Goal: Task Accomplishment & Management: Use online tool/utility

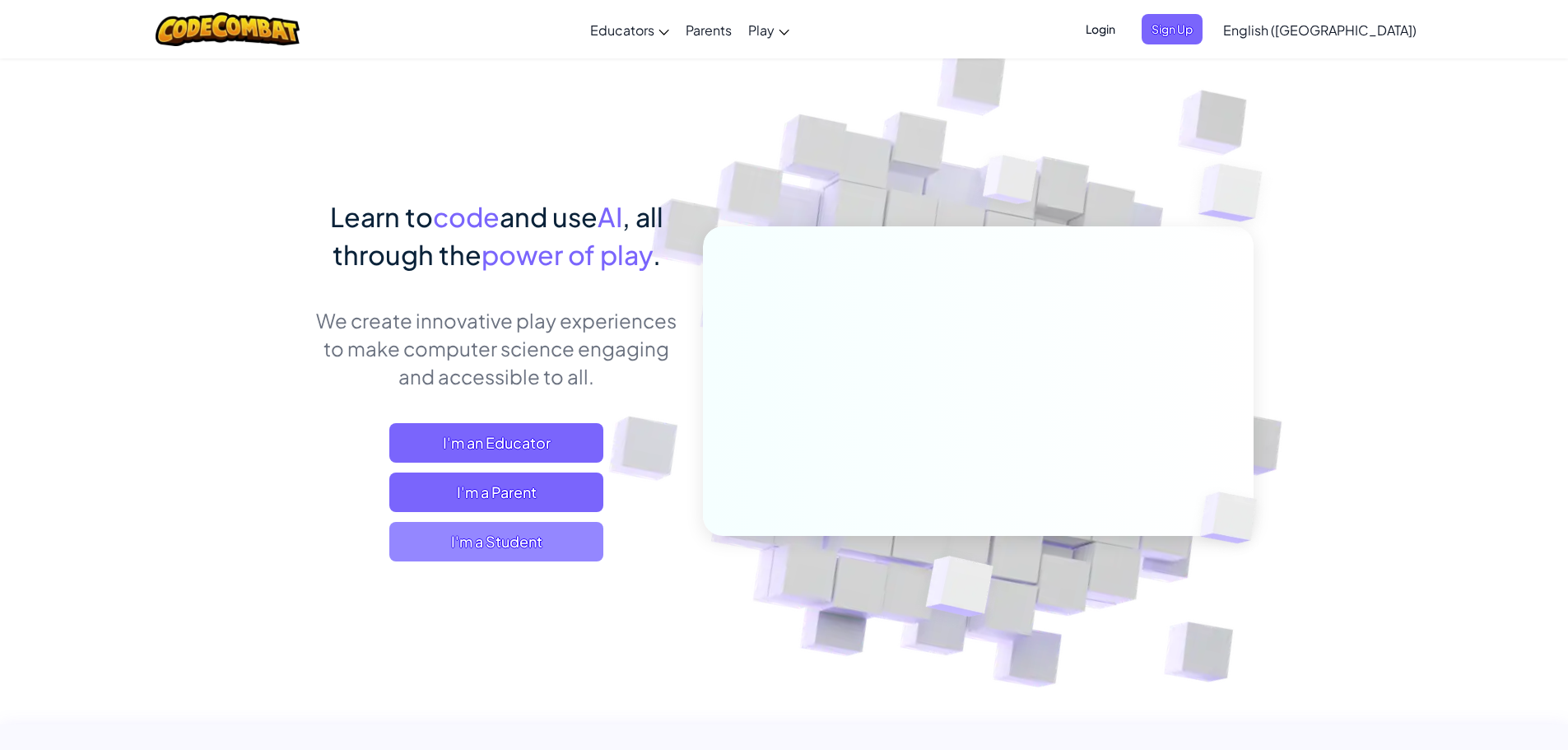
click at [561, 529] on span "I'm a Student" at bounding box center [496, 542] width 214 height 40
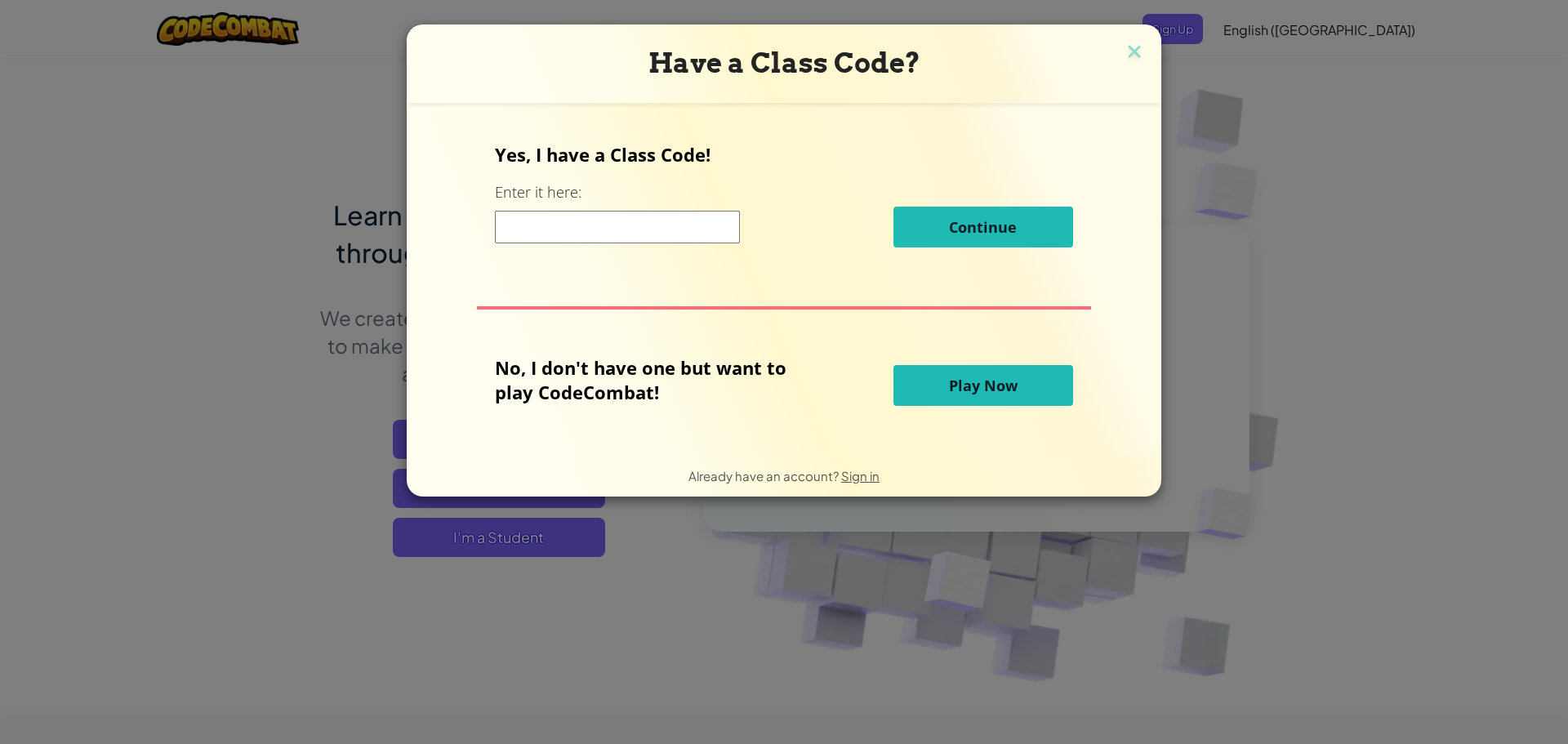
click at [540, 221] on input at bounding box center [618, 227] width 245 height 33
paste input "FindBellStep"
type input "FindBellStep"
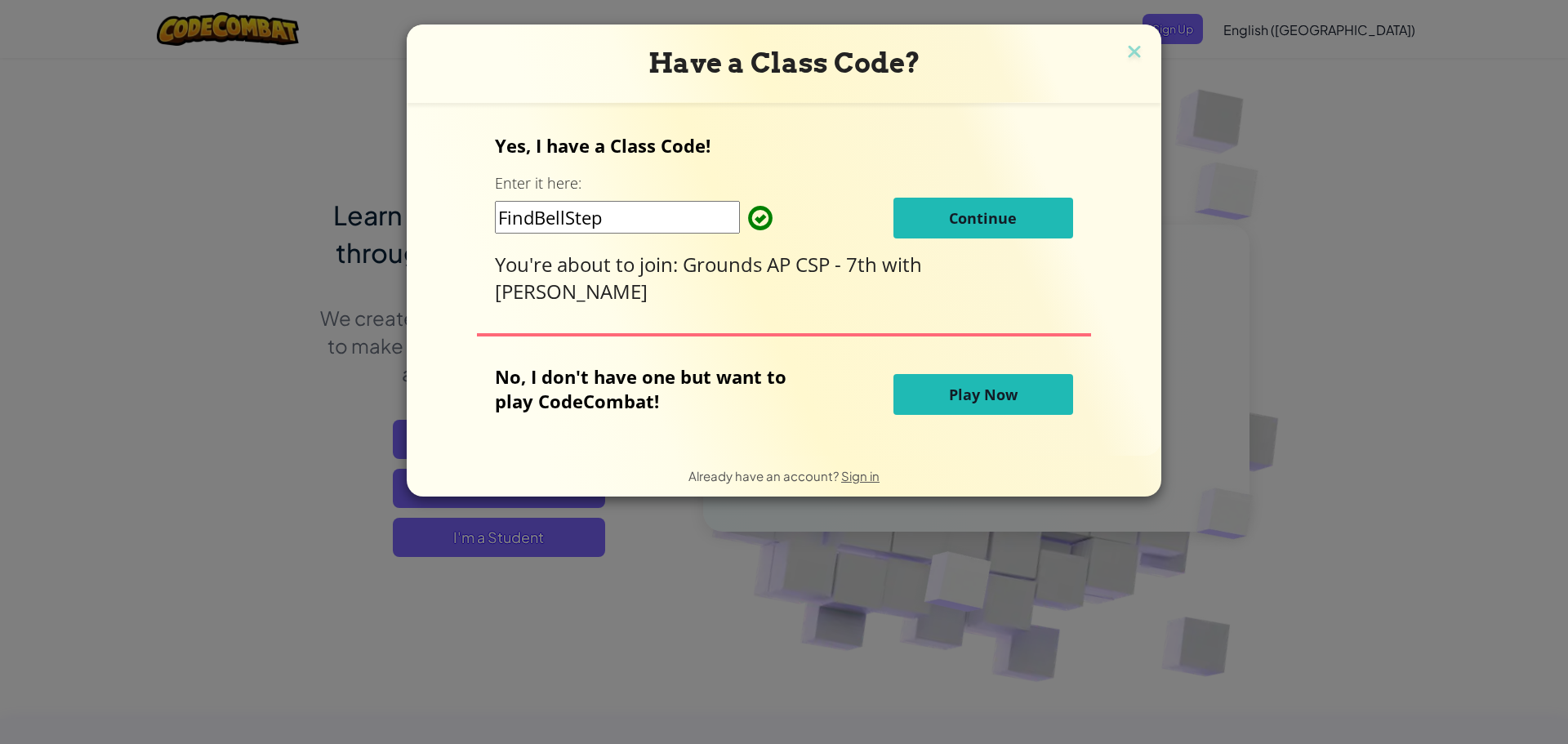
click at [938, 213] on button "Continue" at bounding box center [982, 218] width 179 height 41
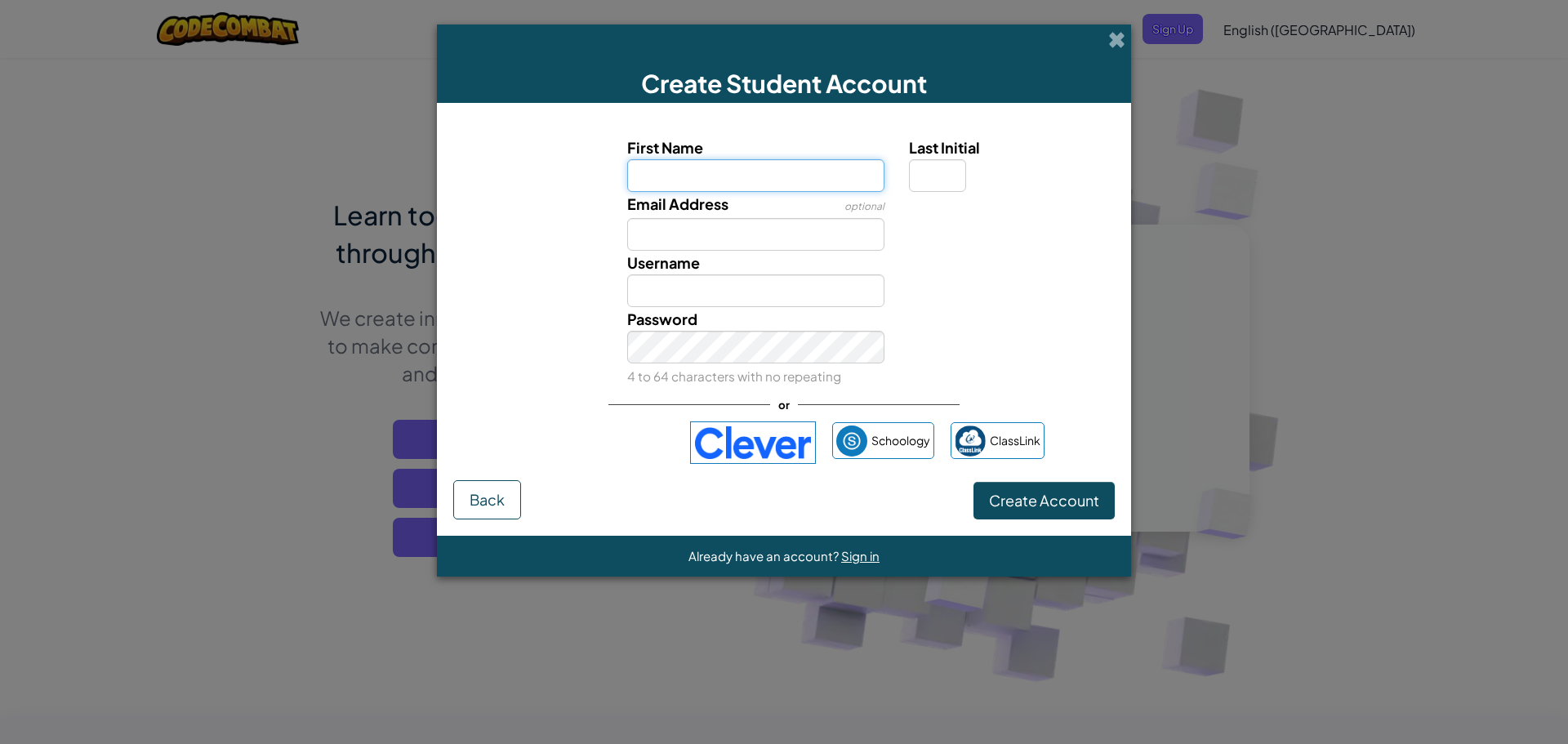
click at [709, 160] on input "First Name" at bounding box center [756, 176] width 258 height 33
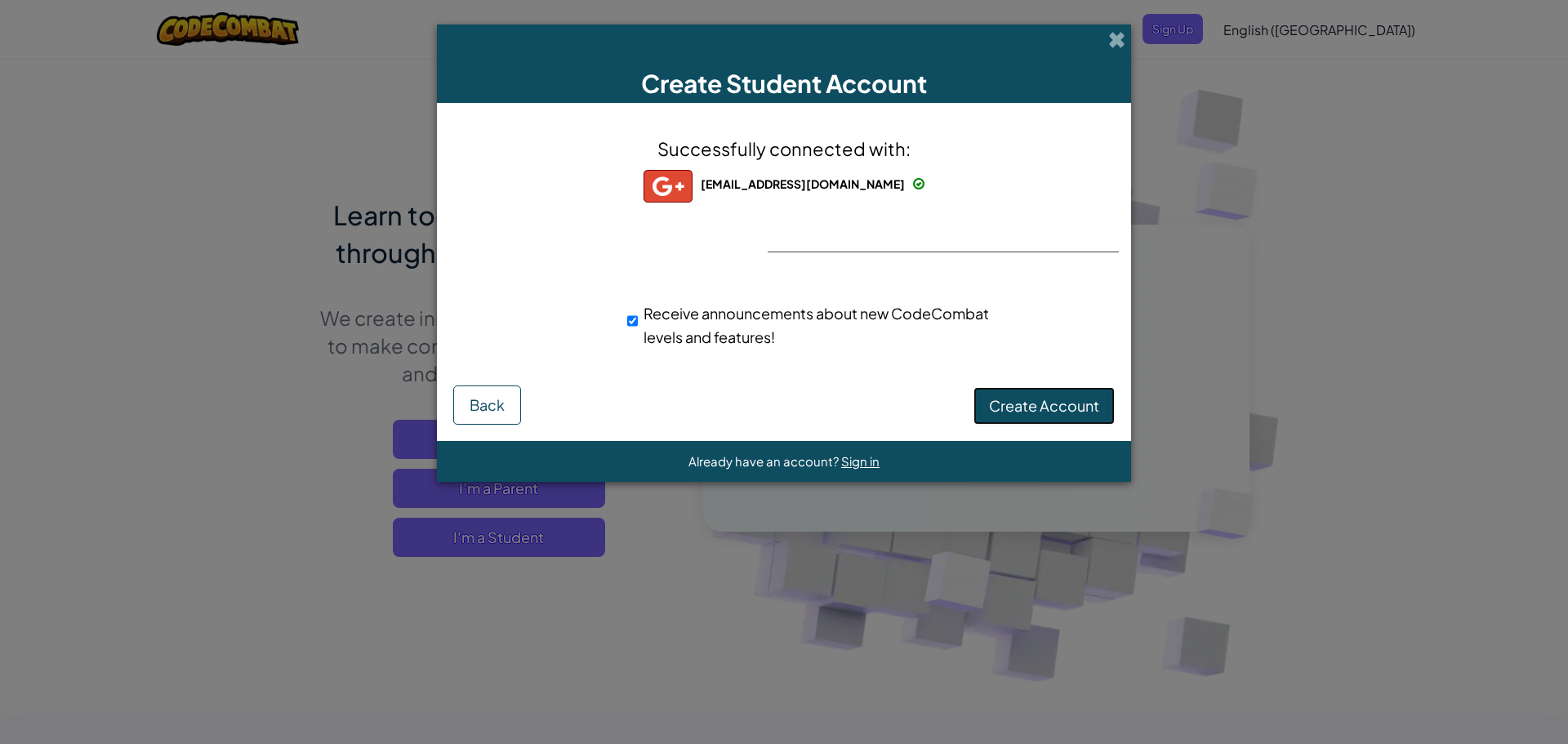
click at [1038, 410] on span "Create Account" at bounding box center [1044, 406] width 110 height 19
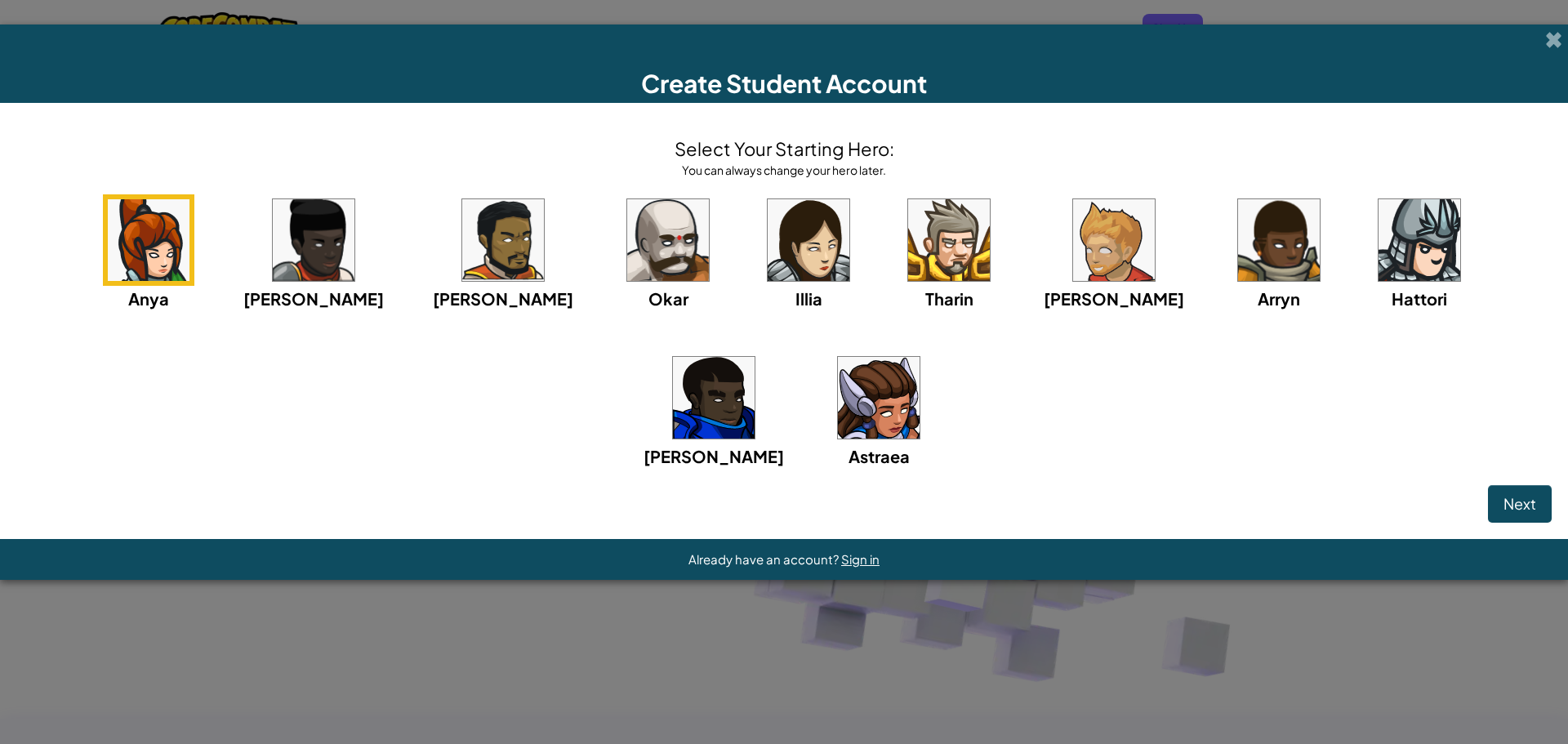
click at [627, 245] on img at bounding box center [667, 239] width 81 height 82
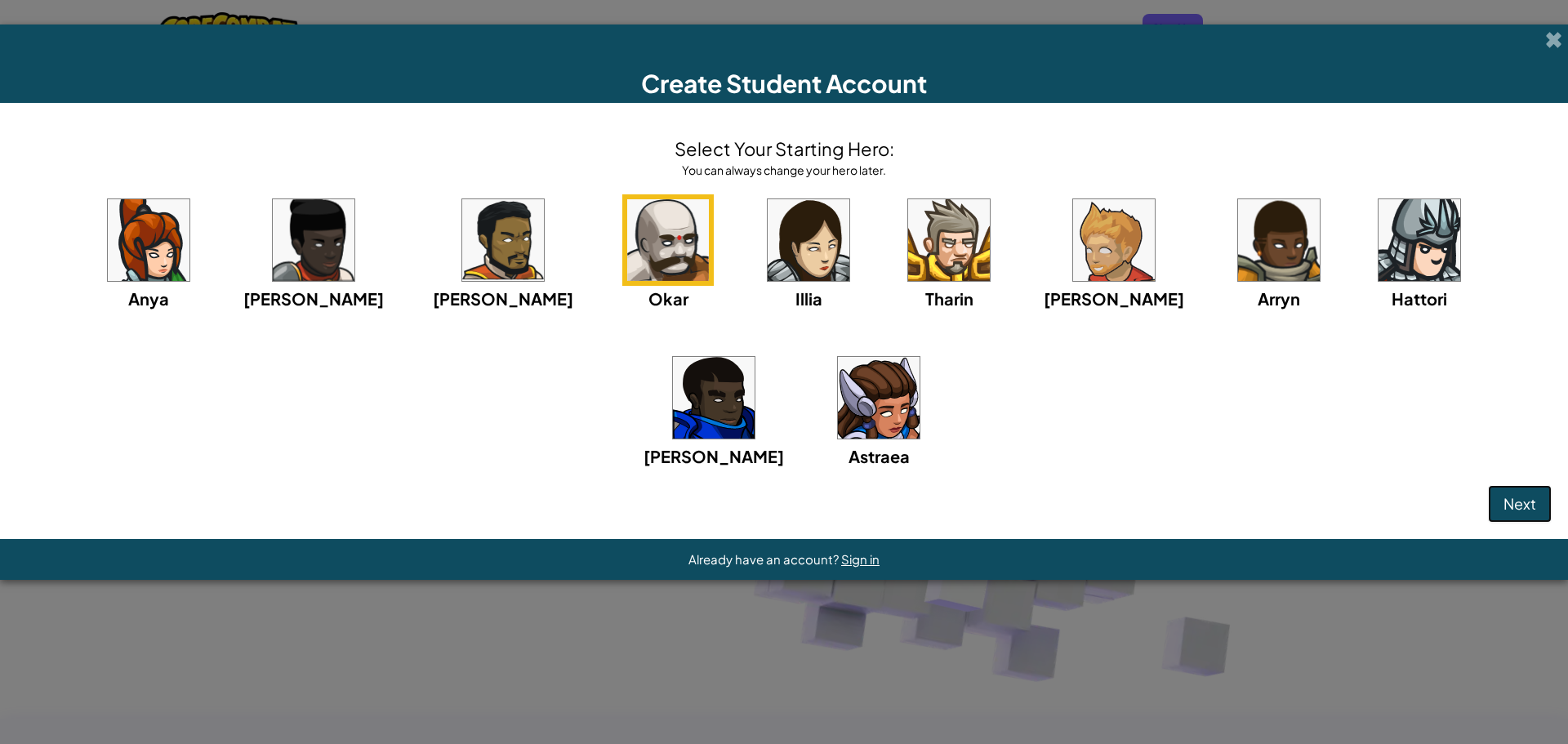
click at [1522, 500] on span "Next" at bounding box center [1519, 504] width 33 height 19
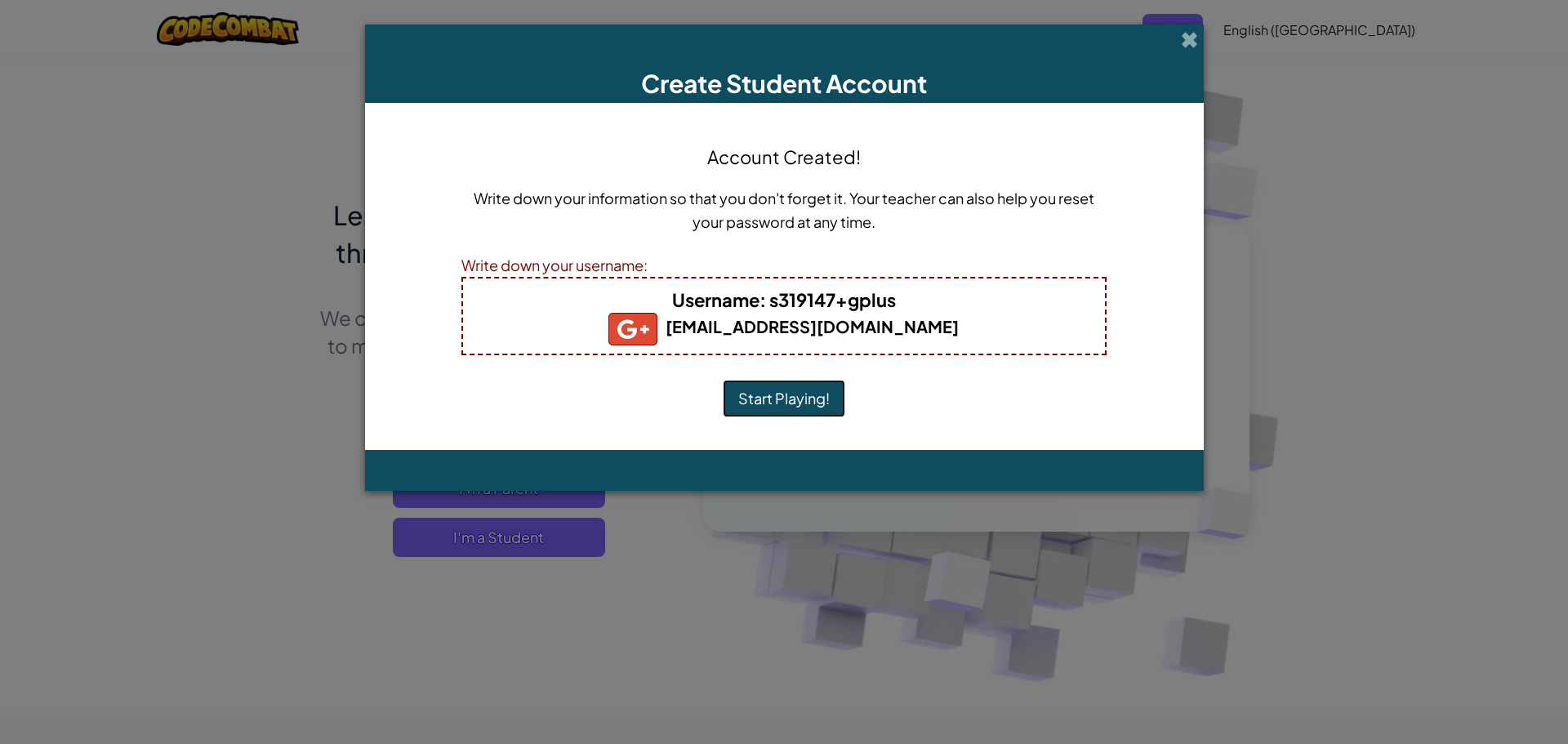
click at [837, 384] on button "Start Playing!" at bounding box center [783, 399] width 123 height 38
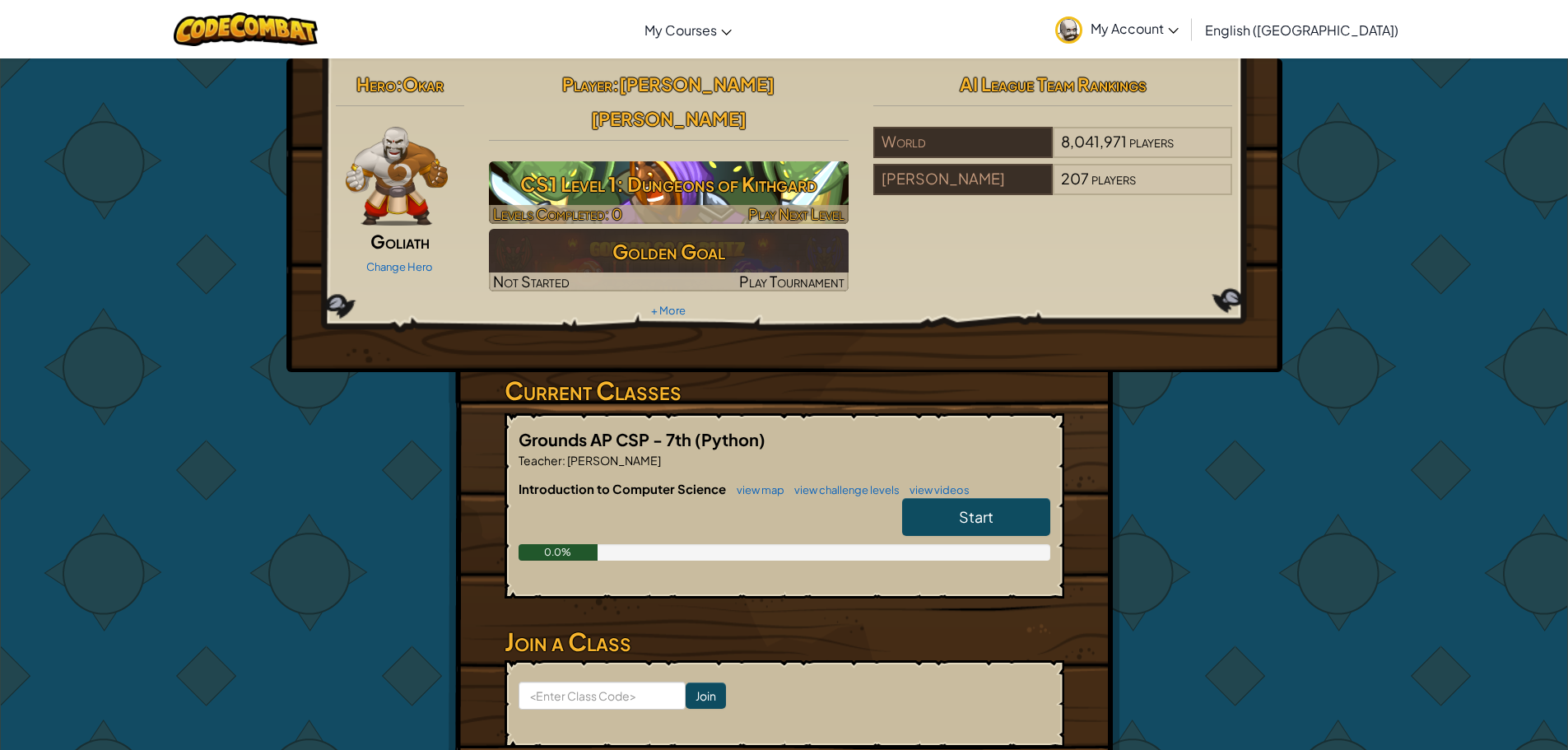
click at [648, 165] on h3 "CS1 Level 1: Dungeons of Kithgard" at bounding box center [669, 183] width 360 height 37
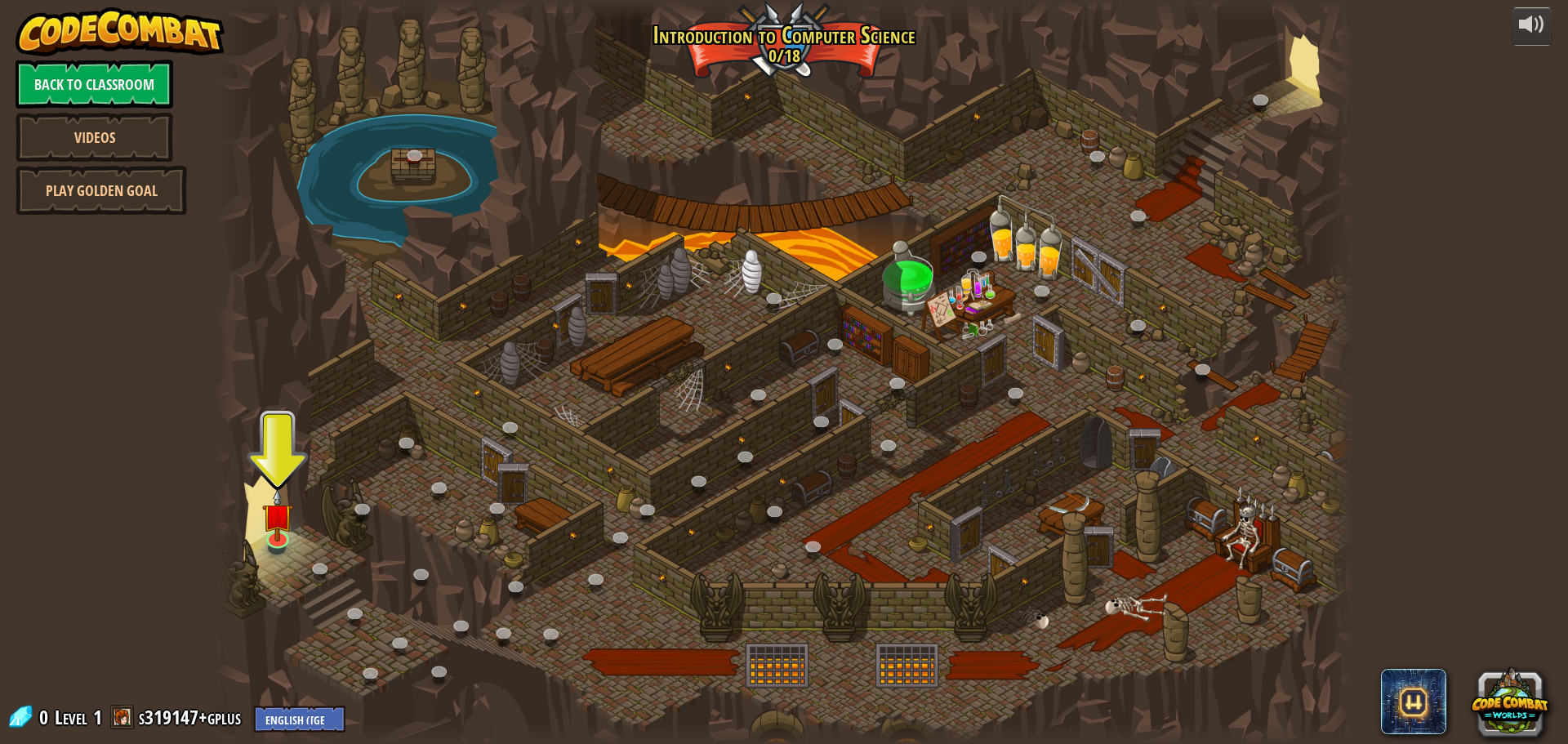
click at [284, 557] on div at bounding box center [783, 372] width 1138 height 744
click at [265, 533] on img at bounding box center [277, 501] width 30 height 70
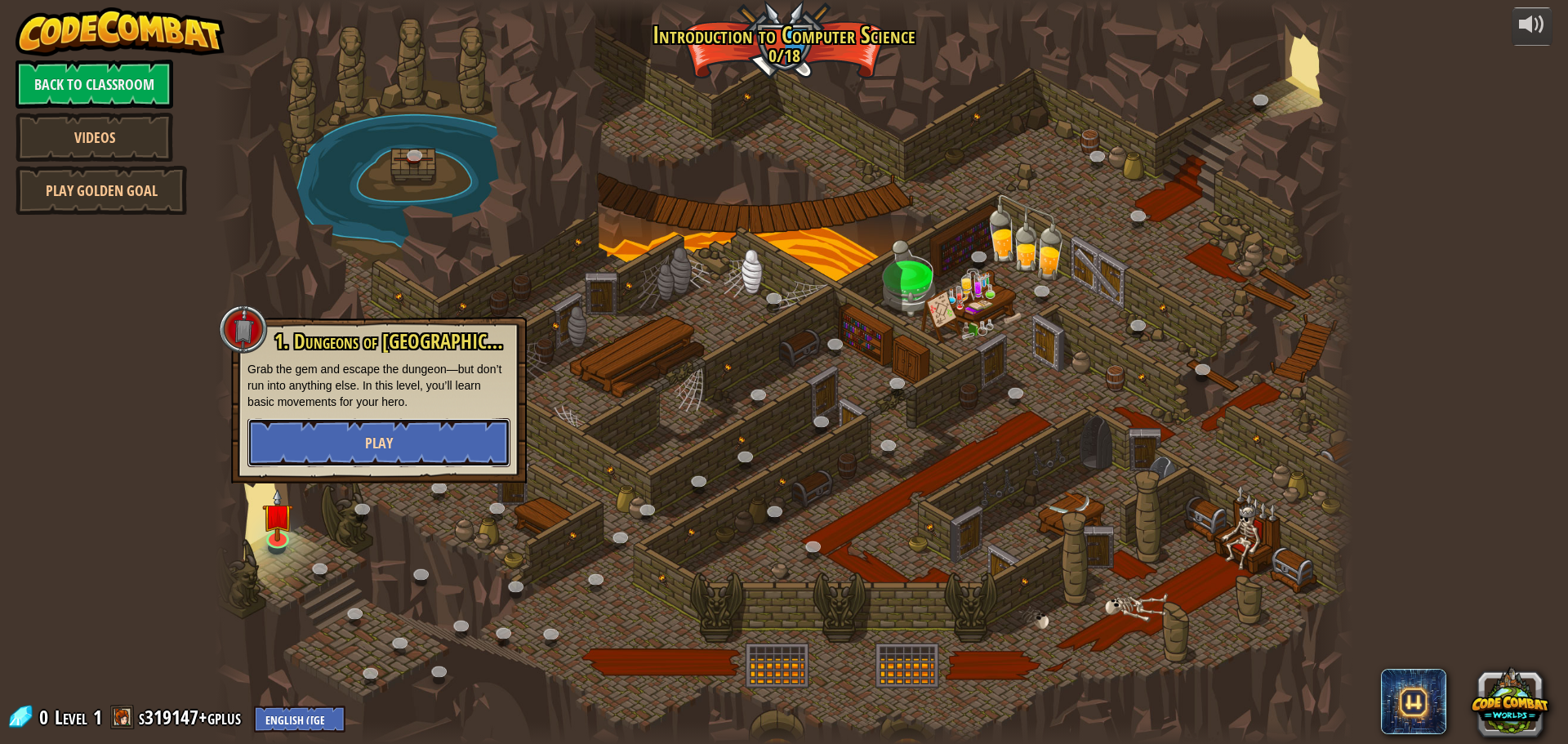
click at [385, 433] on span "Play" at bounding box center [378, 443] width 27 height 21
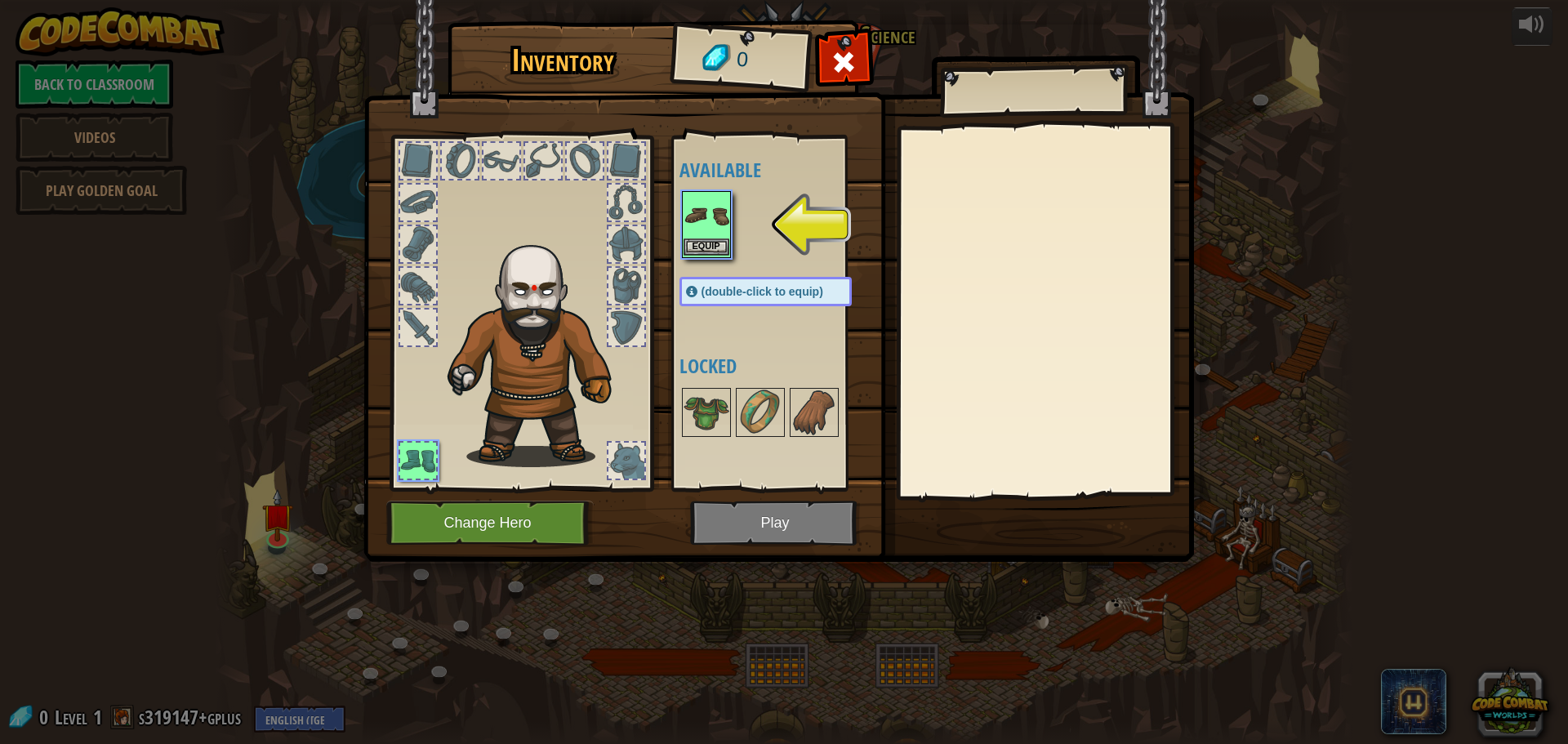
click at [729, 246] on div "Equip" at bounding box center [706, 225] width 49 height 67
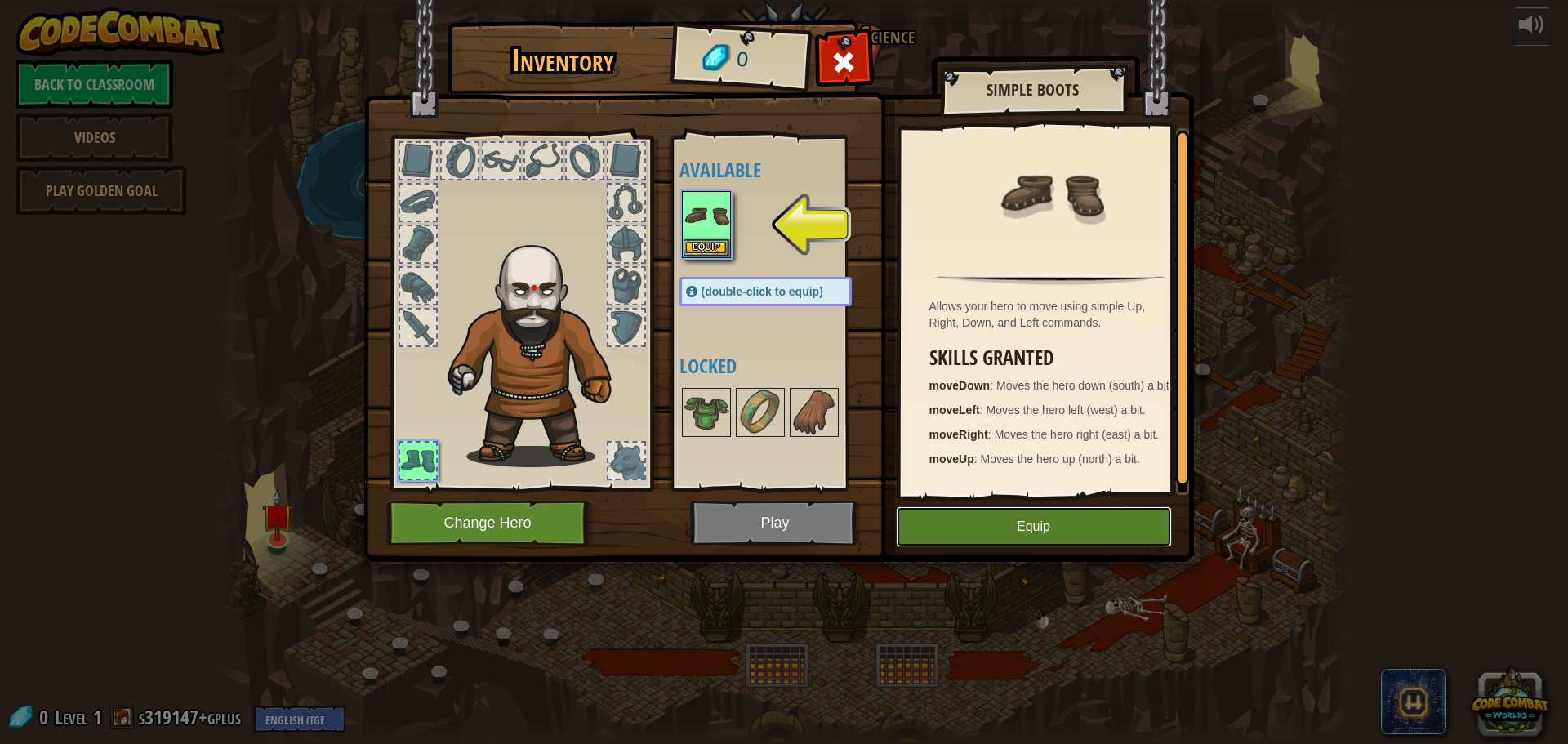
click at [1042, 519] on button "Equip" at bounding box center [1034, 527] width 276 height 41
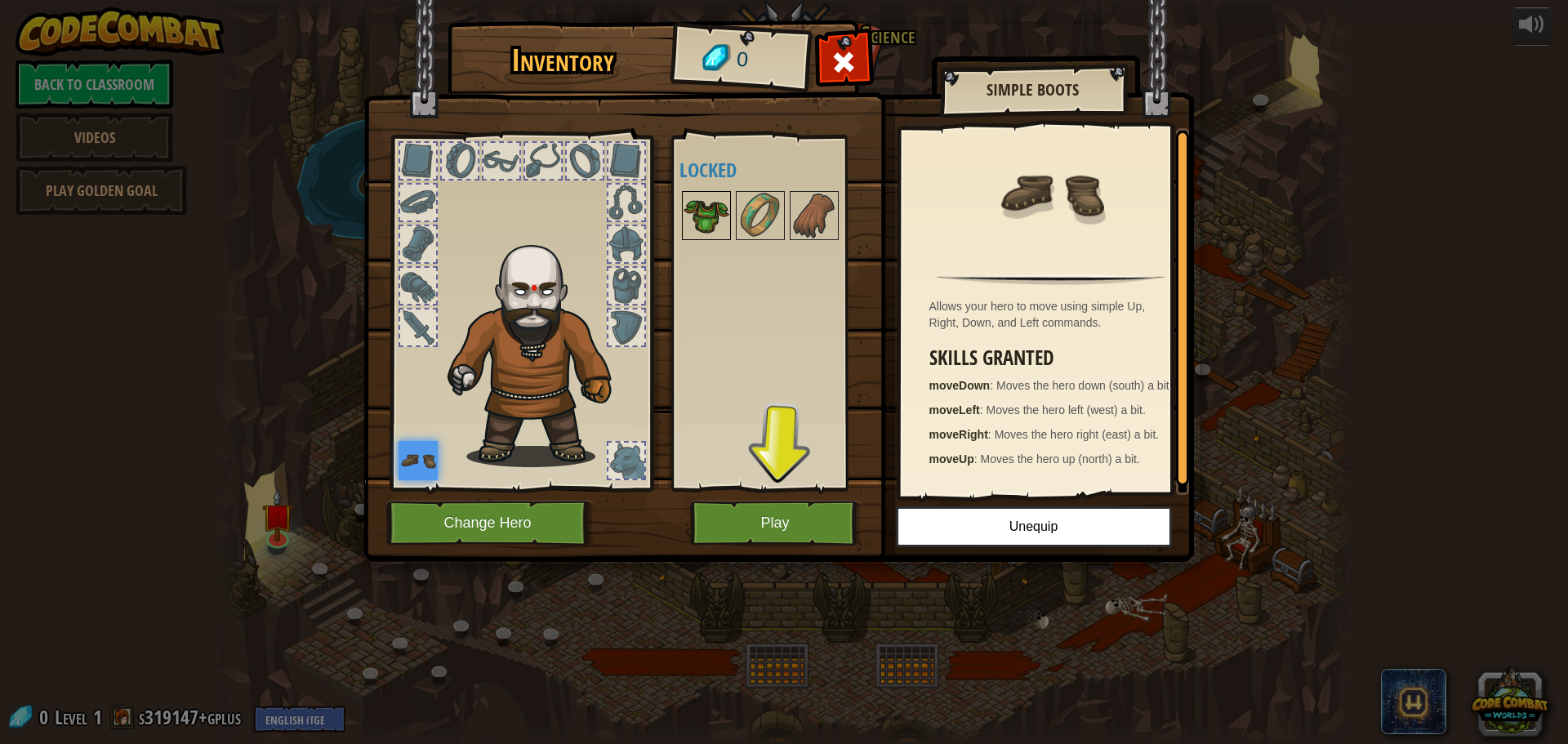
click at [701, 197] on img at bounding box center [706, 215] width 45 height 45
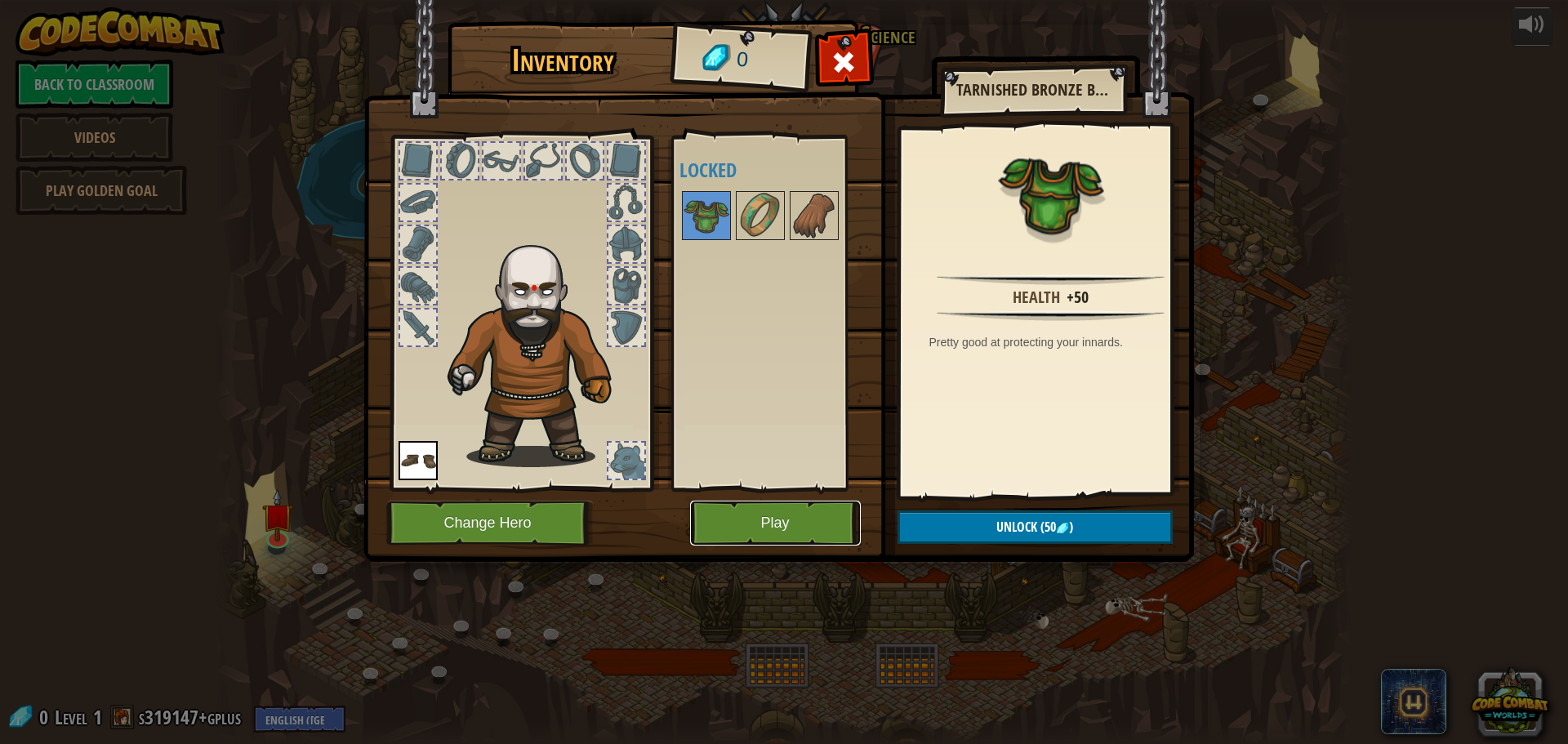
click at [793, 525] on button "Play" at bounding box center [775, 523] width 171 height 45
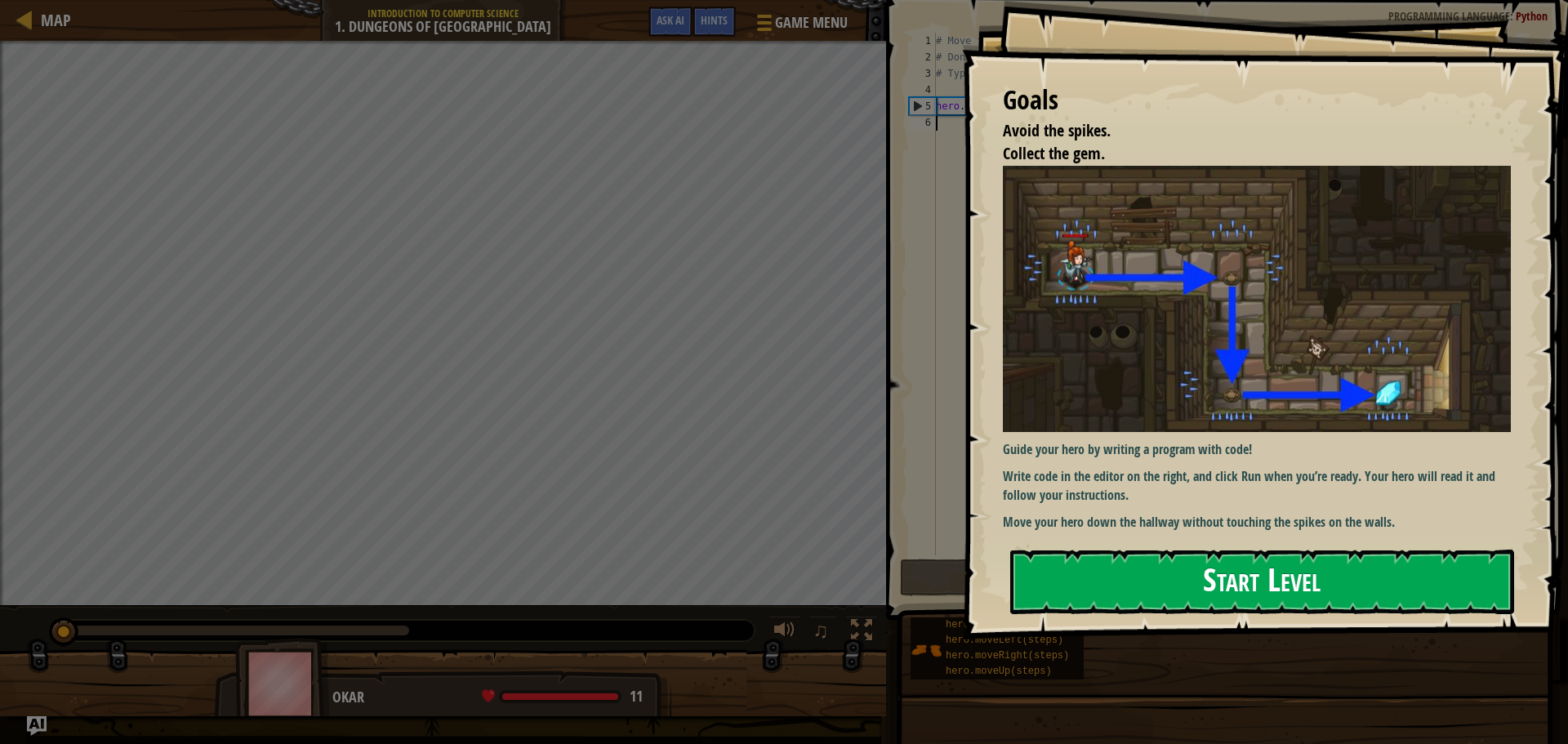
click at [1095, 596] on button "Start Level" at bounding box center [1261, 582] width 504 height 64
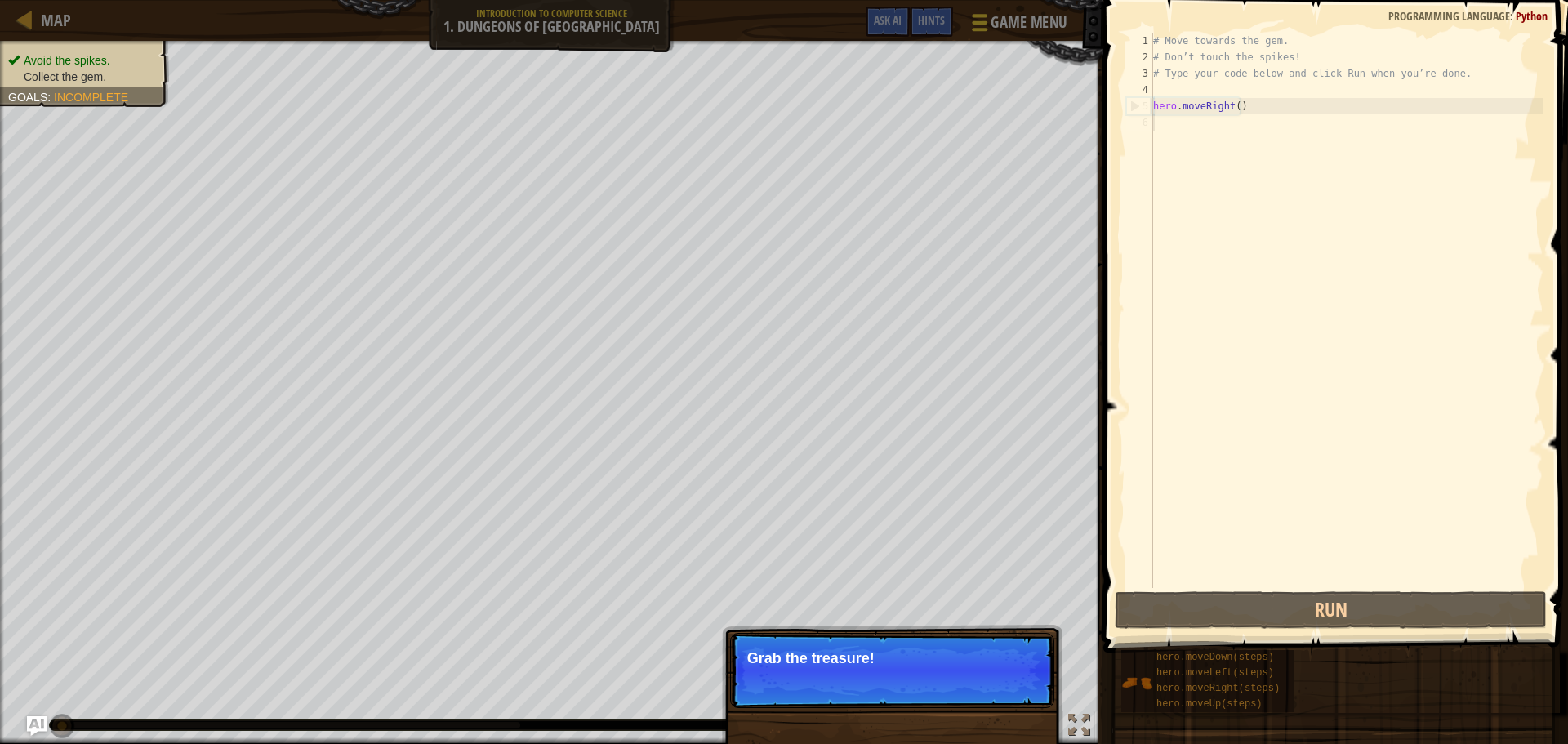
click at [1021, 20] on span "Game Menu" at bounding box center [1028, 22] width 76 height 22
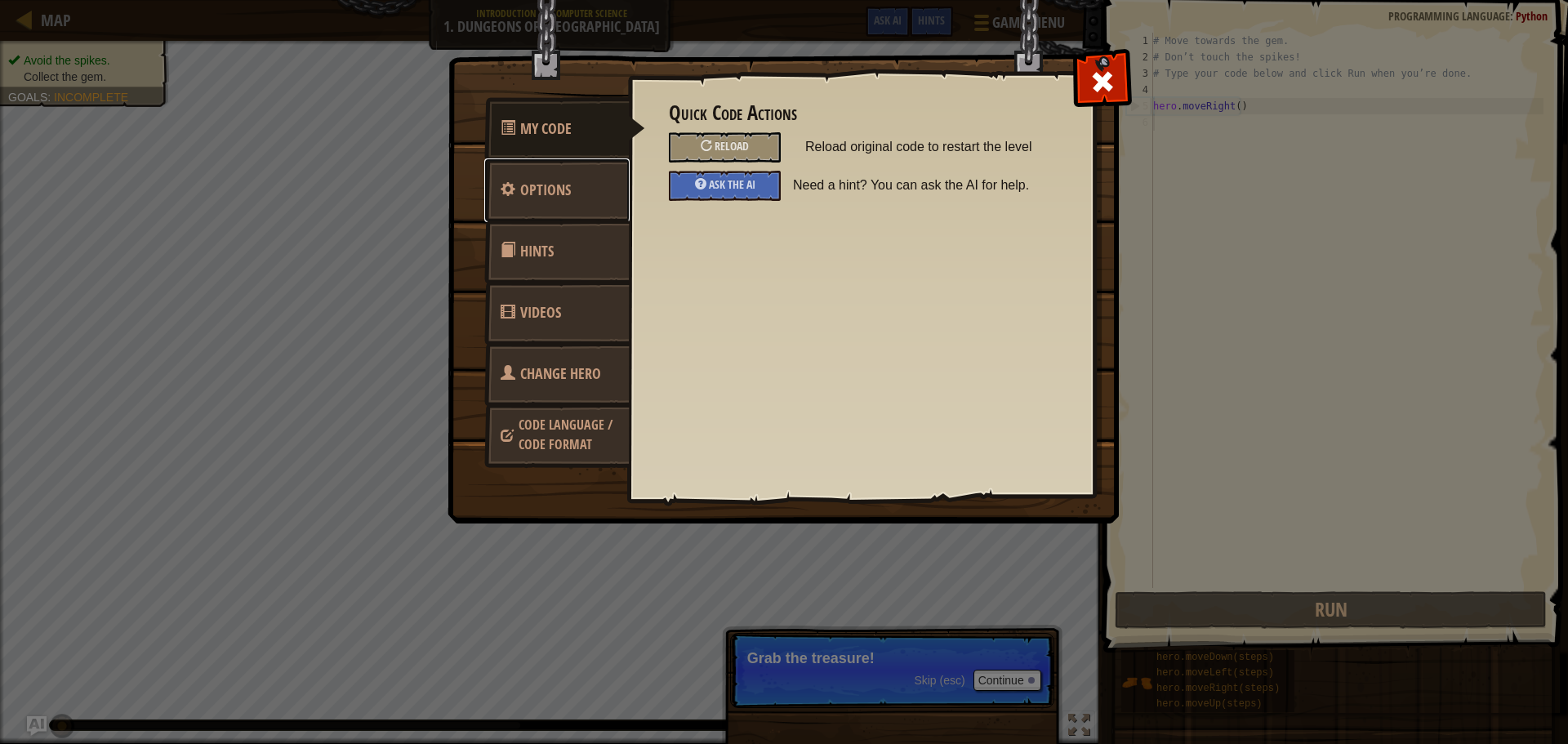
click at [607, 178] on link "Options" at bounding box center [556, 191] width 145 height 64
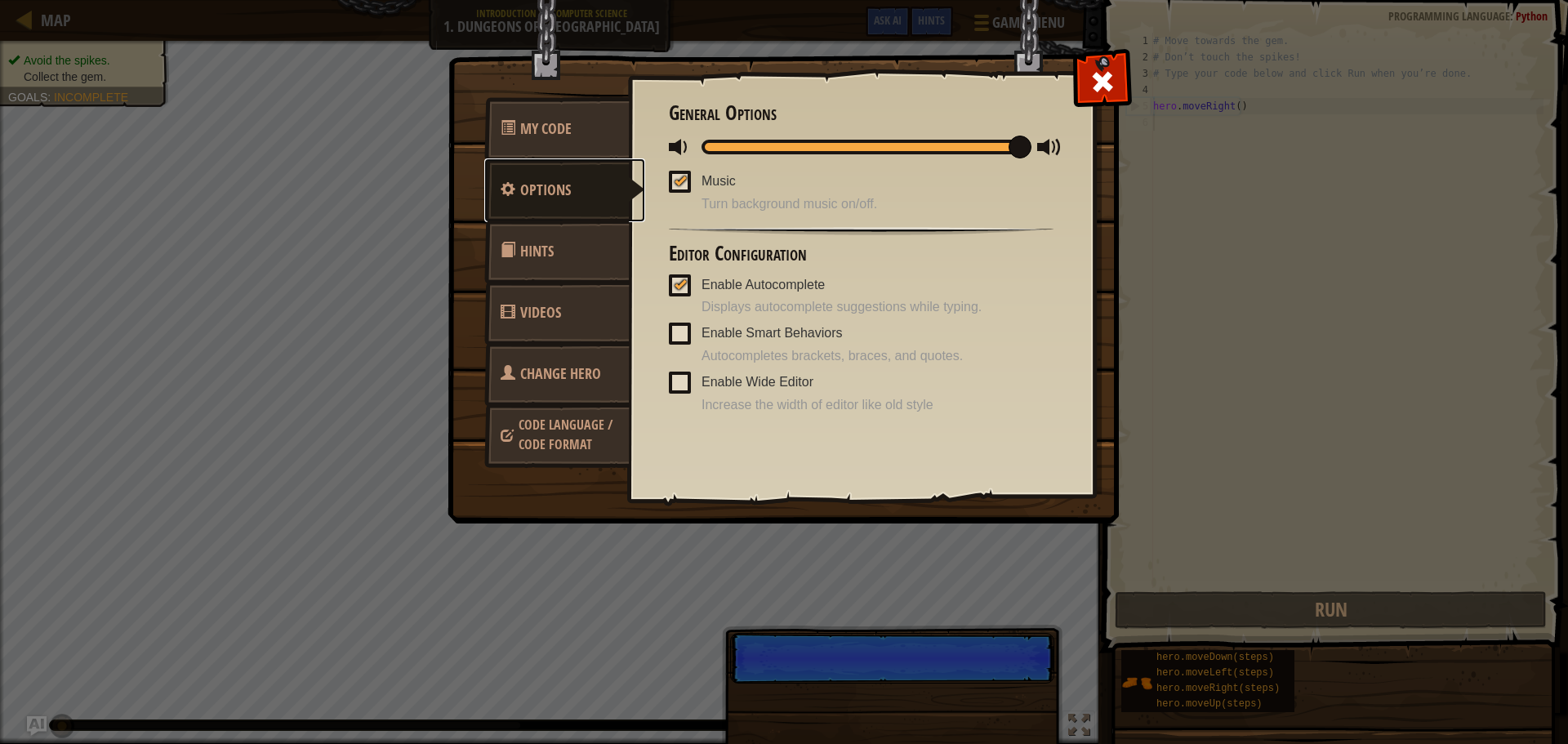
scroll to position [8, 0]
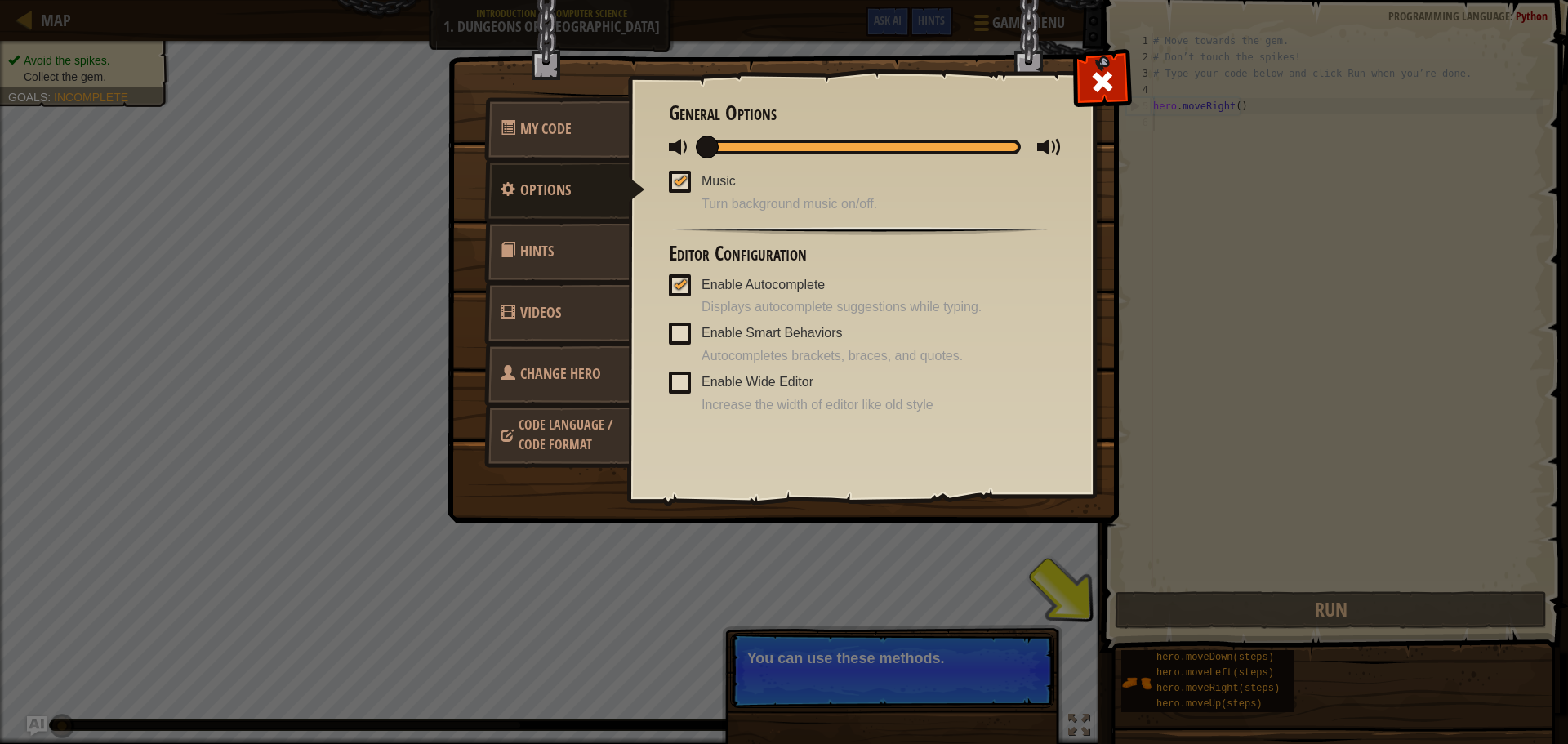
drag, startPoint x: 1012, startPoint y: 141, endPoint x: 462, endPoint y: 200, distance: 553.2
click at [462, 200] on div "My Code Options Hints Videos Change Hero Code Language / Code Format Quick Code…" at bounding box center [784, 290] width 670 height 466
drag, startPoint x: 675, startPoint y: 174, endPoint x: 686, endPoint y: 180, distance: 12.5
click at [678, 174] on div at bounding box center [679, 180] width 11 height 13
click at [0, 0] on input "Music" at bounding box center [0, 0] width 0 height 0
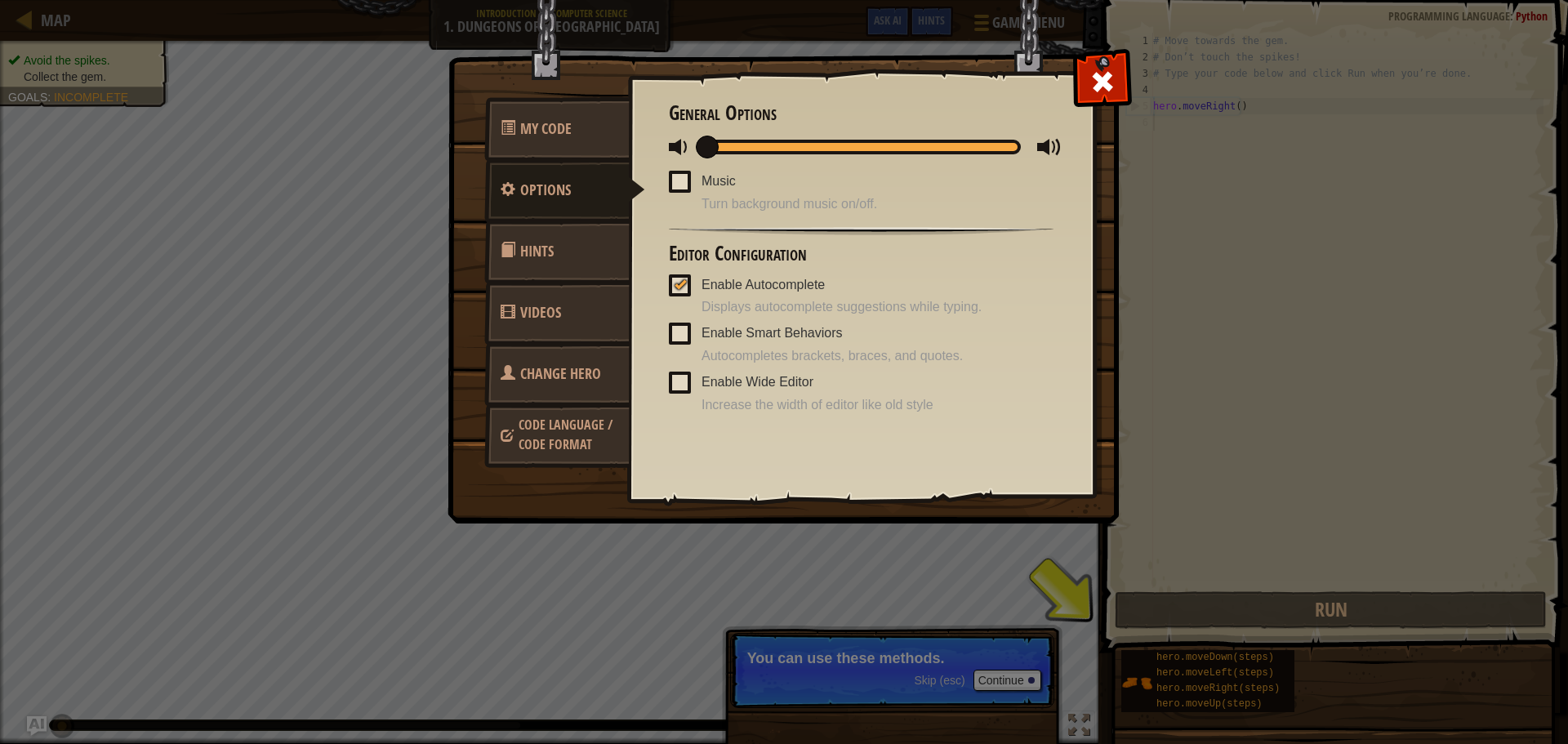
click at [1135, 68] on div "My Code Options Hints Videos Change Hero Code Language / Code Format Quick Code…" at bounding box center [784, 372] width 1568 height 744
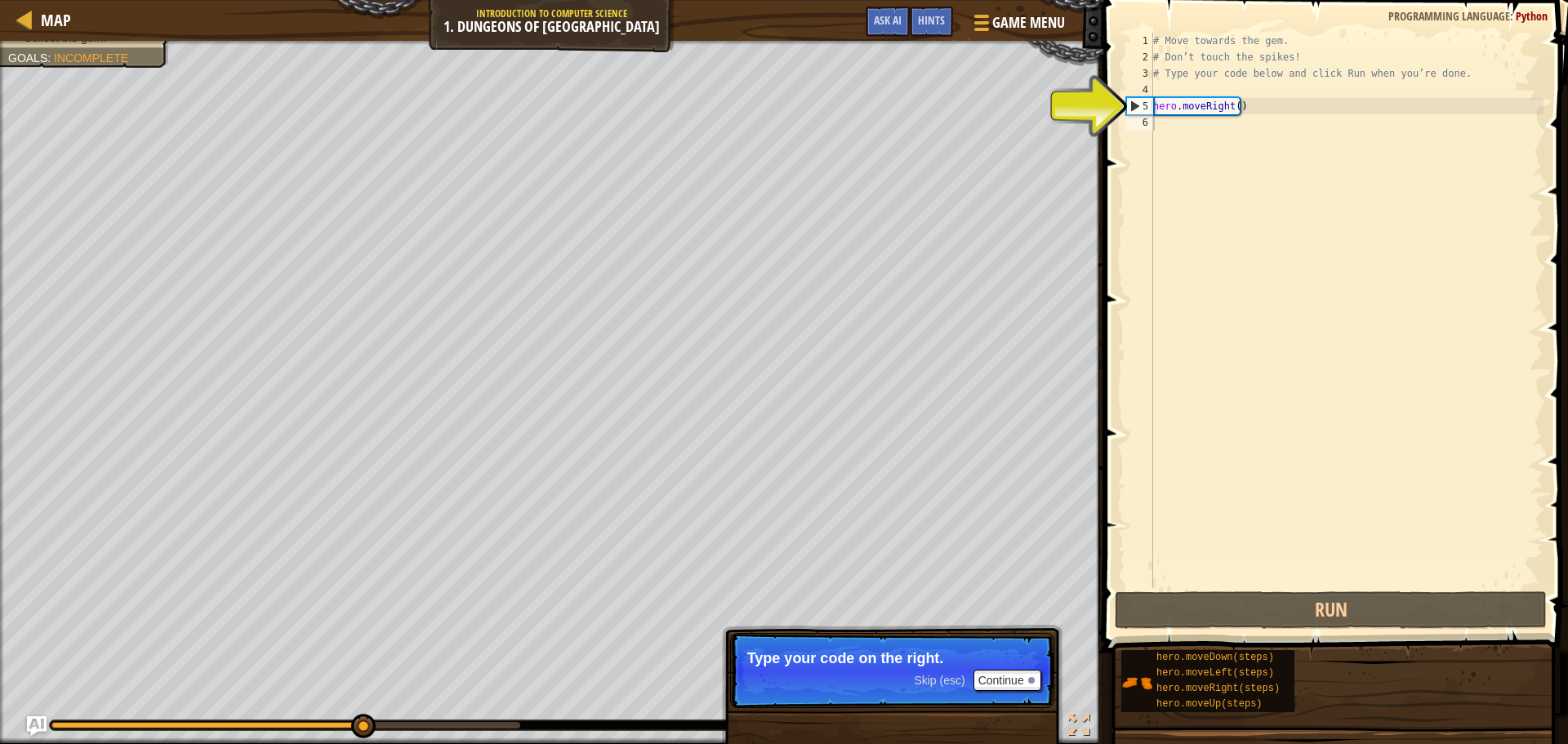
type textarea "hero.moveRight()"
click at [1270, 110] on div "# Move towards the gem. # Don’t touch the spikes! # Type your code below and cl…" at bounding box center [1346, 326] width 394 height 588
click at [1203, 113] on div "# Move towards the gem. # Don’t touch the spikes! # Type your code below and cl…" at bounding box center [1346, 326] width 394 height 588
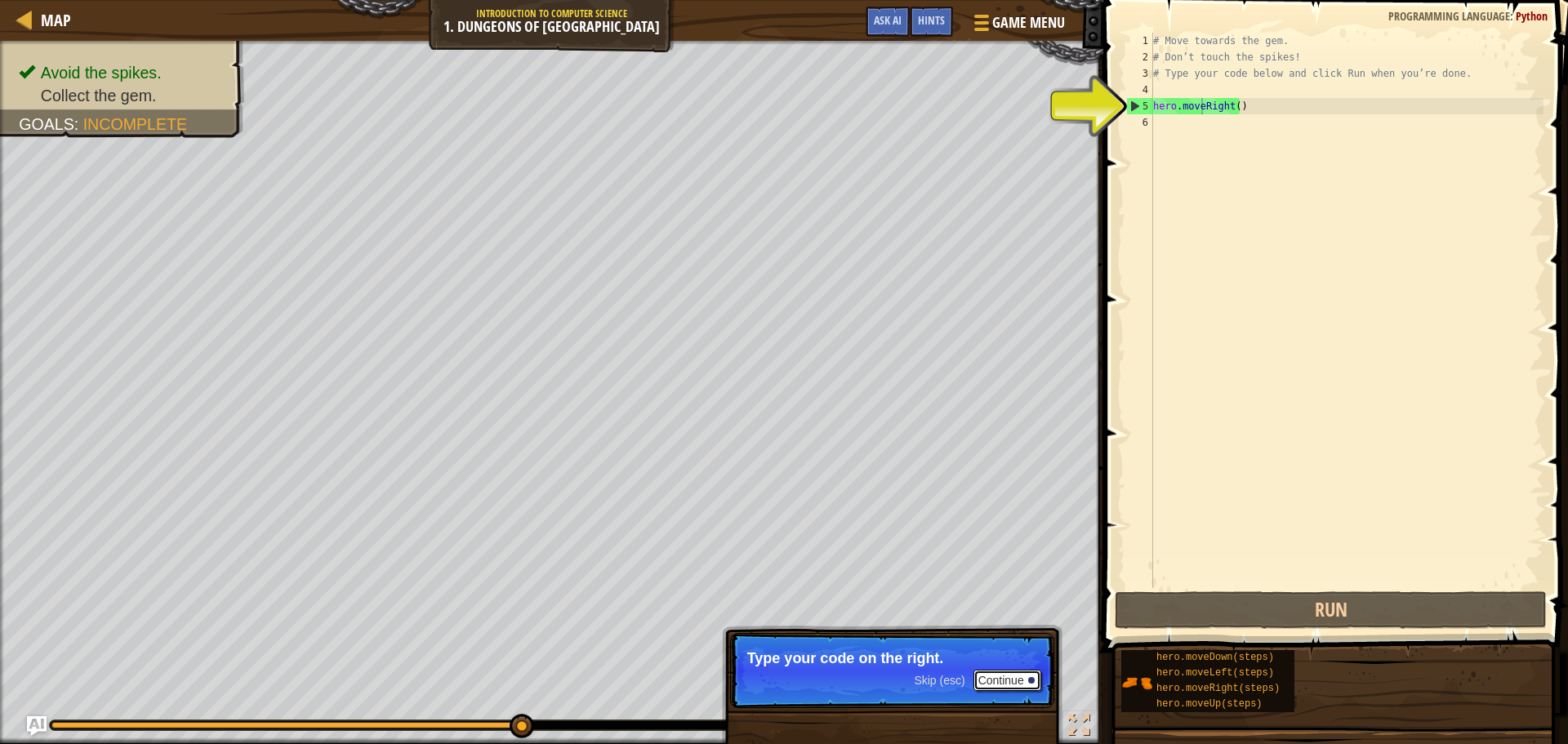
click at [1026, 671] on button "Continue" at bounding box center [1007, 680] width 68 height 21
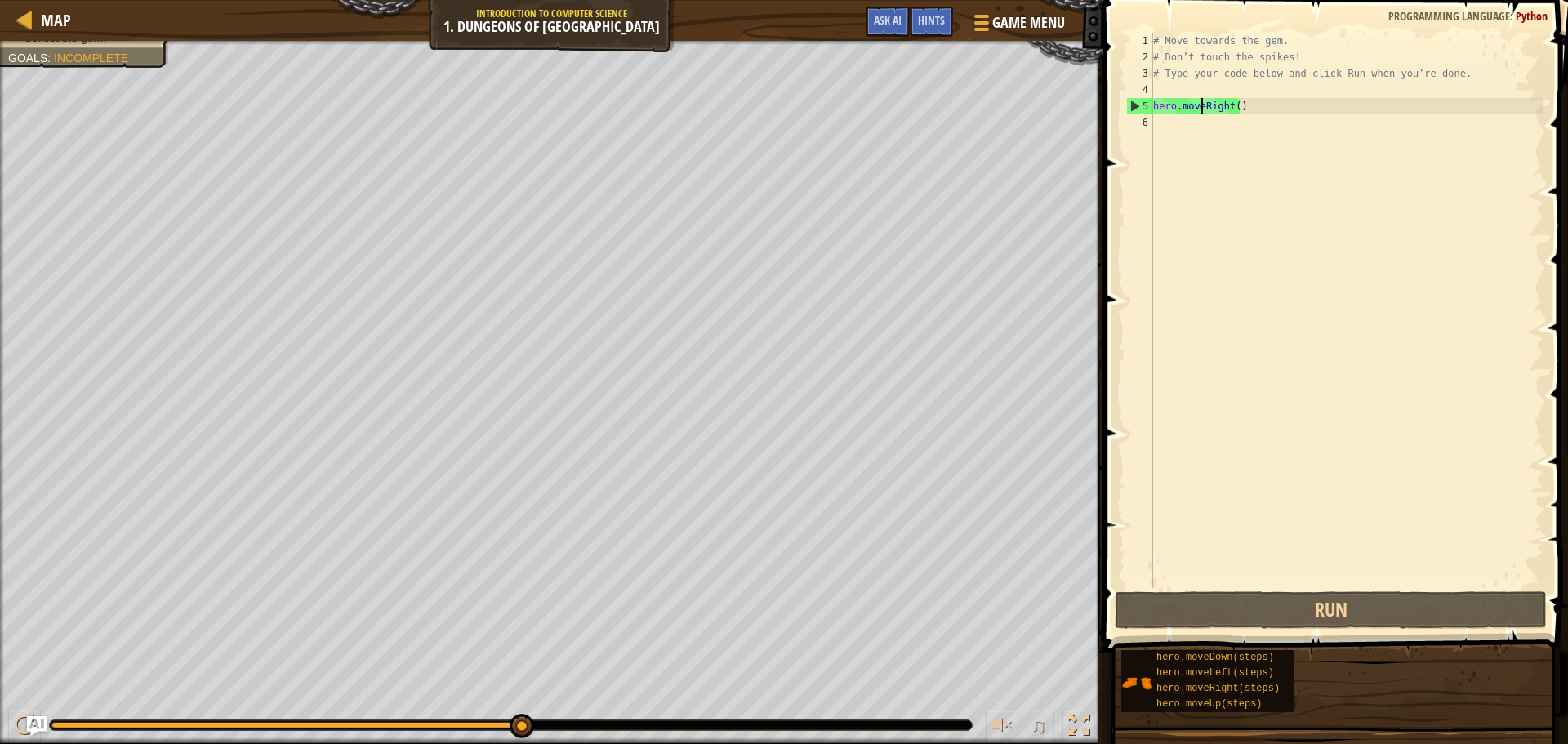
click at [1286, 98] on div "# Move towards the gem. # Don’t touch the spikes! # Type your code below and cl…" at bounding box center [1346, 326] width 394 height 588
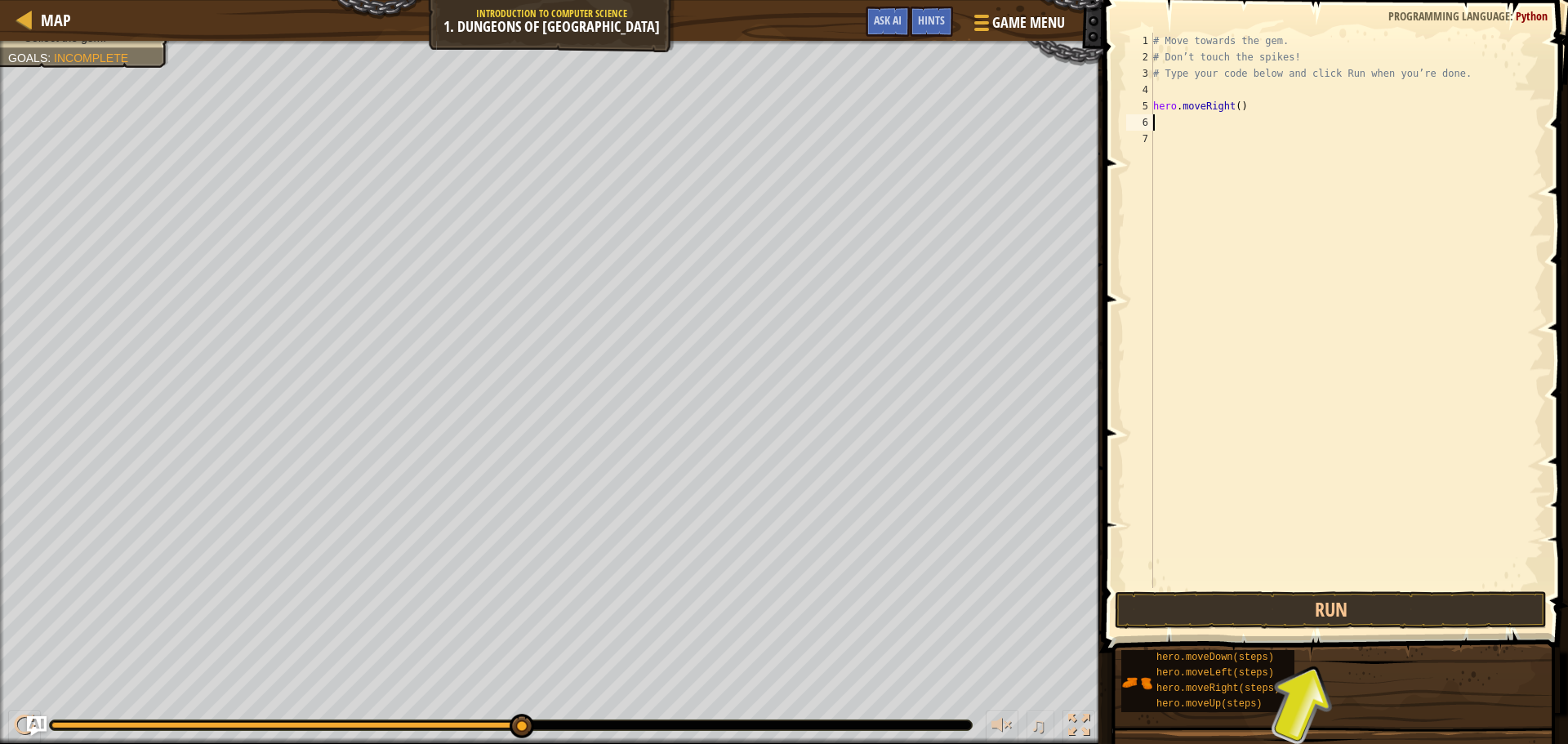
type textarea "her"
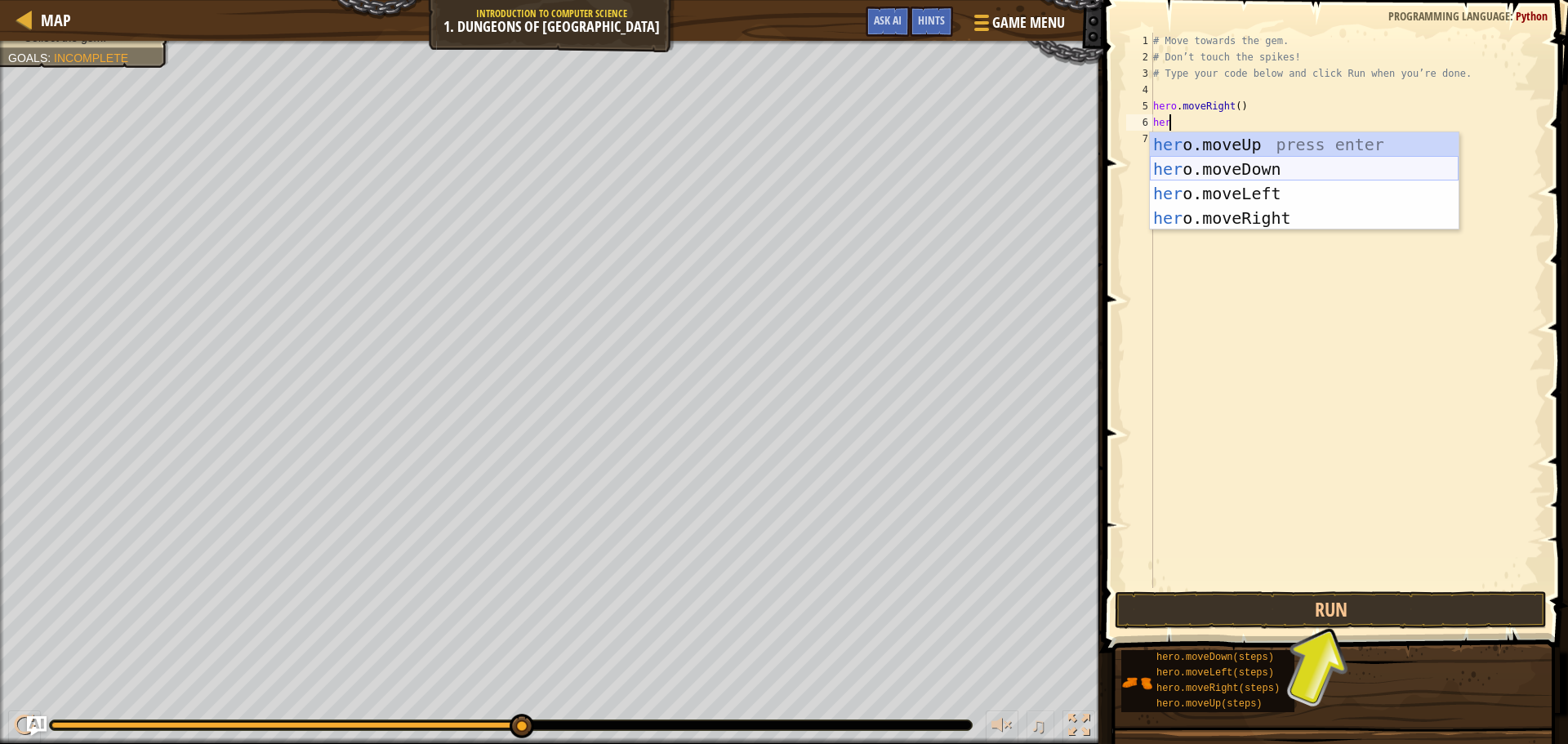
click at [1331, 171] on div "her o.moveUp press enter her o.moveDown press enter her o.moveLeft press enter …" at bounding box center [1304, 205] width 309 height 147
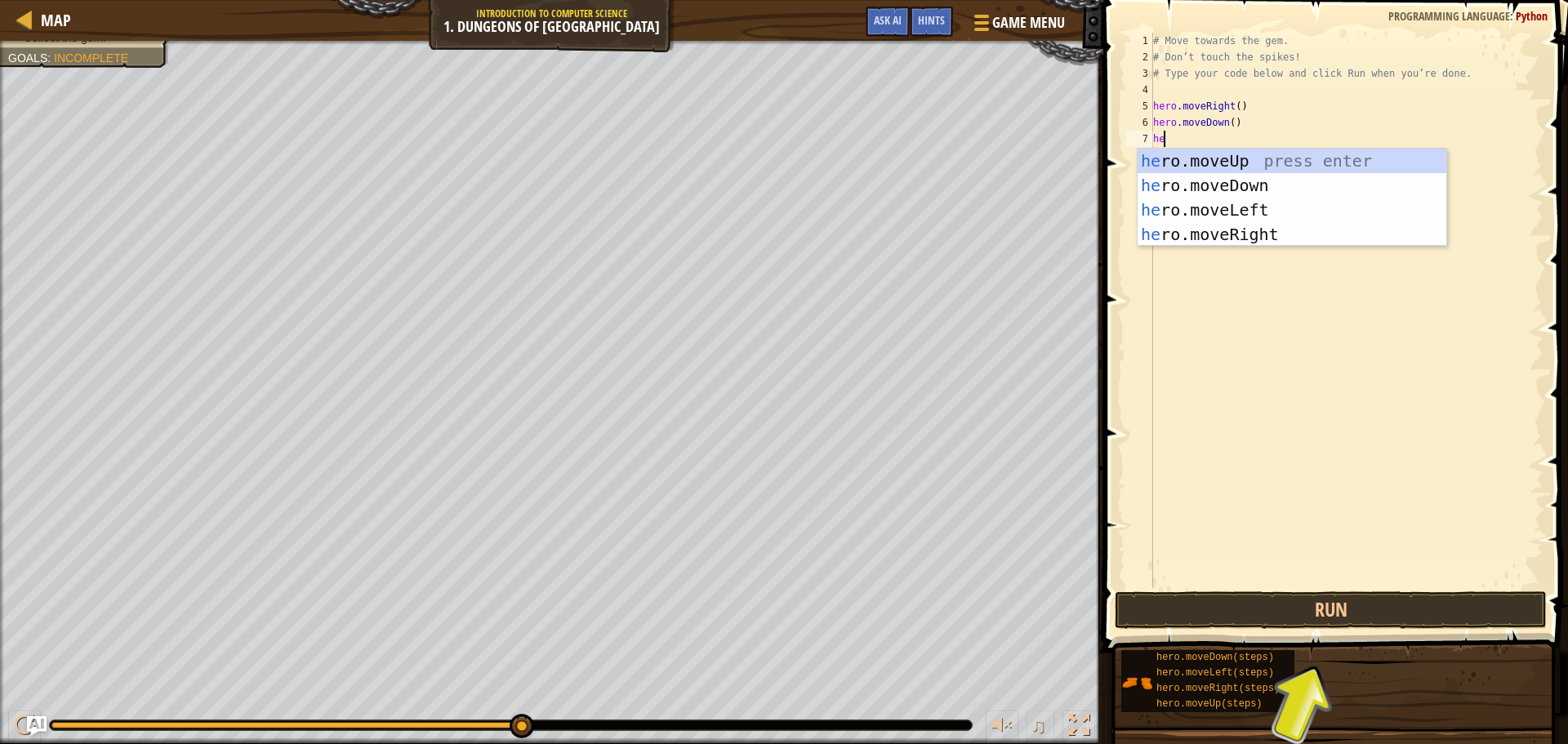
type textarea "her"
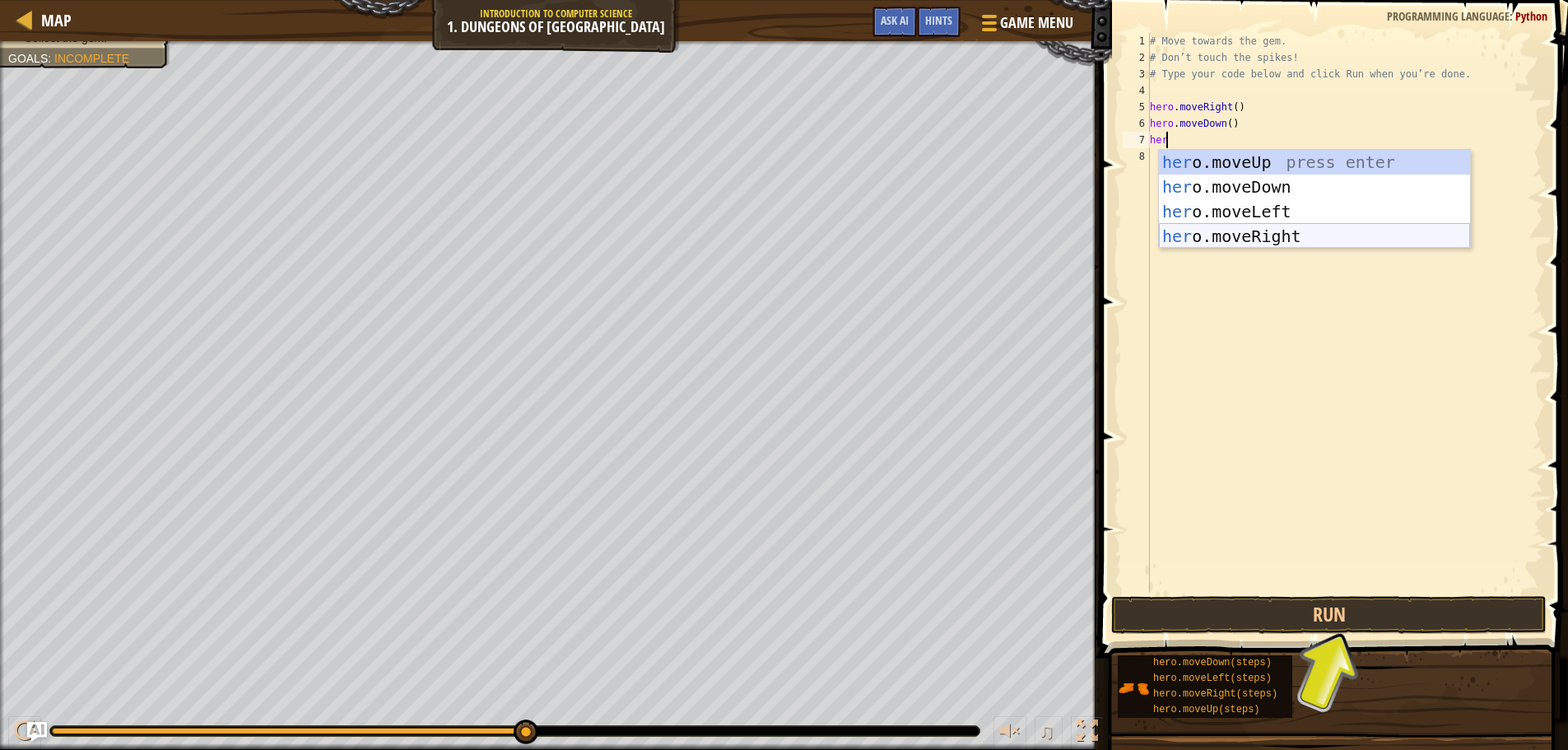
click at [1334, 241] on div "her o.moveUp press enter her o.moveDown press enter her o.moveLeft press enter …" at bounding box center [1315, 223] width 311 height 148
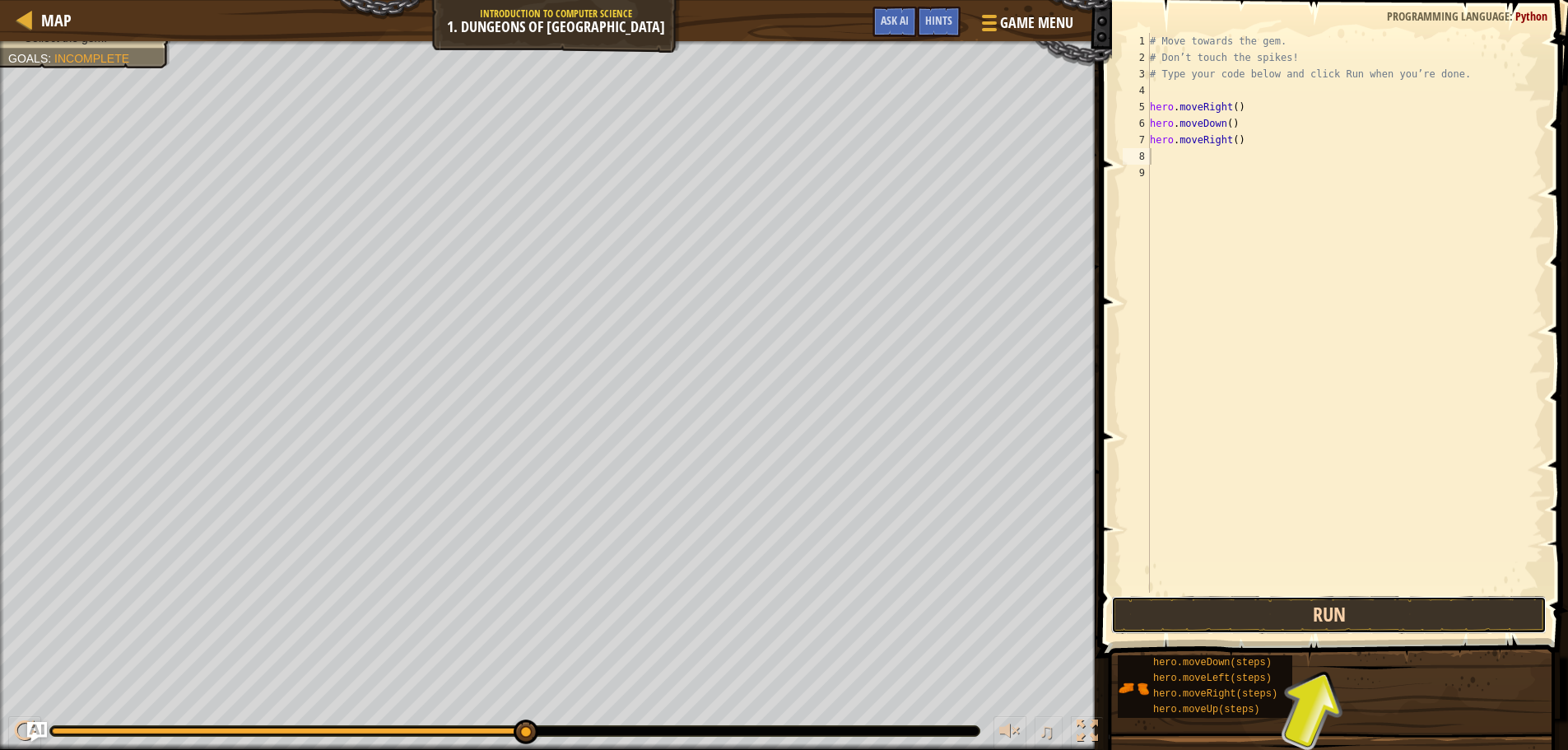
click at [1345, 619] on button "Run" at bounding box center [1329, 615] width 436 height 38
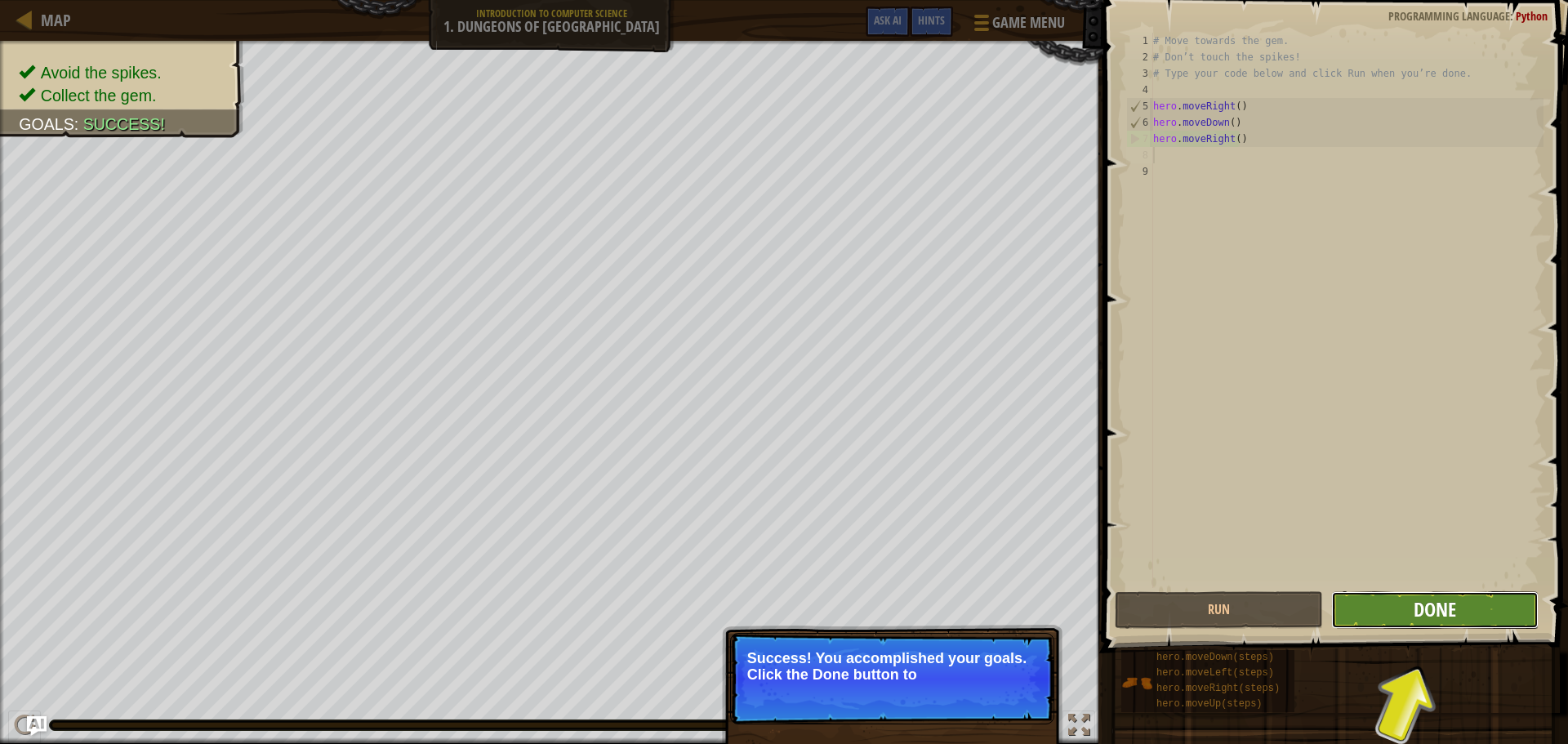
click at [1435, 620] on span "Done" at bounding box center [1434, 609] width 42 height 26
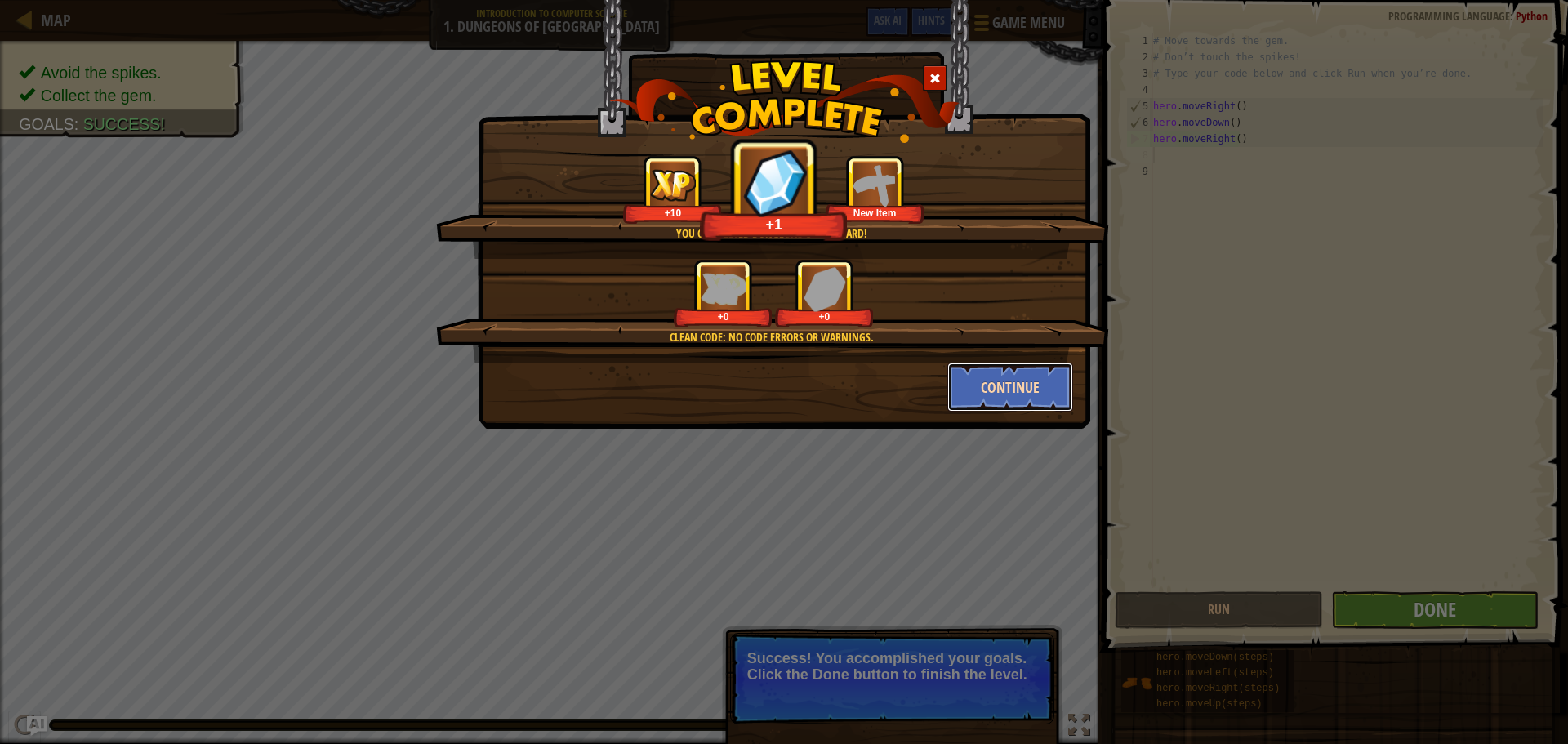
click at [980, 387] on button "Continue" at bounding box center [1010, 387] width 127 height 49
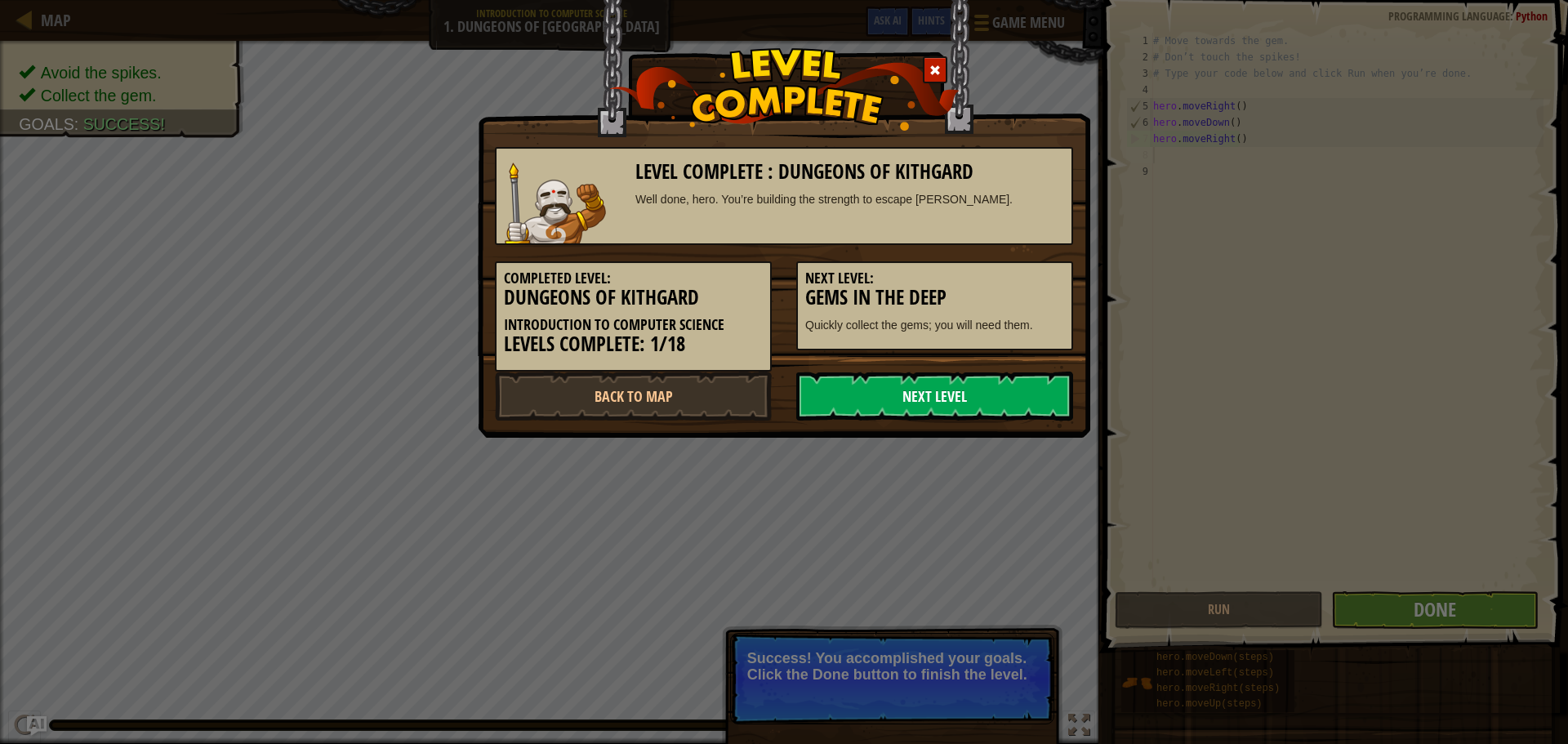
drag, startPoint x: 932, startPoint y: 398, endPoint x: 932, endPoint y: 383, distance: 15.0
click at [932, 384] on link "Next Level" at bounding box center [934, 396] width 277 height 49
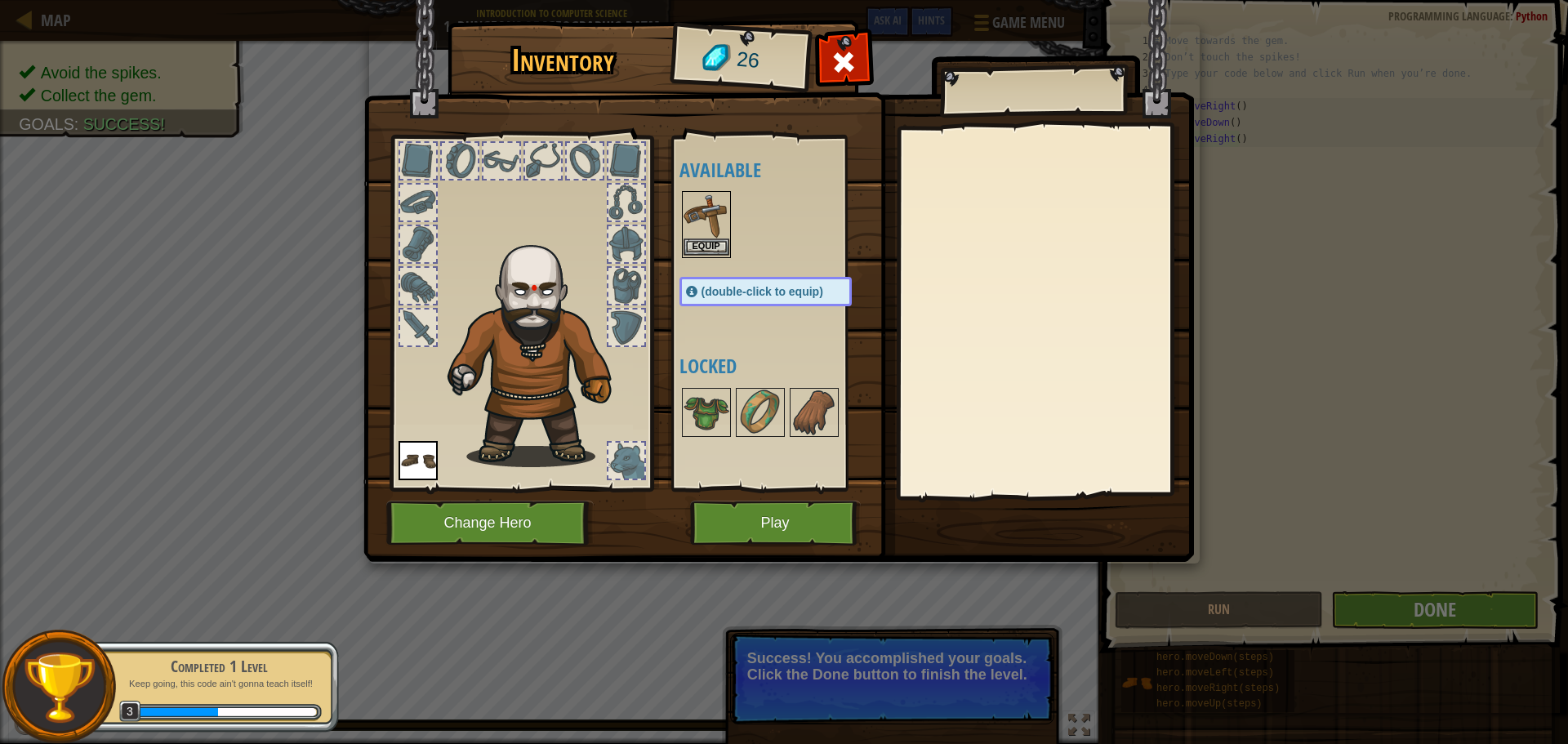
click at [715, 237] on img at bounding box center [706, 215] width 45 height 45
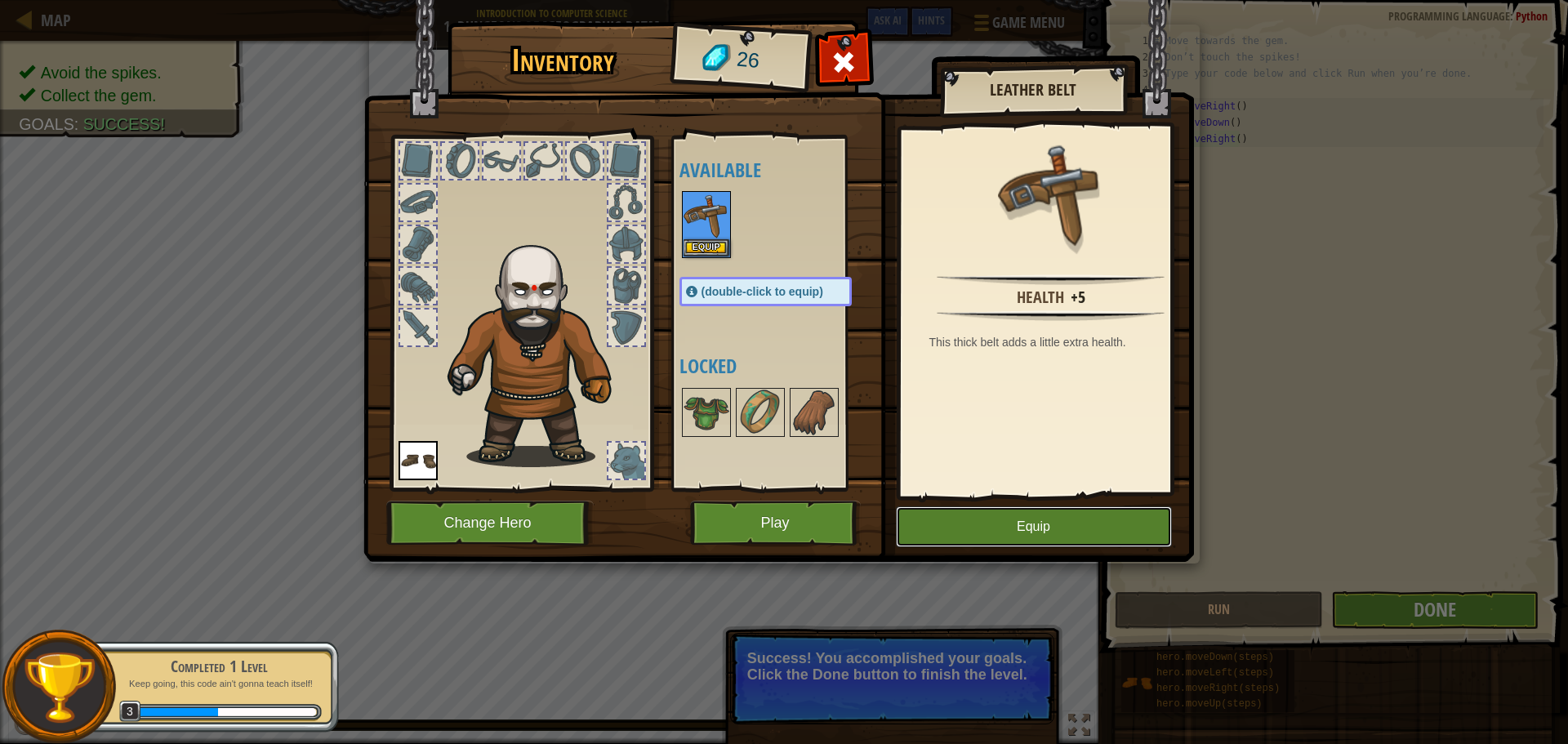
click at [1105, 518] on button "Equip" at bounding box center [1034, 527] width 276 height 41
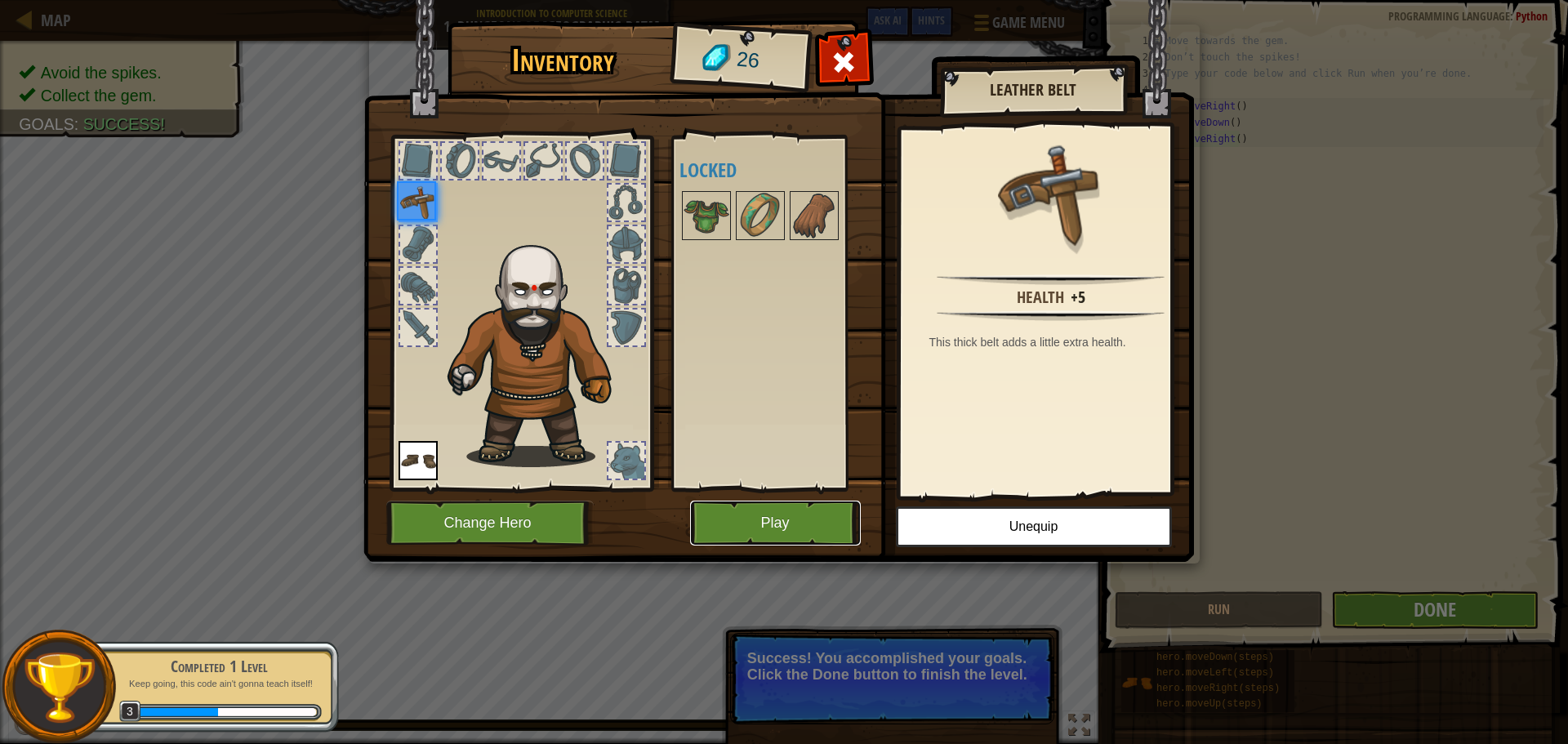
click at [797, 523] on button "Play" at bounding box center [775, 523] width 171 height 45
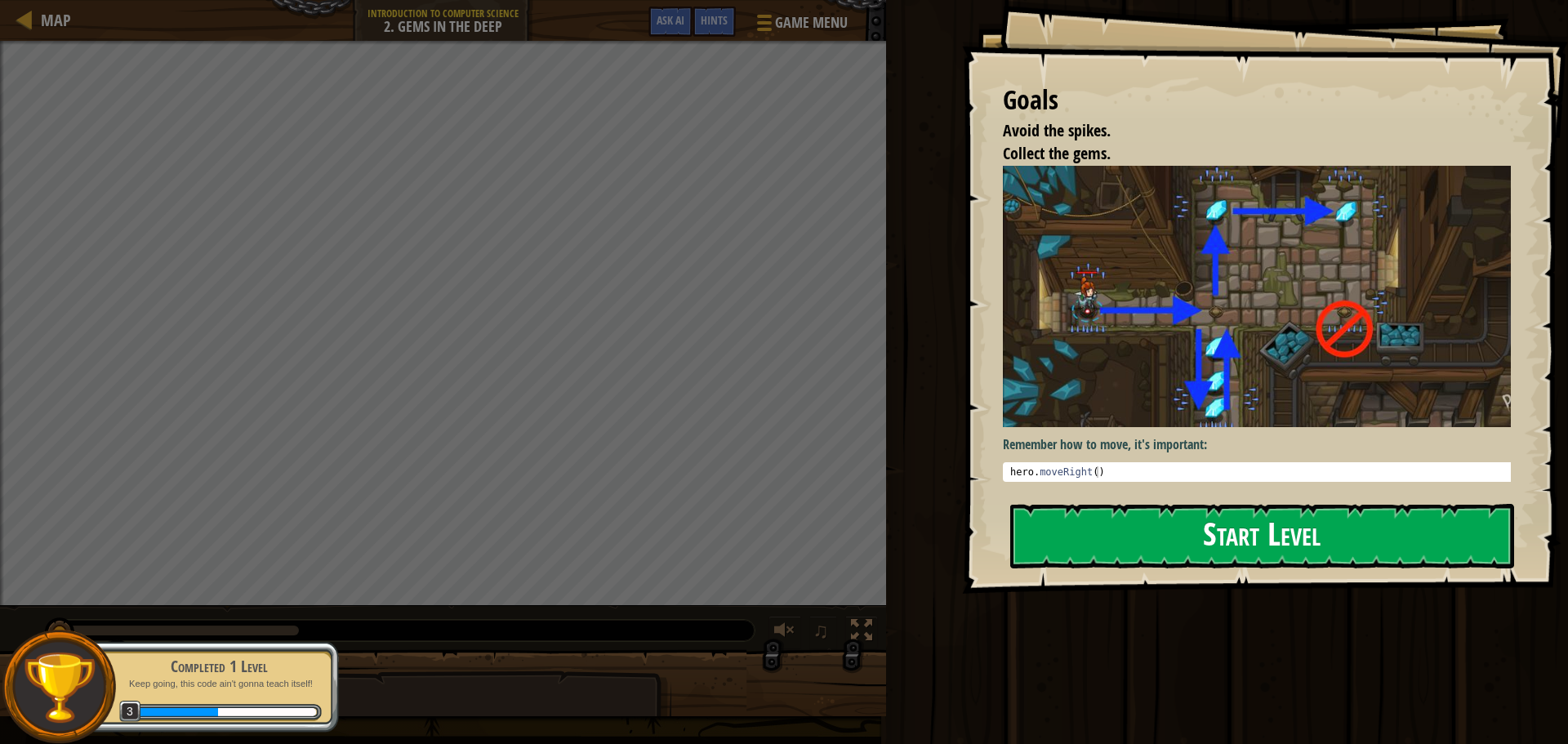
click at [1112, 507] on button "Start Level" at bounding box center [1261, 535] width 504 height 64
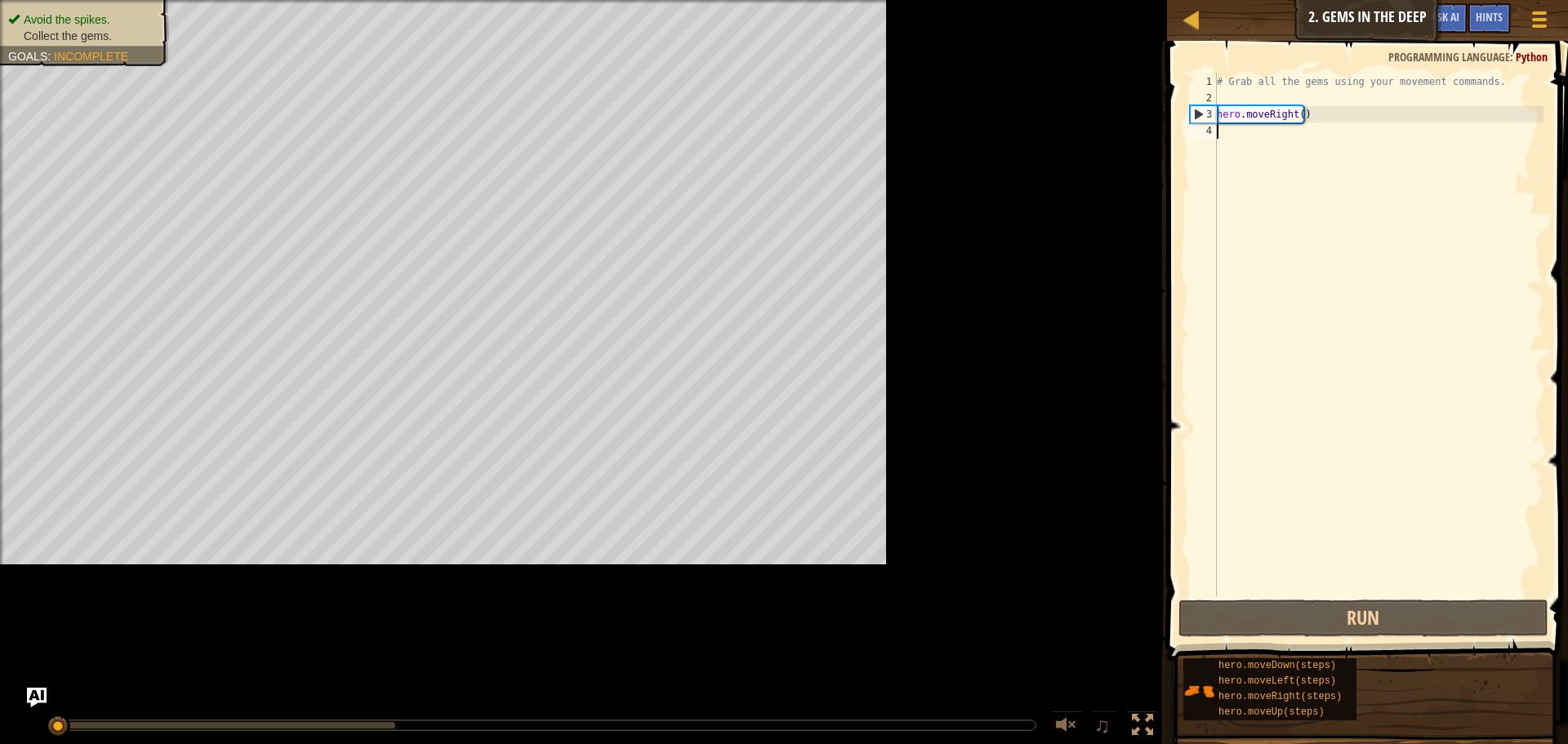
click at [1064, 170] on div "Map Introduction to Computer Science 2. Gems in the Deep Game Menu Done Hints A…" at bounding box center [784, 372] width 1568 height 744
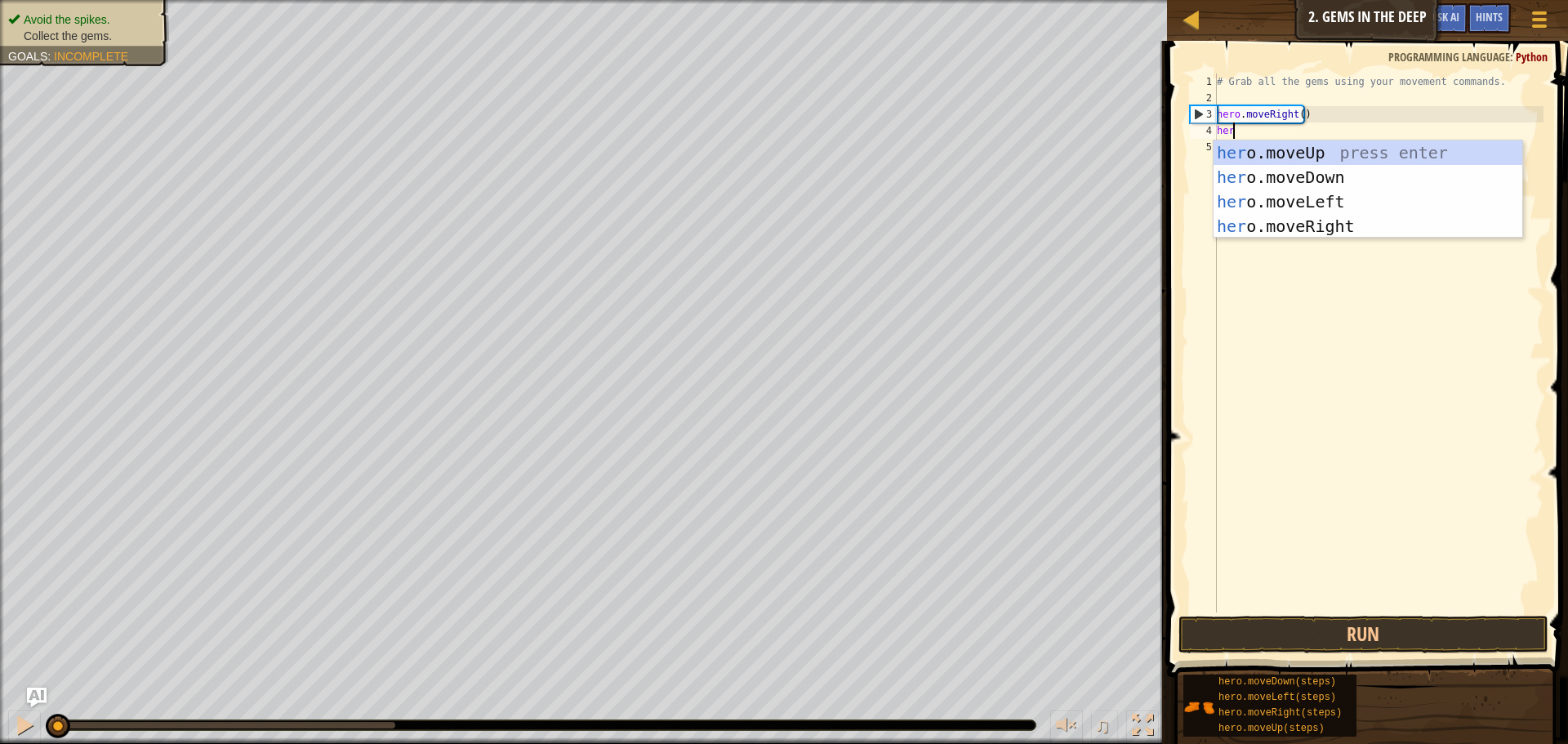
scroll to position [8, 1]
type textarea "hero"
click at [1305, 152] on div "hero .moveUp press enter hero .moveDown press enter hero .moveLeft press enter …" at bounding box center [1367, 214] width 309 height 147
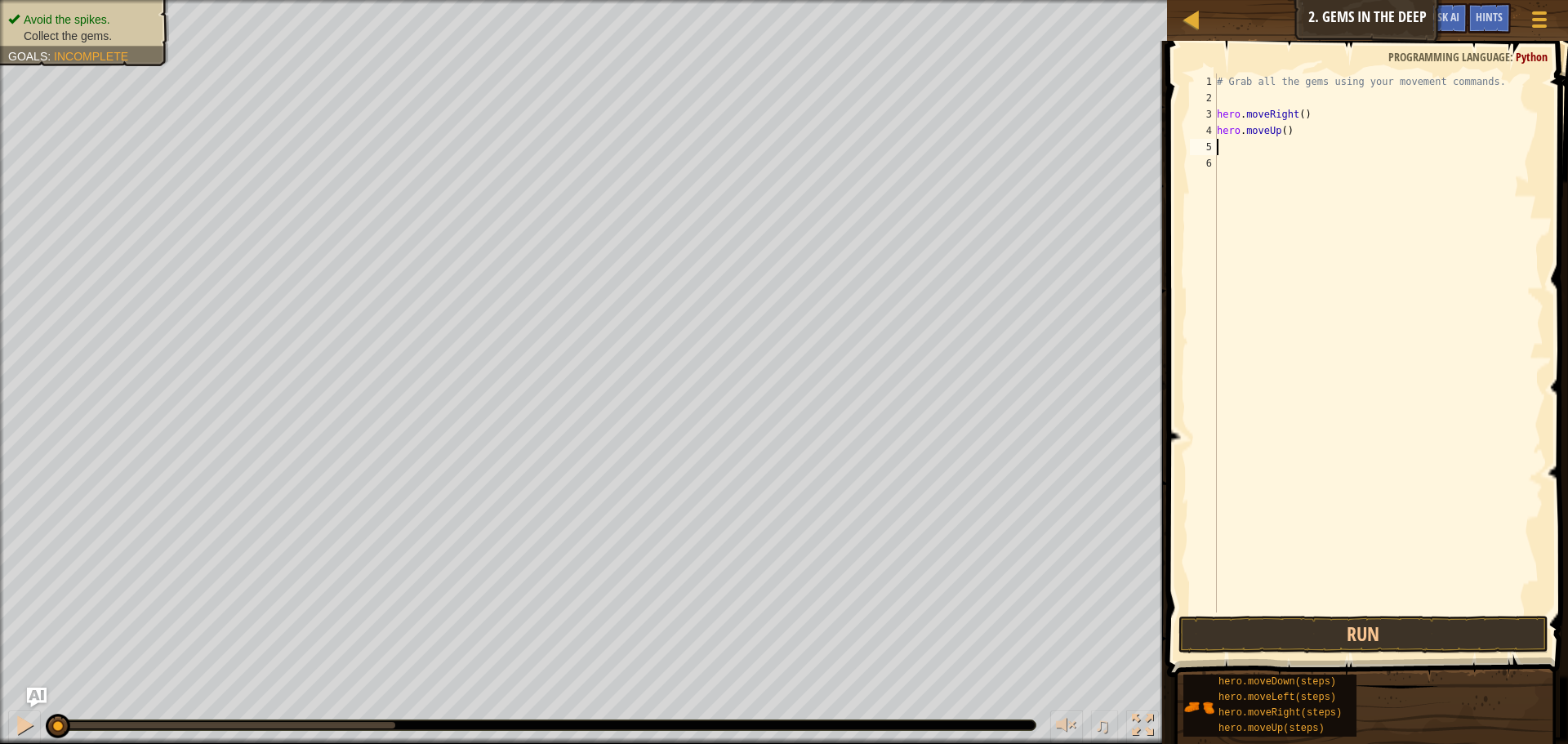
scroll to position [8, 0]
click at [1266, 128] on div "# Grab all the gems using your movement commands. hero . moveRight ( ) hero . m…" at bounding box center [1378, 360] width 330 height 572
click at [1266, 127] on div "# Grab all the gems using your movement commands. hero . moveRight ( ) hero . m…" at bounding box center [1378, 360] width 330 height 572
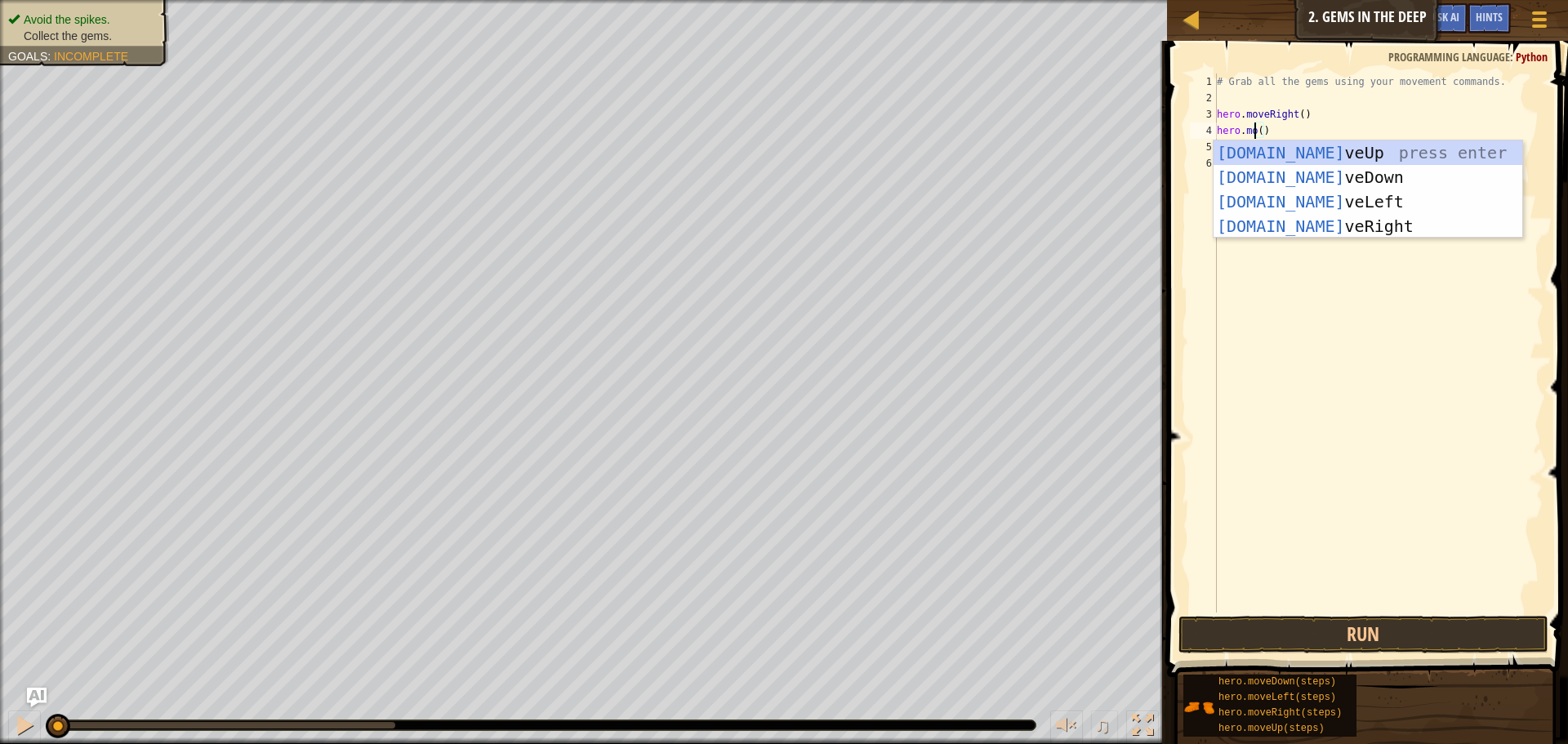
scroll to position [8, 4]
click at [1276, 168] on div "hero.move Up press enter hero.move Down press enter hero.move Left press enter …" at bounding box center [1367, 214] width 309 height 147
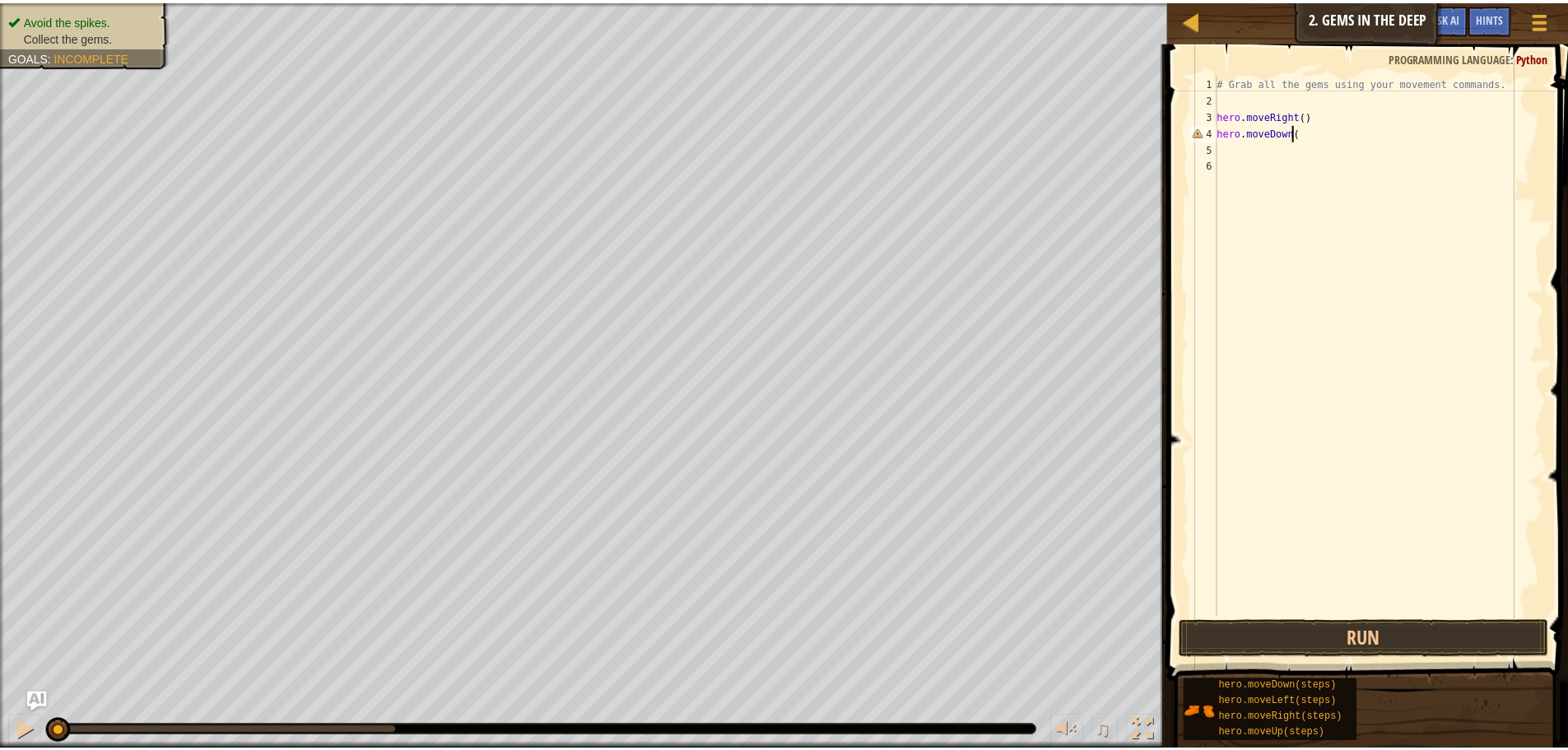
scroll to position [8, 6]
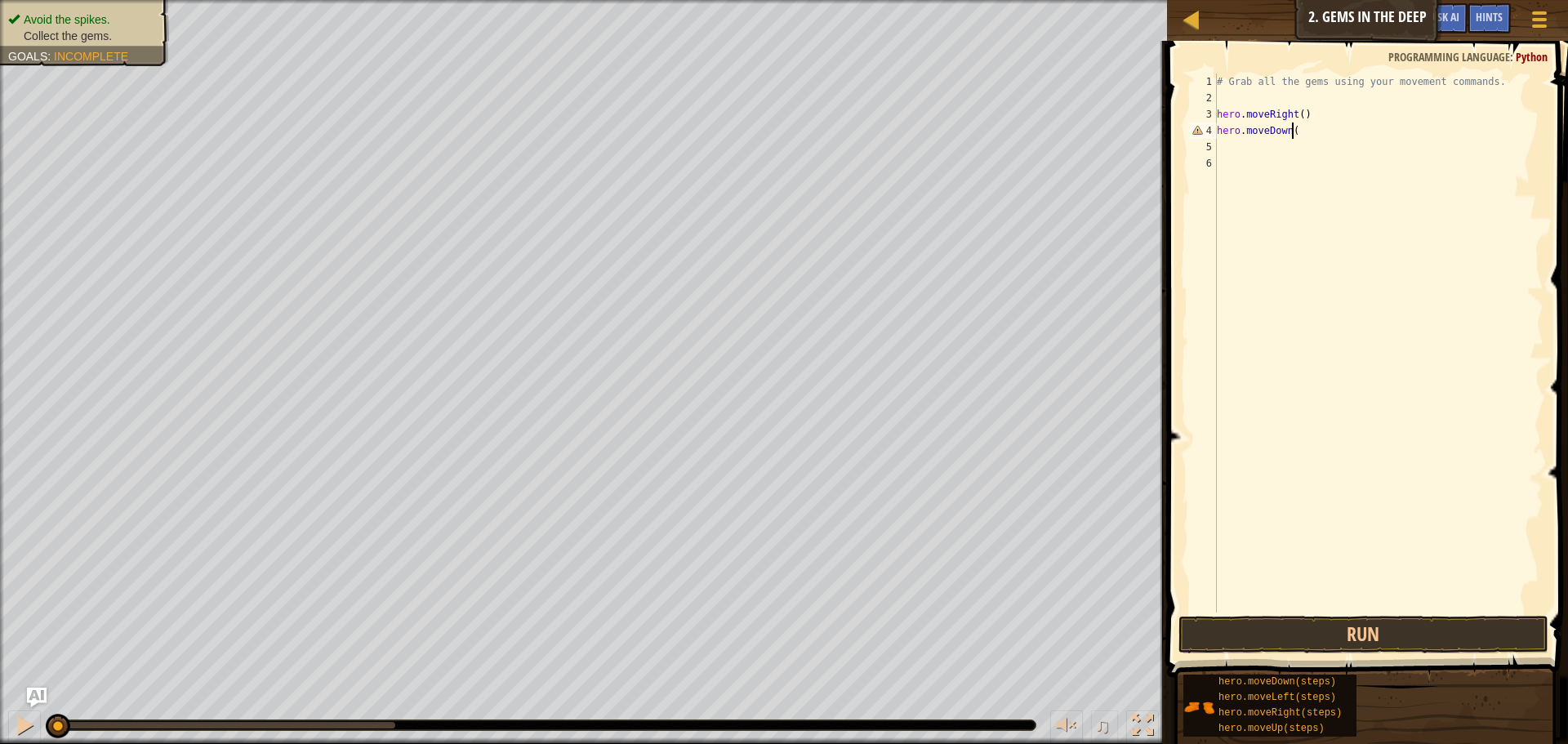
type textarea "hero.moveDown()"
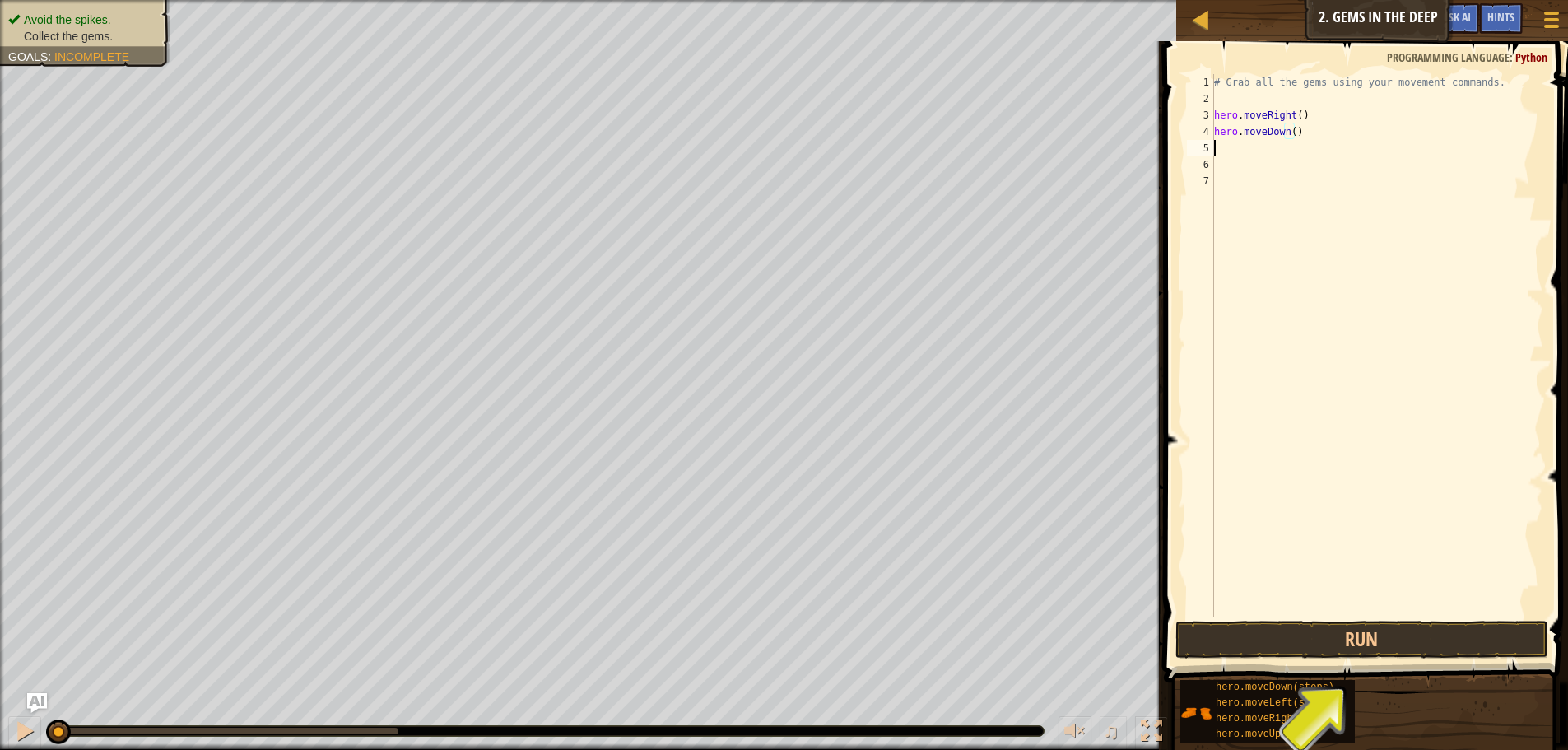
scroll to position [8, 0]
click at [1367, 134] on div "# Grab all the gems using your movement commands. hero . moveRight ( ) hero . m…" at bounding box center [1377, 362] width 333 height 576
click at [1267, 132] on div "# Grab all the gems using your movement commands. hero . moveRight ( ) hero . m…" at bounding box center [1377, 362] width 333 height 576
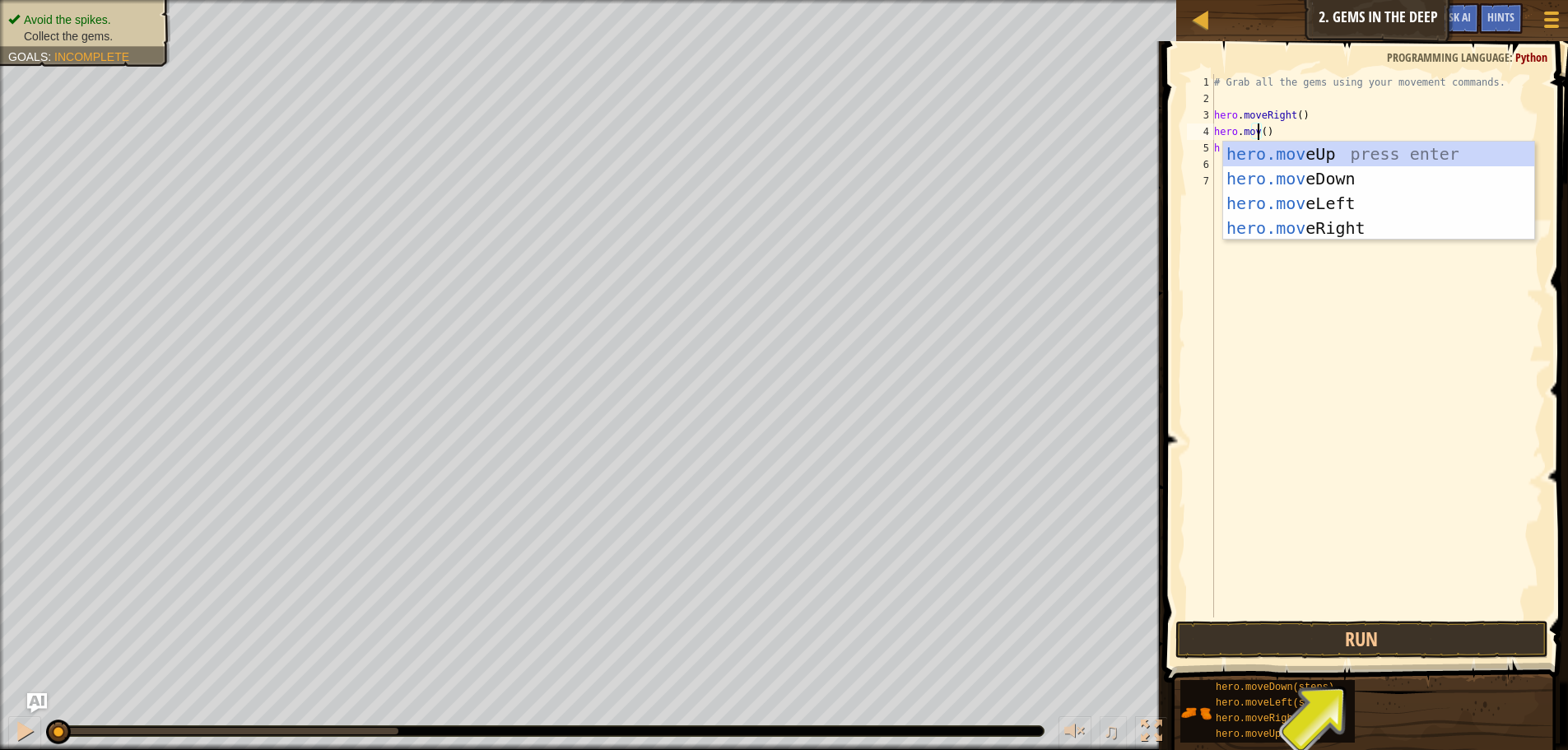
scroll to position [8, 4]
click at [1401, 138] on div "# Grab all the gems using your movement commands. hero . moveRight ( ) hero . m…" at bounding box center [1377, 362] width 333 height 576
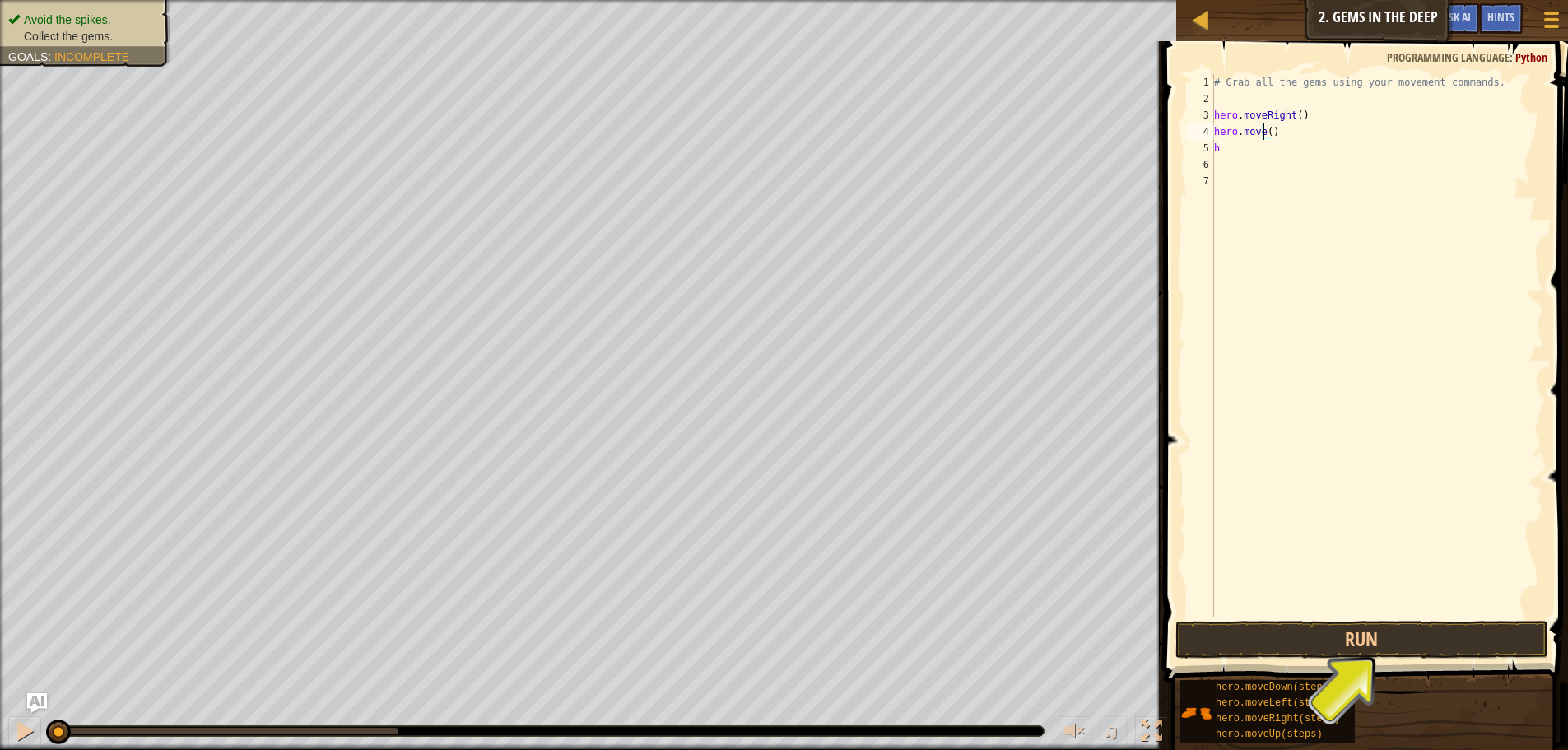
click at [1263, 127] on div "# Grab all the gems using your movement commands. hero . moveRight ( ) hero . m…" at bounding box center [1377, 362] width 333 height 576
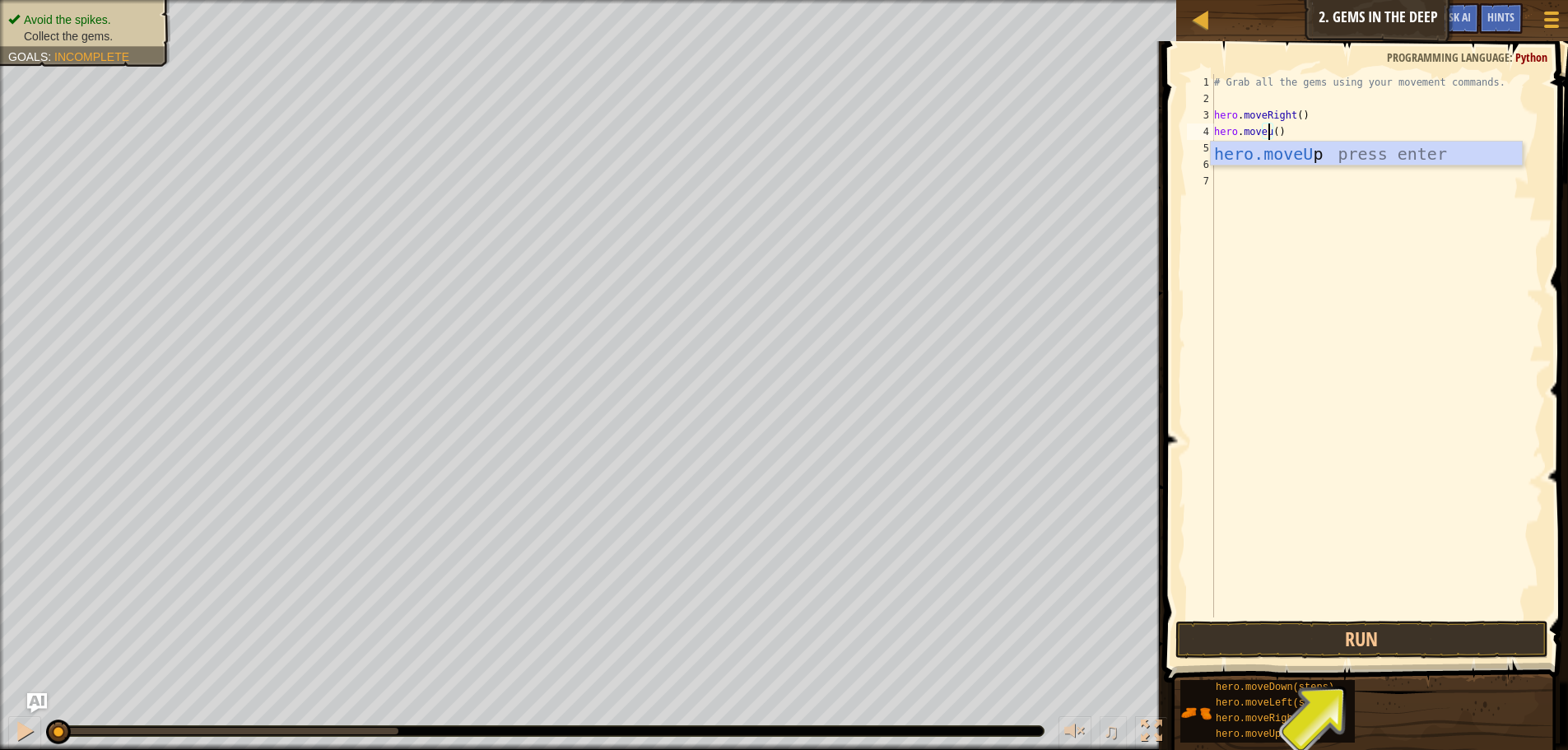
scroll to position [8, 5]
click at [1281, 158] on div "hero.moveUp press enter" at bounding box center [1366, 179] width 311 height 74
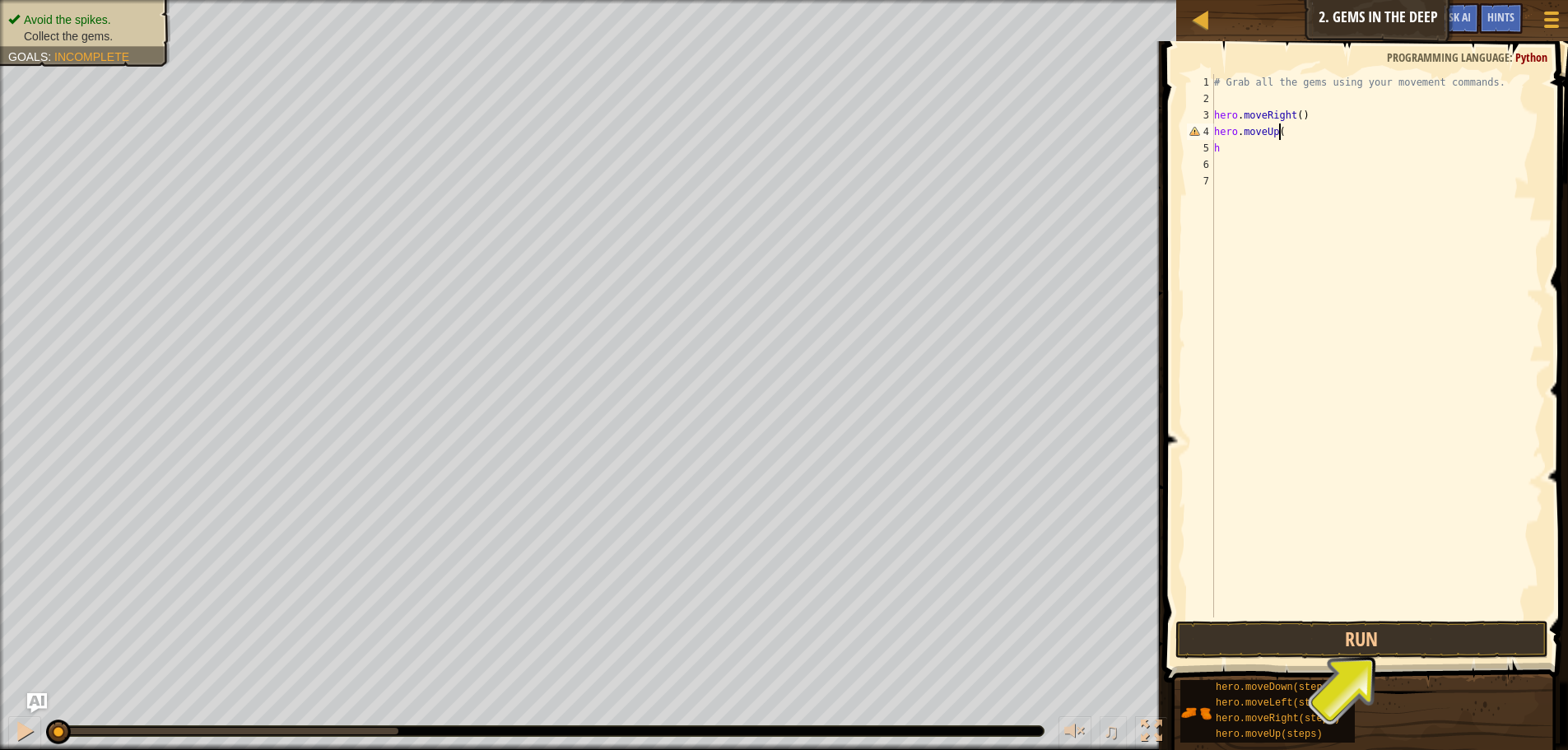
type textarea "hero.moveUp()"
click at [1245, 157] on div "# Grab all the gems using your movement commands. hero . moveRight ( ) hero . m…" at bounding box center [1377, 362] width 333 height 576
click at [1245, 134] on div "# Grab all the gems using your movement commands. hero . moveRight ( ) hero . m…" at bounding box center [1377, 362] width 333 height 576
click at [1250, 142] on div "# Grab all the gems using your movement commands. hero . moveRight ( ) hero . m…" at bounding box center [1377, 362] width 333 height 576
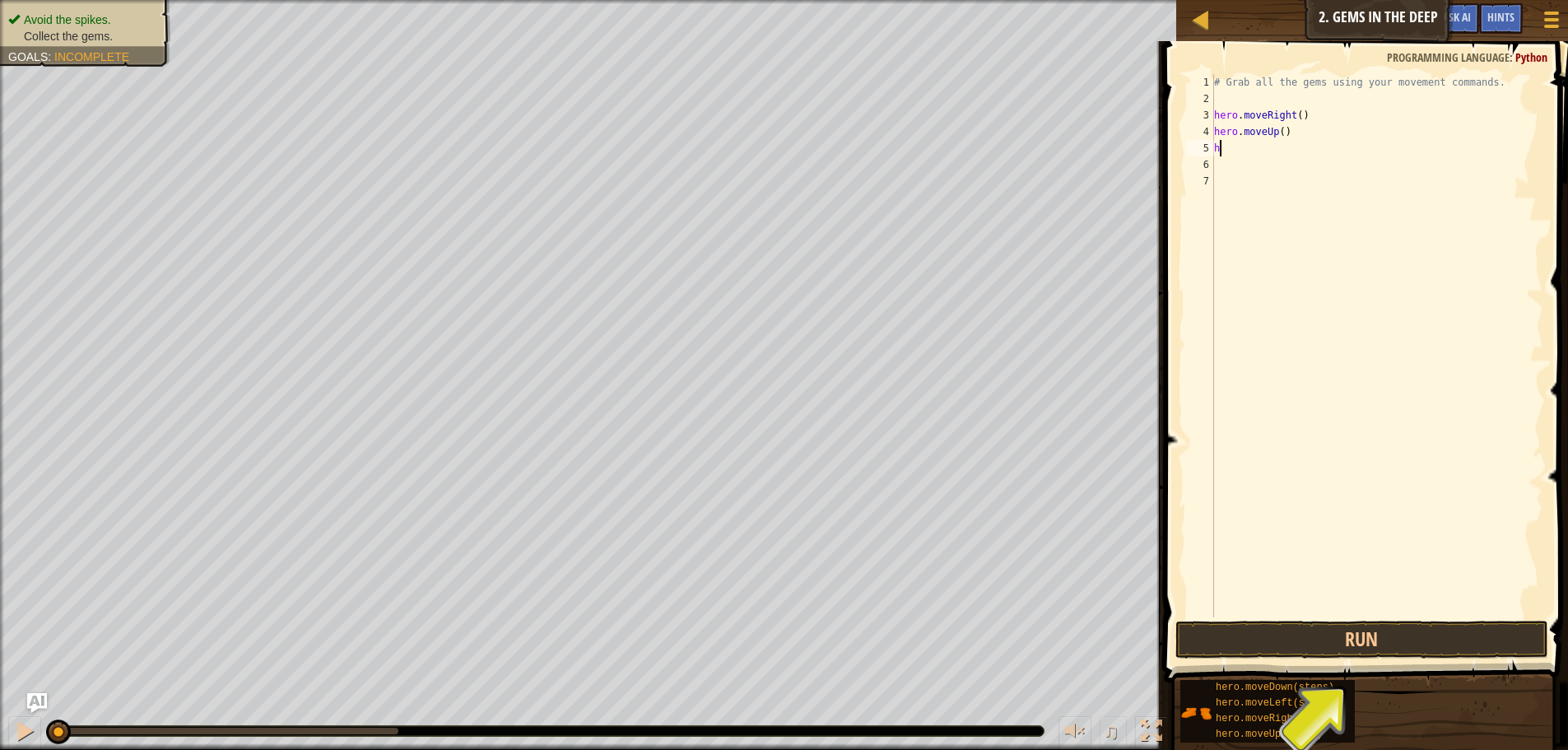
type textarea "he"
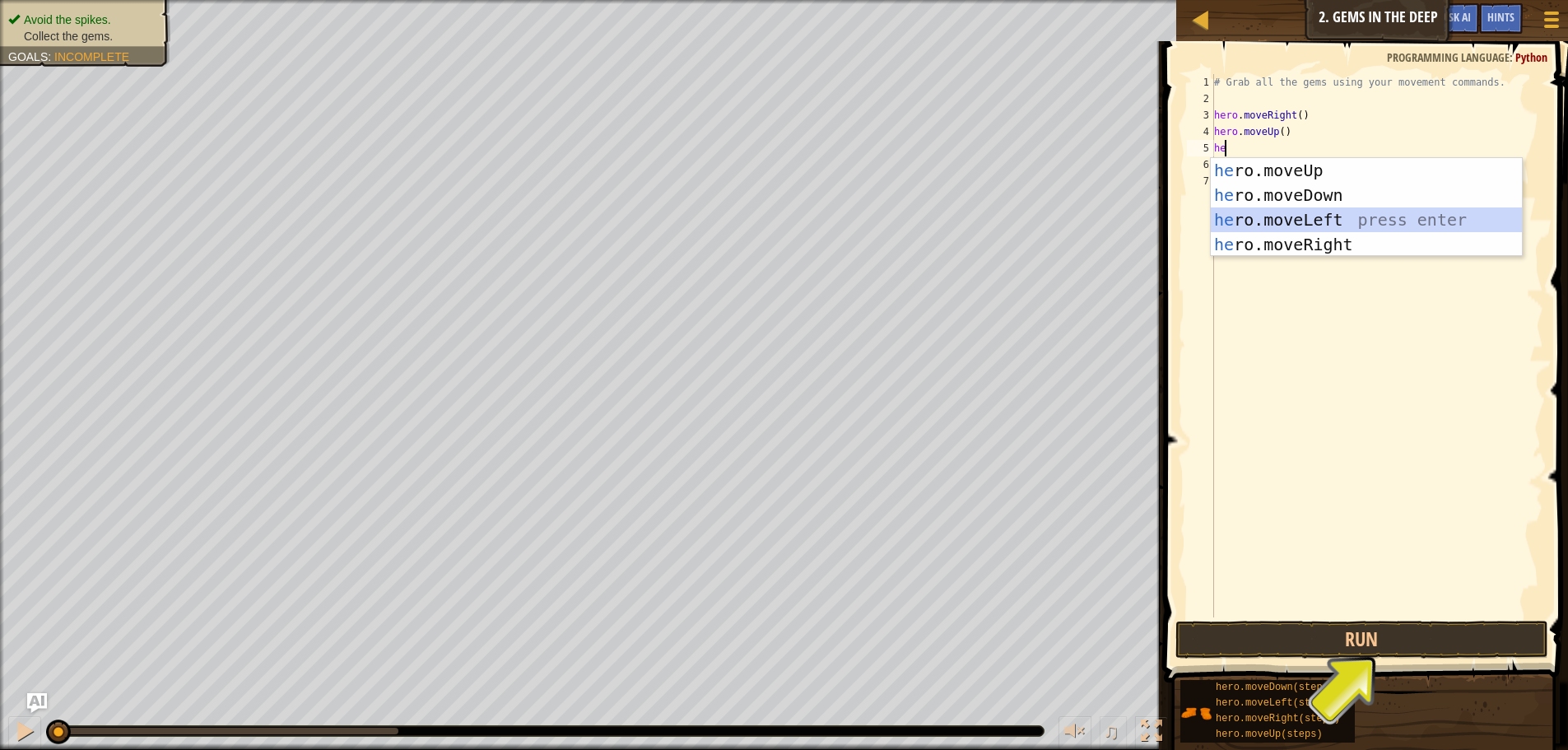
click at [1312, 229] on div "he ro.moveUp press enter he ro.moveDown press enter he ro.moveLeft press enter …" at bounding box center [1366, 232] width 311 height 148
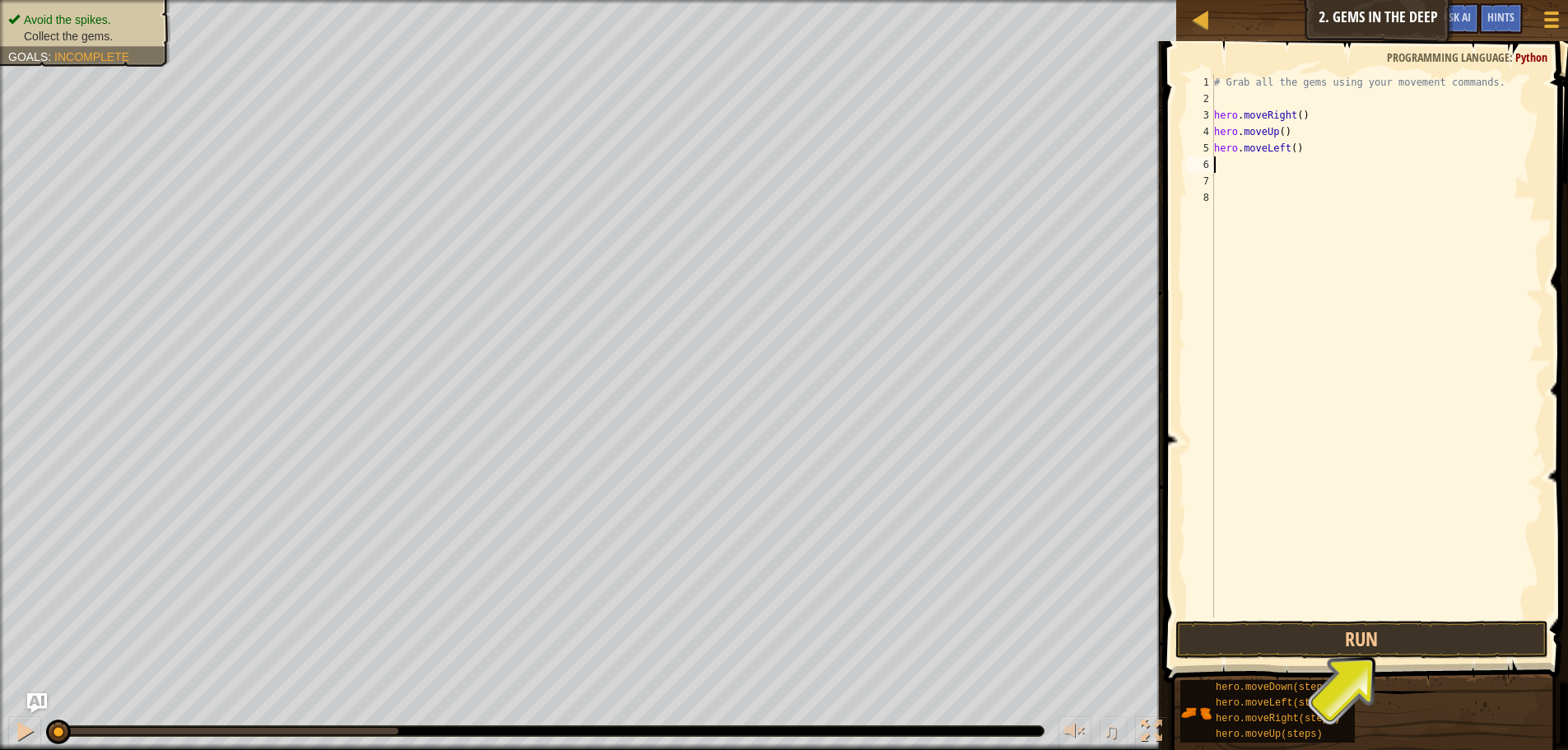
click at [1274, 147] on div "# Grab all the gems using your movement commands. hero . moveRight ( ) hero . m…" at bounding box center [1377, 362] width 333 height 576
type textarea "hero.moveRight()"
click at [1265, 175] on div "# Grab all the gems using your movement commands. hero . moveRight ( ) hero . m…" at bounding box center [1377, 362] width 333 height 576
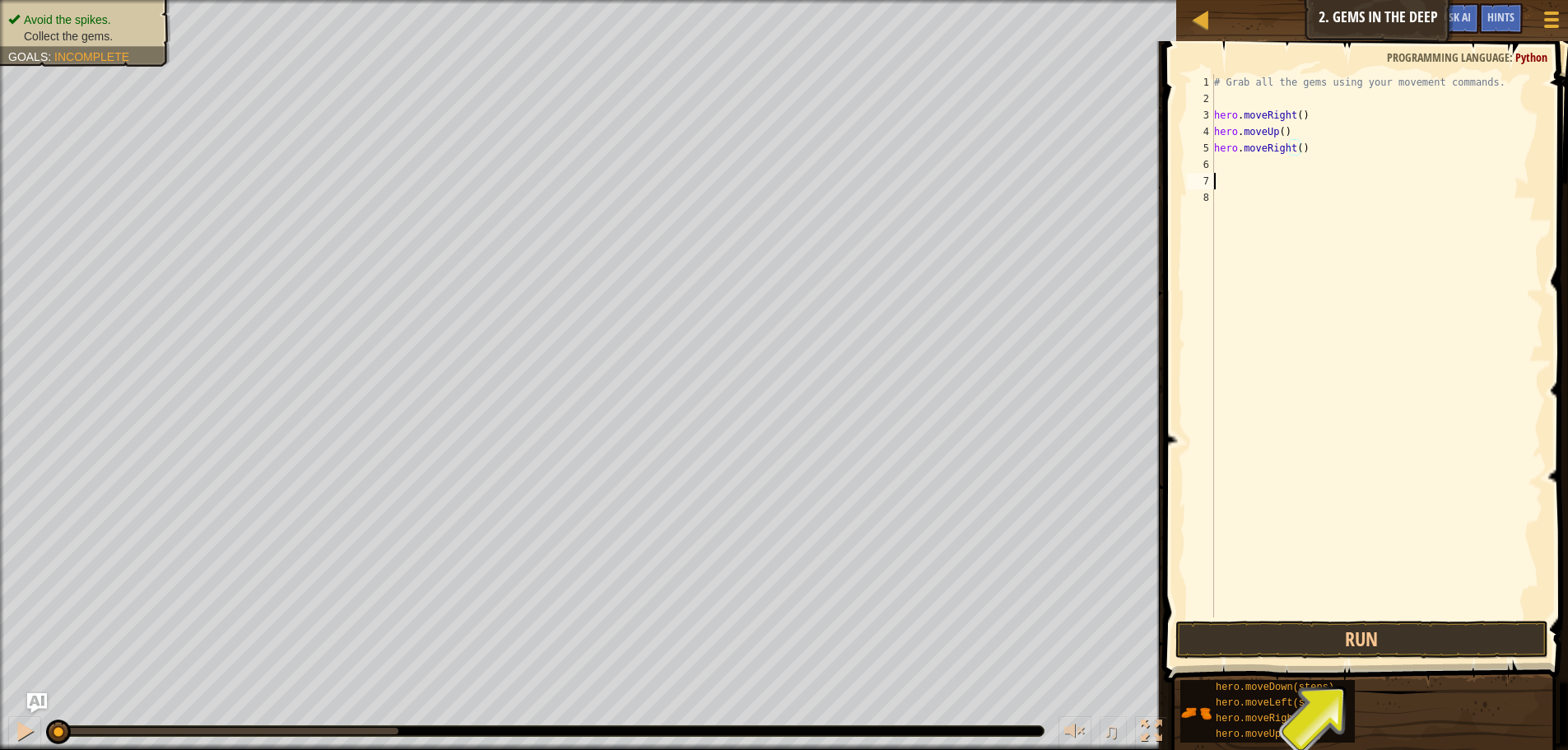
scroll to position [8, 0]
click at [1267, 157] on div "# Grab all the gems using your movement commands. hero . moveRight ( ) hero . m…" at bounding box center [1377, 362] width 333 height 576
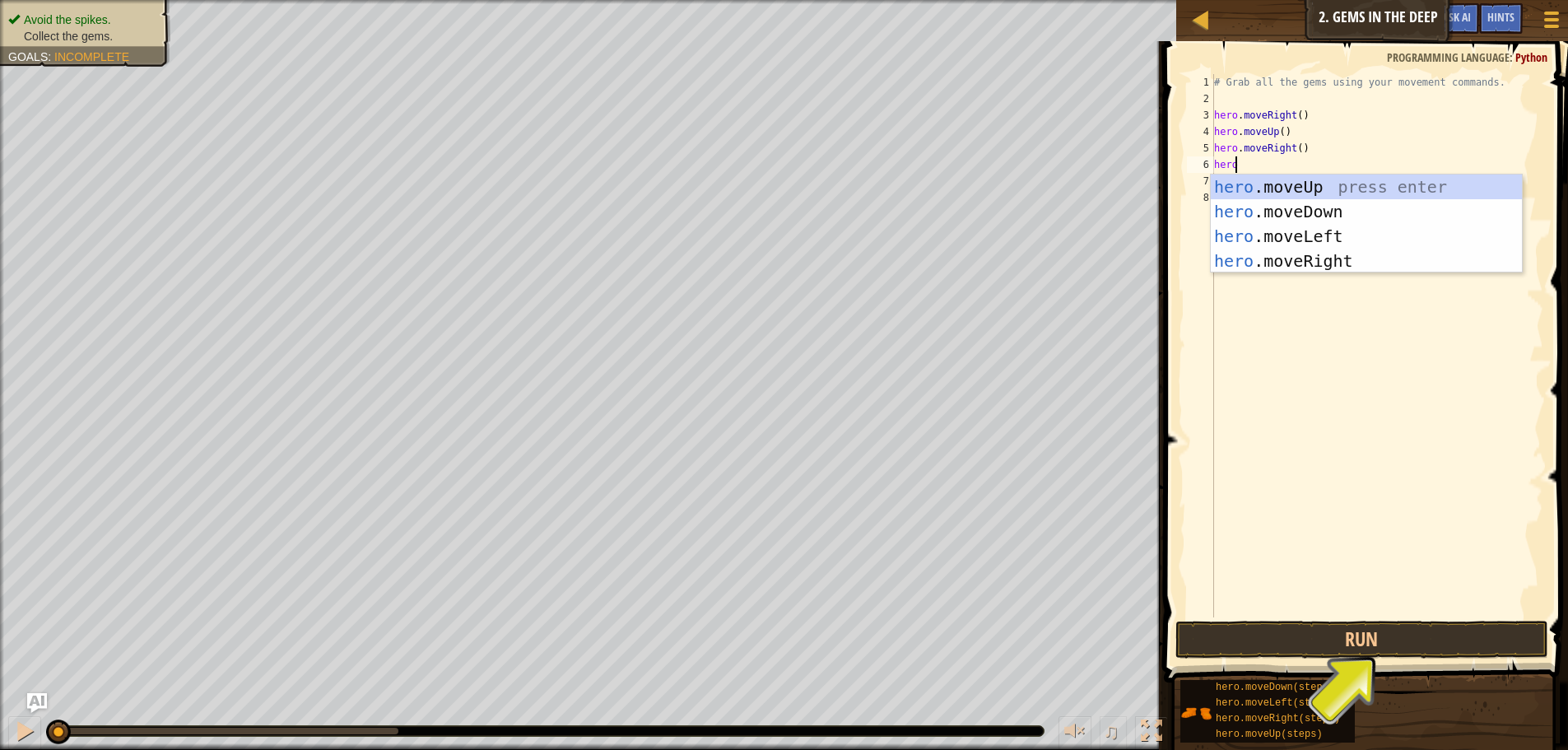
scroll to position [0, 0]
drag, startPoint x: 1576, startPoint y: 73, endPoint x: 1580, endPoint y: 93, distance: 20.4
click at [1568, 0] on html "Map Introduction to Computer Science 2. Gems in the Deep Game Menu Done Hints A…" at bounding box center [784, 0] width 1568 height 0
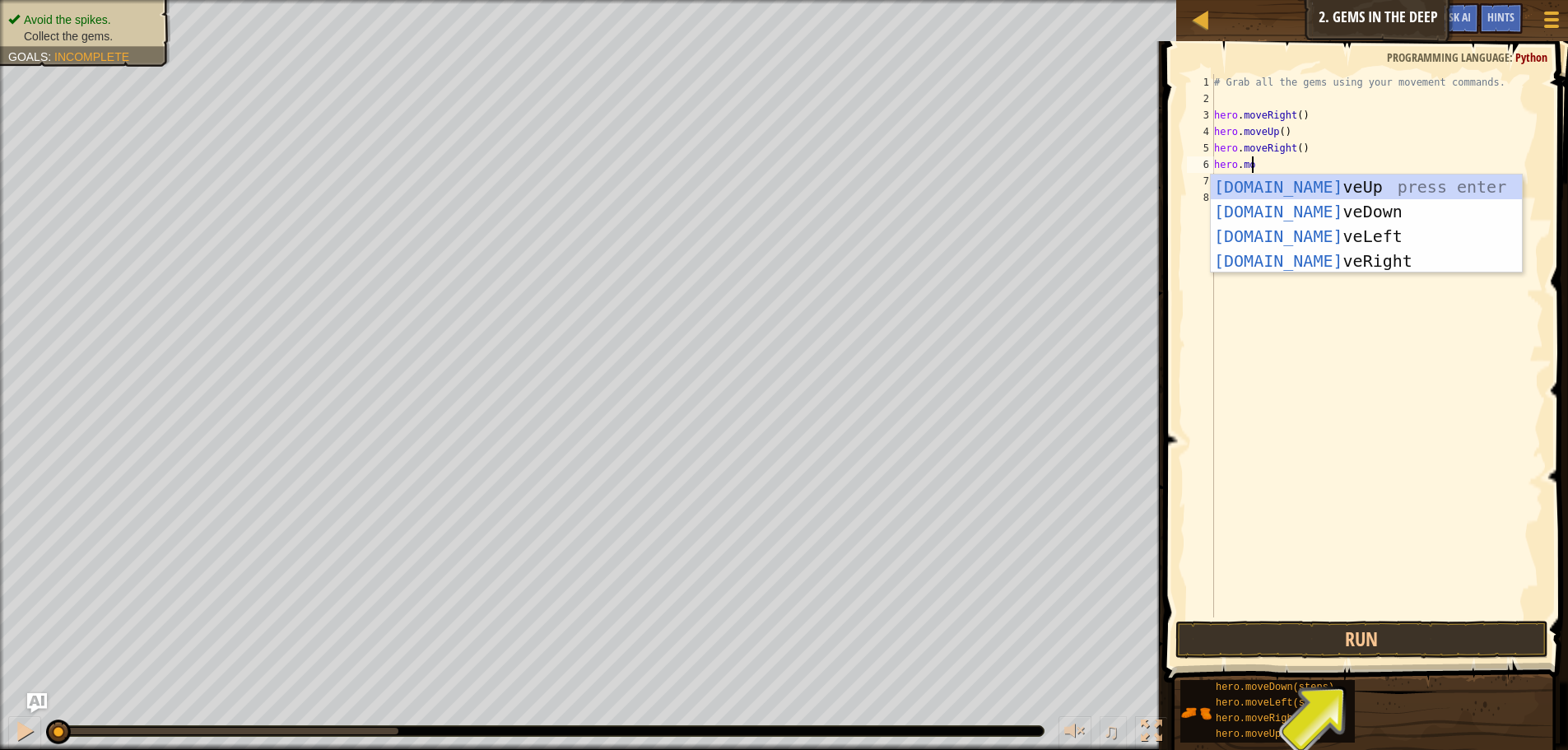
type textarea "hero.move"
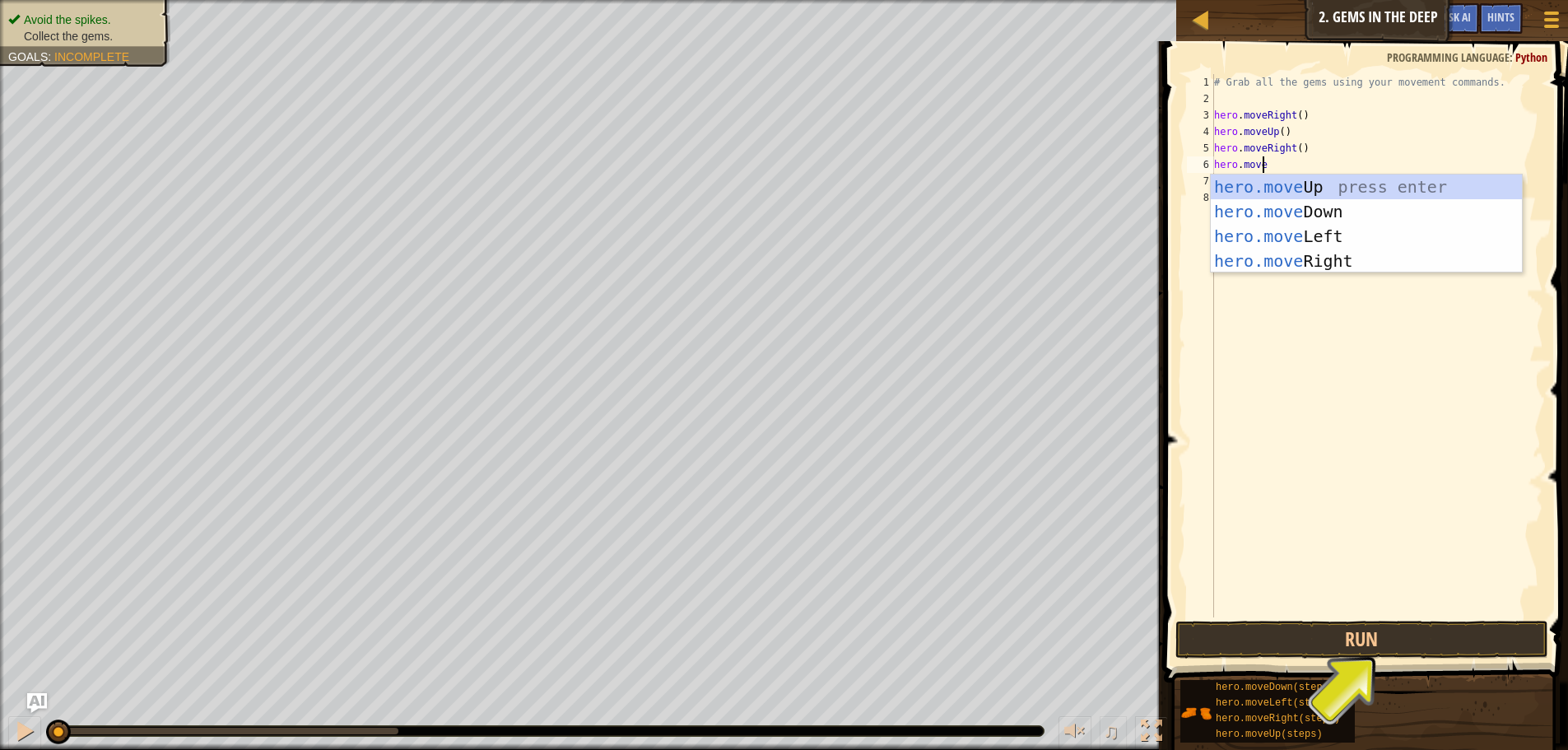
scroll to position [8, 3]
click at [1354, 204] on div "hero.move Up press enter hero.move Down press enter hero.move Left press enter …" at bounding box center [1366, 248] width 311 height 148
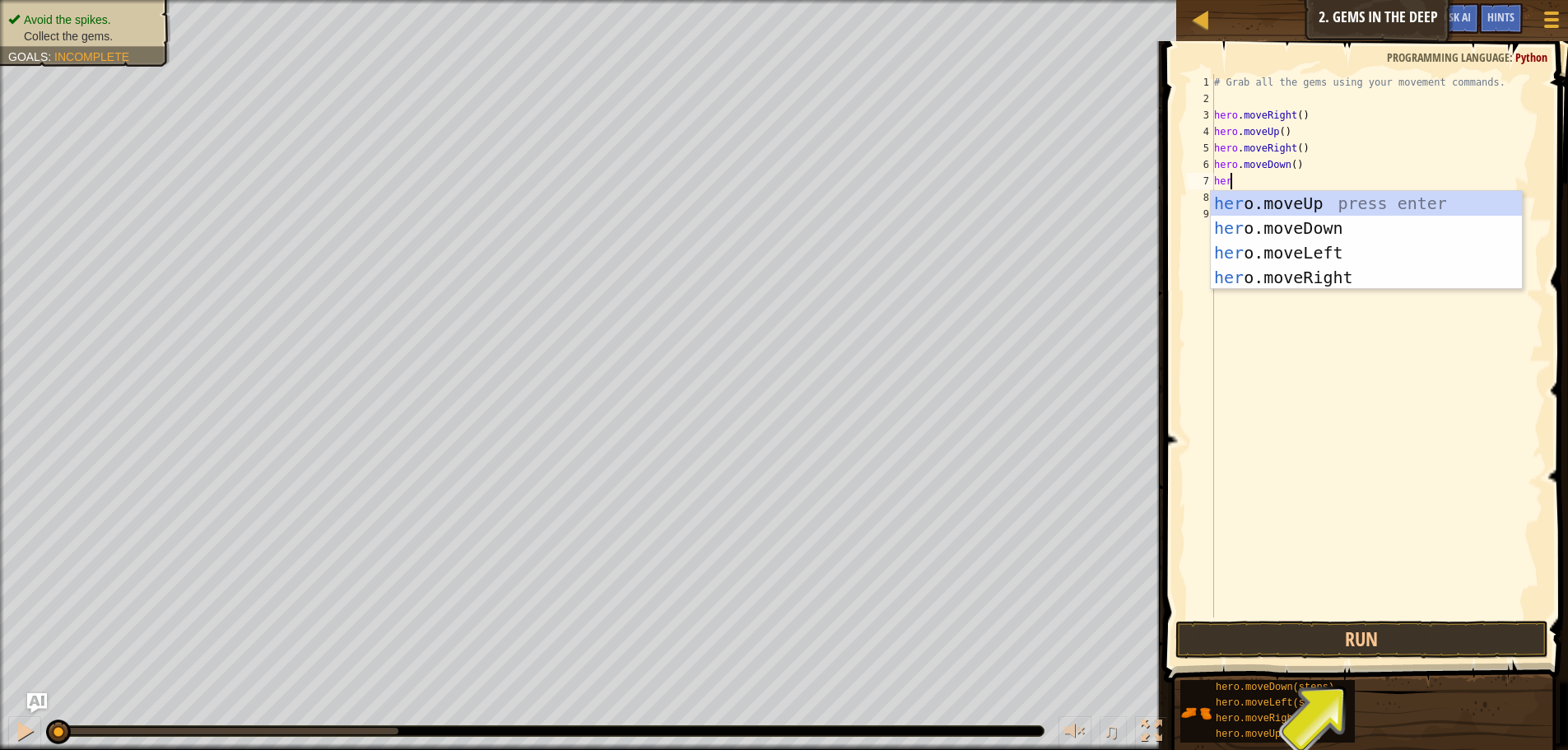
scroll to position [8, 1]
type textarea "hero"
click at [1355, 253] on div "hero .moveUp press enter hero .moveDown press enter hero .moveLeft press enter …" at bounding box center [1366, 265] width 311 height 148
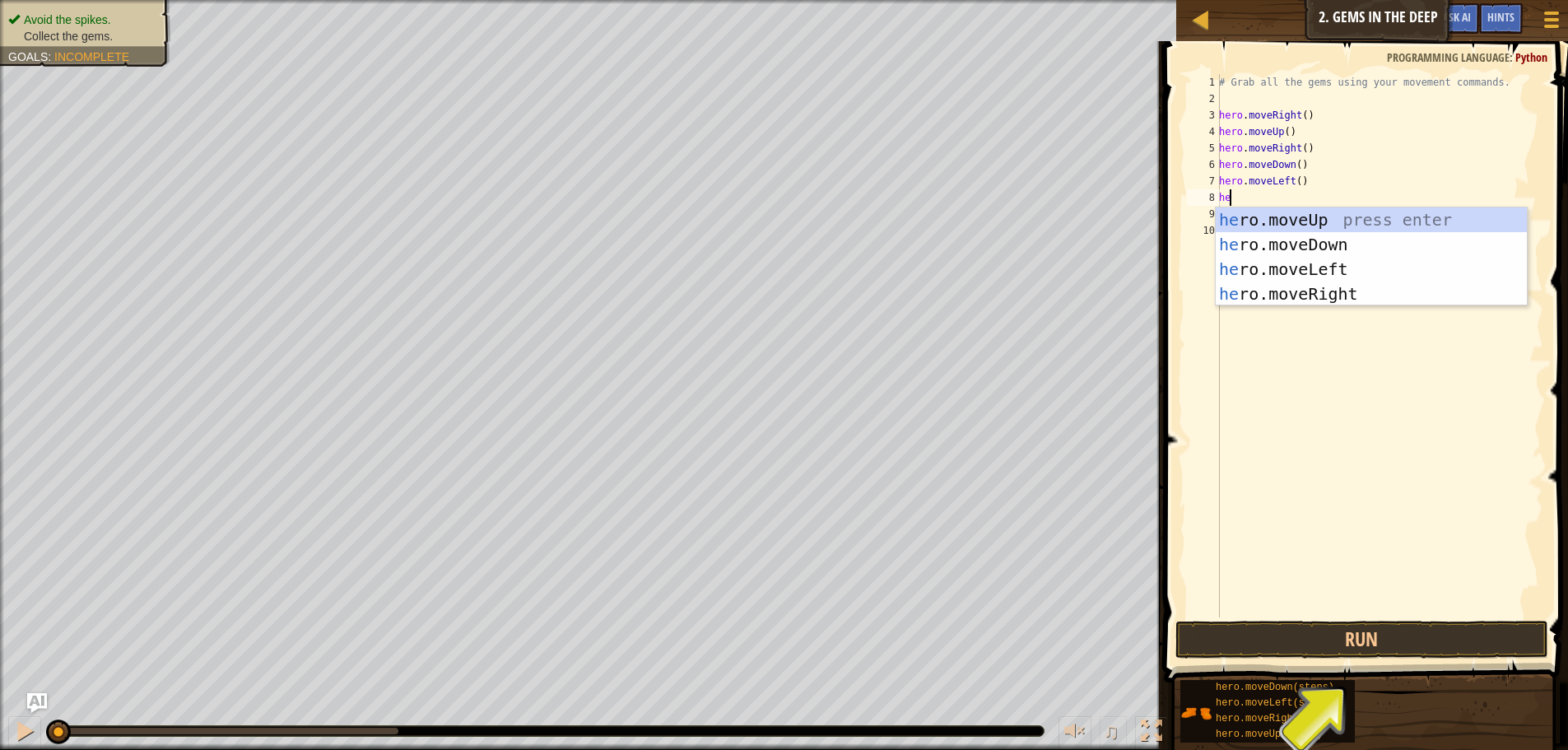
type textarea "hero"
click at [1321, 240] on div "hero .moveUp press enter hero .moveDown press enter hero .moveLeft press enter …" at bounding box center [1372, 281] width 311 height 148
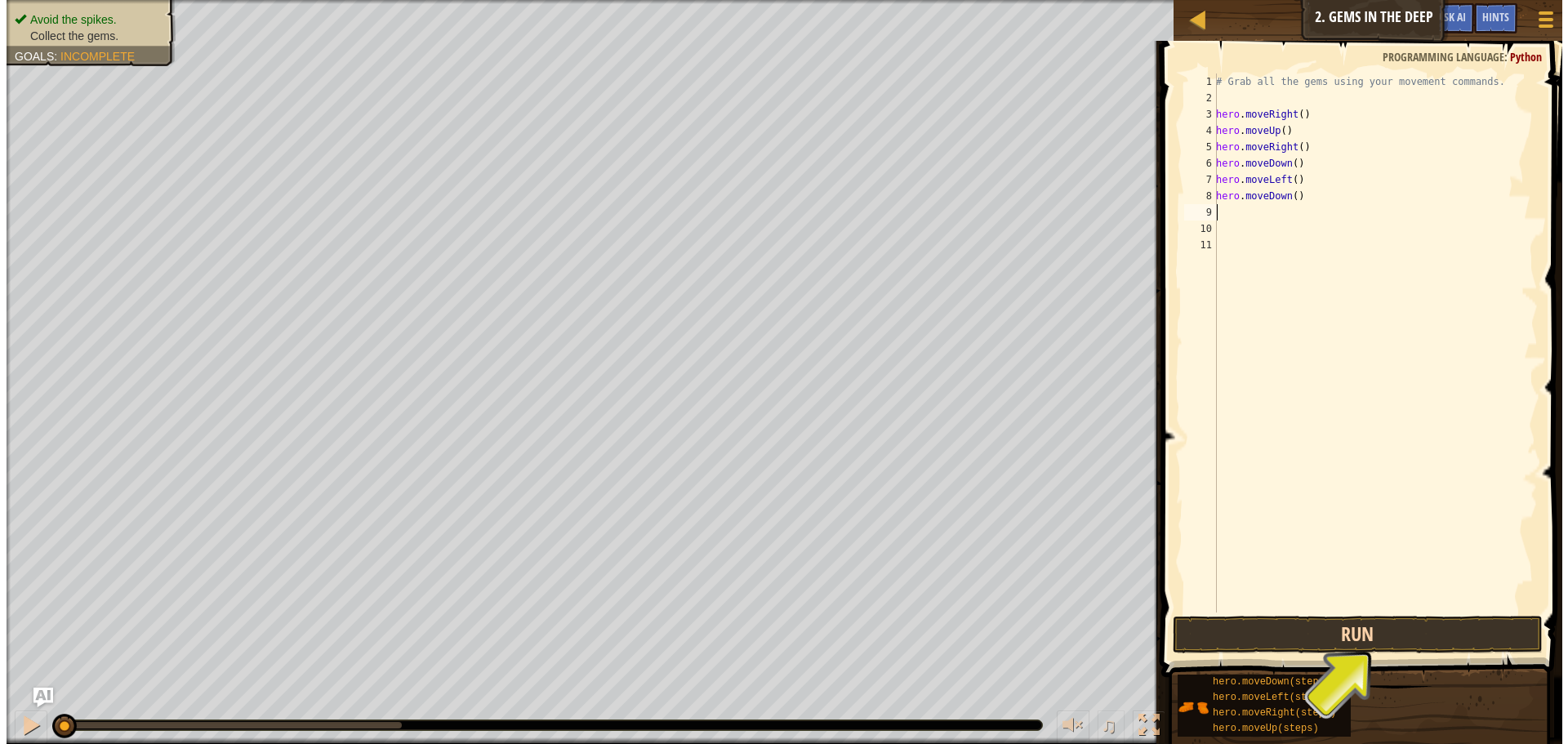
scroll to position [8, 0]
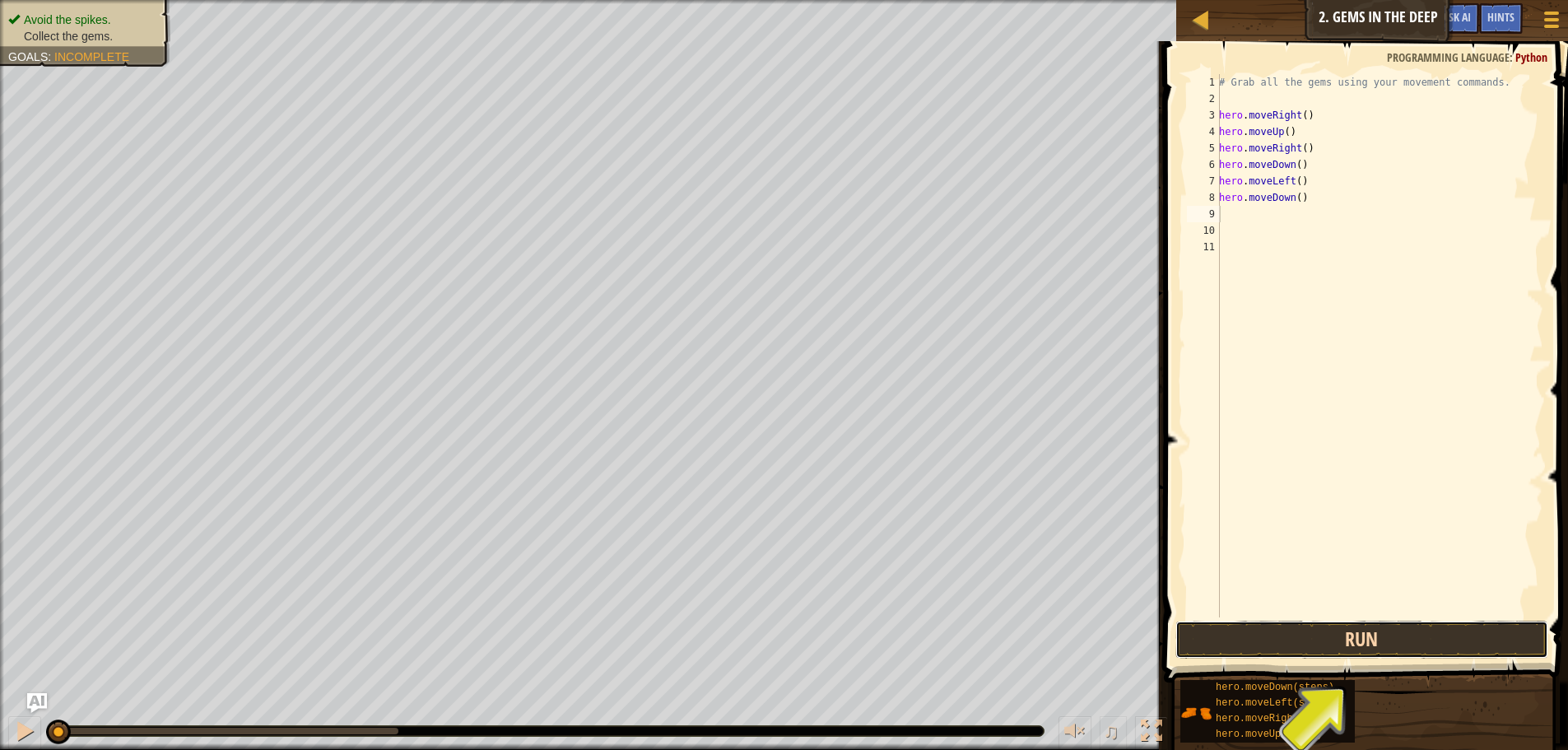
click at [1283, 638] on button "Run" at bounding box center [1361, 640] width 373 height 38
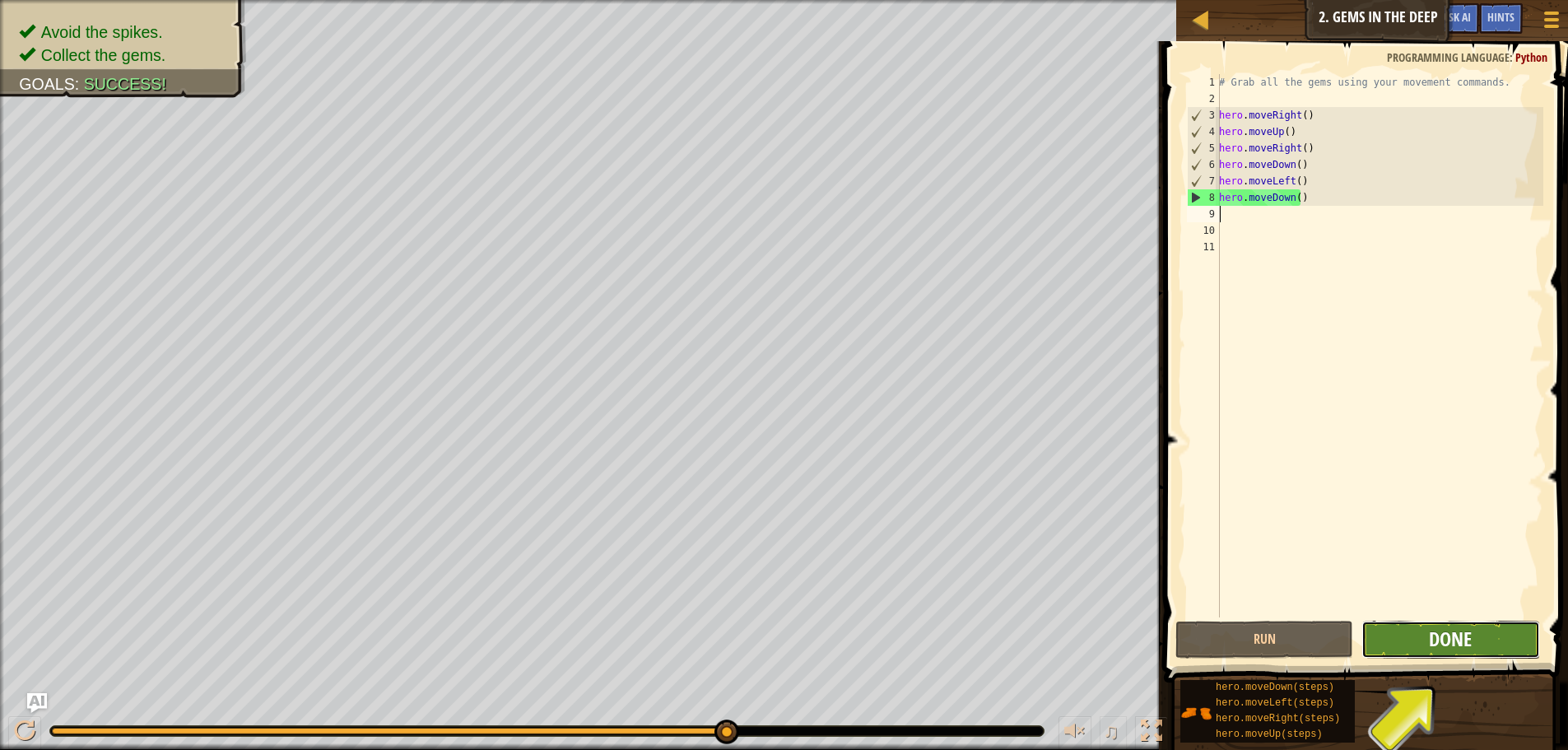
click at [1434, 644] on span "Done" at bounding box center [1450, 638] width 42 height 26
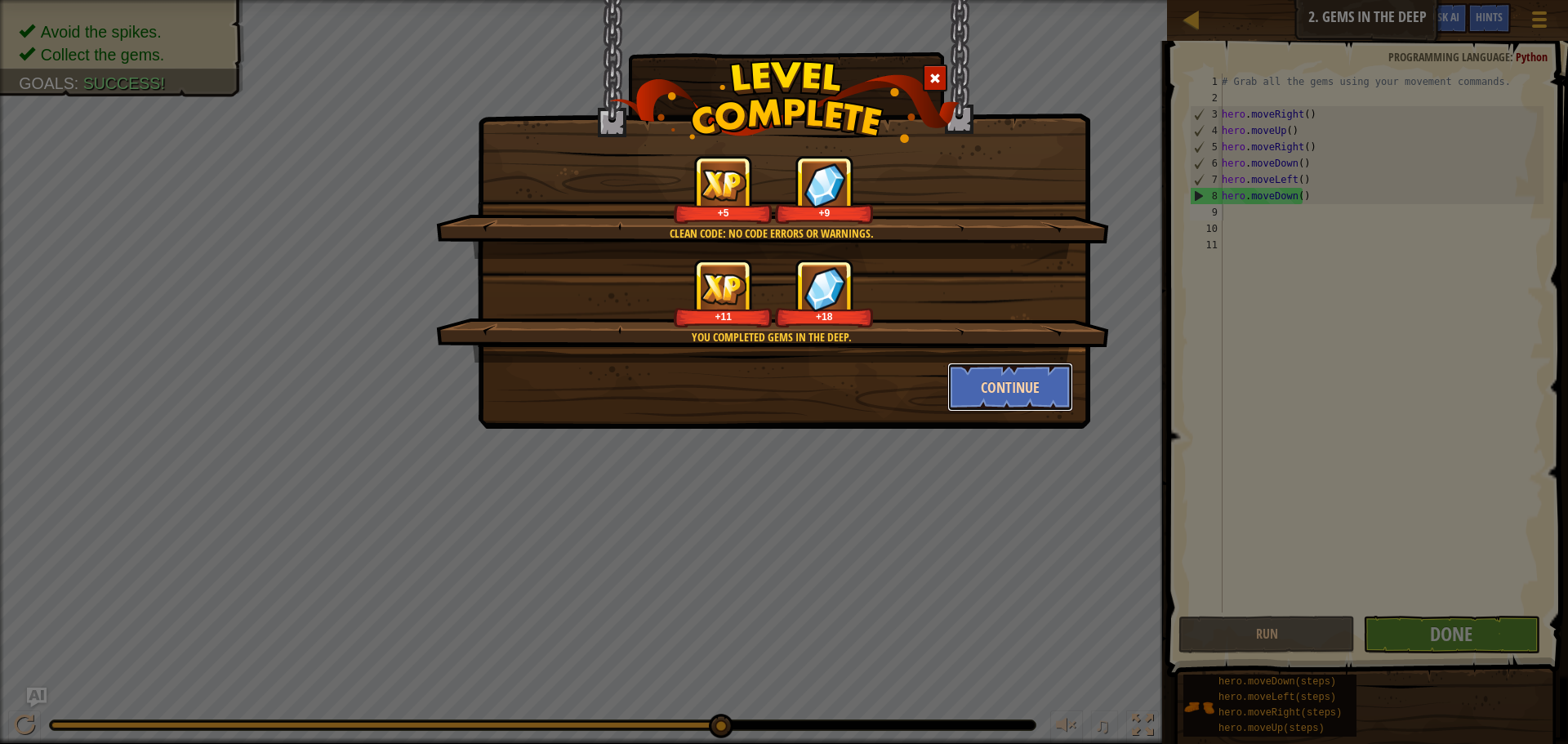
click at [1024, 390] on button "Continue" at bounding box center [1010, 387] width 127 height 49
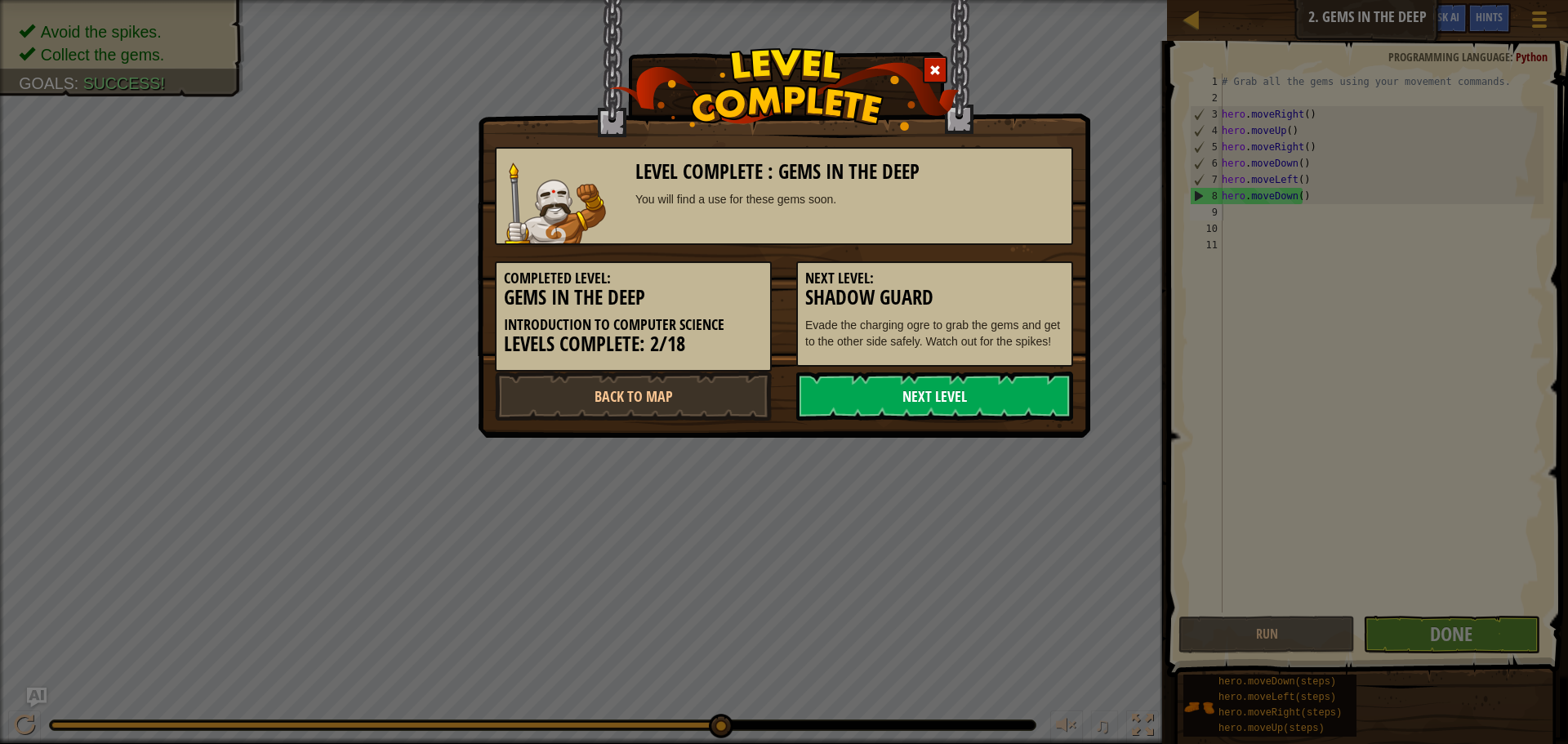
click at [880, 397] on link "Next Level" at bounding box center [934, 396] width 277 height 49
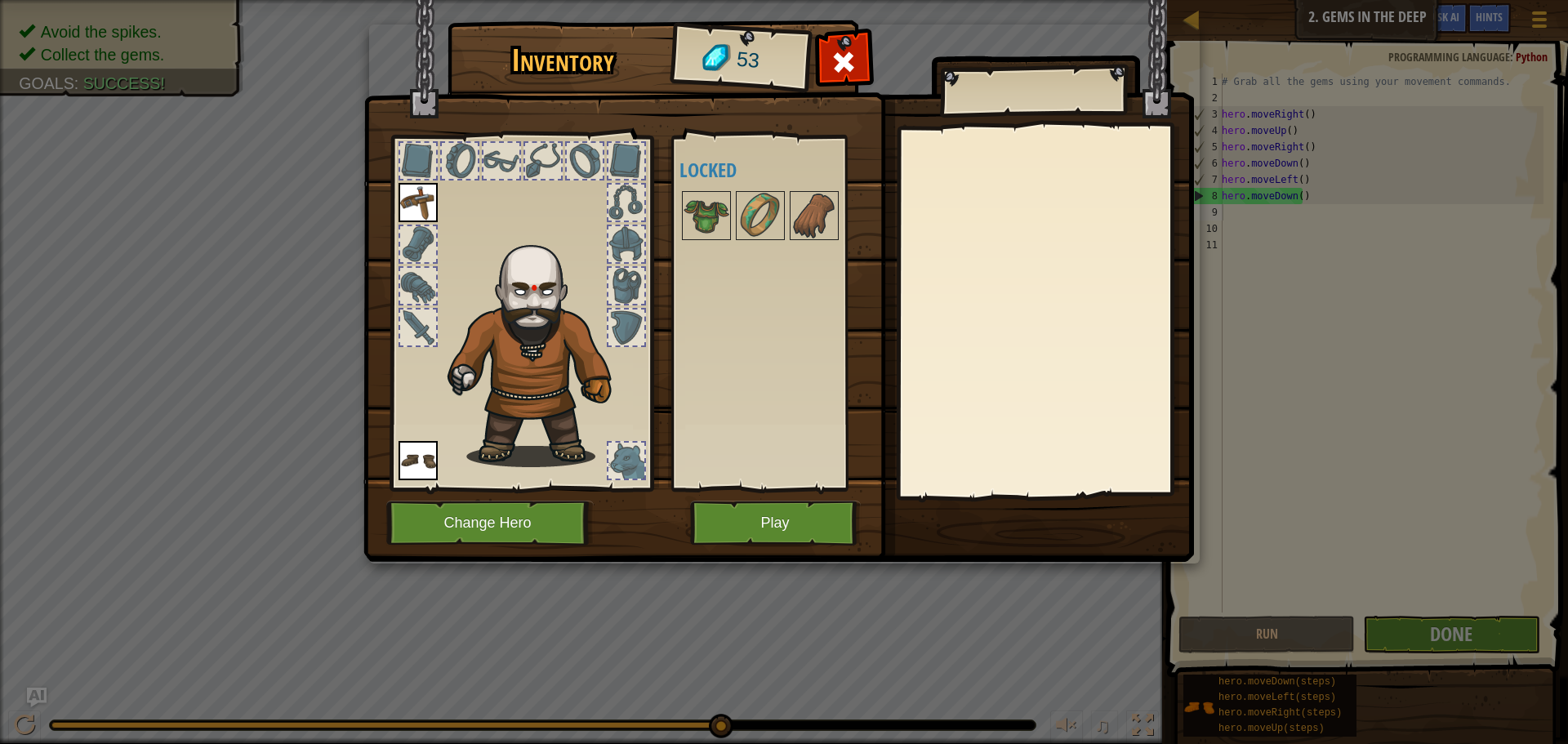
click at [428, 160] on div at bounding box center [418, 161] width 36 height 36
click at [736, 524] on button "Play" at bounding box center [775, 523] width 171 height 45
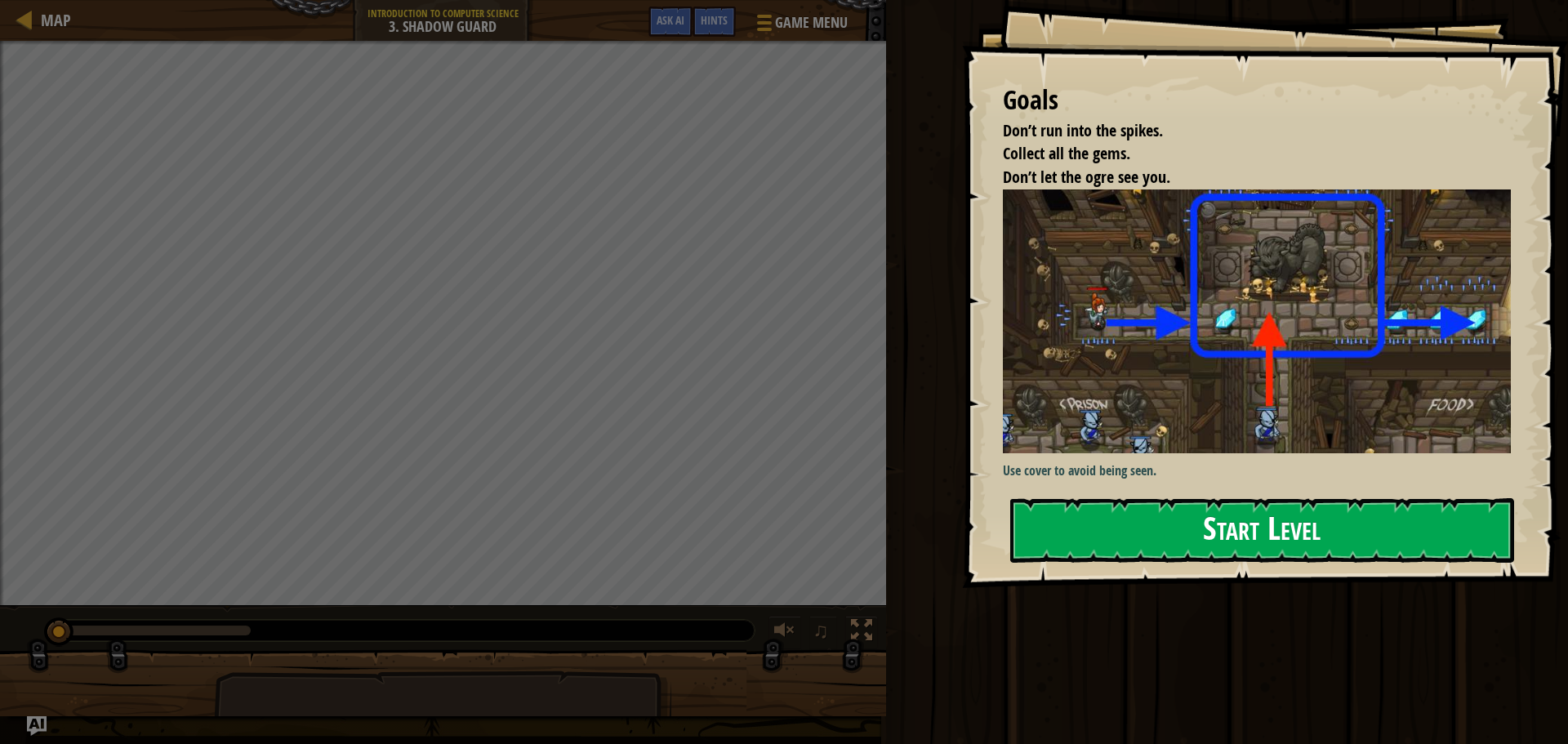
click at [1139, 517] on button "Start Level" at bounding box center [1261, 530] width 504 height 64
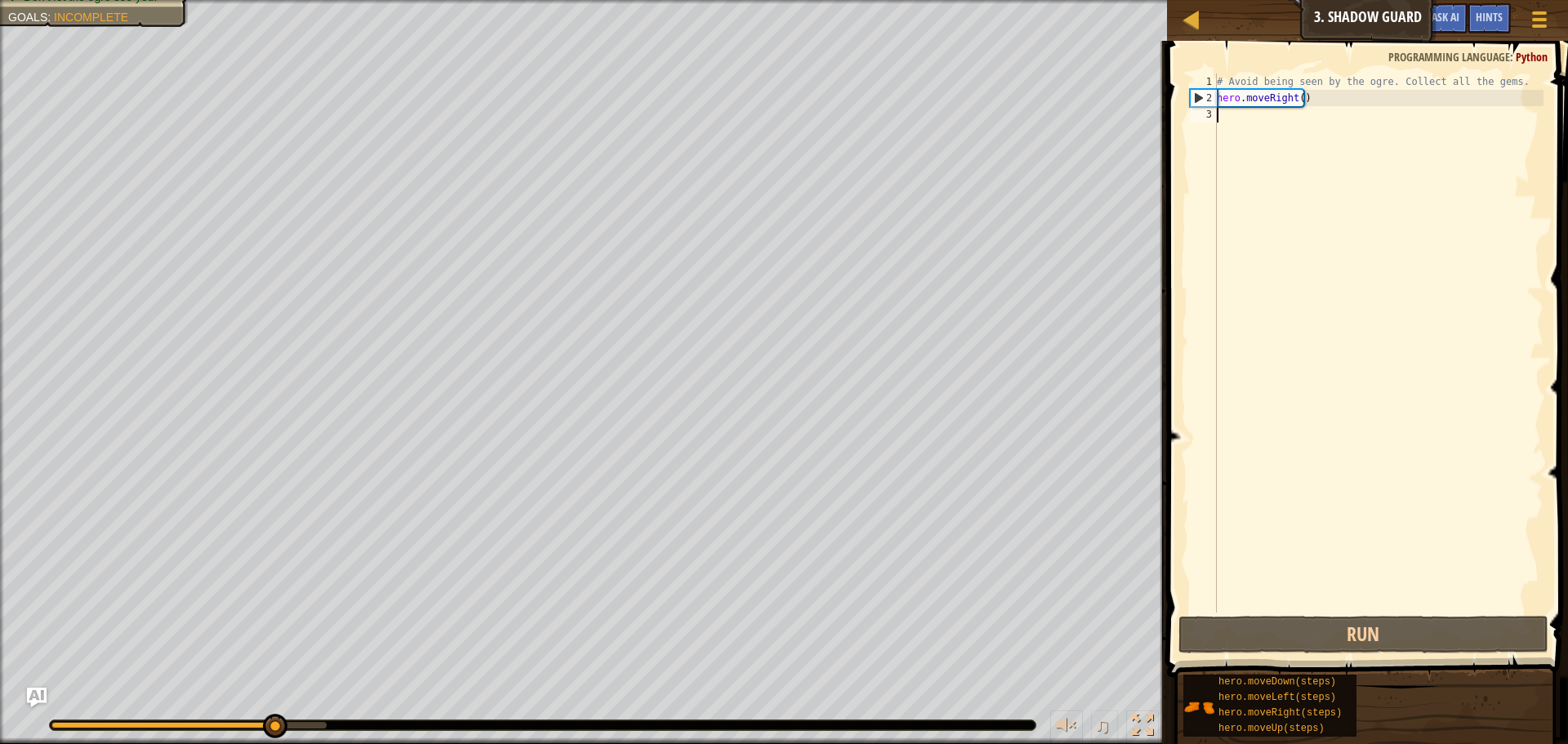
click at [1344, 242] on div "# Avoid being seen by the ogre. Collect all the gems. hero . moveRight ( )" at bounding box center [1378, 360] width 330 height 572
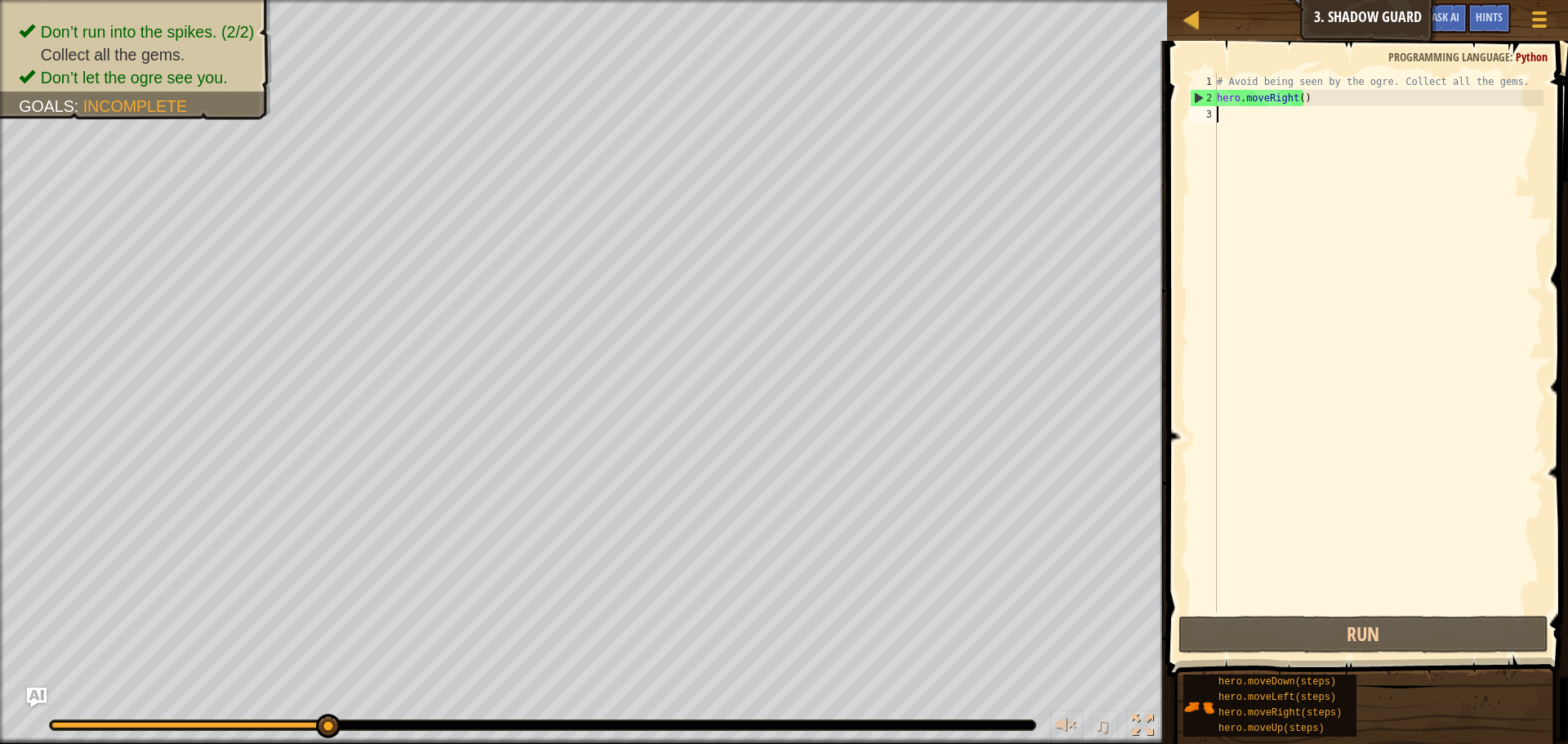
type textarea "m"
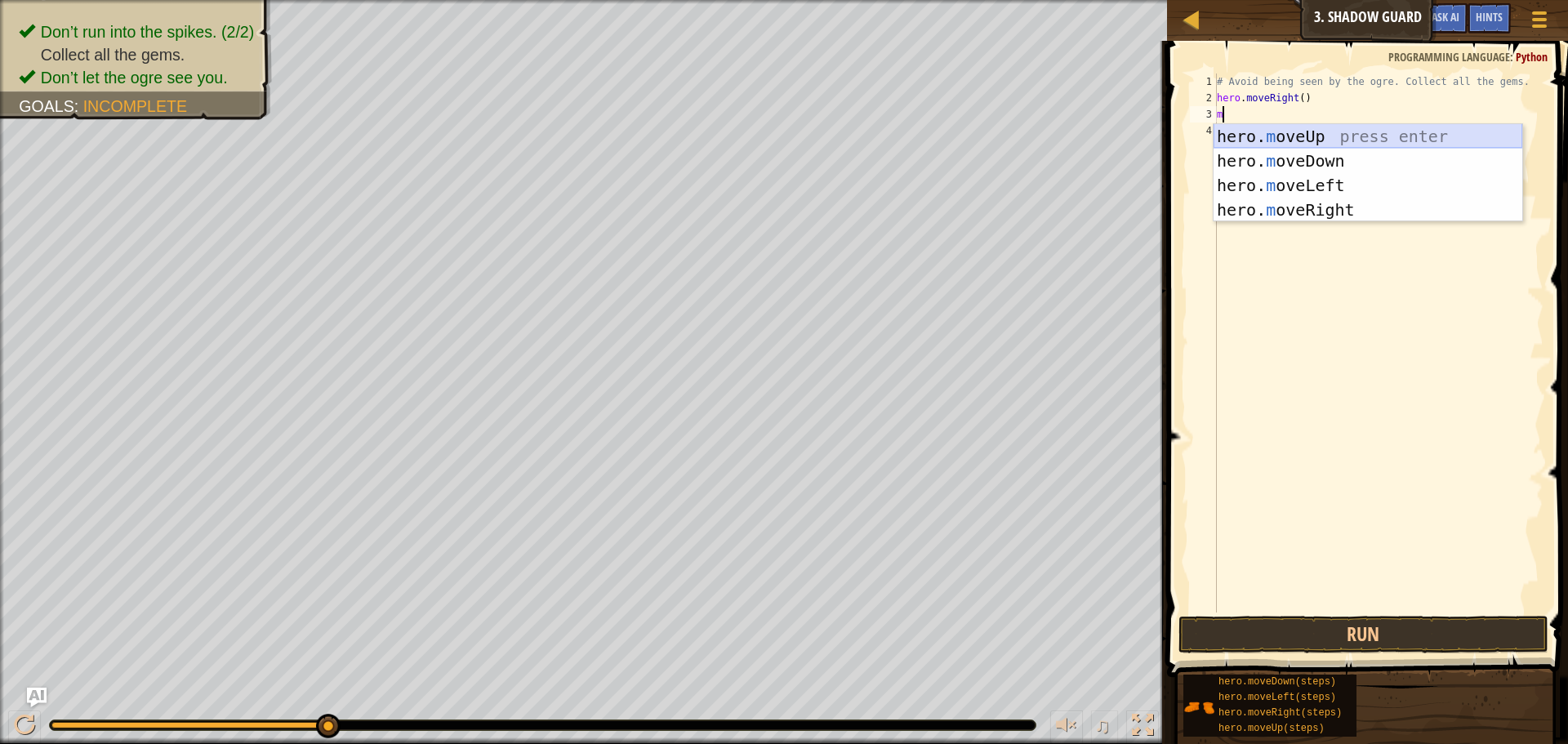
click at [1310, 139] on div "hero. m oveUp press enter hero. m oveDown press enter hero. m oveLeft press ent…" at bounding box center [1367, 197] width 309 height 147
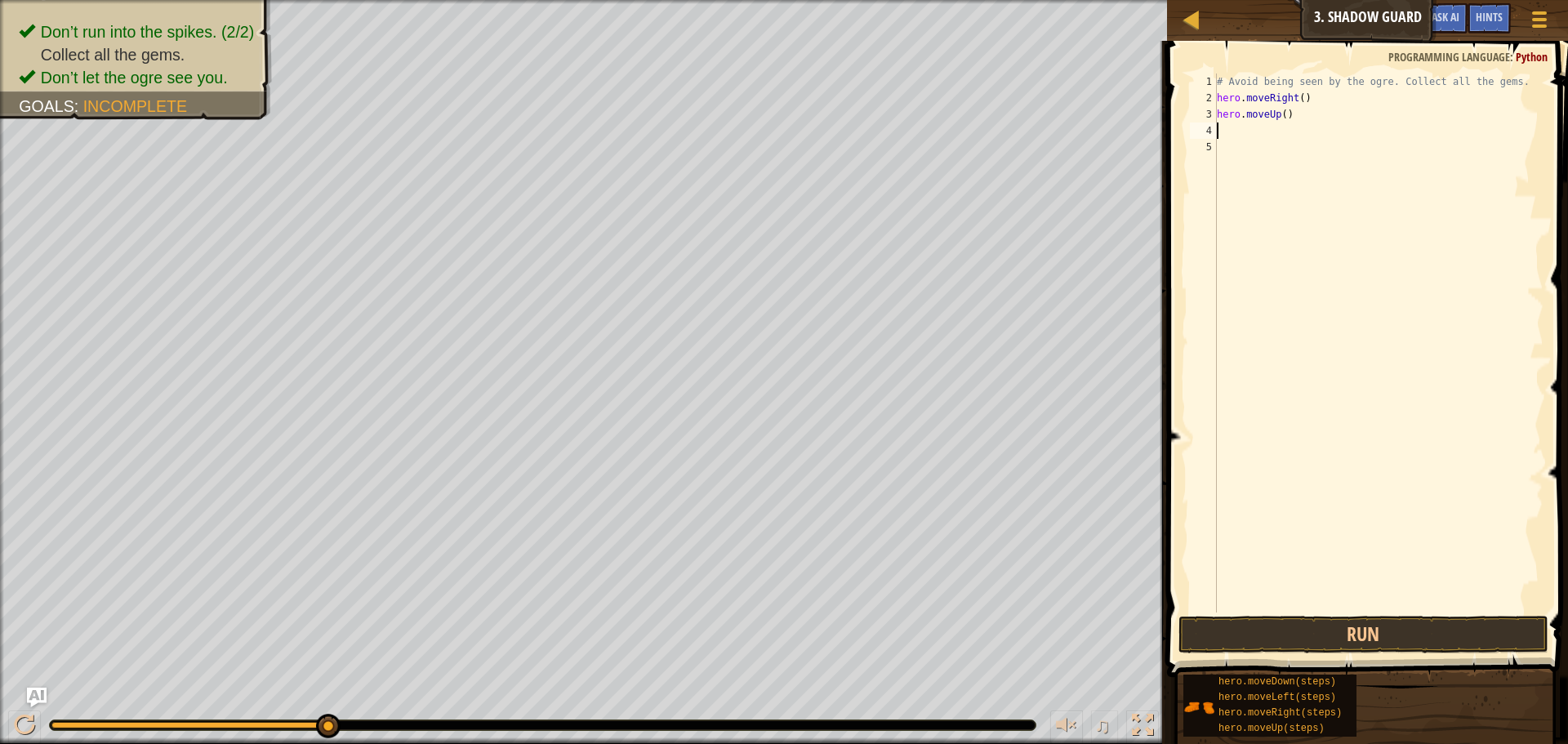
type textarea "m"
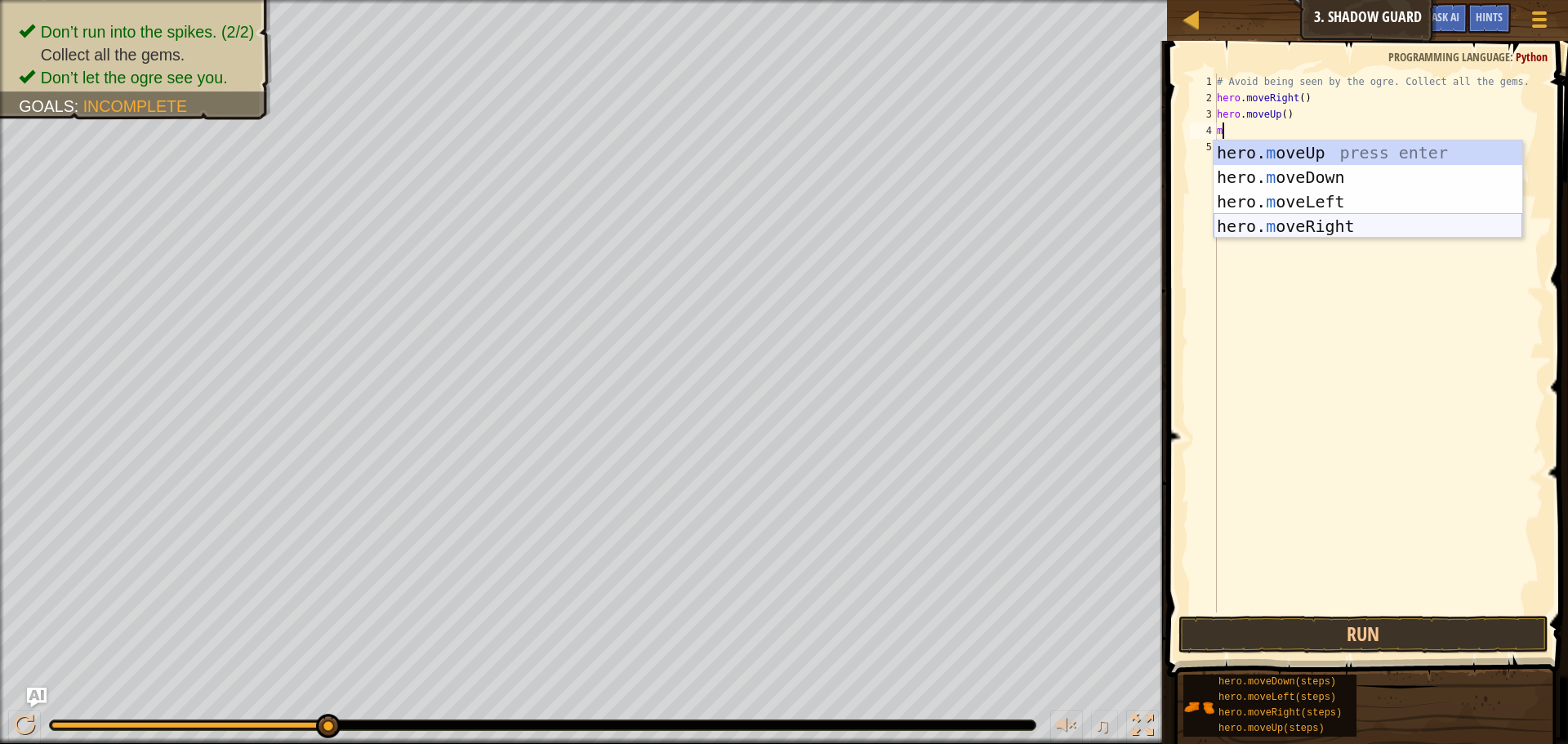
click at [1354, 227] on div "hero. m oveUp press enter hero. m oveDown press enter hero. m oveLeft press ent…" at bounding box center [1367, 214] width 309 height 147
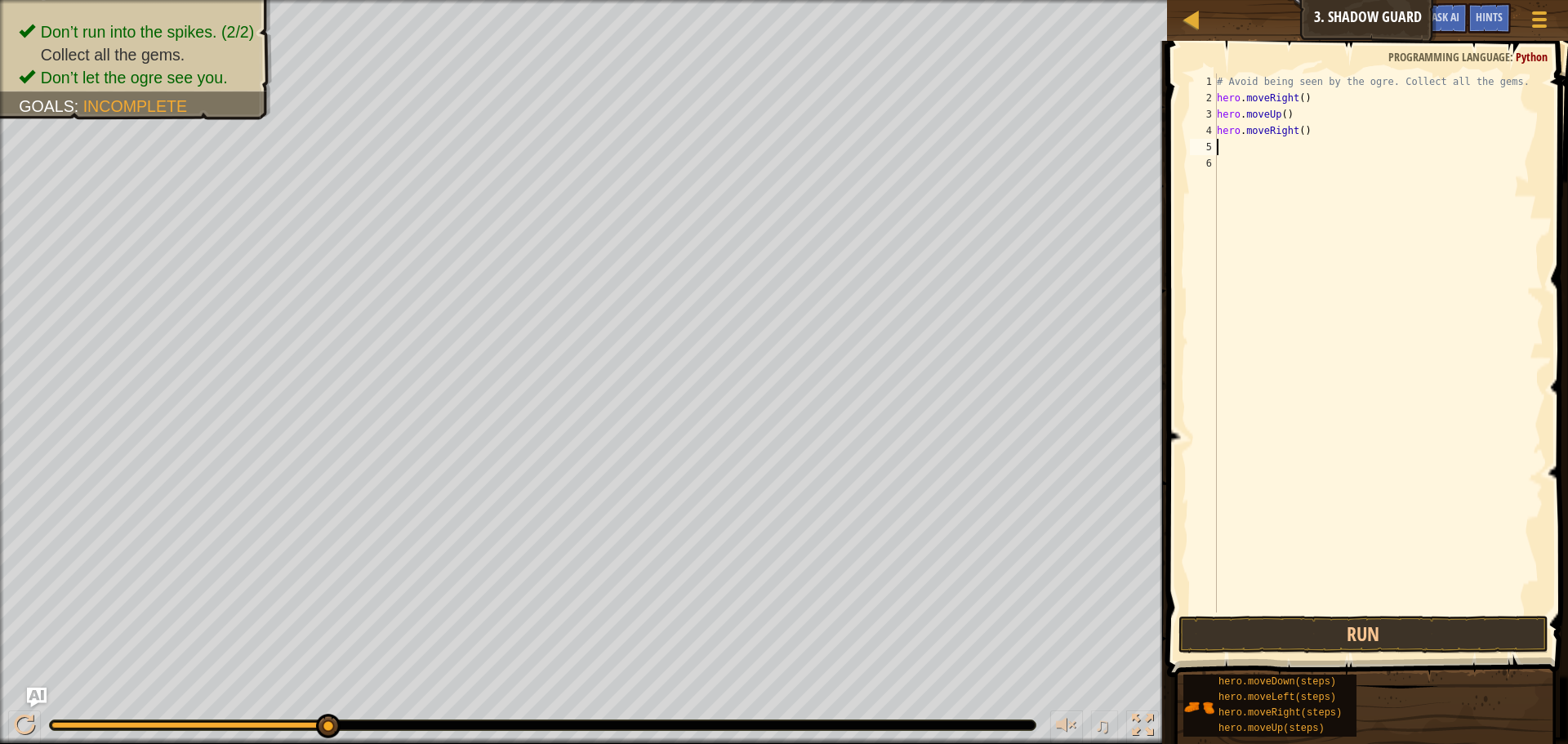
type textarea "m"
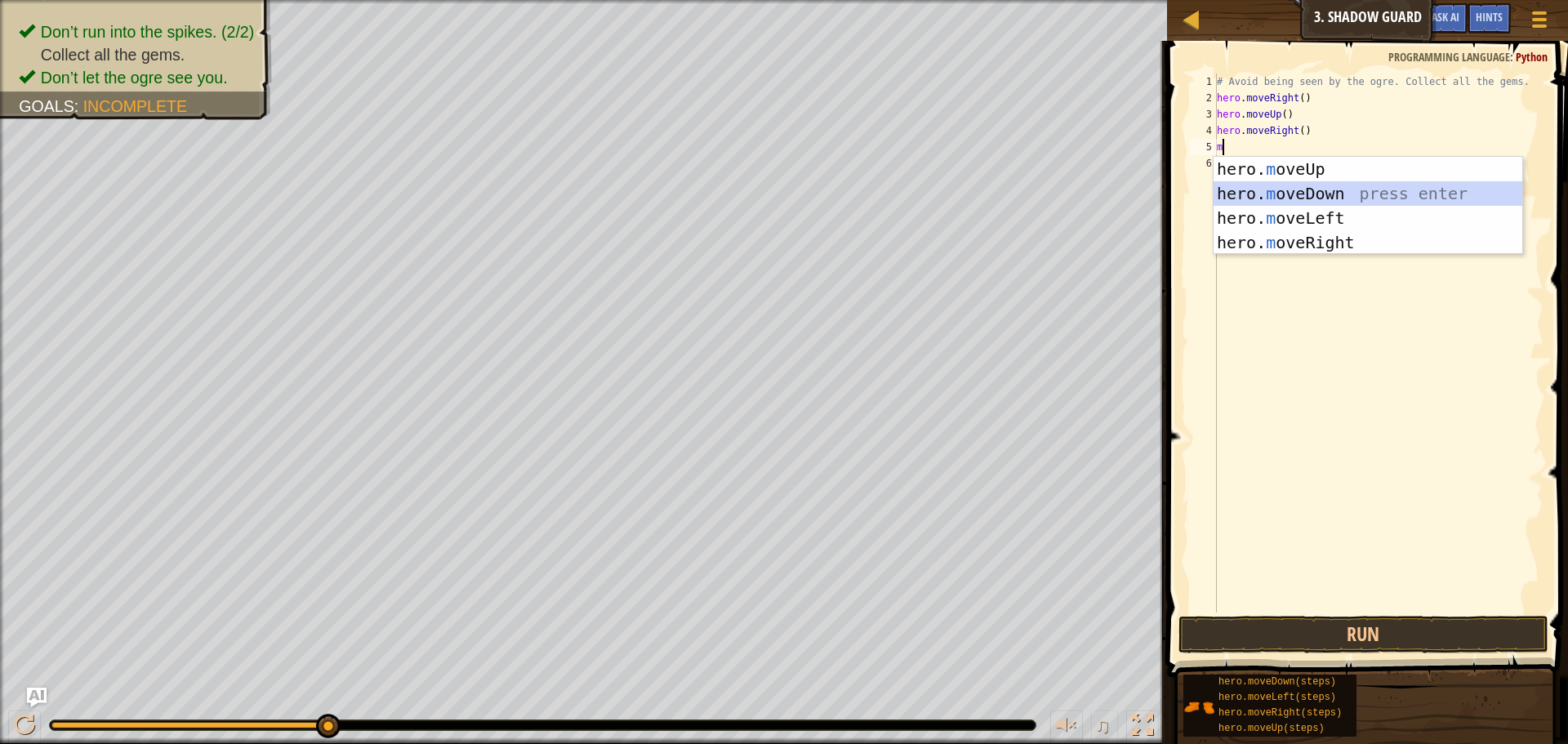
click at [1354, 194] on div "hero. m oveUp press enter hero. m oveDown press enter hero. m oveLeft press ent…" at bounding box center [1367, 230] width 309 height 147
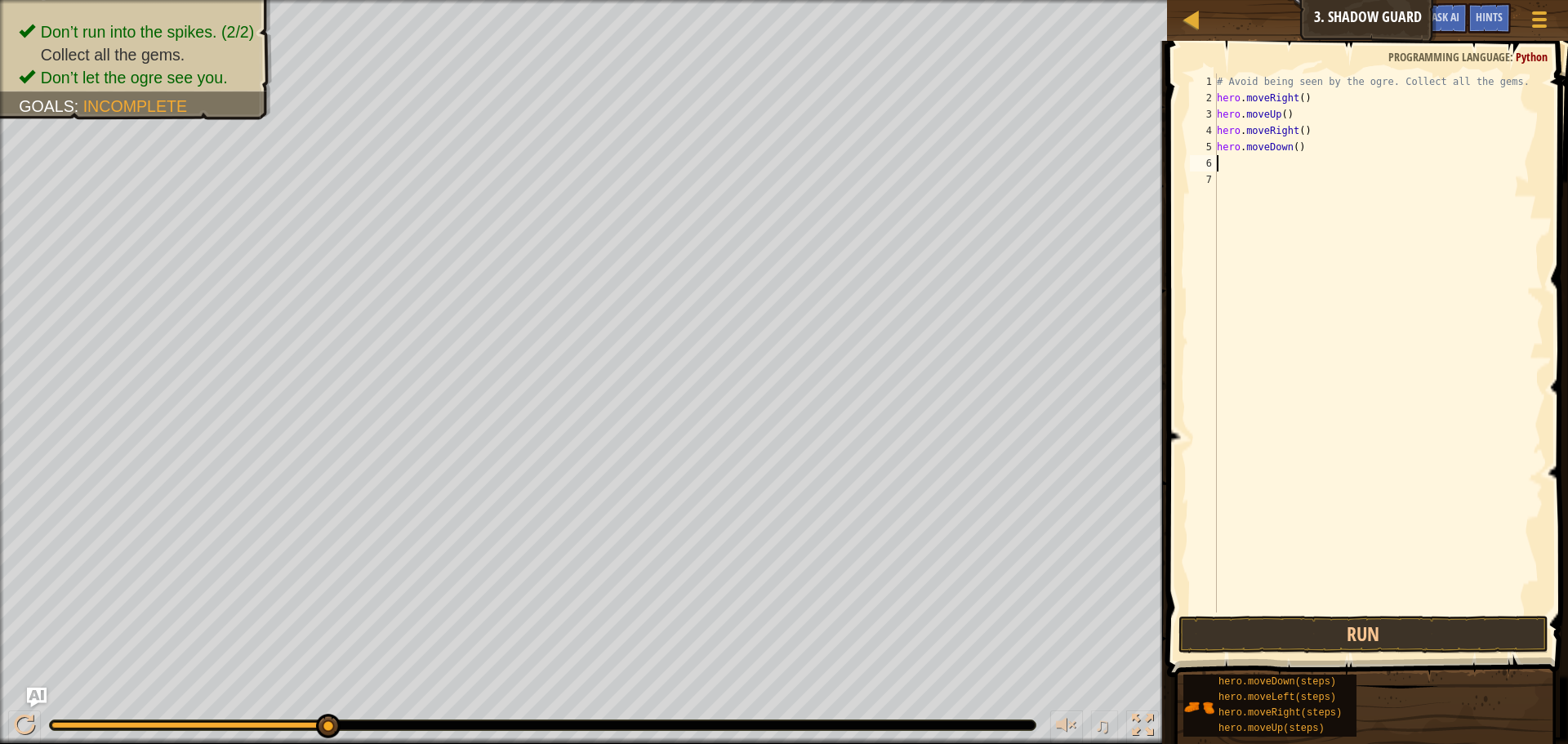
type textarea "m"
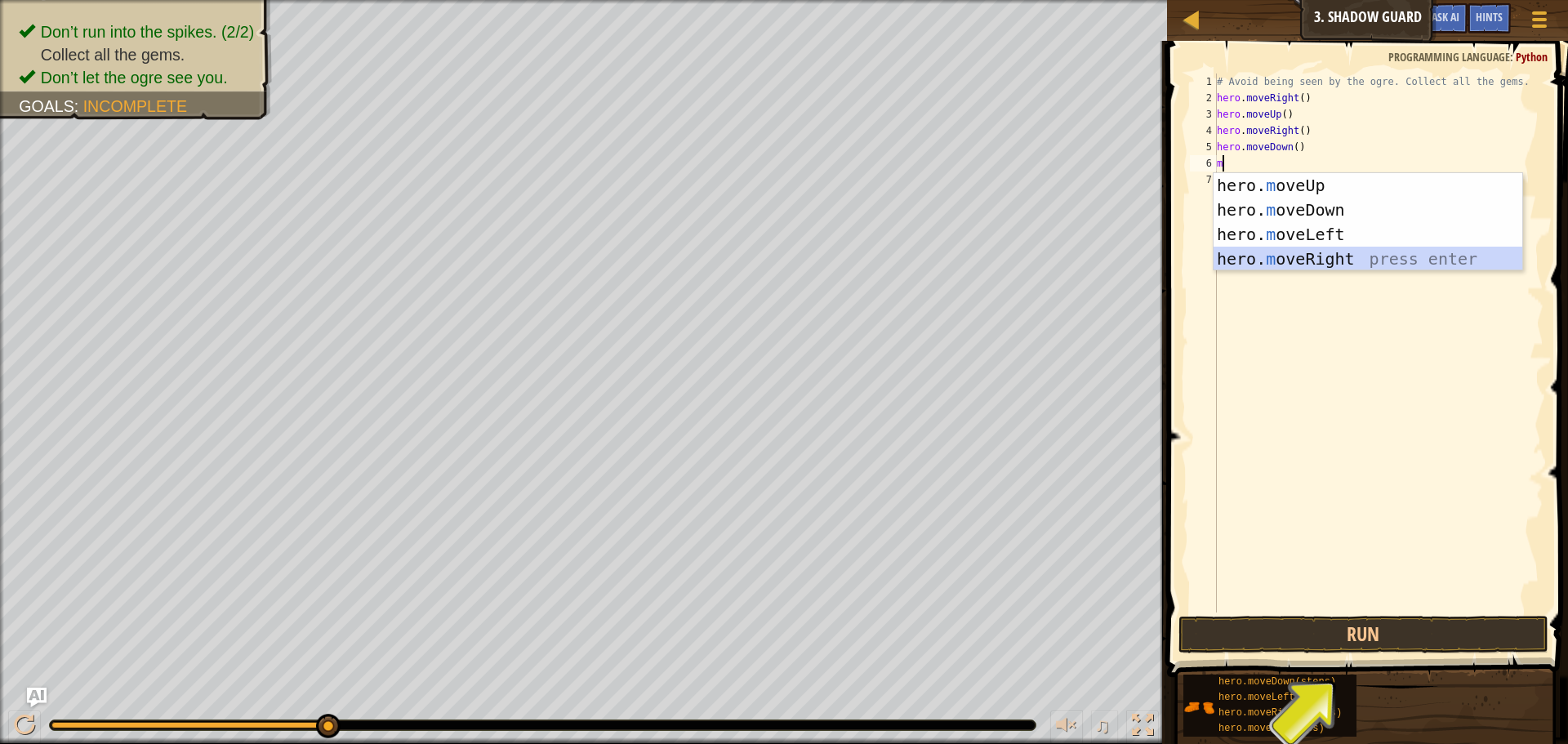
click at [1422, 262] on div "hero. m oveUp press enter hero. m oveDown press enter hero. m oveLeft press ent…" at bounding box center [1367, 246] width 309 height 147
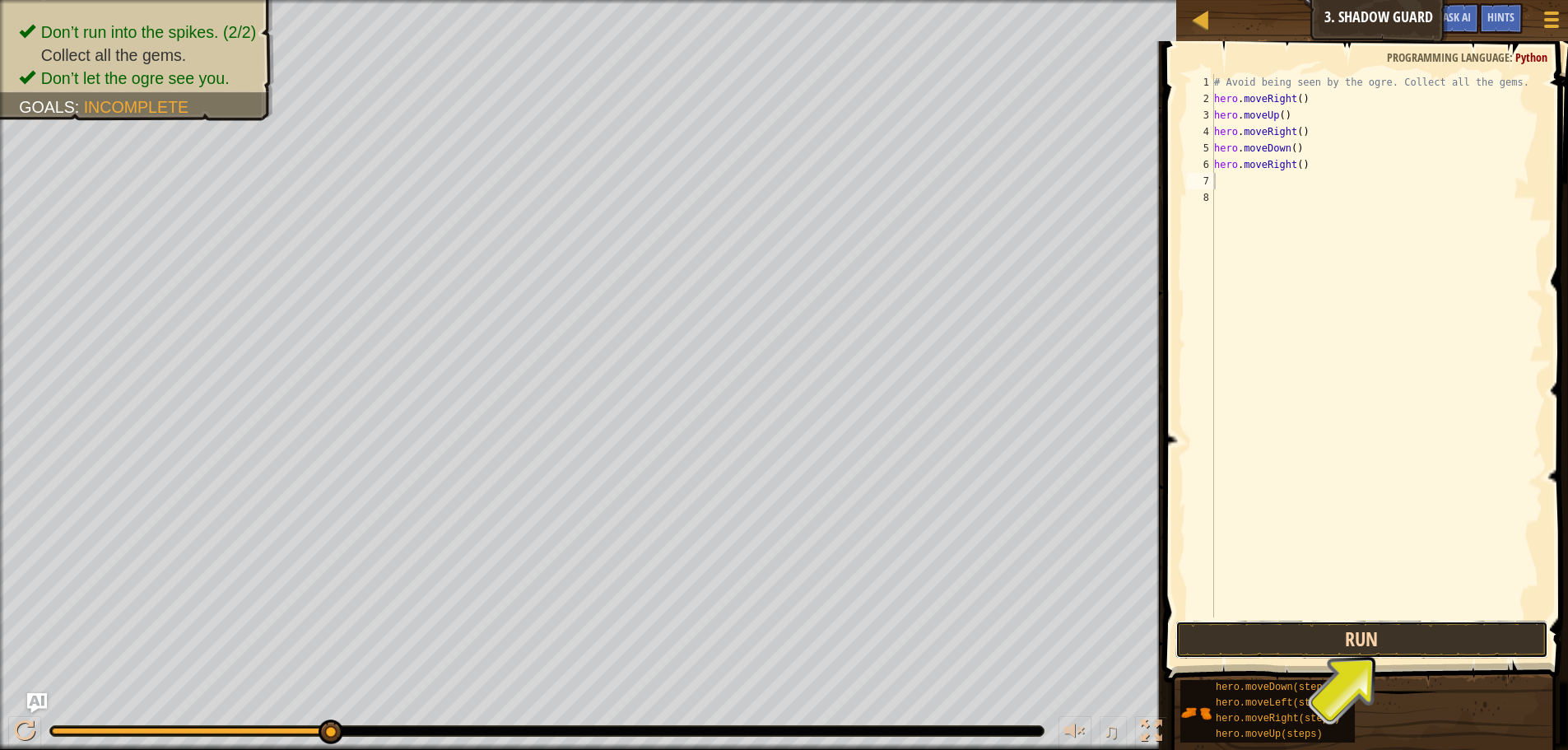
click at [1379, 644] on button "Run" at bounding box center [1361, 640] width 373 height 38
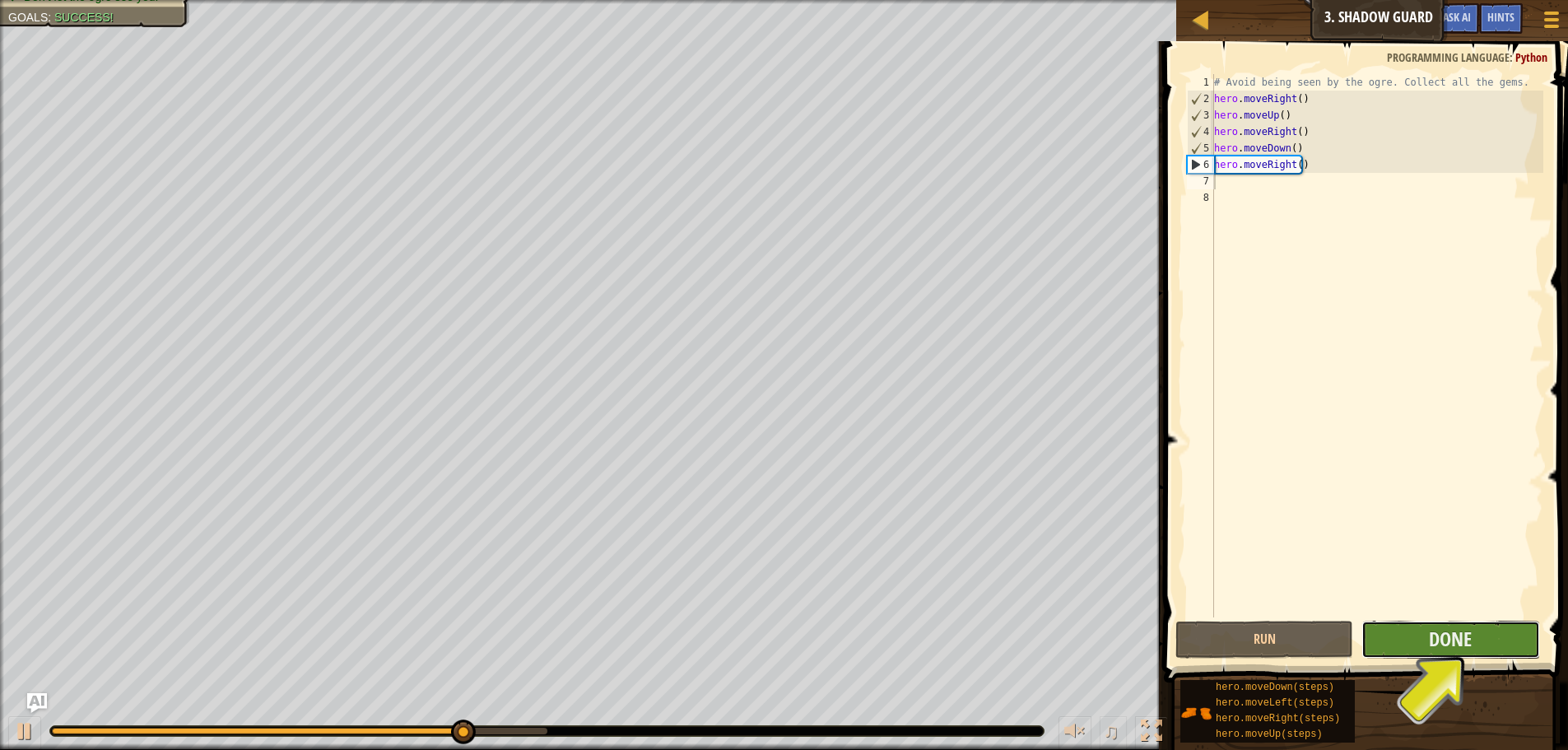
click at [1416, 653] on button "Done" at bounding box center [1450, 640] width 178 height 38
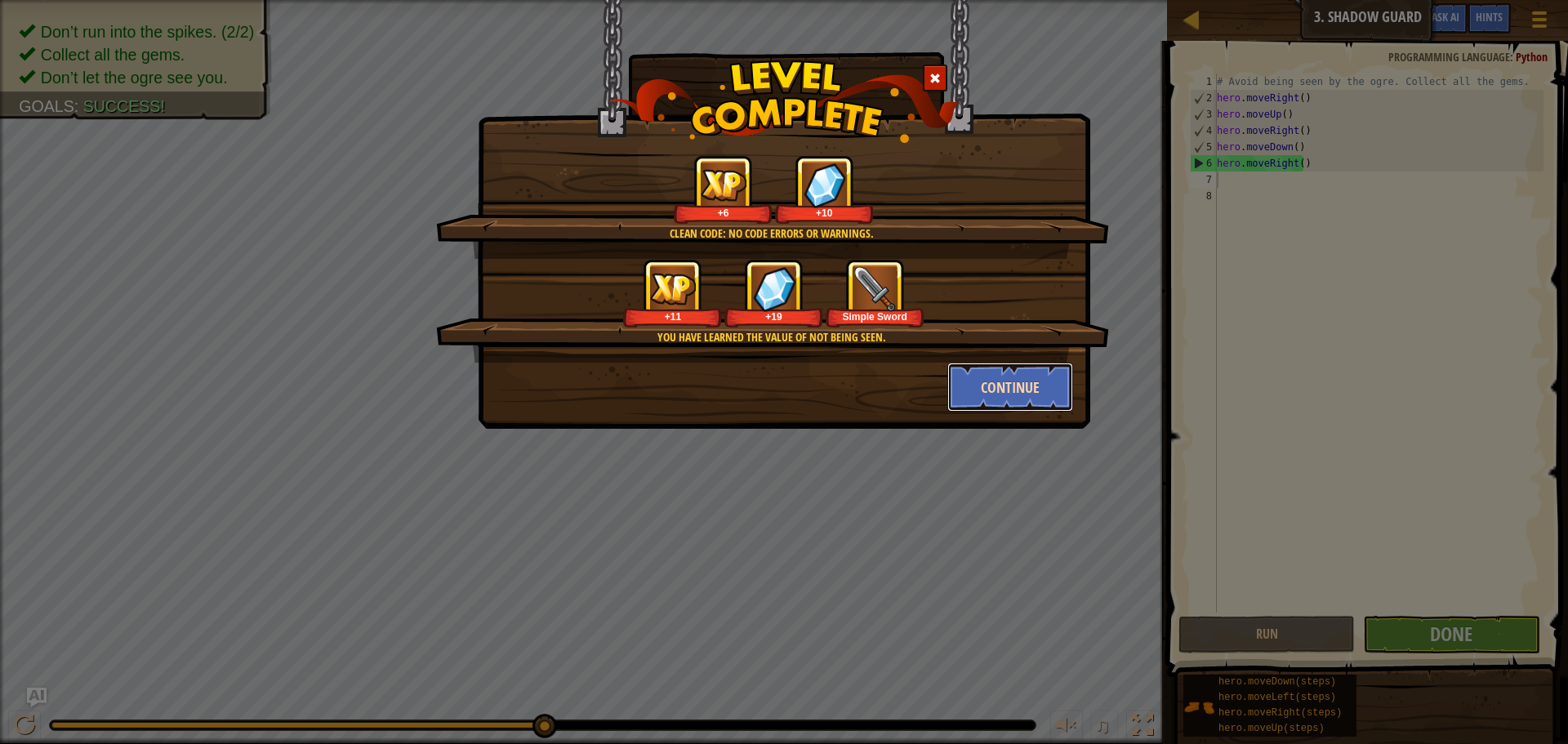
click at [998, 382] on button "Continue" at bounding box center [1010, 387] width 127 height 49
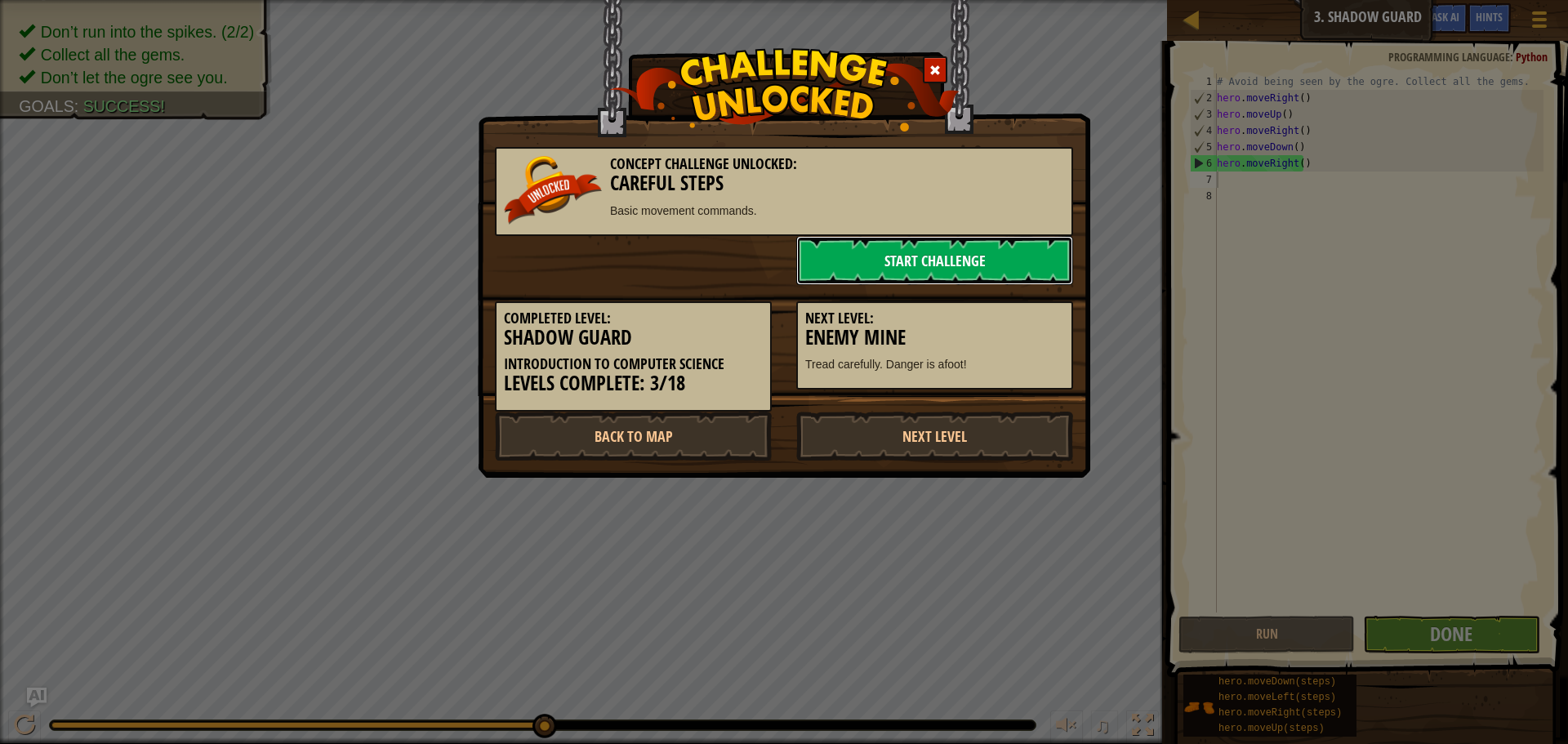
click at [923, 256] on link "Start Challenge" at bounding box center [934, 260] width 277 height 49
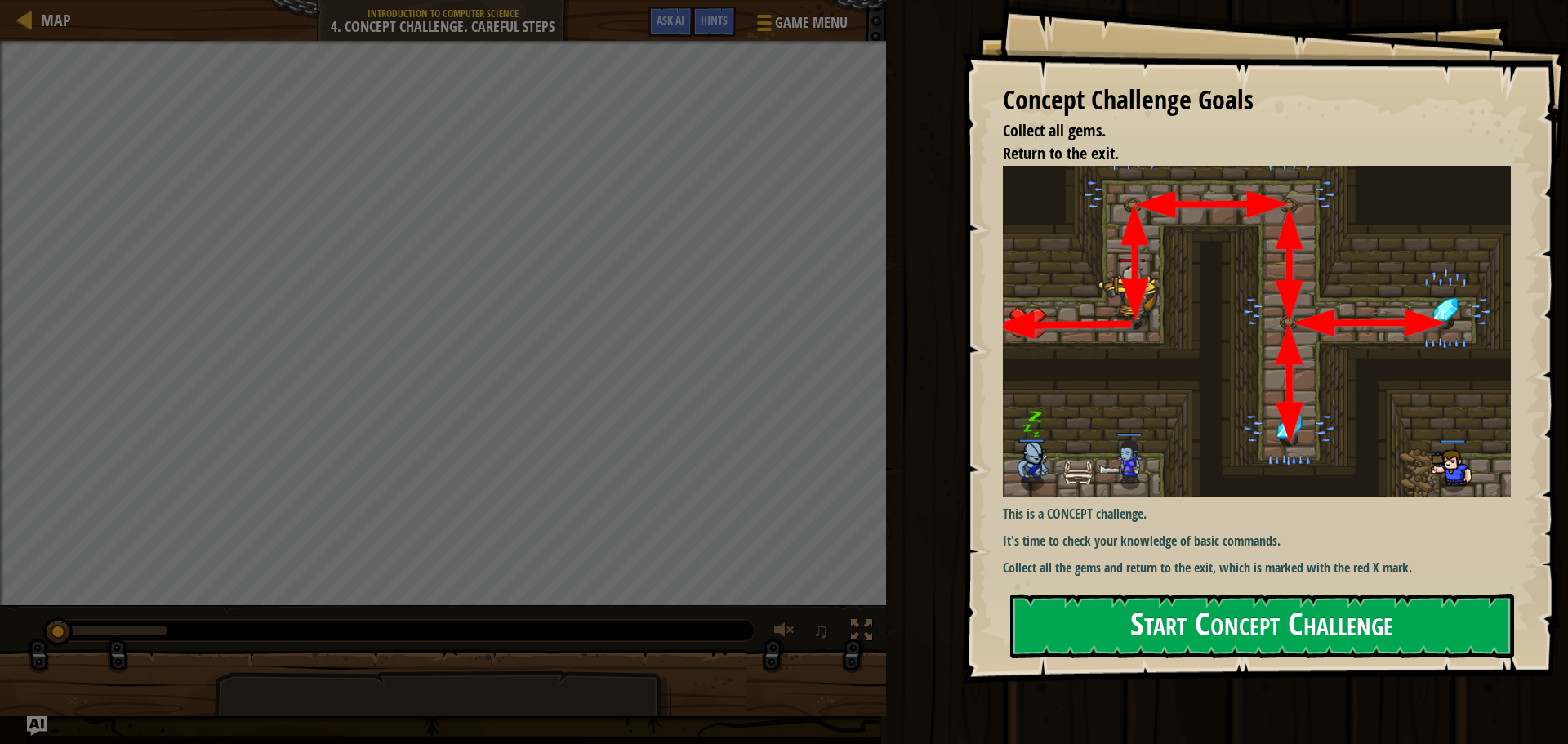
click at [1209, 627] on button "Start Concept Challenge" at bounding box center [1261, 626] width 504 height 64
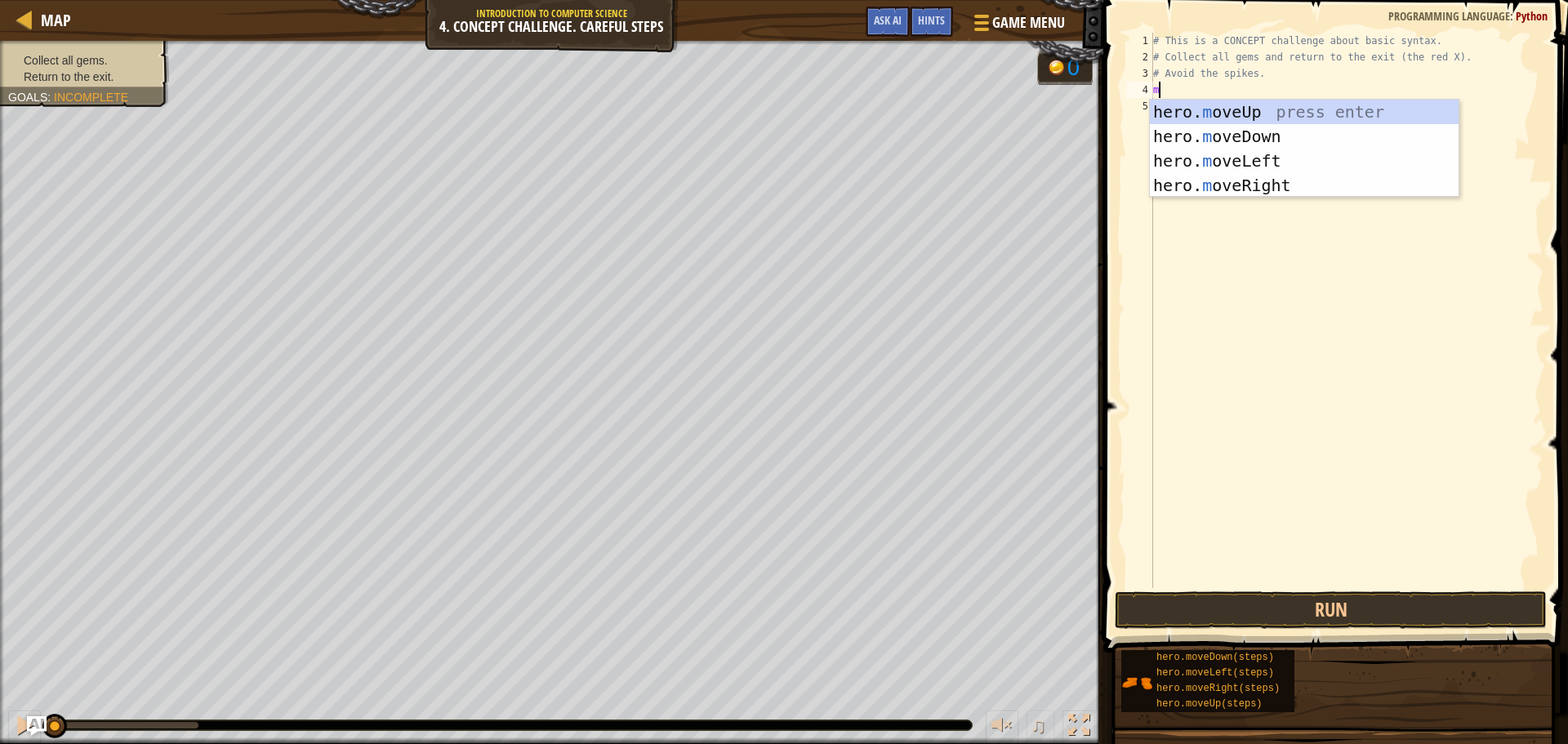
scroll to position [8, 0]
type textarea "mo"
click at [1256, 112] on div "hero. mo veUp press enter hero. mo veDown press enter hero. mo veLeft press ent…" at bounding box center [1304, 172] width 309 height 147
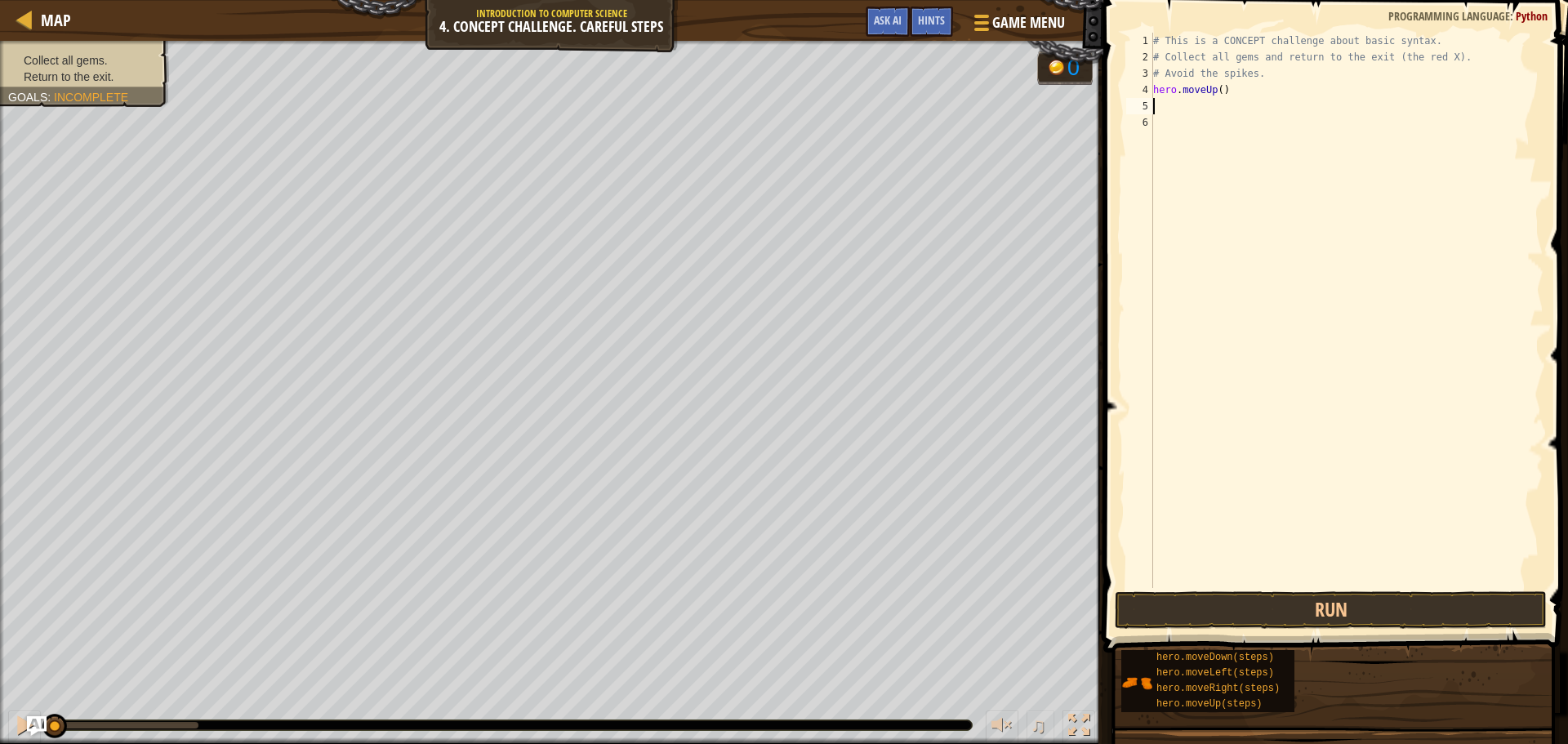
type textarea "m"
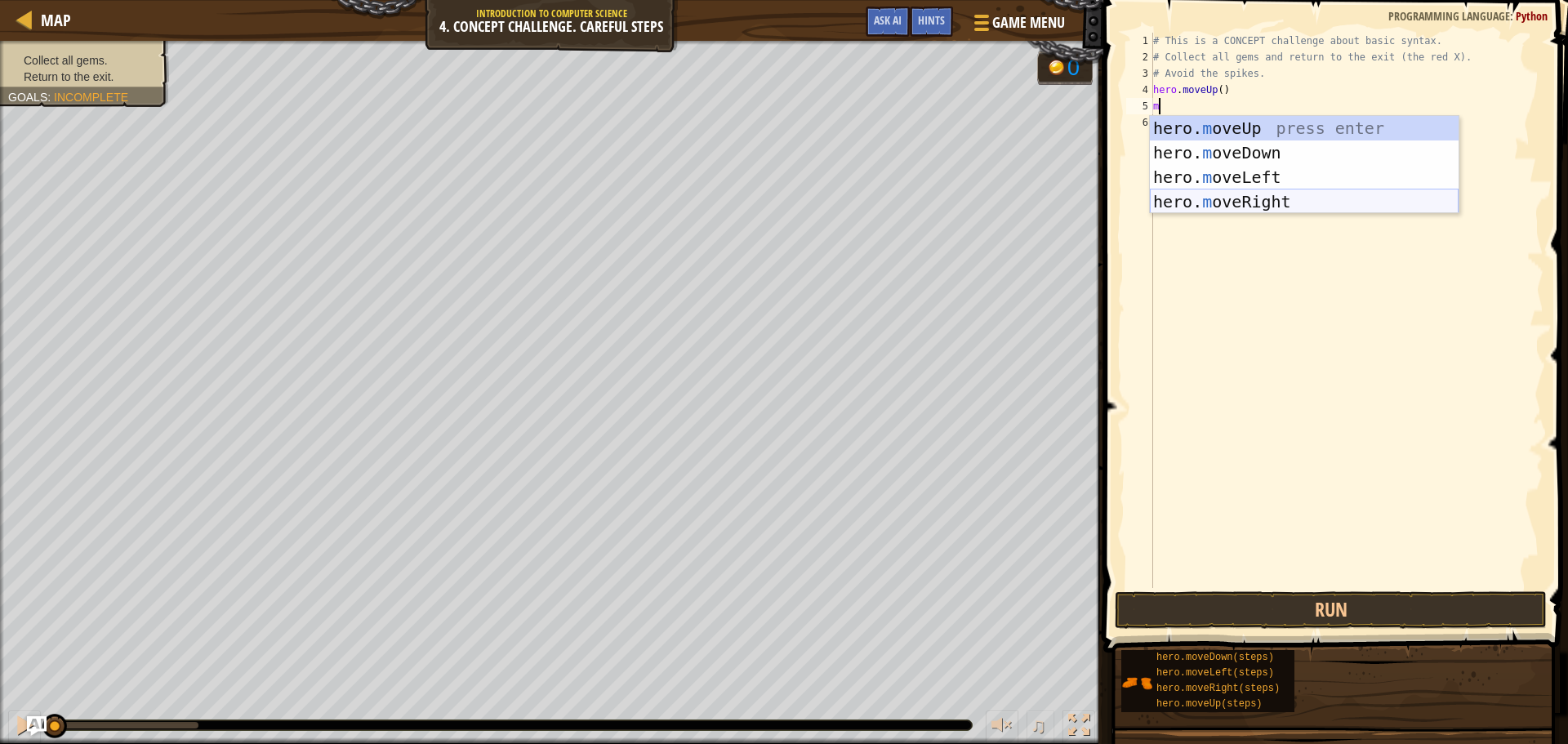
click at [1221, 199] on div "hero. m oveUp press enter hero. m oveDown press enter hero. m oveLeft press ent…" at bounding box center [1304, 189] width 309 height 147
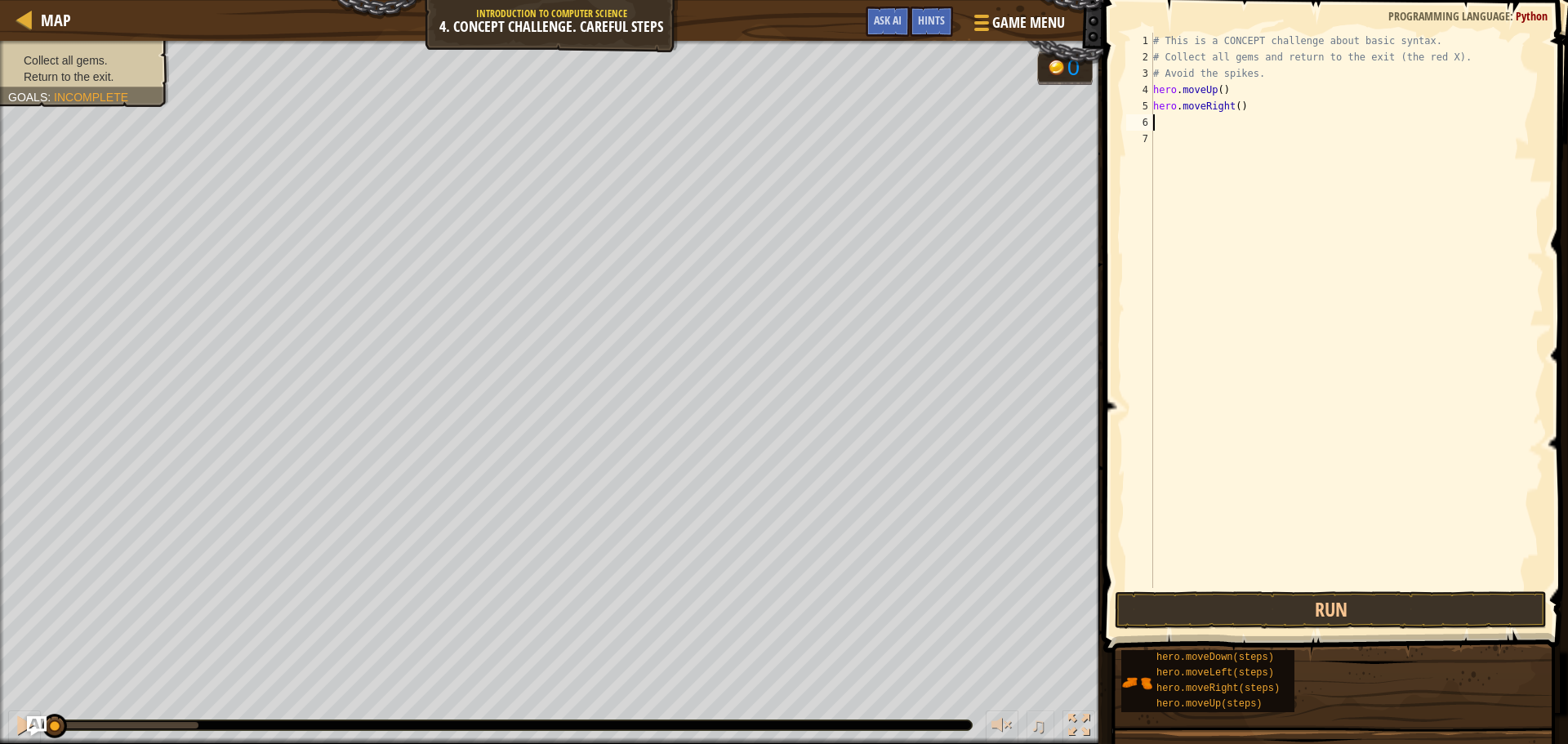
type textarea "m"
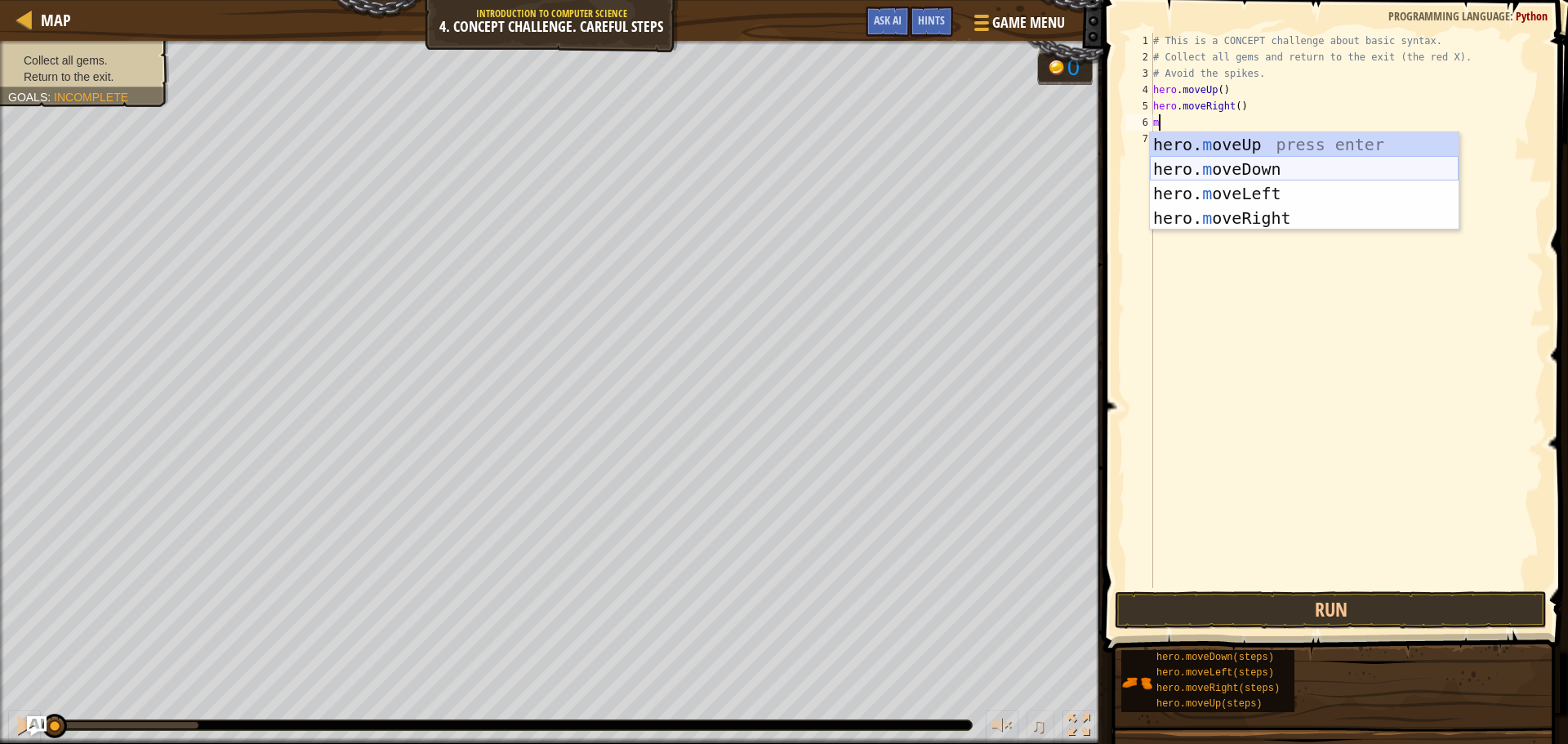
click at [1228, 161] on div "hero. m oveUp press enter hero. m oveDown press enter hero. m oveLeft press ent…" at bounding box center [1304, 205] width 309 height 147
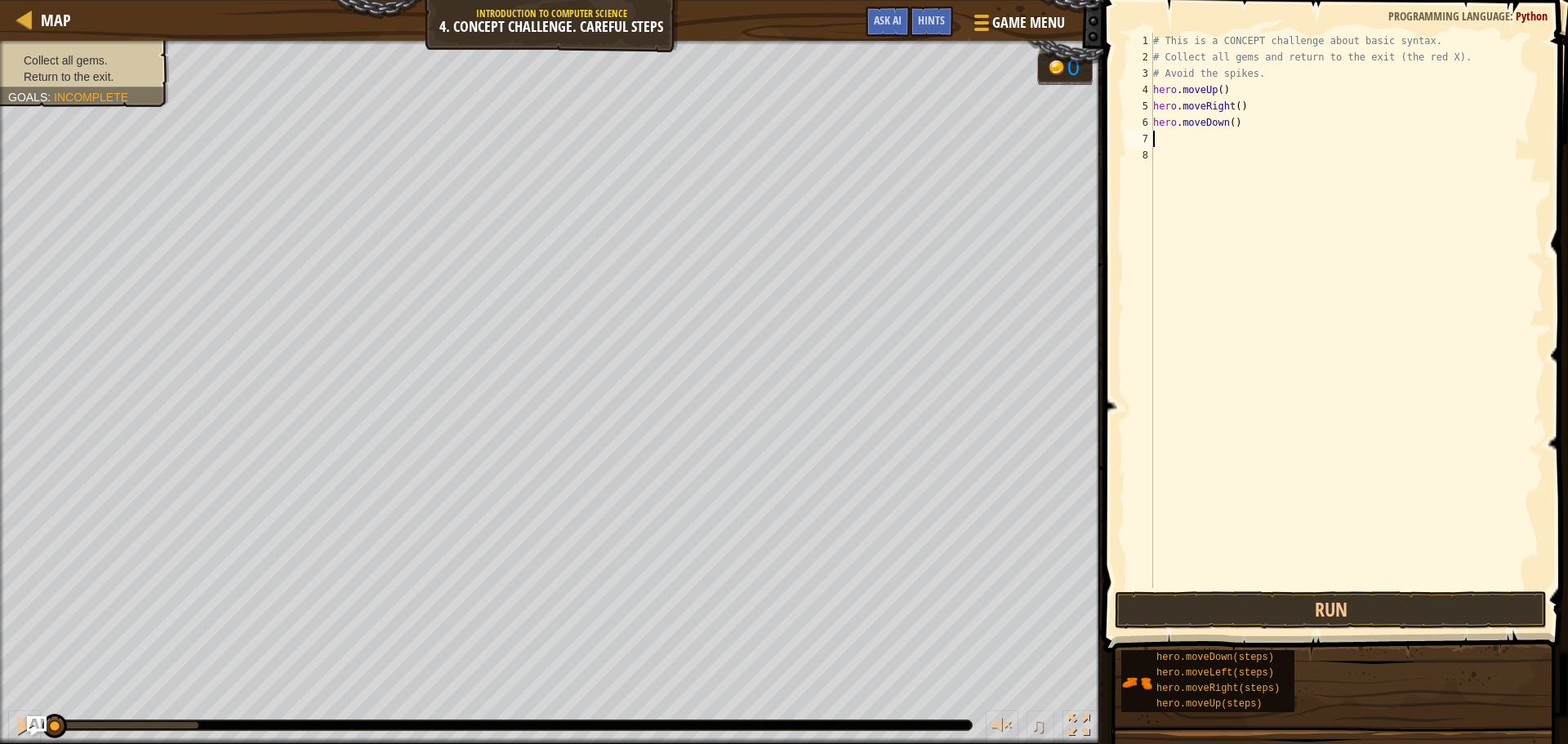
type textarea "m"
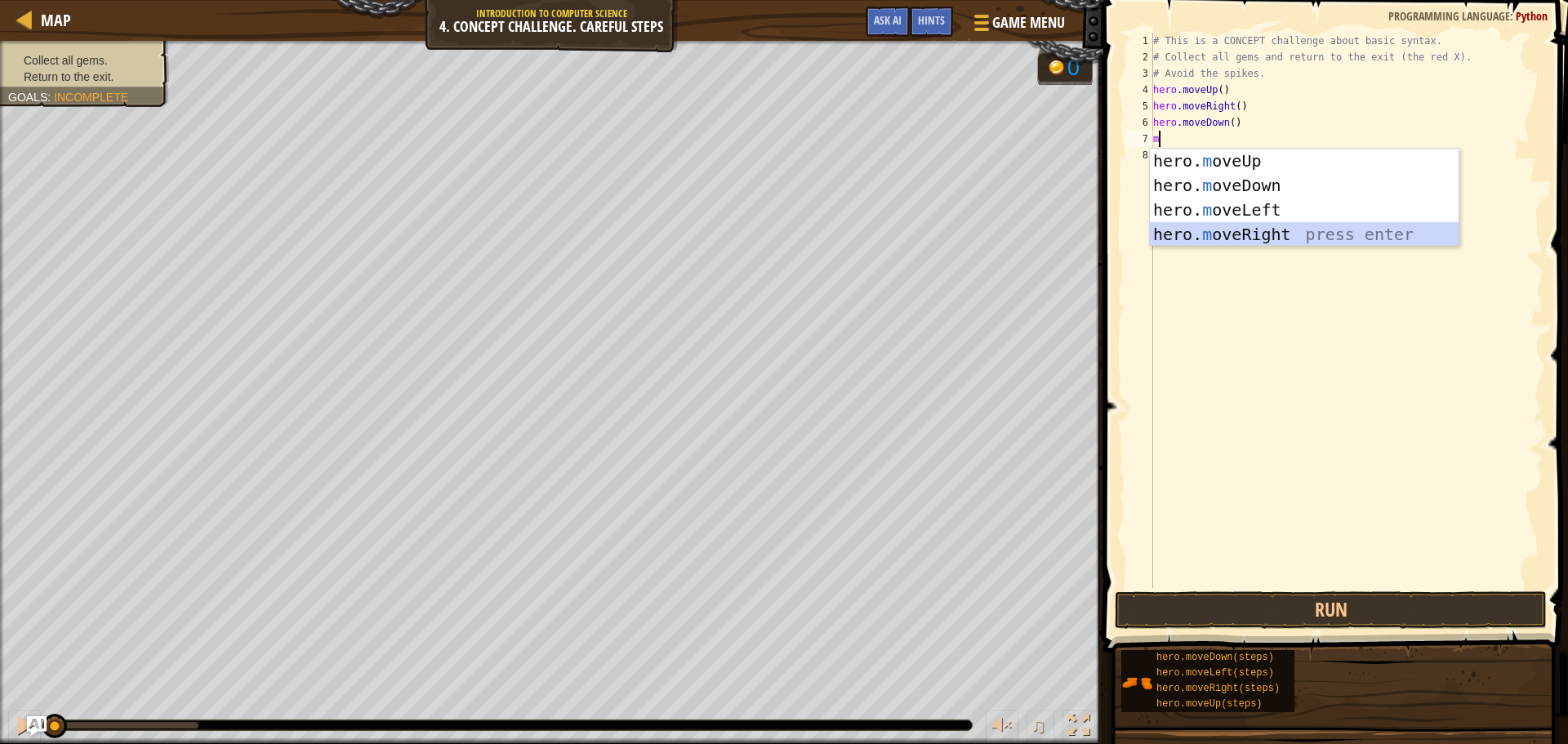
click at [1242, 235] on div "hero. m oveUp press enter hero. m oveDown press enter hero. m oveLeft press ent…" at bounding box center [1304, 221] width 309 height 147
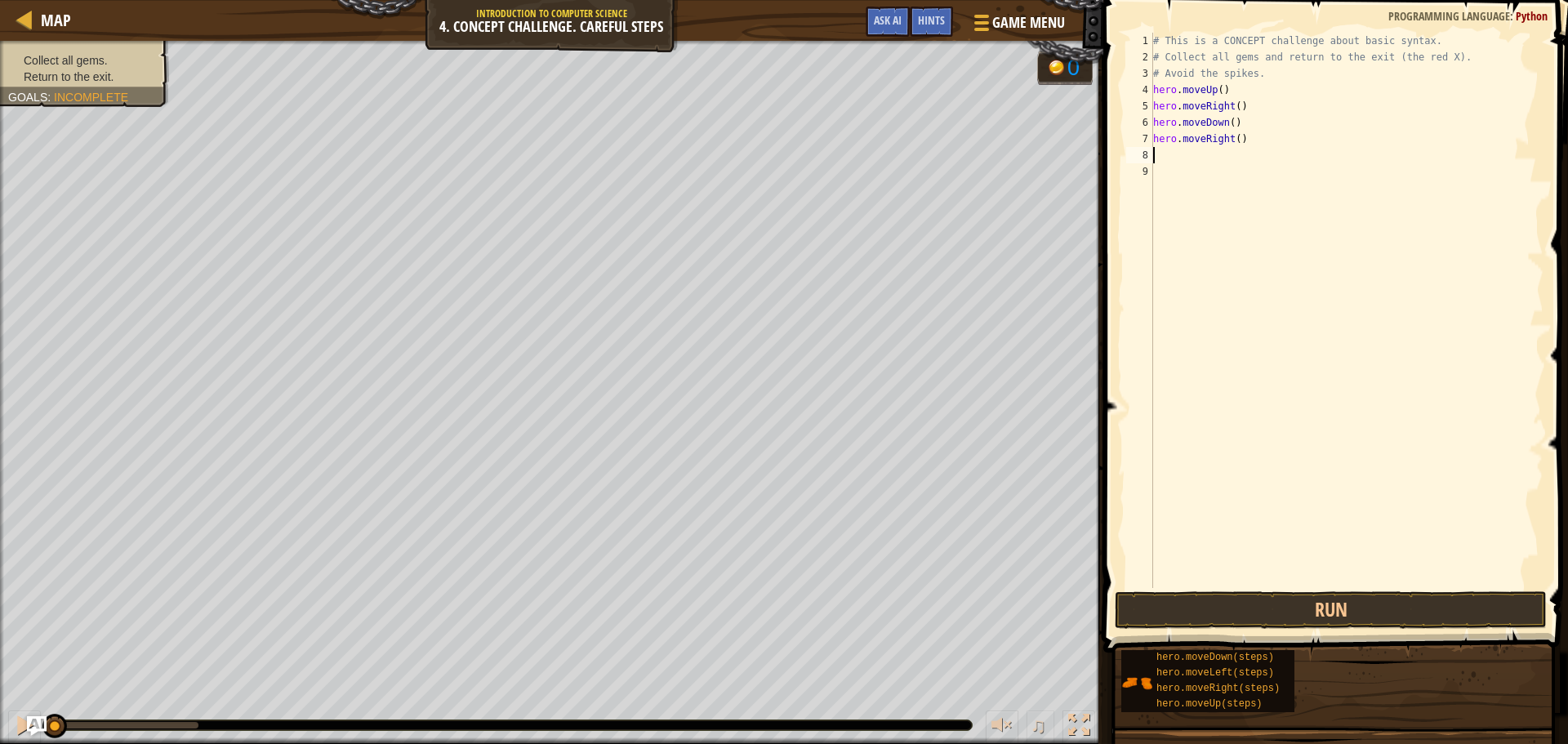
type textarea "m"
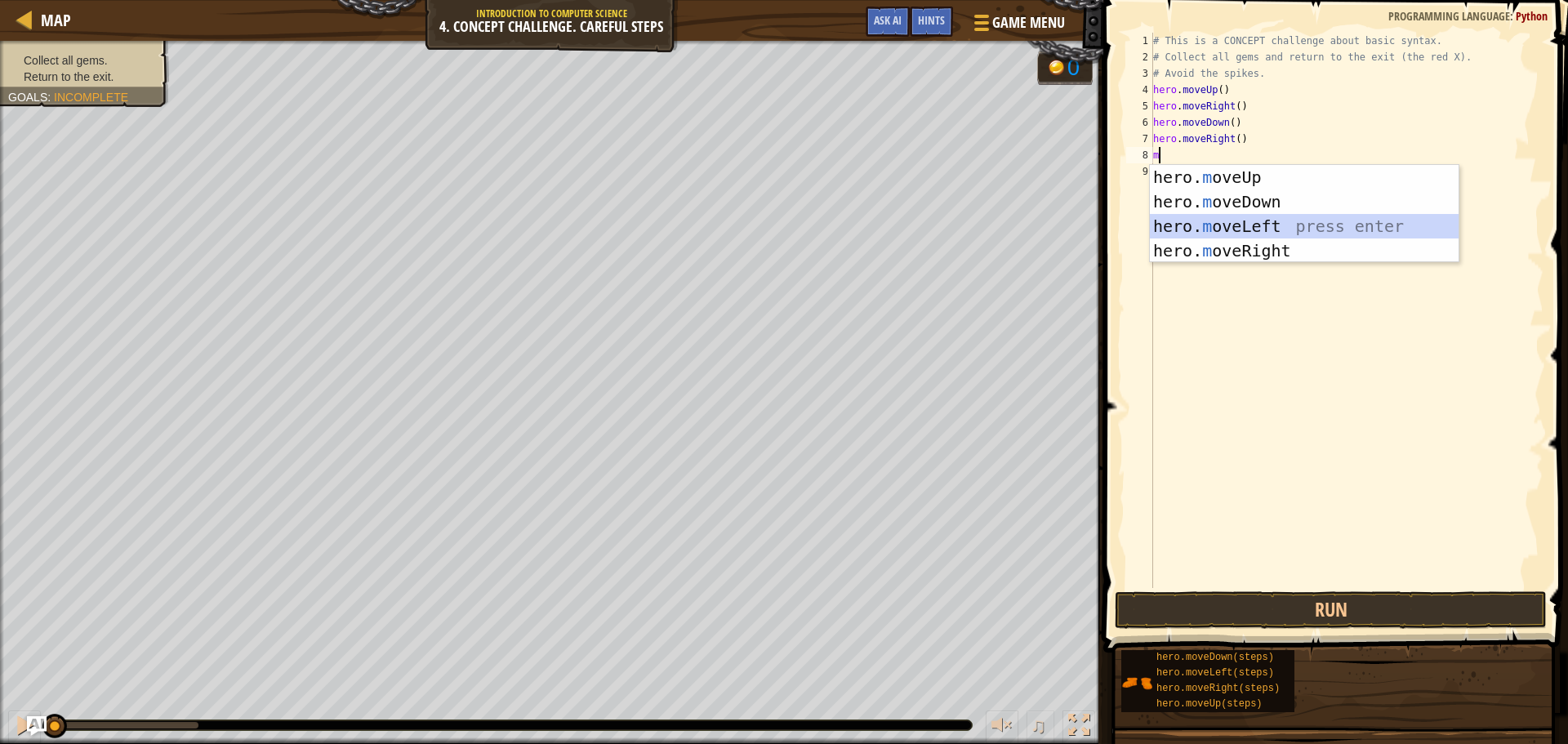
click at [1247, 222] on div "hero. m oveUp press enter hero. m oveDown press enter hero. m oveLeft press ent…" at bounding box center [1304, 238] width 309 height 147
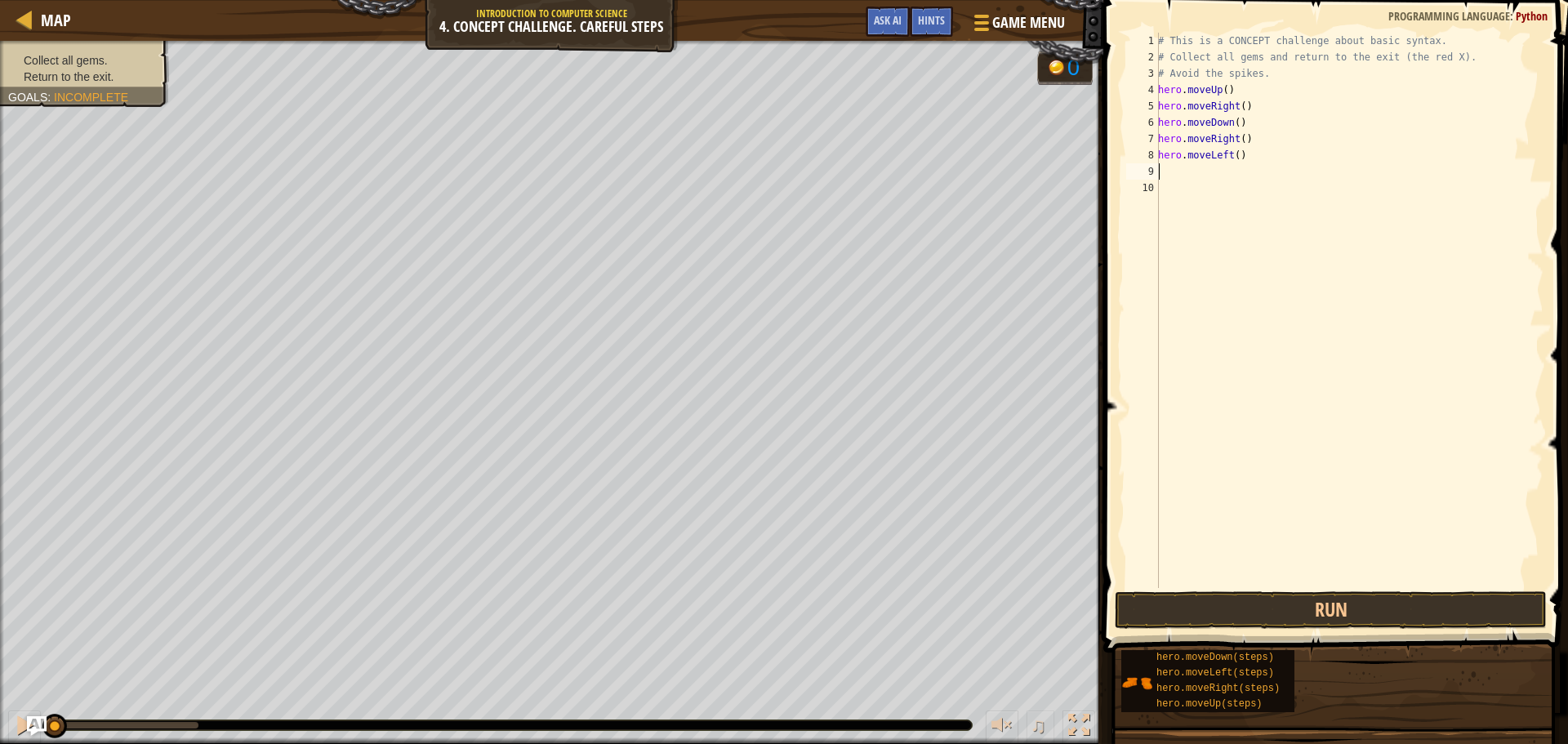
type textarea "m"
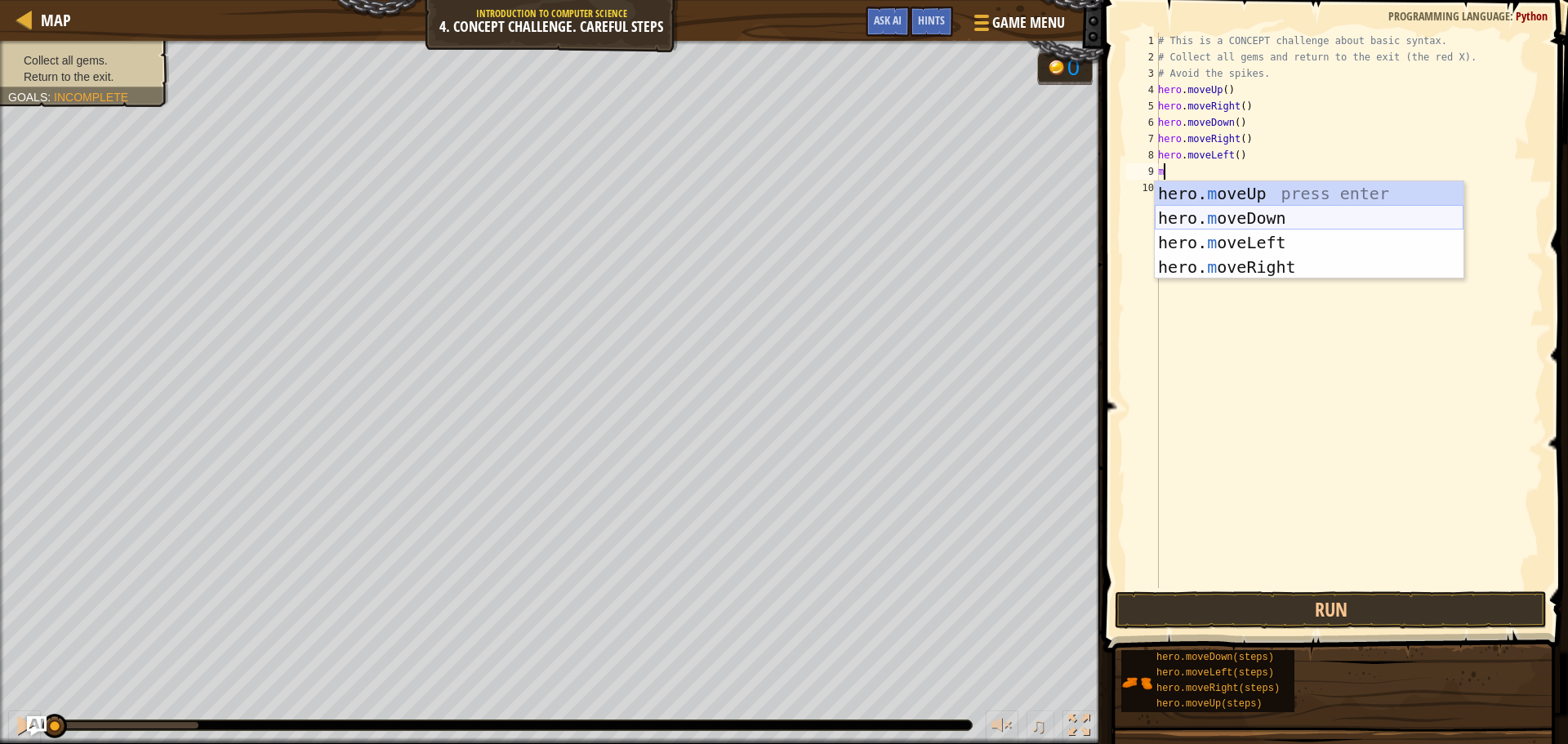
click at [1239, 221] on div "hero. m oveUp press enter hero. m oveDown press enter hero. m oveLeft press ent…" at bounding box center [1309, 254] width 309 height 147
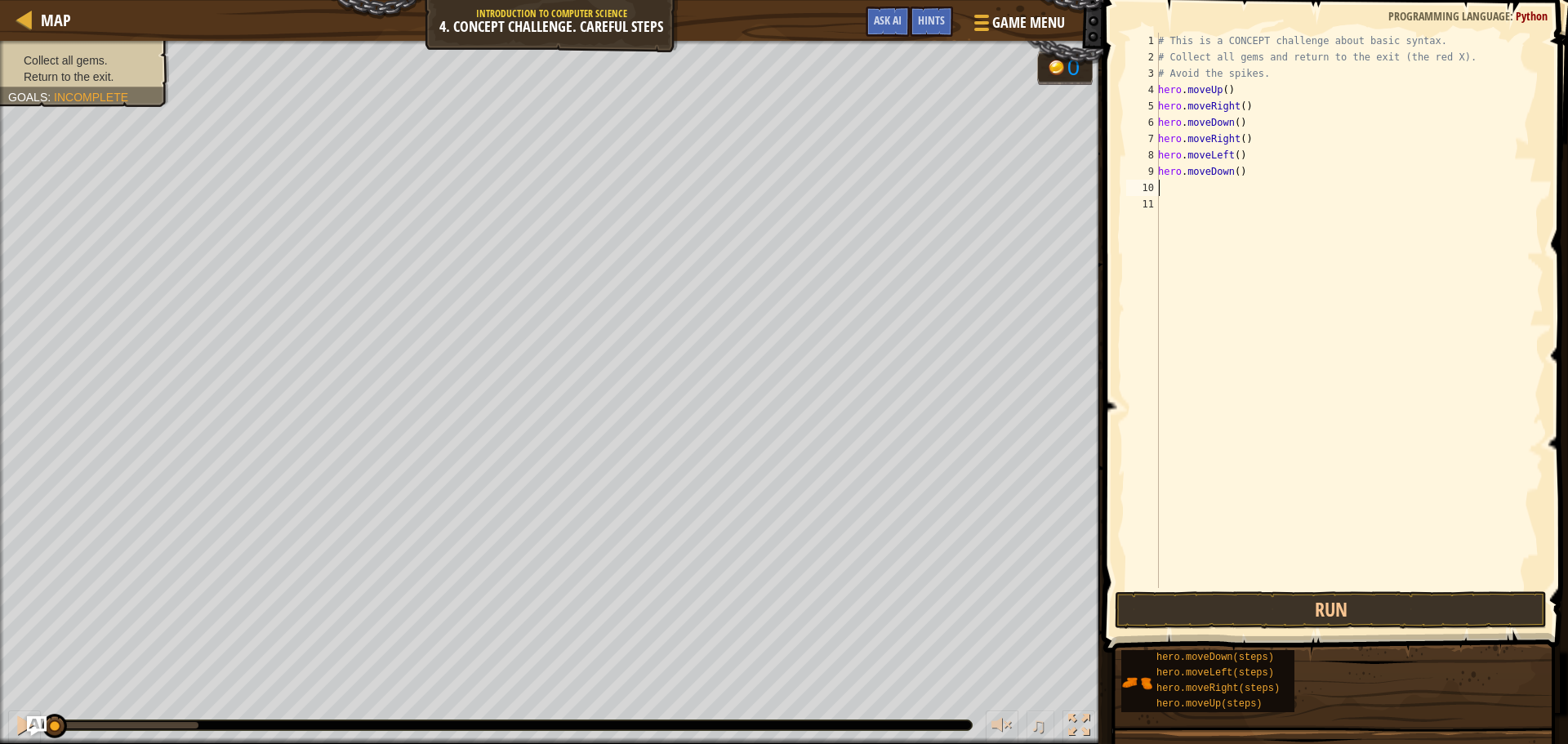
type textarea "m"
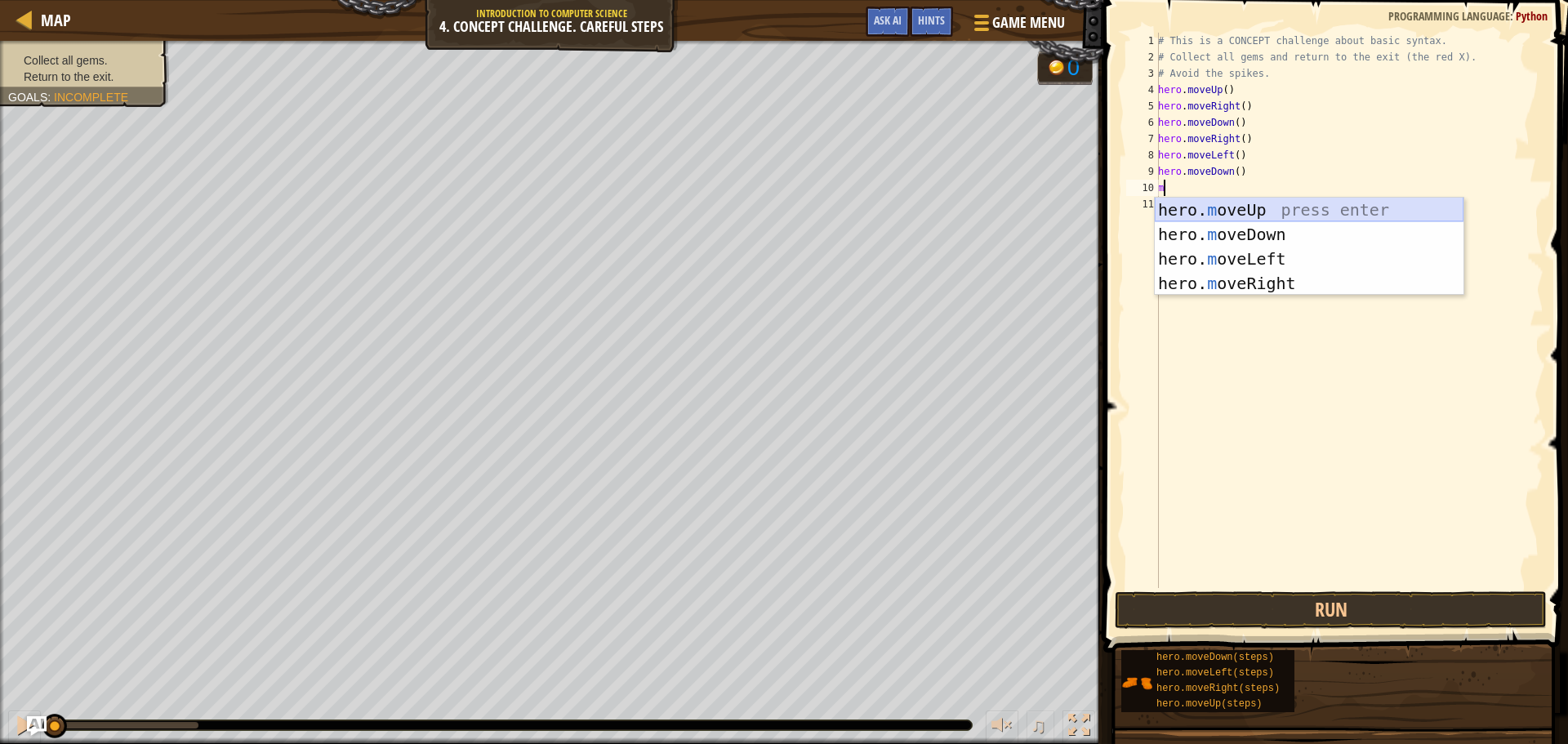
click at [1270, 210] on div "hero. m oveUp press enter hero. m oveDown press enter hero. m oveLeft press ent…" at bounding box center [1309, 270] width 309 height 147
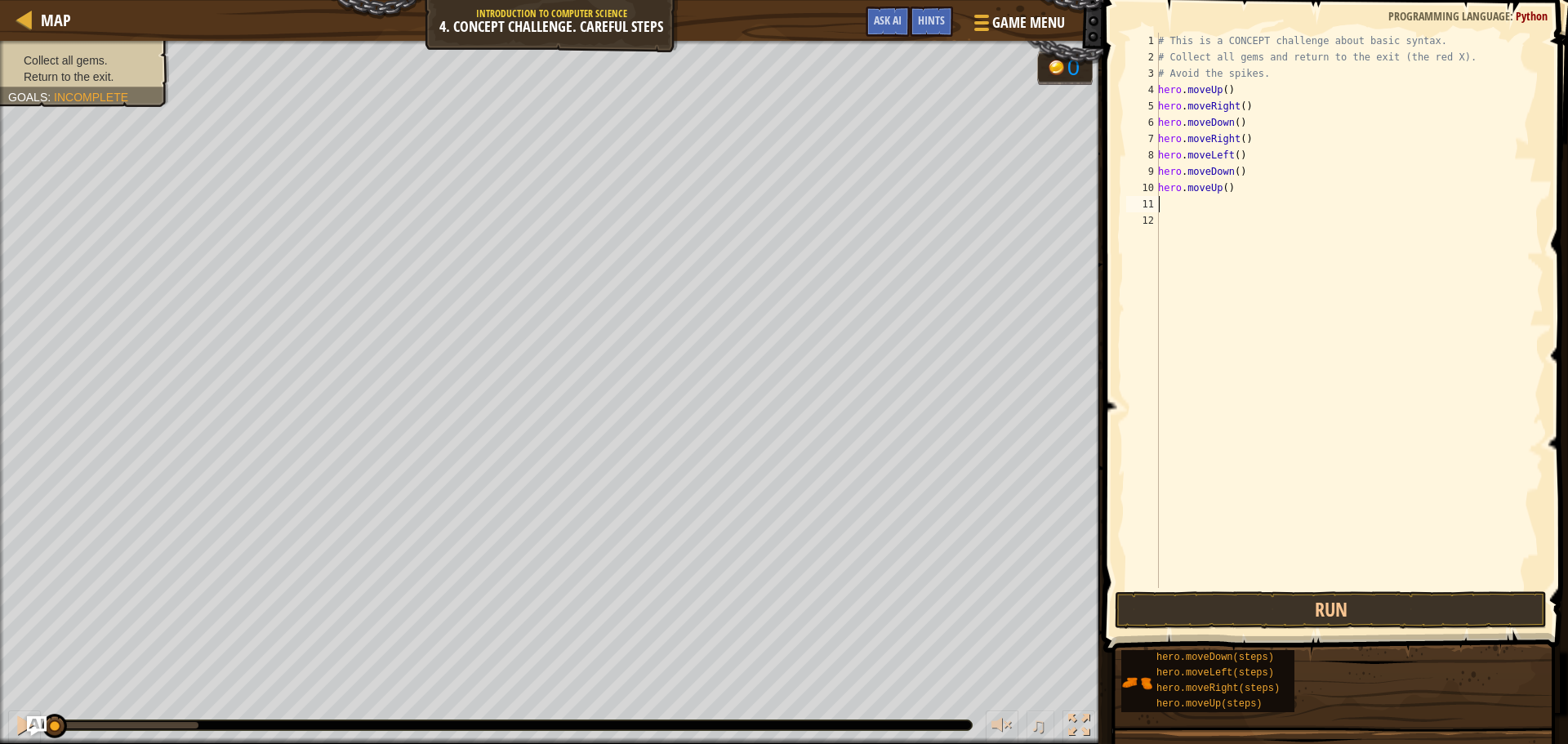
type textarea "m"
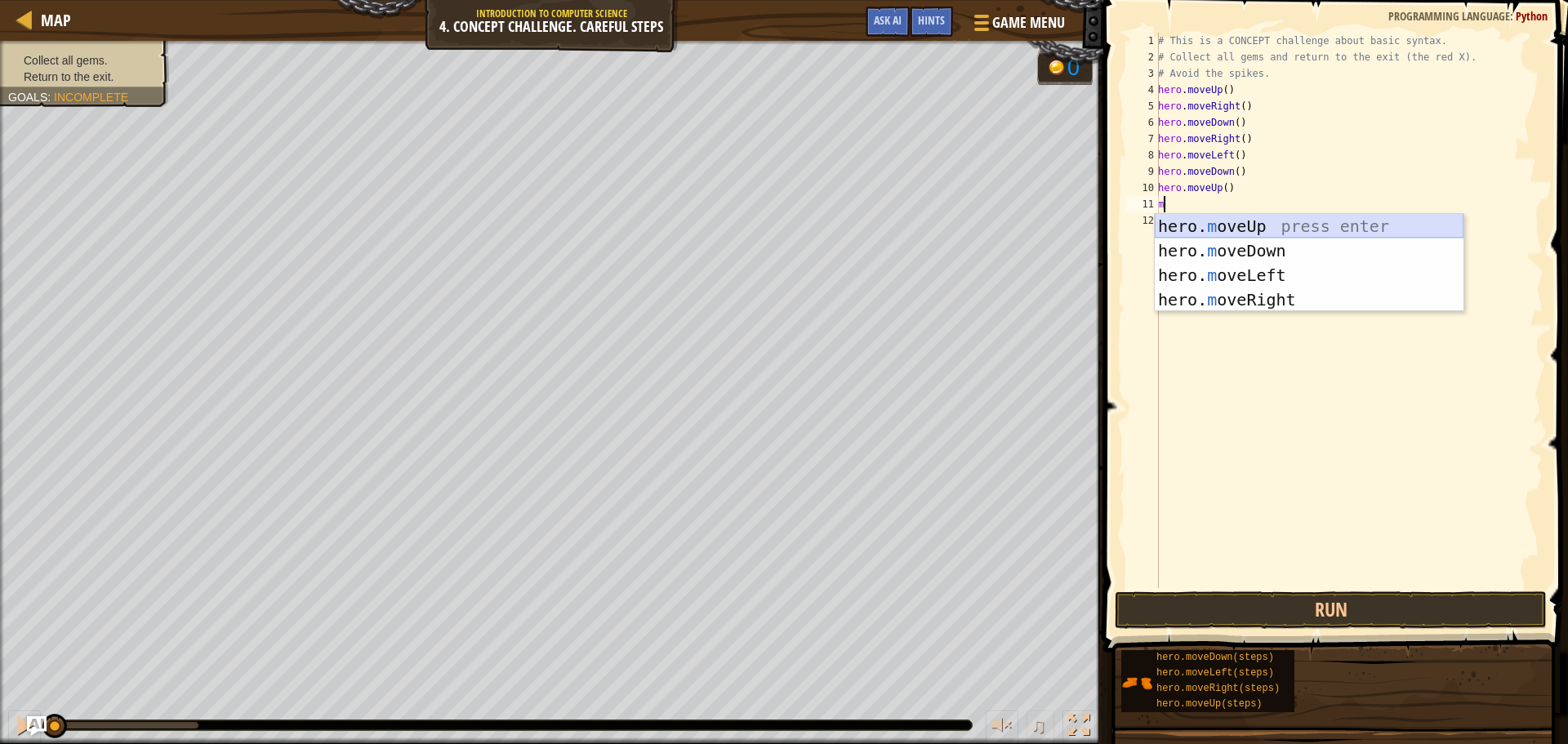
click at [1252, 222] on div "hero. m oveUp press enter hero. m oveDown press enter hero. m oveLeft press ent…" at bounding box center [1309, 287] width 309 height 147
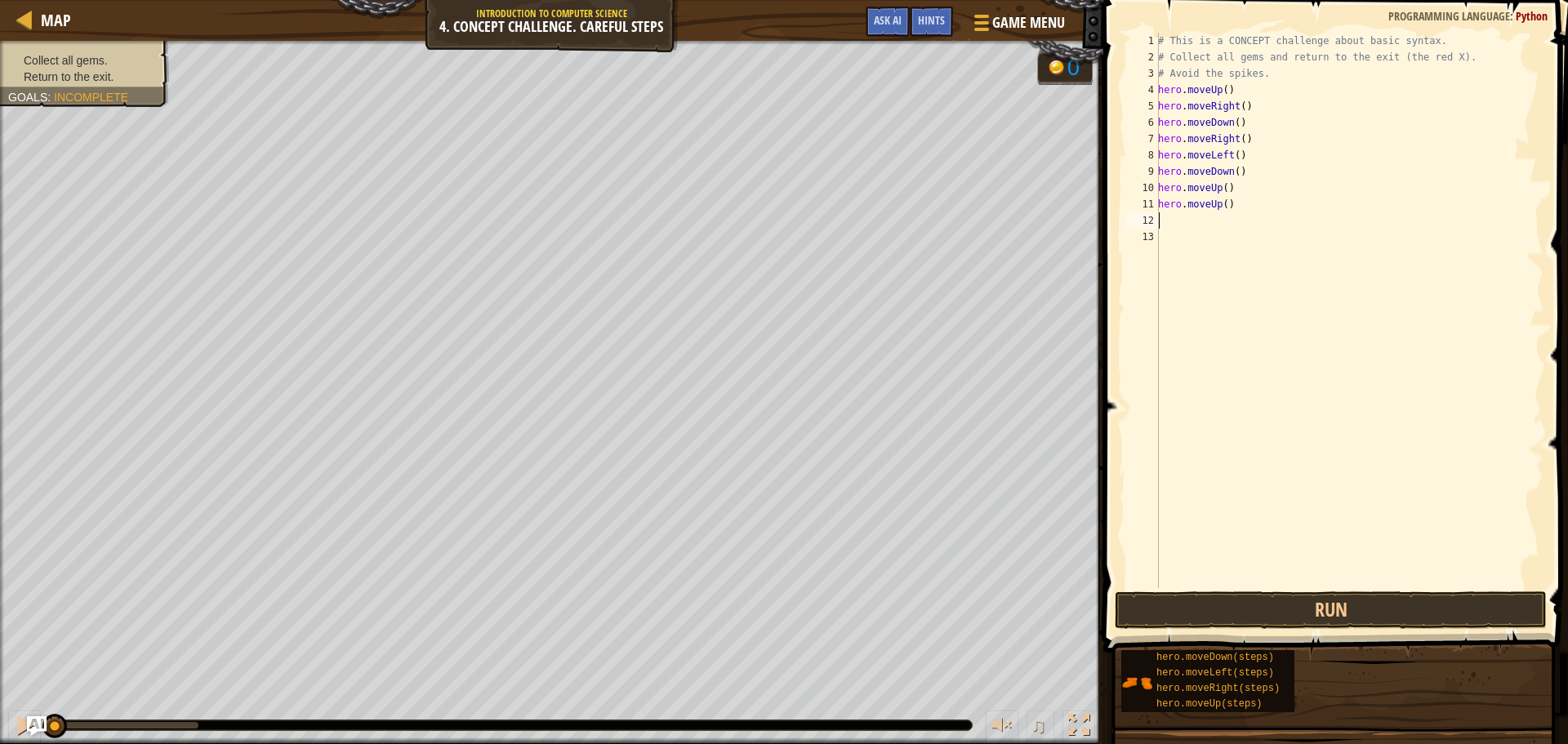
type textarea "m"
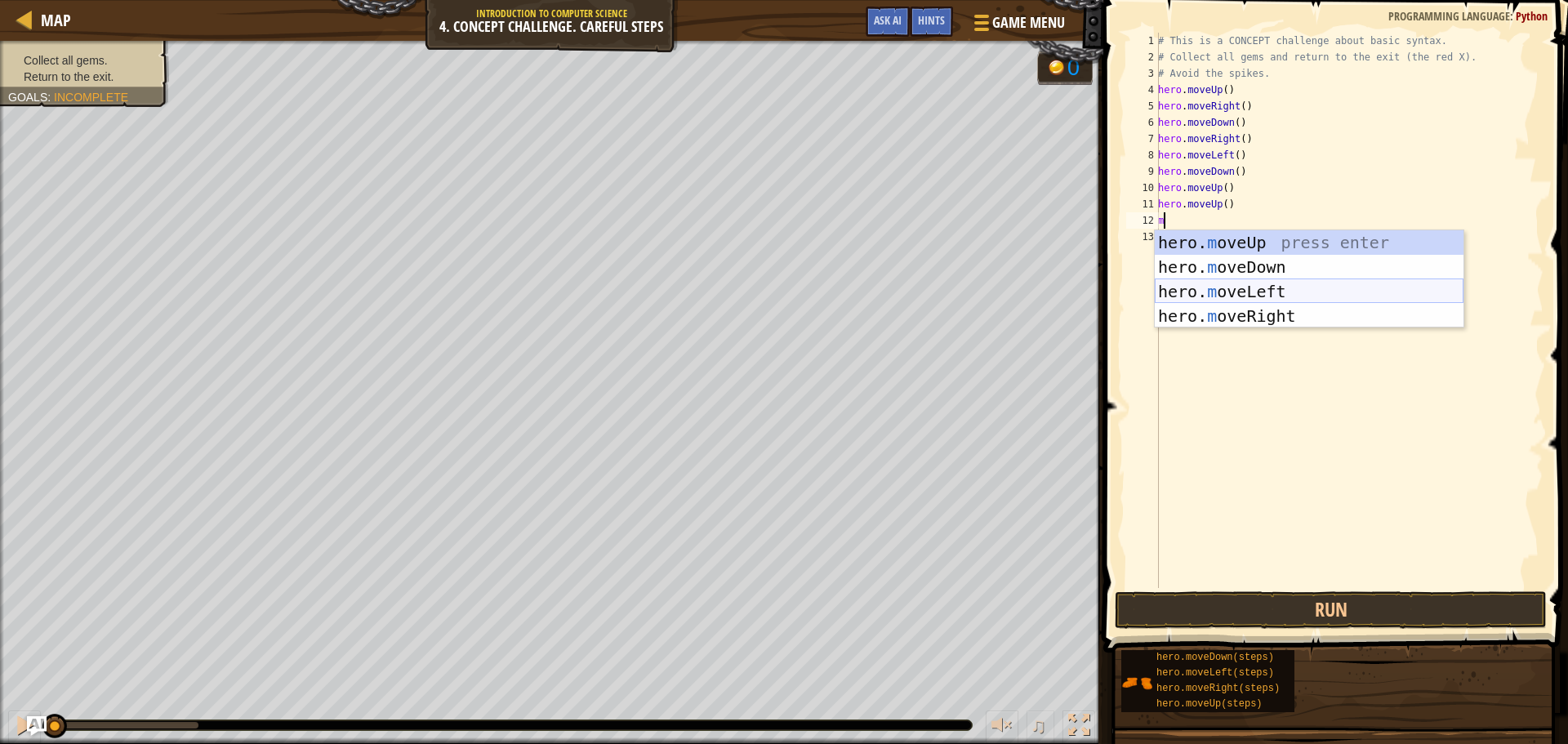
click at [1251, 294] on div "hero. m oveUp press enter hero. m oveDown press enter hero. m oveLeft press ent…" at bounding box center [1309, 303] width 309 height 147
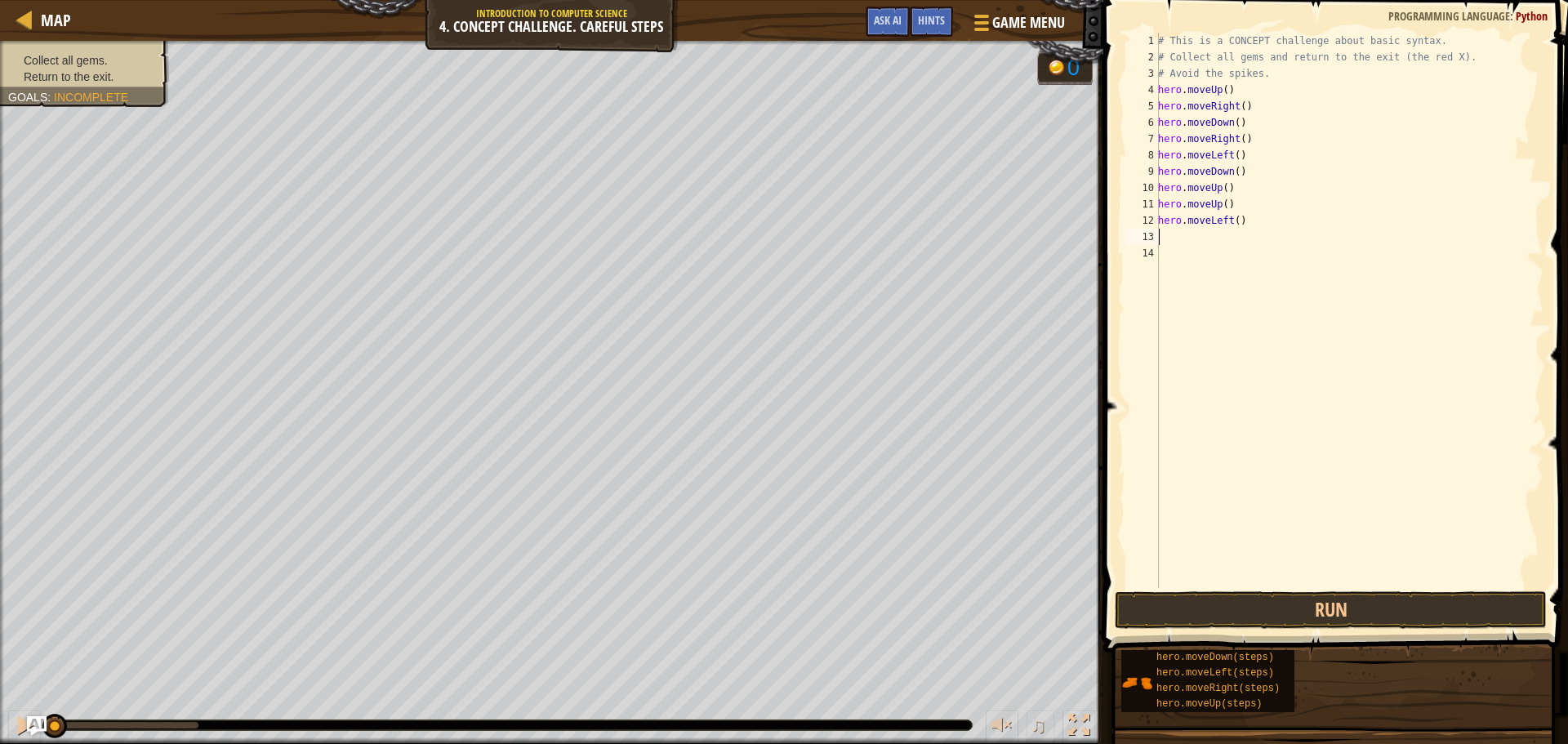
type textarea "m"
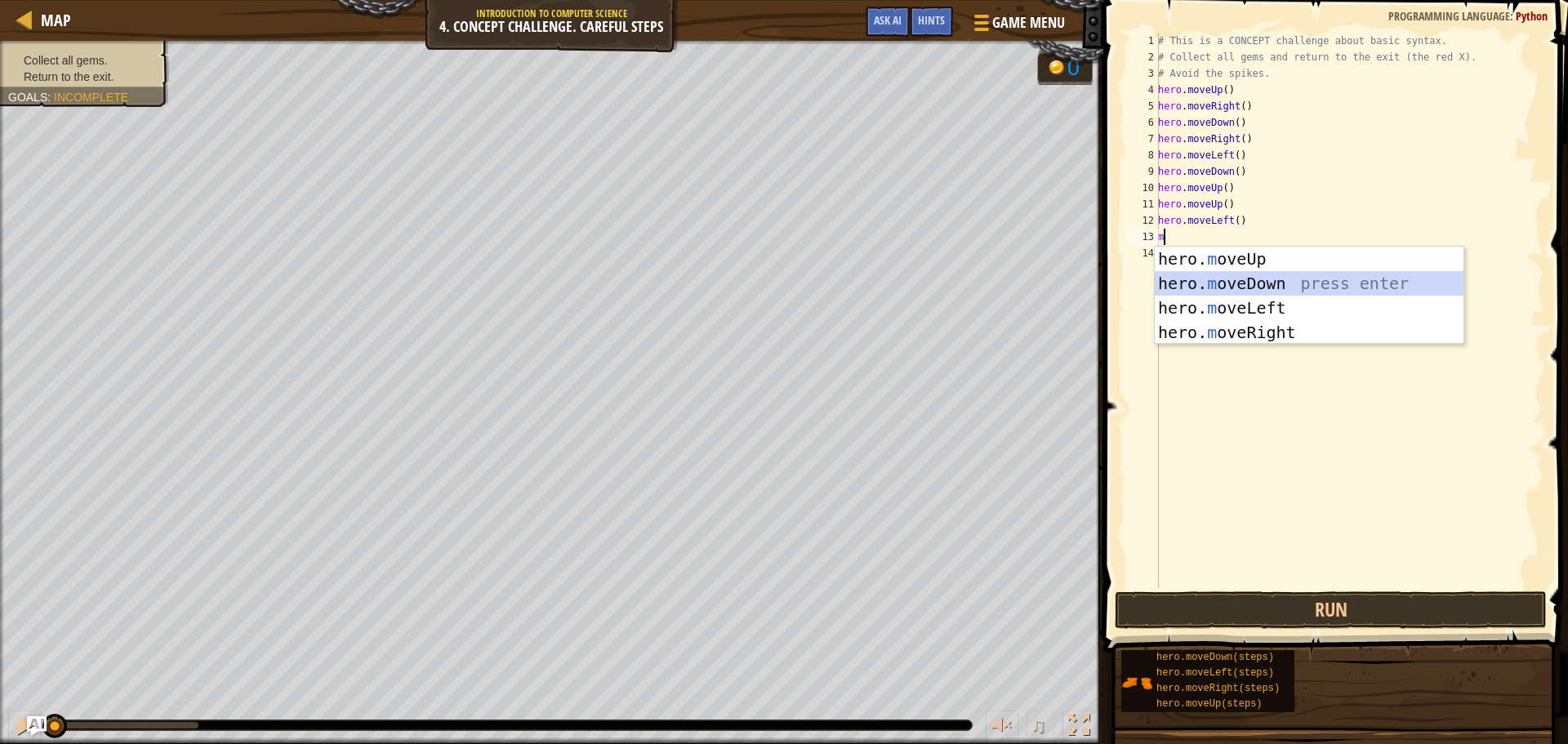
click at [1246, 274] on div "hero. m oveUp press enter hero. m oveDown press enter hero. m oveLeft press ent…" at bounding box center [1309, 319] width 309 height 147
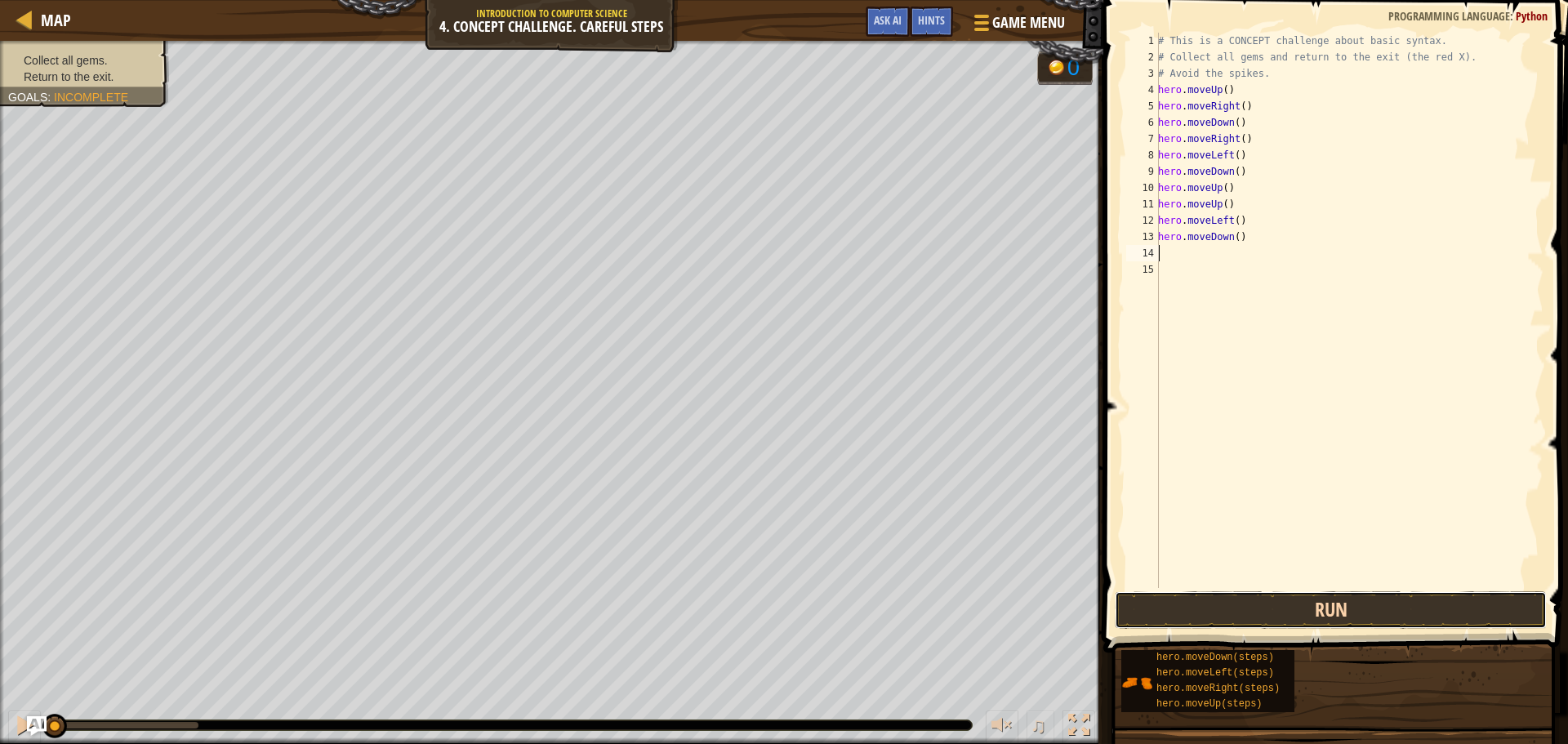
click at [1302, 621] on button "Run" at bounding box center [1330, 610] width 432 height 38
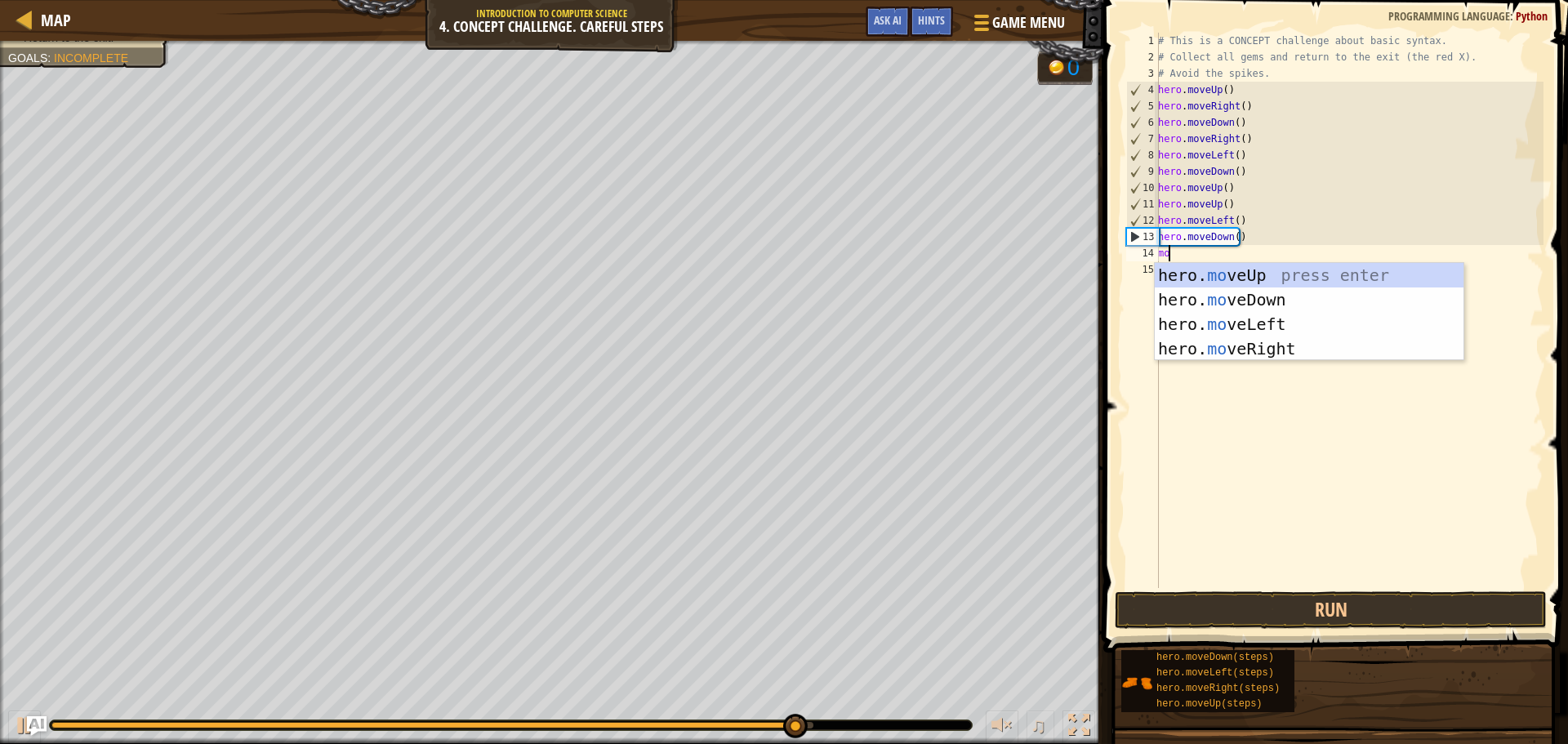
type textarea "move"
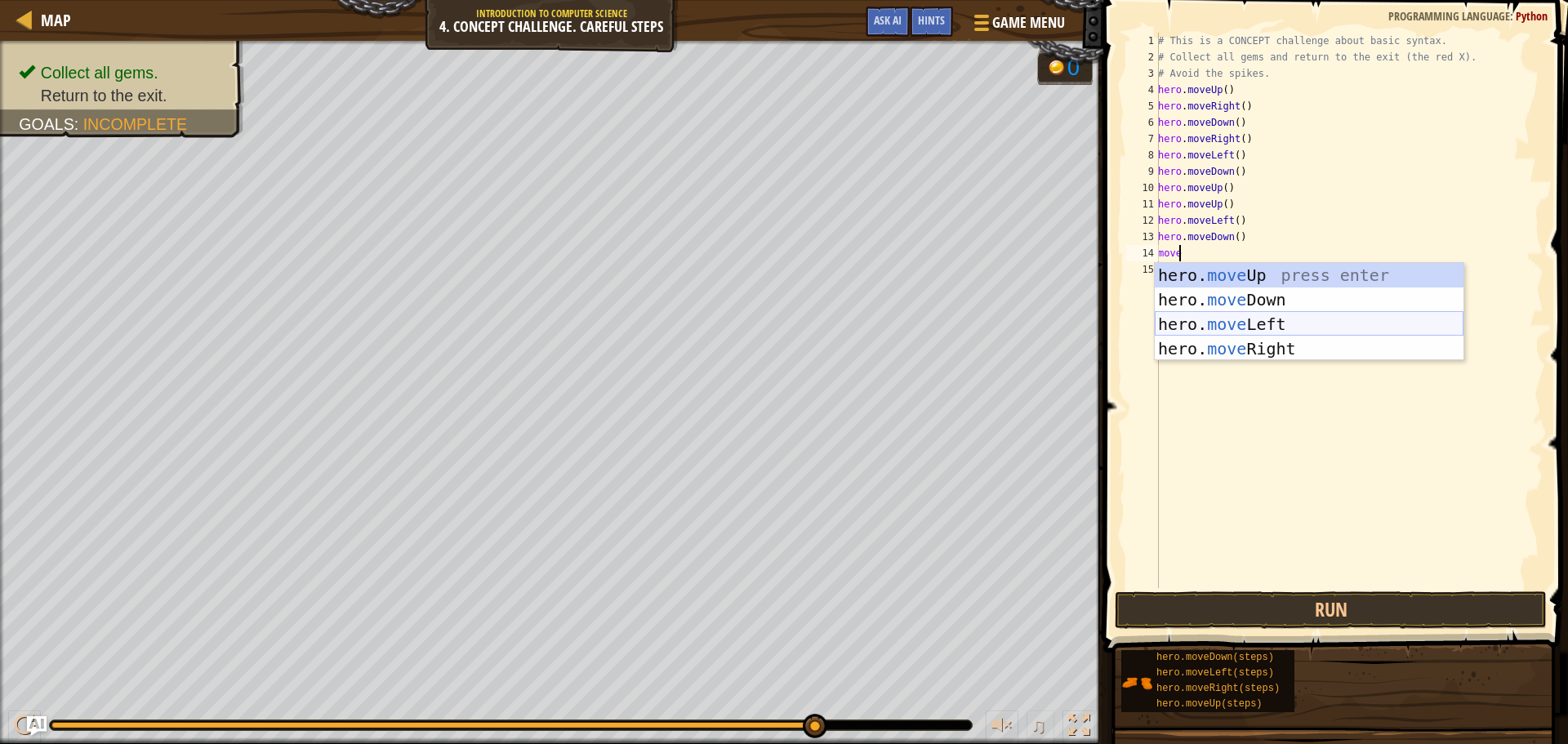
click at [1324, 314] on div "hero. move Up press enter hero. move Down press enter hero. move Left press ent…" at bounding box center [1309, 336] width 309 height 147
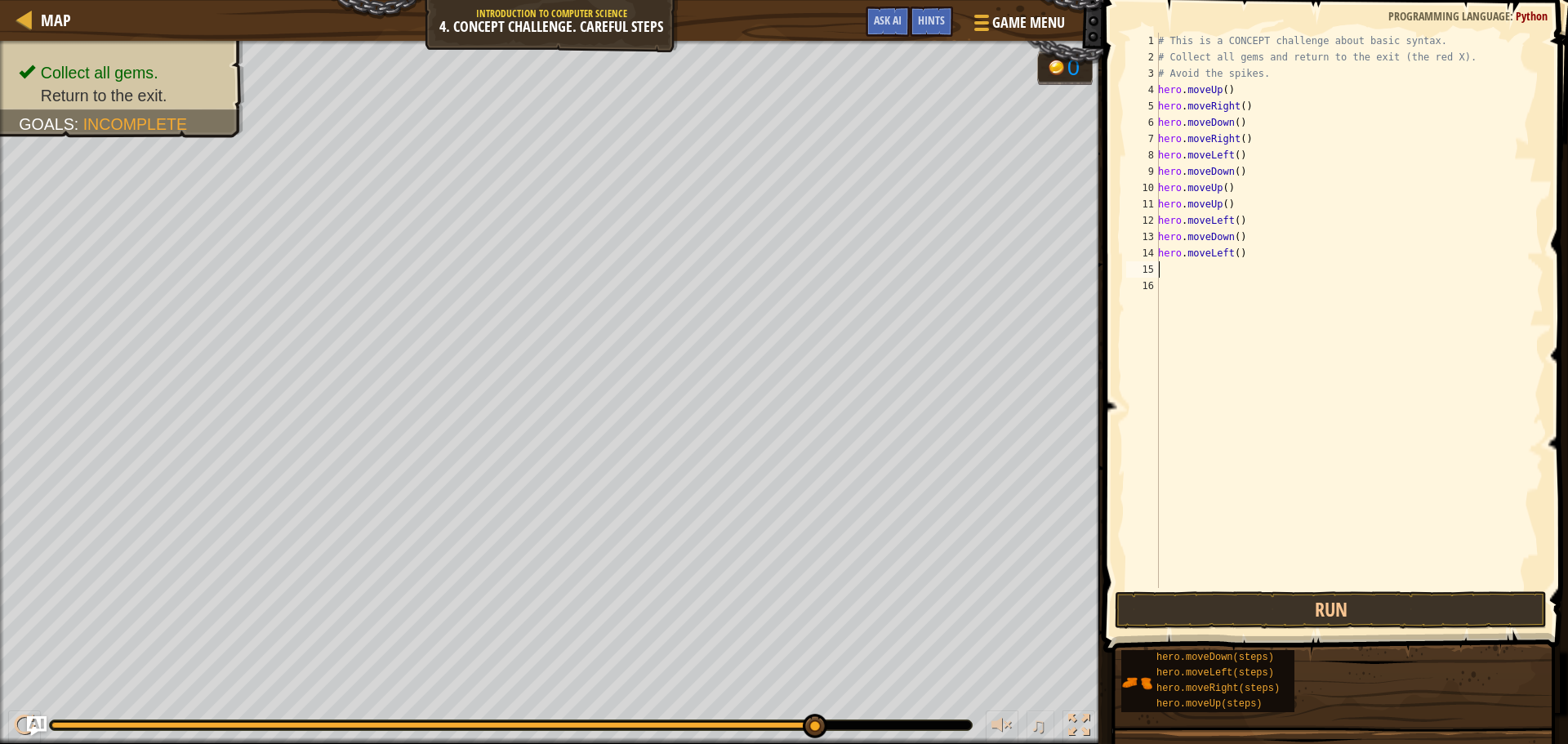
scroll to position [8, 0]
click at [1304, 619] on button "Run" at bounding box center [1330, 610] width 432 height 38
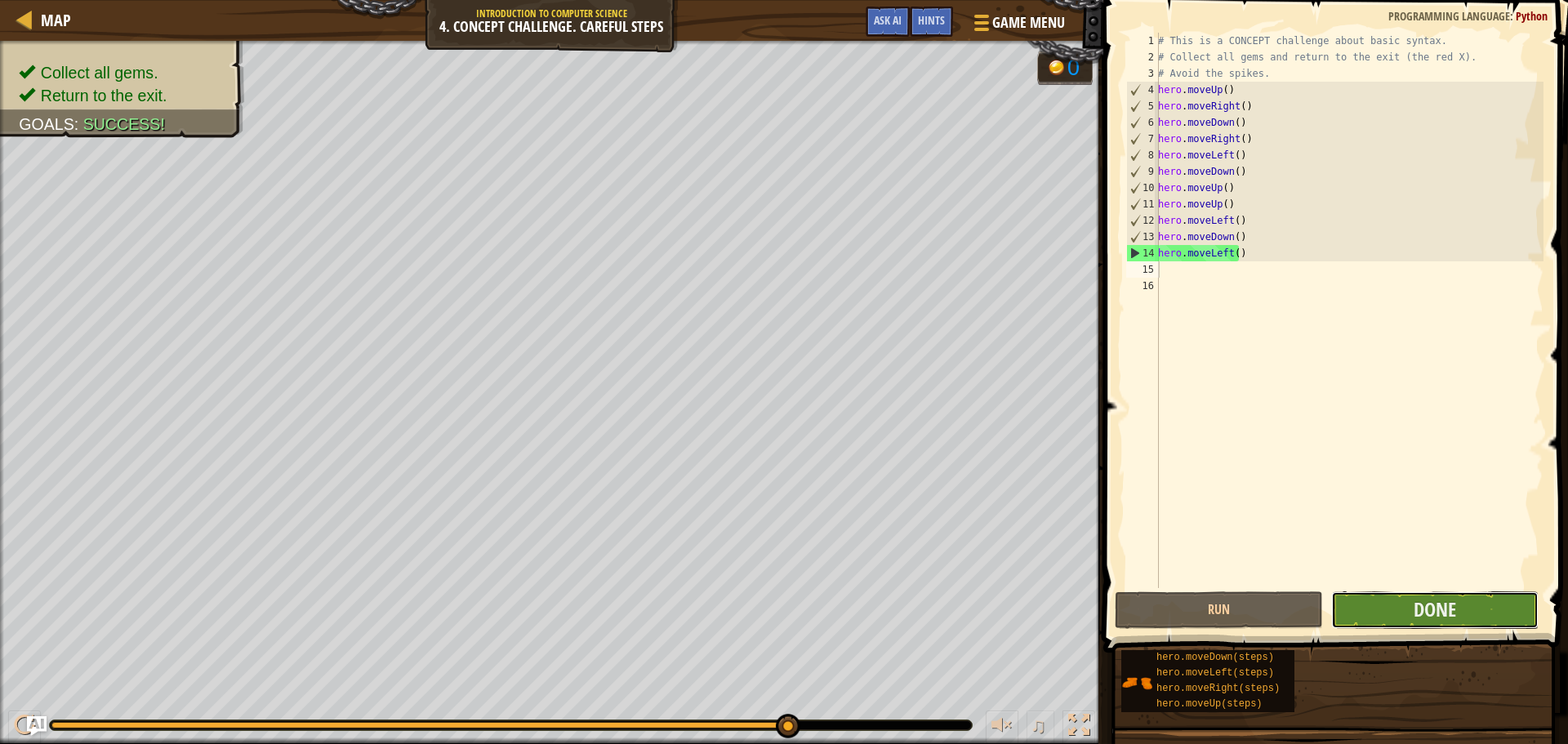
click at [1493, 606] on button "Done" at bounding box center [1434, 610] width 208 height 38
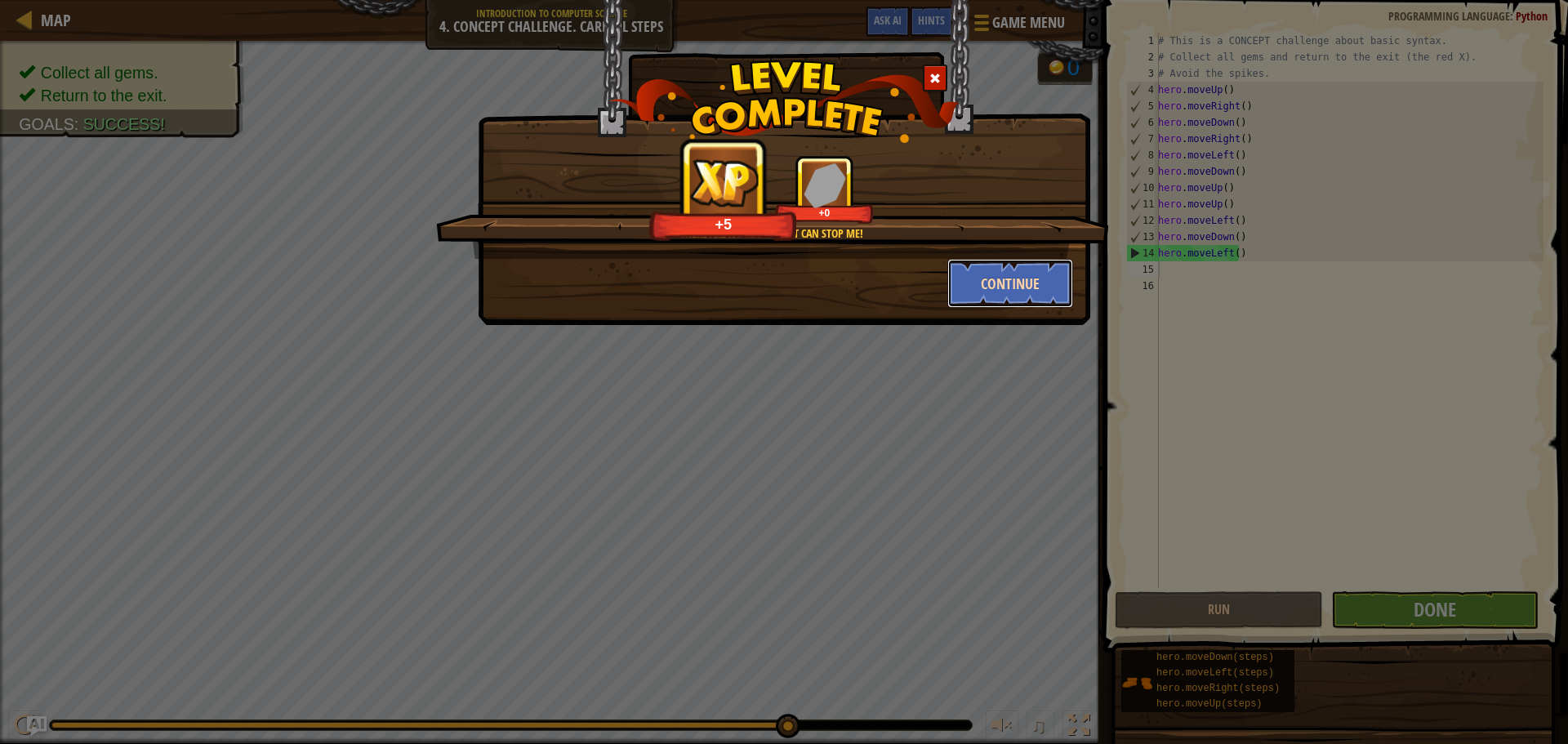
click at [1009, 275] on button "Continue" at bounding box center [1010, 283] width 127 height 49
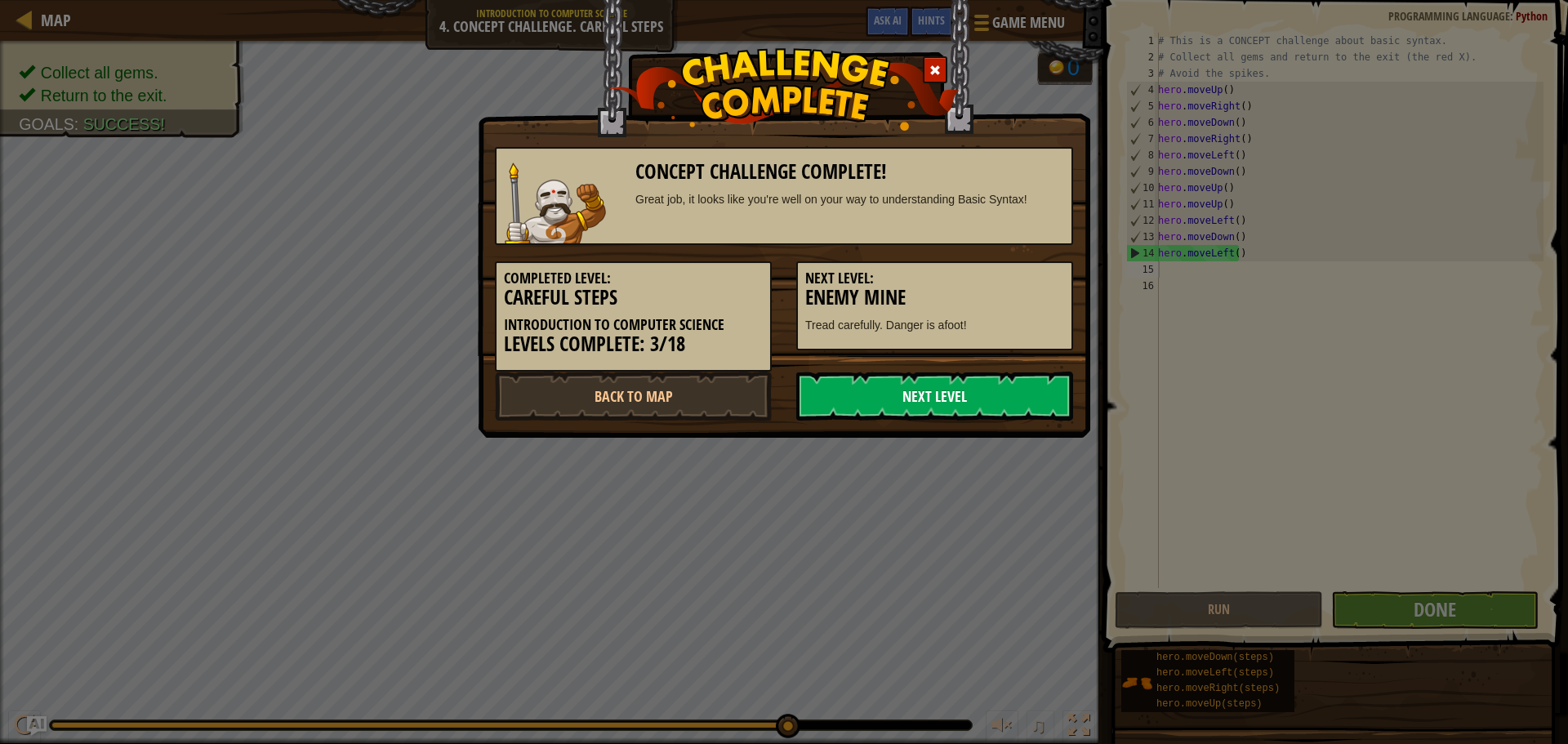
click at [980, 390] on link "Next Level" at bounding box center [934, 396] width 277 height 49
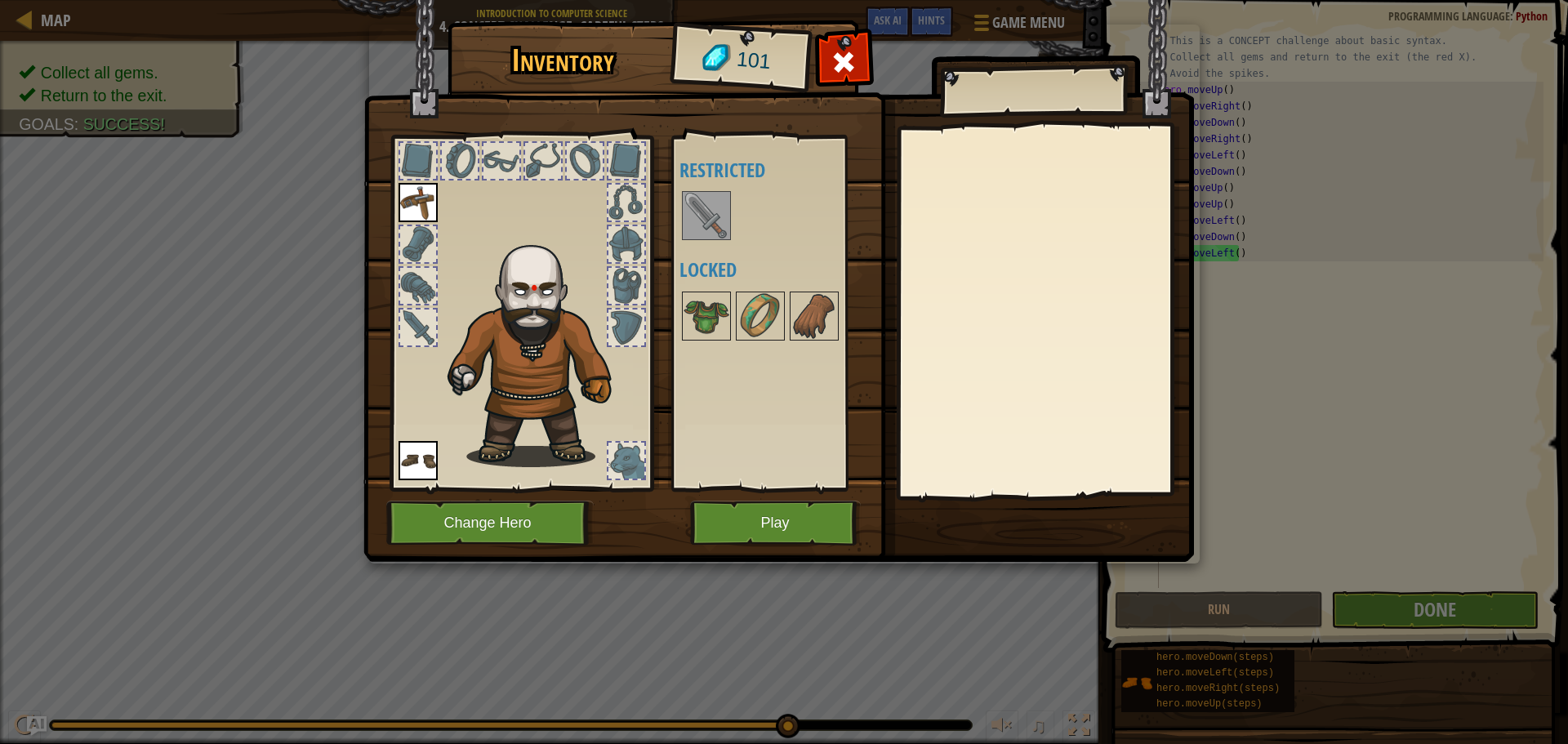
click at [713, 209] on img at bounding box center [706, 215] width 45 height 45
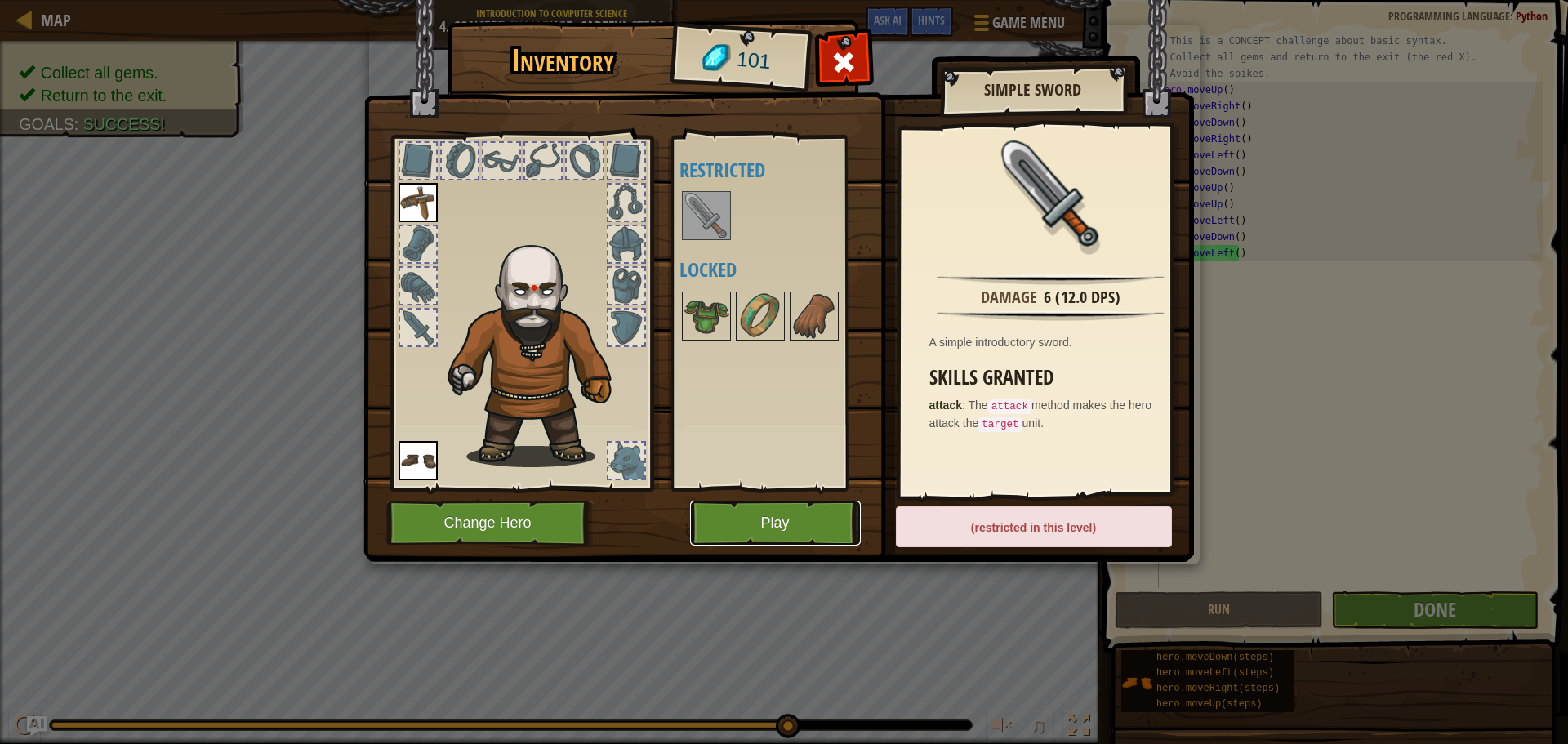
click at [769, 517] on button "Play" at bounding box center [775, 523] width 171 height 45
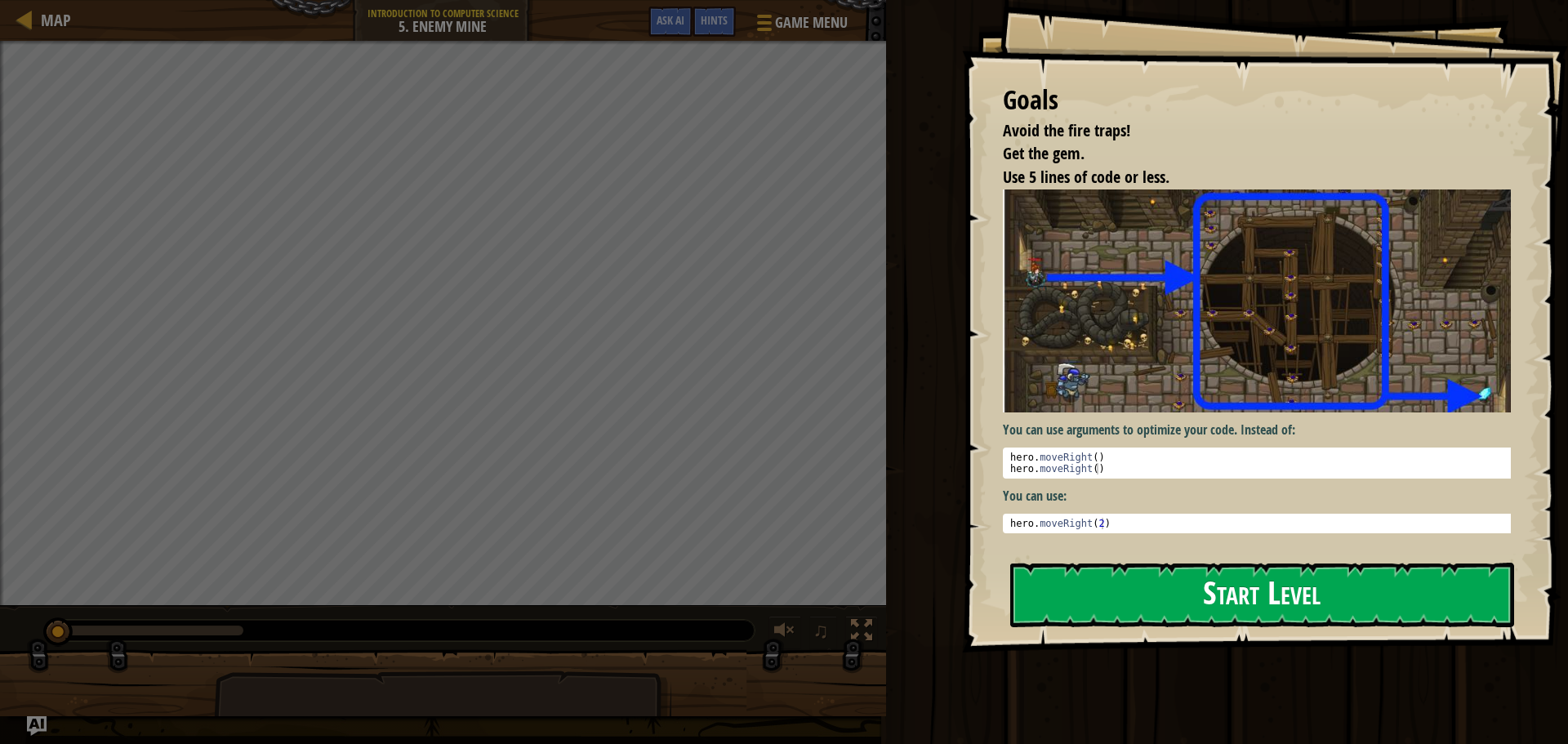
click at [1083, 589] on button "Start Level" at bounding box center [1261, 595] width 504 height 64
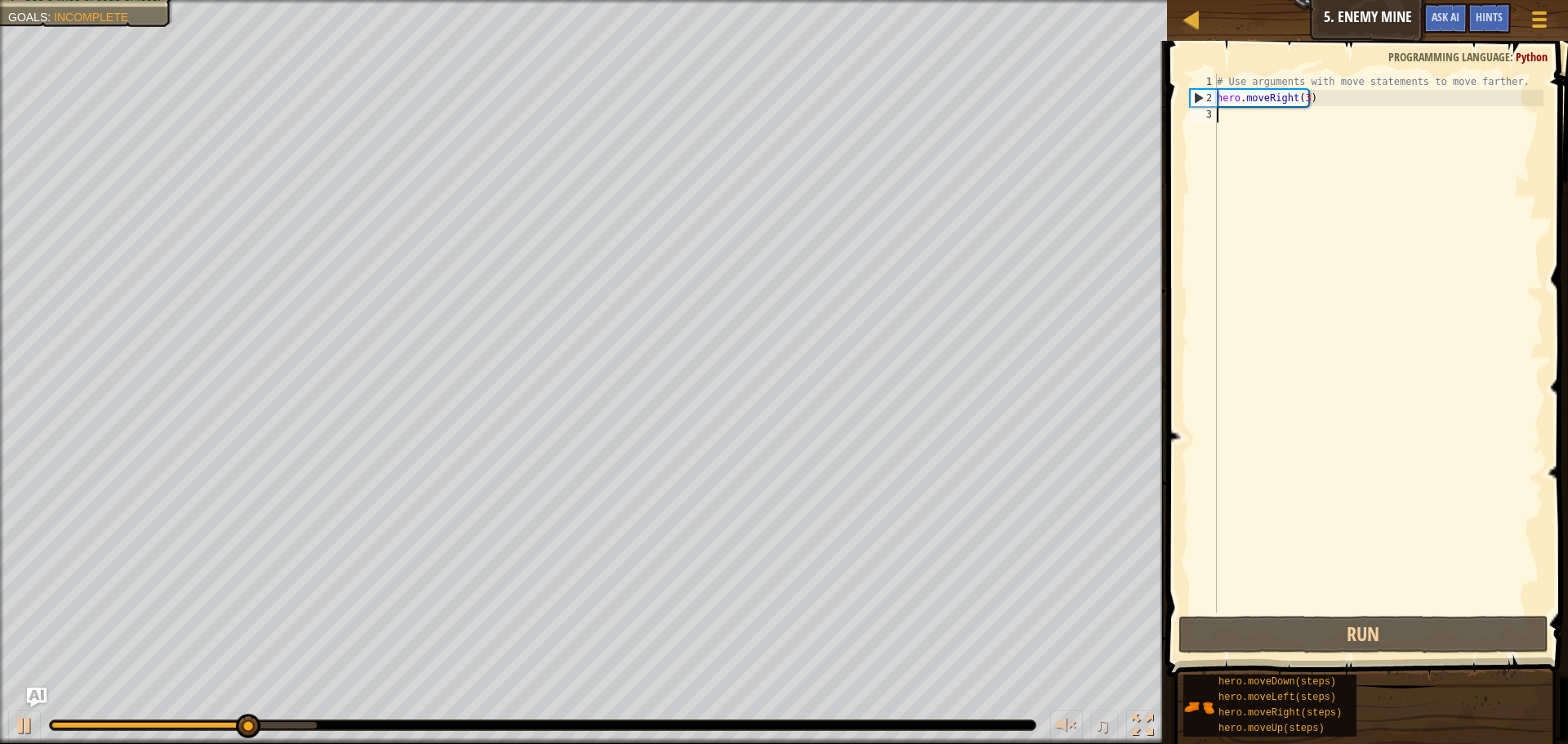
type textarea "m"
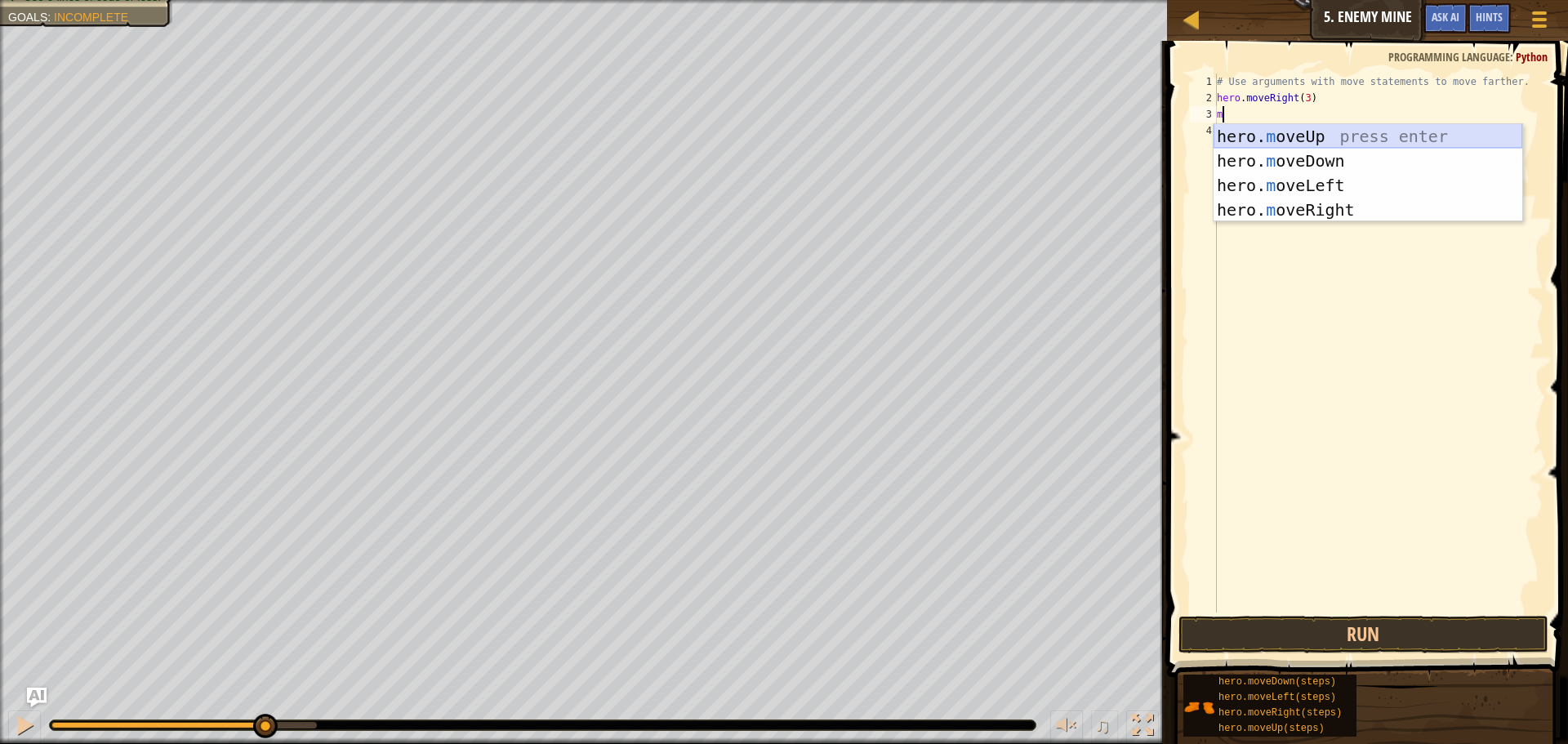
click at [1348, 143] on div "hero. m oveUp press enter hero. m oveDown press enter hero. m oveLeft press ent…" at bounding box center [1367, 197] width 309 height 147
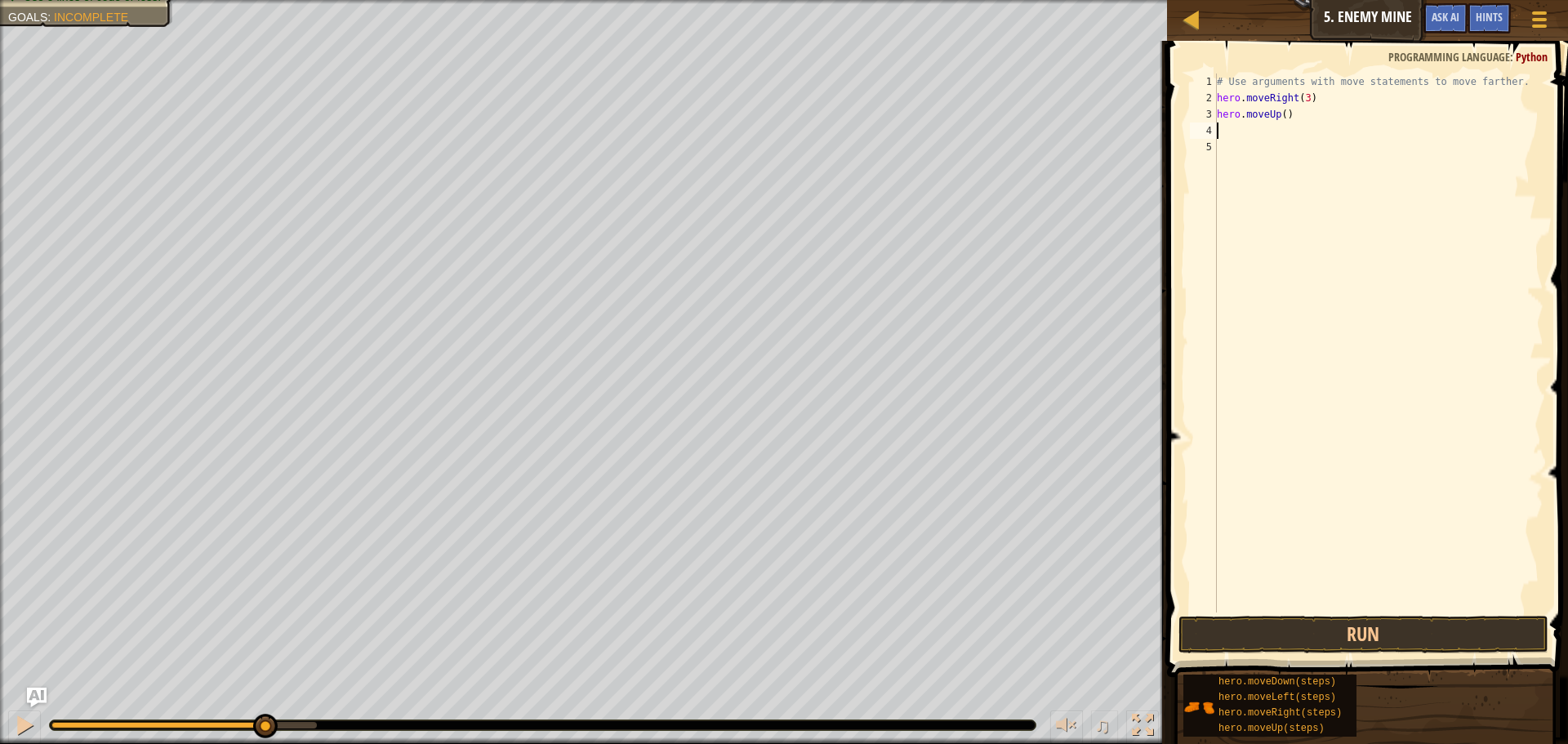
type textarea "m"
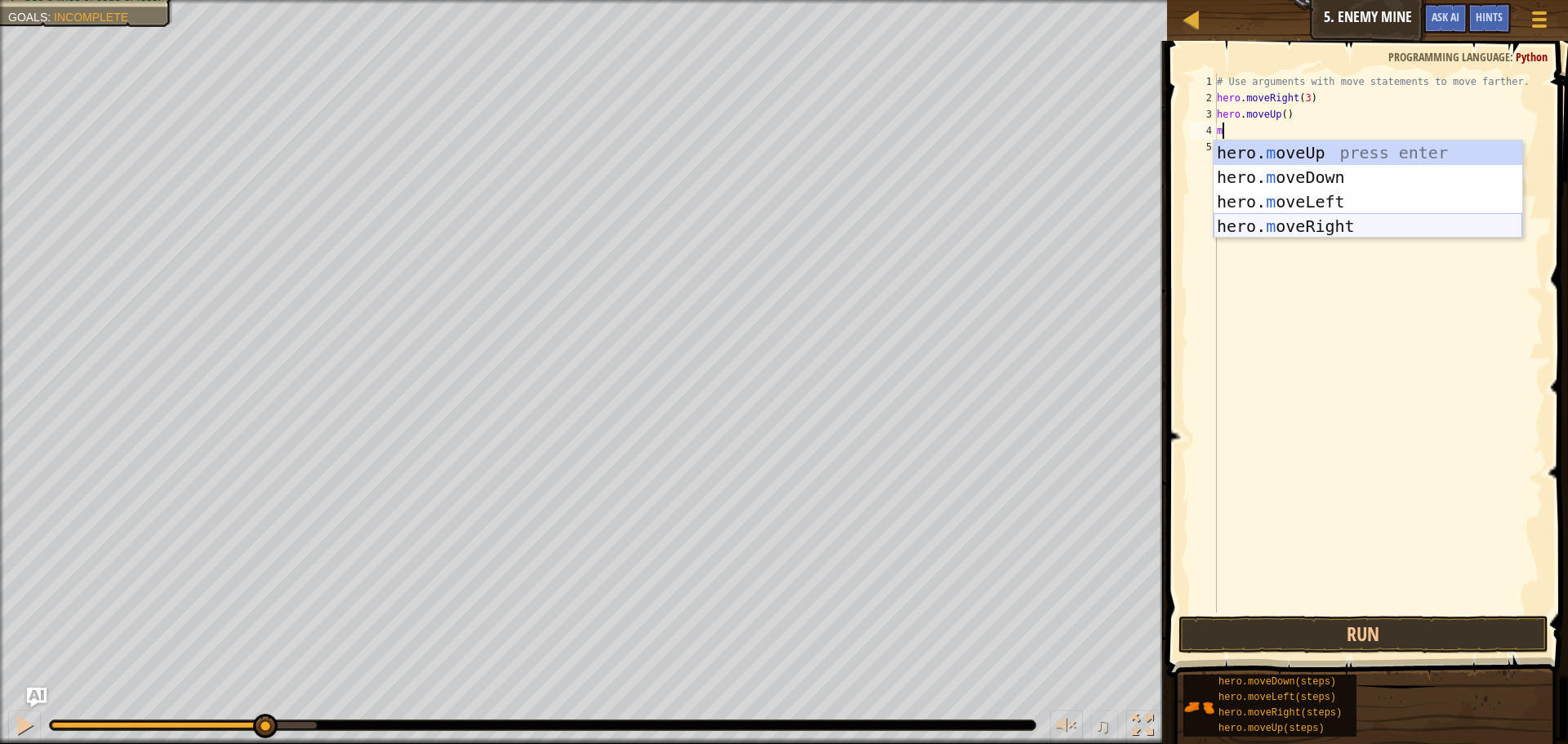
click at [1321, 227] on div "hero. m oveUp press enter hero. m oveDown press enter hero. m oveLeft press ent…" at bounding box center [1367, 214] width 309 height 147
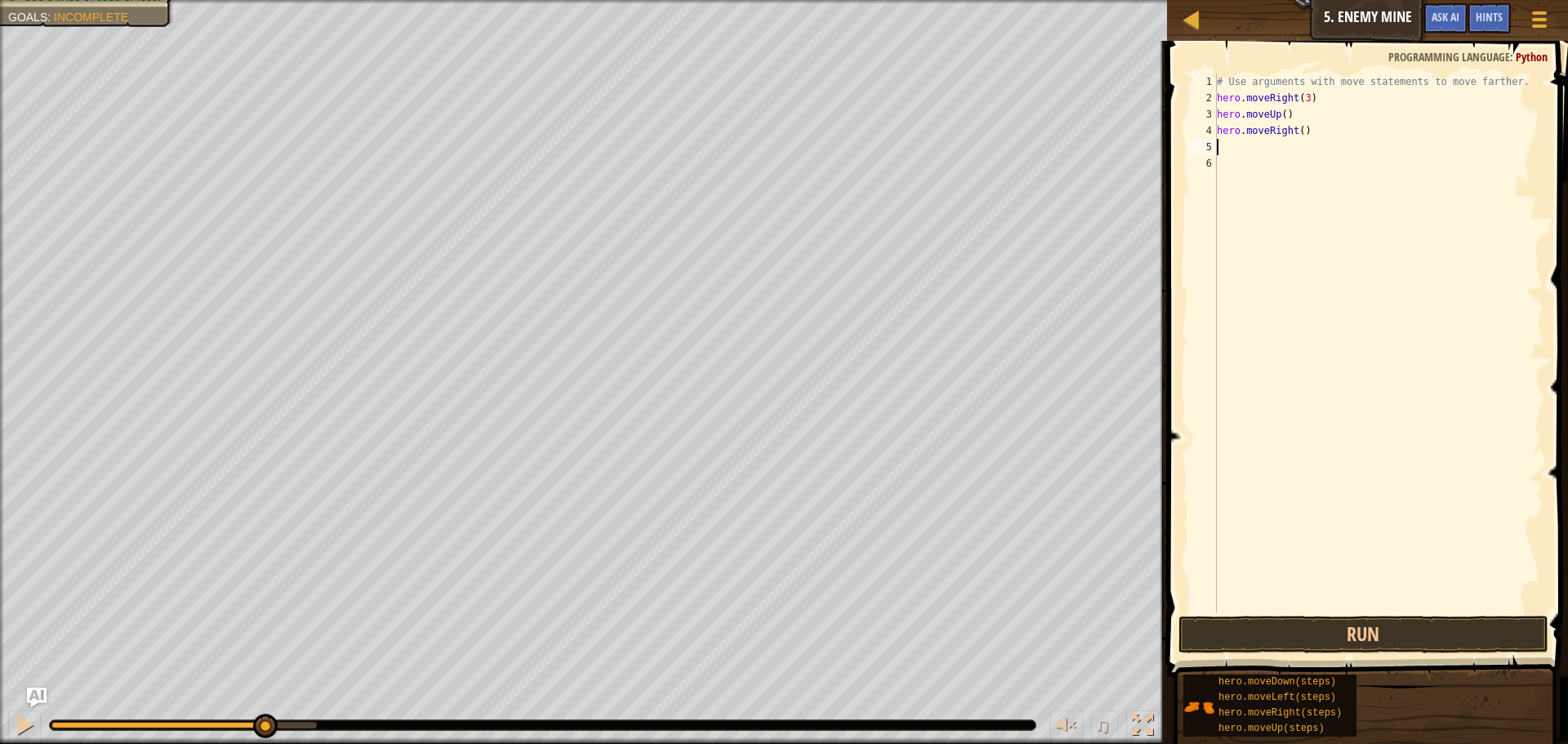
type textarea "m"
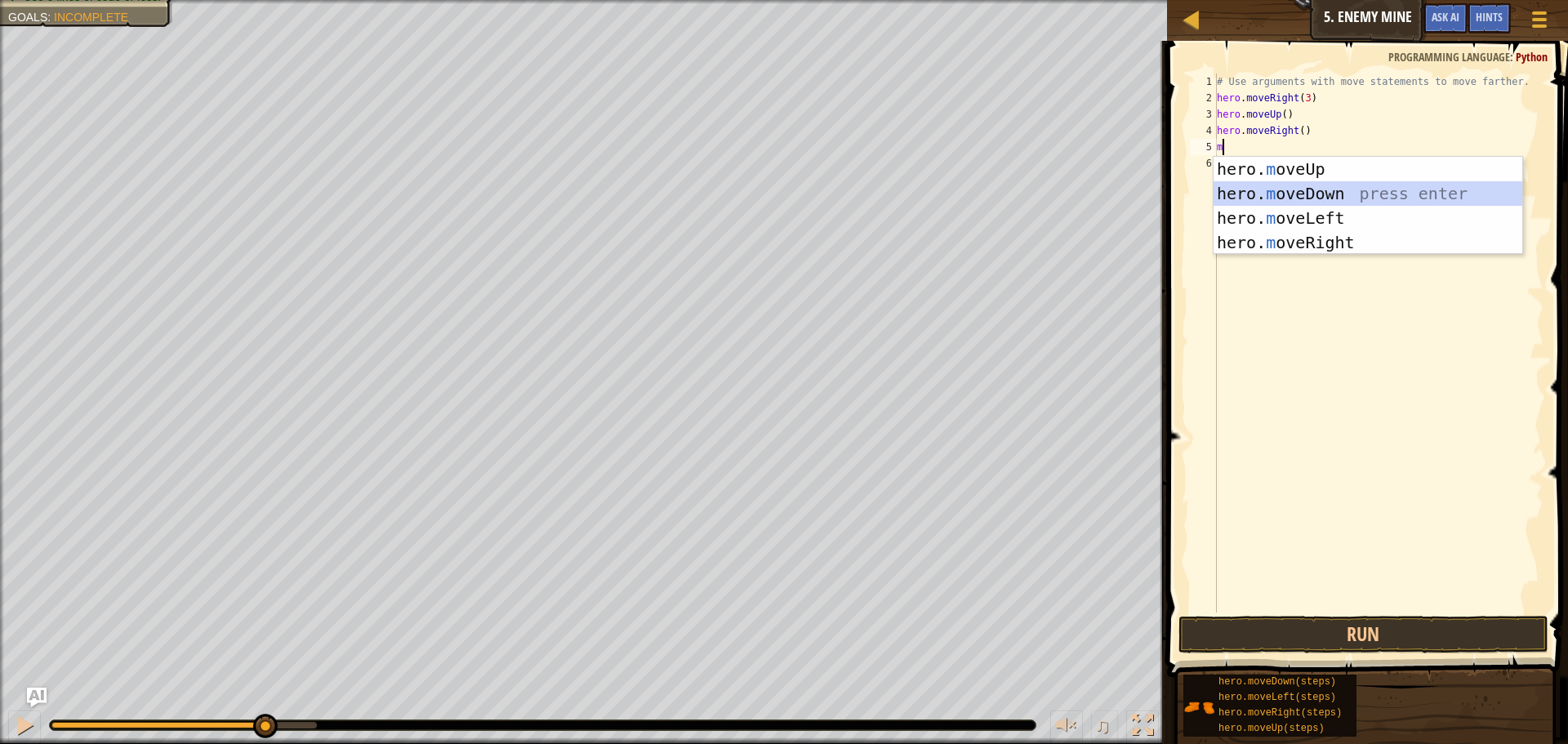
click at [1309, 199] on div "hero. m oveUp press enter hero. m oveDown press enter hero. m oveLeft press ent…" at bounding box center [1367, 230] width 309 height 147
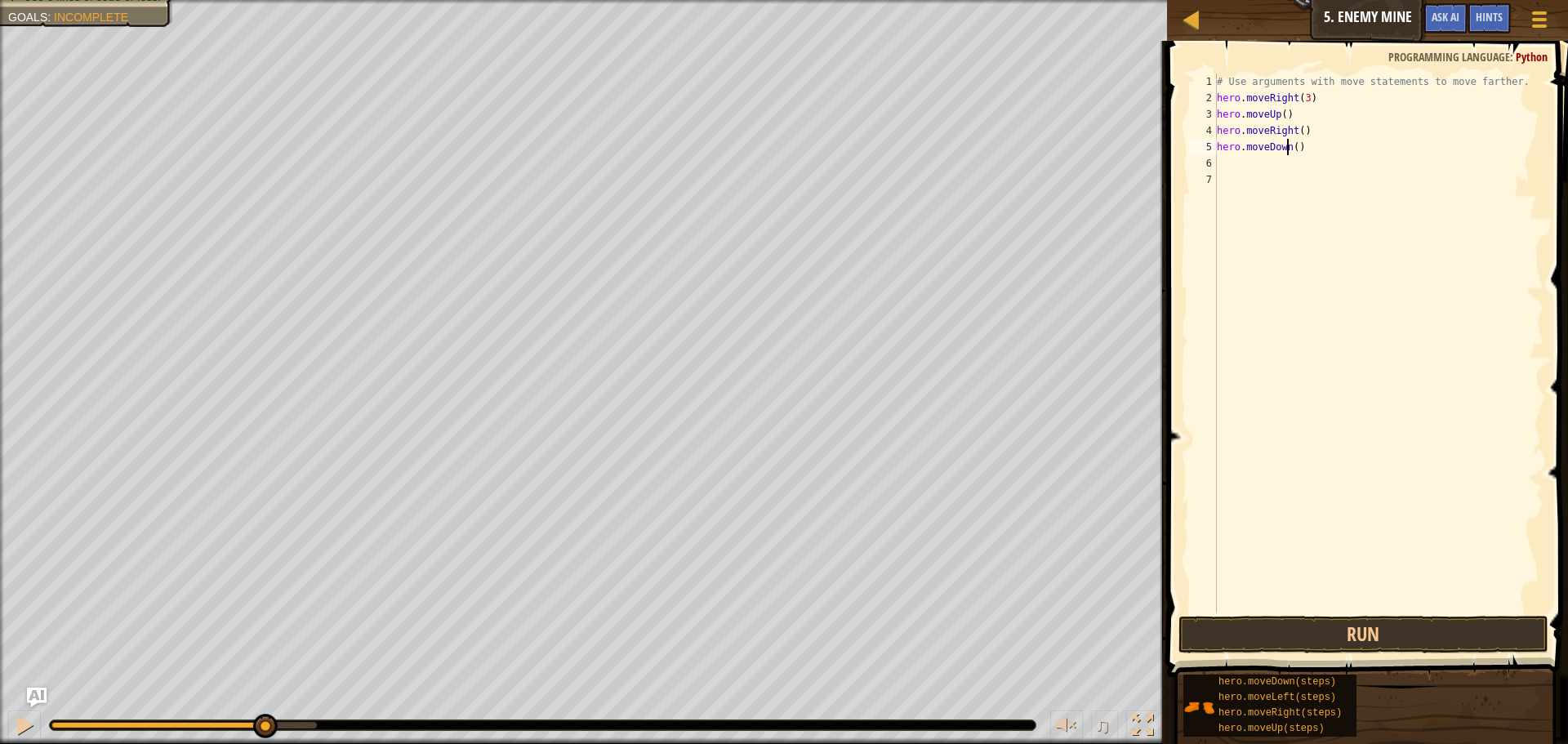
click at [1289, 148] on div "# Use arguments with move statements to move farther. hero . moveRight ( 3 ) he…" at bounding box center [1378, 360] width 330 height 572
click at [1291, 144] on div "# Use arguments with move statements to move farther. hero . moveRight ( 3 ) he…" at bounding box center [1378, 360] width 330 height 572
type textarea "hero.moveDown(3)"
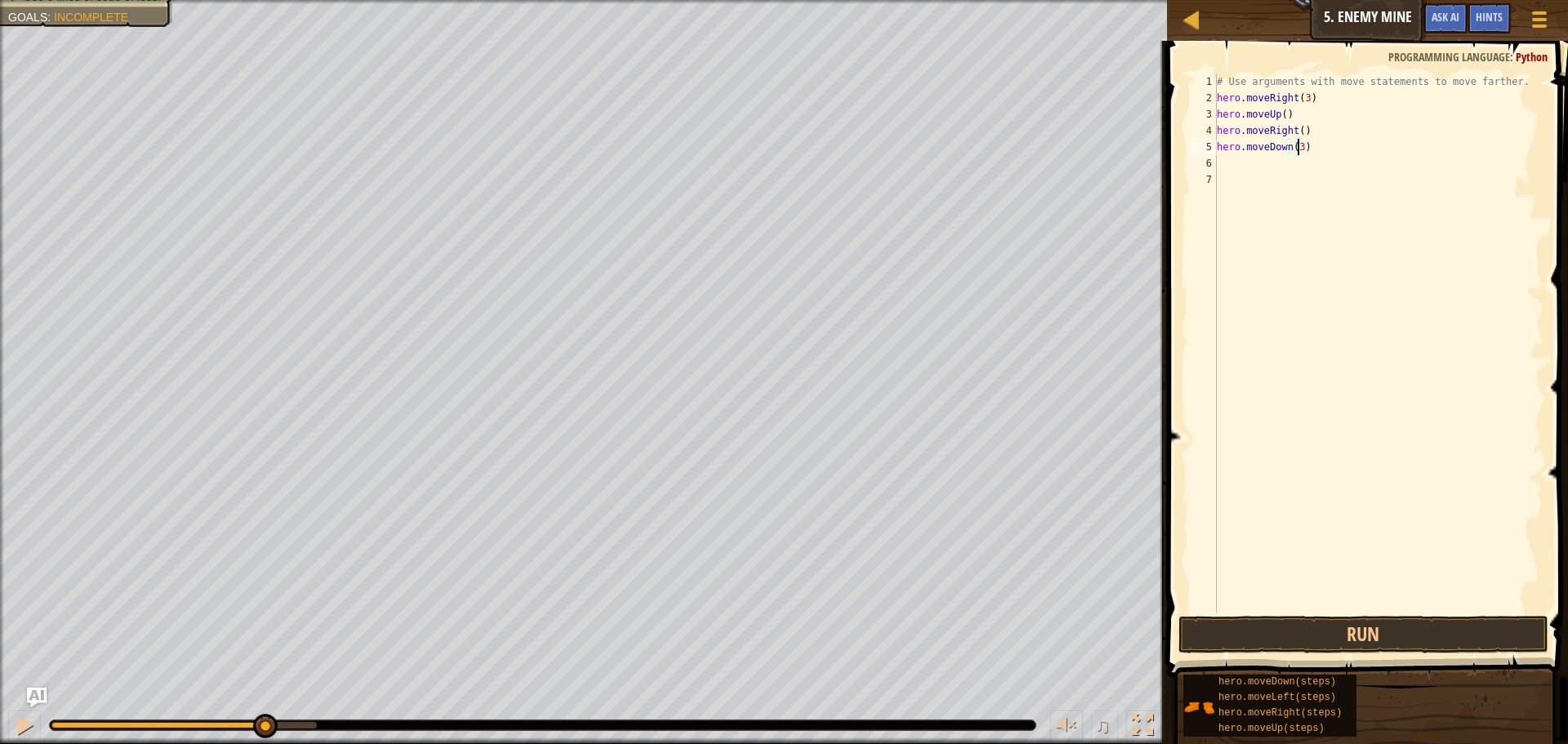
click at [1362, 172] on div "# Use arguments with move statements to move farther. hero . moveRight ( 3 ) he…" at bounding box center [1378, 360] width 330 height 572
click at [1366, 164] on div "# Use arguments with move statements to move farther. hero . moveRight ( 3 ) he…" at bounding box center [1378, 360] width 330 height 572
type textarea "m"
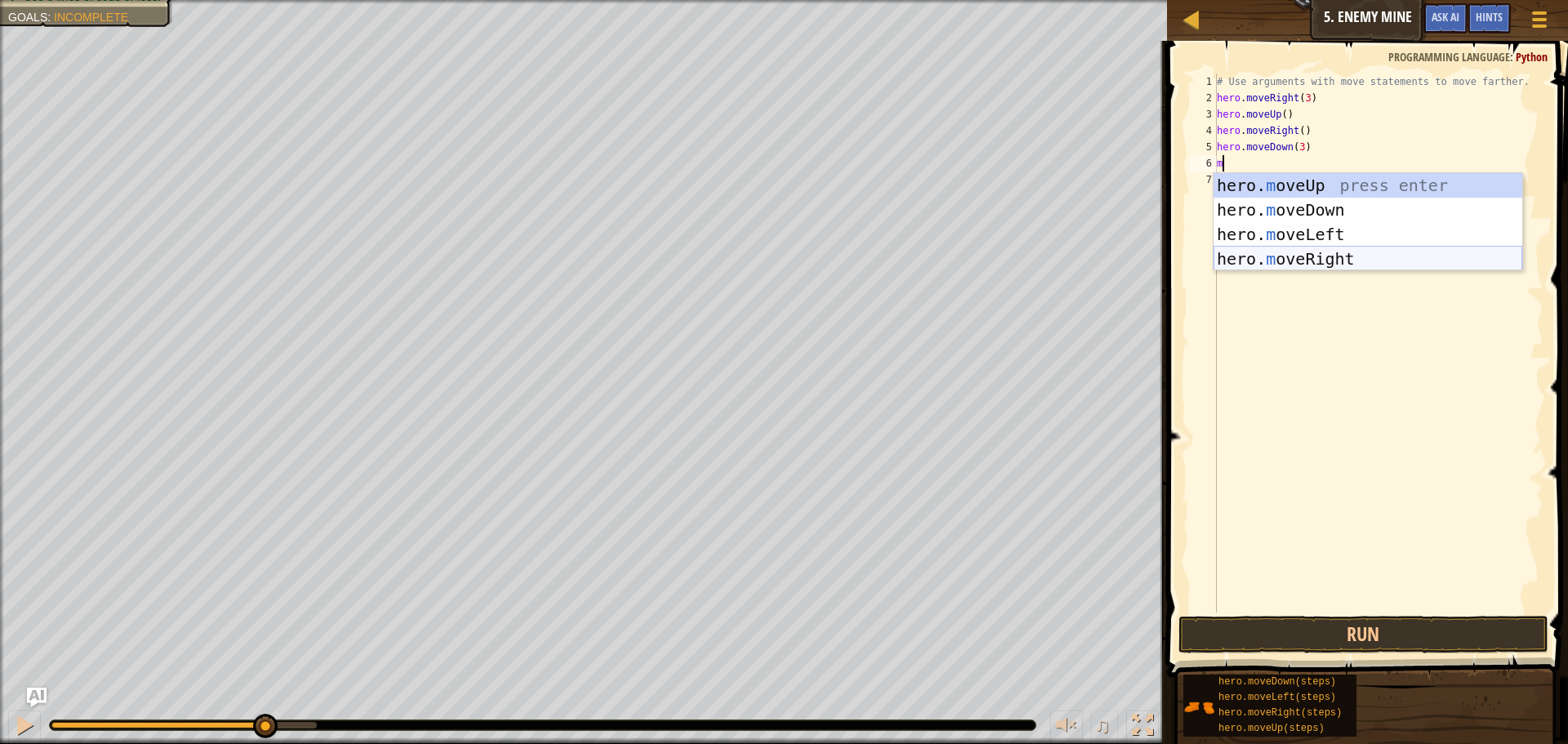
click at [1319, 260] on div "hero. m oveUp press enter hero. m oveDown press enter hero. m oveLeft press ent…" at bounding box center [1367, 246] width 309 height 147
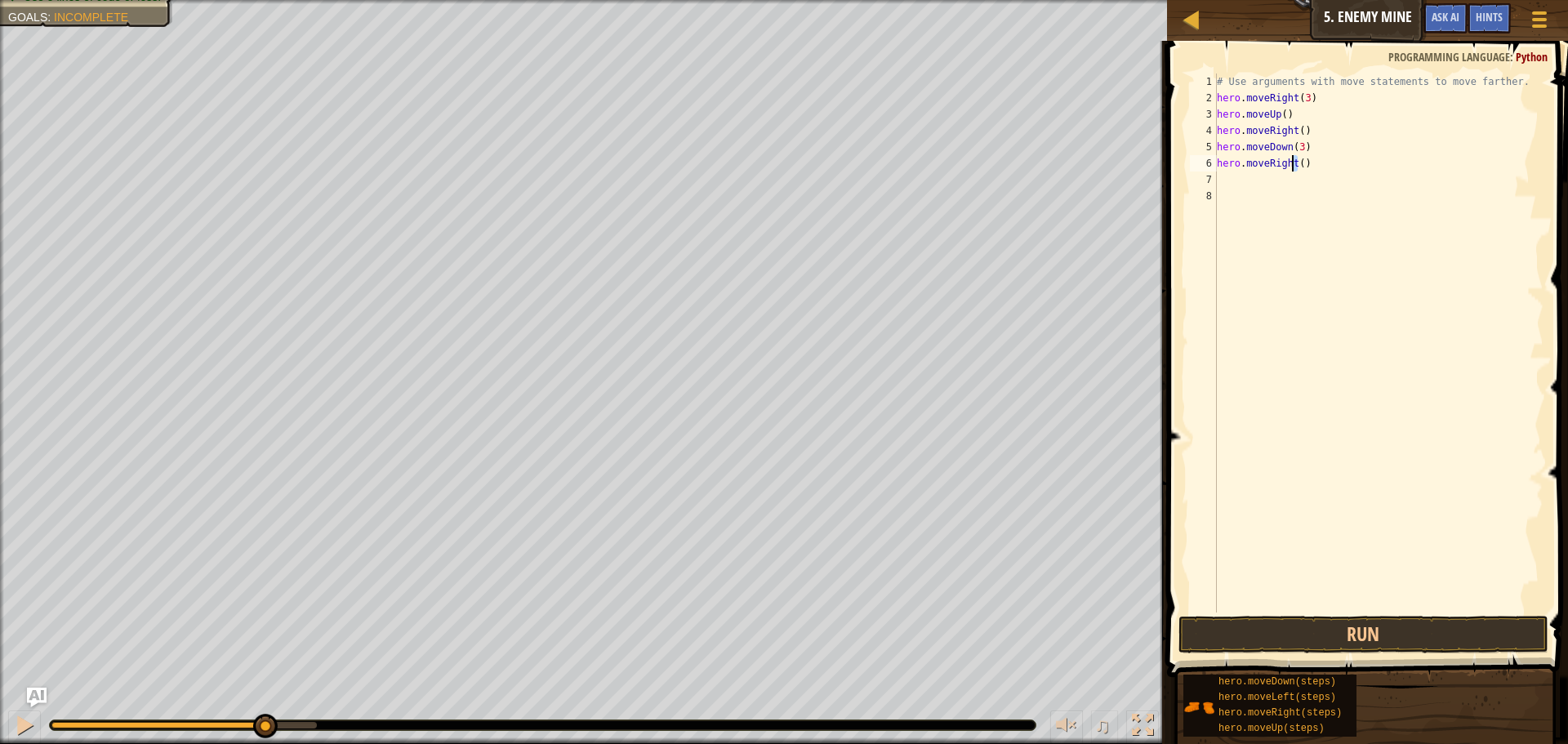
click at [1293, 166] on div "# Use arguments with move statements to move farther. hero . moveRight ( 3 ) he…" at bounding box center [1378, 360] width 330 height 572
click at [1298, 166] on div "# Use arguments with move statements to move farther. hero . moveRight ( 3 ) he…" at bounding box center [1378, 343] width 330 height 539
type textarea "hero.moveRight(2)"
click at [1471, 642] on button "Run" at bounding box center [1362, 635] width 370 height 38
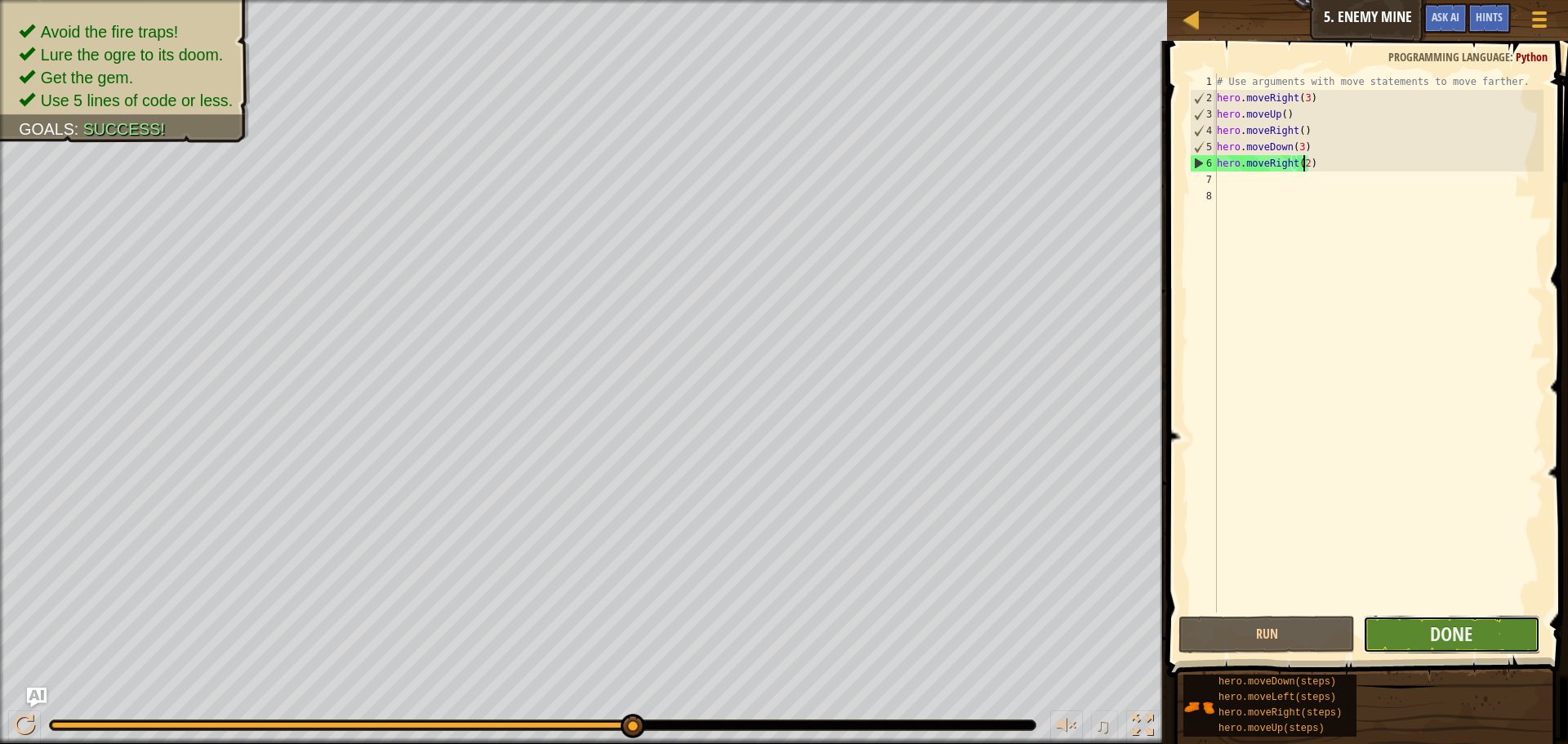
click at [1419, 628] on button "Done" at bounding box center [1451, 635] width 177 height 38
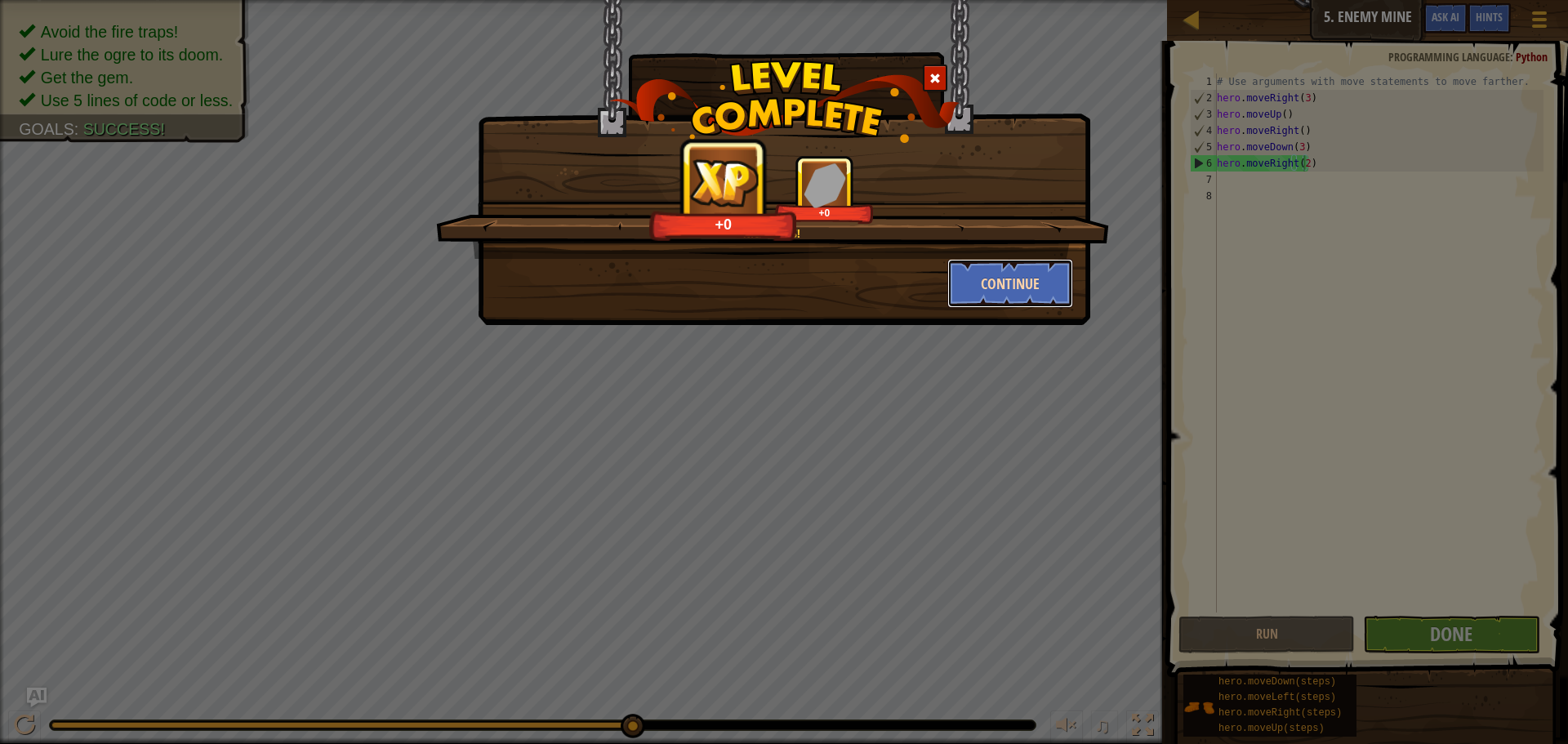
click at [992, 277] on button "Continue" at bounding box center [1010, 283] width 127 height 49
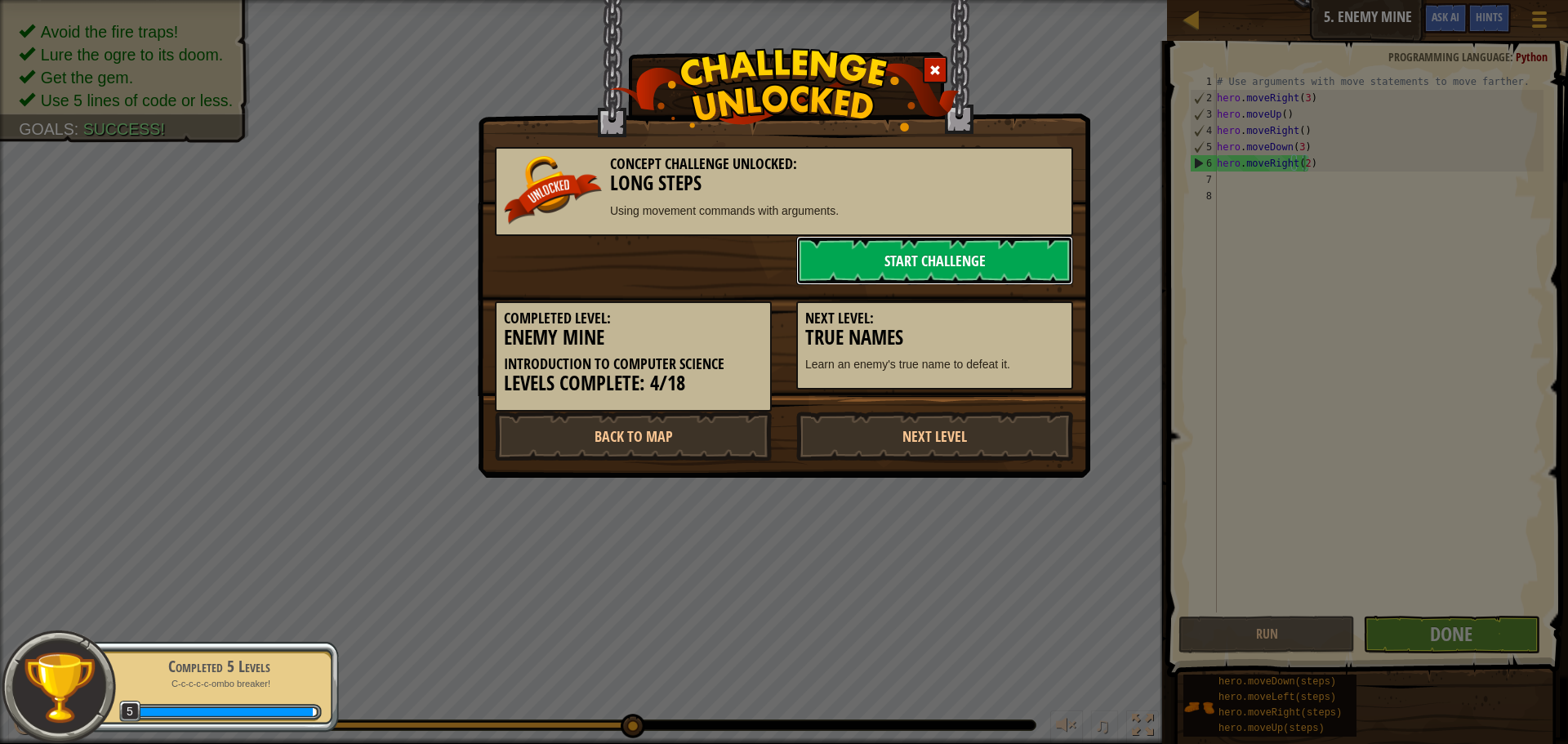
click at [879, 266] on link "Start Challenge" at bounding box center [934, 260] width 277 height 49
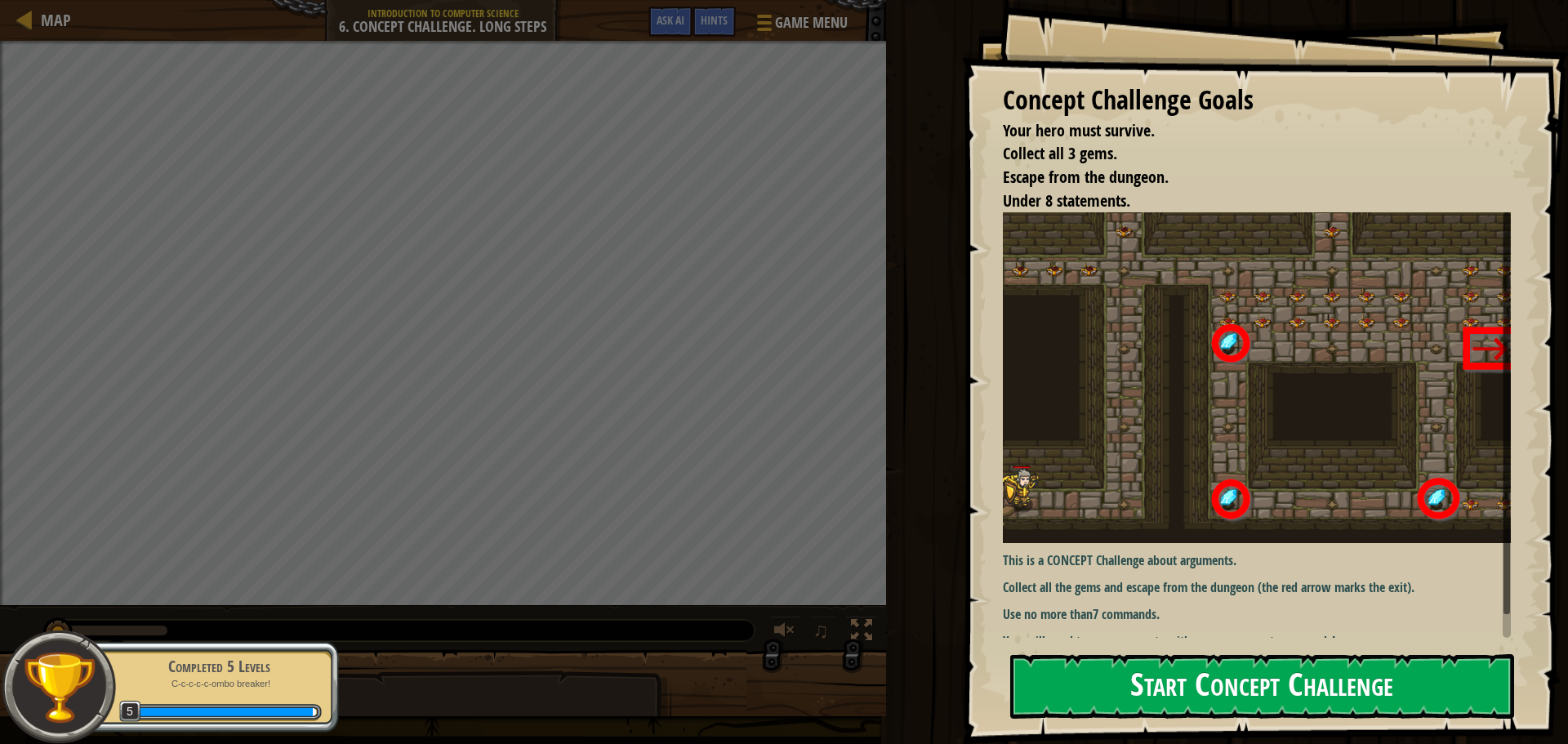
click at [1117, 692] on button "Start Concept Challenge" at bounding box center [1261, 686] width 504 height 64
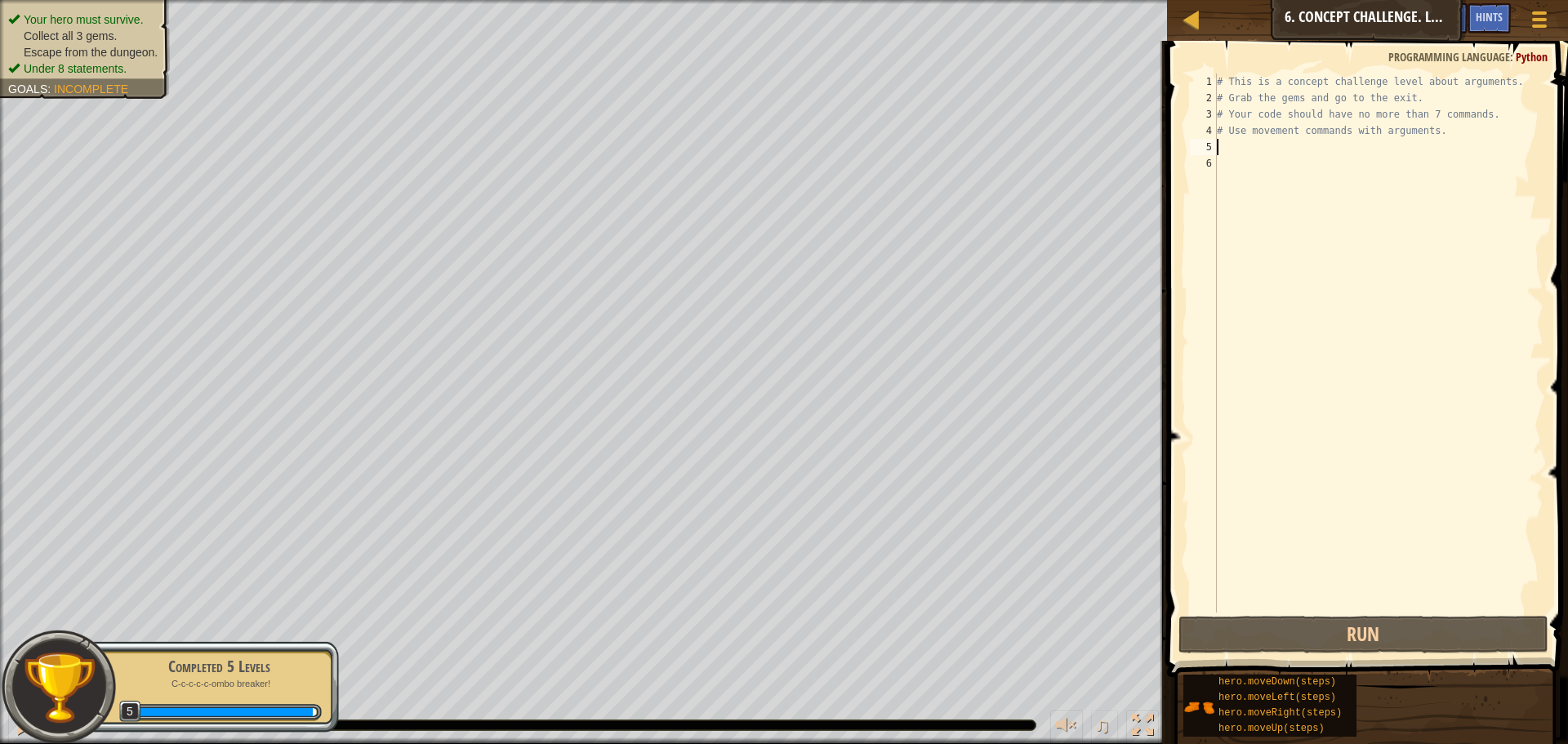
click at [1318, 146] on div "# This is a concept challenge level about arguments. # Grab the gems and go to …" at bounding box center [1378, 360] width 330 height 572
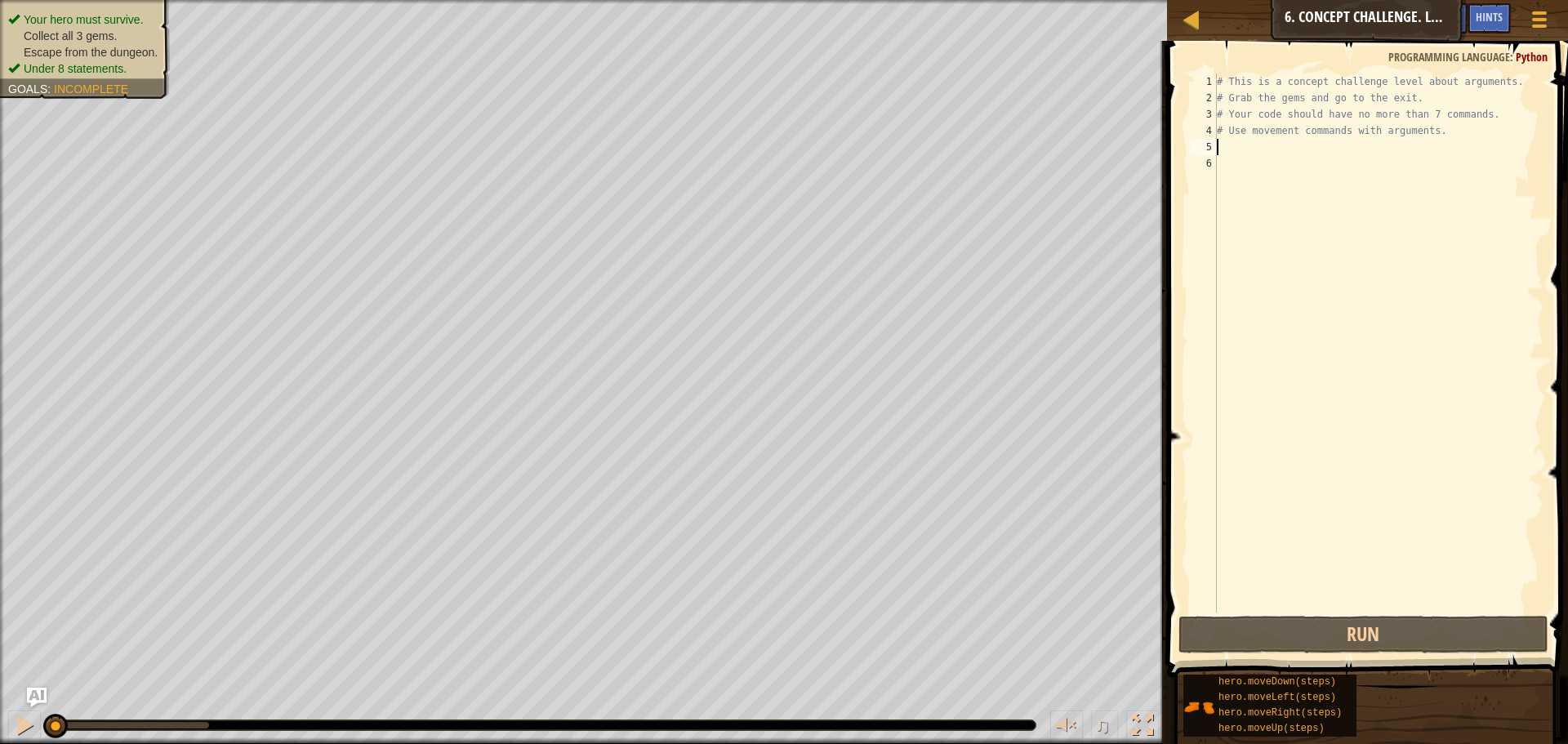
scroll to position [8, 0]
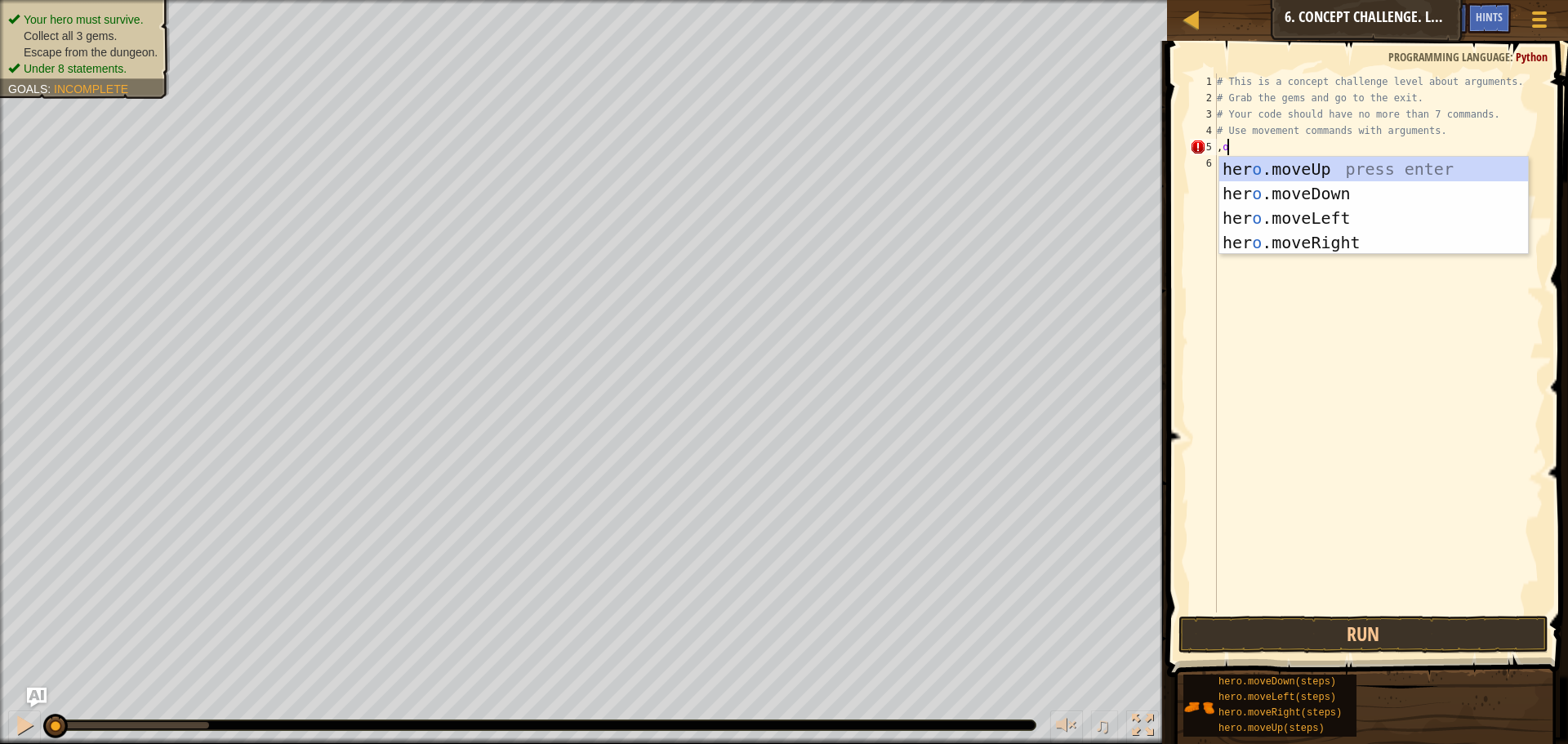
type textarea ","
type textarea "mo"
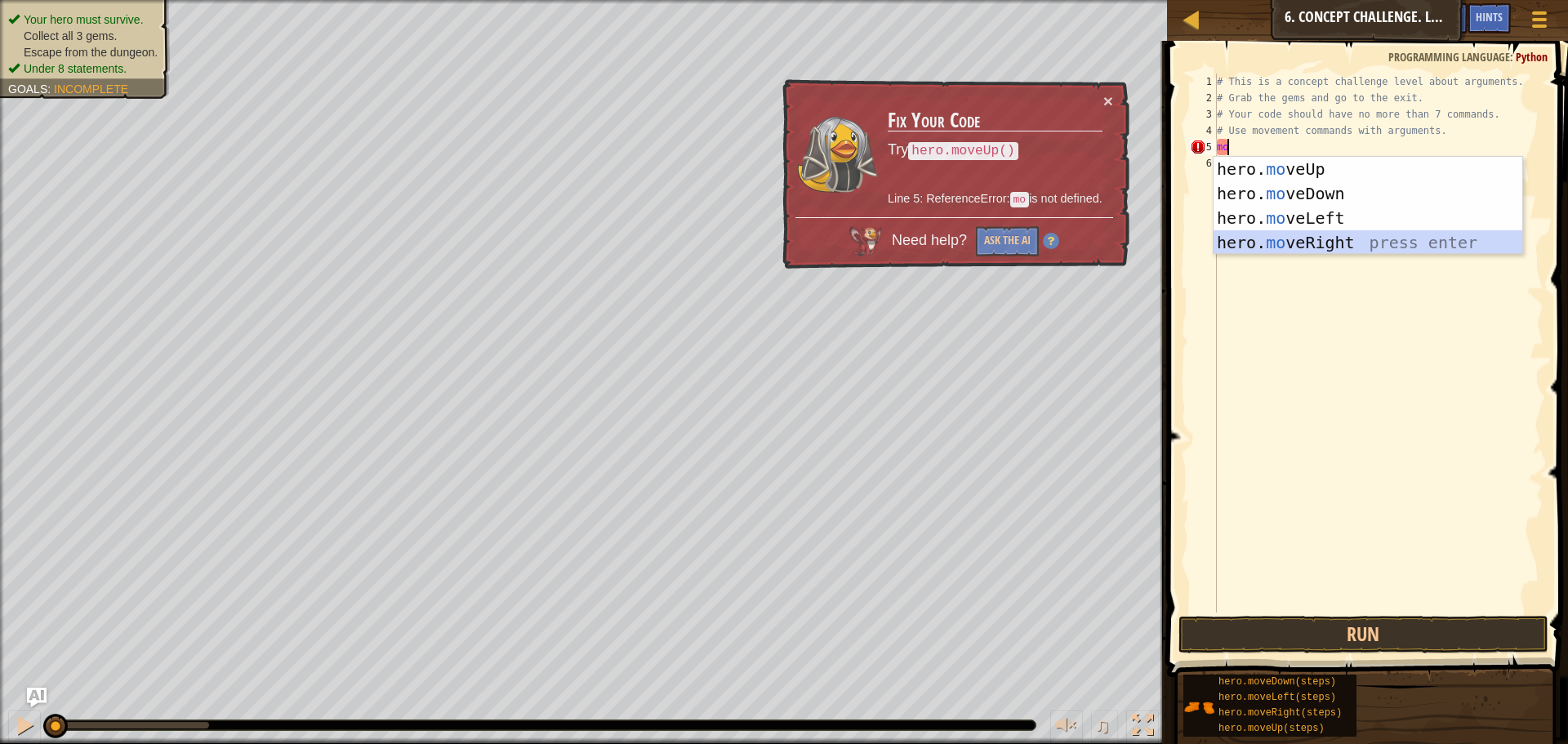
click at [1330, 244] on div "hero. mo veUp press enter hero. mo veDown press enter hero. mo veLeft press ent…" at bounding box center [1367, 230] width 309 height 147
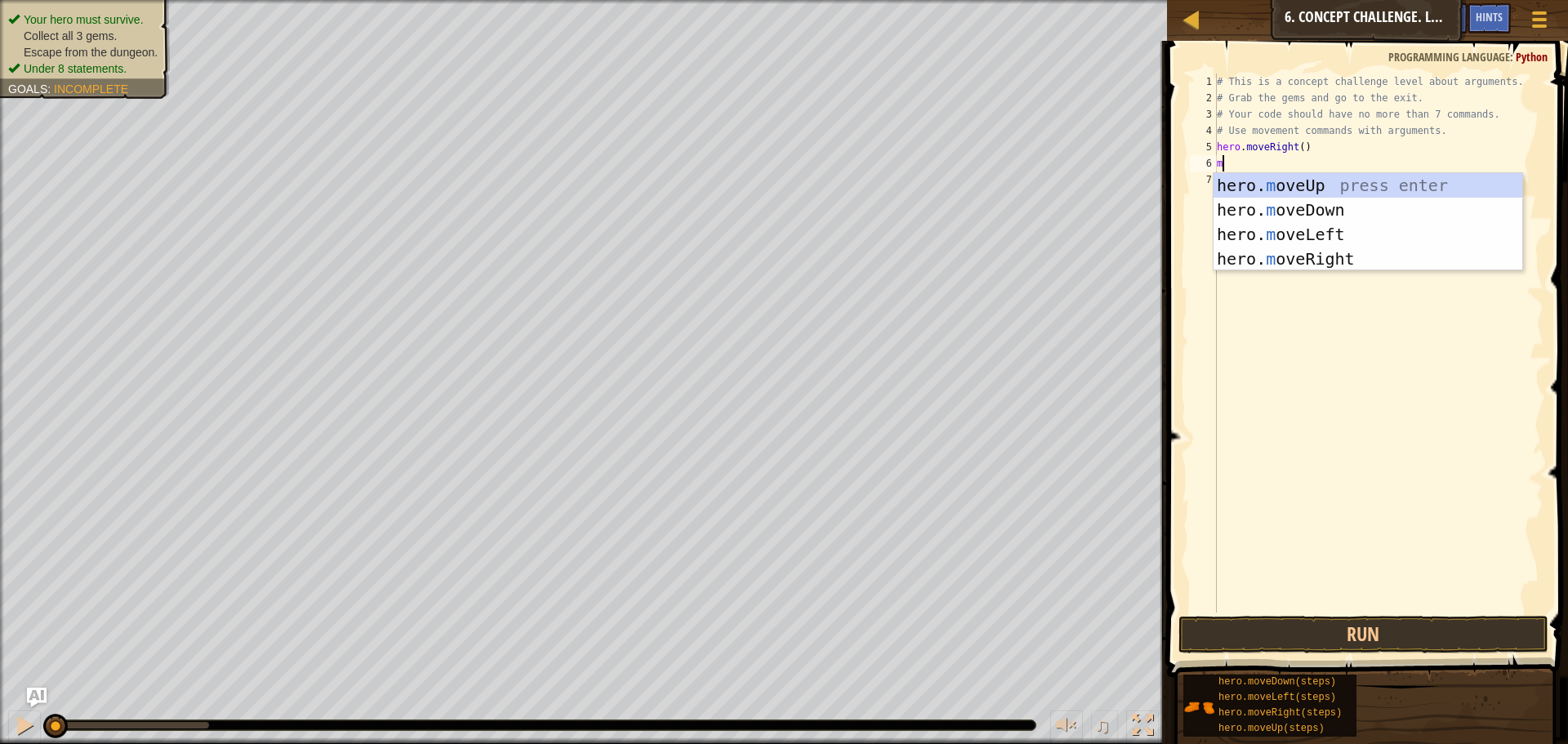
type textarea "mo"
click at [1271, 186] on div "hero. mo veUp press enter hero. mo veDown press enter hero. mo veLeft press ent…" at bounding box center [1367, 246] width 309 height 147
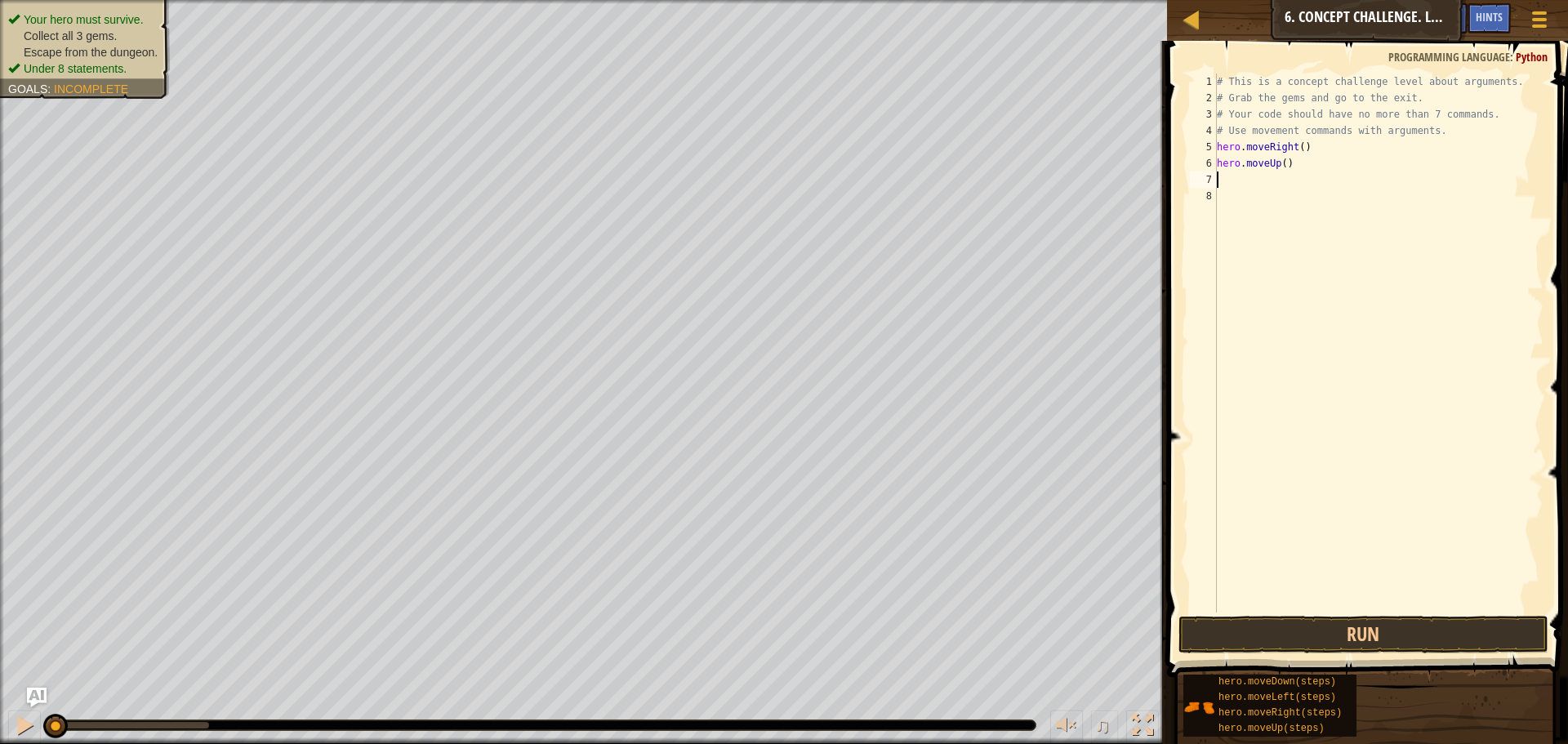
click at [1278, 161] on div "# This is a concept challenge level about arguments. # Grab the gems and go to …" at bounding box center [1378, 360] width 330 height 572
click at [1280, 166] on div "# This is a concept challenge level about arguments. # Grab the gems and go to …" at bounding box center [1378, 360] width 330 height 572
type textarea "hero.moveUp(3)"
click at [1329, 161] on div "# This is a concept challenge level about arguments. # Grab the gems and go to …" at bounding box center [1378, 360] width 330 height 572
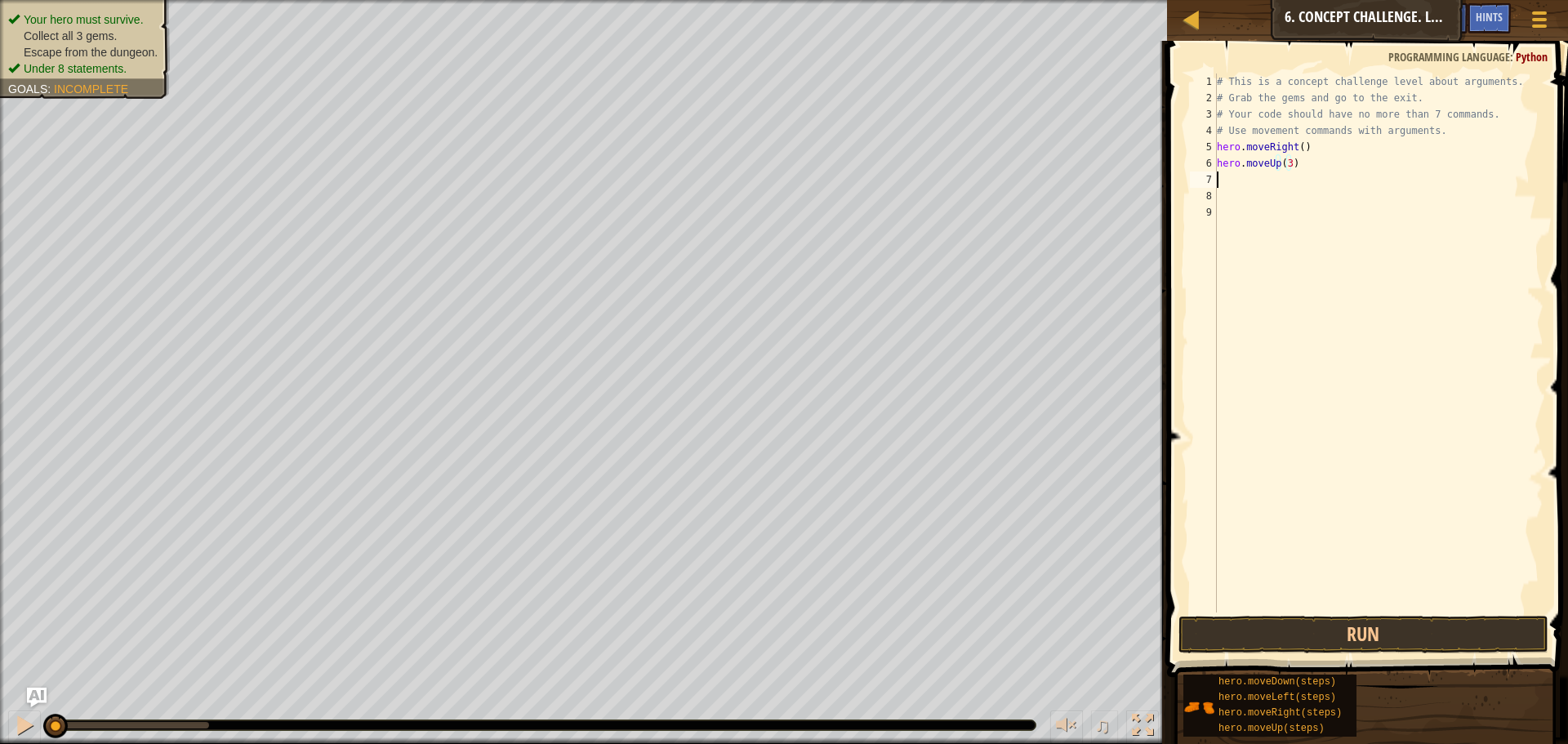
scroll to position [8, 0]
type textarea "m"
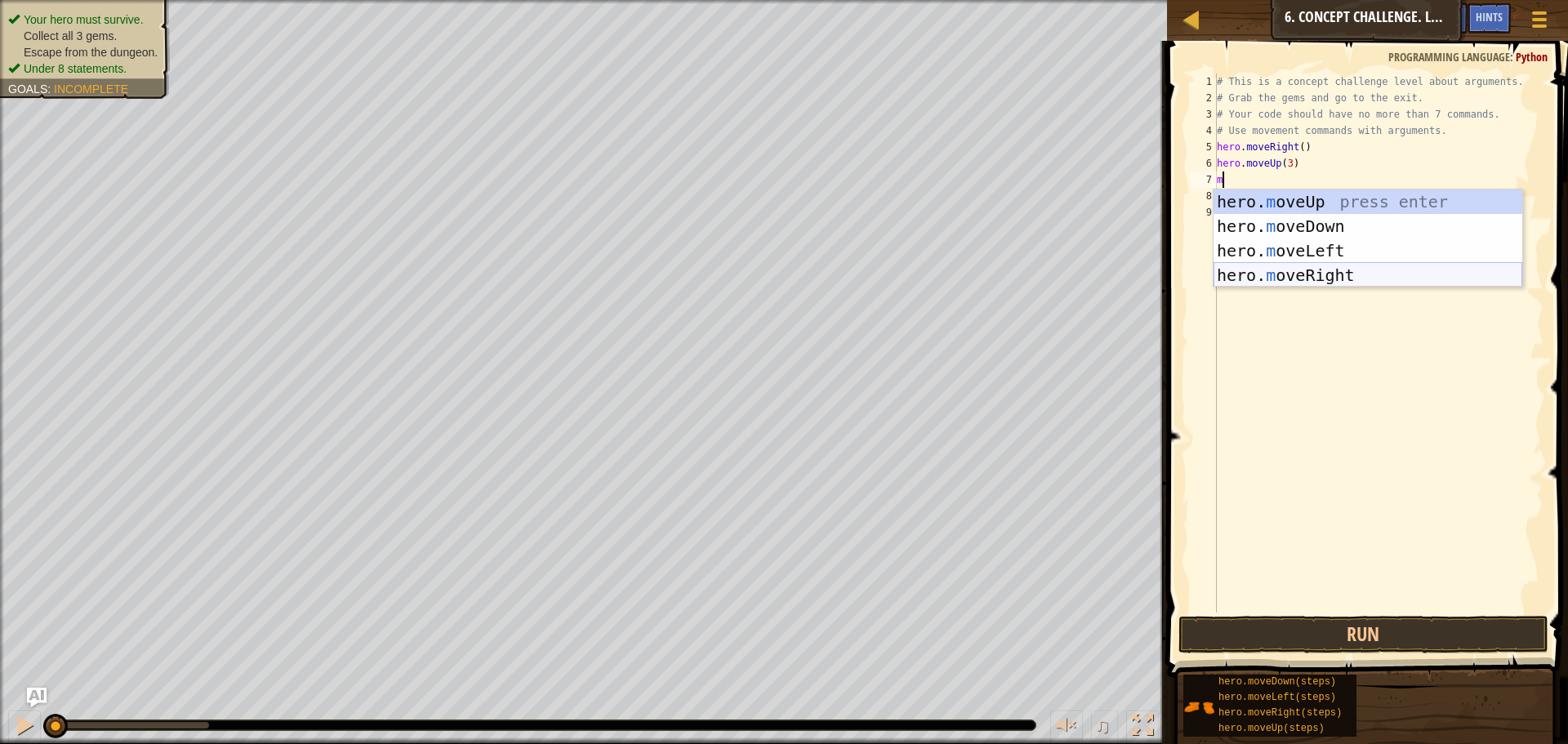
click at [1297, 279] on div "hero. m oveUp press enter hero. m oveDown press enter hero. m oveLeft press ent…" at bounding box center [1367, 263] width 309 height 147
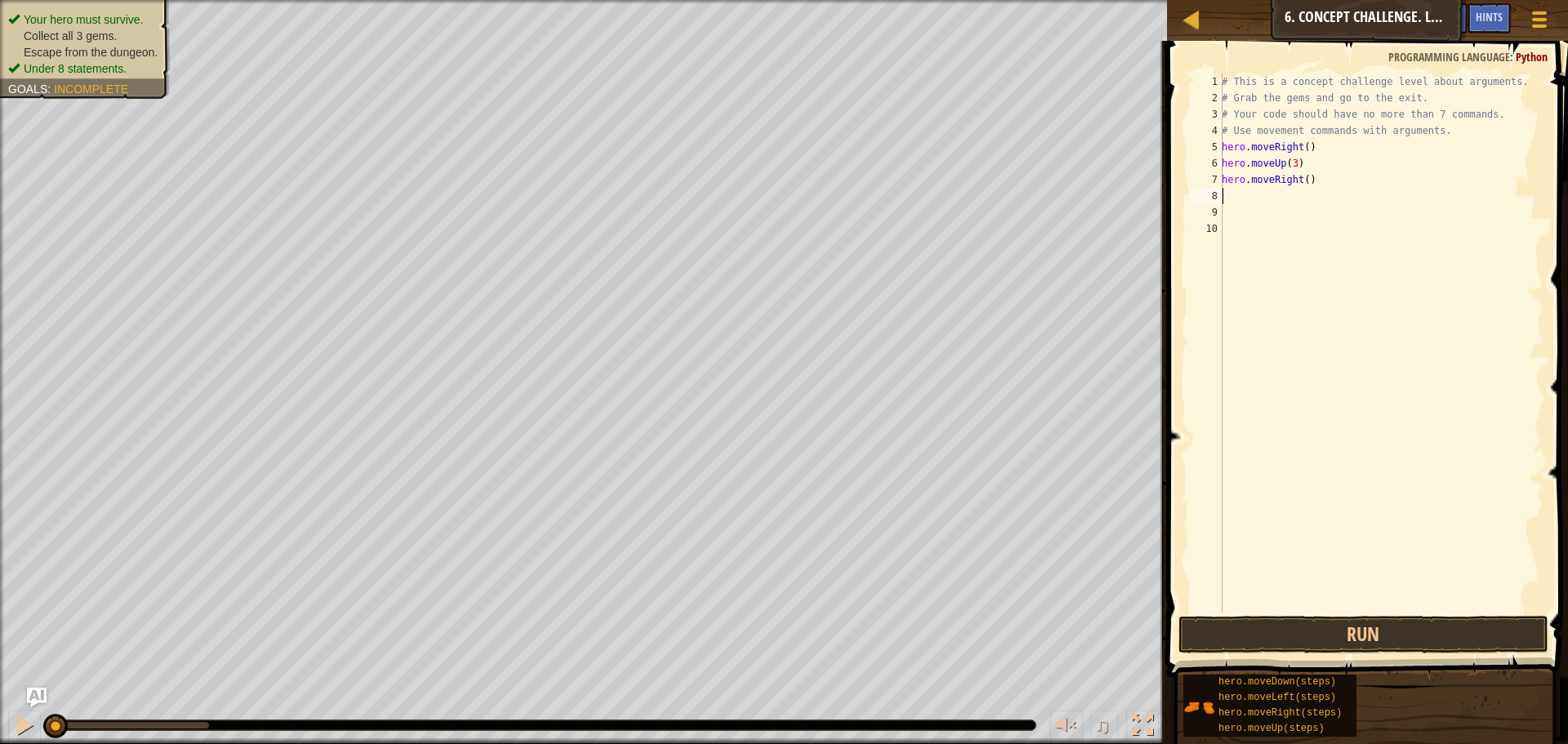
click at [1304, 175] on div "# This is a concept challenge level about arguments. # Grab the gems and go to …" at bounding box center [1380, 360] width 325 height 572
type textarea "hero.moveRight(2)"
click at [1319, 178] on div "# This is a concept challenge level about arguments. # Grab the gems and go to …" at bounding box center [1380, 360] width 325 height 572
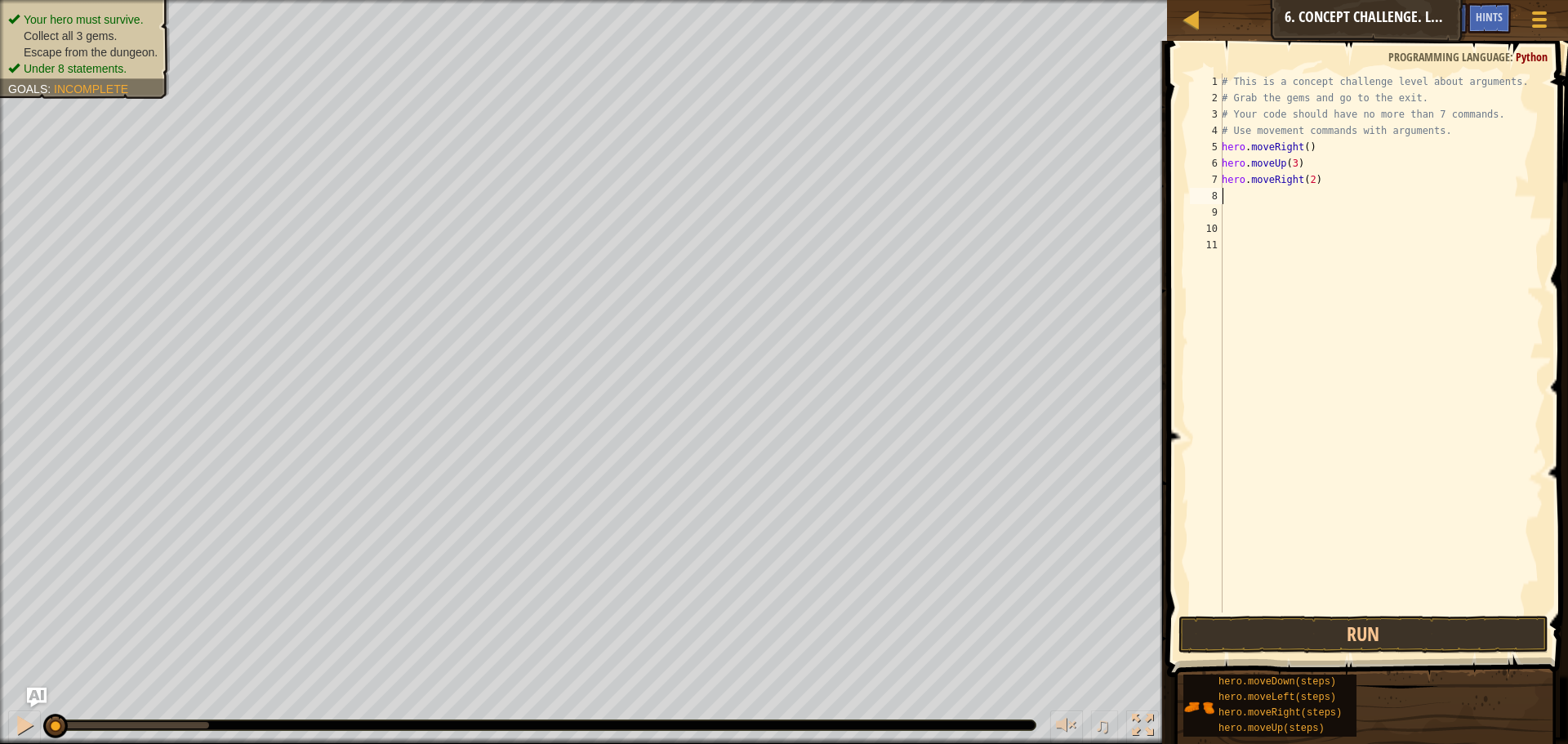
type textarea "m"
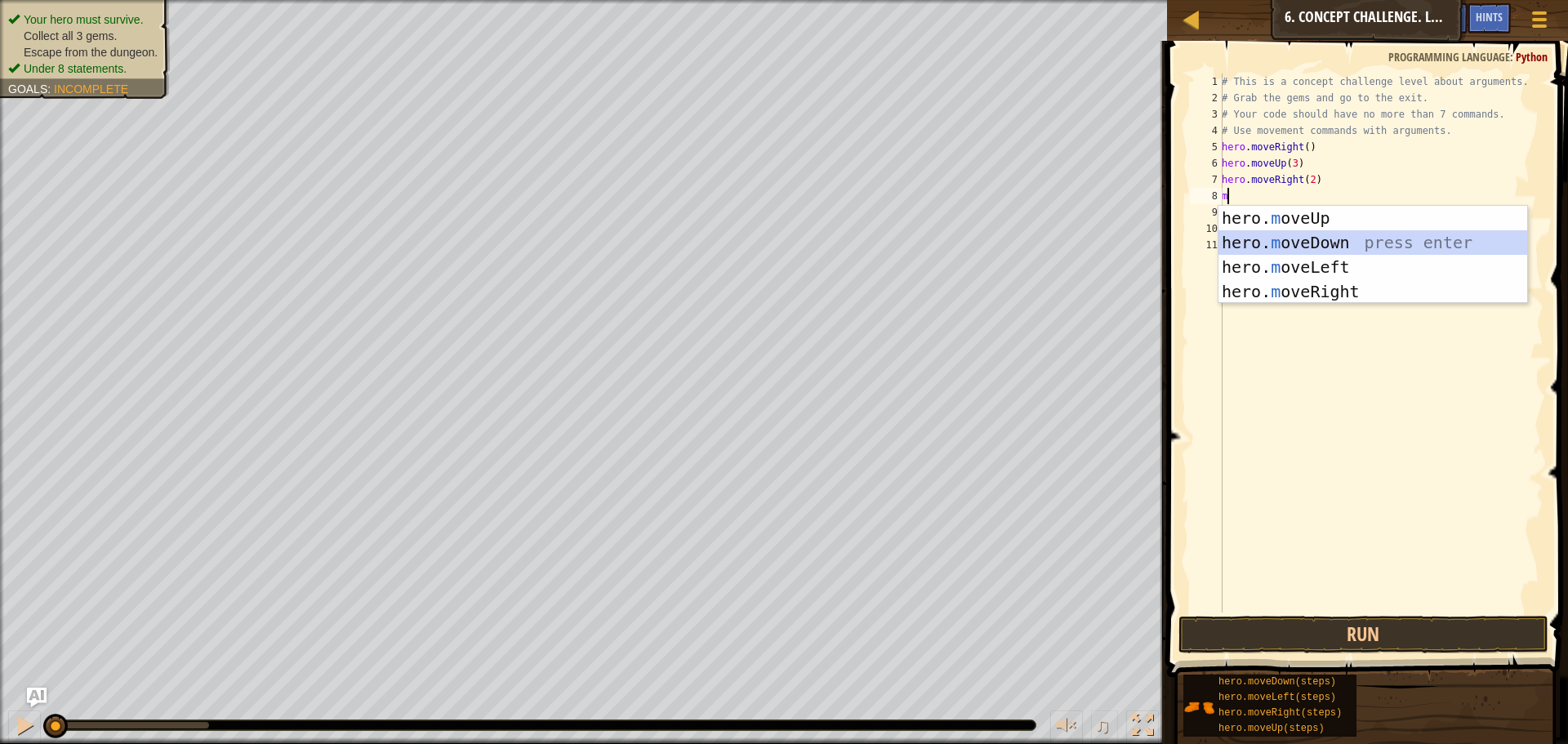
click at [1316, 240] on div "hero. m oveUp press enter hero. m oveDown press enter hero. m oveLeft press ent…" at bounding box center [1372, 279] width 309 height 147
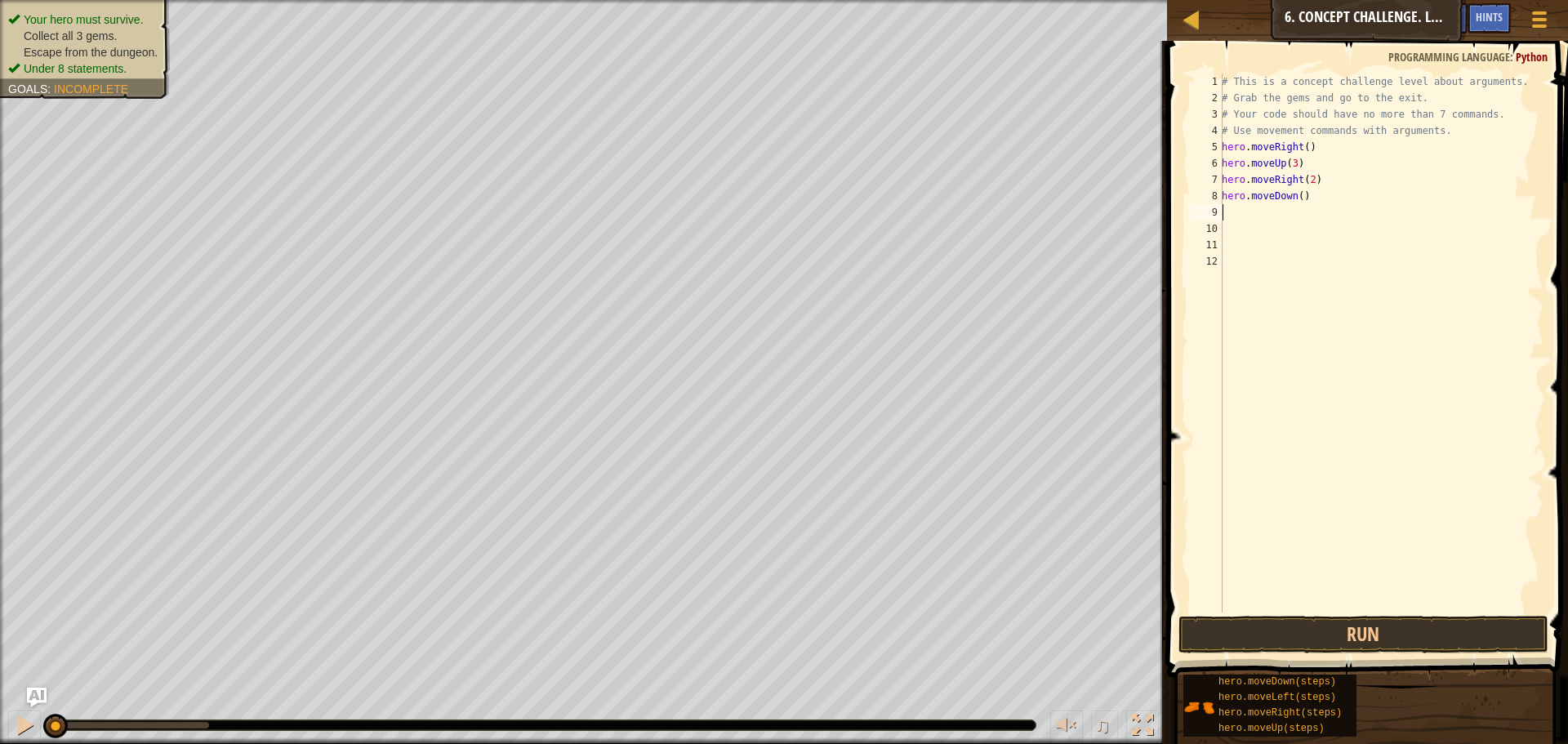
type textarea "m"
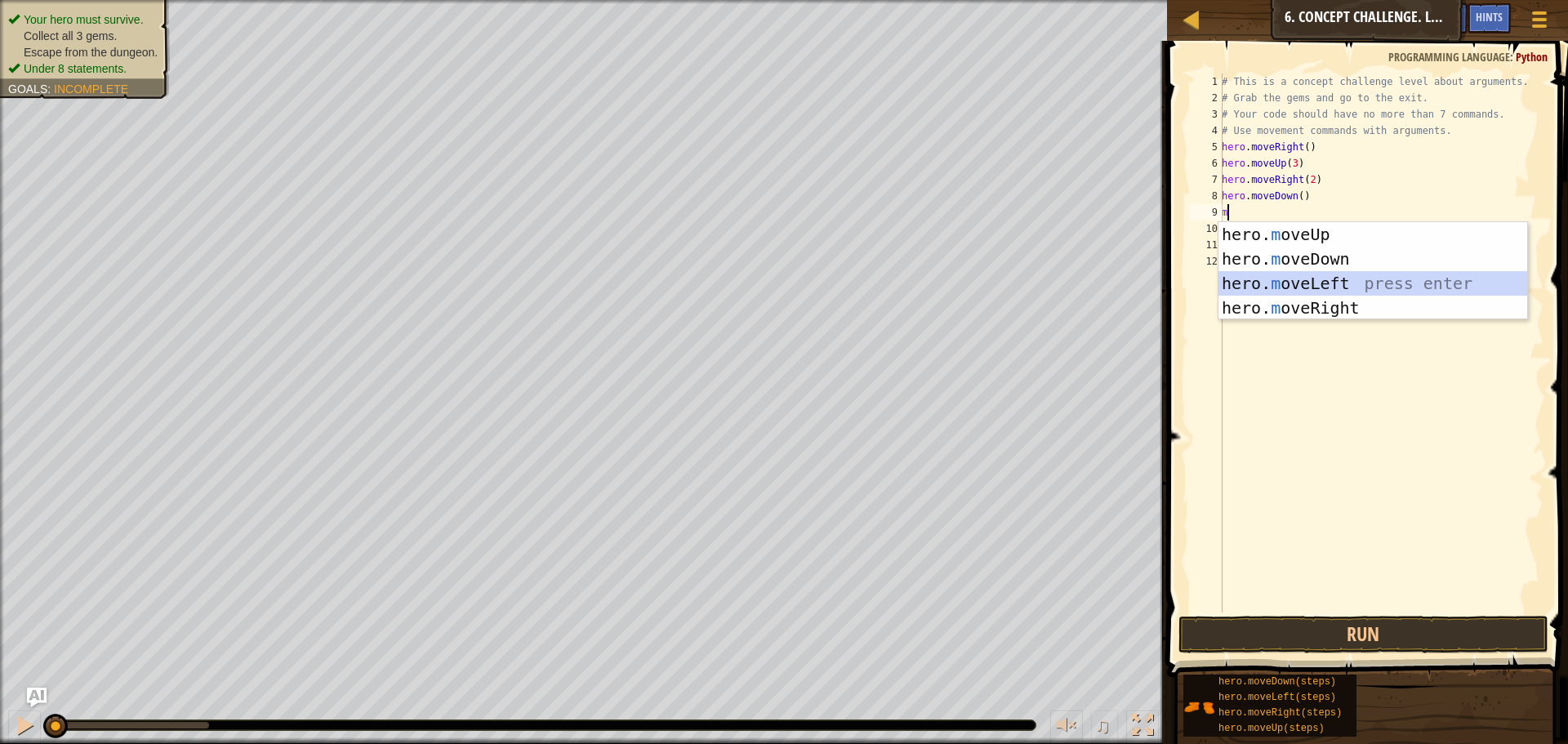
click at [1299, 284] on div "hero. m oveUp press enter hero. m oveDown press enter hero. m oveLeft press ent…" at bounding box center [1372, 295] width 309 height 147
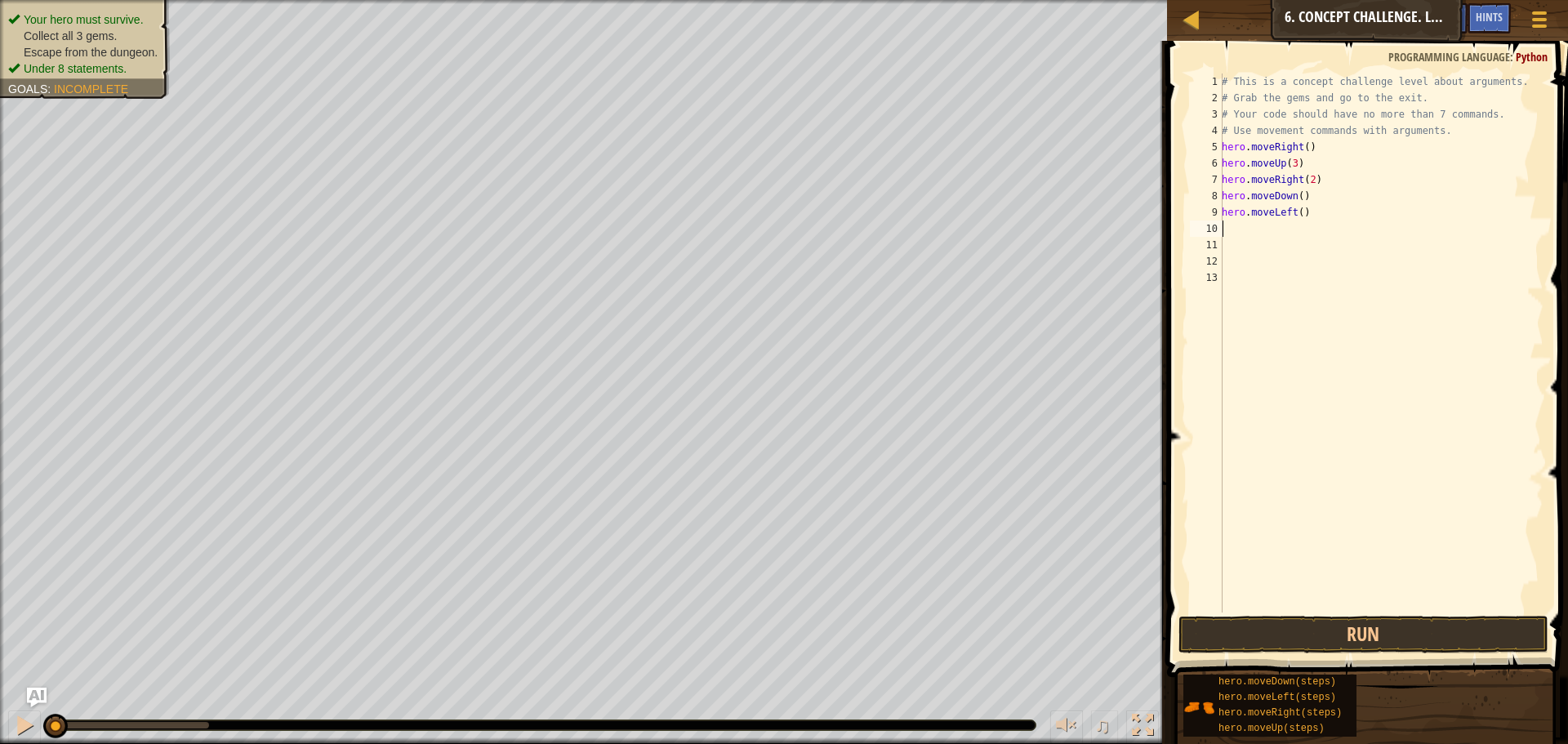
type textarea "m"
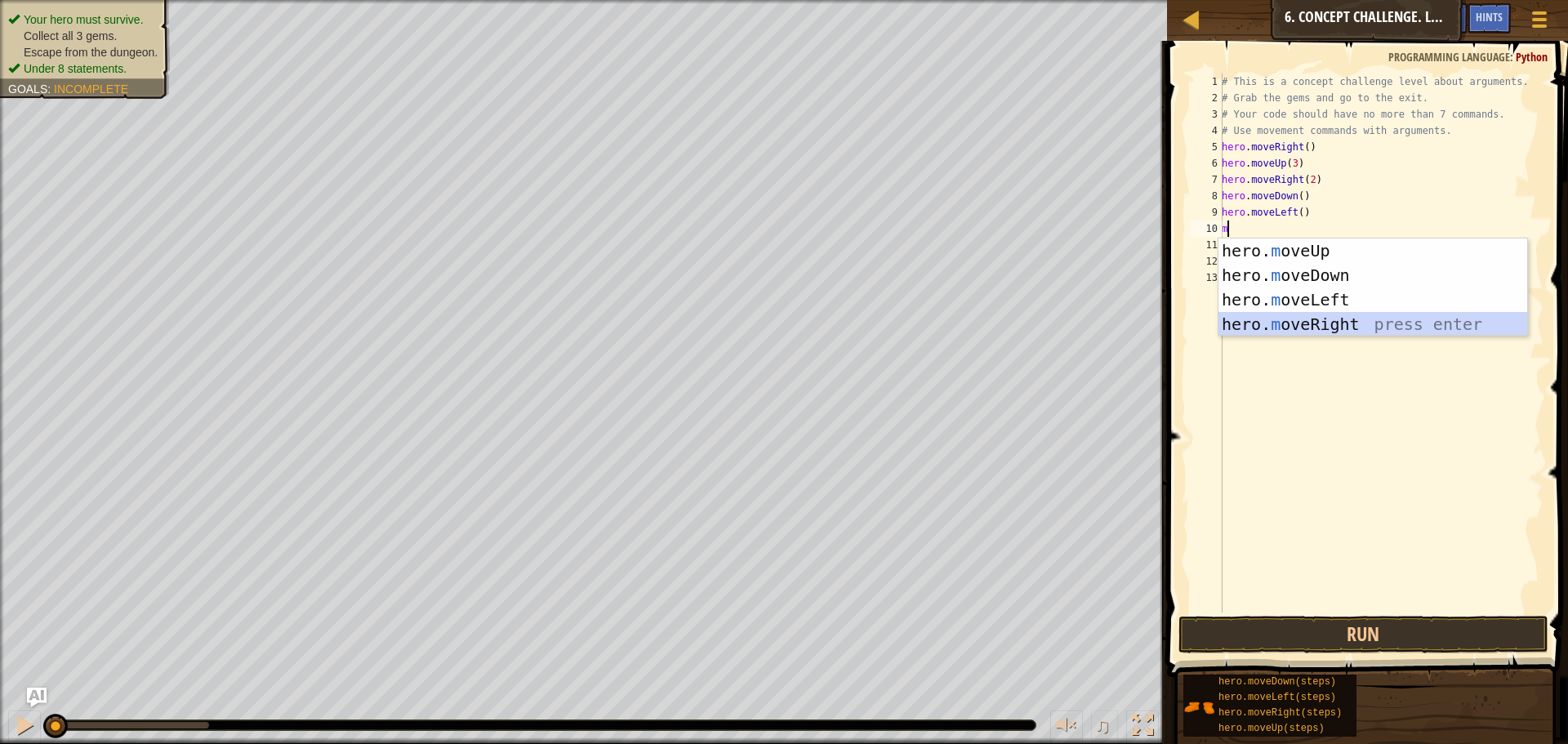
click at [1311, 323] on div "hero. m oveUp press enter hero. m oveDown press enter hero. m oveLeft press ent…" at bounding box center [1372, 312] width 309 height 147
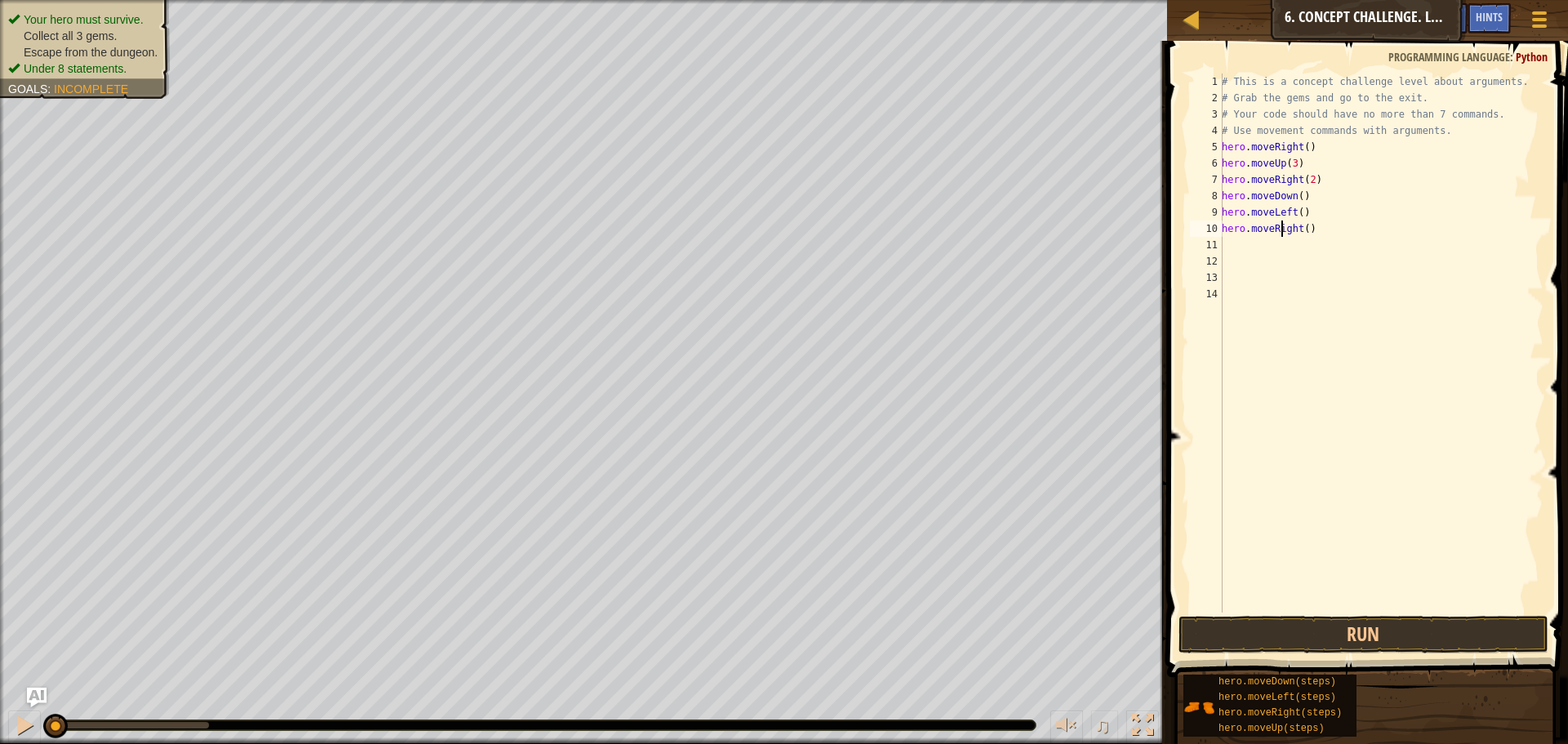
click at [1281, 229] on div "# This is a concept challenge level about arguments. # Grab the gems and go to …" at bounding box center [1380, 360] width 325 height 572
click at [1450, 250] on div "hero. move D own press enter" at bounding box center [1372, 275] width 309 height 74
click at [1295, 231] on div "# This is a concept challenge level about arguments. # Grab the gems and go to …" at bounding box center [1380, 360] width 325 height 572
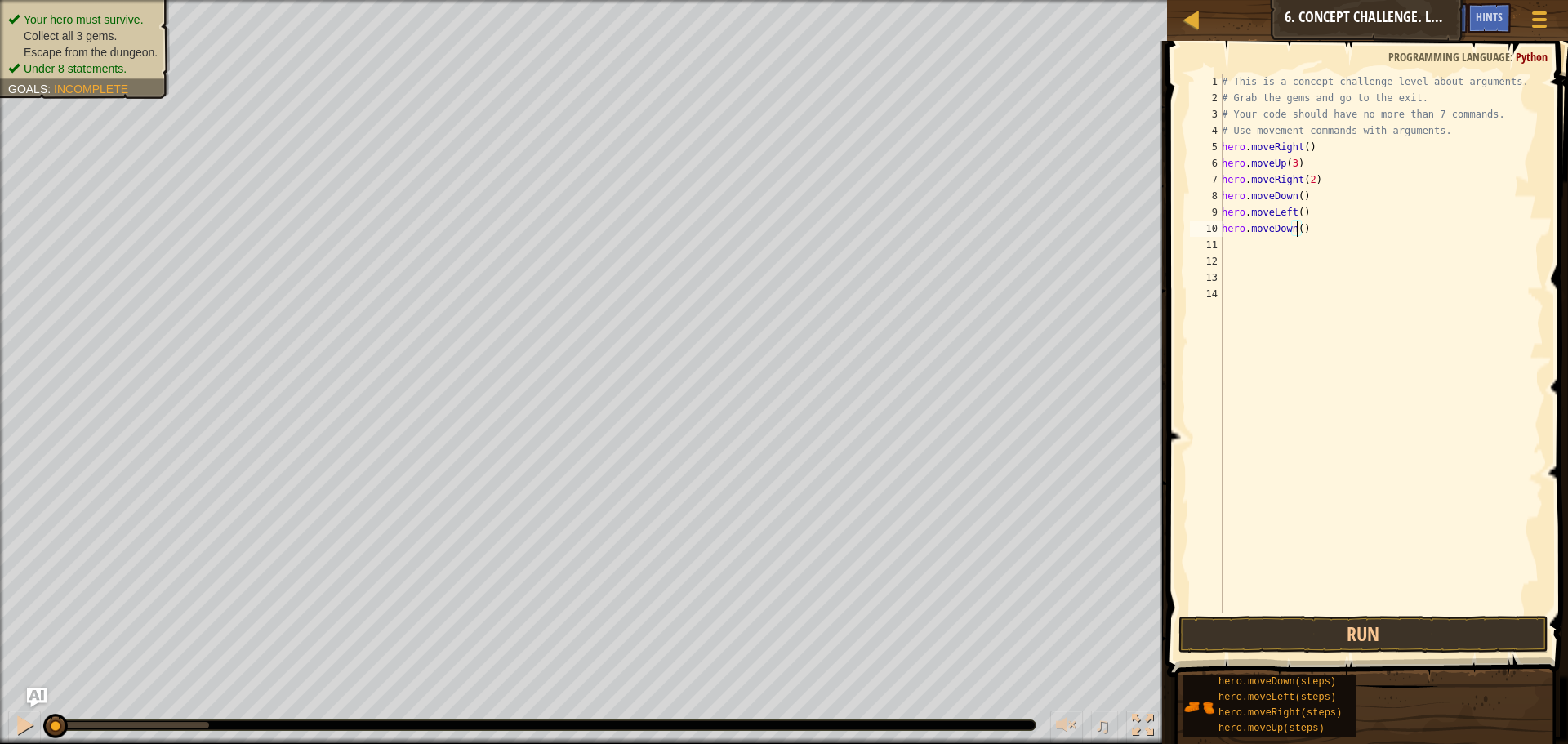
type textarea "hero.moveDown(2)"
click at [1307, 250] on div "# This is a concept challenge level about arguments. # Grab the gems and go to …" at bounding box center [1380, 360] width 325 height 572
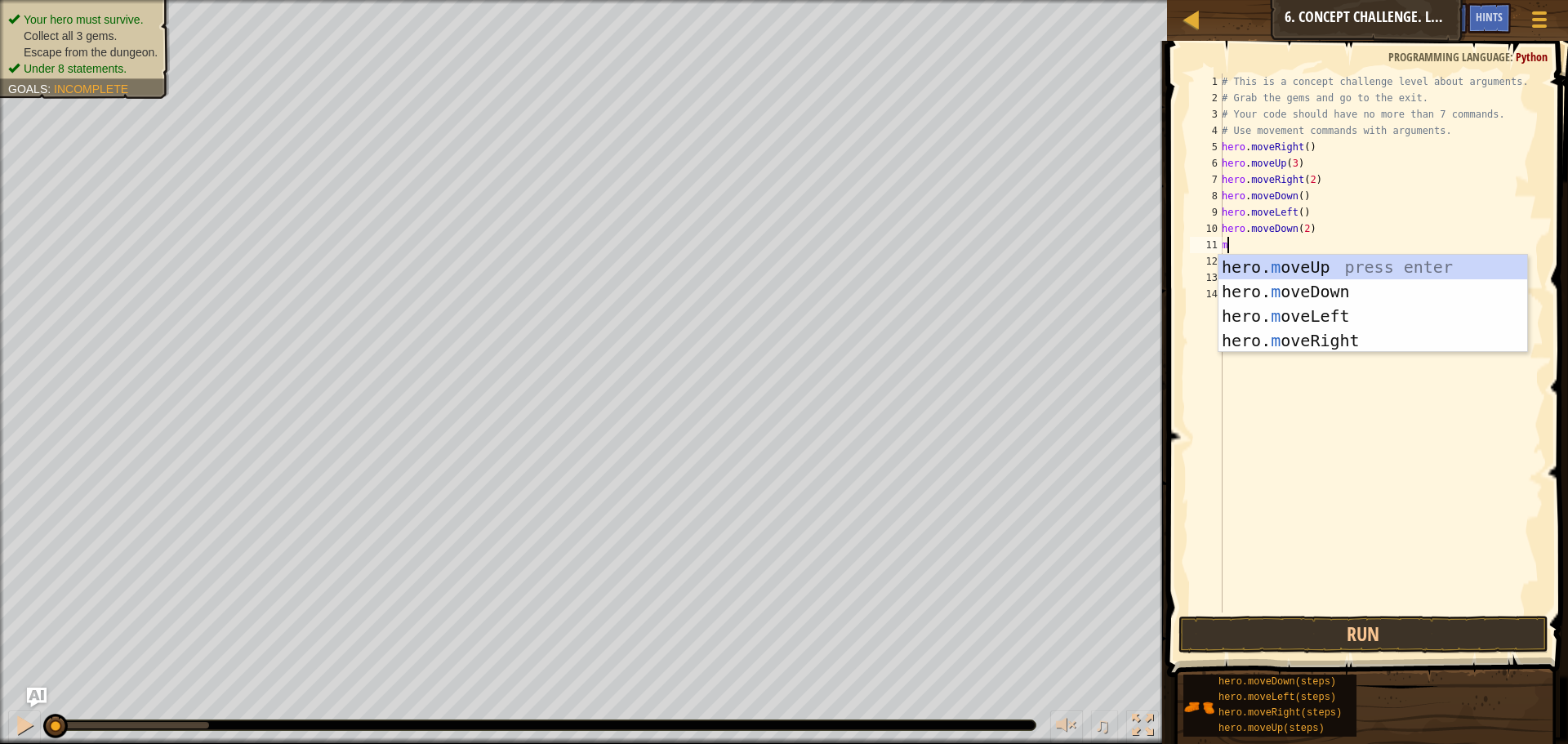
type textarea "mo"
click at [1304, 352] on div "# This is a concept challenge level about arguments. # Grab the gems and go to …" at bounding box center [1380, 360] width 325 height 572
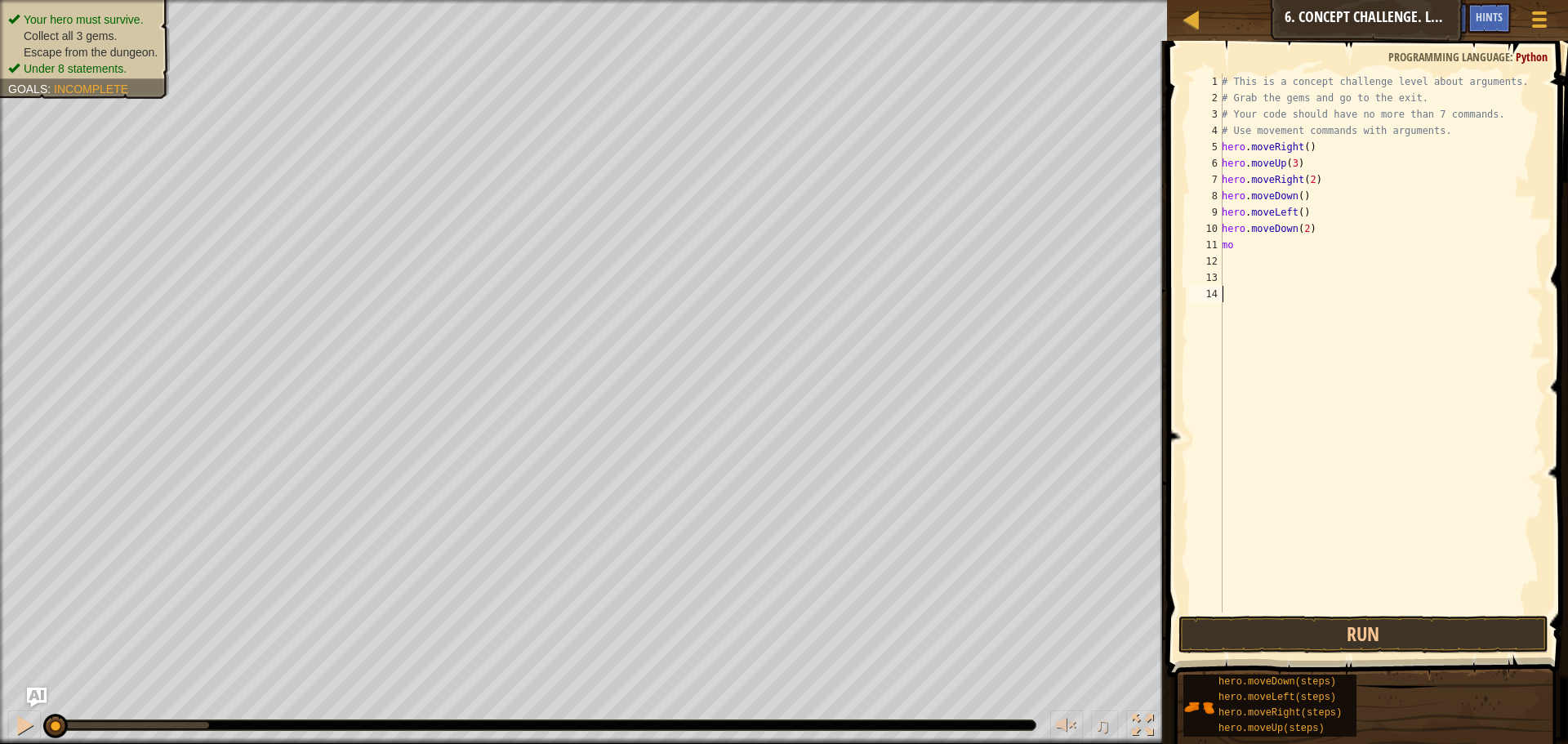
click at [1279, 245] on div "# This is a concept challenge level about arguments. # Grab the gems and go to …" at bounding box center [1380, 360] width 325 height 572
type textarea "mov"
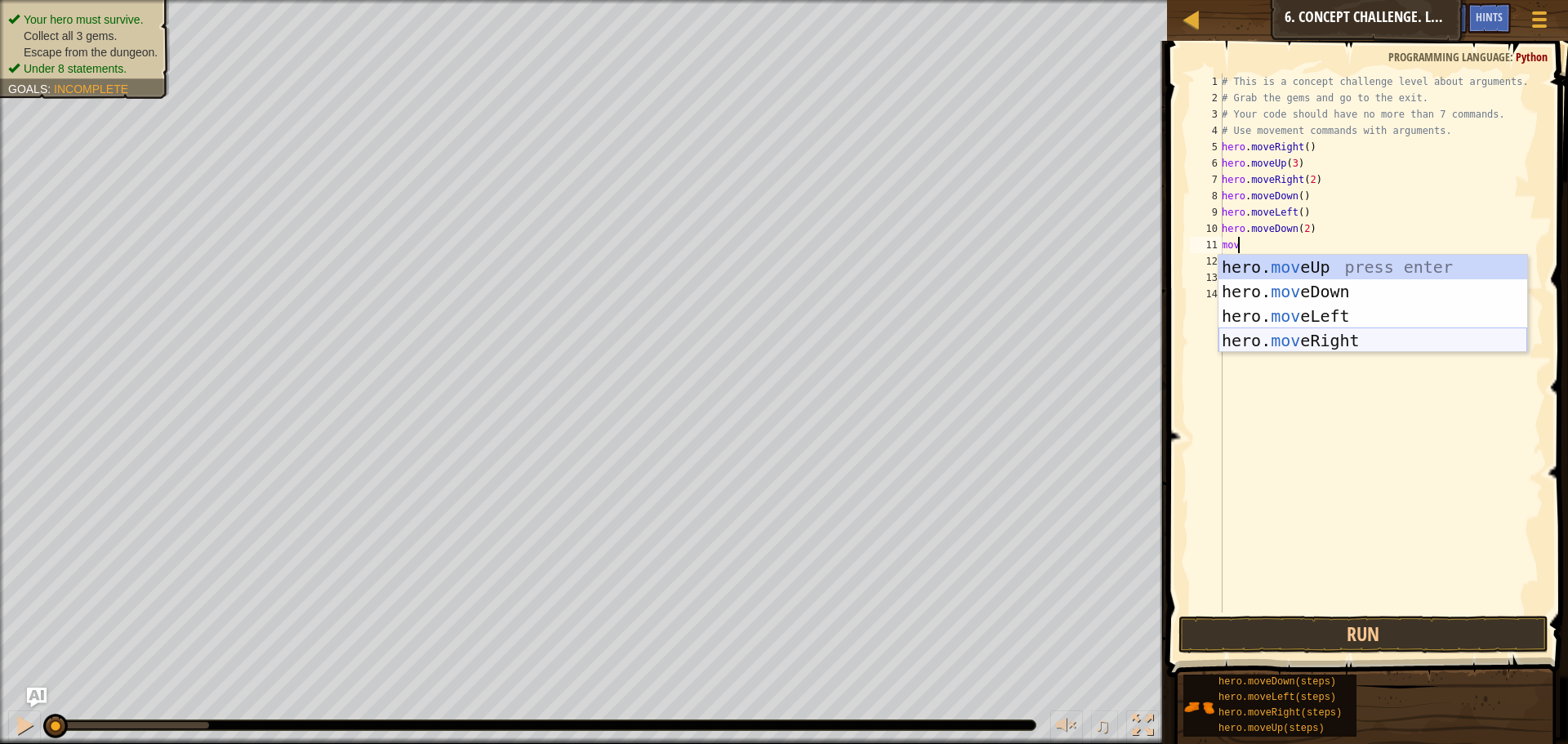
click at [1267, 338] on div "hero. mov eUp press enter hero. mov eDown press enter hero. mov eLeft press ent…" at bounding box center [1372, 328] width 309 height 147
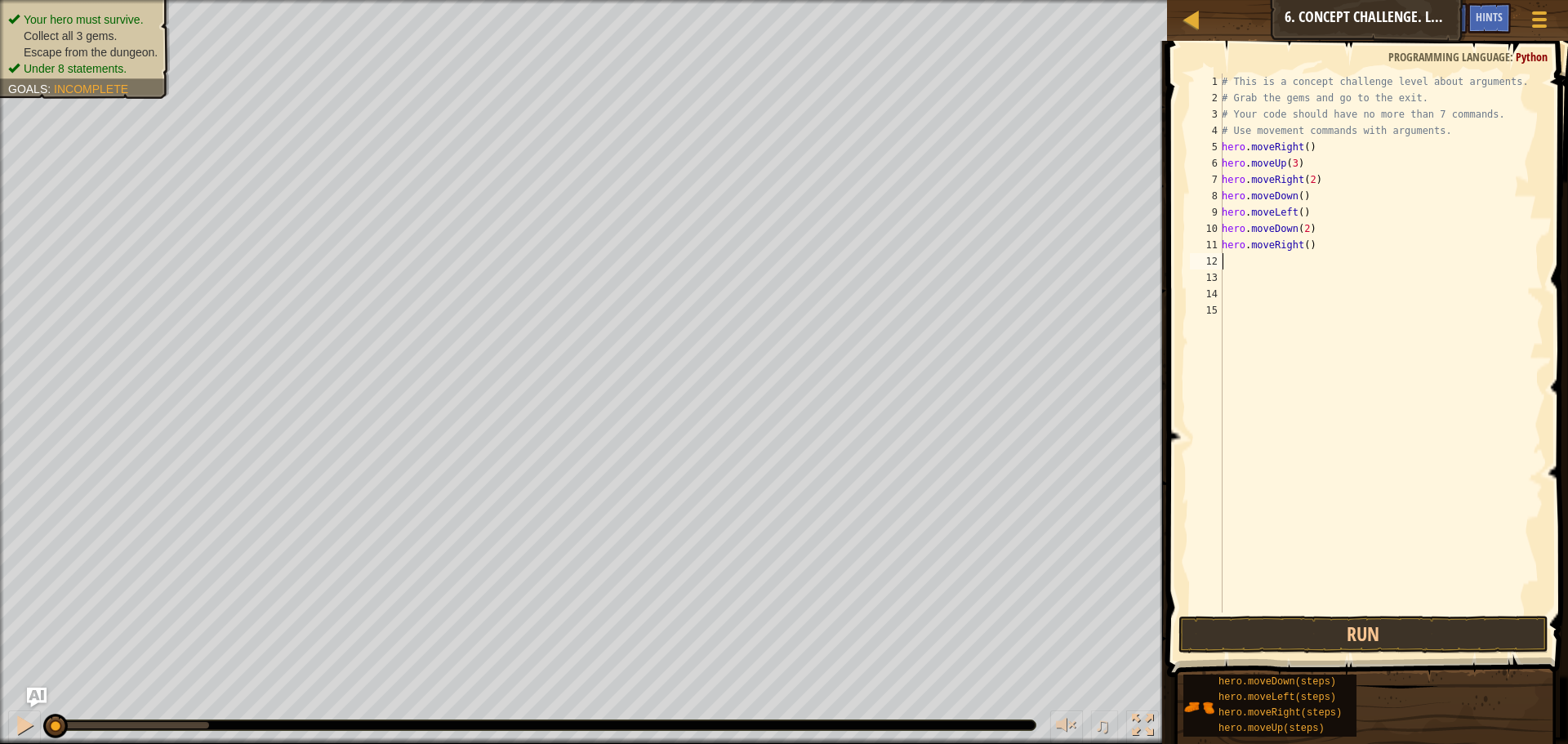
scroll to position [8, 0]
click at [1301, 242] on div "# This is a concept challenge level about arguments. # Grab the gems and go to …" at bounding box center [1380, 360] width 325 height 572
type textarea "hero.moveRight(2)"
click at [1318, 254] on div "# This is a concept challenge level about arguments. # Grab the gems and go to …" at bounding box center [1380, 360] width 325 height 572
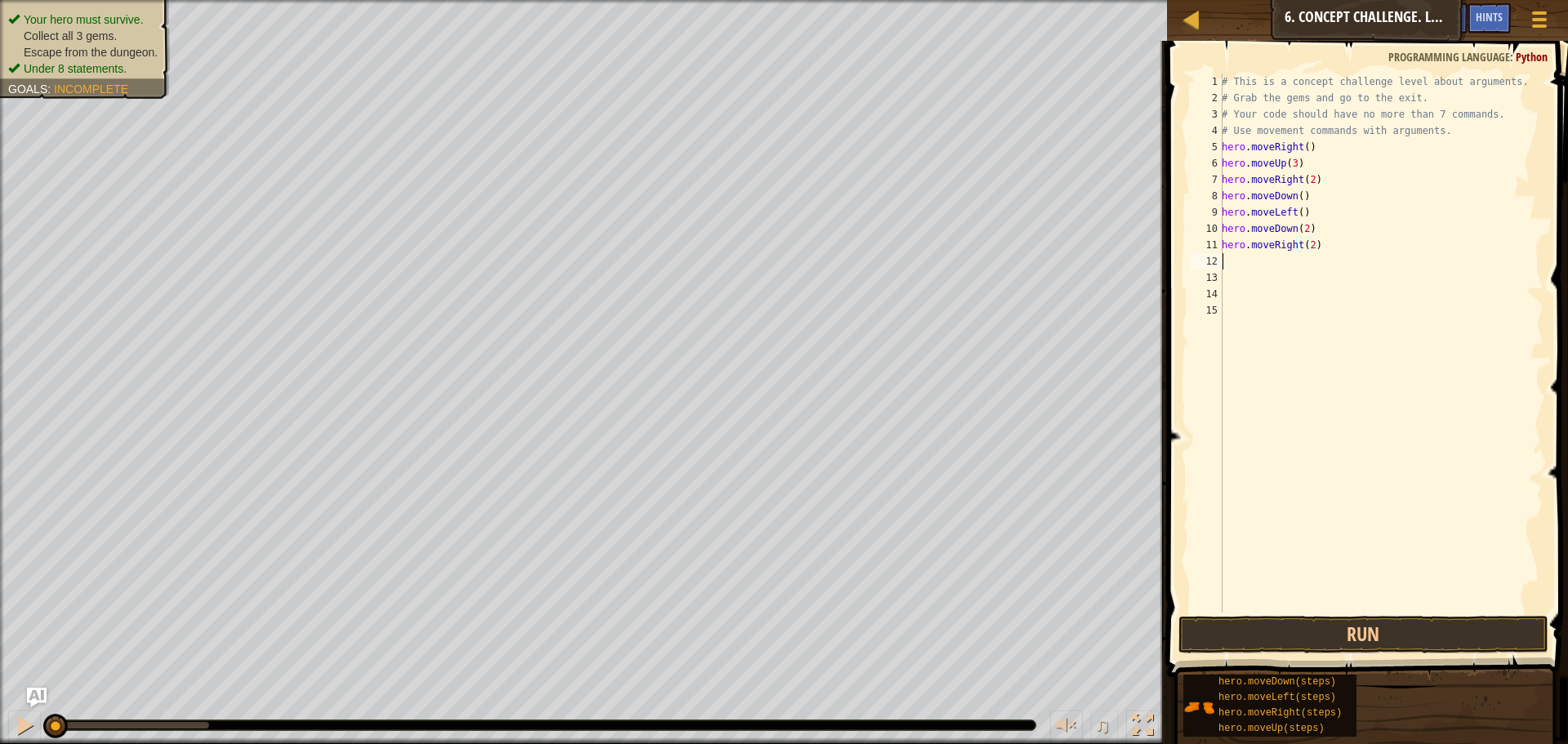
scroll to position [8, 0]
type textarea "m"
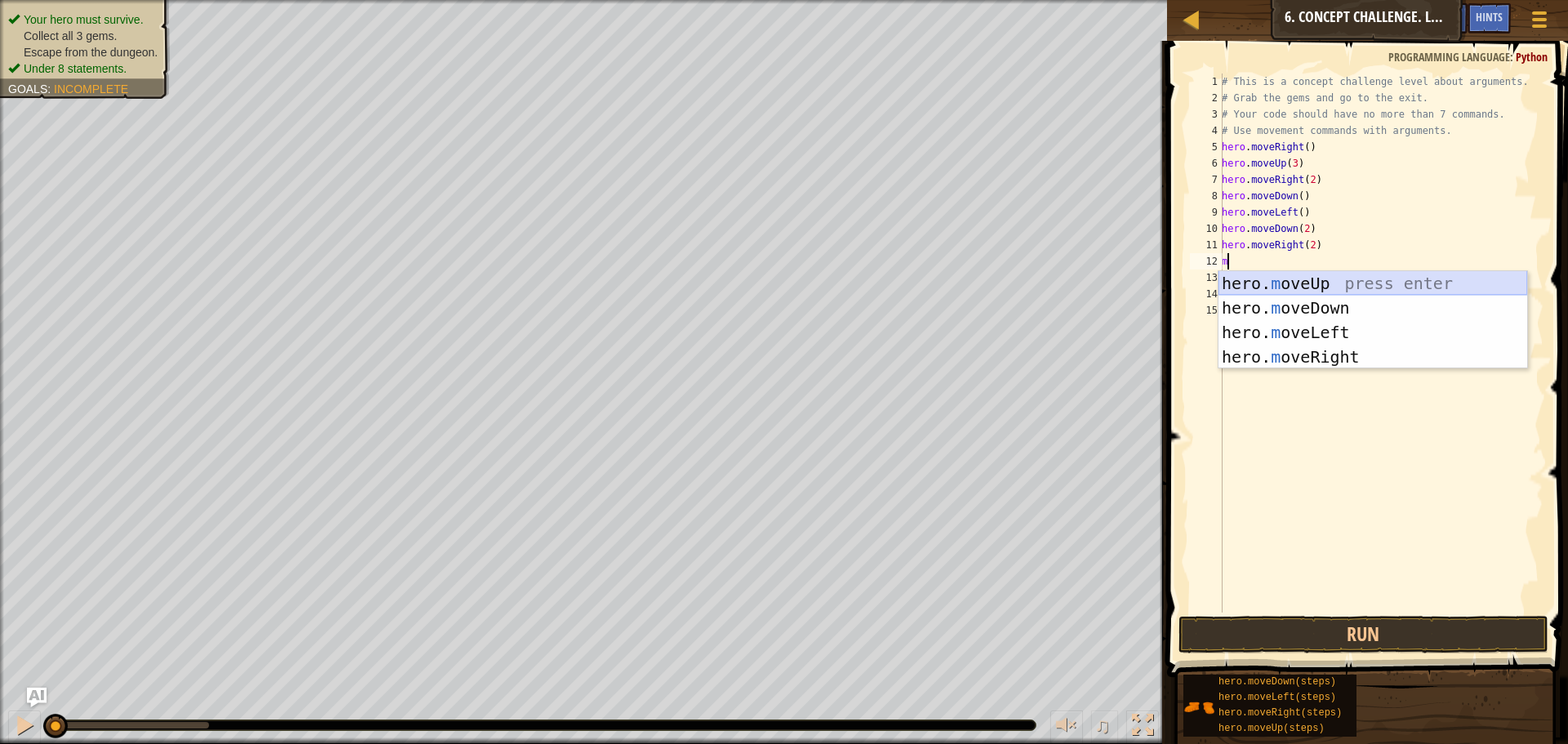
click at [1312, 280] on div "hero. m oveUp press enter hero. m oveDown press enter hero. m oveLeft press ent…" at bounding box center [1372, 344] width 309 height 147
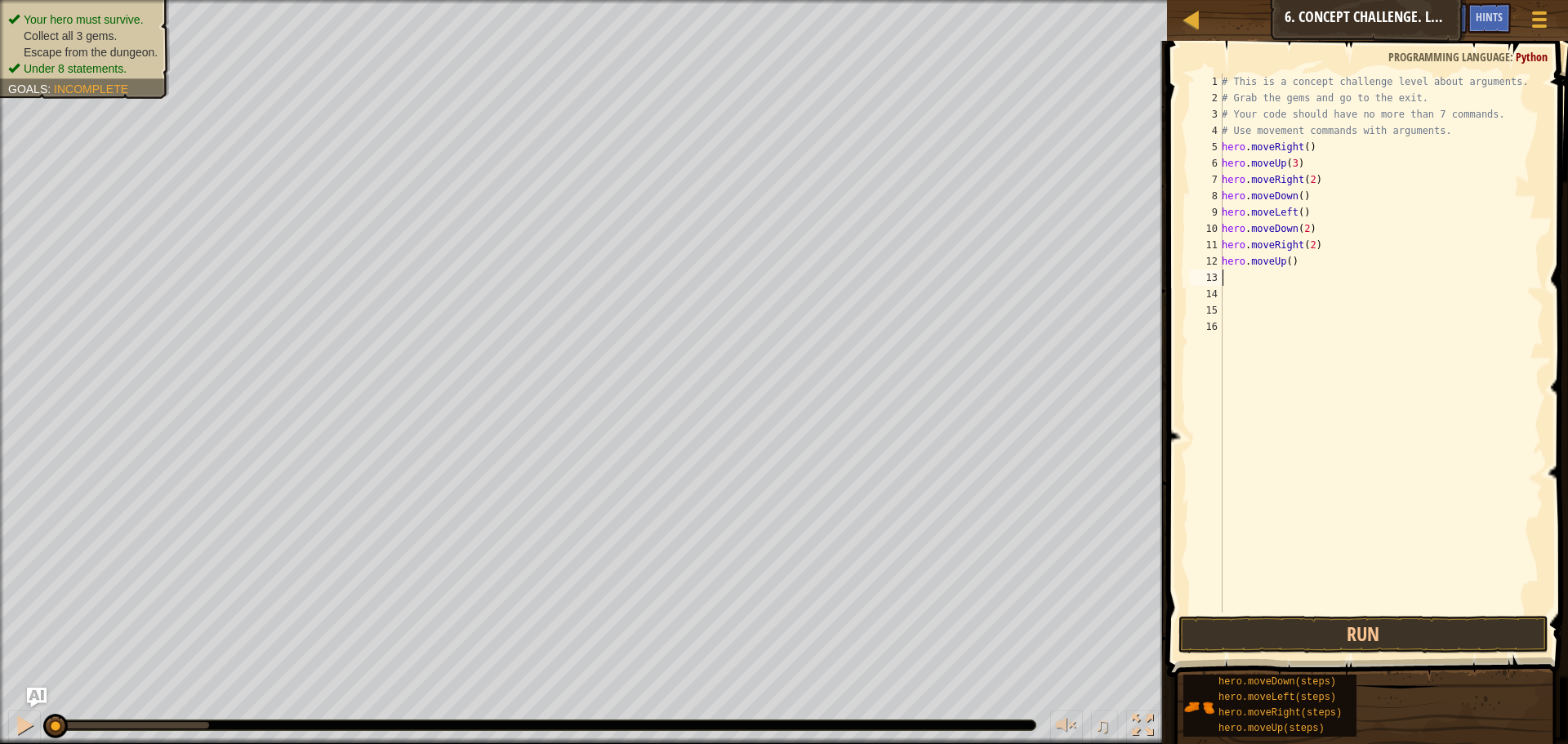
click at [1283, 258] on div "# This is a concept challenge level about arguments. # Grab the gems and go to …" at bounding box center [1380, 360] width 325 height 572
click at [1283, 260] on div "# This is a concept challenge level about arguments. # Grab the gems and go to …" at bounding box center [1380, 360] width 325 height 572
click at [1288, 261] on div "# This is a concept challenge level about arguments. # Grab the gems and go to …" at bounding box center [1380, 360] width 325 height 572
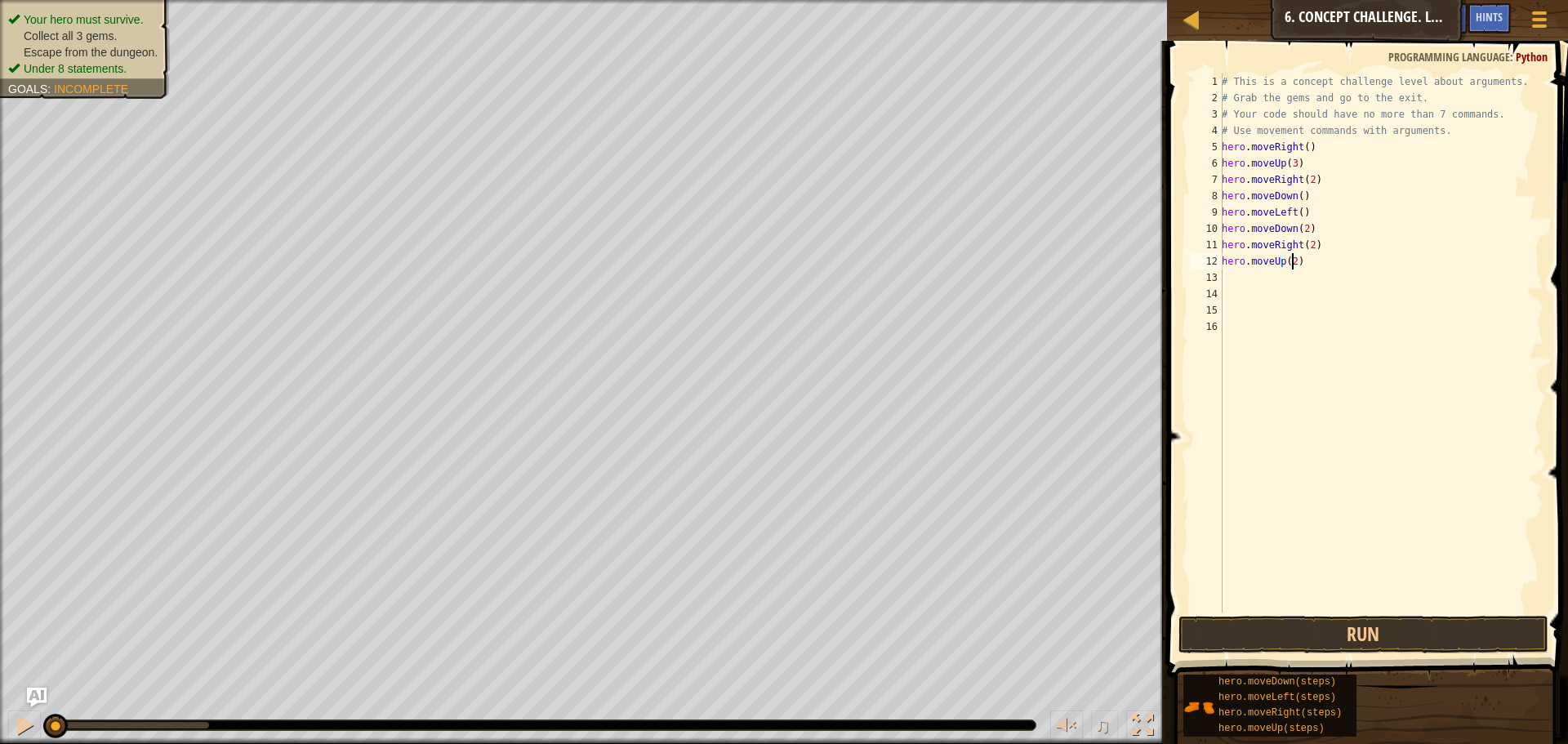
click at [1321, 255] on div "# This is a concept challenge level about arguments. # Grab the gems and go to …" at bounding box center [1380, 360] width 325 height 572
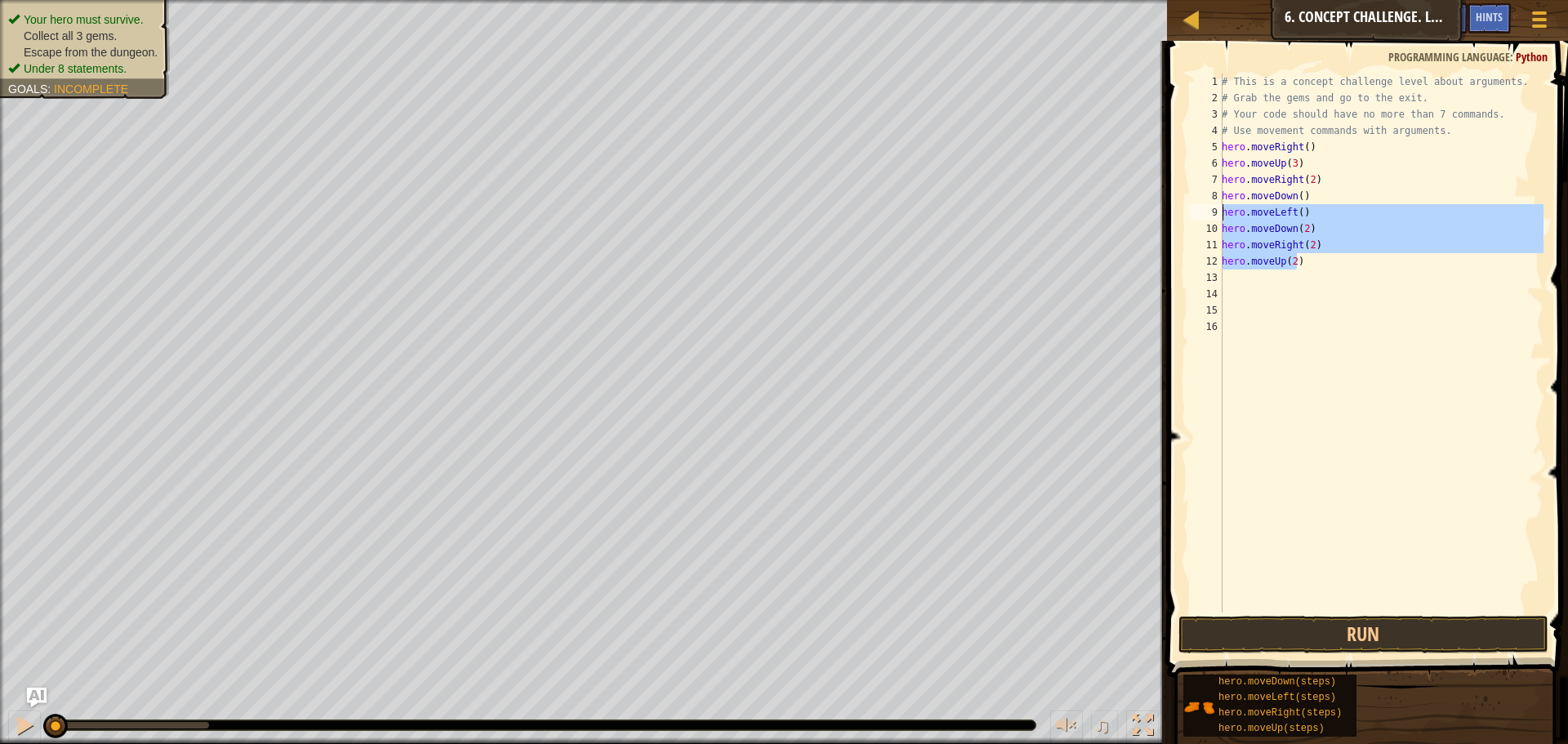
drag, startPoint x: 1326, startPoint y: 261, endPoint x: 1219, endPoint y: 218, distance: 115.3
click at [1219, 218] on div "hero.moveUp(2) 1 2 3 4 5 6 7 8 9 10 11 12 13 14 15 16 # This is a concept chall…" at bounding box center [1365, 343] width 357 height 539
type textarea "hero.moveLeft() hero.moveDown(2)"
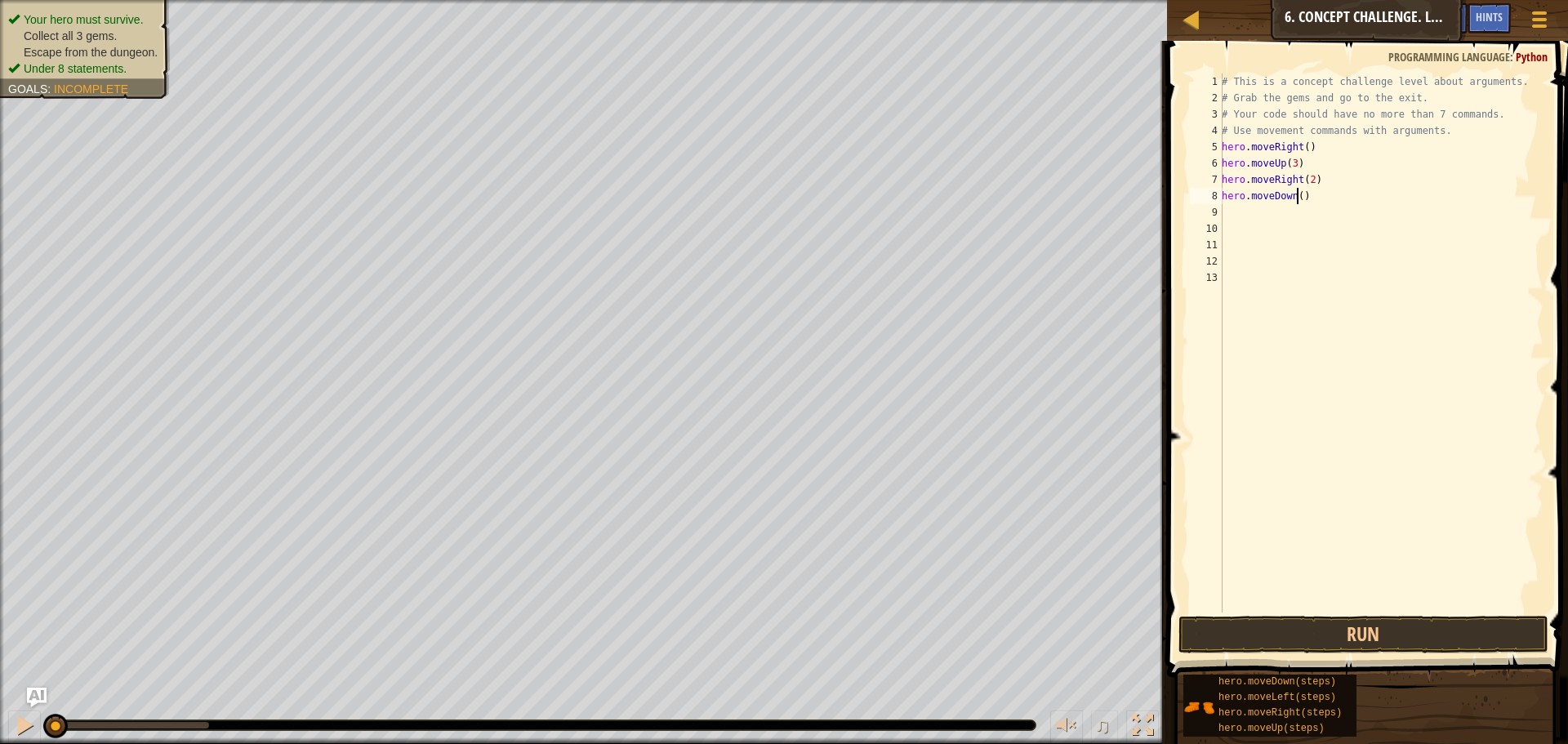
click at [1296, 192] on div "# This is a concept challenge level about arguments. # Grab the gems and go to …" at bounding box center [1380, 360] width 325 height 572
type textarea "hero.moveDown(3)"
click at [1348, 209] on div "# This is a concept challenge level about arguments. # Grab the gems and go to …" at bounding box center [1380, 360] width 325 height 572
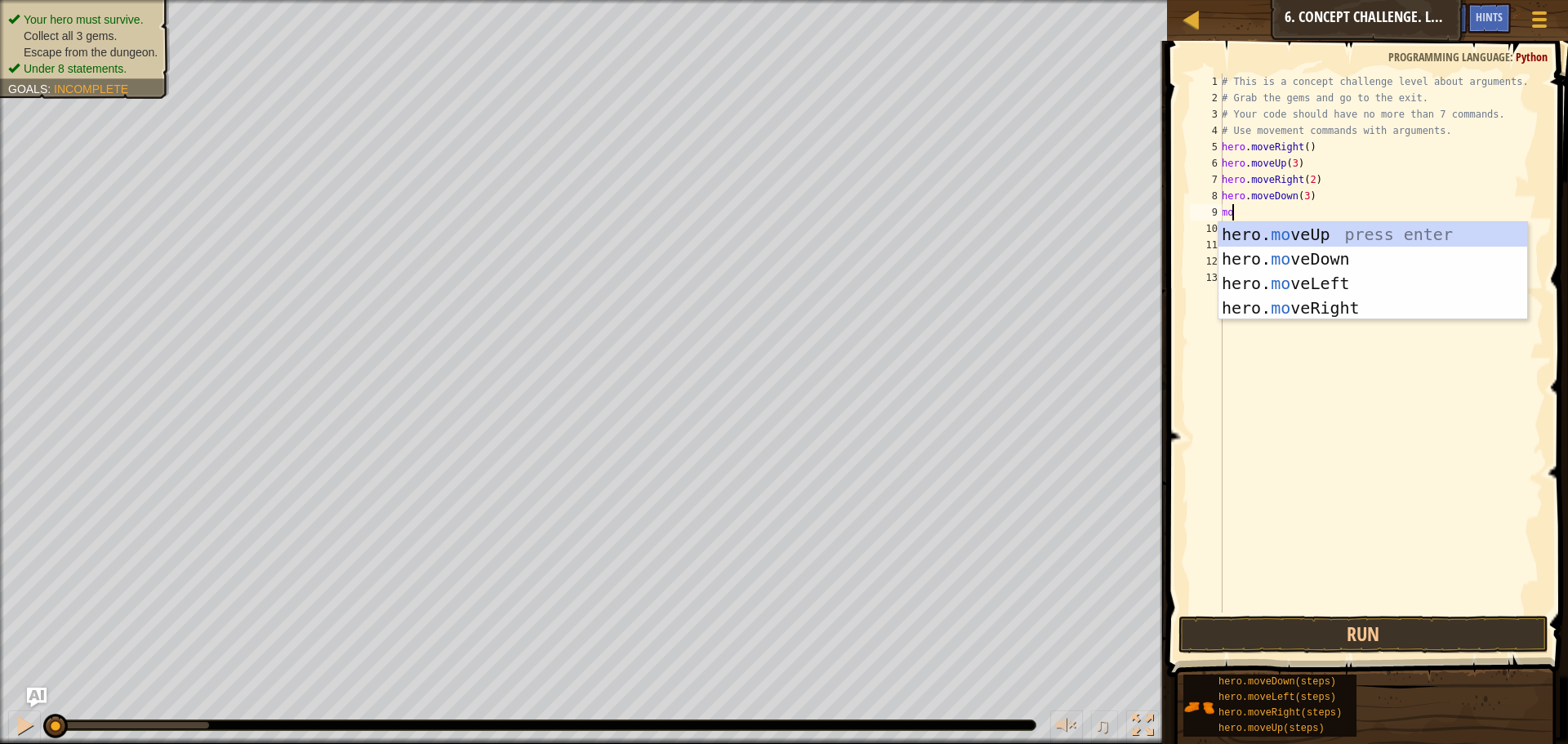
type textarea "moe"
click at [1365, 292] on div "hero. mo v e Up press enter hero. mo v e Down press enter hero. mo v e Left pre…" at bounding box center [1372, 295] width 309 height 147
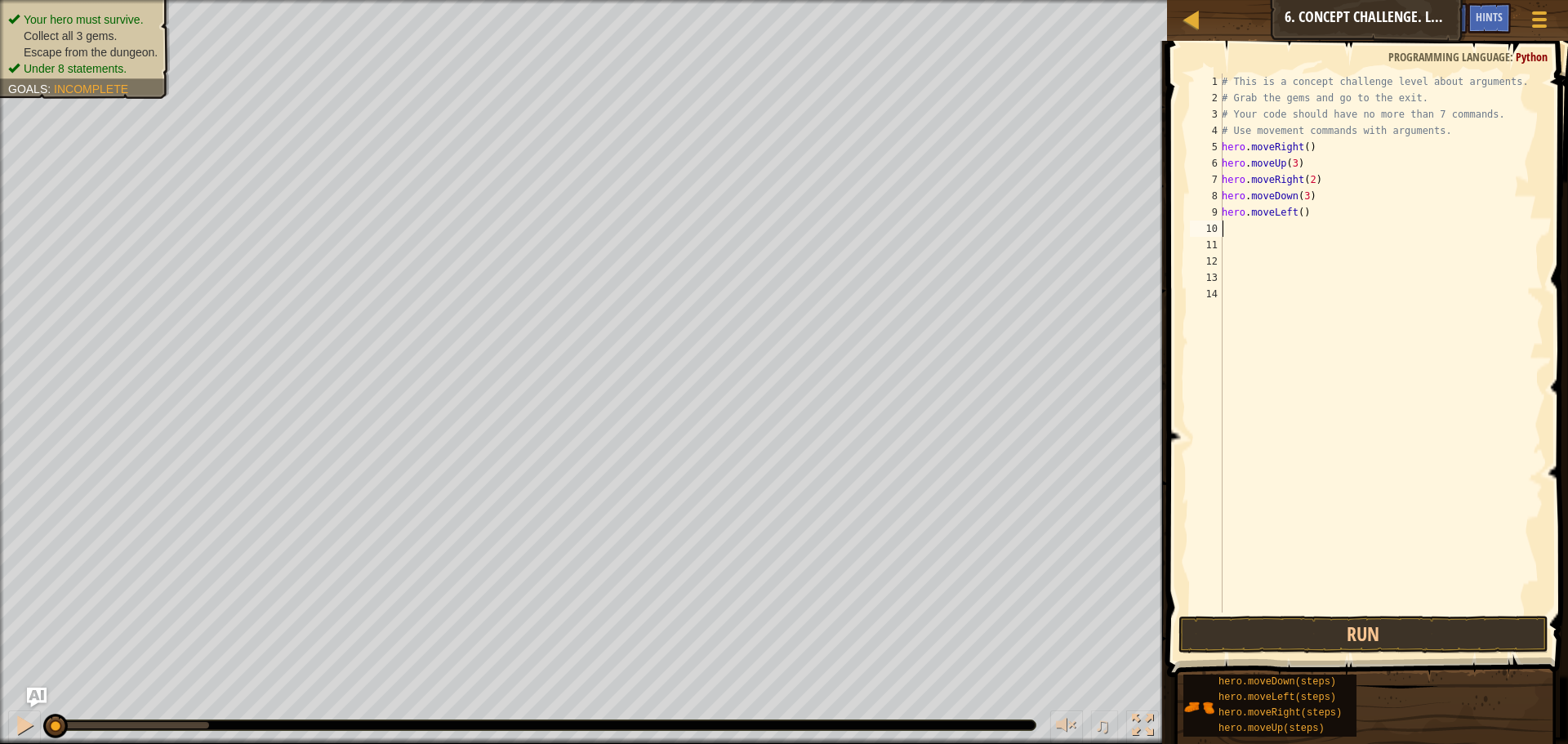
scroll to position [8, 0]
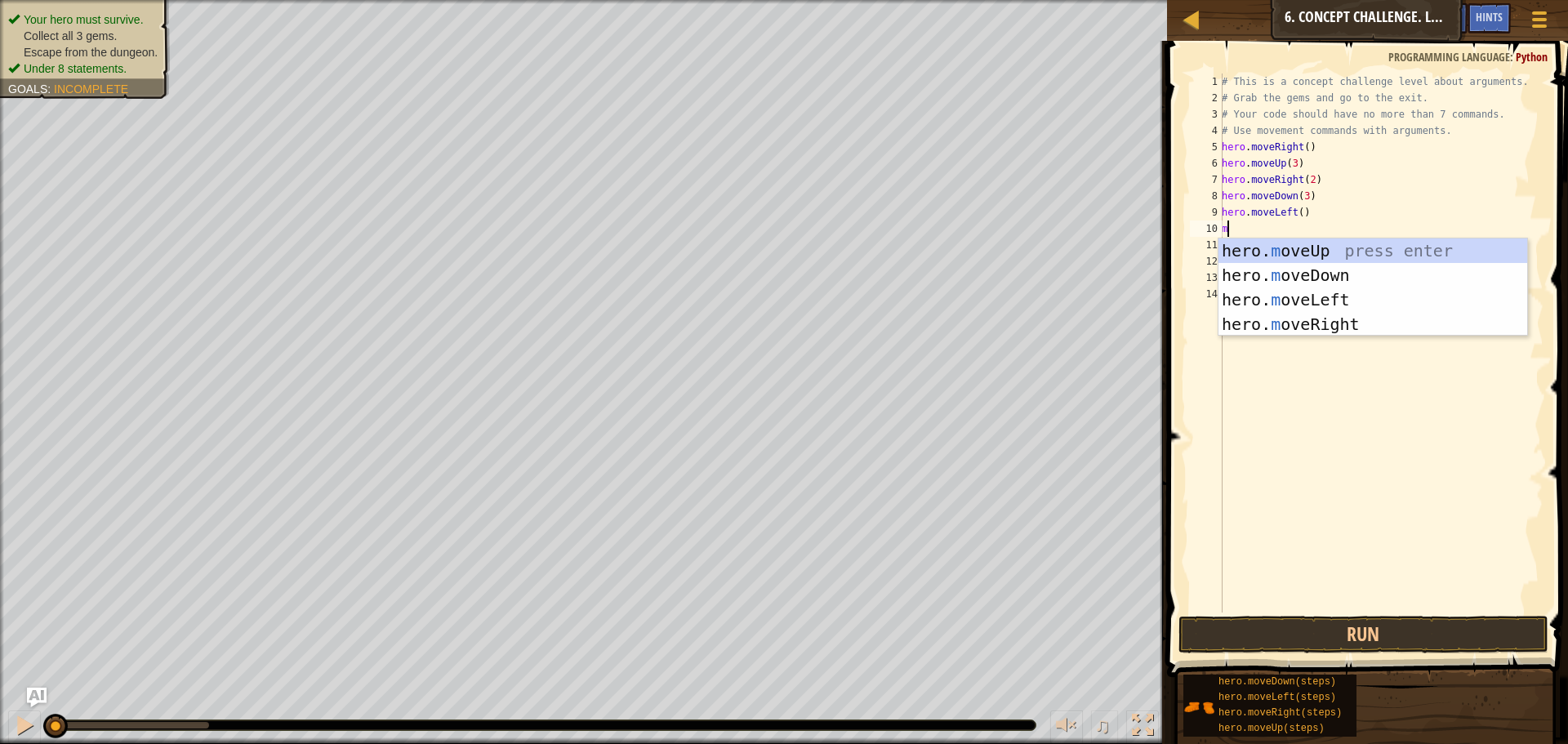
type textarea "mo"
click at [1326, 245] on div "hero. mo veUp press enter hero. mo veDown press enter hero. mo veLeft press ent…" at bounding box center [1372, 312] width 309 height 147
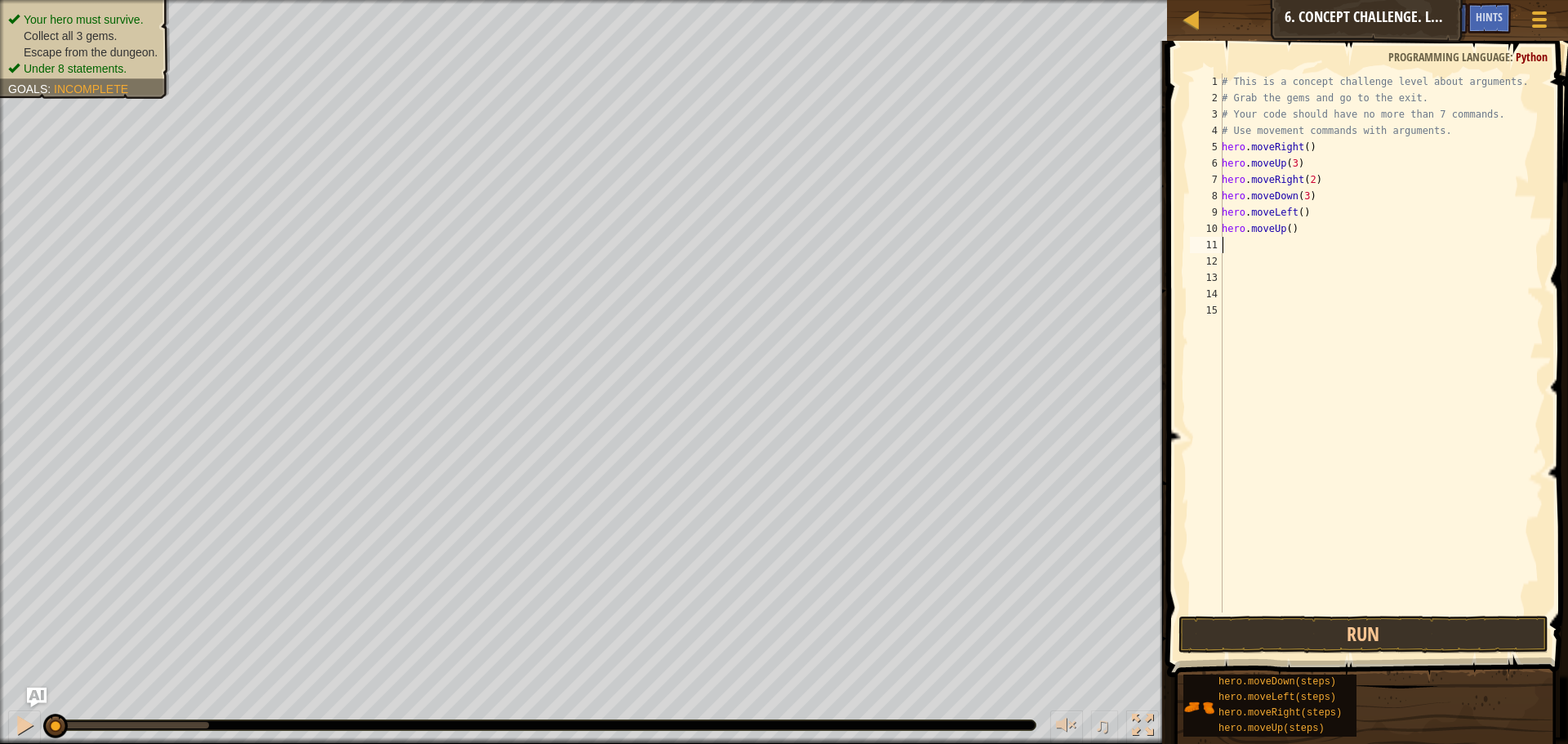
click at [1284, 227] on div "# This is a concept challenge level about arguments. # Grab the gems and go to …" at bounding box center [1380, 360] width 325 height 572
type textarea "hero.moveUp(2)"
click at [1306, 227] on div "# This is a concept challenge level about arguments. # Grab the gems and go to …" at bounding box center [1380, 360] width 325 height 572
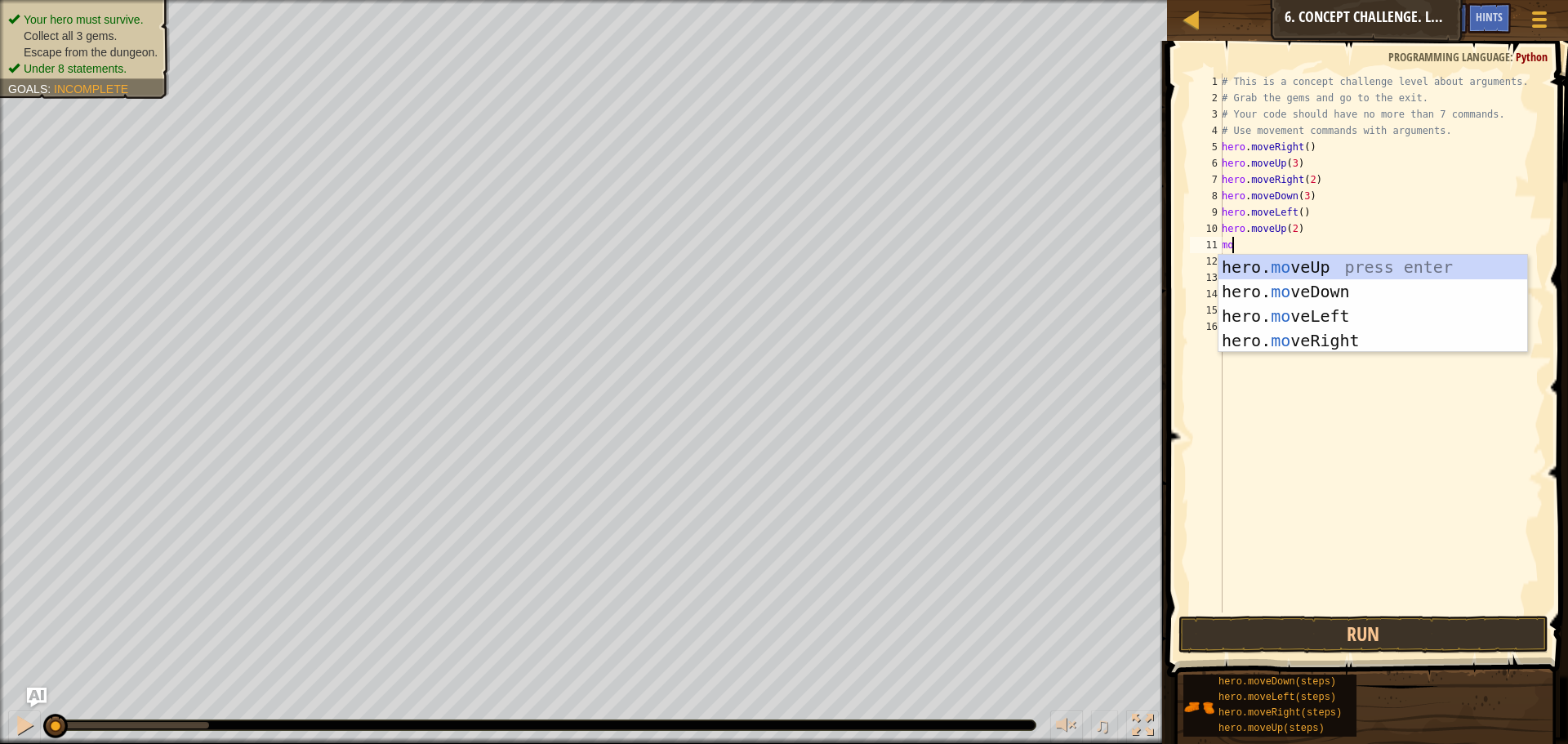
type textarea "move"
click at [1305, 331] on div "hero. move Up press enter hero. move Down press enter hero. move Left press ent…" at bounding box center [1372, 328] width 309 height 147
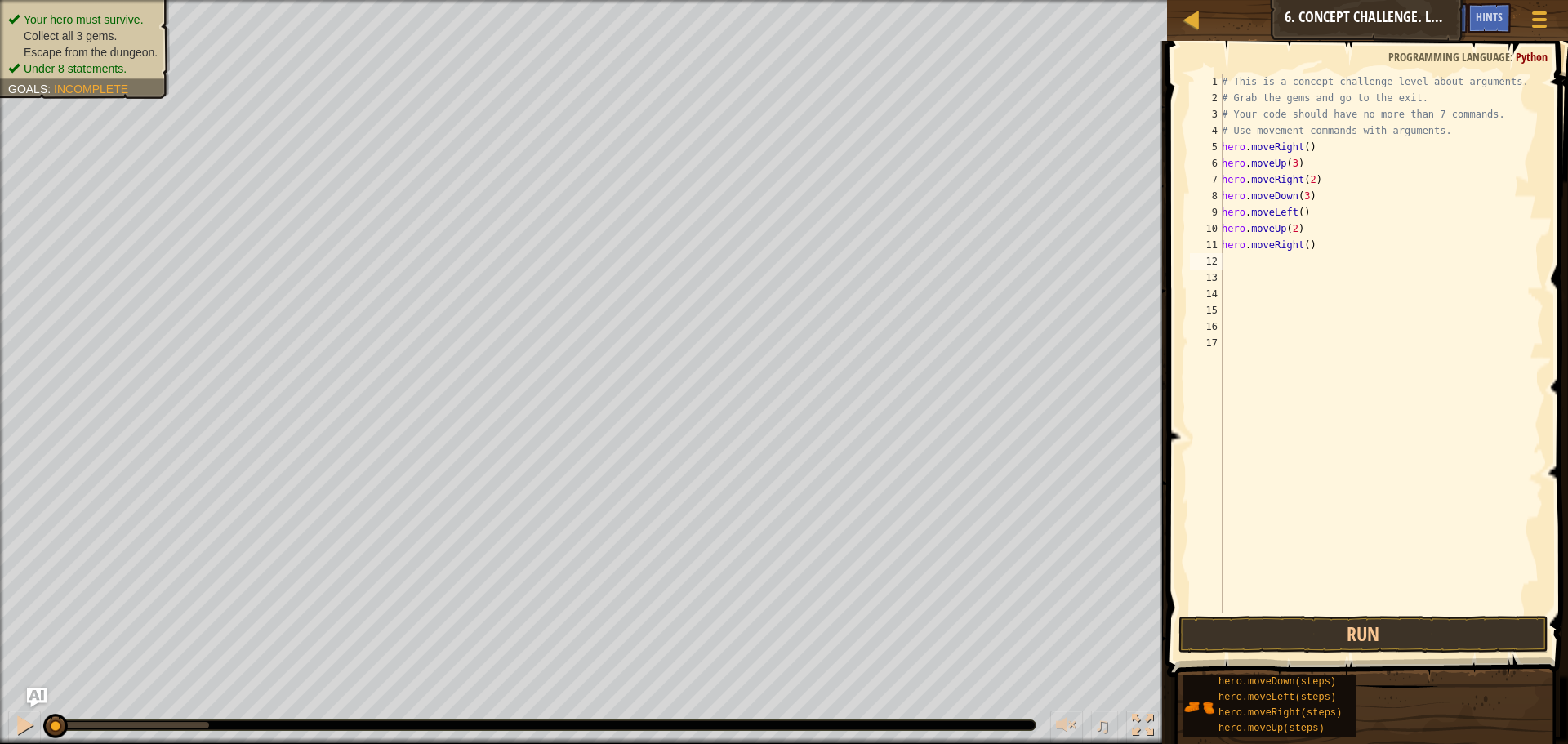
scroll to position [8, 0]
click at [1300, 243] on div "# This is a concept challenge level about arguments. # Grab the gems and go to …" at bounding box center [1380, 360] width 325 height 572
type textarea "hero.moveRight(3)"
click at [1360, 630] on button "Run" at bounding box center [1362, 635] width 370 height 38
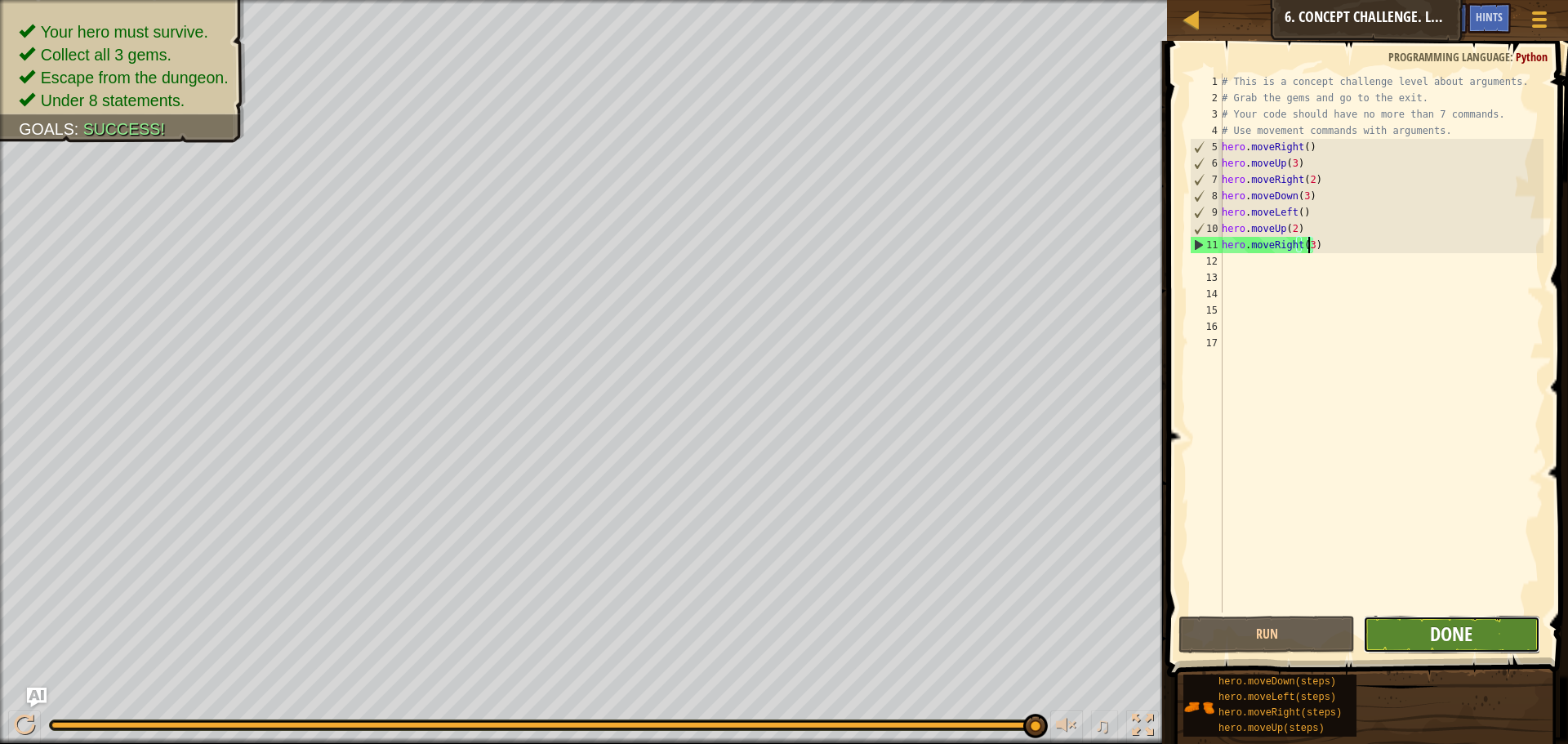
click at [1459, 631] on span "Done" at bounding box center [1450, 633] width 42 height 26
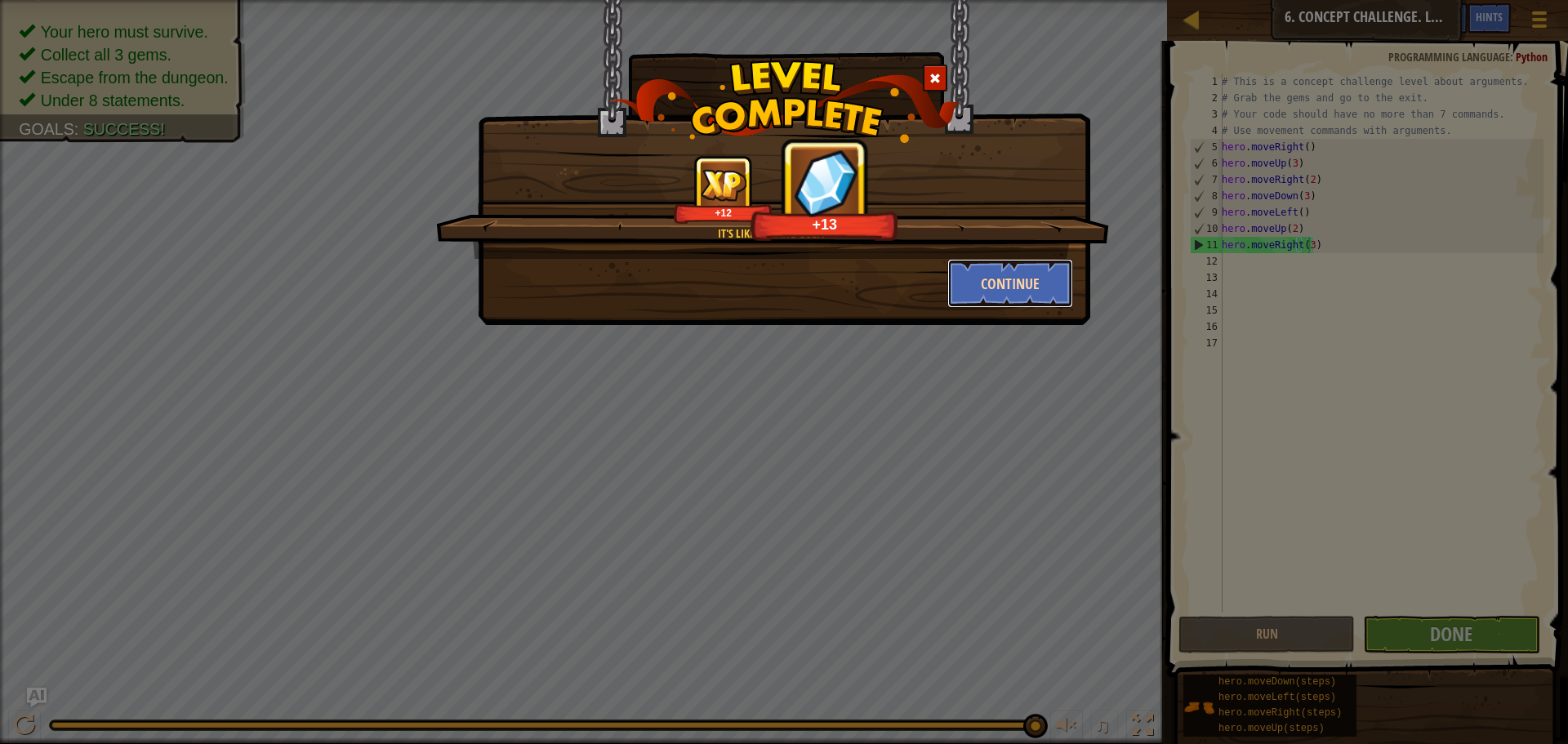
click at [996, 293] on button "Continue" at bounding box center [1010, 283] width 127 height 49
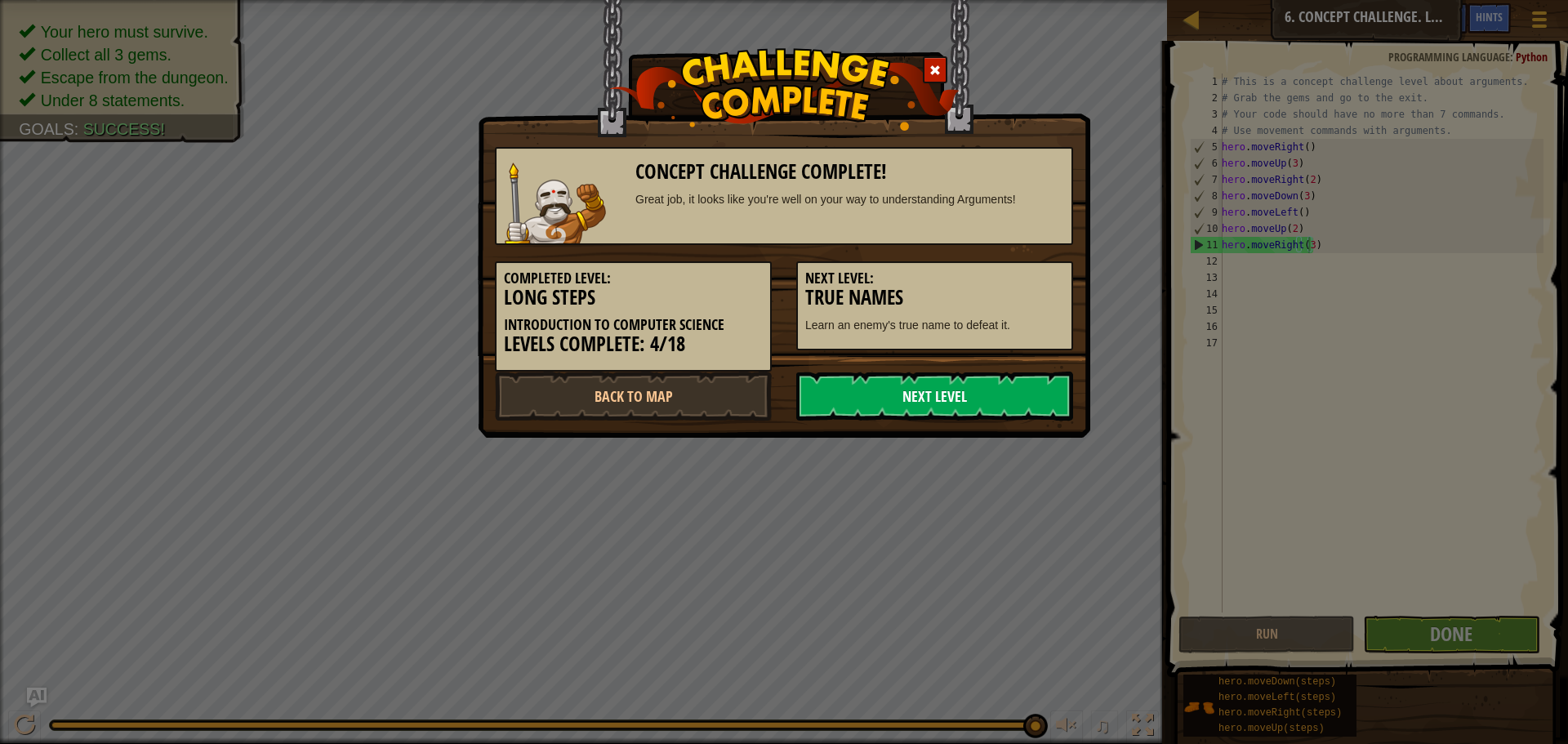
click at [904, 392] on link "Next Level" at bounding box center [934, 396] width 277 height 49
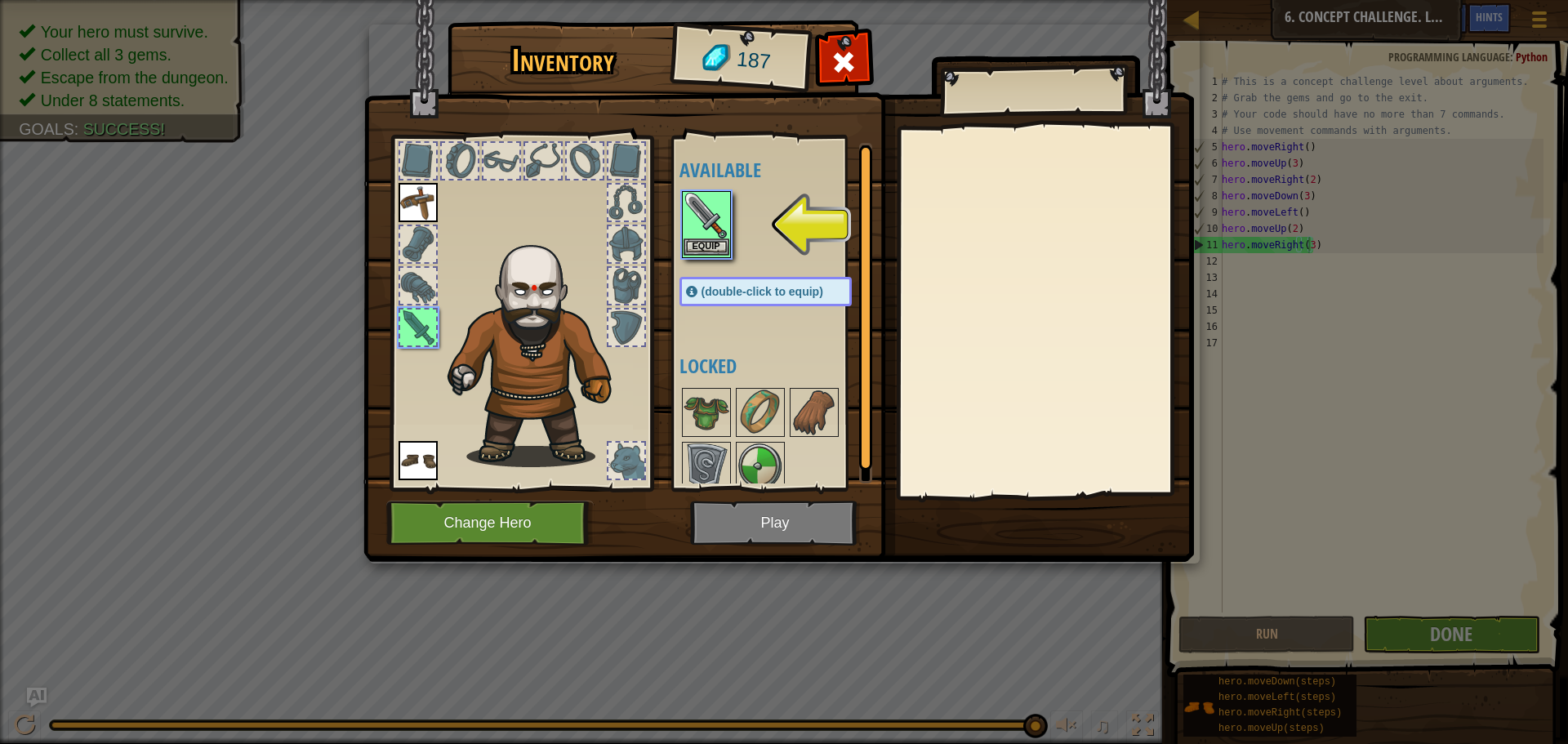
click at [694, 235] on img at bounding box center [706, 215] width 45 height 45
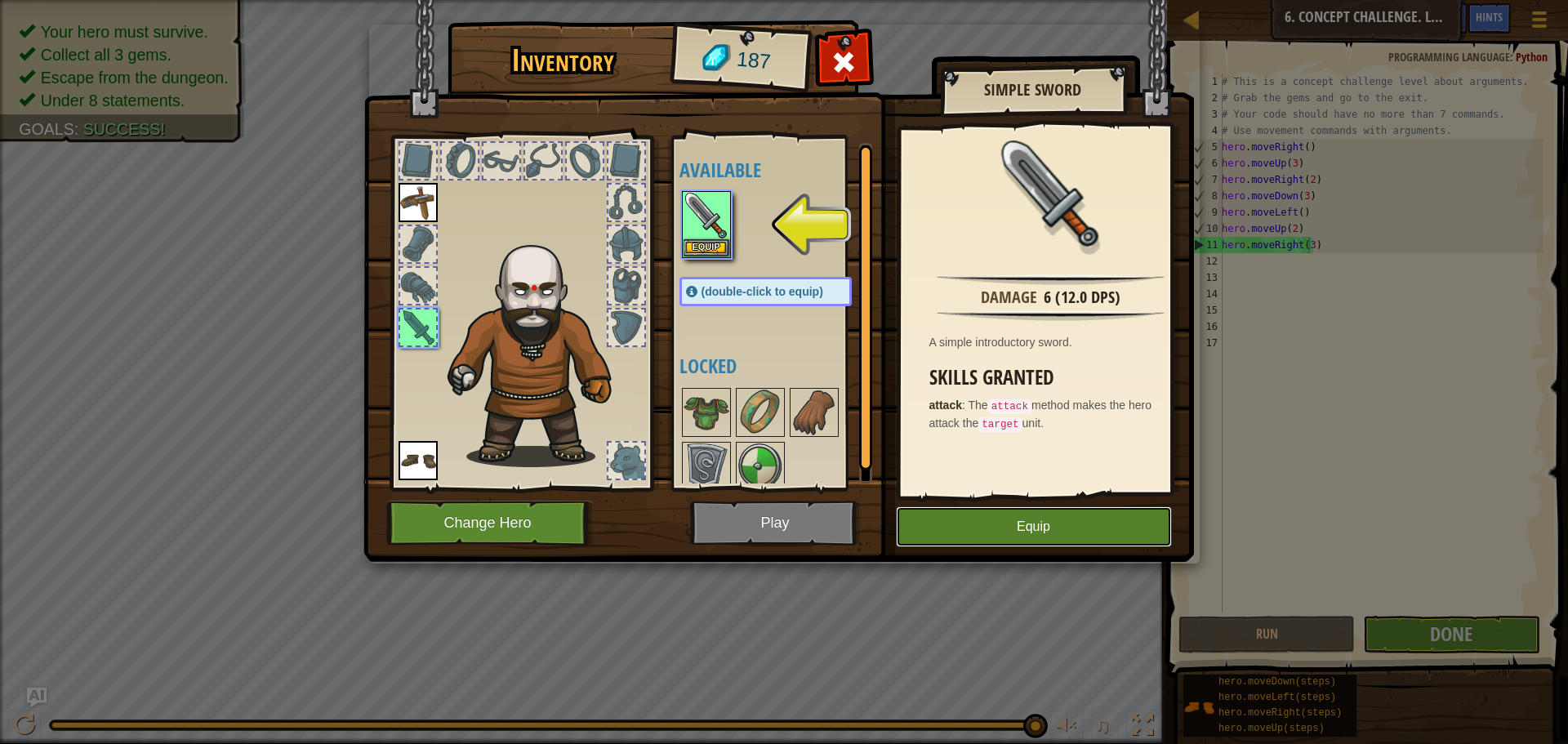
click at [1143, 519] on button "Equip" at bounding box center [1034, 527] width 276 height 41
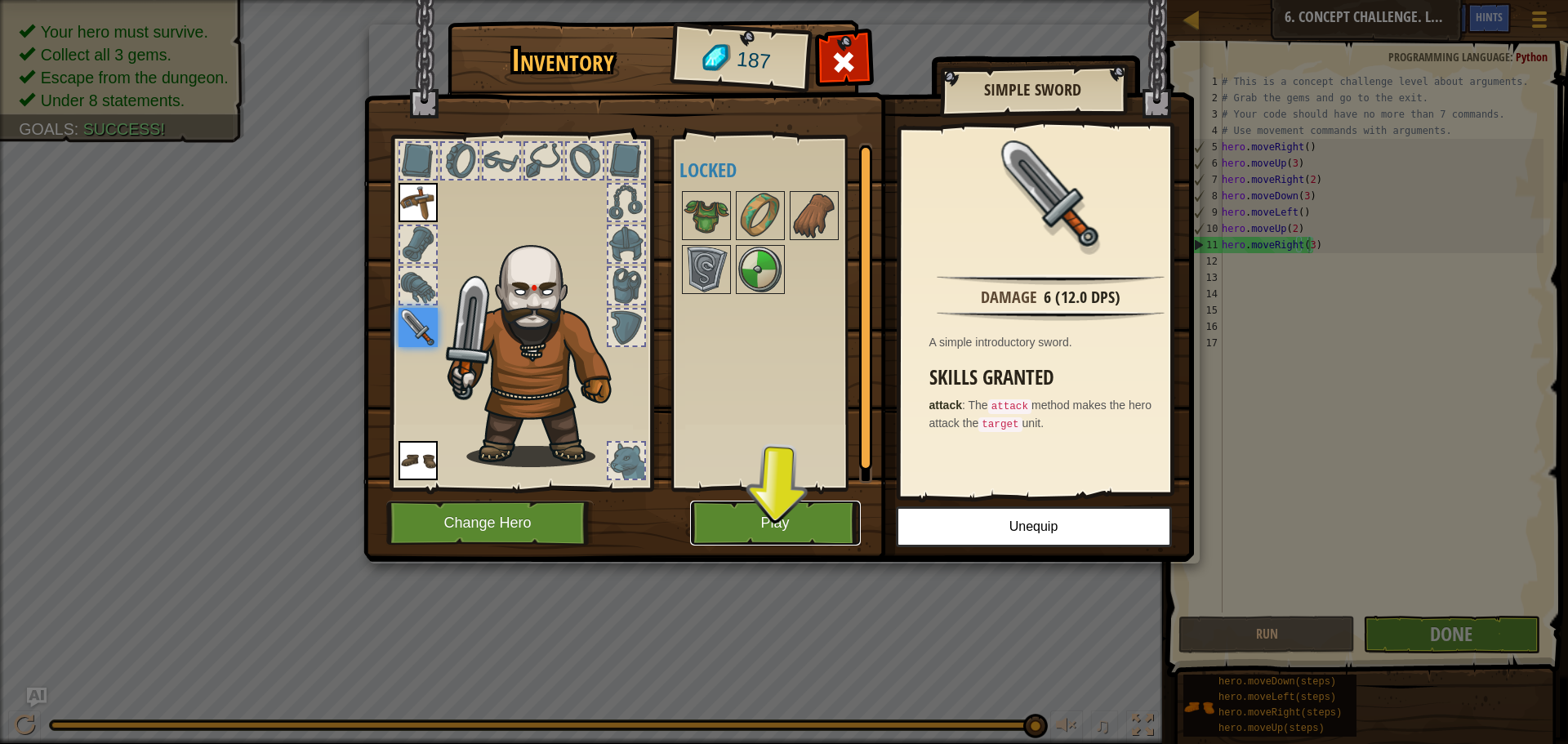
click at [780, 527] on button "Play" at bounding box center [775, 523] width 171 height 45
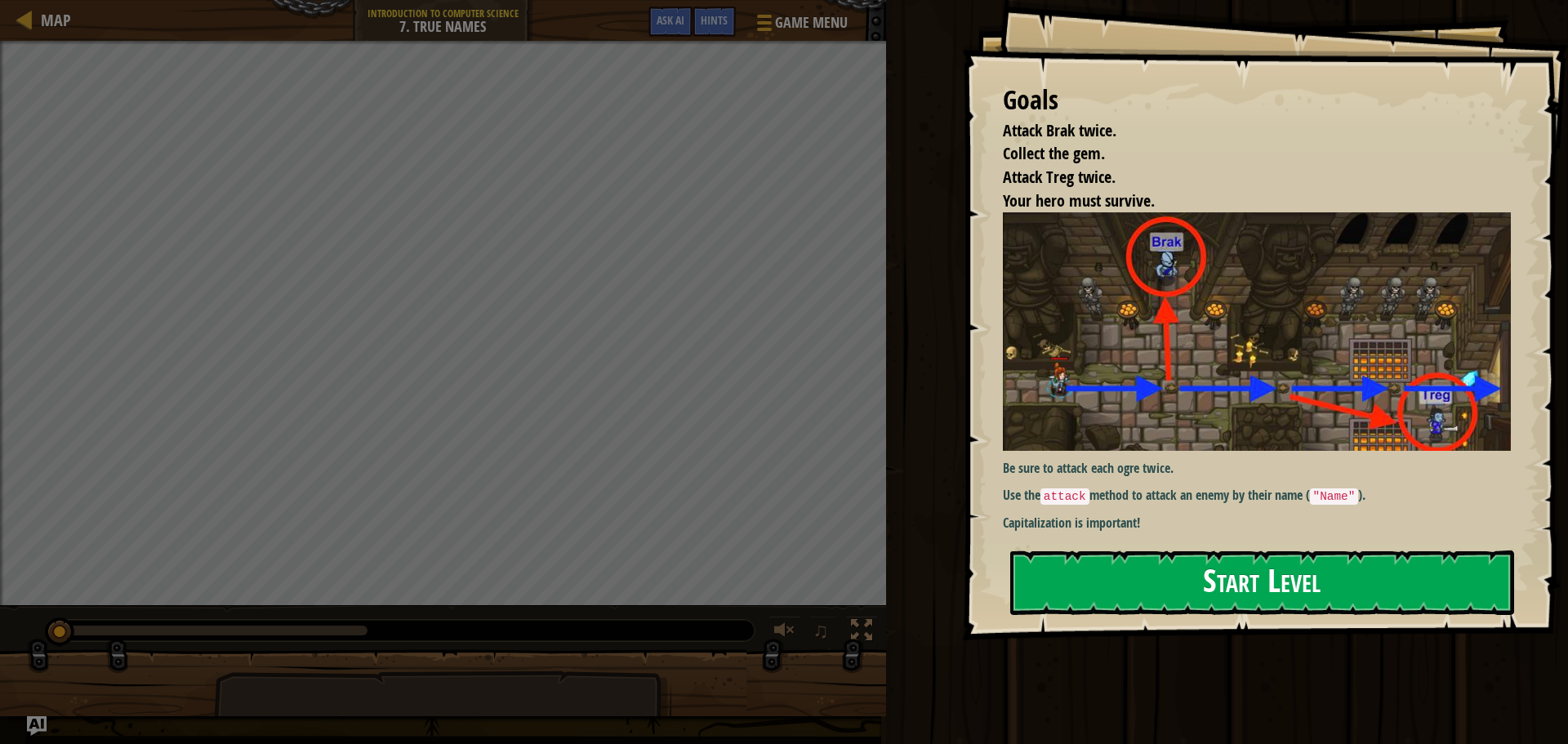
click at [1072, 551] on button "Start Level" at bounding box center [1261, 583] width 504 height 64
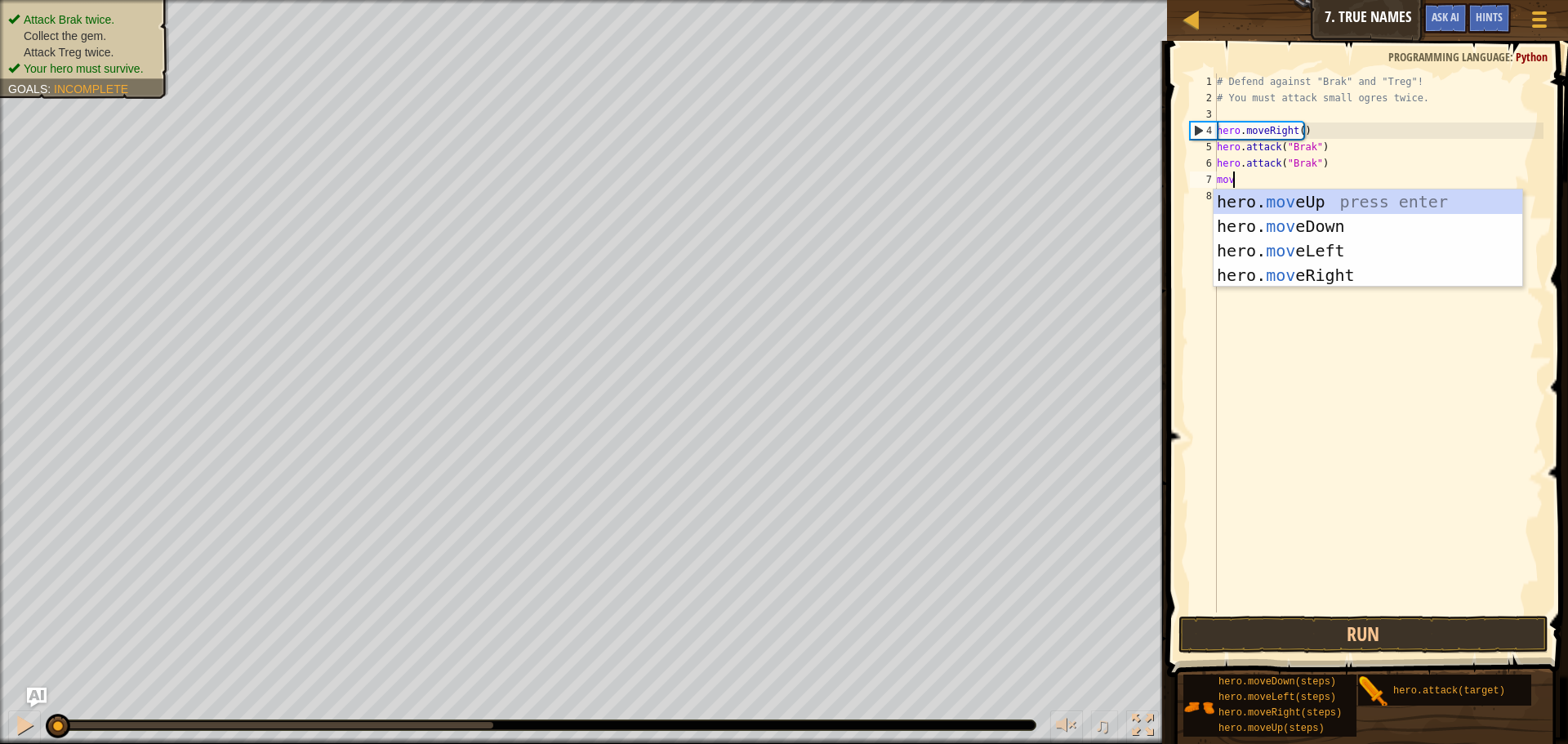
scroll to position [8, 1]
type textarea "move"
drag, startPoint x: 1385, startPoint y: 262, endPoint x: 1387, endPoint y: 270, distance: 8.2
click at [1387, 269] on div "hero. move Up press enter hero. move Down press enter hero. move Left press ent…" at bounding box center [1367, 263] width 309 height 147
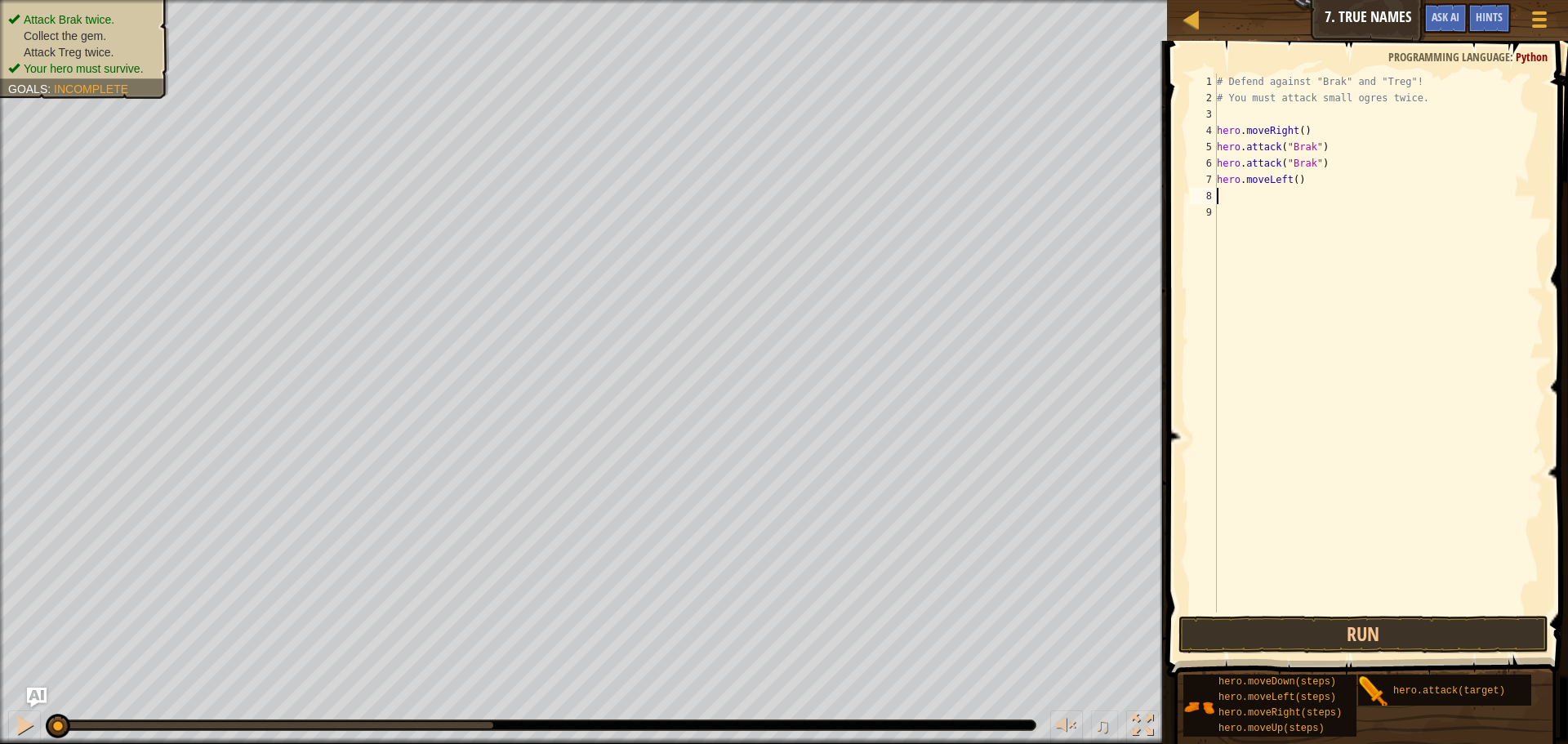
scroll to position [8, 0]
click at [1330, 172] on div "# Defend against "Brak" and "Treg"! # You must attack small ogres twice. hero .…" at bounding box center [1378, 360] width 330 height 572
click at [1269, 178] on div "# Defend against "Brak" and "Treg"! # You must attack small ogres twice. hero .…" at bounding box center [1378, 360] width 330 height 572
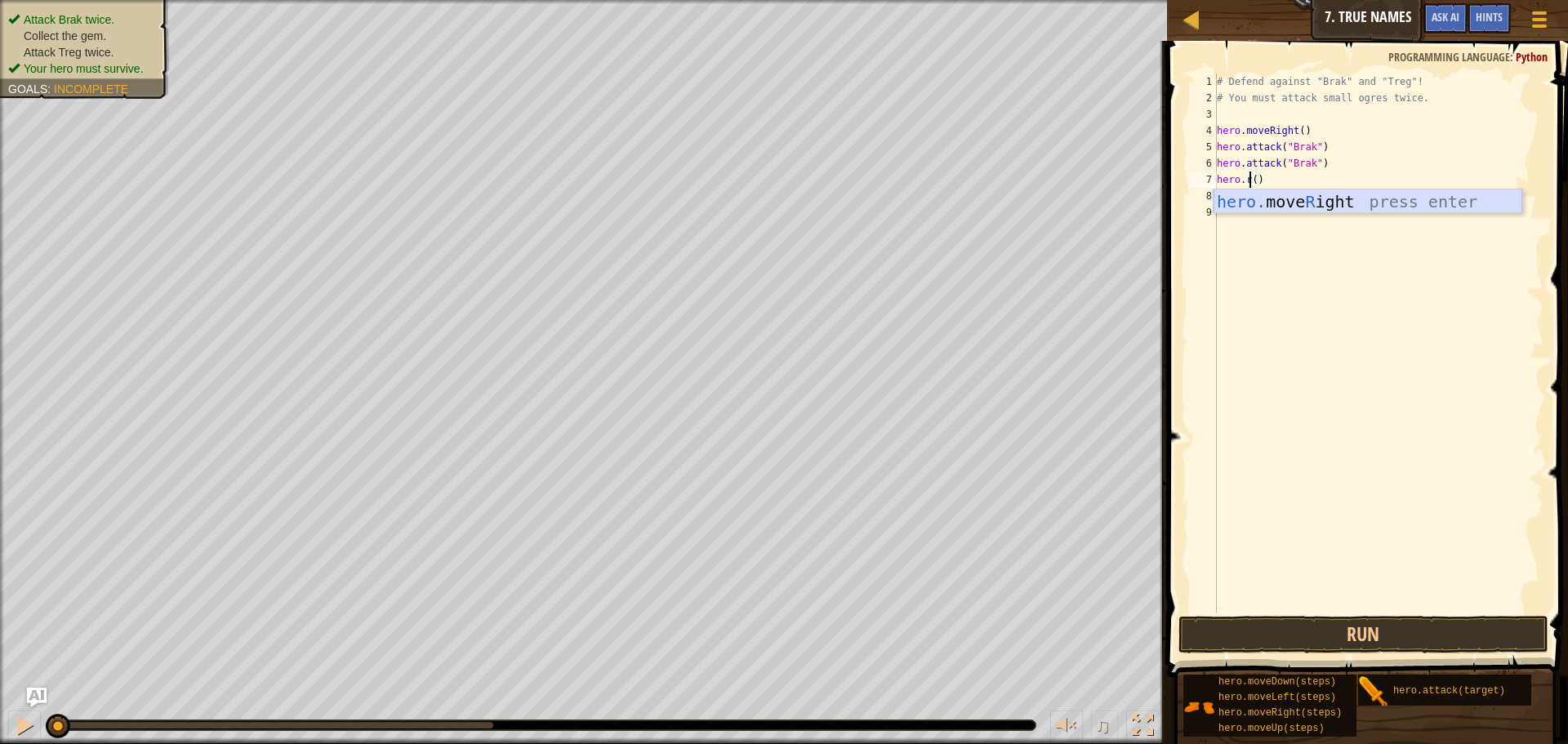
click at [1329, 207] on div "hero. move R ight press enter" at bounding box center [1367, 227] width 309 height 74
type textarea "hero.moveRight()"
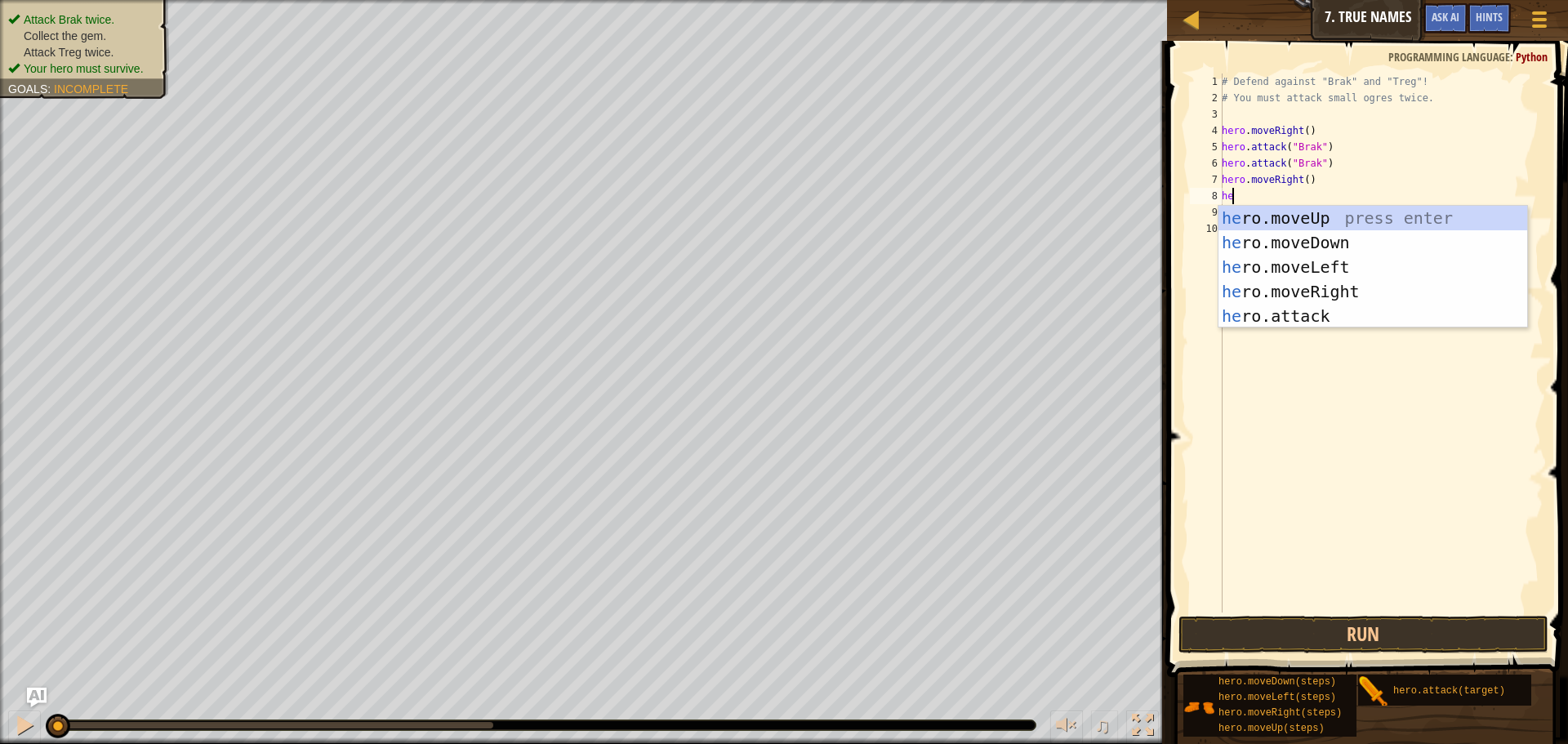
scroll to position [8, 1]
click at [1263, 323] on div "her o.moveUp press enter her o.moveDown press enter her o.moveLeft press enter …" at bounding box center [1372, 292] width 309 height 172
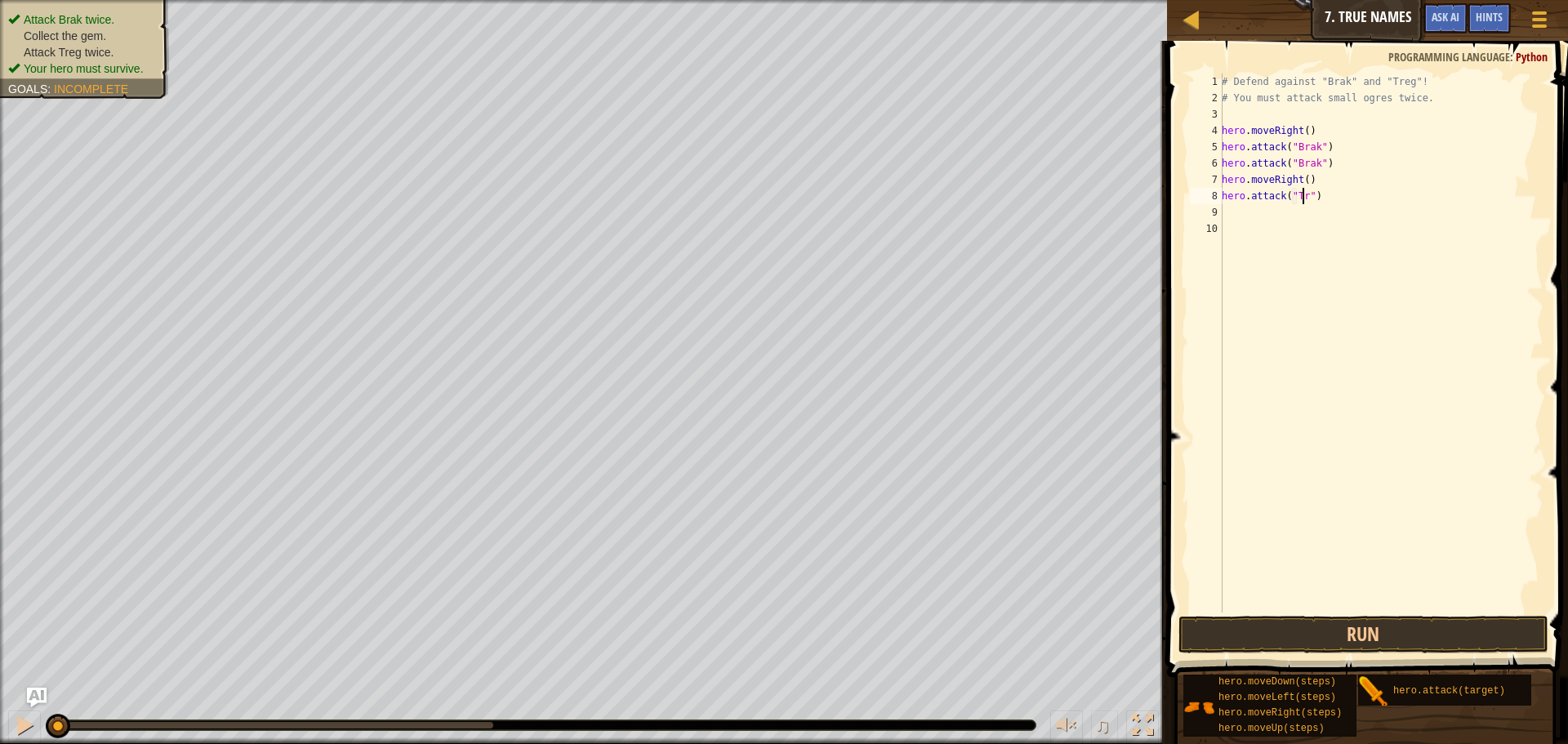
scroll to position [8, 8]
type textarea "hero.attack("Treg")"
drag, startPoint x: 1327, startPoint y: 196, endPoint x: 1218, endPoint y: 197, distance: 109.0
click at [1218, 197] on div "hero.attack("Treg") 1 2 3 4 5 6 7 8 9 10 # Defend against "Brak" and "Treg"! # …" at bounding box center [1365, 343] width 357 height 539
click at [1333, 226] on div "# Defend against "Brak" and "Treg"! # You must attack small ogres twice. hero .…" at bounding box center [1380, 360] width 325 height 572
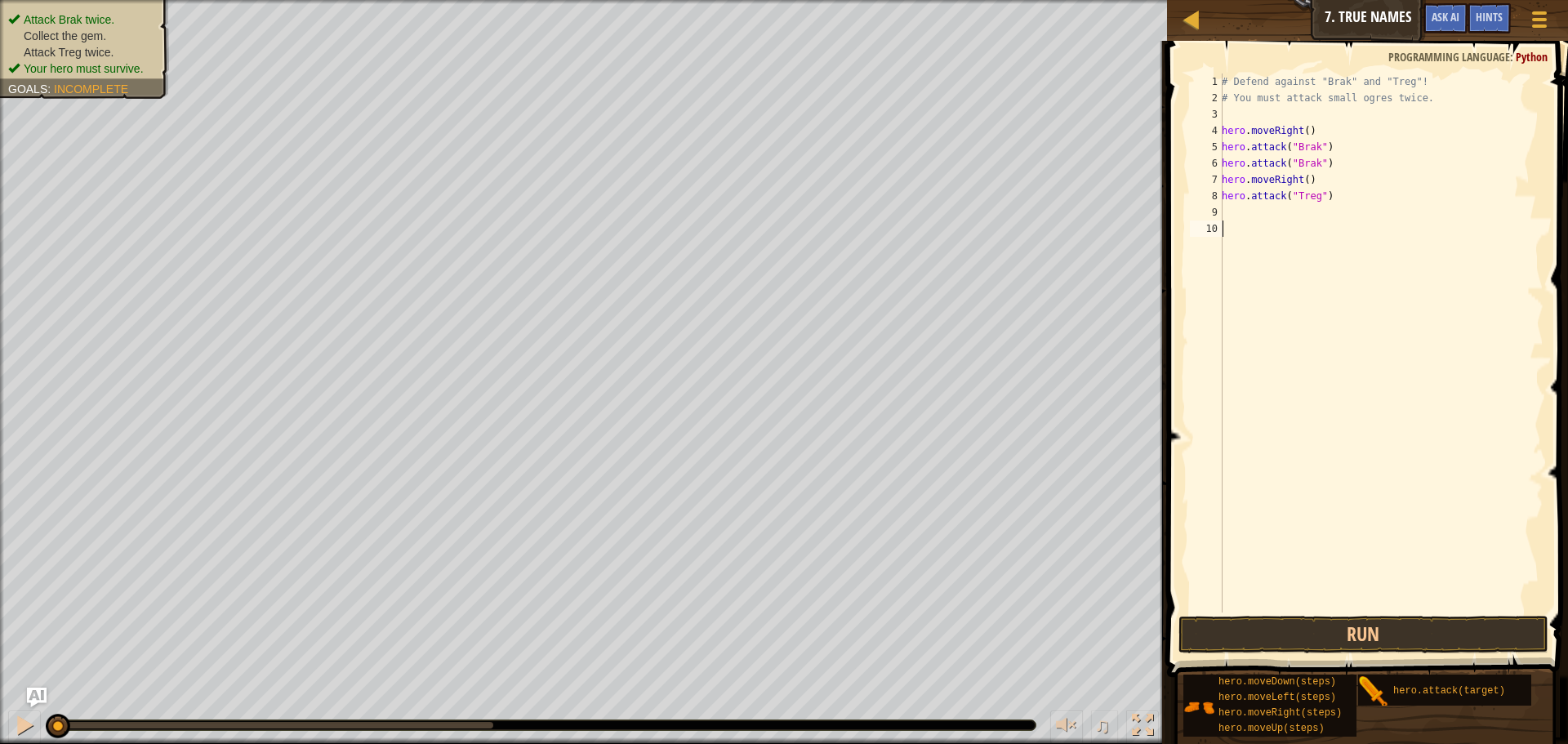
scroll to position [8, 0]
click at [1332, 208] on div "# Defend against "Brak" and "Treg"! # You must attack small ogres twice. hero .…" at bounding box center [1380, 360] width 325 height 572
type textarea "hero.attack("Treg")"
type textarea "m"
click at [1329, 626] on button "Run" at bounding box center [1362, 635] width 370 height 38
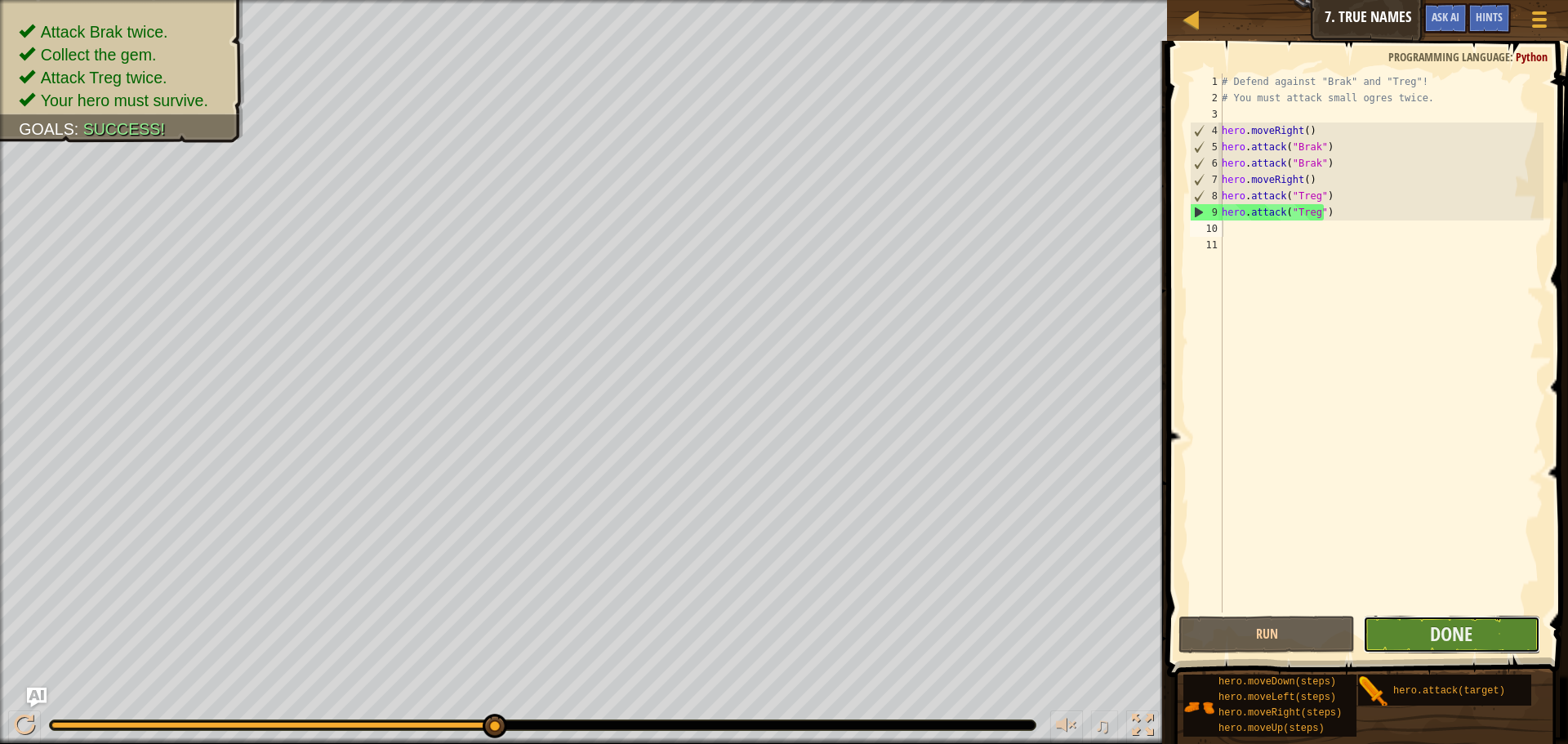
click at [1426, 636] on button "Done" at bounding box center [1451, 635] width 177 height 38
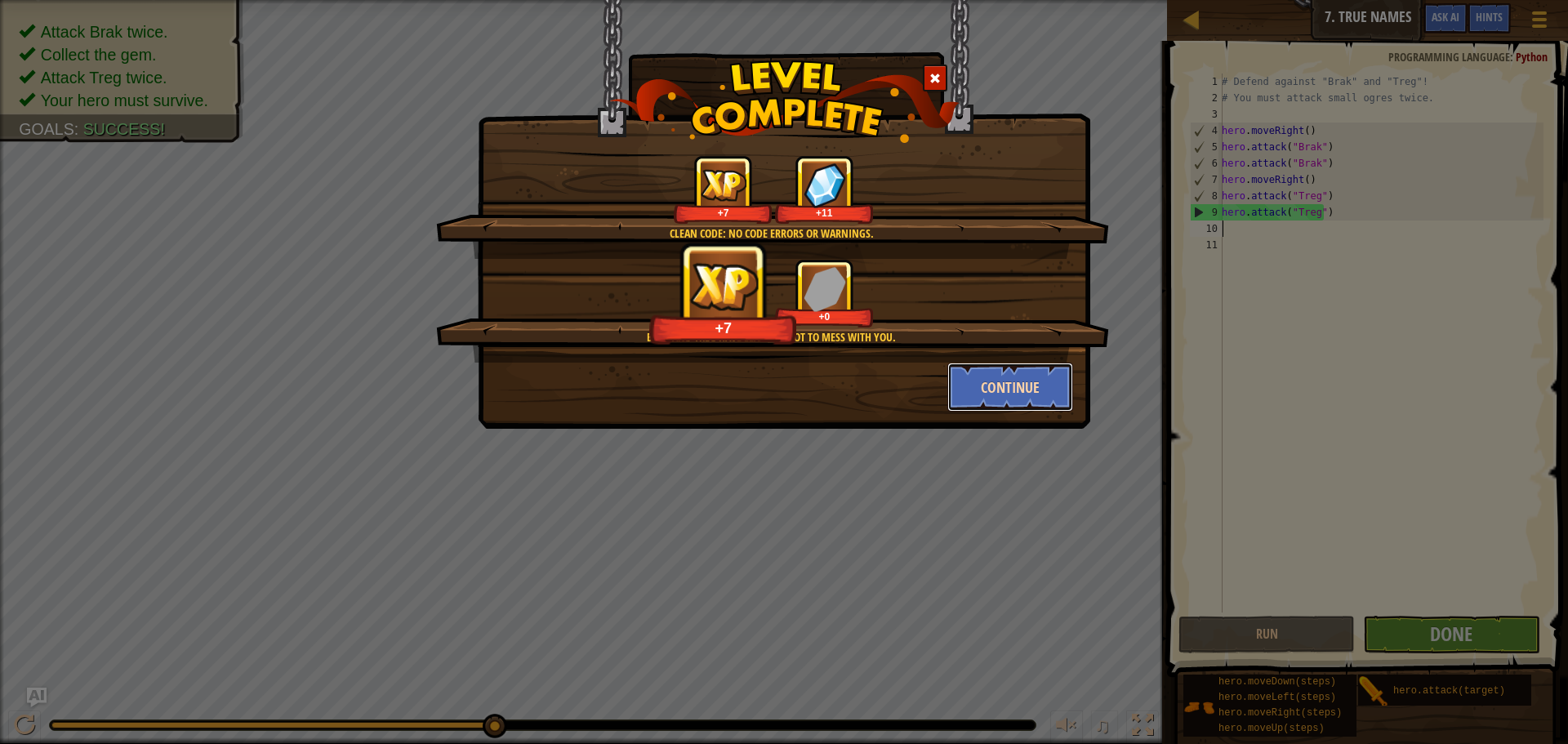
click at [997, 389] on button "Continue" at bounding box center [1010, 387] width 127 height 49
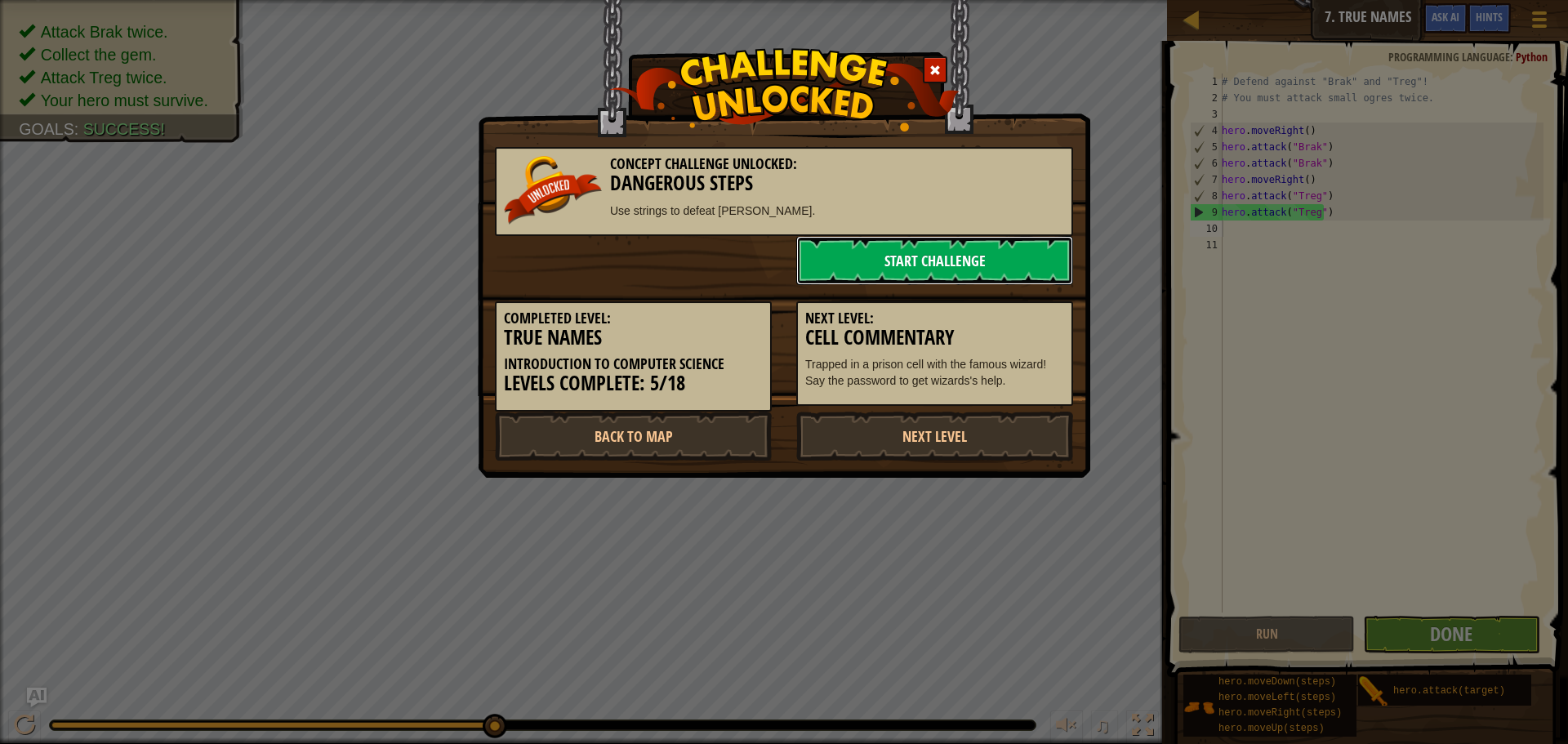
click at [836, 248] on link "Start Challenge" at bounding box center [934, 260] width 277 height 49
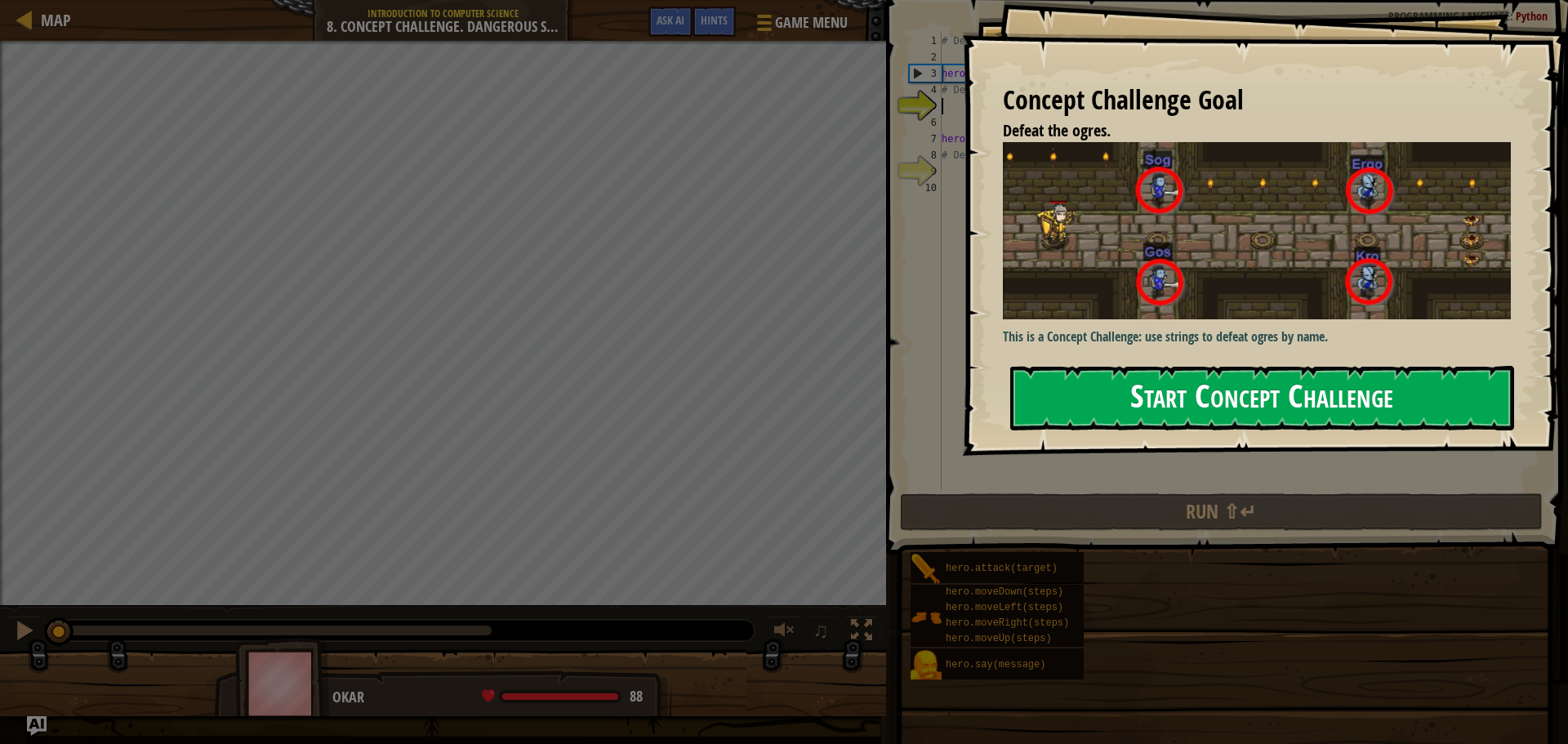
click at [1318, 376] on button "Start Concept Challenge" at bounding box center [1261, 397] width 504 height 64
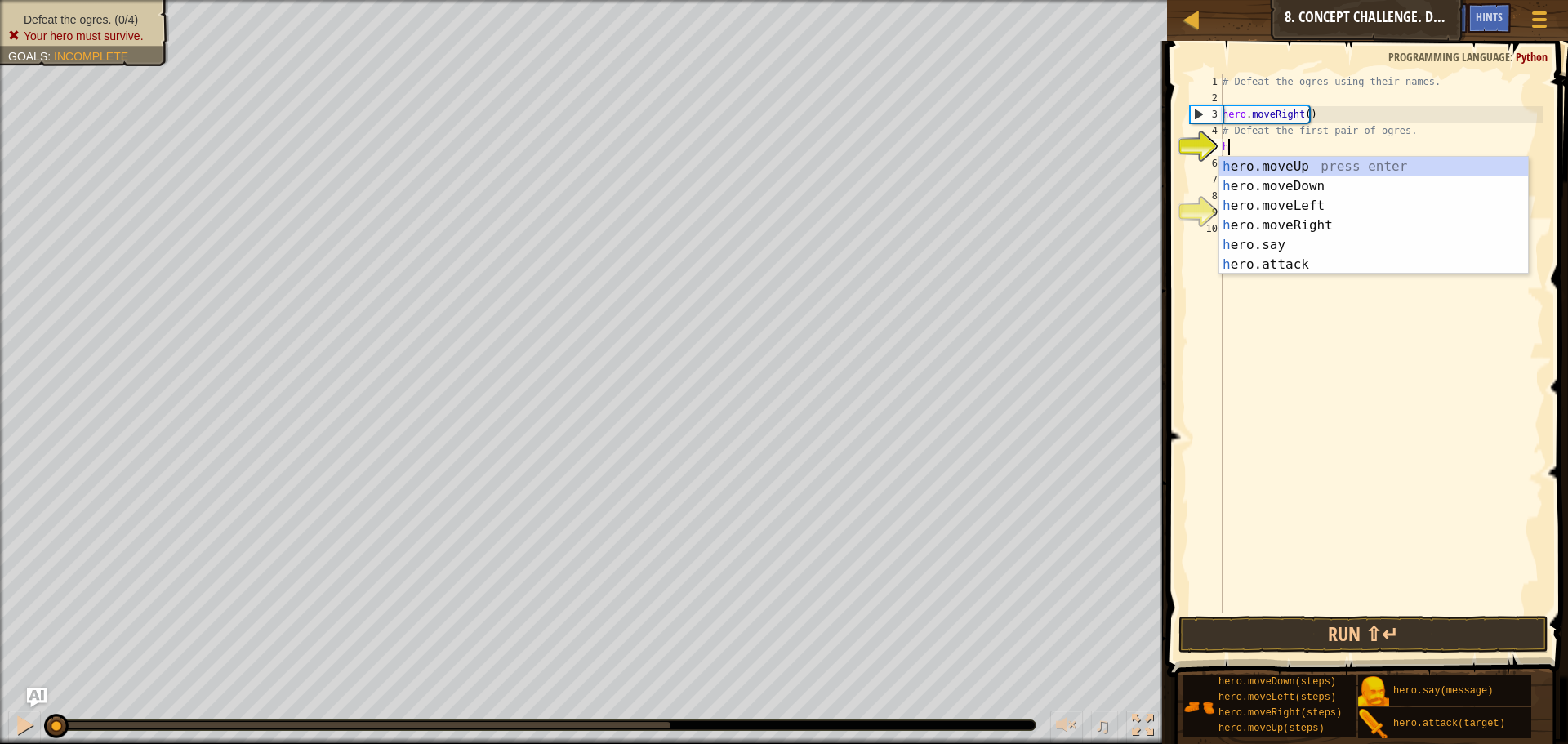
scroll to position [8, 0]
click at [1325, 257] on div "he ro.moveUp press enter he ro.moveDown press enter he ro.moveLeft press enter …" at bounding box center [1373, 235] width 309 height 157
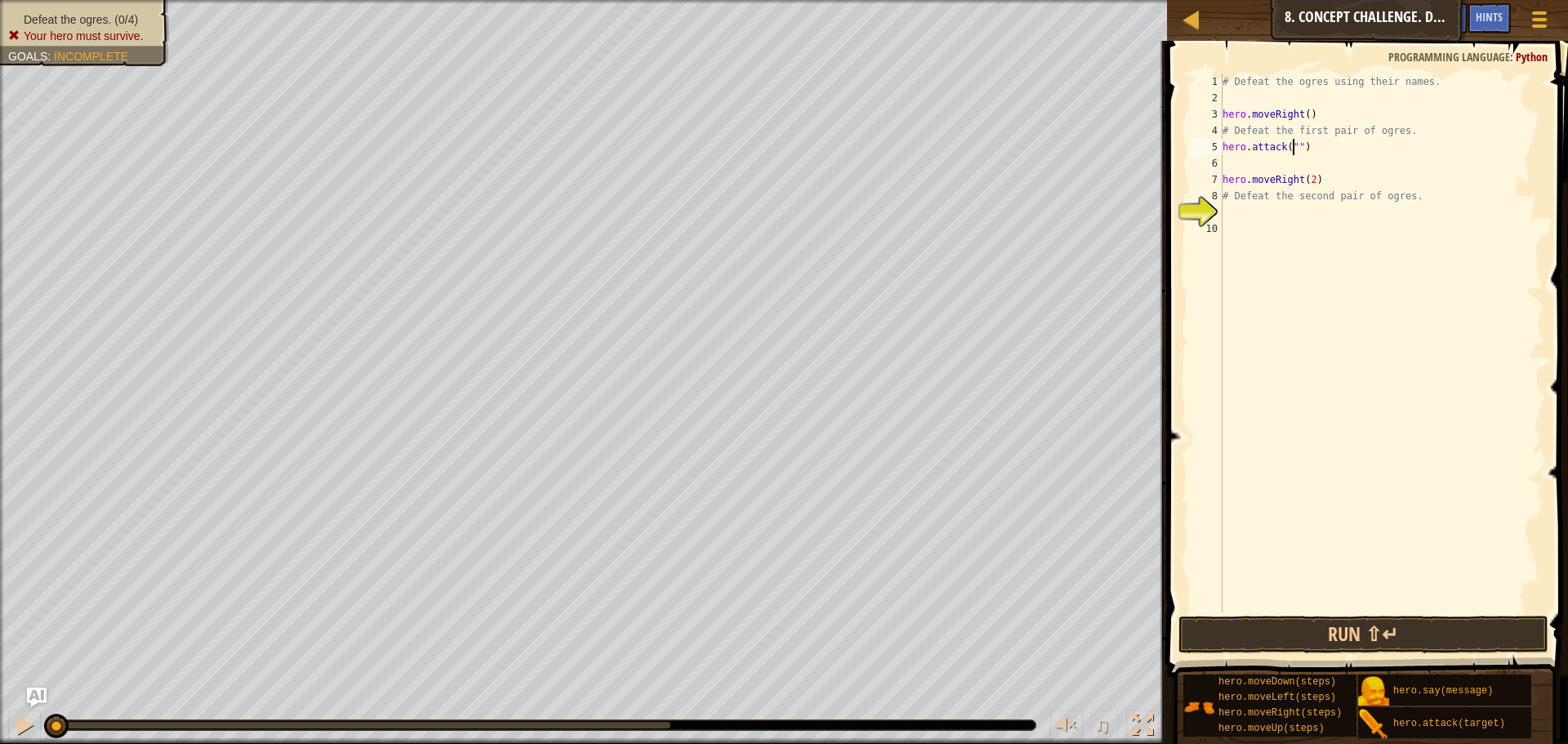
scroll to position [8, 7]
type textarea "hero.attack("Sog")"
click at [1149, 153] on div "Map Introduction to Computer Science 8. Concept Challenge. Dangerous Steps Game…" at bounding box center [784, 372] width 1568 height 744
click at [1248, 167] on div "# Defeat the ogres using their names. hero . moveRight ( ) # Defeat the first p…" at bounding box center [1381, 360] width 324 height 572
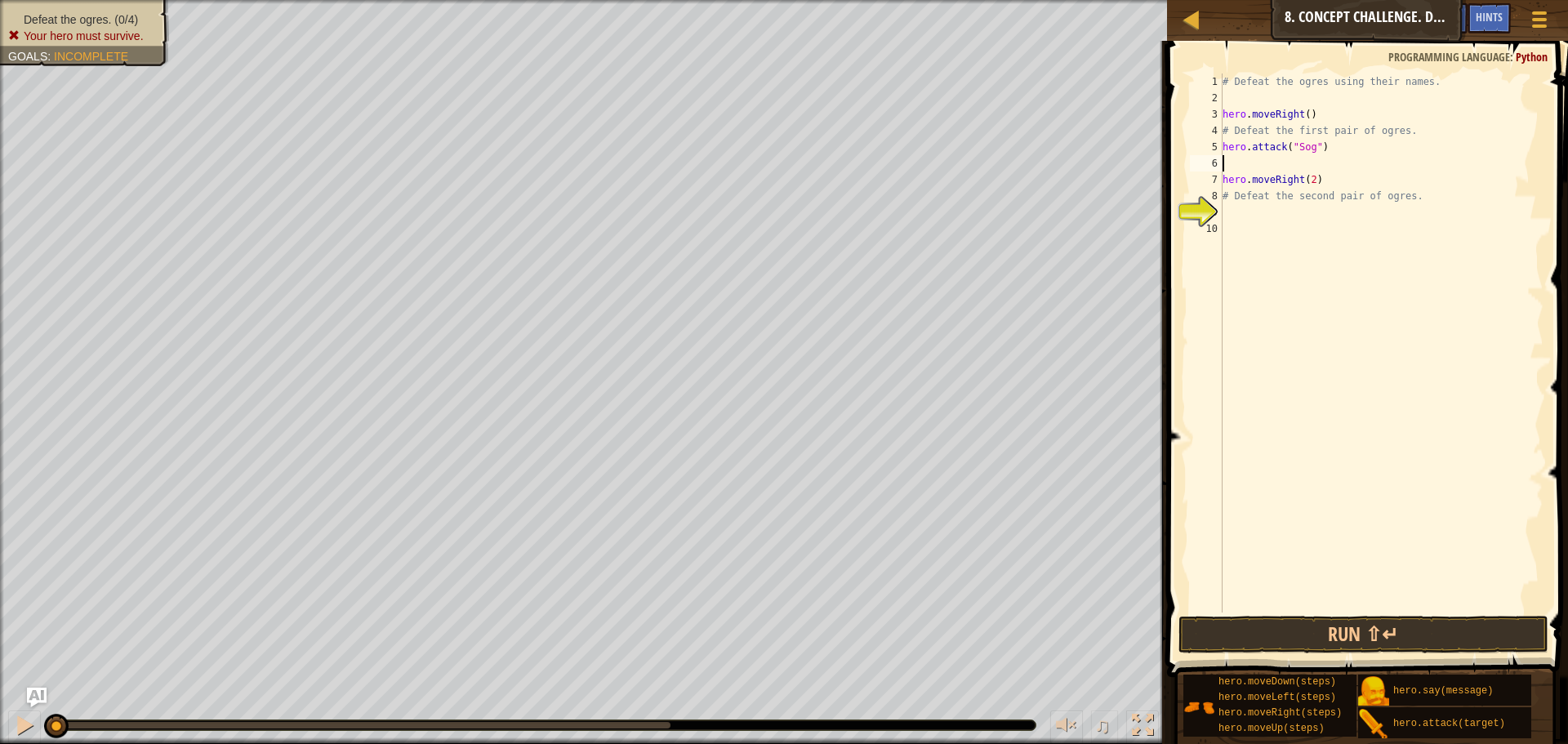
scroll to position [8, 0]
type textarea "hero.attack("Sog")"
click at [1301, 177] on div "# Defeat the ogres using their names. hero . moveRight ( ) # Defeat the first p…" at bounding box center [1381, 360] width 324 height 572
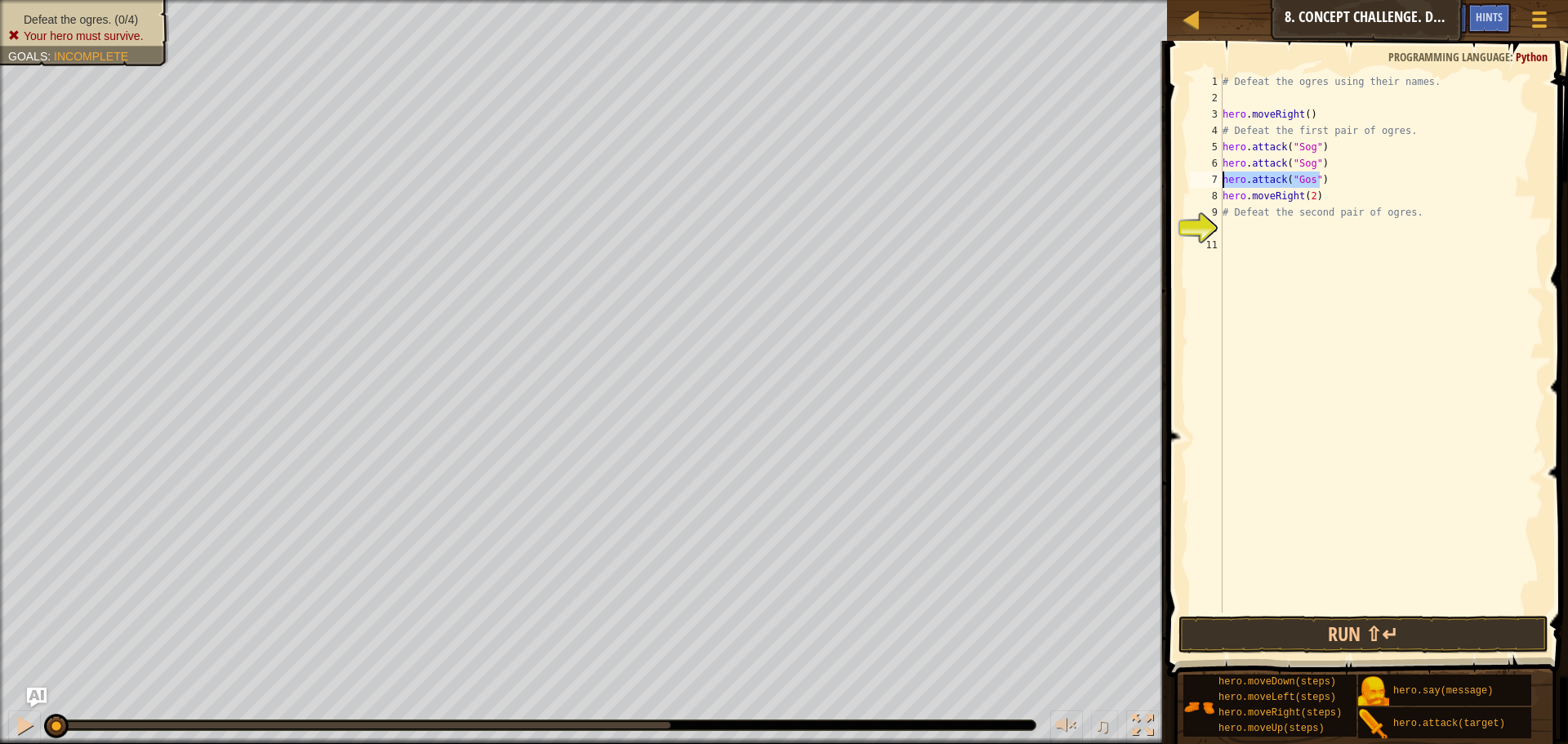
drag, startPoint x: 1329, startPoint y: 179, endPoint x: 1166, endPoint y: 179, distance: 163.0
click at [1166, 179] on div "hero.attack("Gos") 1 2 3 4 5 6 7 8 9 10 11 # Defeat the ogres using their names…" at bounding box center [1364, 391] width 406 height 685
type textarea "hero.attack("Gos")"
click at [1365, 184] on div "# Defeat the ogres using their names. hero . moveRight ( ) # Defeat the first p…" at bounding box center [1381, 343] width 324 height 539
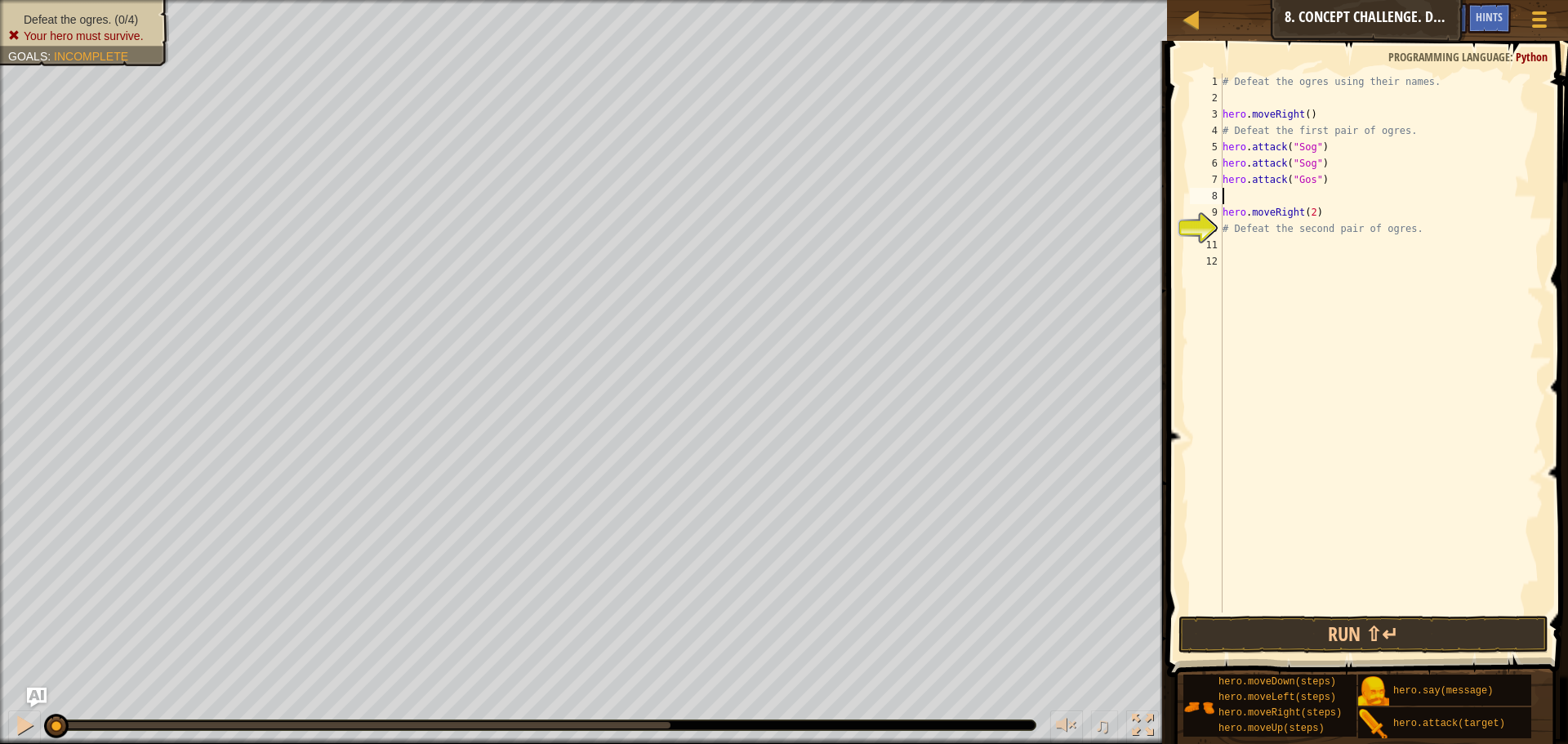
paste textarea "hero.attack("Gos")"
type textarea "hero.attack("Gos")"
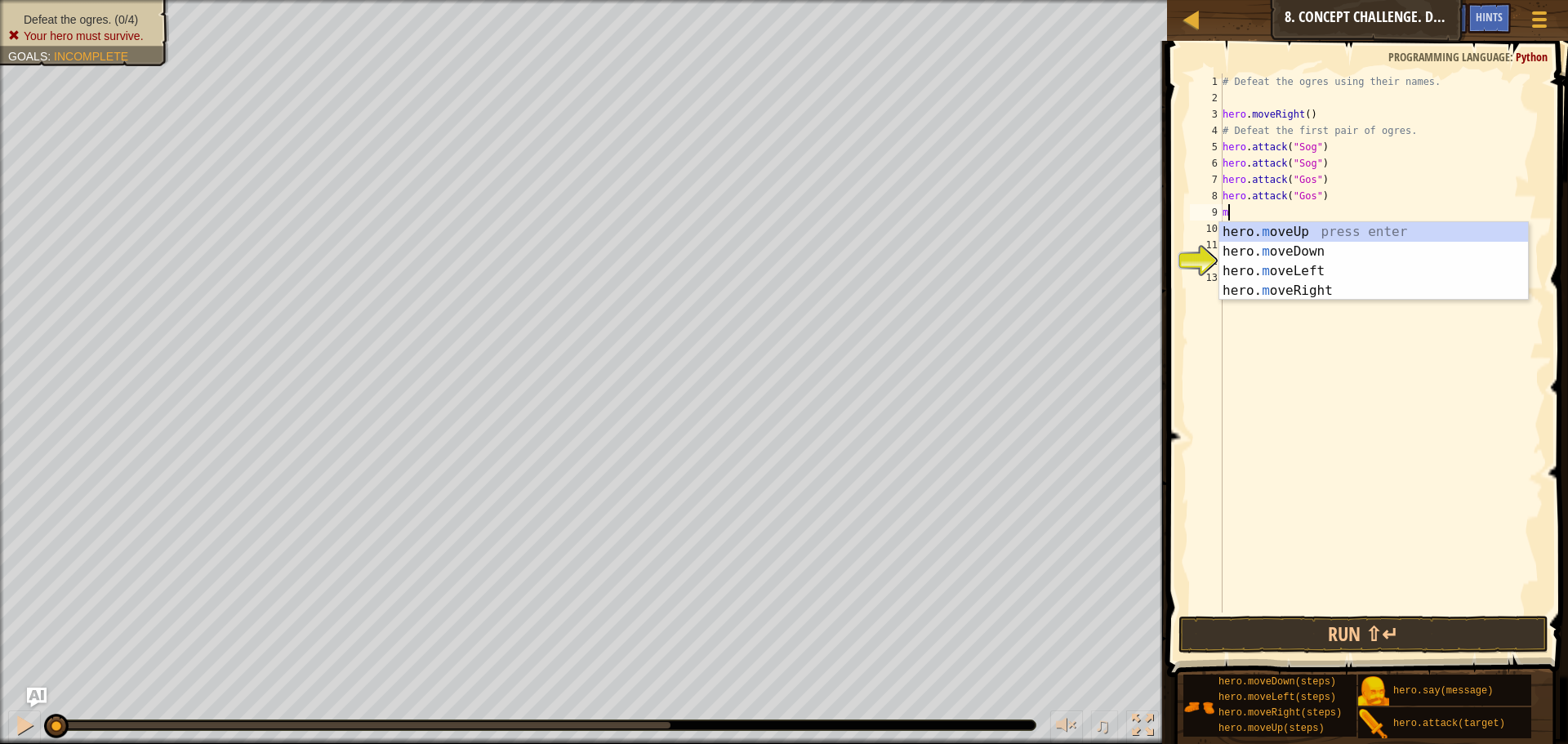
type textarea "moe"
click at [1291, 251] on div "hero. mo v e Up press enter hero. mo v e Down press enter hero. mo v e Left pre…" at bounding box center [1373, 281] width 309 height 118
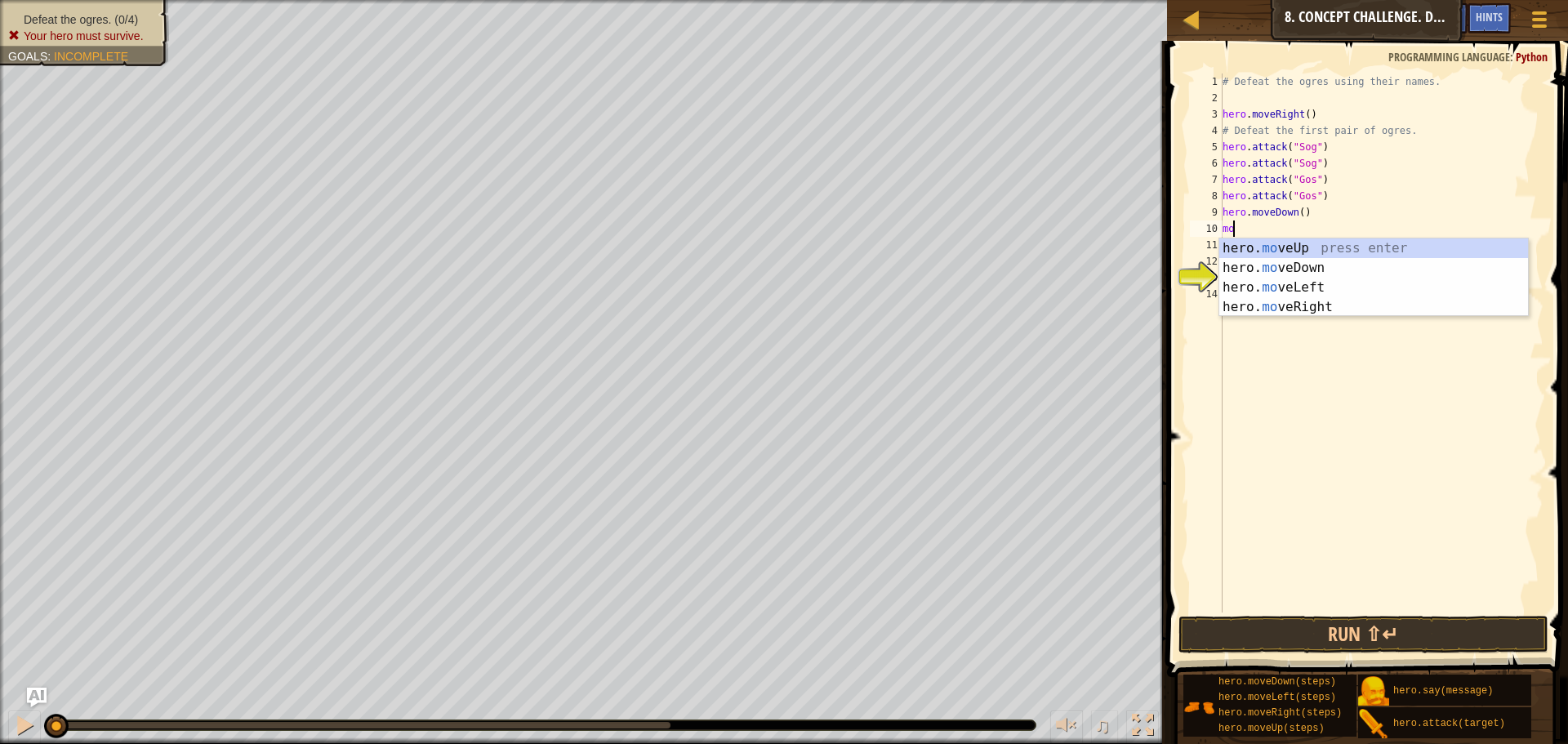
type textarea "move"
click at [1307, 245] on div "hero. move Up press enter hero. move Down press enter hero. move Left press ent…" at bounding box center [1373, 297] width 309 height 118
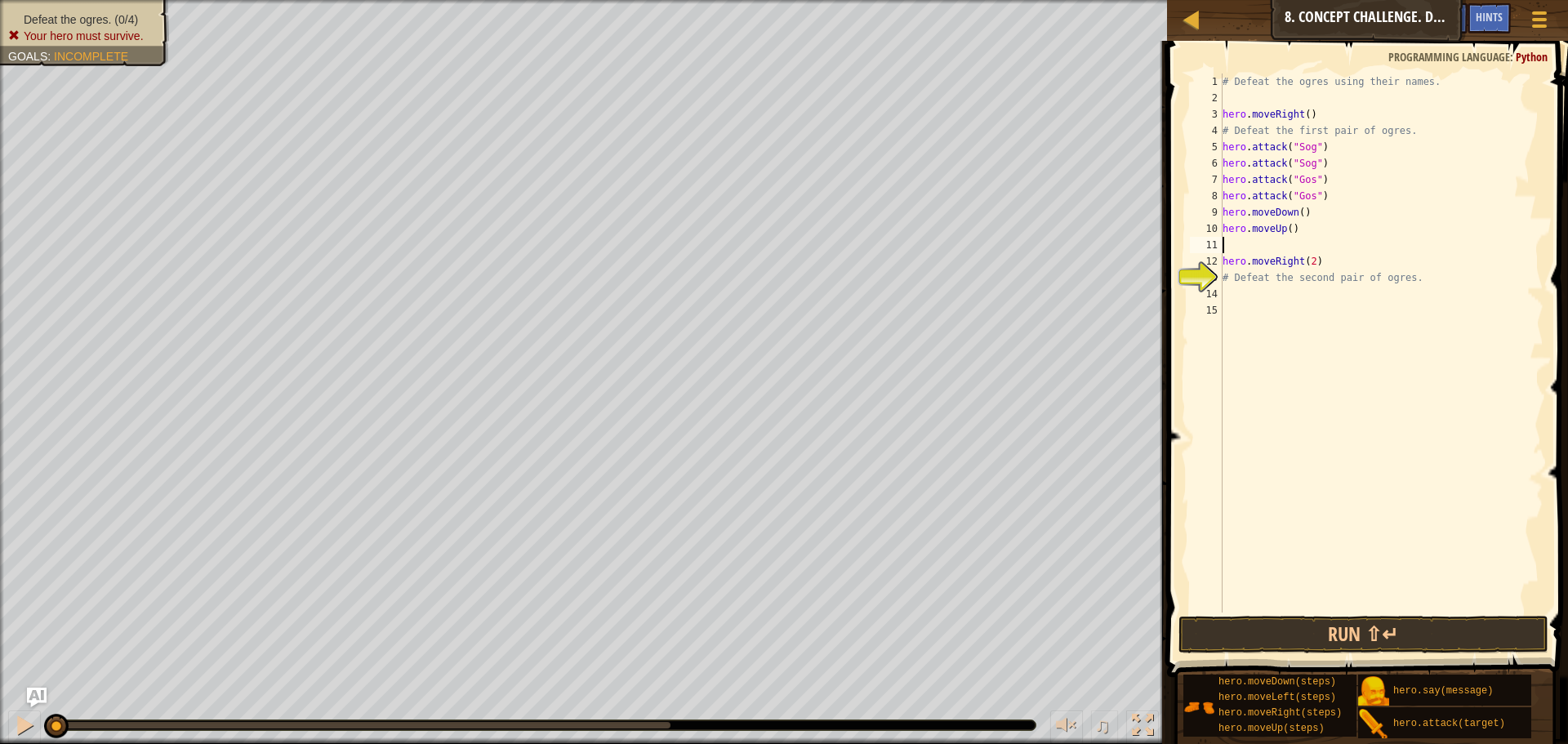
scroll to position [8, 0]
click at [1310, 268] on div "# Defeat the ogres using their names. hero . moveRight ( ) # Defeat the first p…" at bounding box center [1381, 360] width 324 height 572
type textarea "# Defeat the second pair of ogres."
click at [1291, 275] on div "# Defeat the ogres using their names. hero . moveRight ( ) # Defeat the first p…" at bounding box center [1381, 360] width 324 height 572
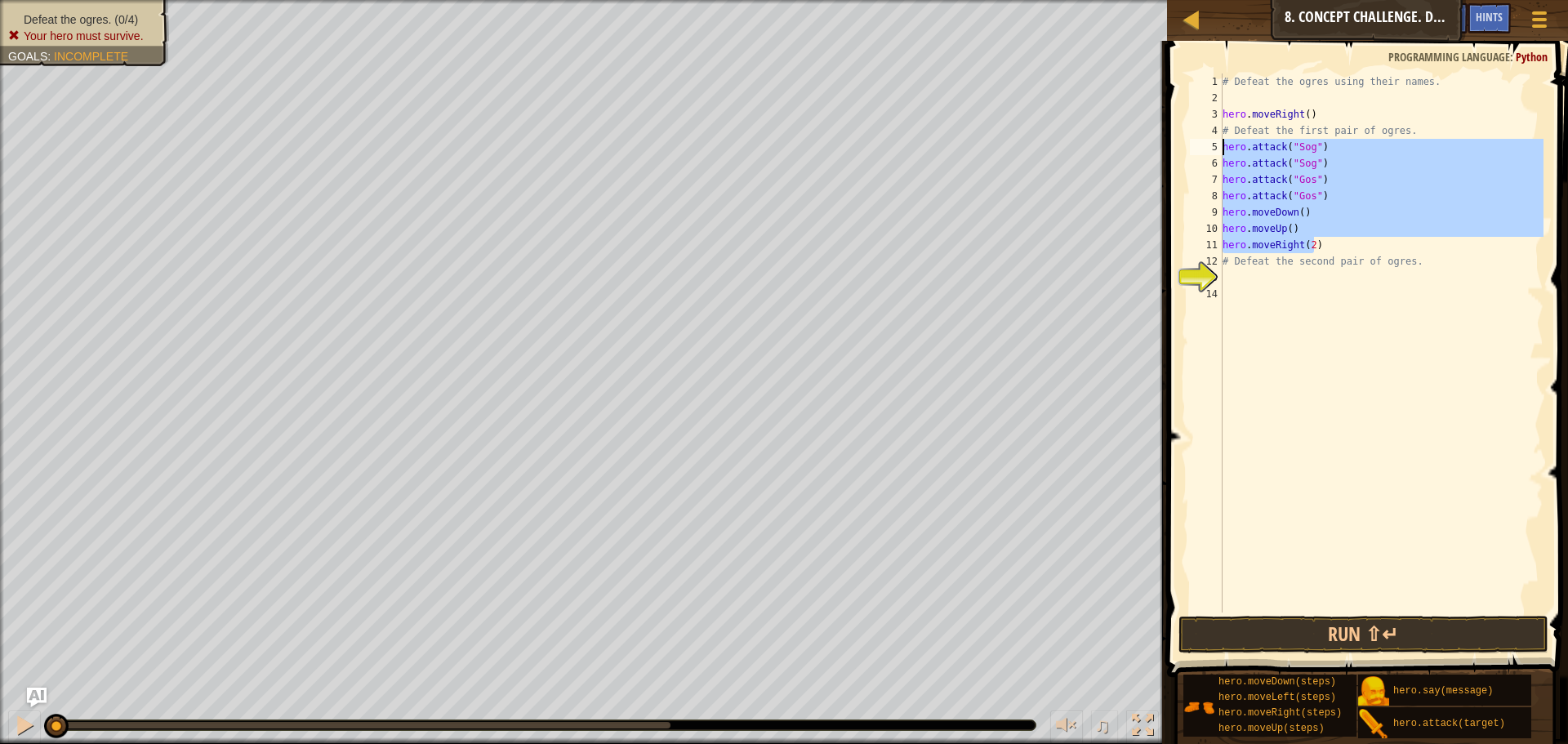
drag, startPoint x: 1331, startPoint y: 242, endPoint x: 1216, endPoint y: 141, distance: 153.1
click at [1216, 141] on div "1 2 3 4 5 6 7 8 9 10 11 12 13 14 # Defeat the ogres using their names. hero . m…" at bounding box center [1365, 343] width 357 height 539
type textarea "hero.attack("Sog") hero.attack("Sog")"
click at [1261, 297] on div "# Defeat the ogres using their names. hero . moveRight ( ) # Defeat the first p…" at bounding box center [1381, 360] width 324 height 572
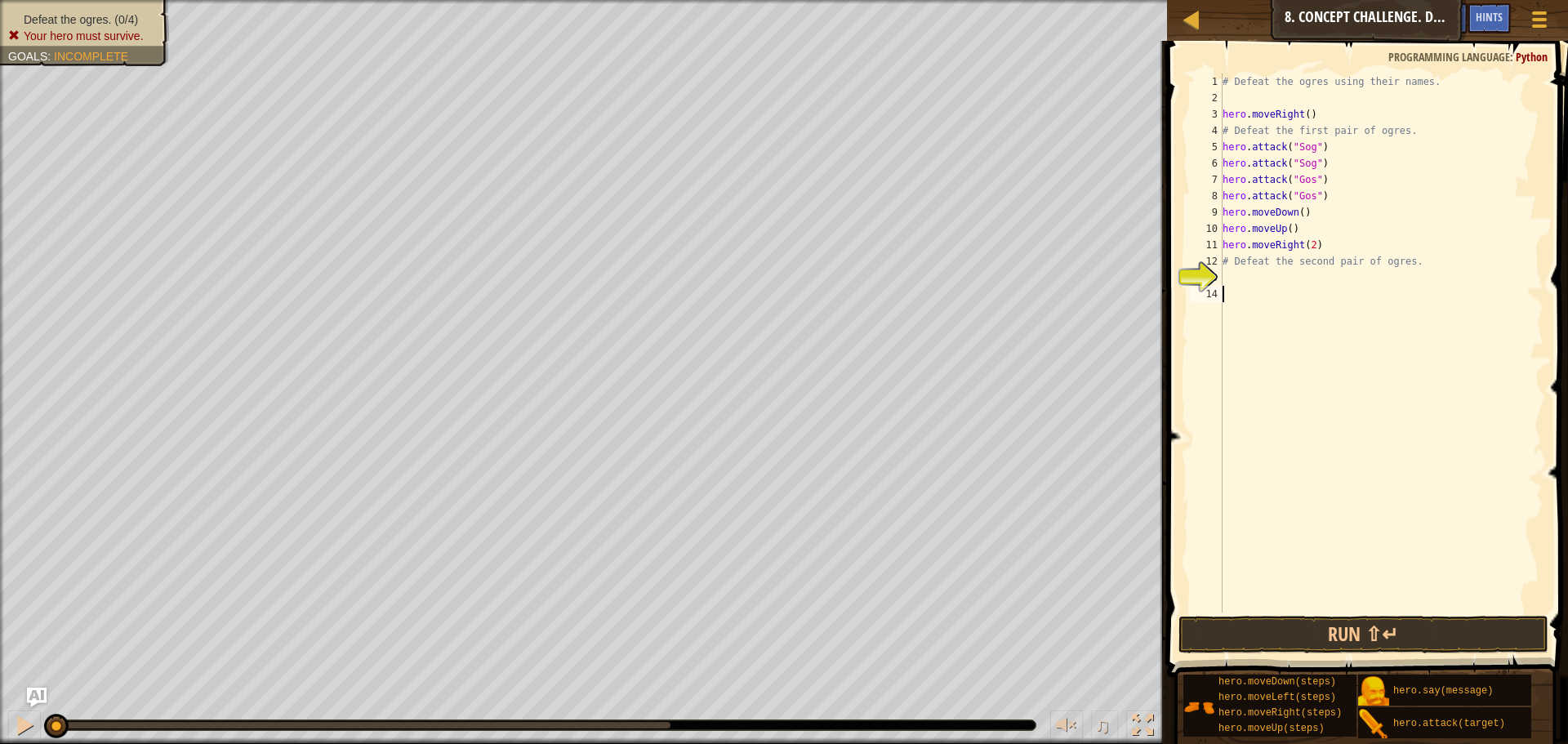
click at [1261, 280] on div "# Defeat the ogres using their names. hero . moveRight ( ) # Defeat the first p…" at bounding box center [1381, 360] width 324 height 572
paste textarea "hero.moveRight(2)"
type textarea "hero.moveRight(2)"
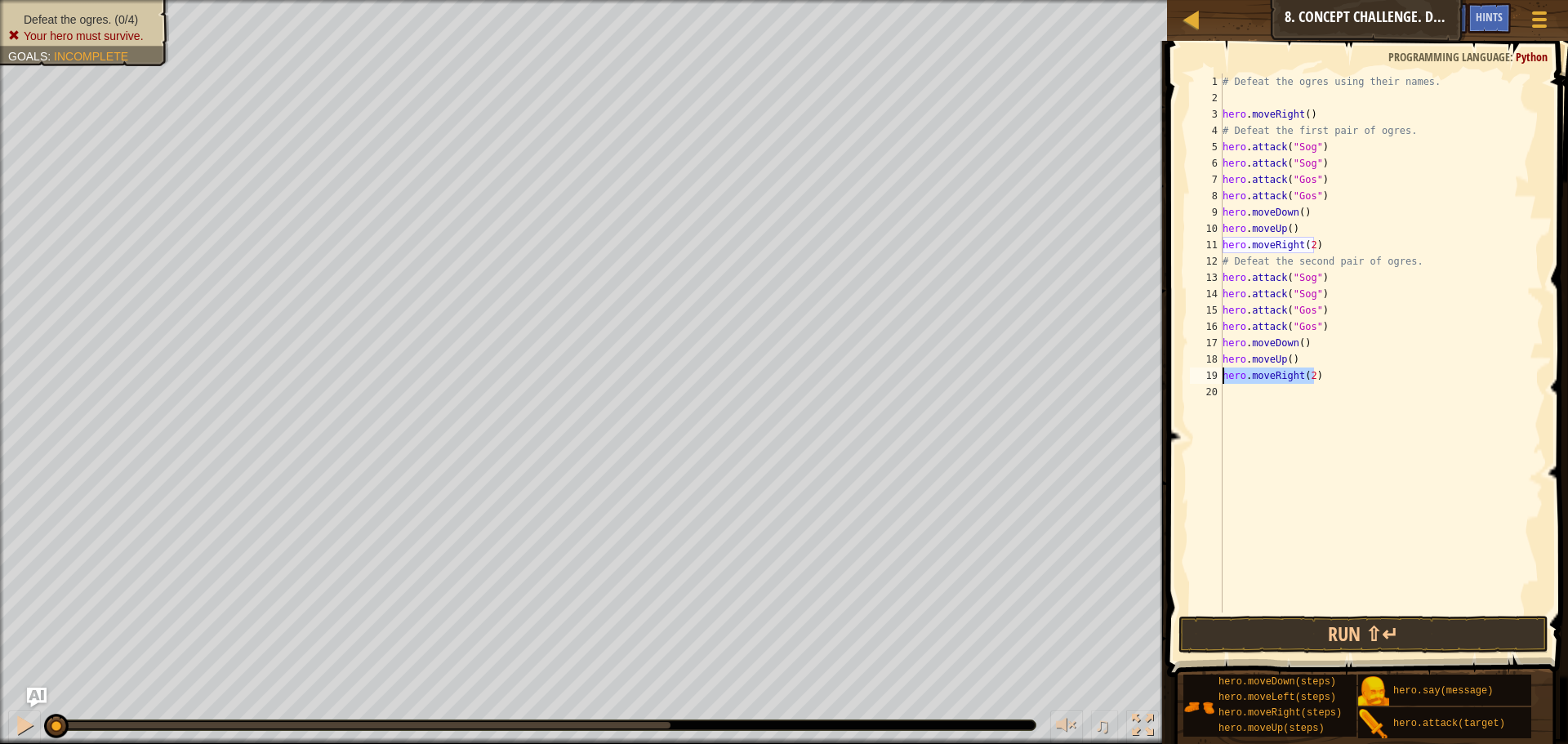
drag, startPoint x: 1325, startPoint y: 375, endPoint x: 1215, endPoint y: 381, distance: 110.2
click at [1215, 381] on div "hero.moveRight(2) 1 2 3 4 5 6 7 8 9 10 11 12 13 14 15 16 17 18 19 20 # Defeat t…" at bounding box center [1365, 343] width 357 height 539
click at [1305, 325] on div "# Defeat the ogres using their names. hero . moveRight ( ) # Defeat the first p…" at bounding box center [1381, 360] width 324 height 572
click at [1297, 280] on div "# Defeat the ogres using their names. hero . moveRight ( ) # Defeat the first p…" at bounding box center [1381, 360] width 324 height 572
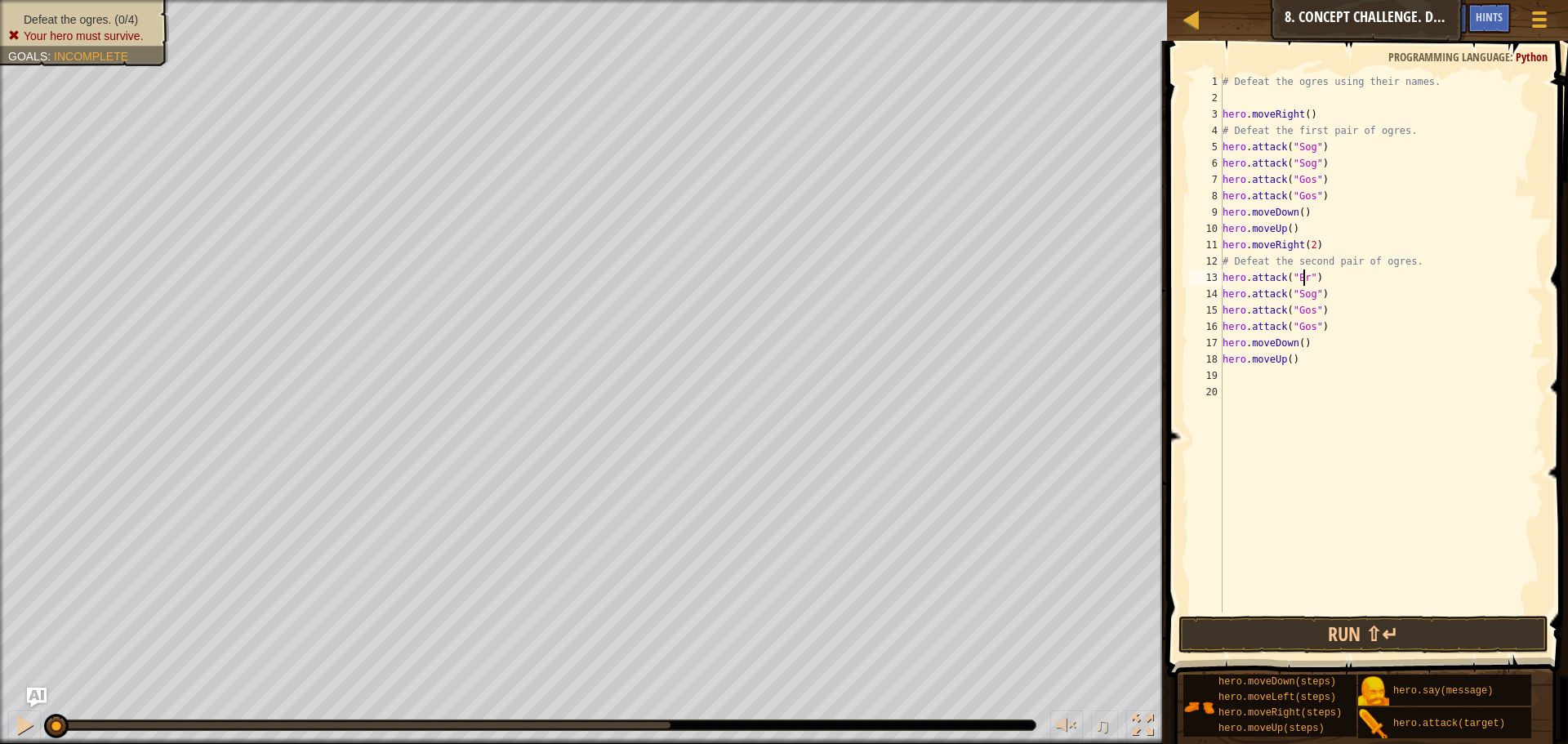
scroll to position [8, 8]
click at [1305, 294] on div "# Defeat the ogres using their names. hero . moveRight ( ) # Defeat the first p…" at bounding box center [1381, 360] width 324 height 572
click at [1296, 305] on div "# Defeat the ogres using their names. hero . moveRight ( ) # Defeat the first p…" at bounding box center [1381, 360] width 324 height 572
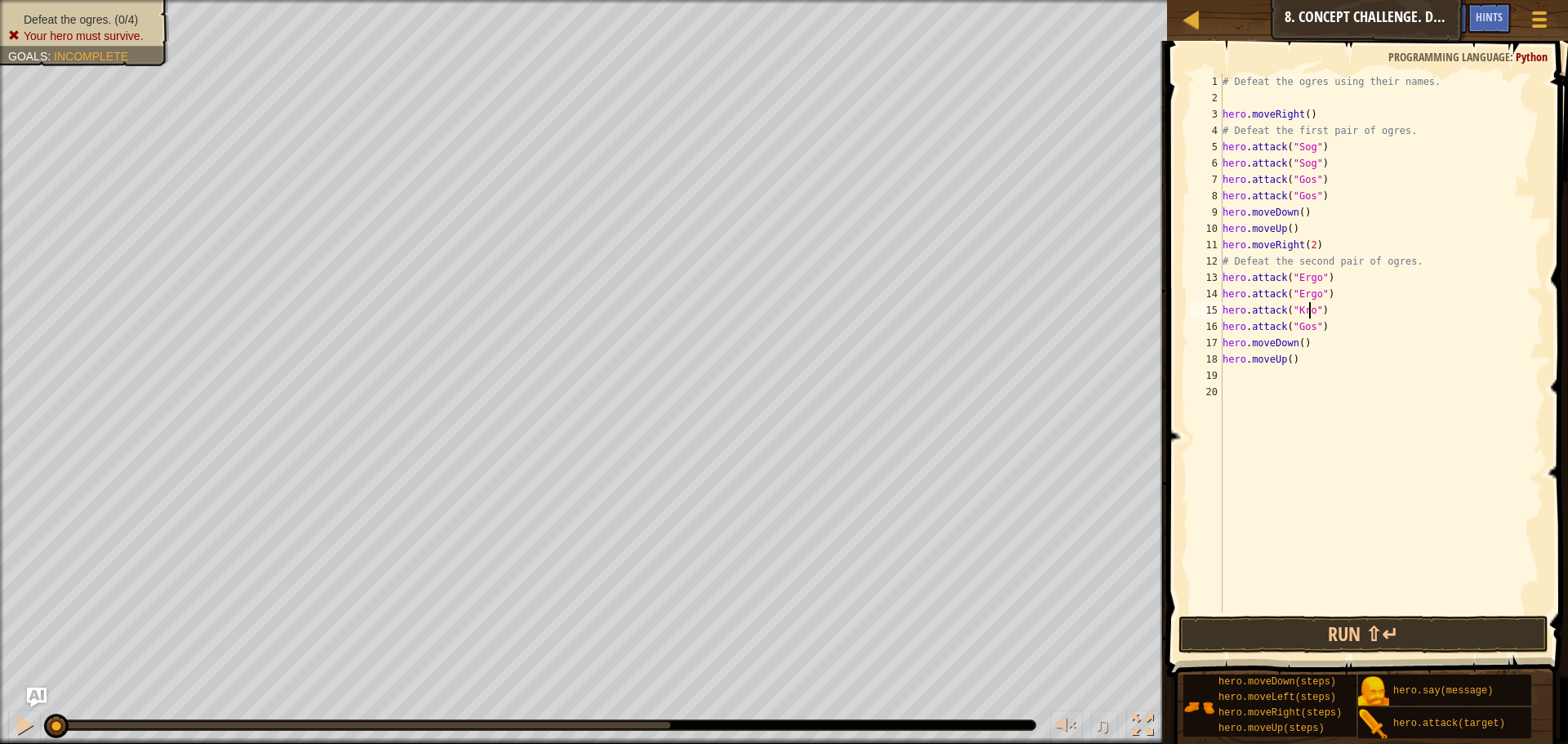
click at [1297, 324] on div "# Defeat the ogres using their names. hero . moveRight ( ) # Defeat the first p…" at bounding box center [1381, 360] width 324 height 572
type textarea "hero.attack("Kro")"
click at [1297, 642] on button "Run ⇧↵" at bounding box center [1362, 635] width 370 height 38
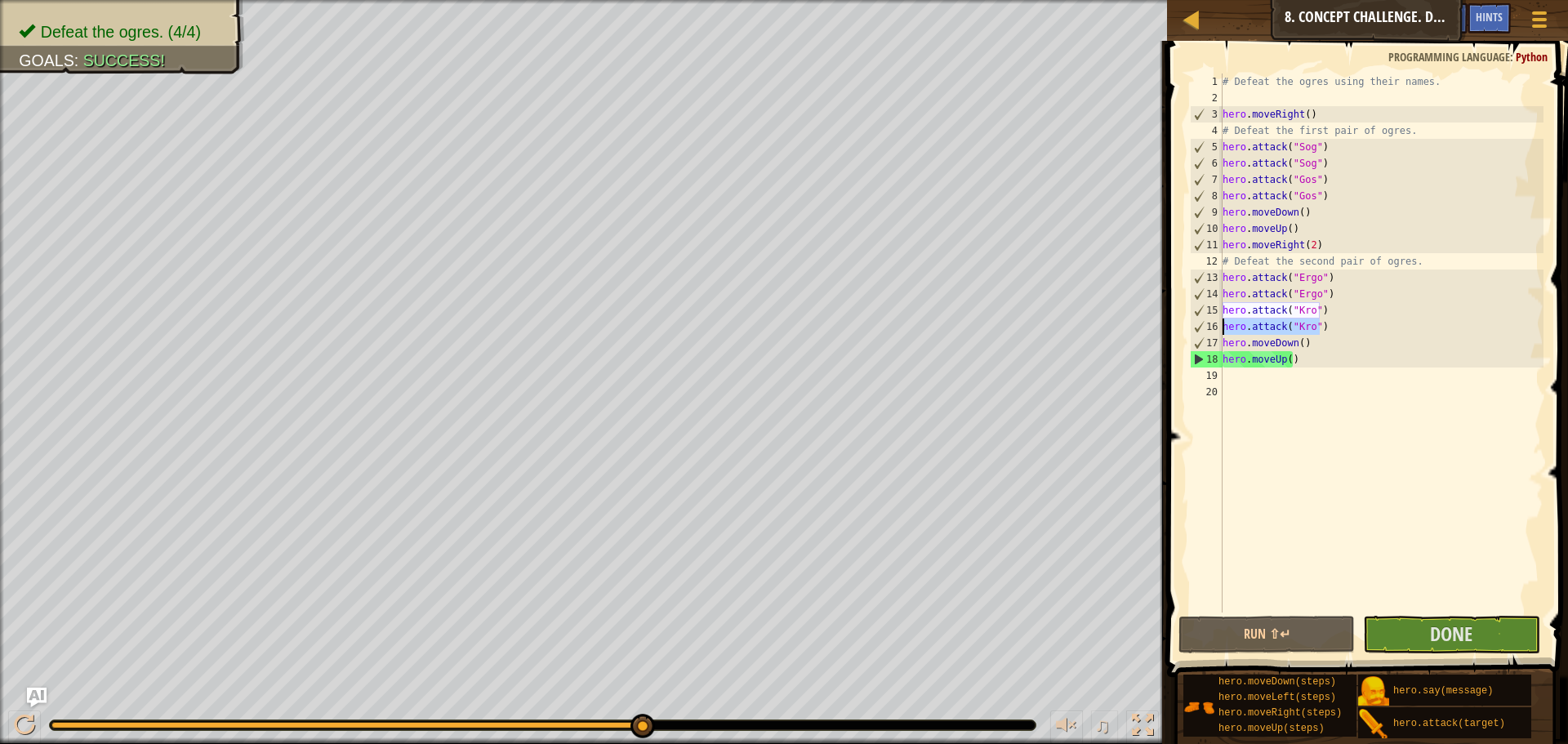
drag, startPoint x: 1319, startPoint y: 330, endPoint x: 1215, endPoint y: 330, distance: 104.0
click at [1215, 330] on div "hero.attack("Kro") 1 2 3 4 5 6 7 8 9 10 11 12 13 14 15 16 17 18 19 20 # Defeat …" at bounding box center [1365, 343] width 357 height 539
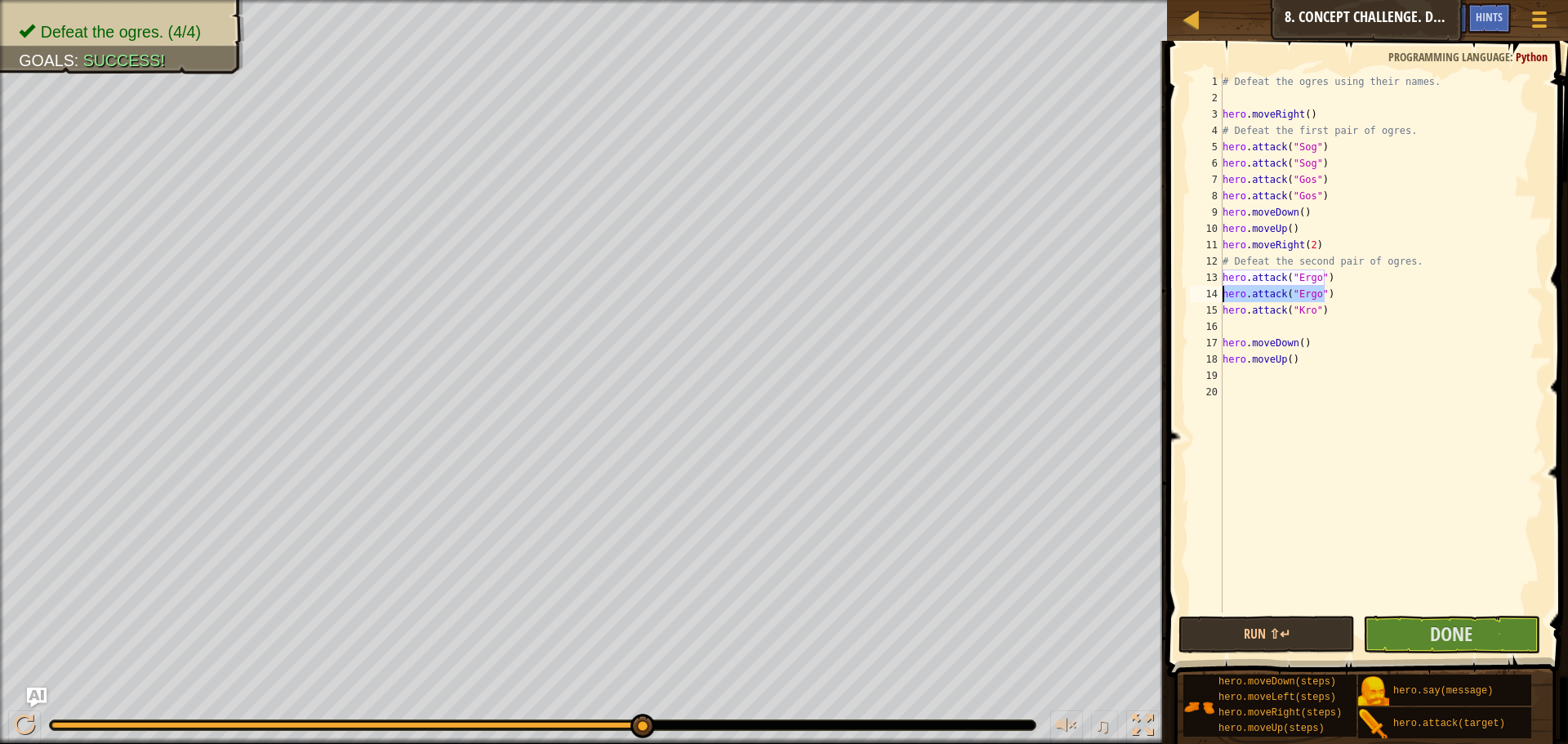
drag, startPoint x: 1326, startPoint y: 297, endPoint x: 1202, endPoint y: 295, distance: 124.0
click at [1202, 295] on div "1 2 3 4 5 6 7 8 9 10 11 12 13 14 15 16 17 18 19 20 # Defeat the ogres using the…" at bounding box center [1365, 343] width 357 height 539
type textarea "hero.attack("Ergo")"
click at [1120, 190] on div "Map Introduction to Computer Science 8. Concept Challenge. Dangerous Steps Game…" at bounding box center [784, 372] width 1568 height 744
type textarea "hero.attack("Gos")"
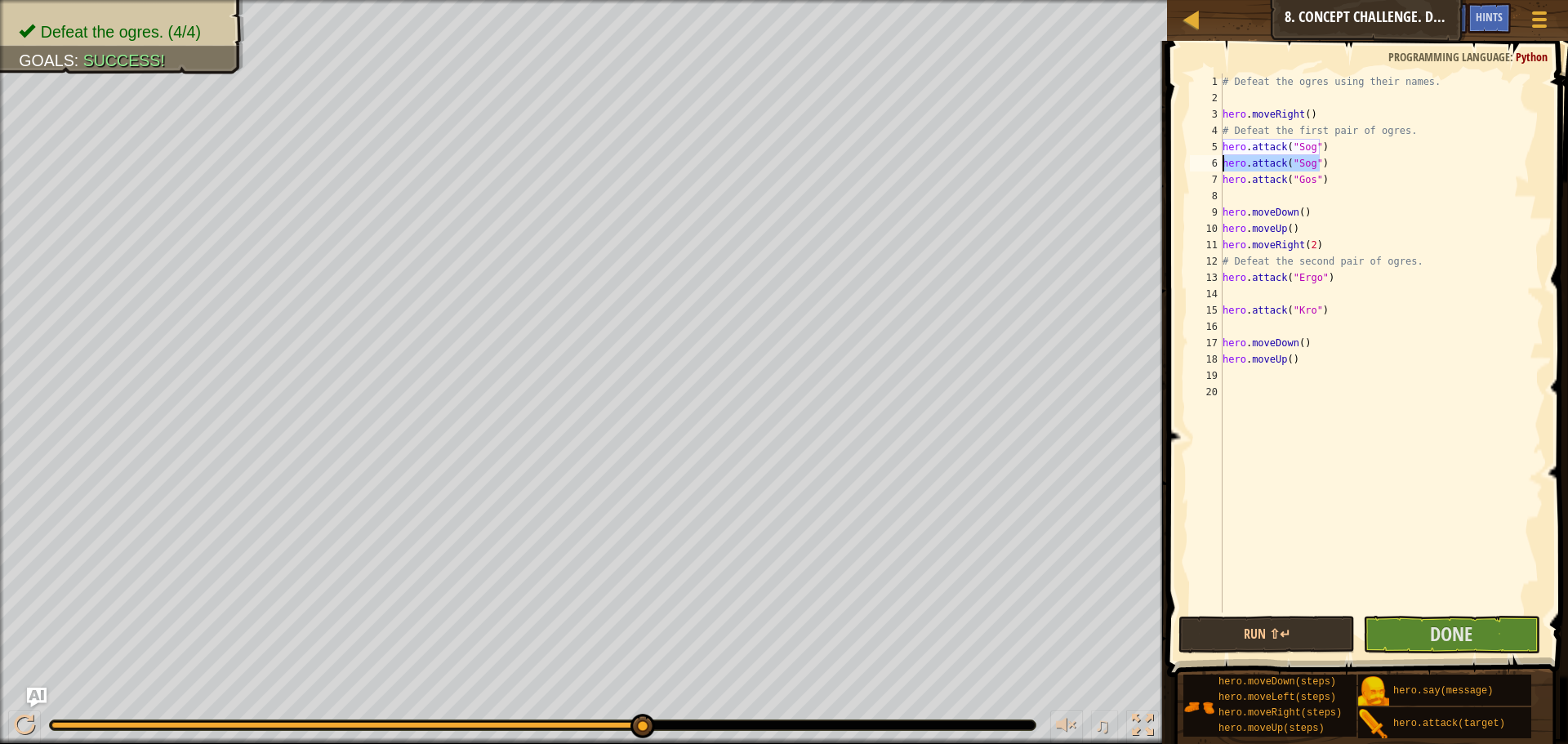
click at [1104, 166] on div "Map Introduction to Computer Science 8. Concept Challenge. Dangerous Steps Game…" at bounding box center [784, 372] width 1568 height 744
click at [1365, 630] on button "Done" at bounding box center [1451, 635] width 177 height 38
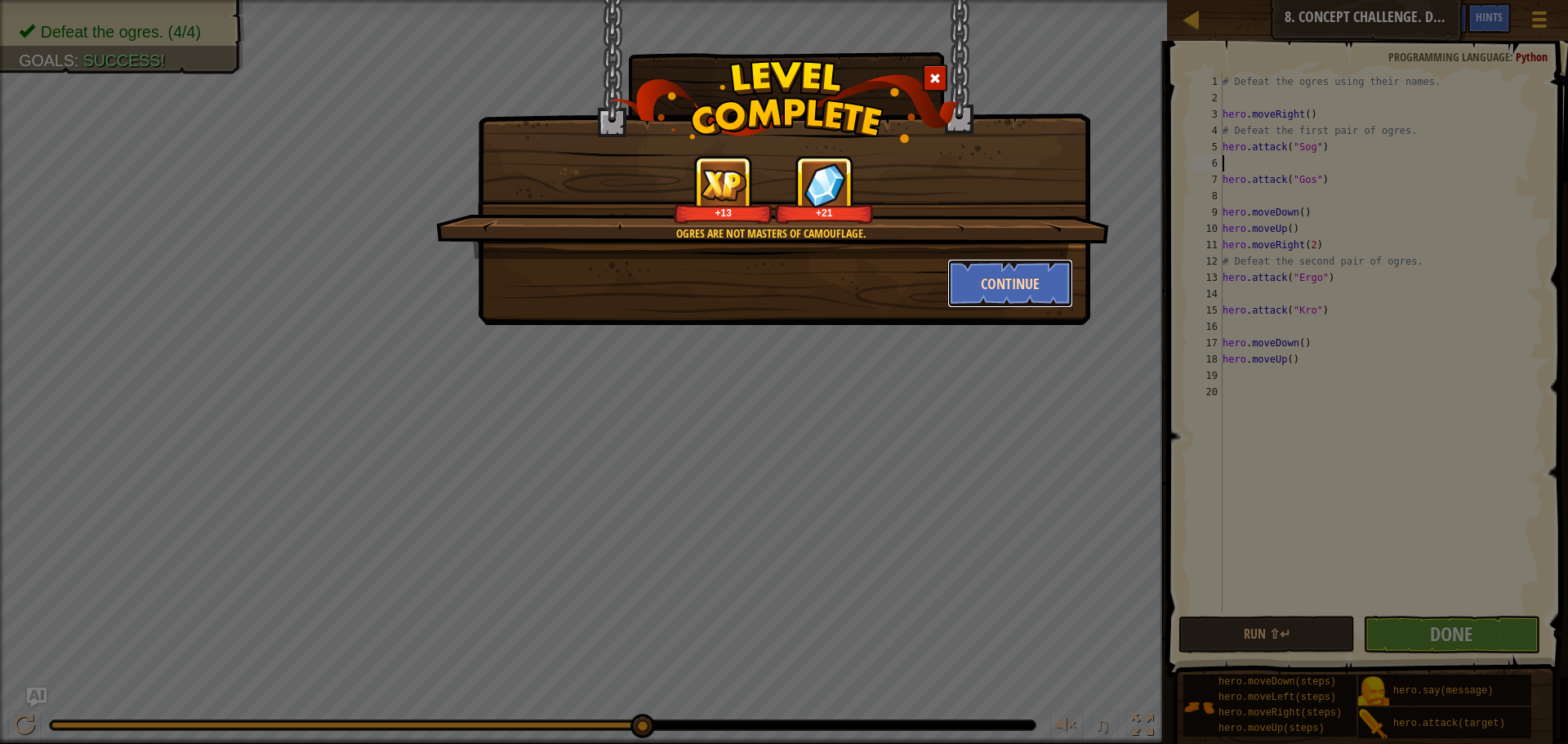
click at [977, 275] on button "Continue" at bounding box center [1010, 283] width 127 height 49
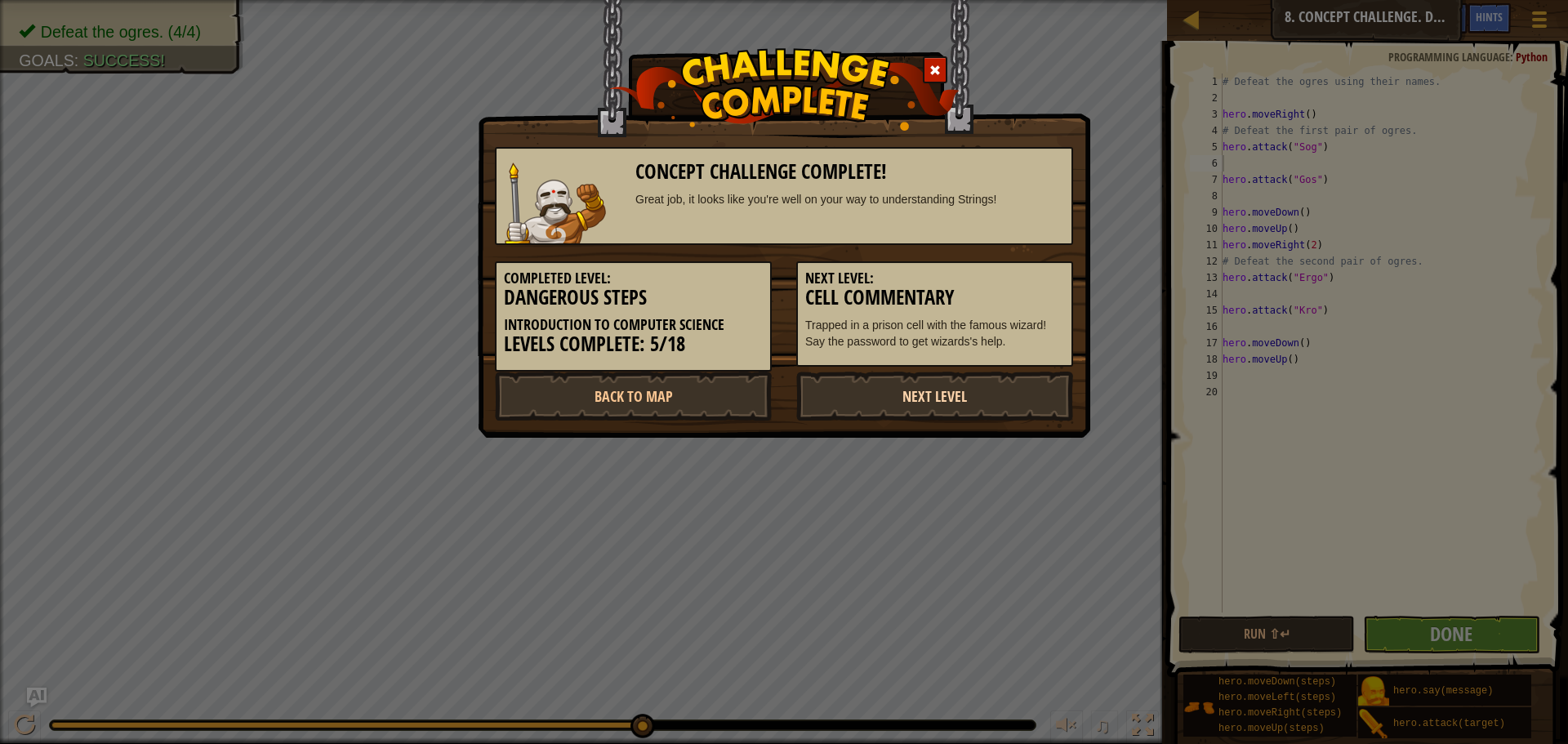
click at [857, 393] on link "Next Level" at bounding box center [934, 396] width 277 height 49
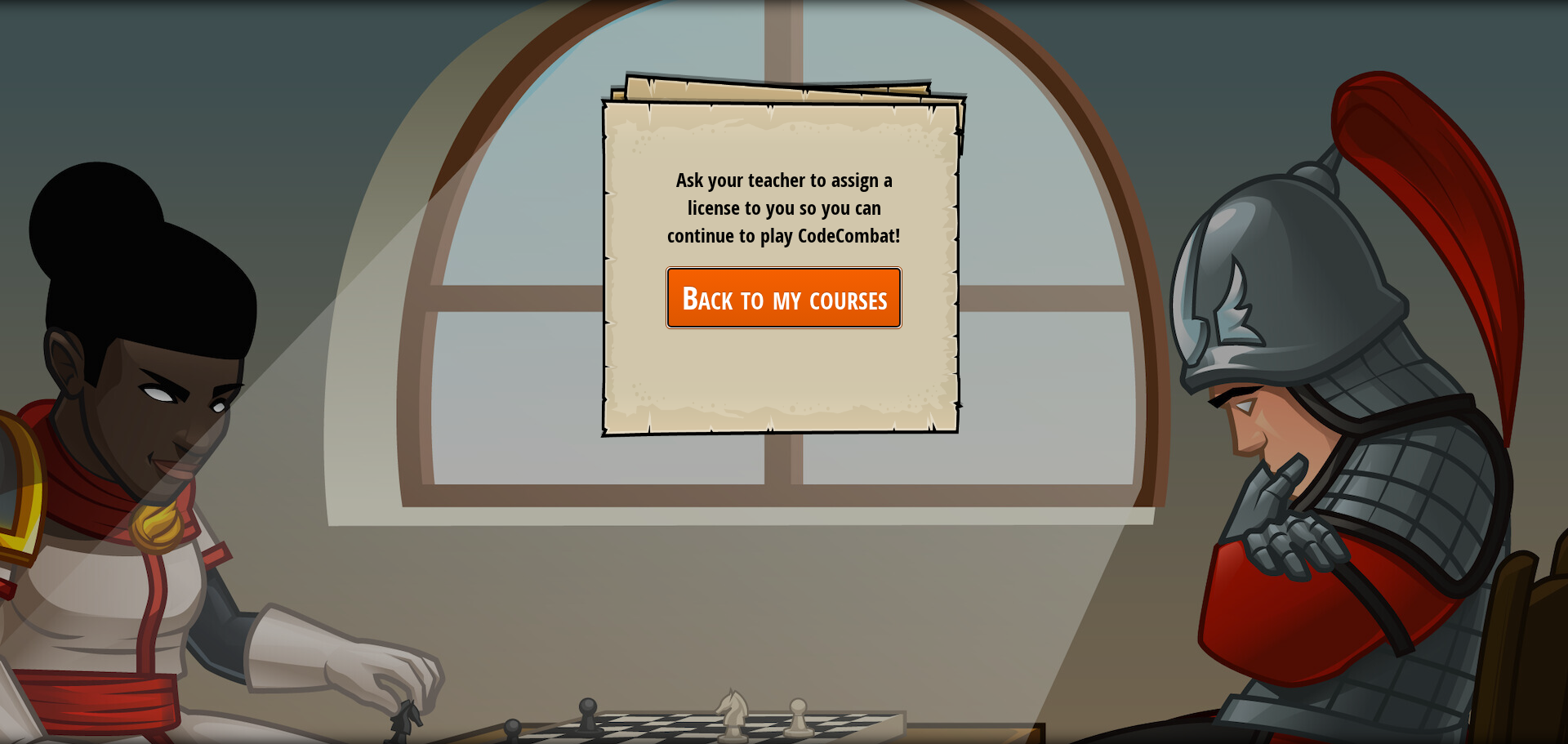
click at [800, 302] on link "Back to my courses" at bounding box center [784, 297] width 237 height 63
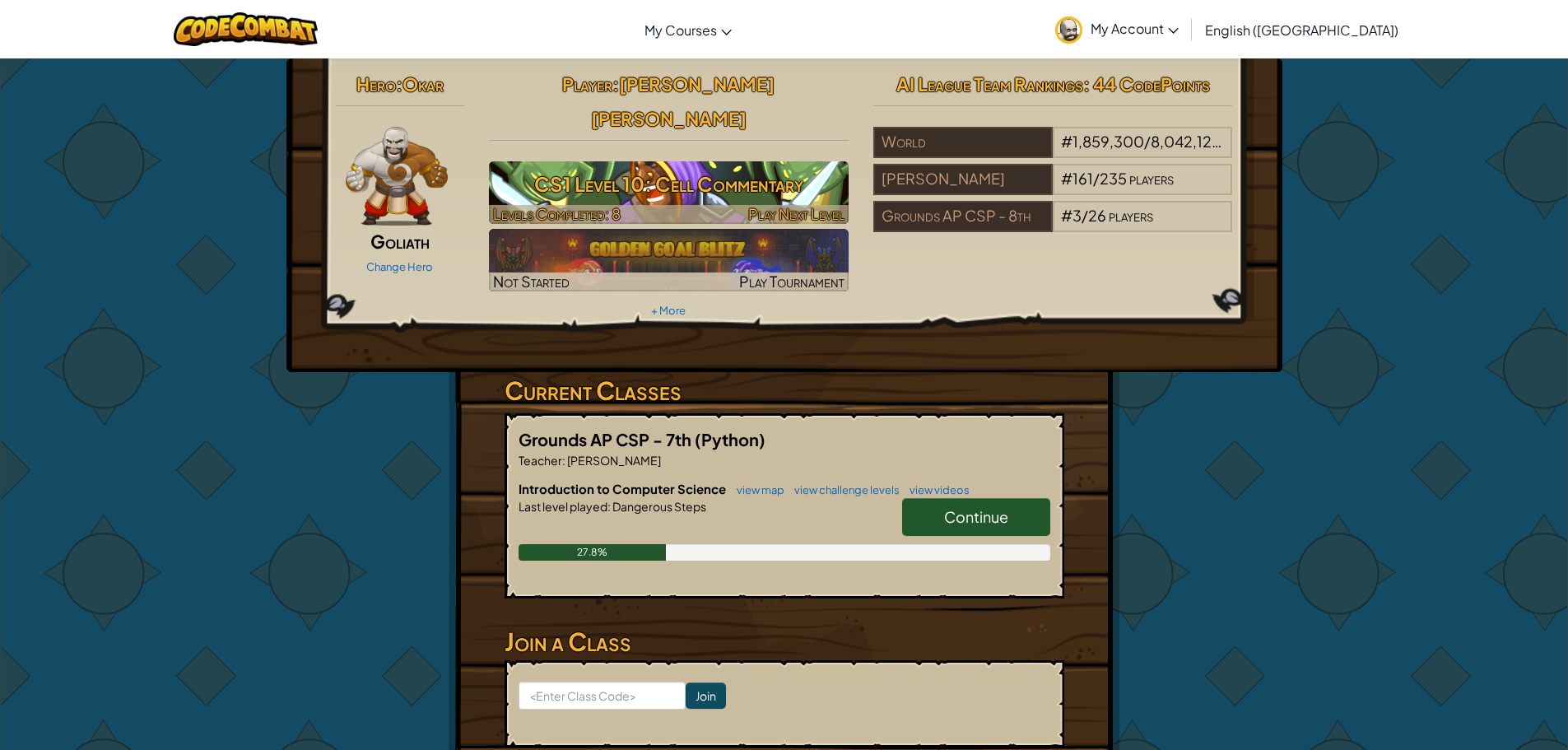
click at [818, 204] on span "Play Next Level" at bounding box center [796, 214] width 96 height 19
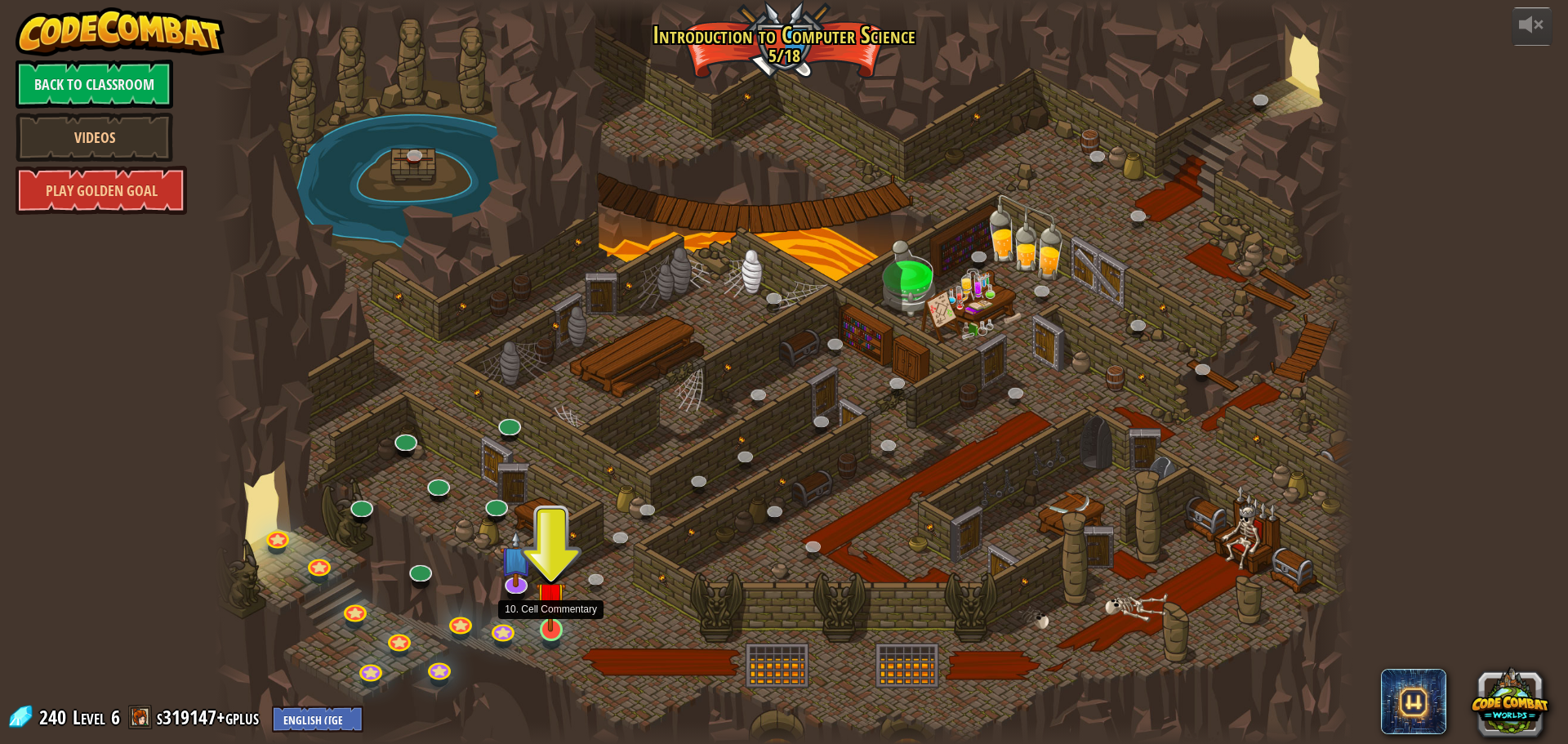
click at [547, 630] on img at bounding box center [550, 596] width 30 height 70
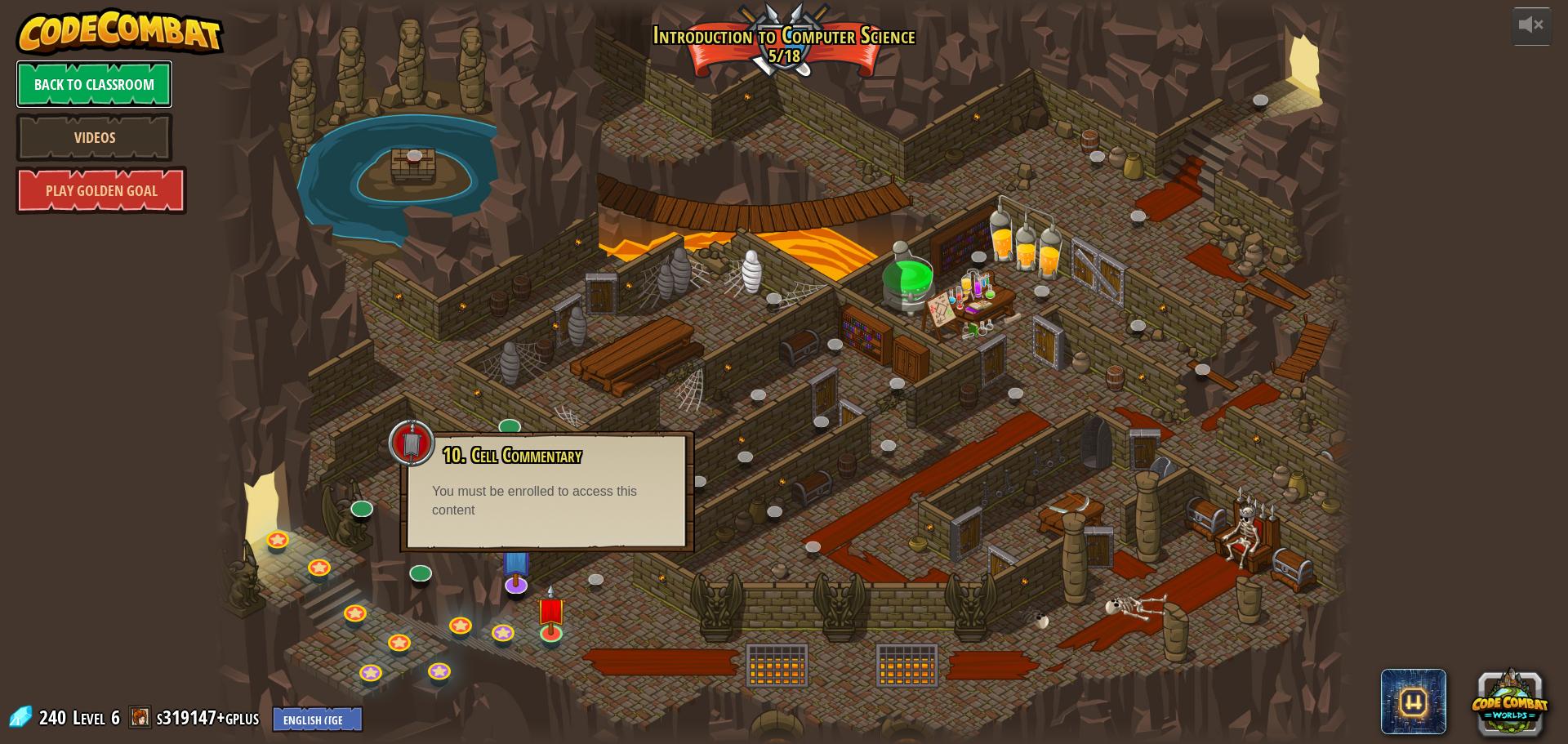
click at [94, 82] on link "Back to Classroom" at bounding box center [94, 83] width 158 height 49
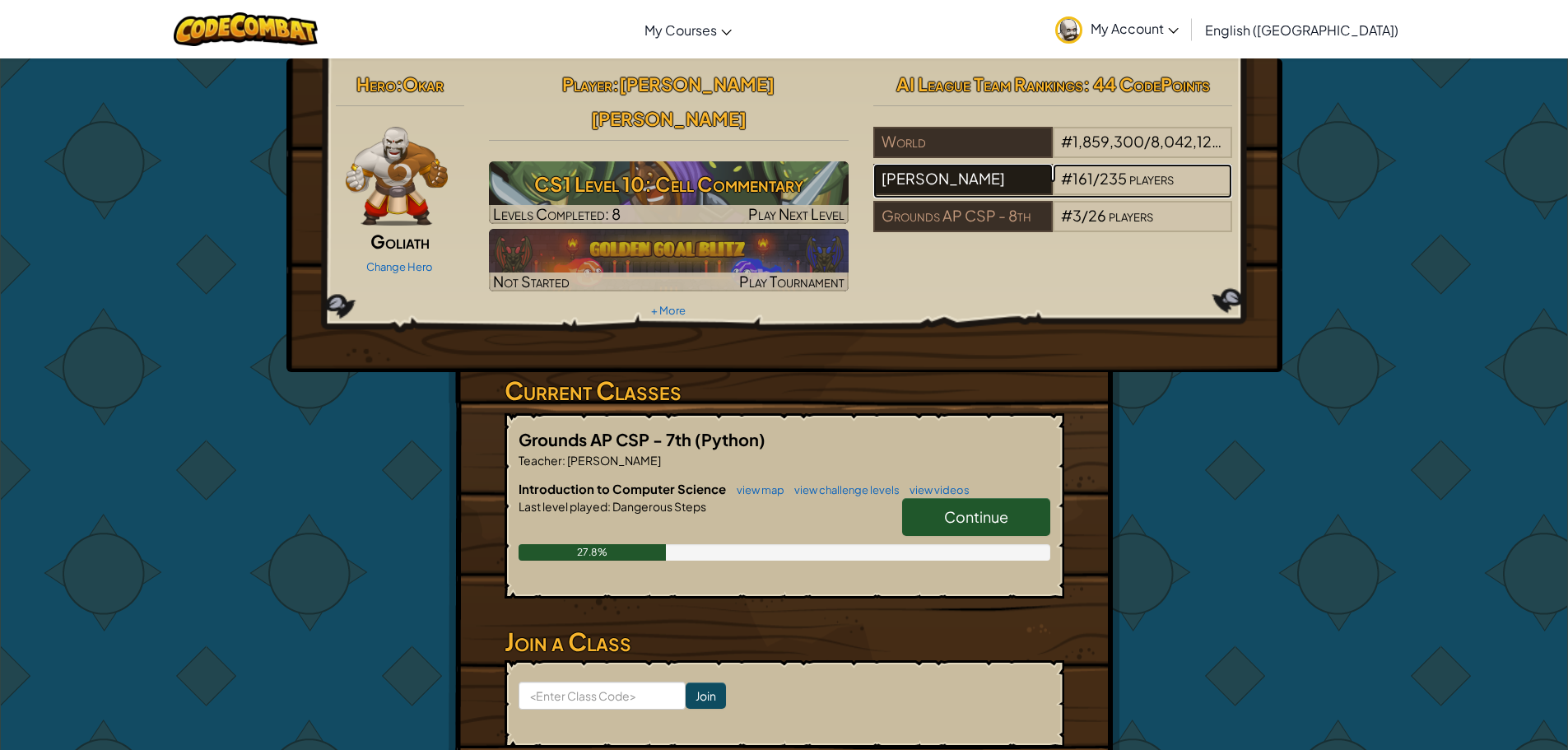
click at [973, 180] on div "[PERSON_NAME]" at bounding box center [963, 179] width 180 height 31
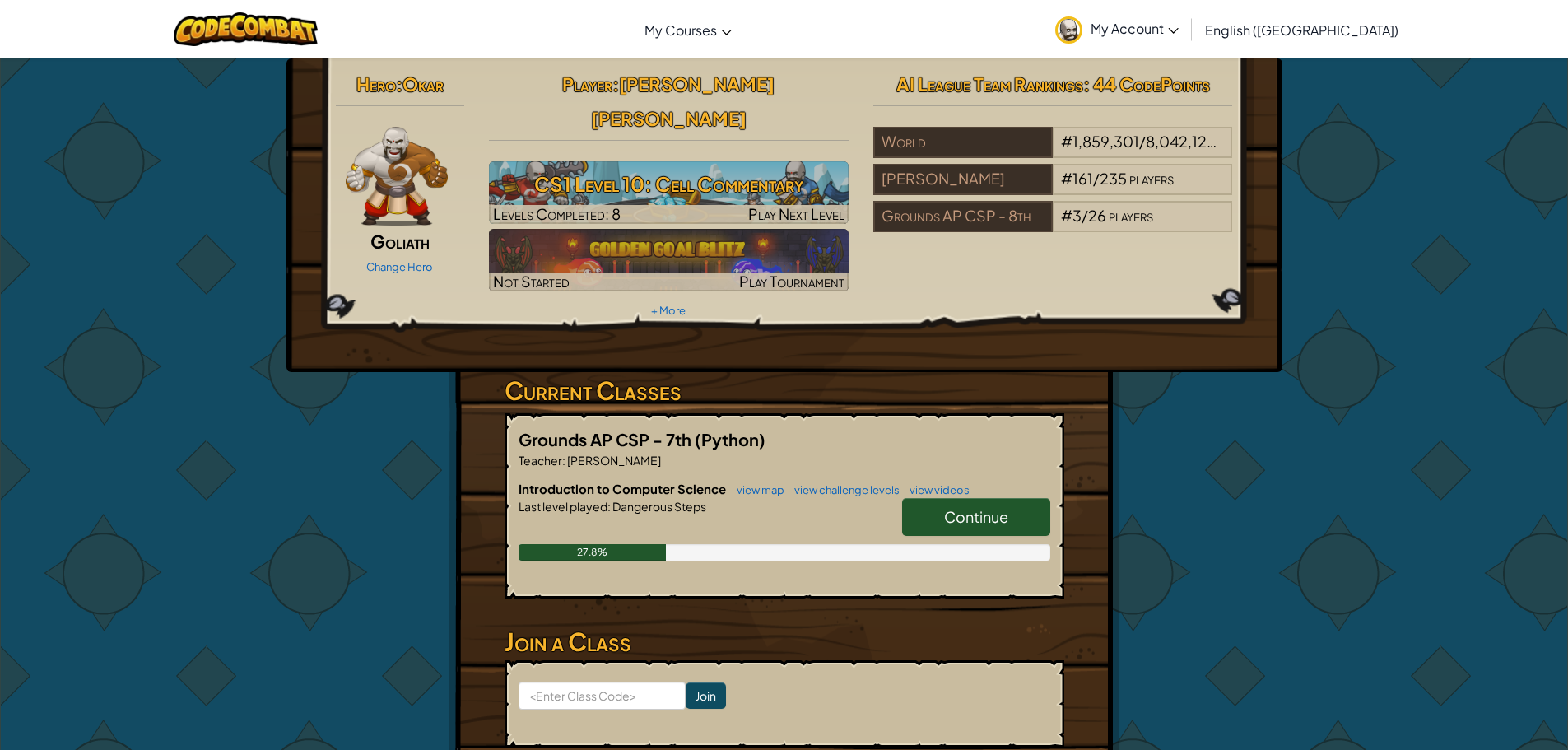
click at [958, 507] on span "Continue" at bounding box center [976, 516] width 64 height 19
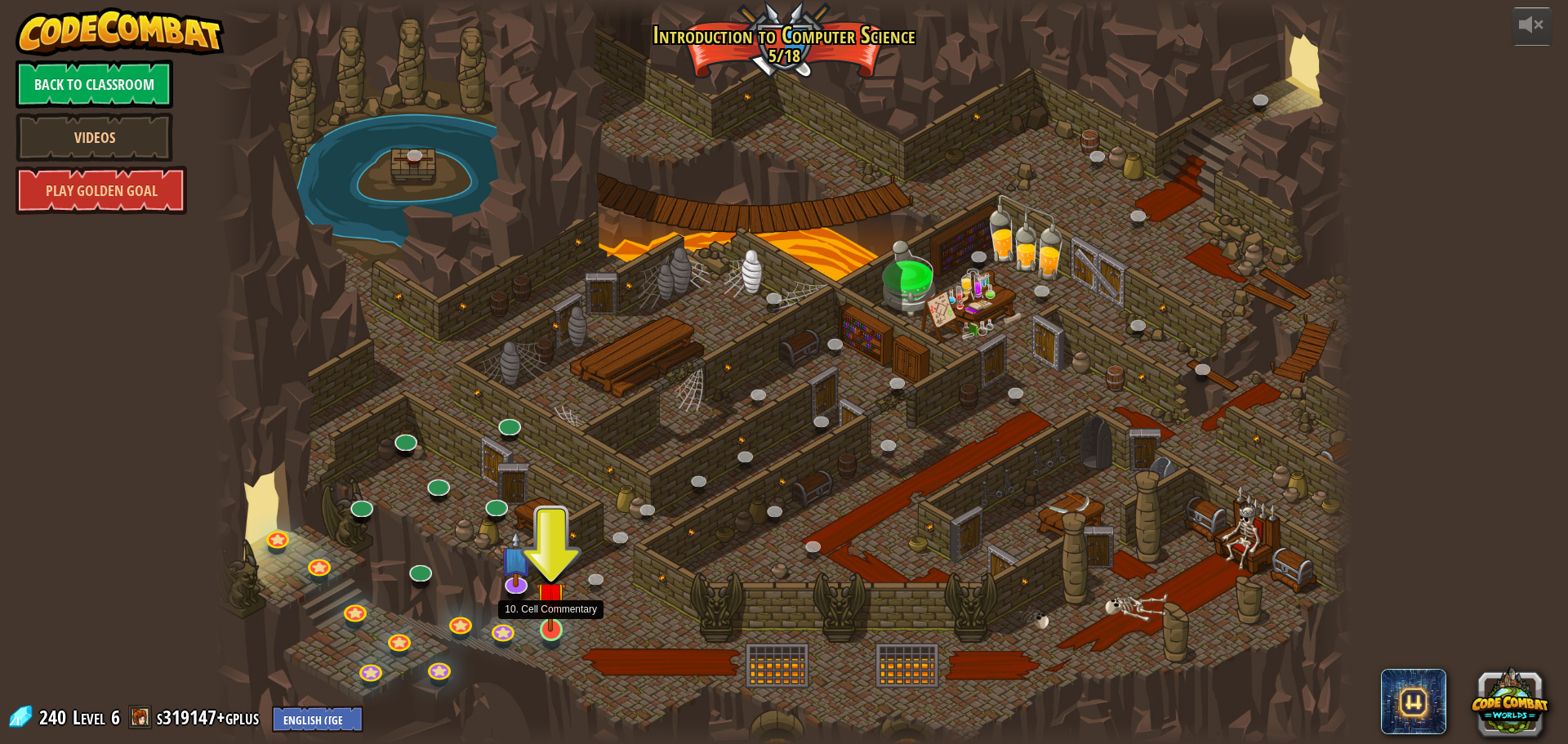
click at [541, 626] on img at bounding box center [550, 596] width 30 height 70
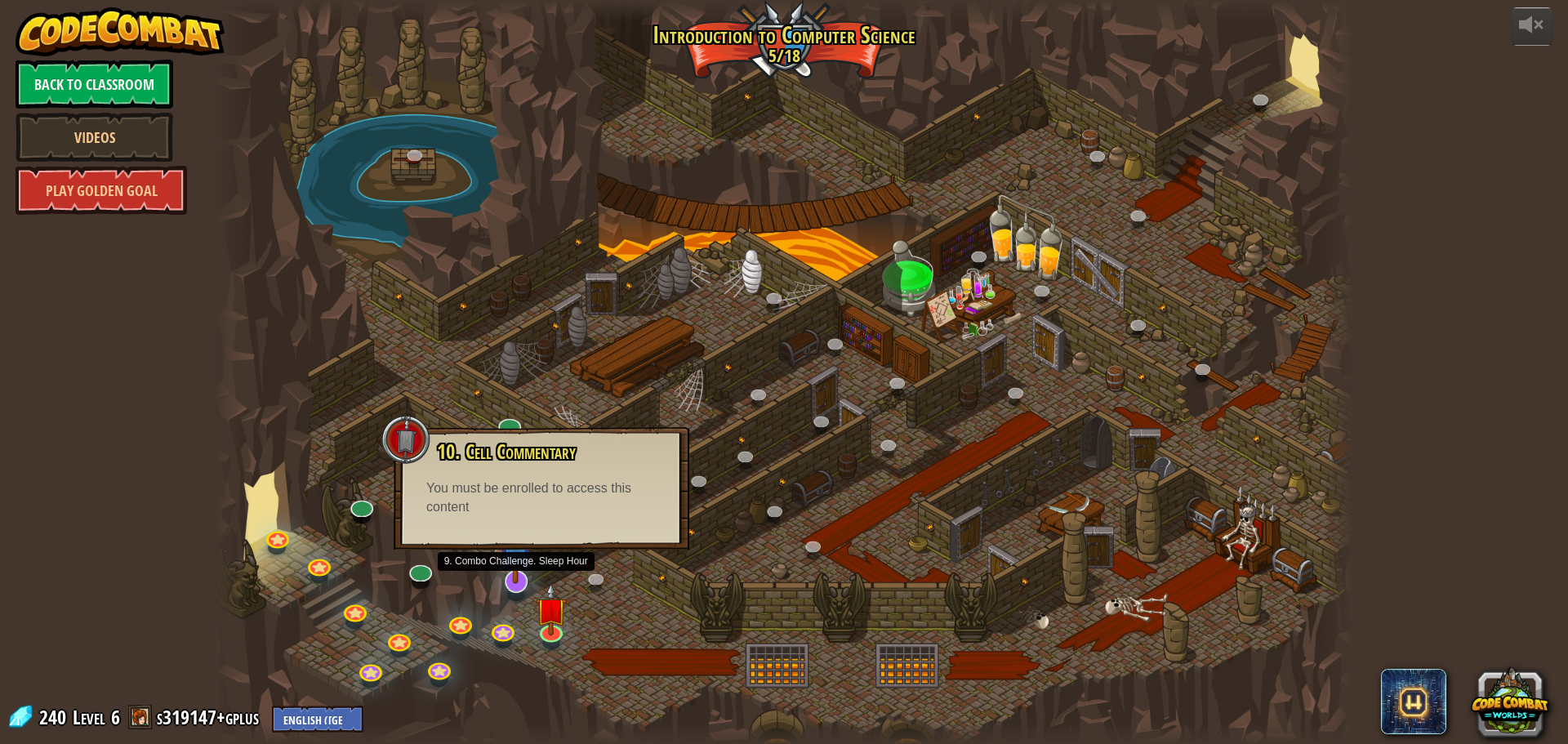
click at [517, 578] on img at bounding box center [516, 546] width 33 height 76
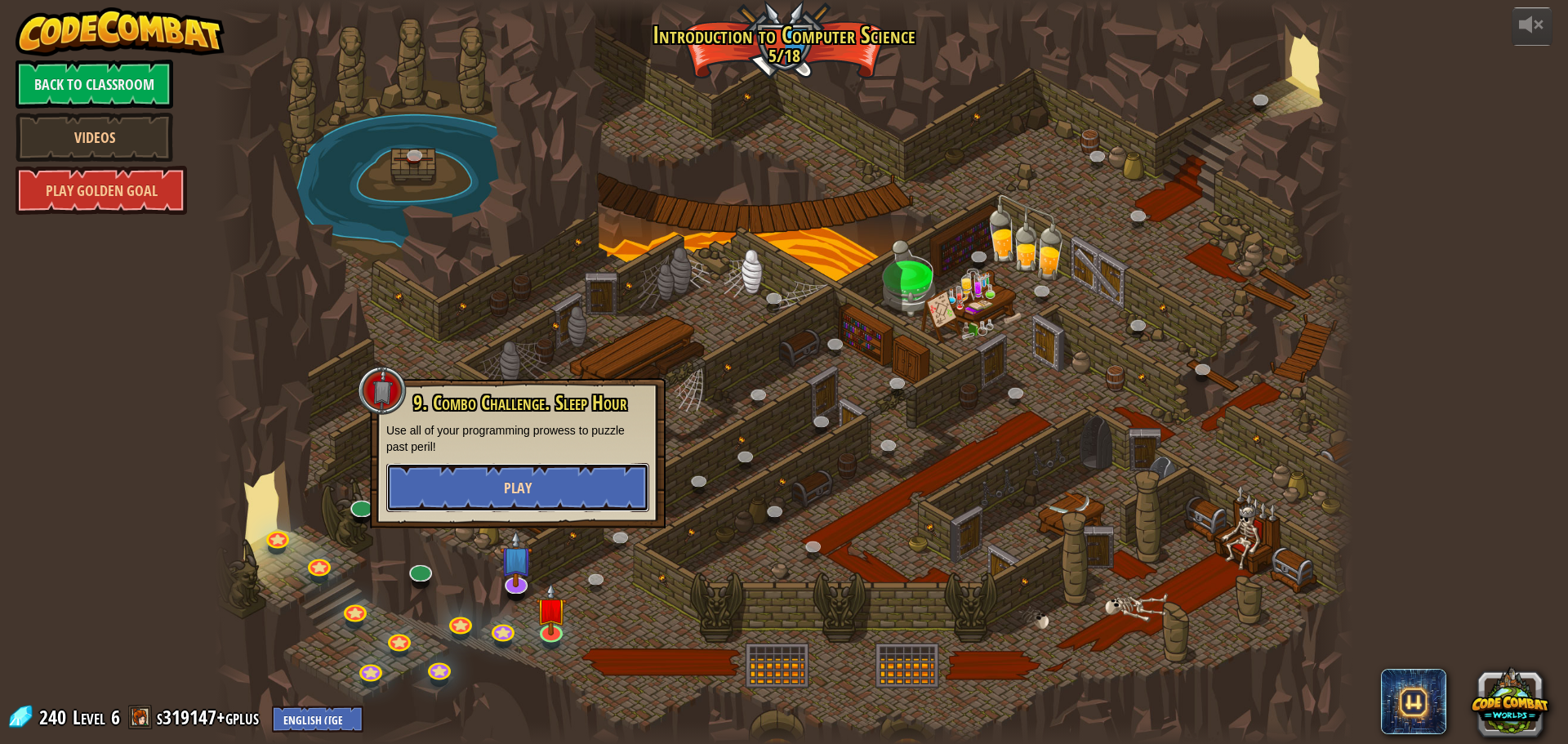
click at [528, 471] on button "Play" at bounding box center [517, 487] width 262 height 49
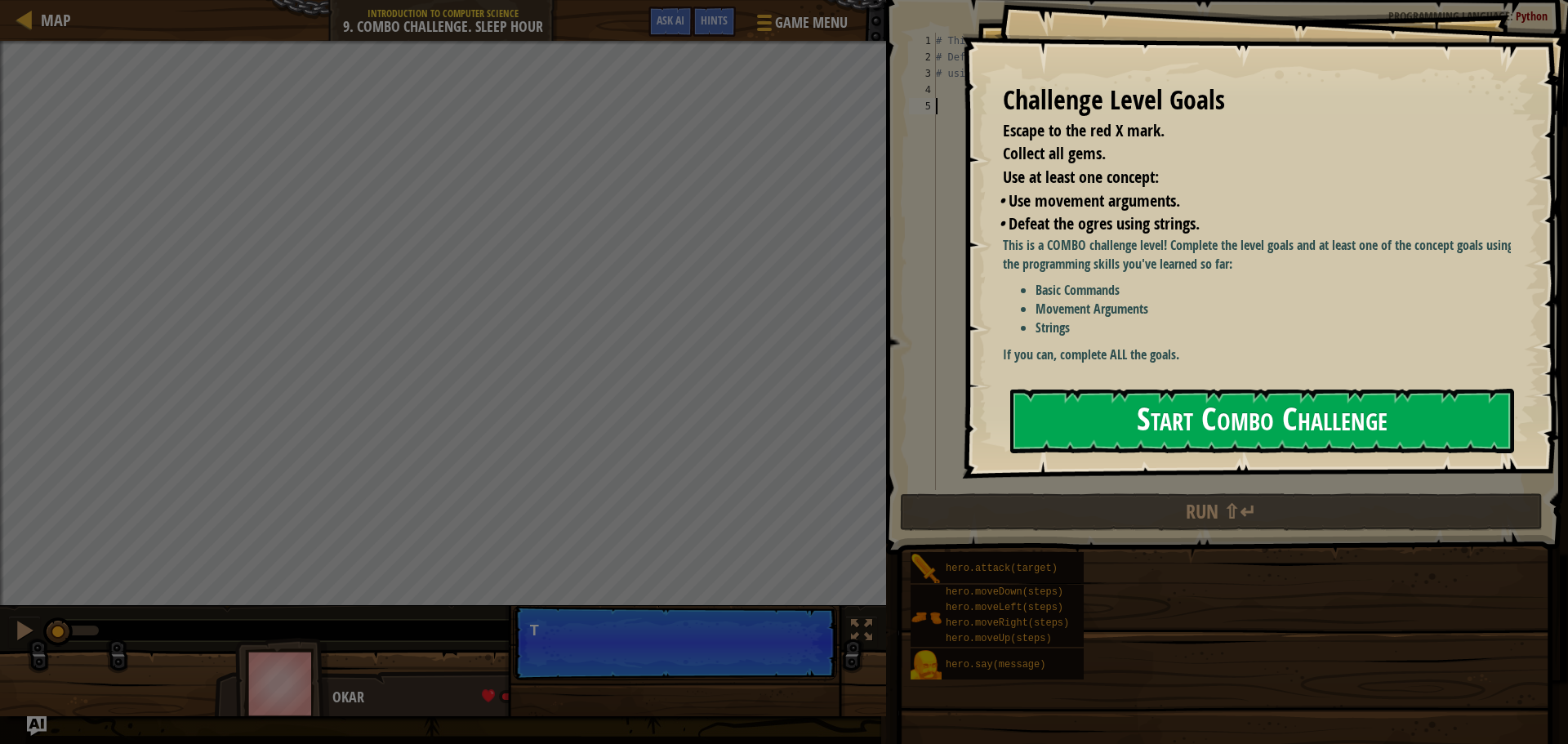
click at [1216, 368] on div "Challenge Level Goals Escape to the red X mark. Collect all gems. Use at least …" at bounding box center [1264, 239] width 606 height 479
click at [1219, 401] on button "Start Combo Challenge" at bounding box center [1261, 420] width 504 height 64
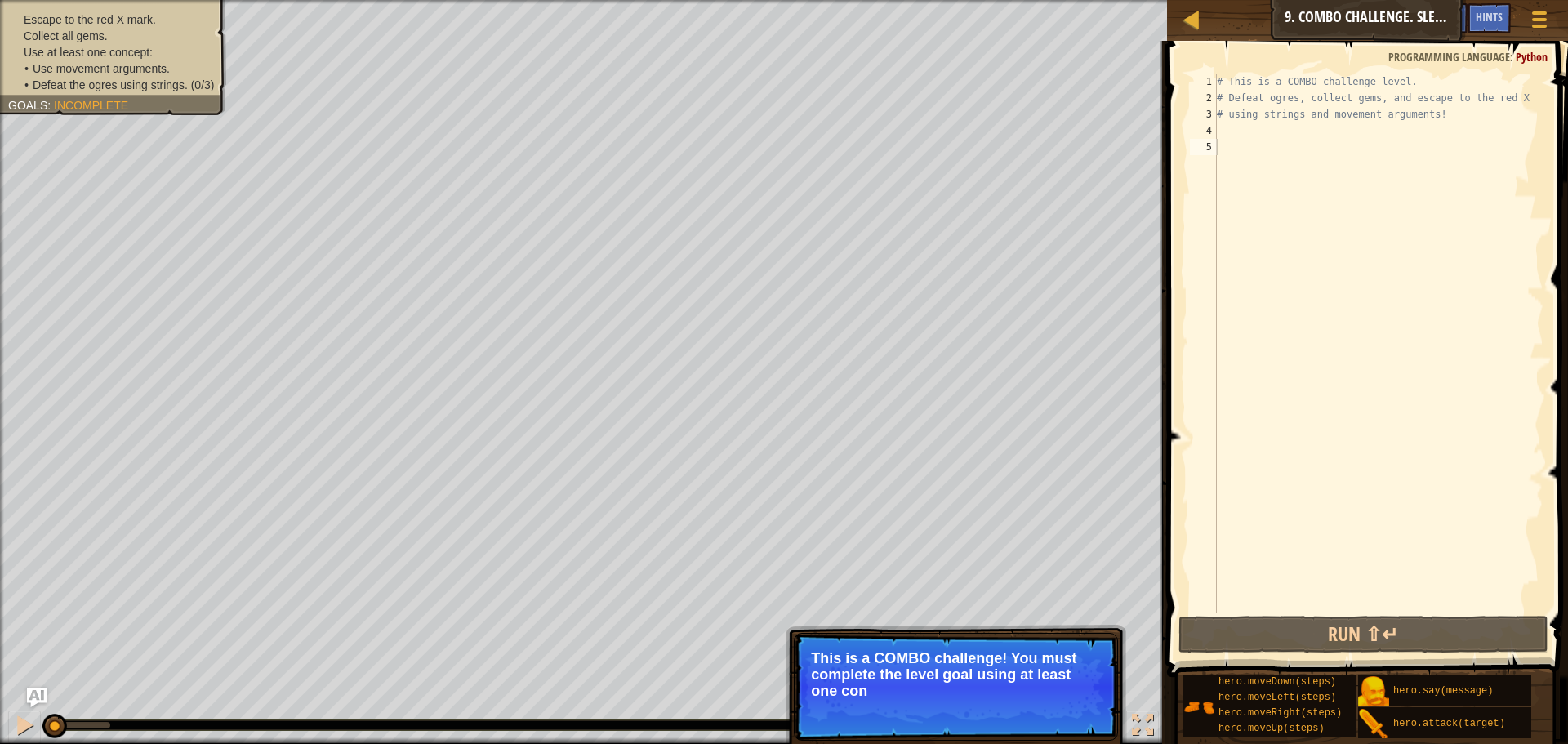
click at [1328, 154] on div "# This is a COMBO challenge level. # Defeat ogres, collect gems, and escape to …" at bounding box center [1378, 360] width 330 height 572
click at [1327, 136] on div "# This is a COMBO challenge level. # Defeat ogres, collect gems, and escape to …" at bounding box center [1378, 360] width 330 height 572
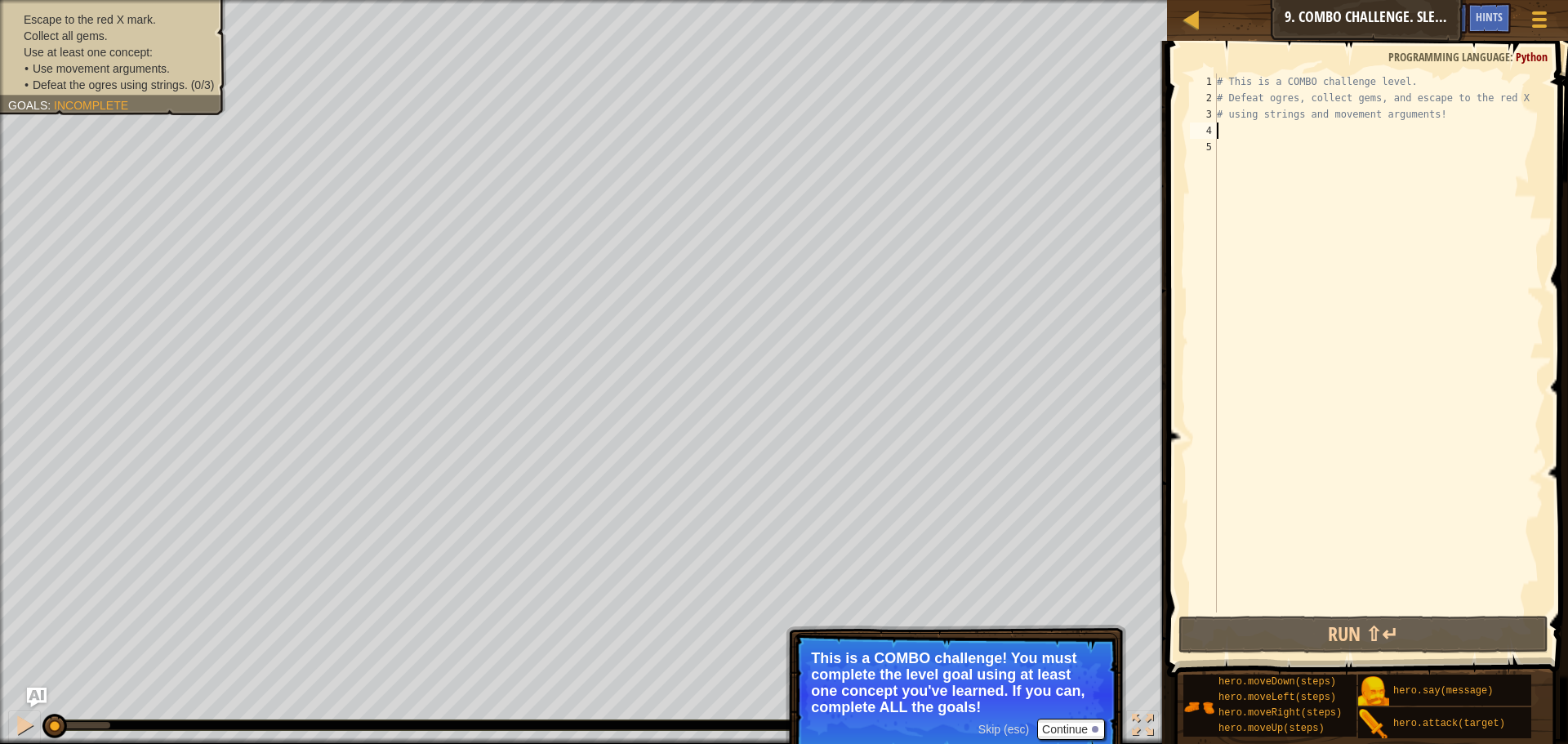
scroll to position [8, 1]
type textarea "move"
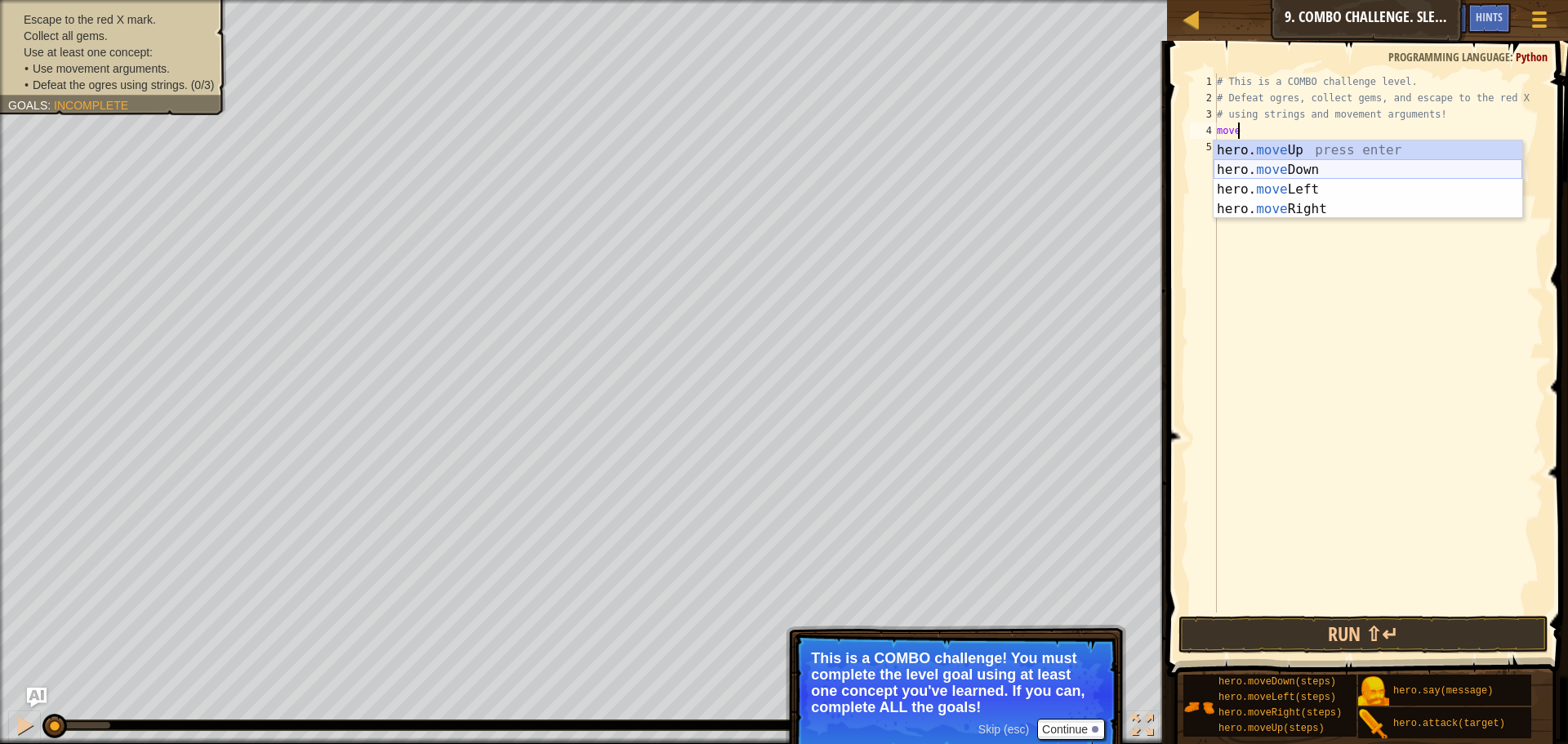
click at [1369, 166] on div "hero. move Up press enter hero. move Down press enter hero. move Left press ent…" at bounding box center [1367, 199] width 309 height 118
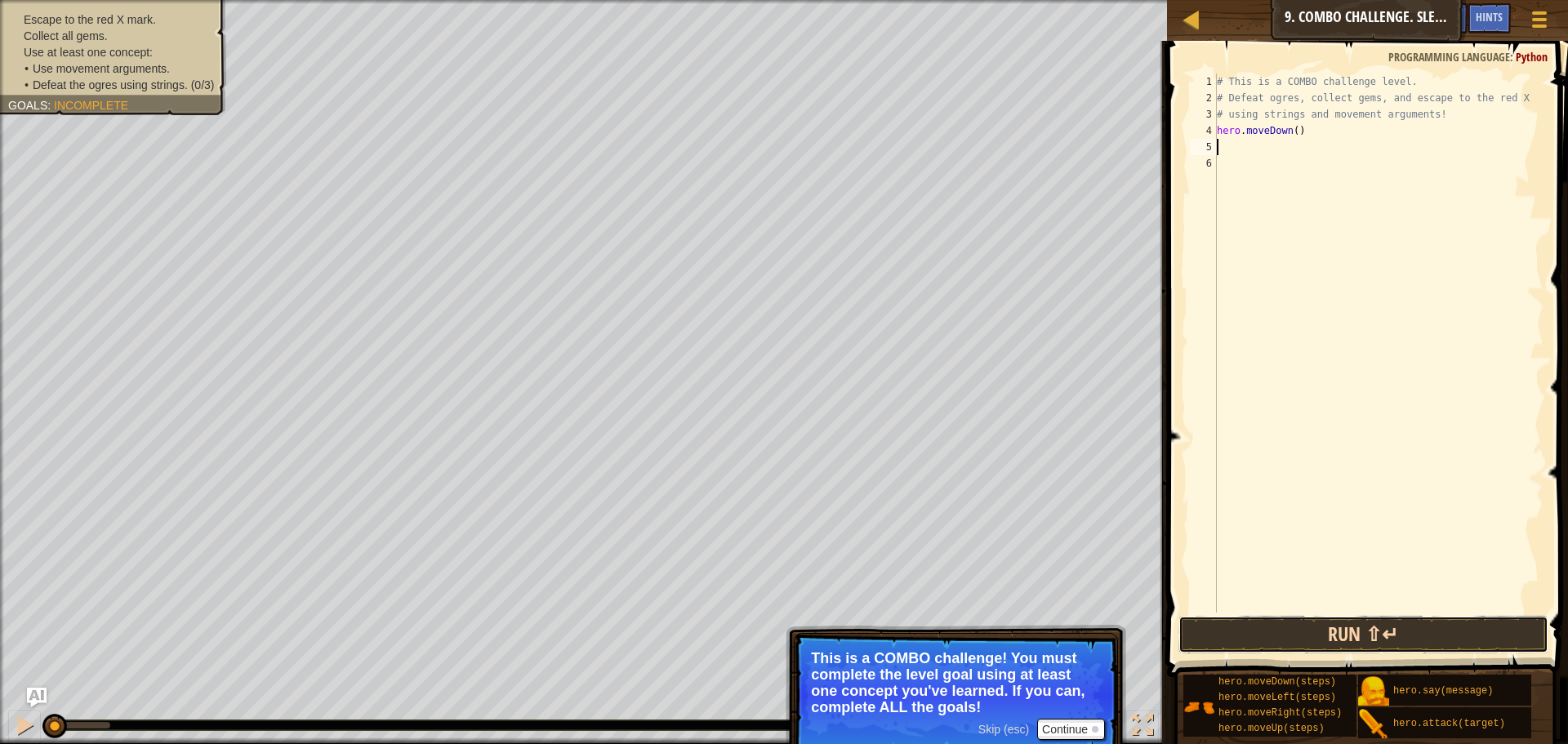
click at [1360, 629] on button "Run ⇧↵" at bounding box center [1362, 635] width 370 height 38
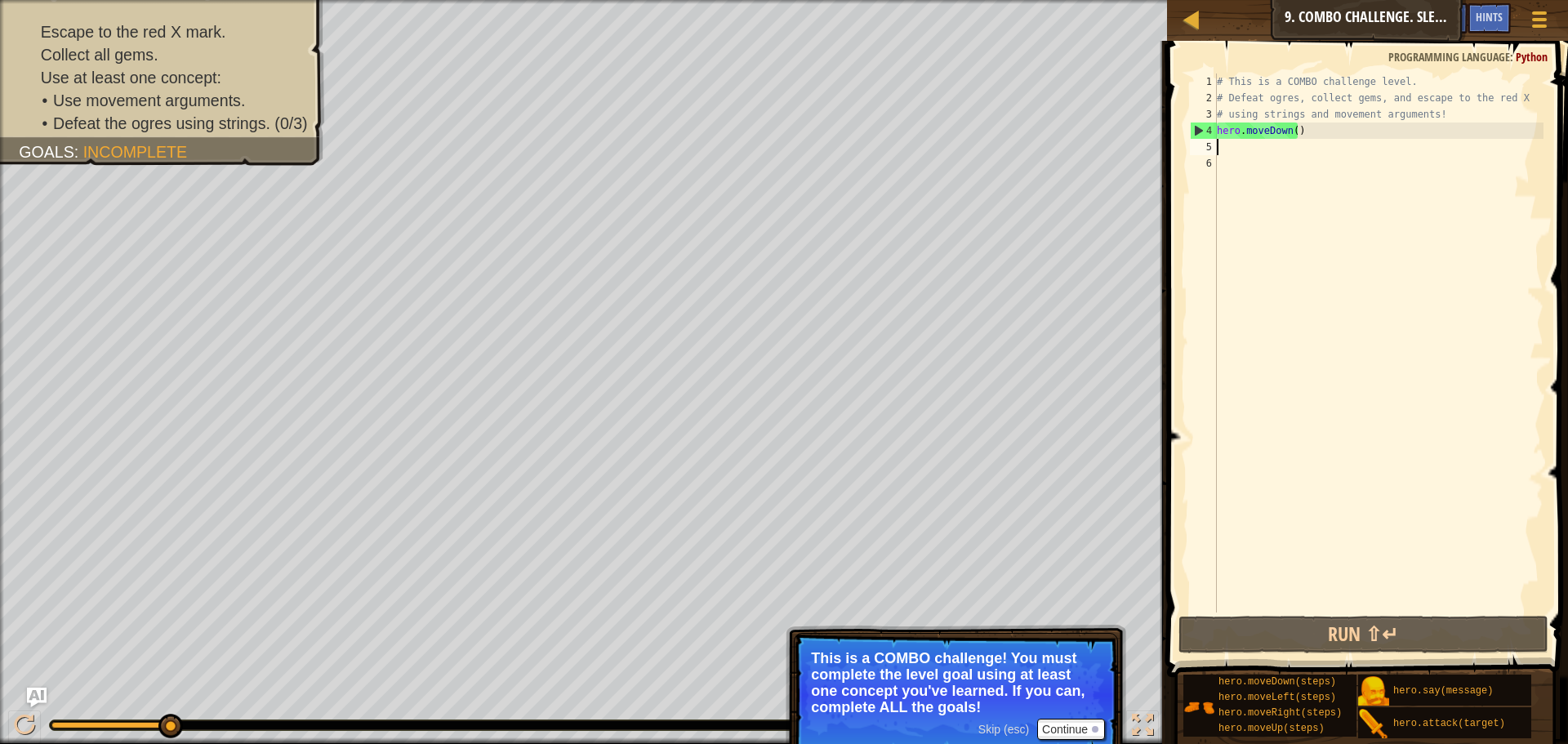
type textarea "h"
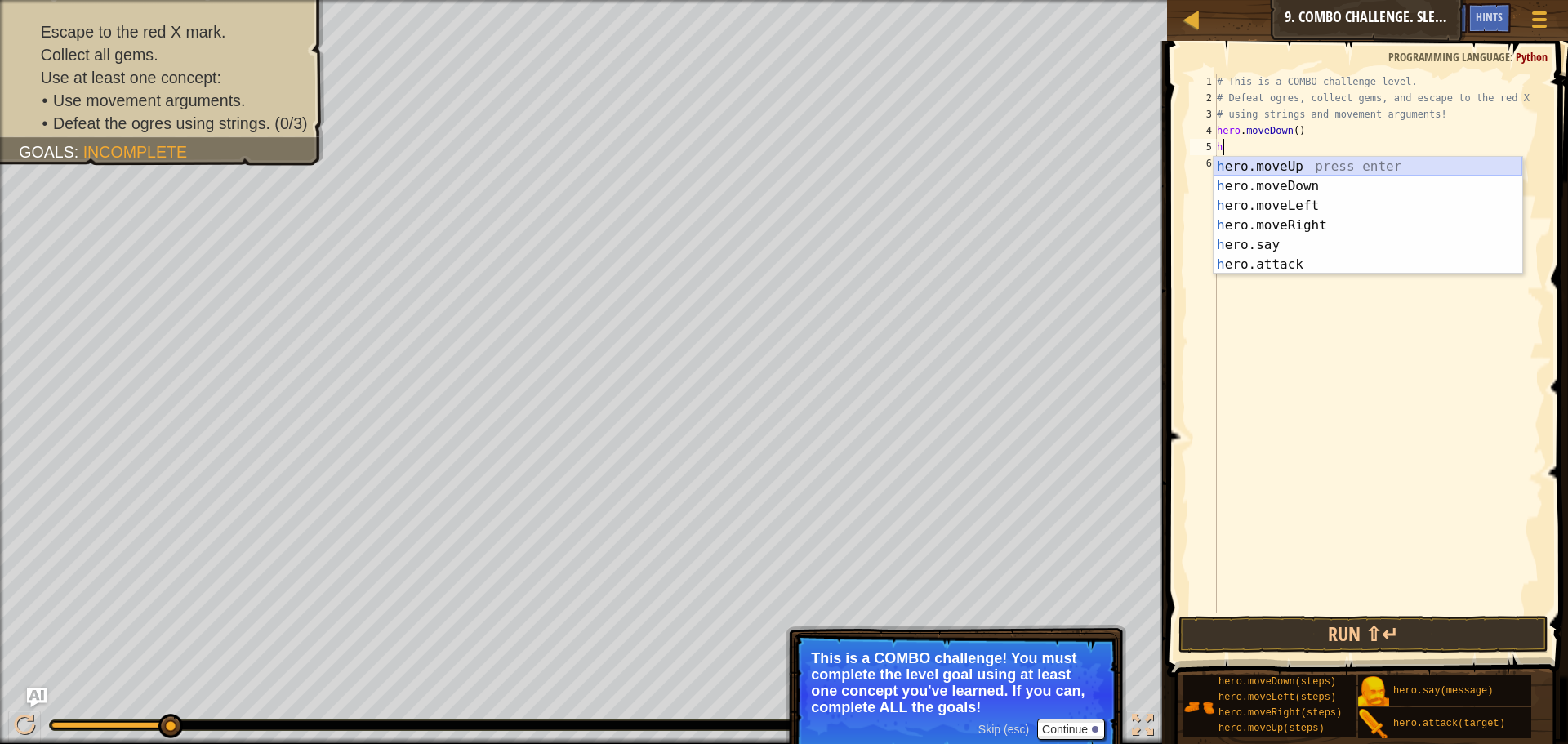
click at [1300, 168] on div "h ero.moveUp press enter h ero.moveDown press enter h ero.moveLeft press enter …" at bounding box center [1367, 235] width 309 height 157
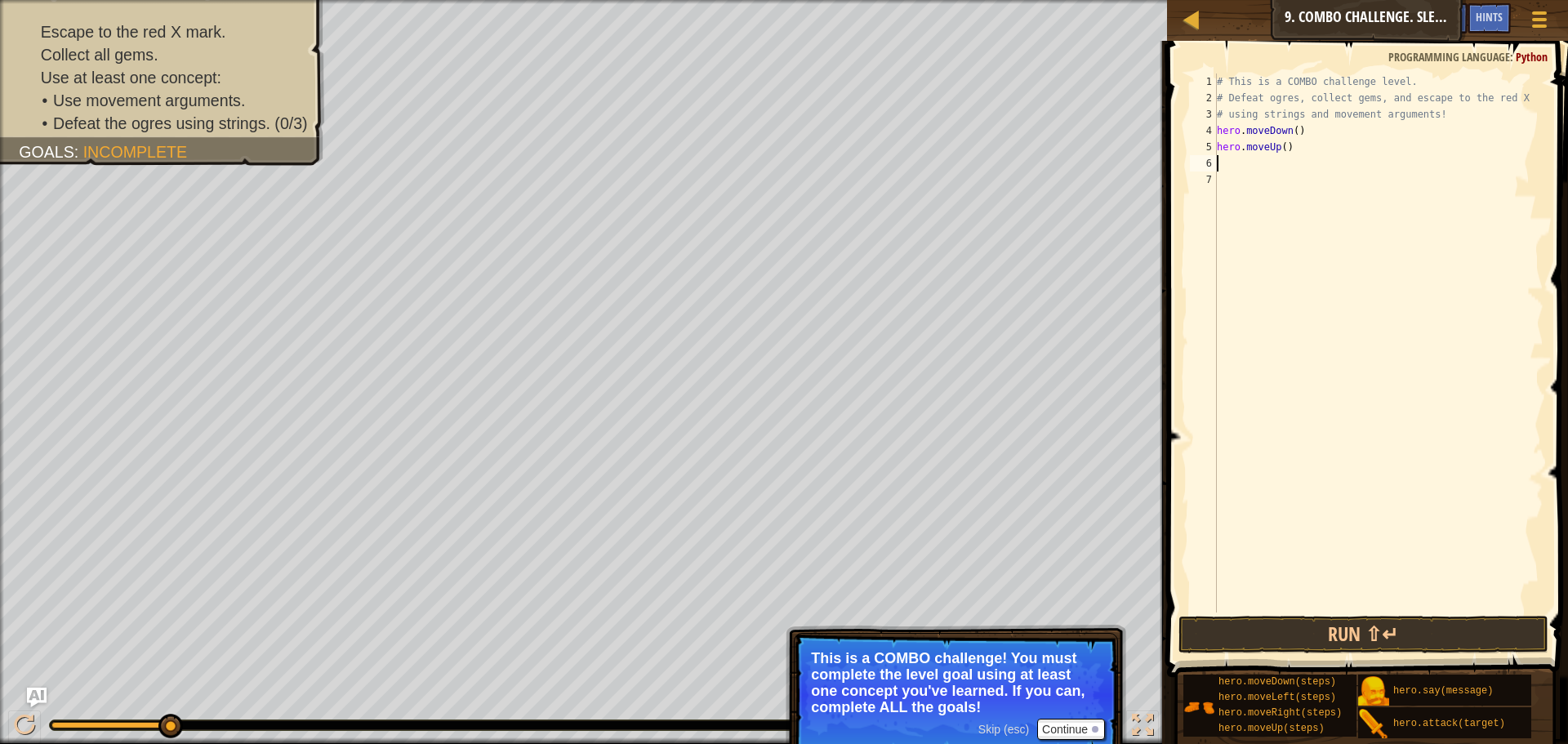
click at [1282, 151] on div "# This is a COMBO challenge level. # Defeat ogres, collect gems, and escape to …" at bounding box center [1378, 360] width 330 height 572
type textarea "hero.moveUp(2)"
click at [1296, 166] on div "# This is a COMBO challenge level. # Defeat ogres, collect gems, and escape to …" at bounding box center [1378, 360] width 330 height 572
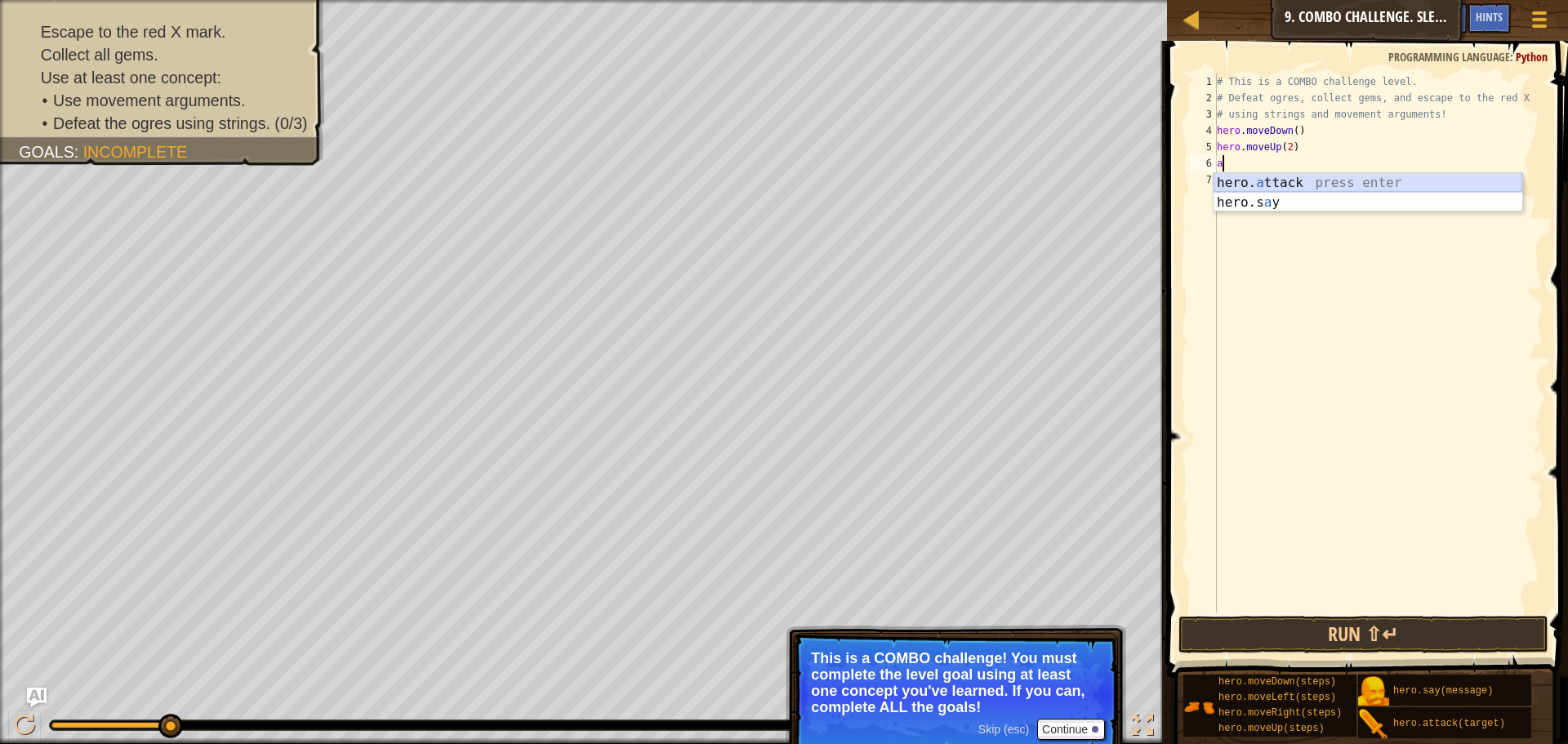
click at [1296, 178] on div "hero. a ttack press enter hero.s a y press enter" at bounding box center [1367, 212] width 309 height 78
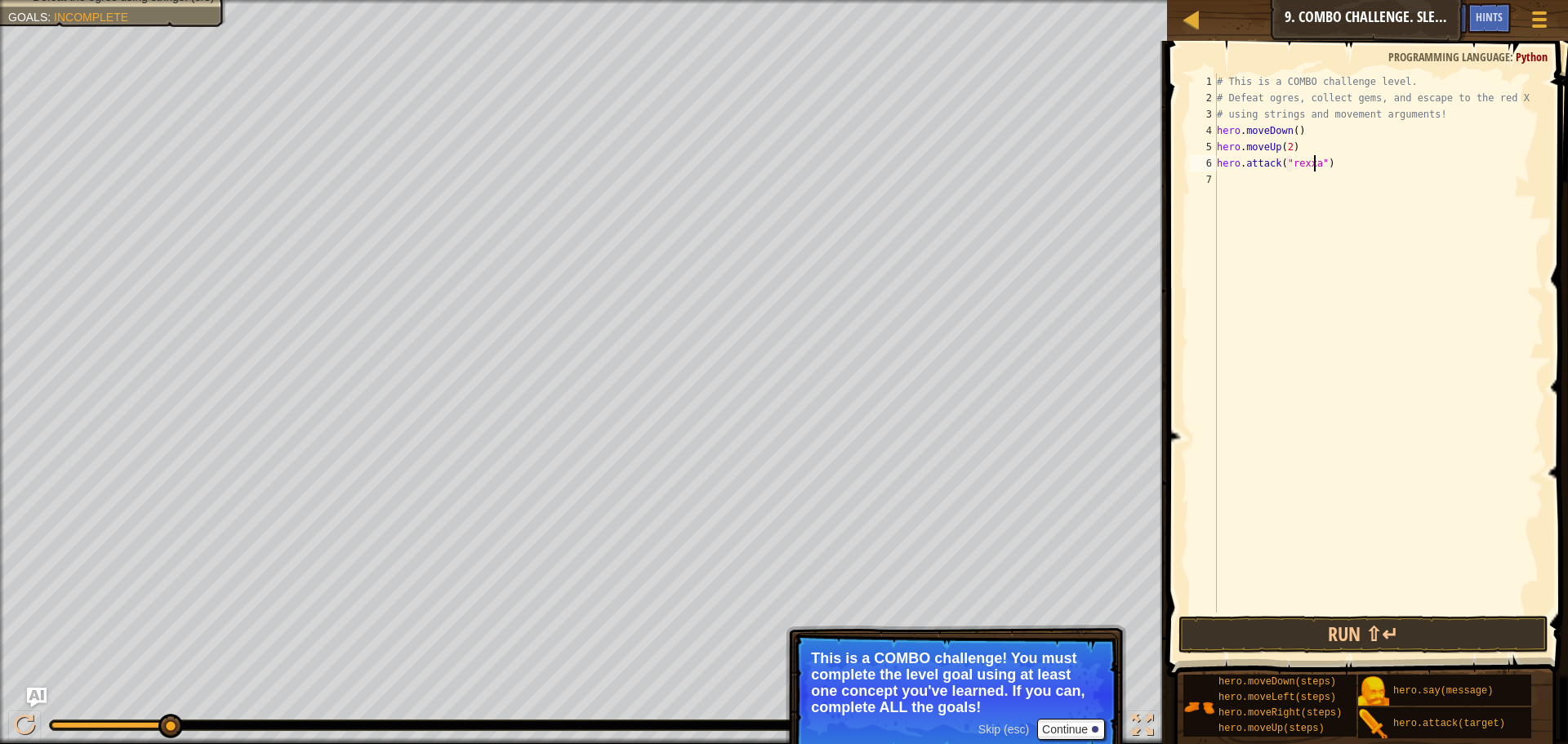
scroll to position [8, 9]
click at [1290, 164] on div "# This is a COMBO challenge level. # Defeat ogres, collect gems, and escape to …" at bounding box center [1378, 360] width 330 height 572
type textarea "hero.attack("Rexxar")"
click at [1334, 183] on div "# This is a COMBO challenge level. # Defeat ogres, collect gems, and escape to …" at bounding box center [1378, 360] width 330 height 572
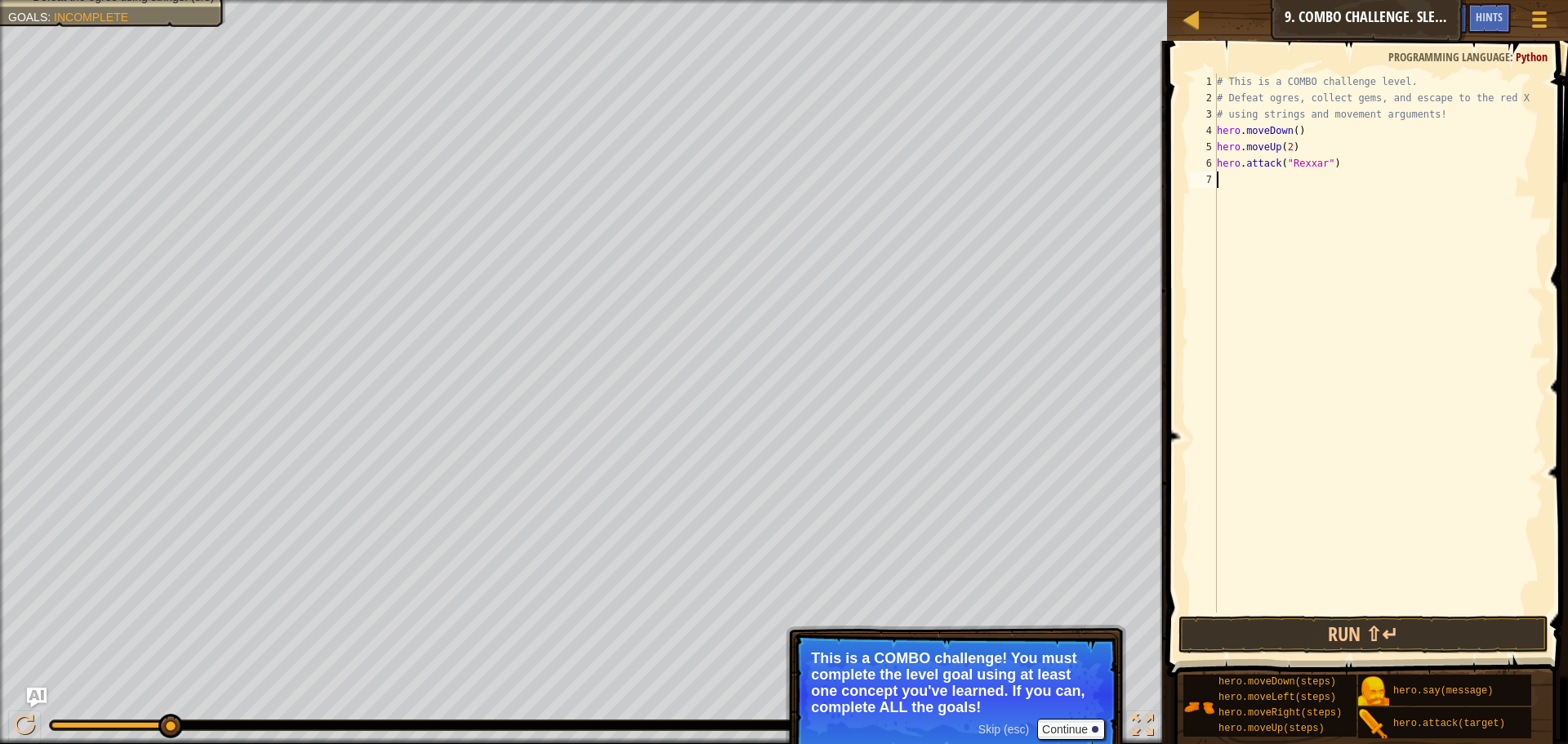
scroll to position [8, 0]
type textarea "m"
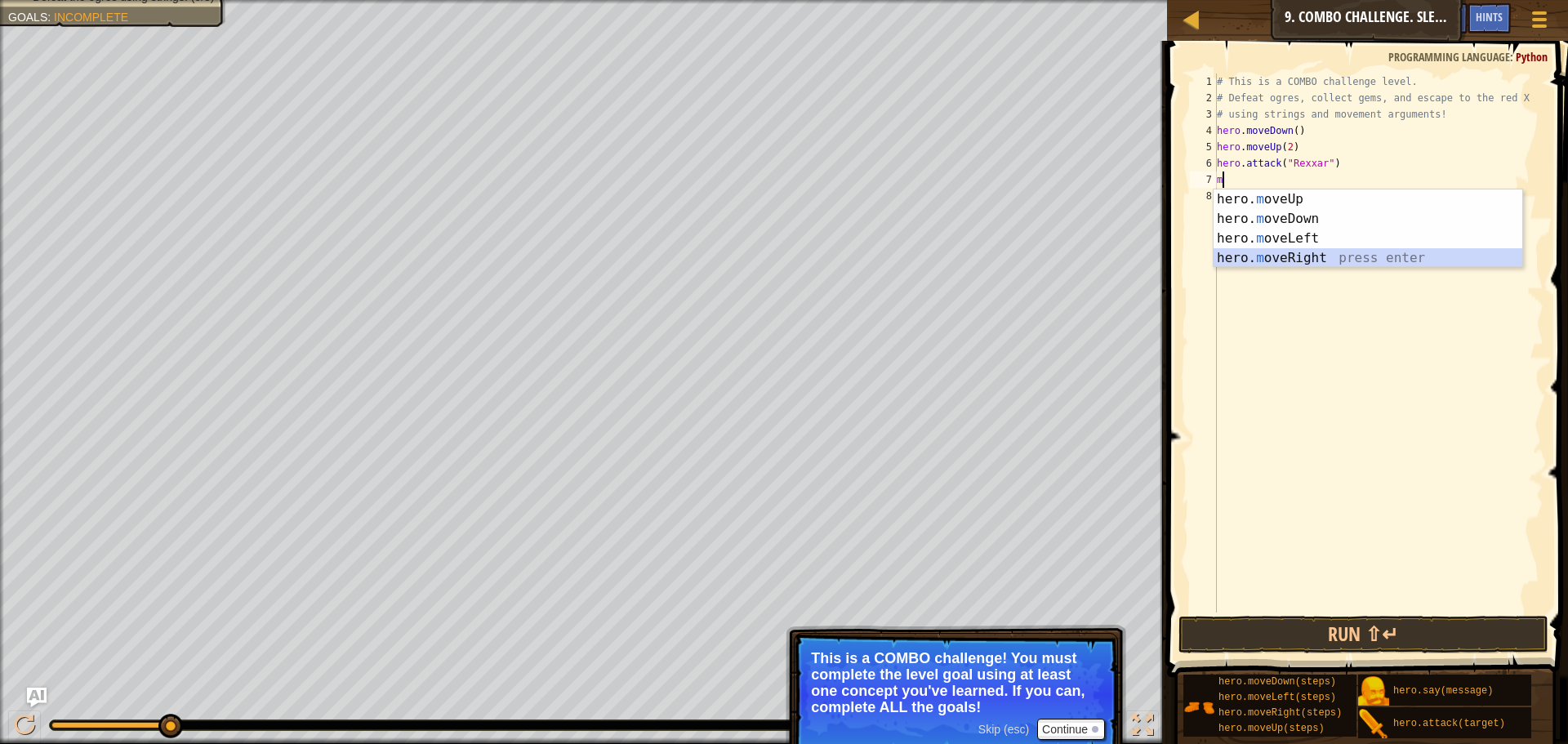
click at [1308, 254] on div "hero. m oveUp press enter hero. m oveDown press enter hero. m oveLeft press ent…" at bounding box center [1367, 248] width 309 height 118
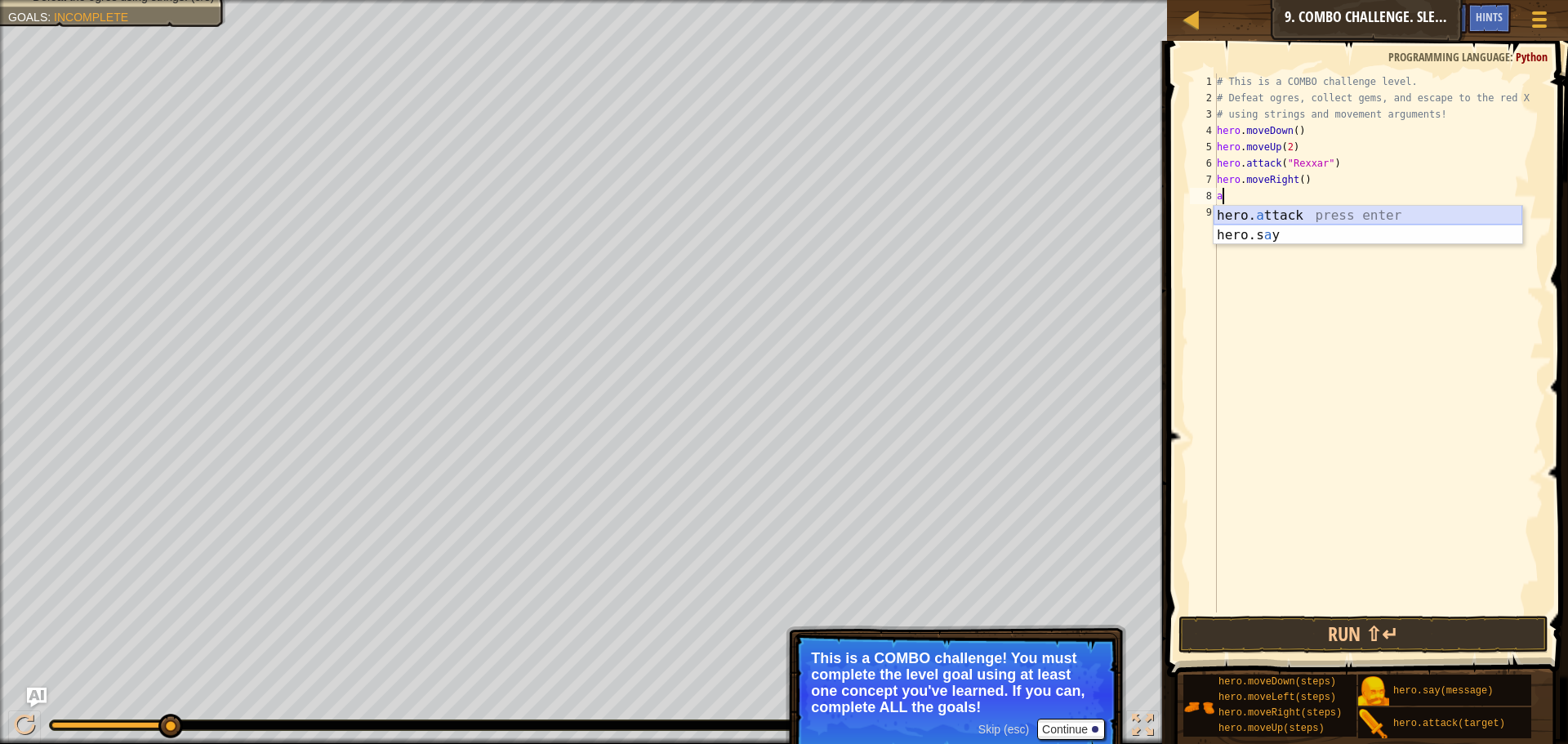
click at [1265, 215] on div "hero. a ttack press enter hero.s a y press enter" at bounding box center [1367, 245] width 309 height 78
type textarea "hero.attack("Brack")"
click at [1365, 200] on div "# This is a COMBO challenge level. # Defeat ogres, collect gems, and escape to …" at bounding box center [1378, 360] width 330 height 572
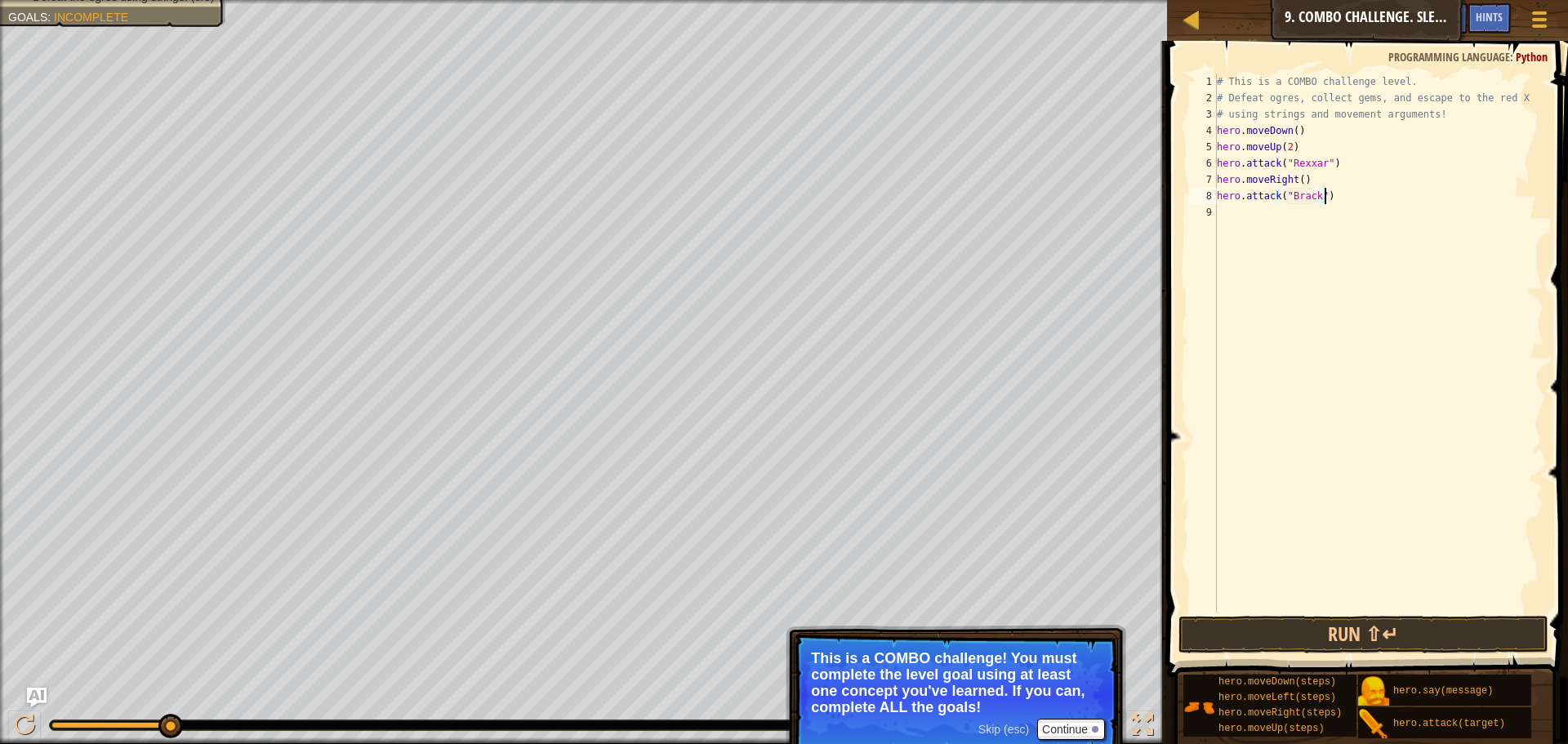
scroll to position [8, 0]
type textarea "m"
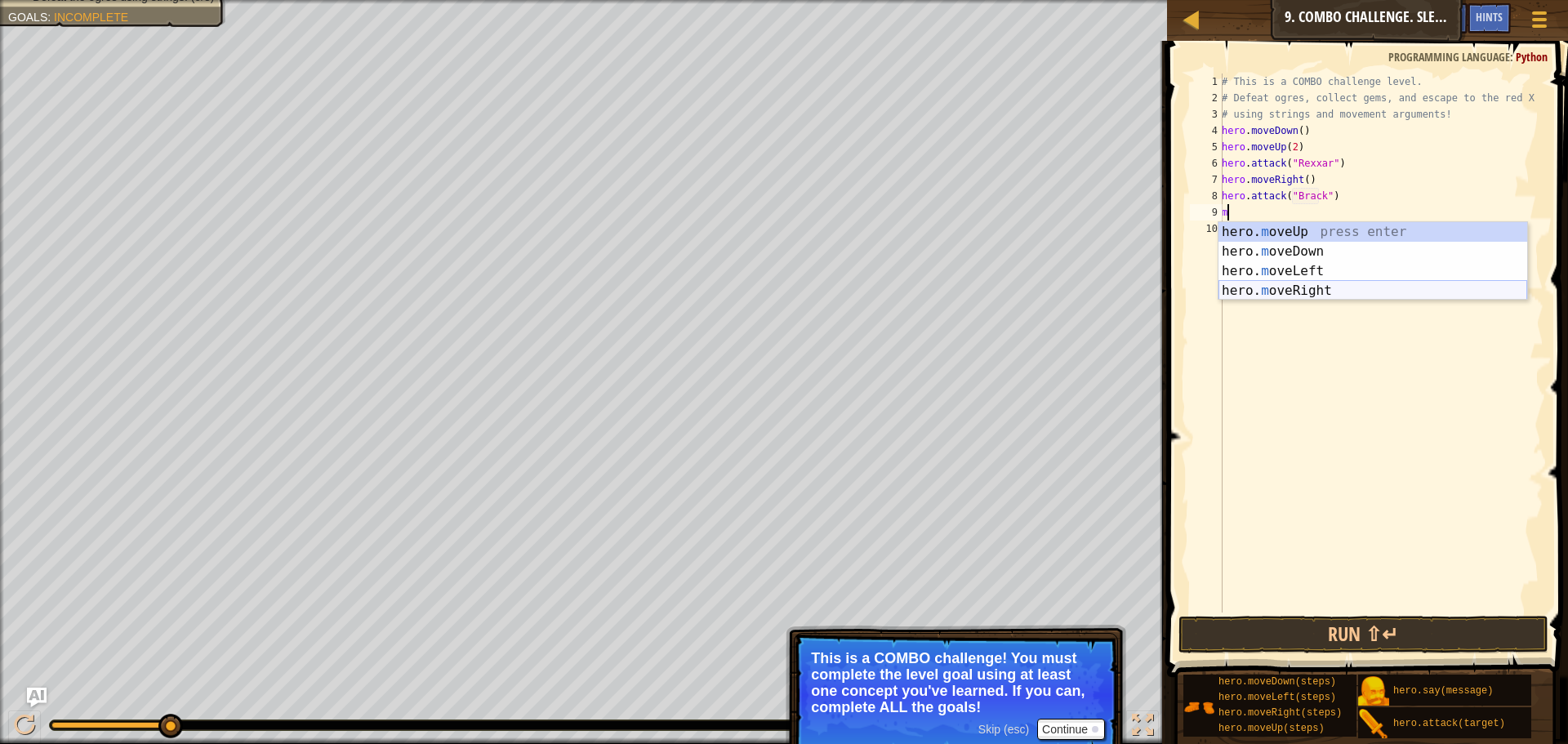
click at [1293, 286] on div "hero. m oveUp press enter hero. m oveDown press enter hero. m oveLeft press ent…" at bounding box center [1372, 281] width 309 height 118
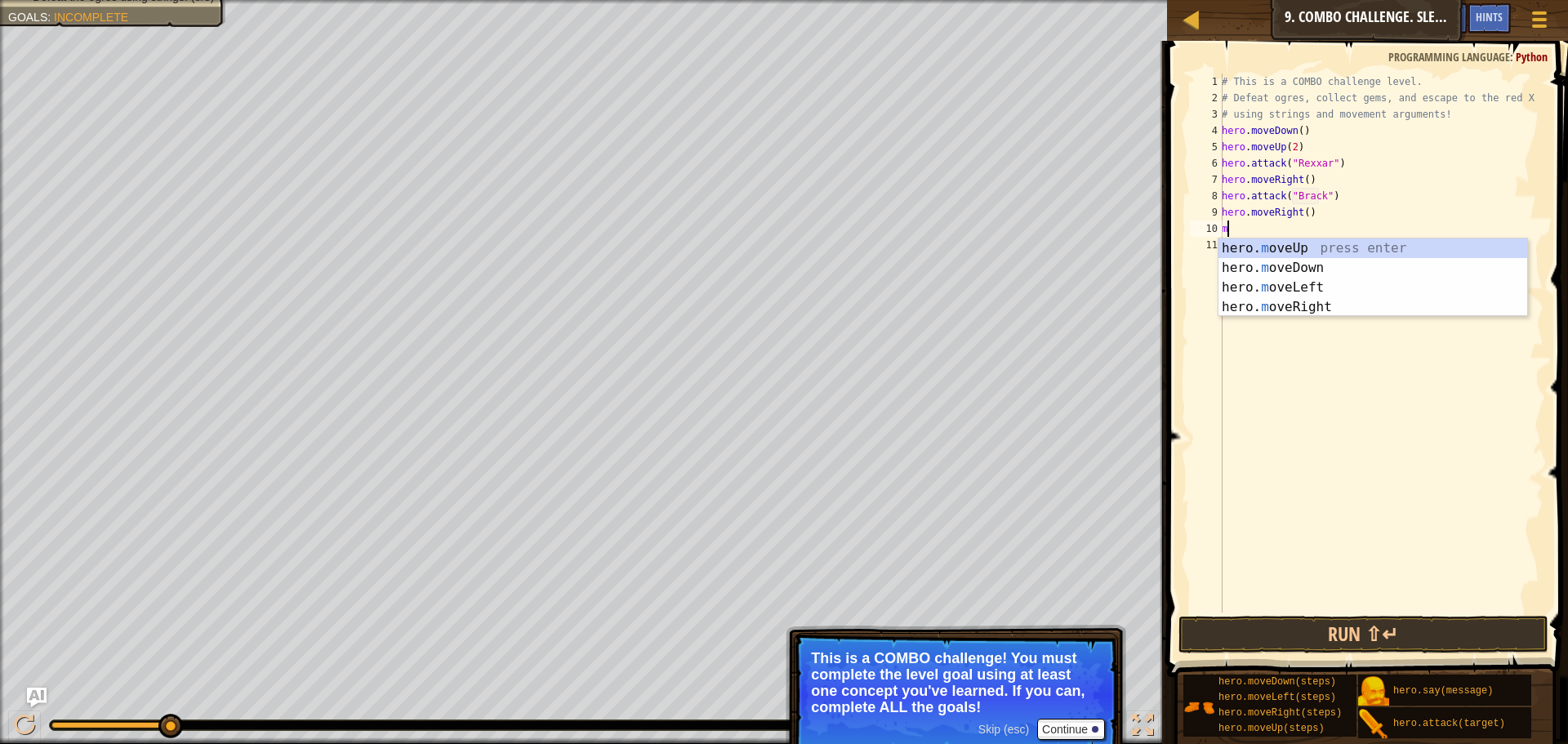
type textarea "mo"
click at [1298, 273] on div "hero. mo veUp press enter hero. mo veDown press enter hero. mo veLeft press ent…" at bounding box center [1372, 297] width 309 height 118
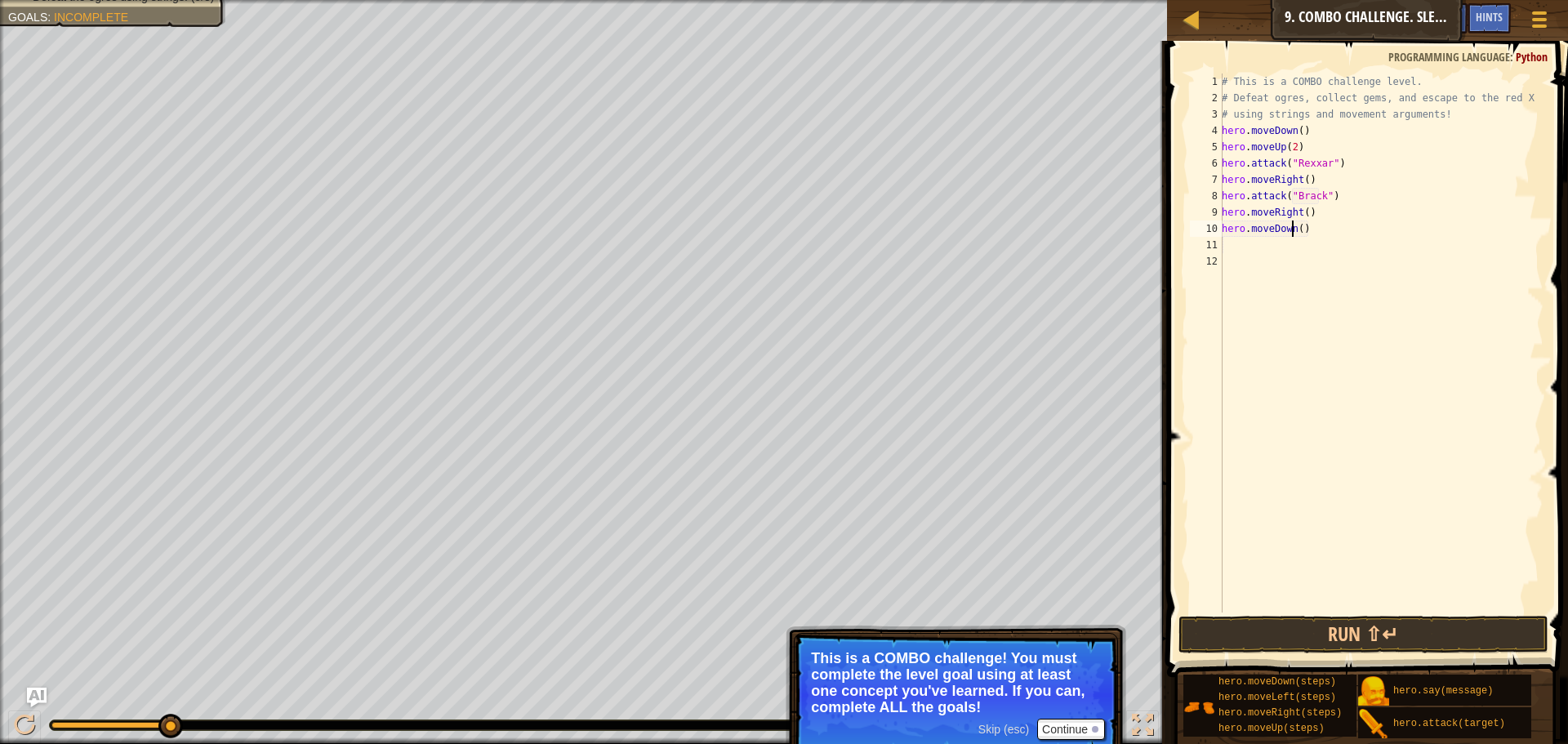
click at [1296, 234] on div "# This is a COMBO challenge level. # Defeat ogres, collect gems, and escape to …" at bounding box center [1380, 360] width 325 height 572
click at [1296, 234] on div "# This is a COMBO challenge level. # Defeat ogres, collect gems, and escape to …" at bounding box center [1380, 343] width 325 height 539
click at [1347, 231] on div "# This is a COMBO challenge level. # Defeat ogres, collect gems, and escape to …" at bounding box center [1380, 360] width 325 height 572
click at [1300, 229] on div "# This is a COMBO challenge level. # Defeat ogres, collect gems, and escape to …" at bounding box center [1380, 360] width 325 height 572
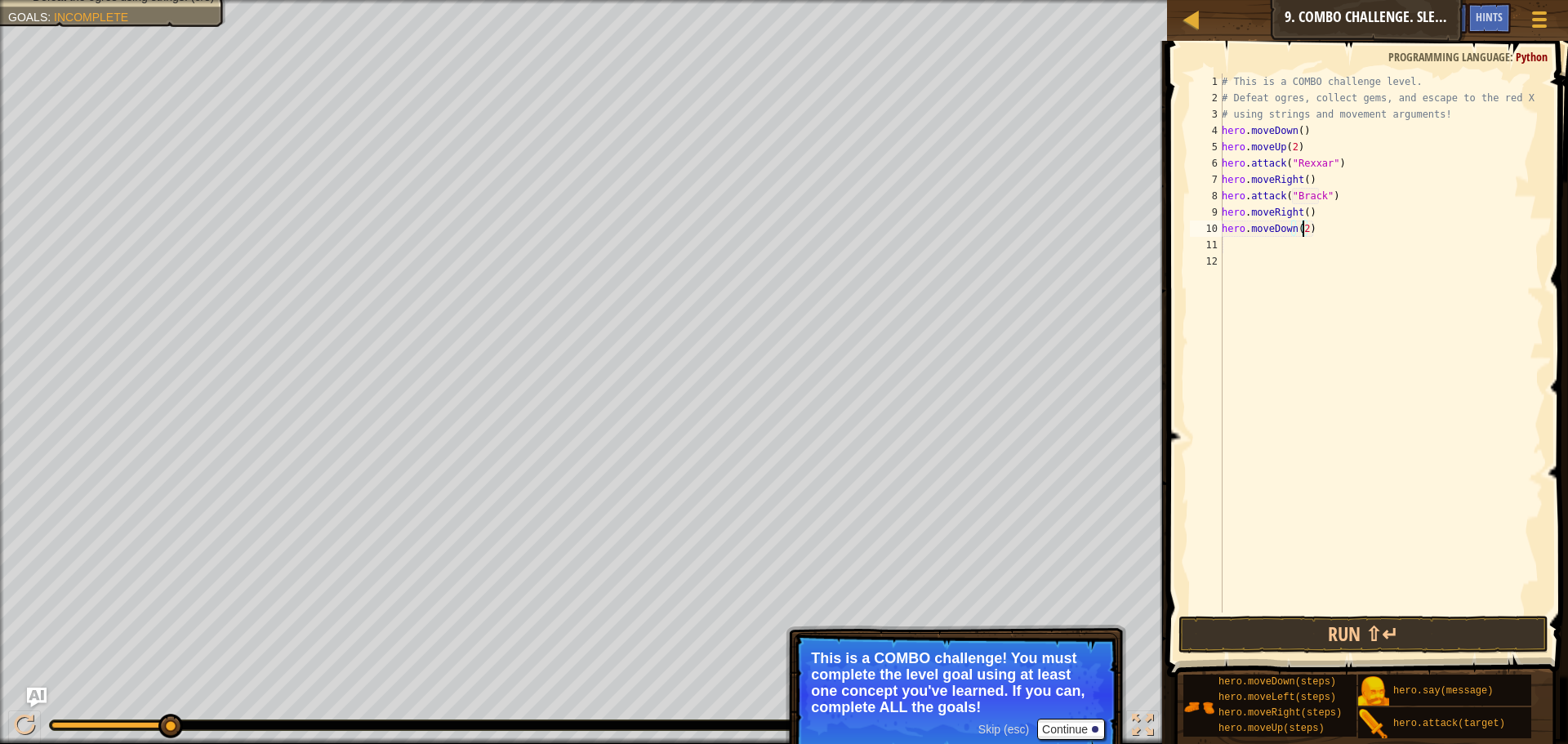
type textarea "hero.moveDown()"
click at [1306, 231] on div "# This is a COMBO challenge level. # Defeat ogres, collect gems, and escape to …" at bounding box center [1380, 360] width 325 height 572
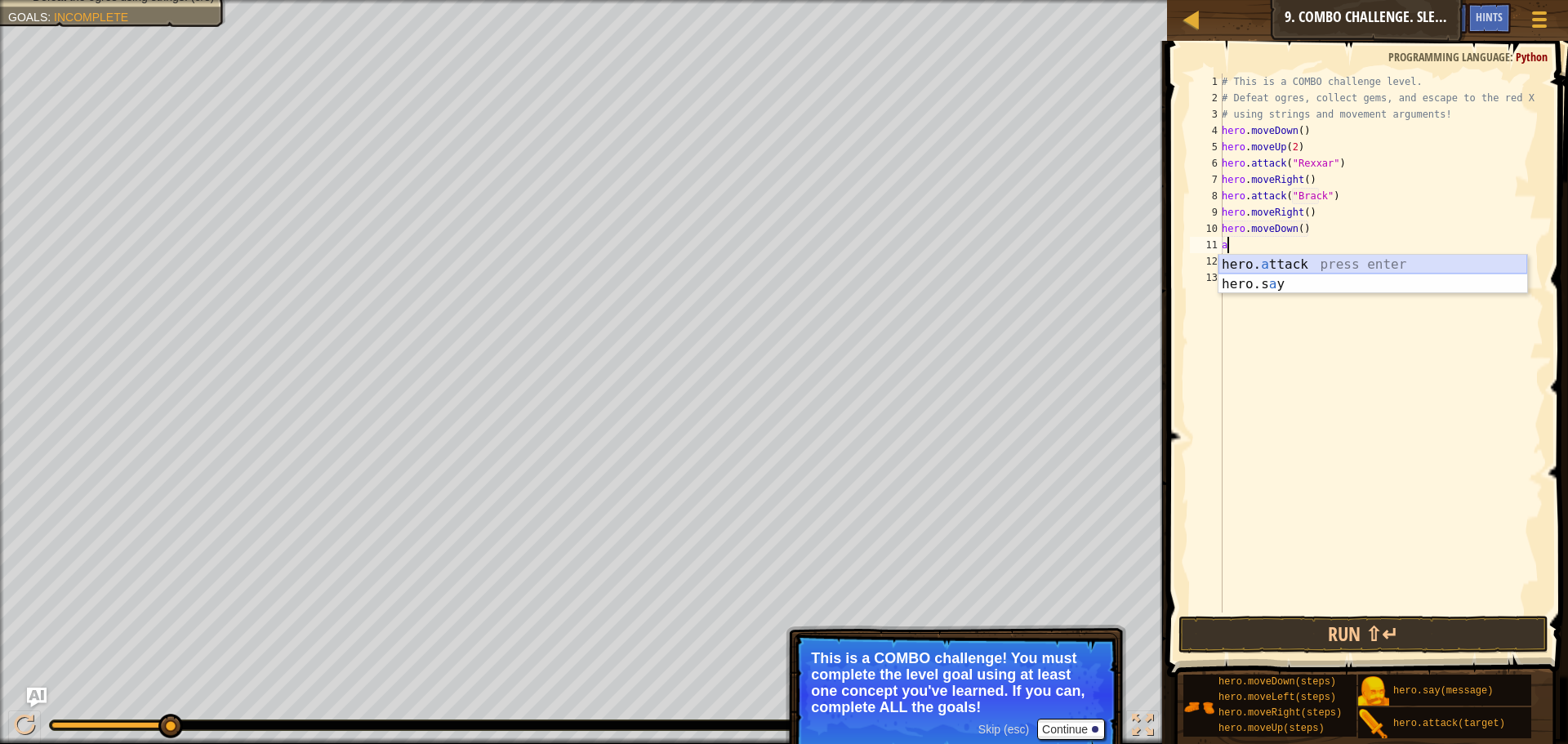
click at [1336, 263] on div "hero. a ttack press enter hero.s a y press enter" at bounding box center [1372, 293] width 309 height 78
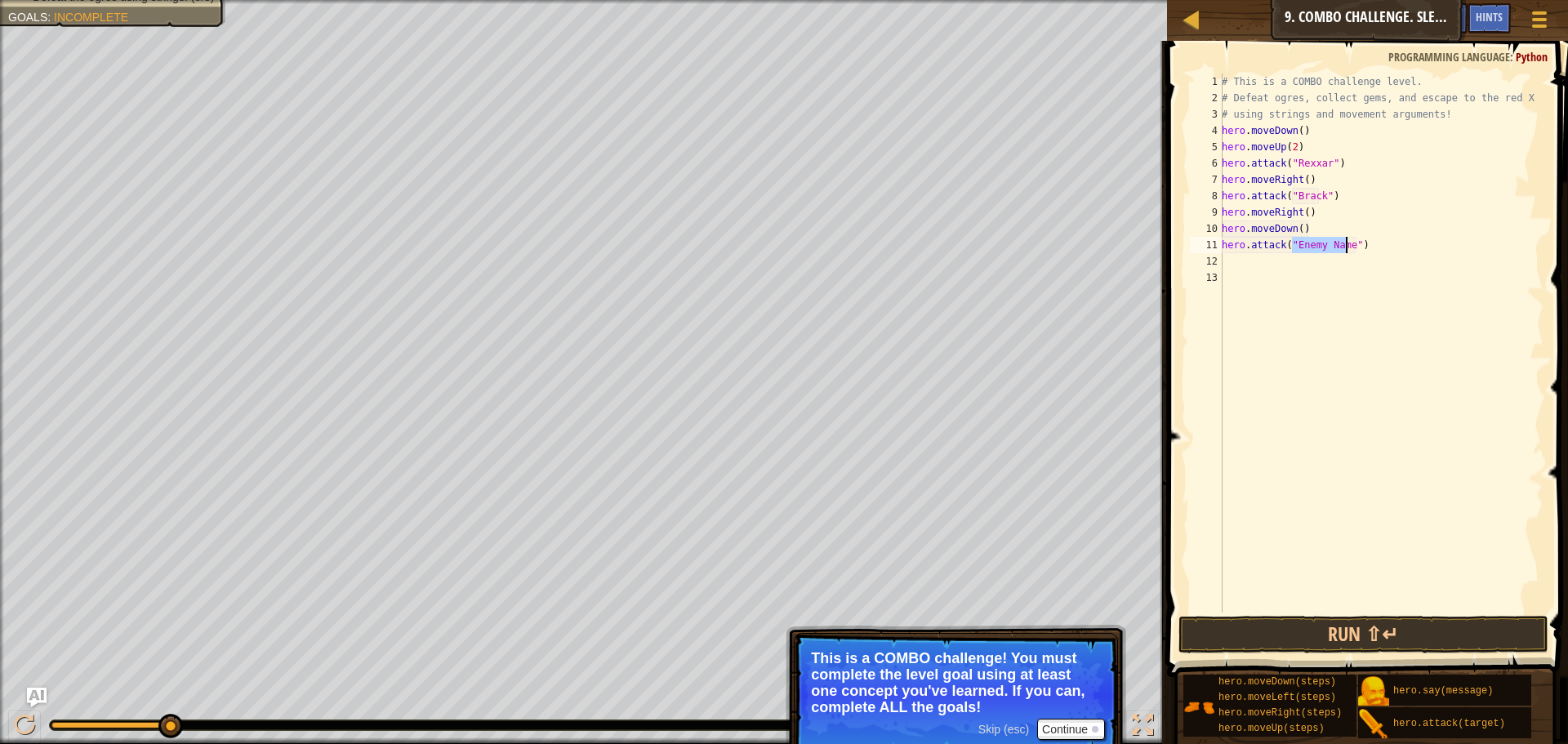
scroll to position [8, 7]
type textarea "hero.attack("Ursa")"
click at [1312, 256] on div "# This is a COMBO challenge level. # Defeat ogres, collect gems, and escape to …" at bounding box center [1380, 360] width 325 height 572
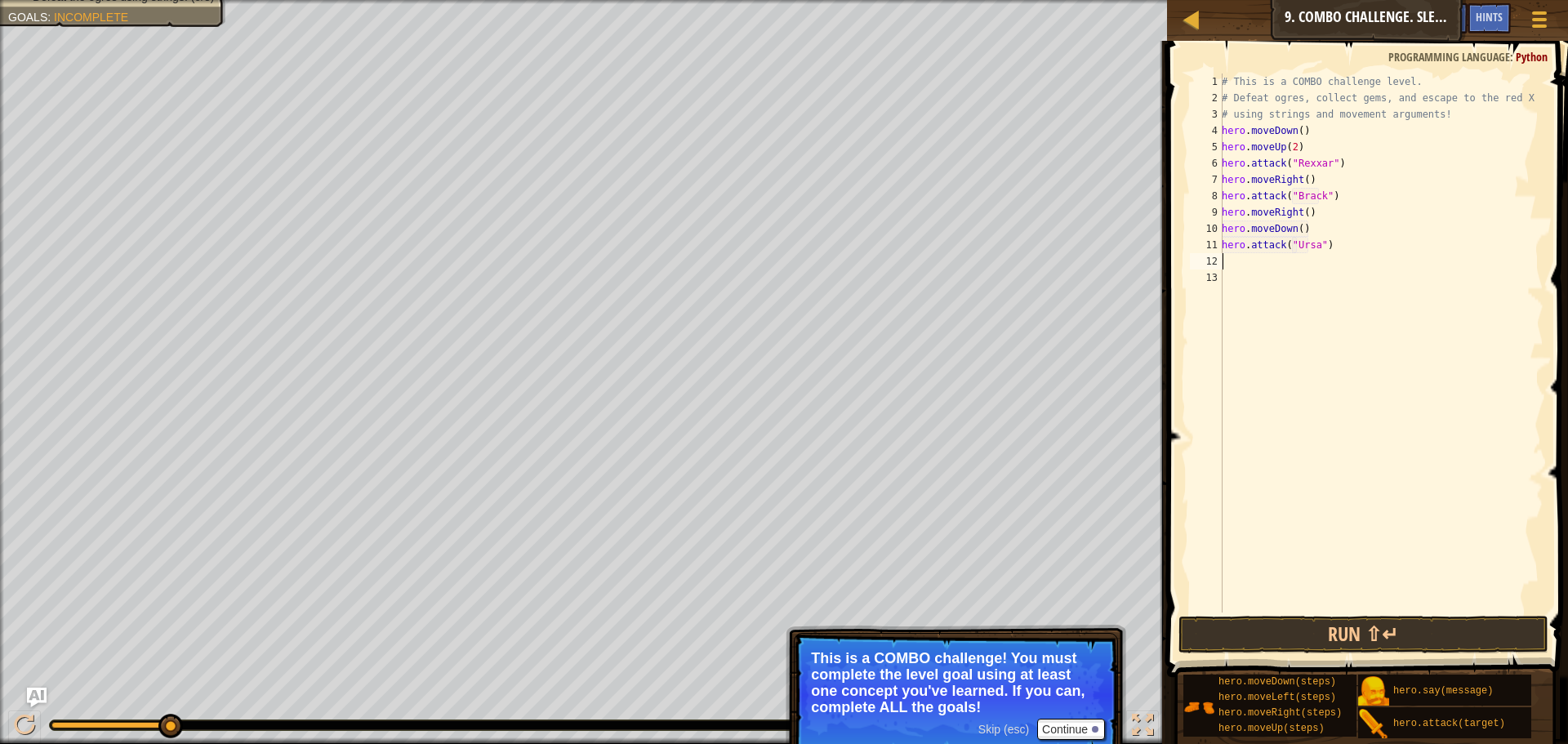
type textarea "m"
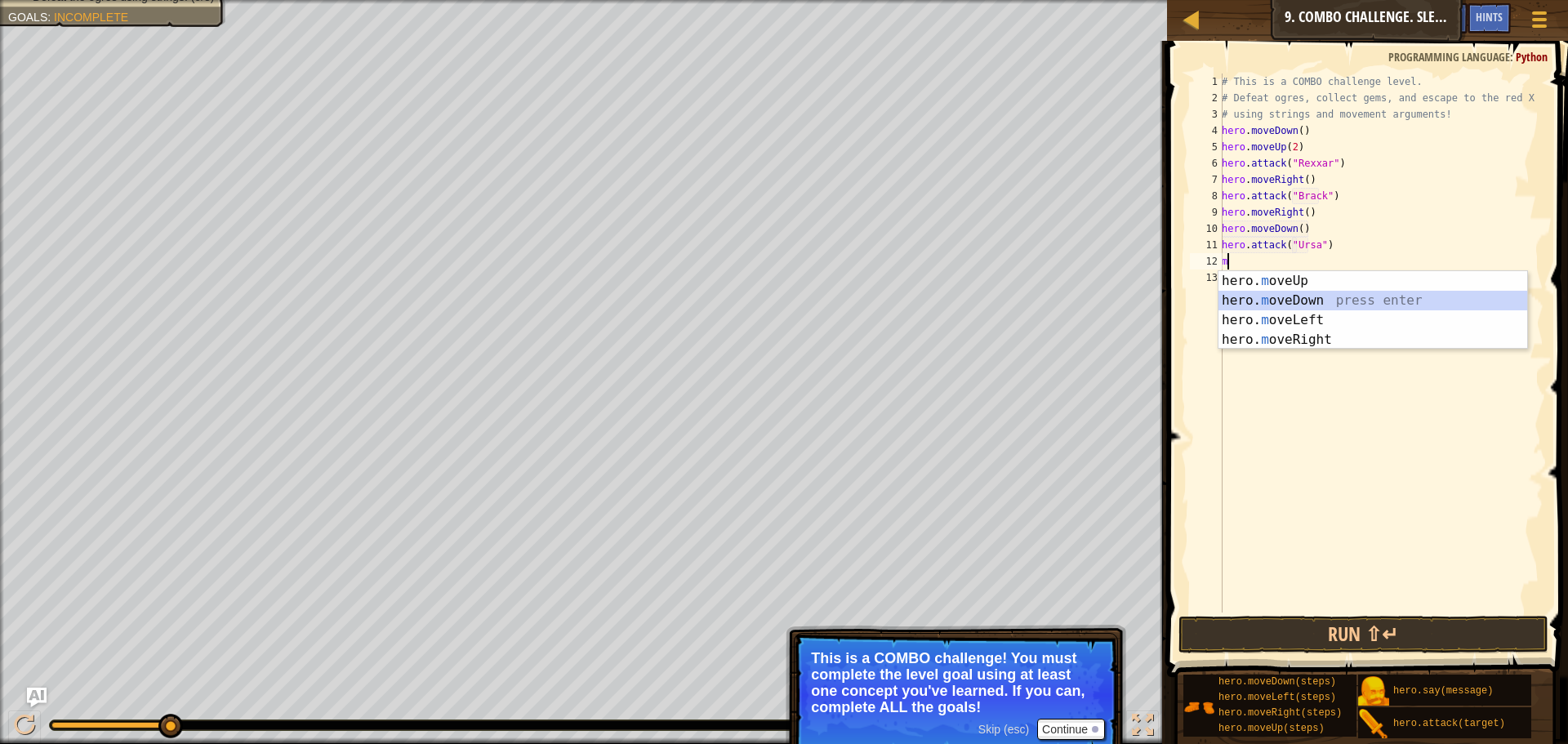
click at [1291, 299] on div "hero. m oveUp press enter hero. m oveDown press enter hero. m oveLeft press ent…" at bounding box center [1372, 330] width 309 height 118
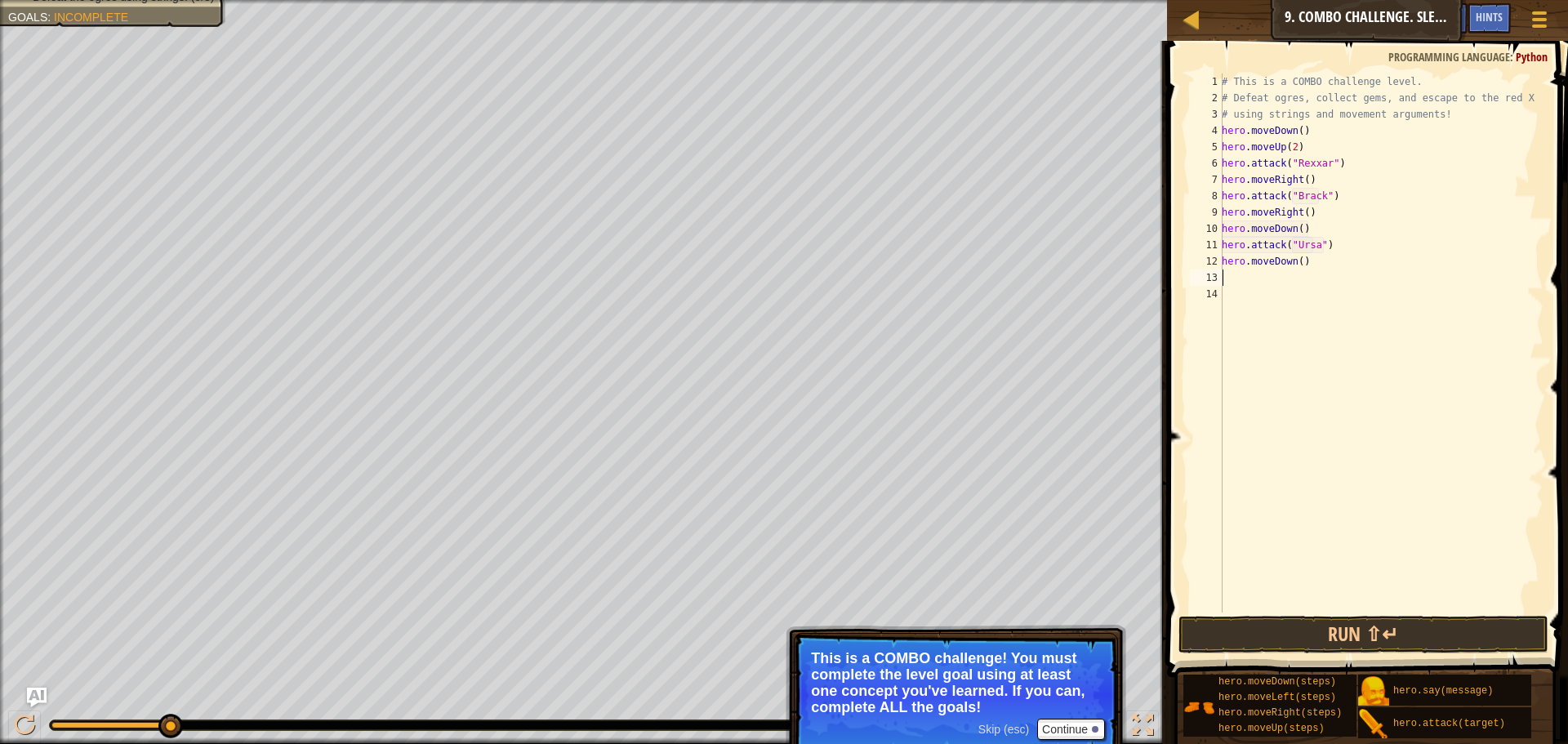
type textarea "m"
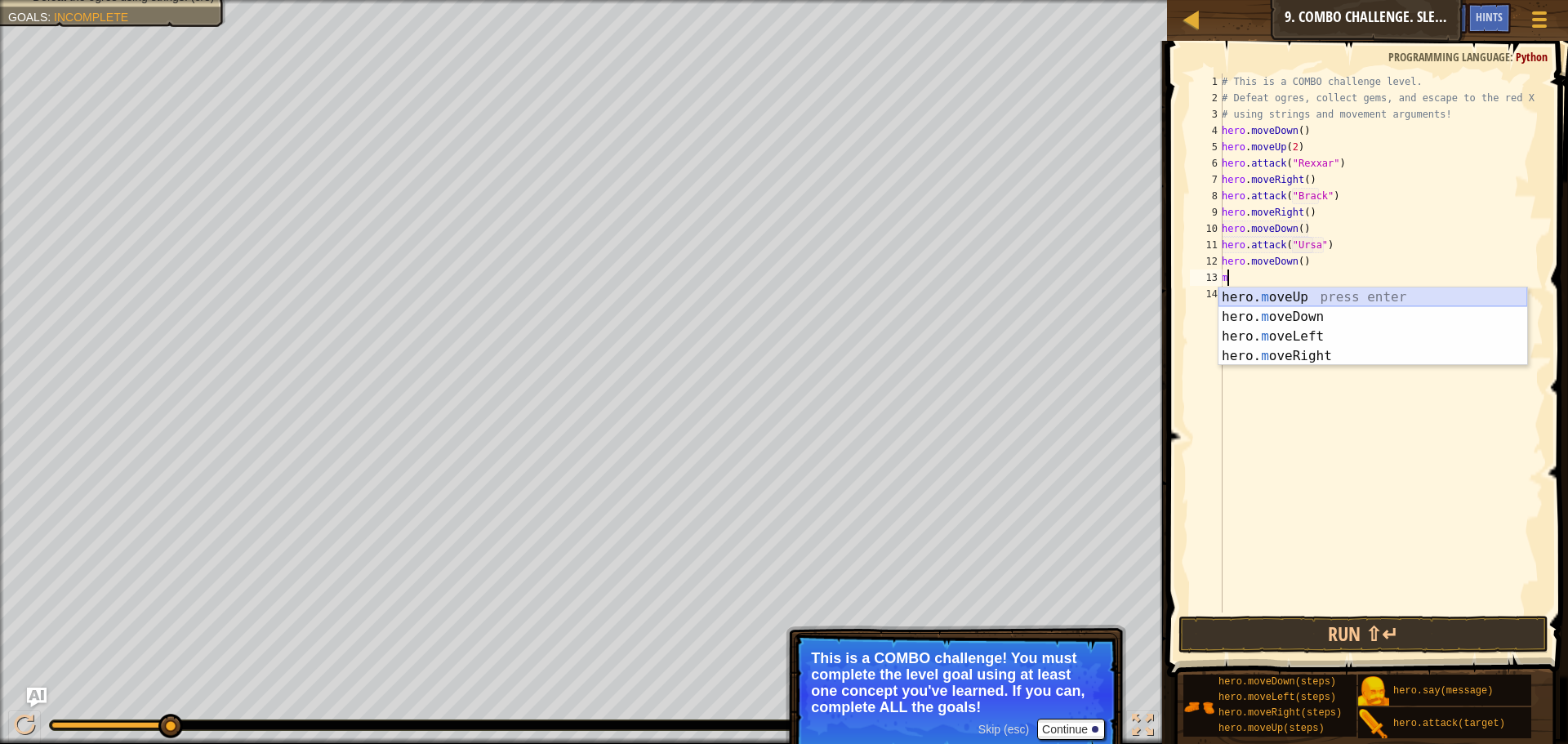
click at [1294, 296] on div "hero. m oveUp press enter hero. m oveDown press enter hero. m oveLeft press ent…" at bounding box center [1372, 346] width 309 height 118
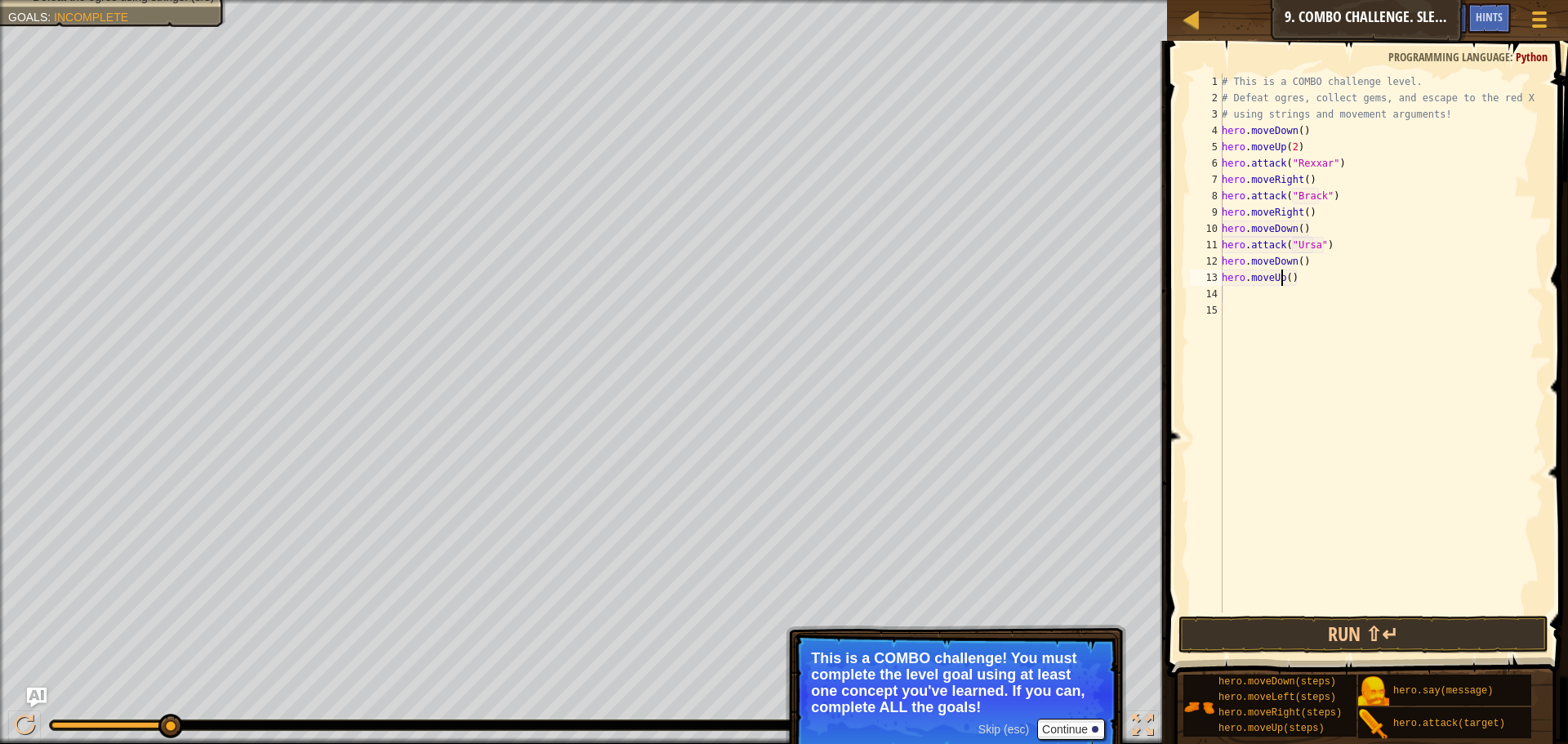
click at [1283, 277] on div "# This is a COMBO challenge level. # Defeat ogres, collect gems, and escape to …" at bounding box center [1380, 360] width 325 height 572
click at [1286, 278] on div "# This is a COMBO challenge level. # Defeat ogres, collect gems, and escape to …" at bounding box center [1380, 360] width 325 height 572
type textarea "hero.moveUp(2)"
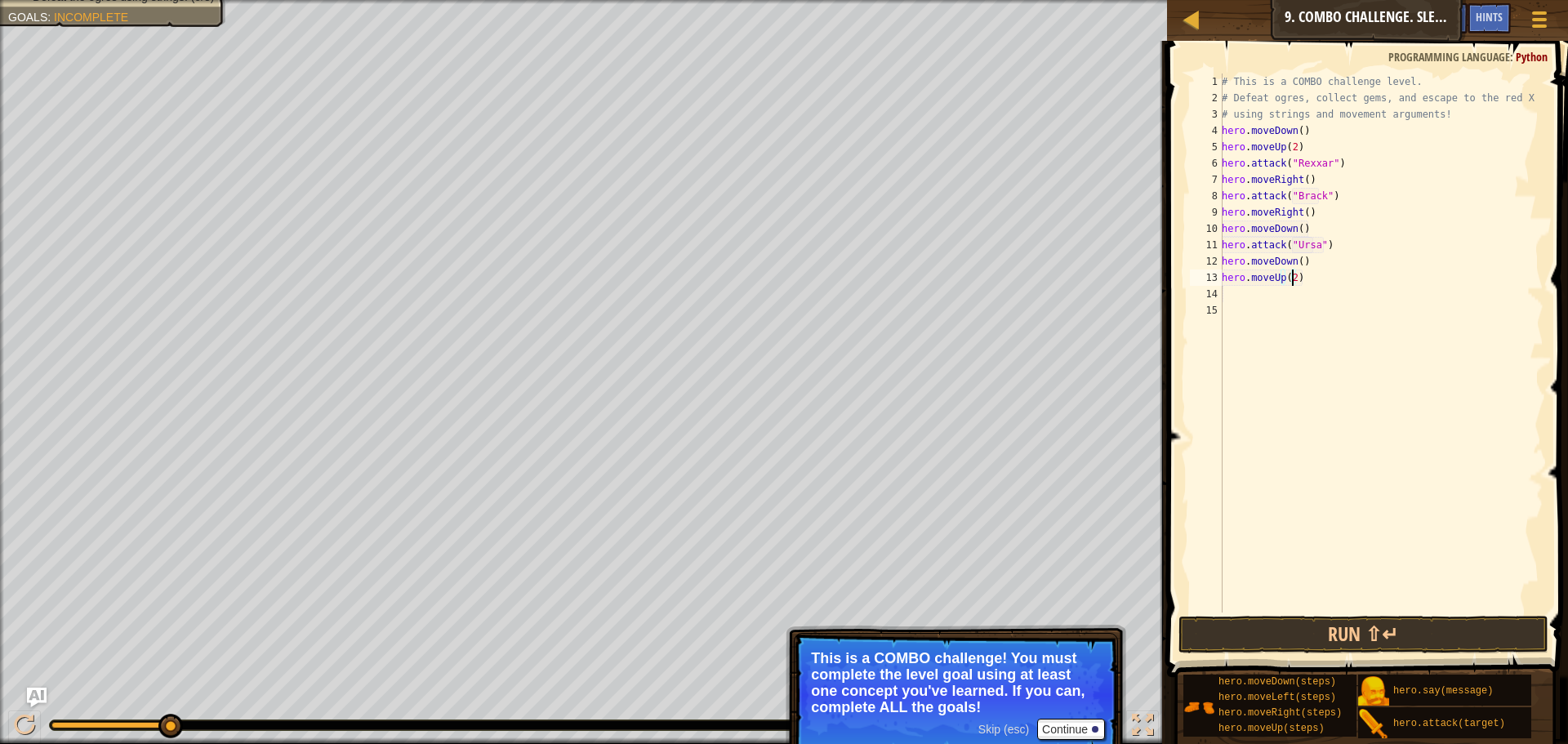
click at [1320, 292] on div "# This is a COMBO challenge level. # Defeat ogres, collect gems, and escape to …" at bounding box center [1380, 360] width 325 height 572
type textarea "m"
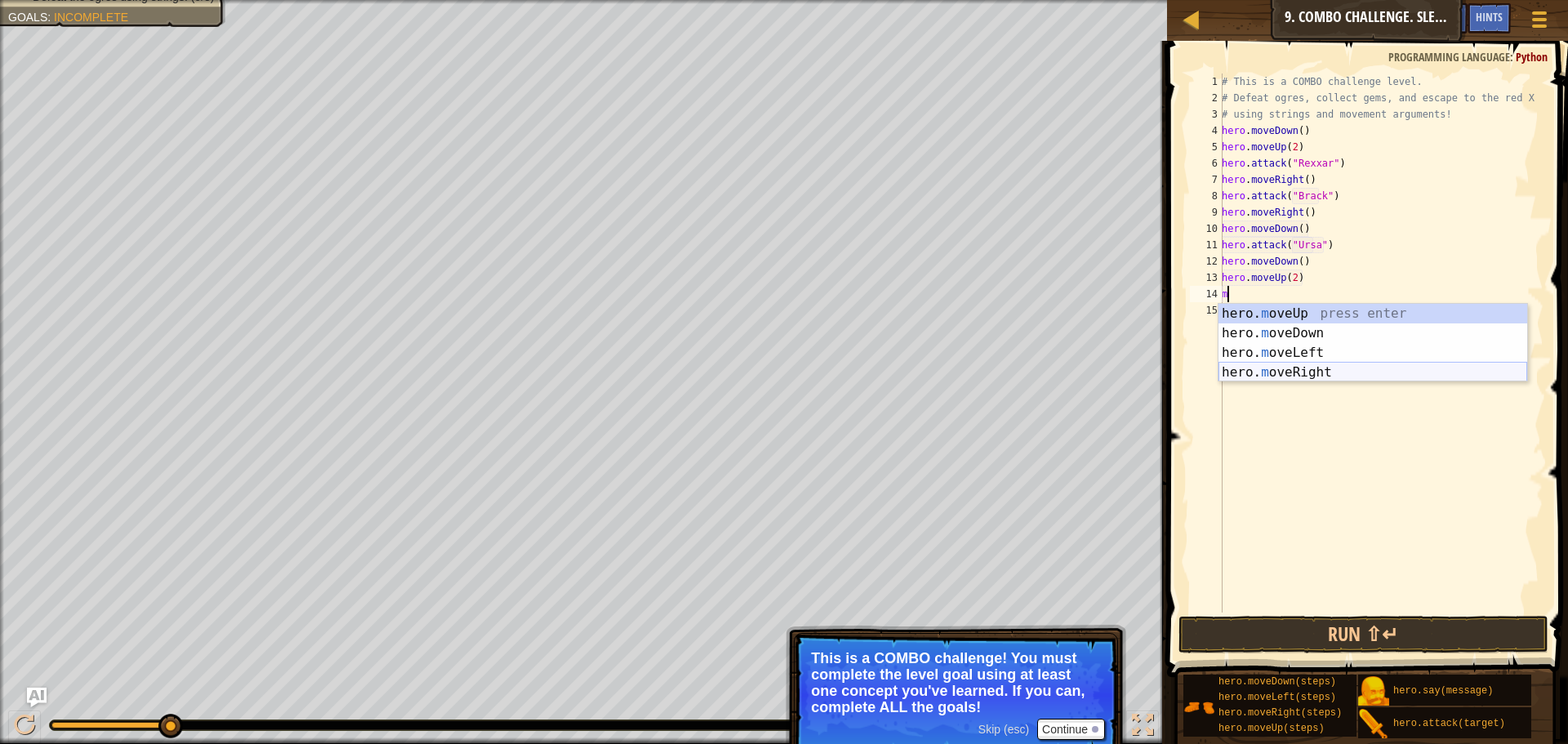
click at [1318, 366] on div "hero. m oveUp press enter hero. m oveDown press enter hero. m oveLeft press ent…" at bounding box center [1372, 362] width 309 height 118
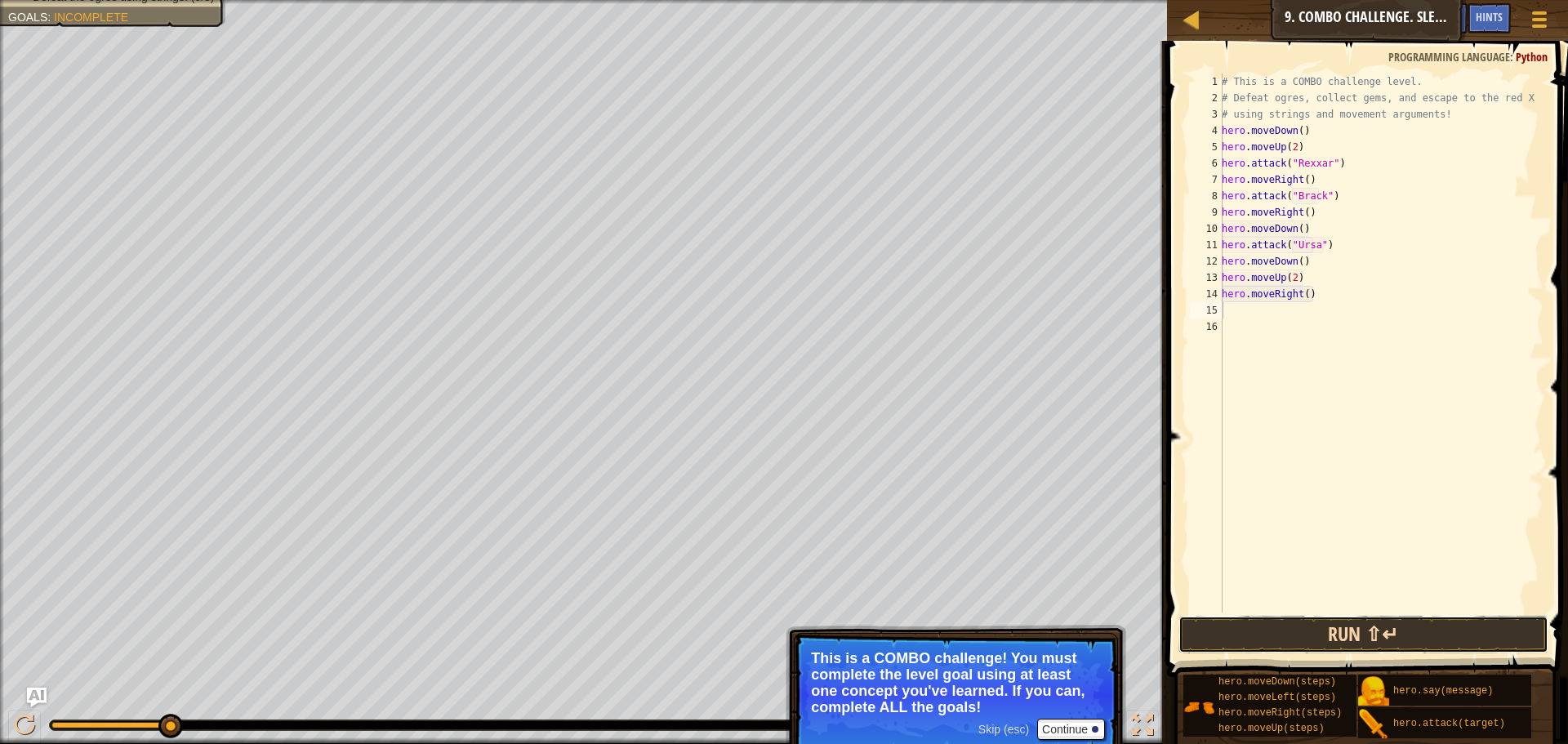
click at [1294, 632] on button "Run ⇧↵" at bounding box center [1362, 635] width 370 height 38
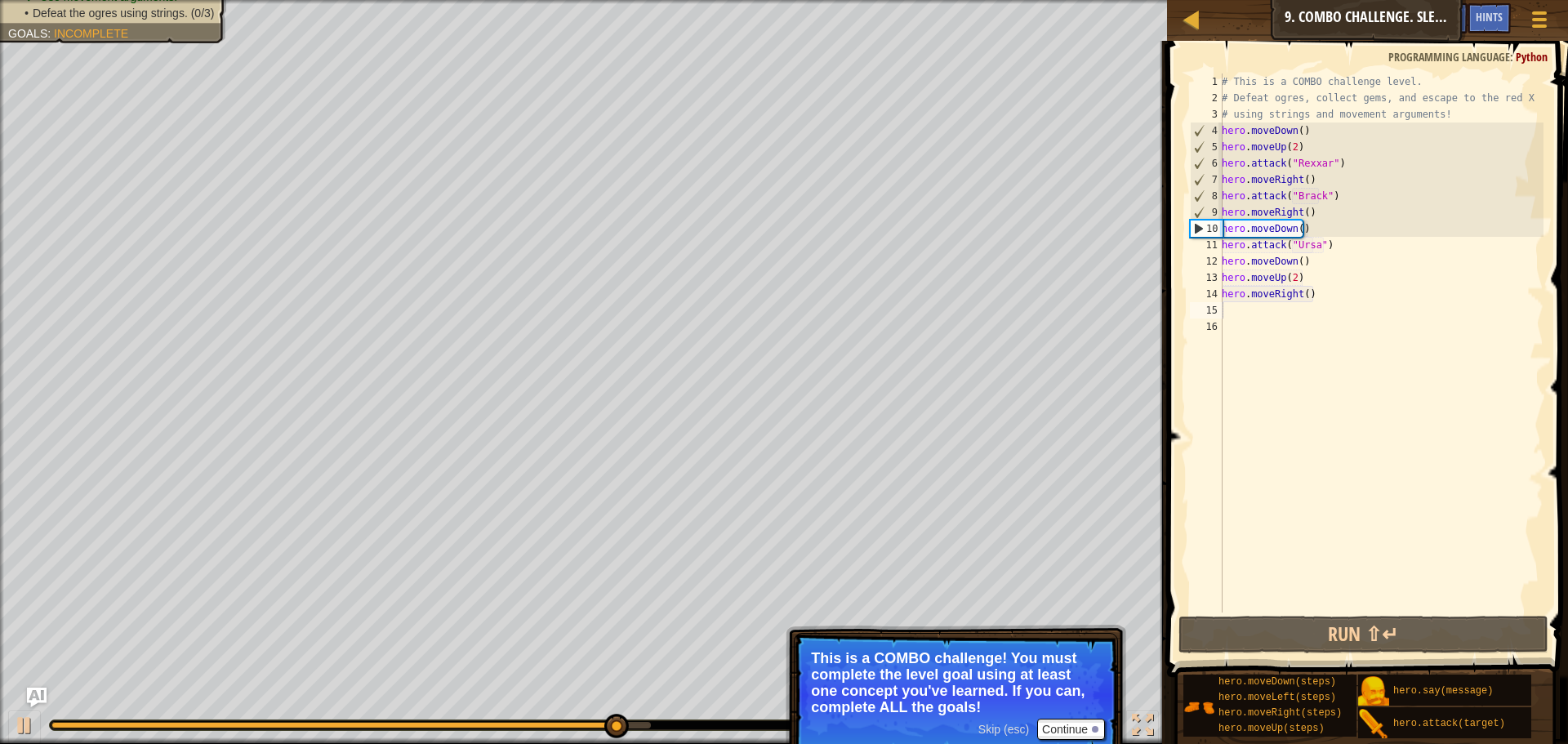
click at [994, 732] on span "Skip (esc)" at bounding box center [1003, 729] width 51 height 13
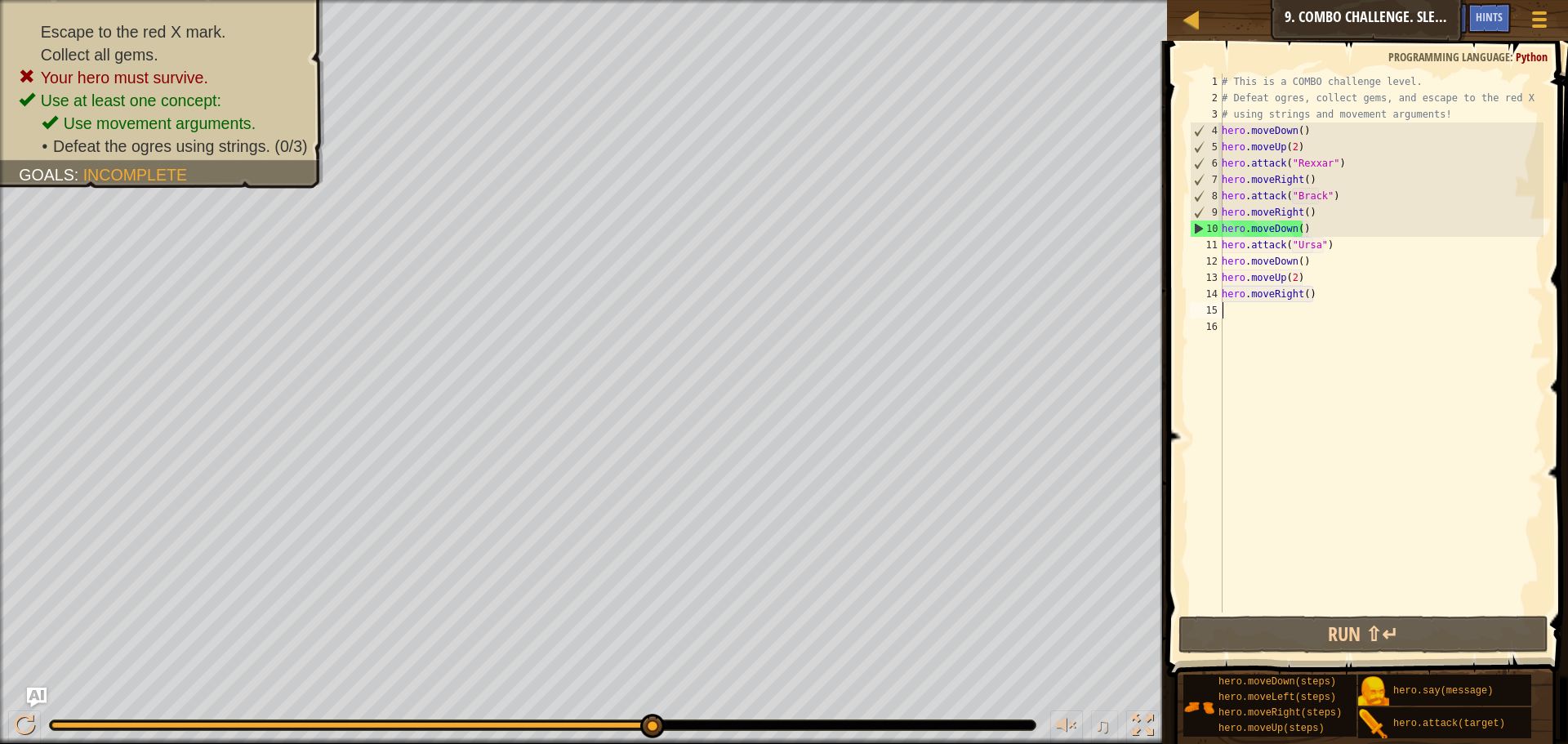
click at [1280, 302] on div "# This is a COMBO challenge level. # Defeat ogres, collect gems, and escape to …" at bounding box center [1380, 360] width 325 height 572
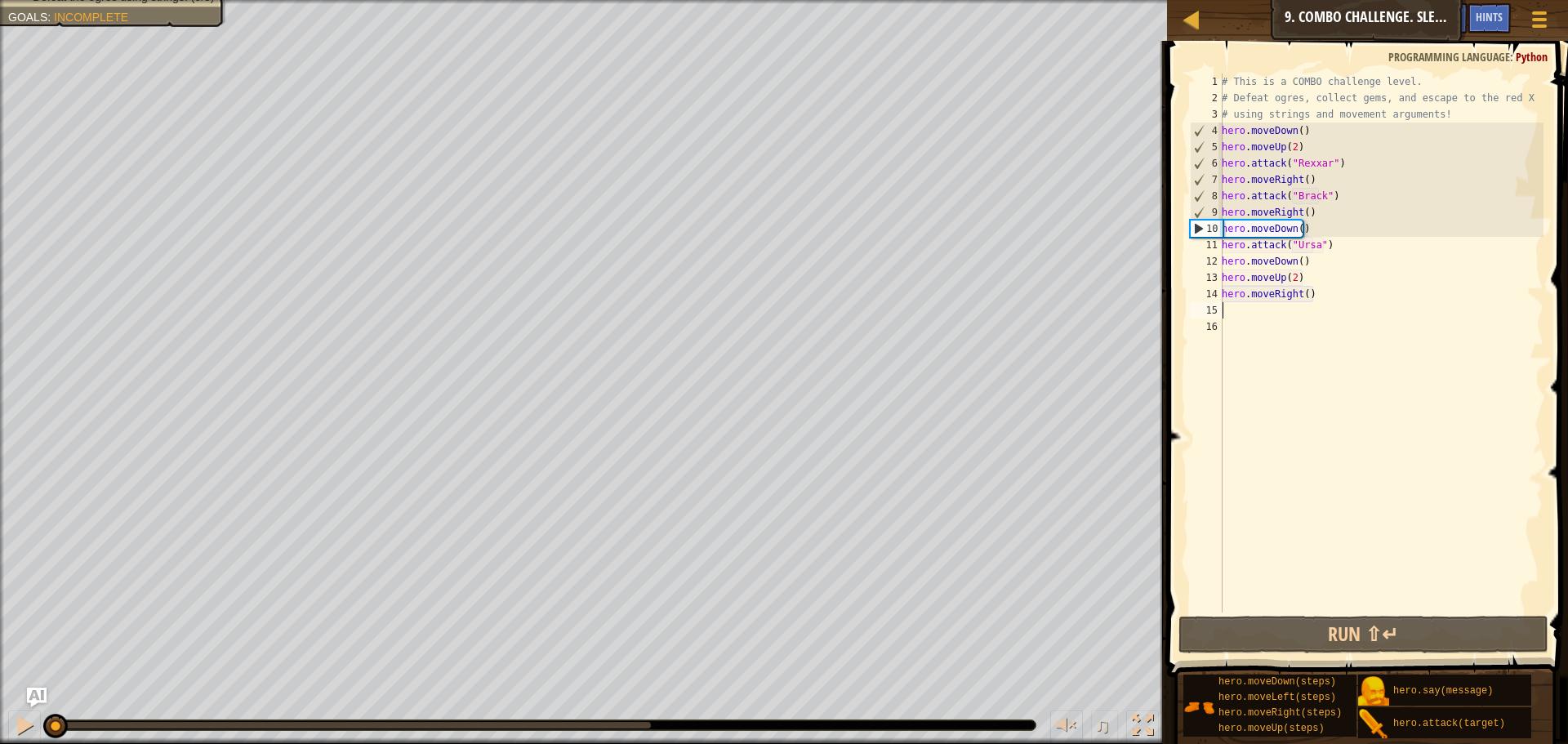
drag, startPoint x: 653, startPoint y: 723, endPoint x: 0, endPoint y: 752, distance: 653.6
click at [0, 0] on html "Map Introduction to Computer Science 9. Combo Challenge. Sleep Hour Game Menu D…" at bounding box center [784, 0] width 1568 height 0
click at [1369, 196] on div "# This is a COMBO challenge level. # Defeat ogres, collect gems, and escape to …" at bounding box center [1380, 360] width 325 height 572
click at [1326, 142] on div "# This is a COMBO challenge level. # Defeat ogres, collect gems, and escape to …" at bounding box center [1380, 360] width 325 height 572
type textarea "hero.moveUp(2)"
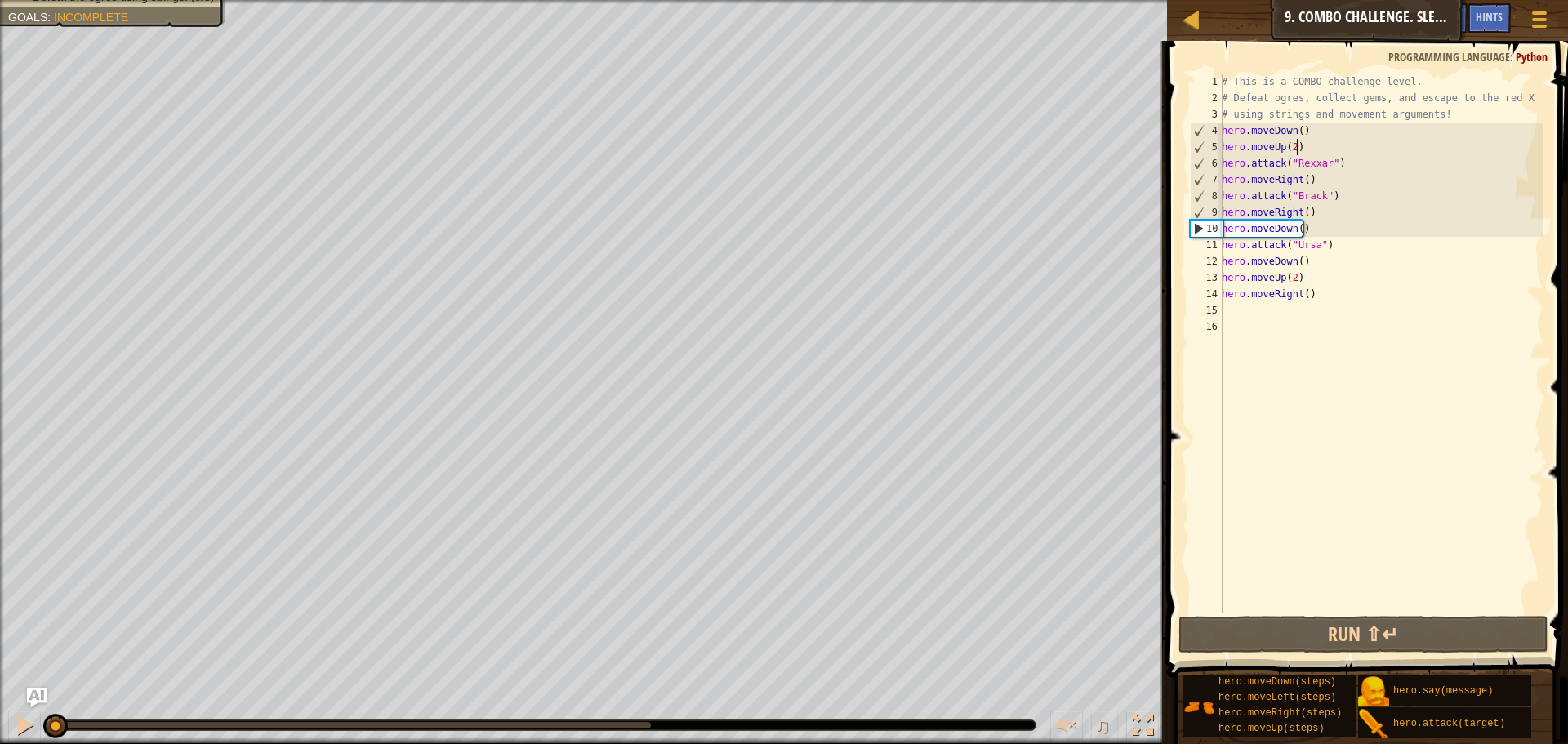
click at [1325, 302] on div "# This is a COMBO challenge level. # Defeat ogres, collect gems, and escape to …" at bounding box center [1380, 360] width 325 height 572
click at [1312, 220] on div "# This is a COMBO challenge level. # Defeat ogres, collect gems, and escape to …" at bounding box center [1380, 360] width 325 height 572
drag, startPoint x: 1340, startPoint y: 194, endPoint x: 1207, endPoint y: 197, distance: 133.0
click at [1207, 197] on div "hero.moveRight() 1 2 3 4 5 6 7 8 9 10 11 12 13 14 15 16 # This is a COMBO chall…" at bounding box center [1365, 343] width 357 height 539
click at [1330, 239] on div "# This is a COMBO challenge level. # Defeat ogres, collect gems, and escape to …" at bounding box center [1380, 360] width 325 height 572
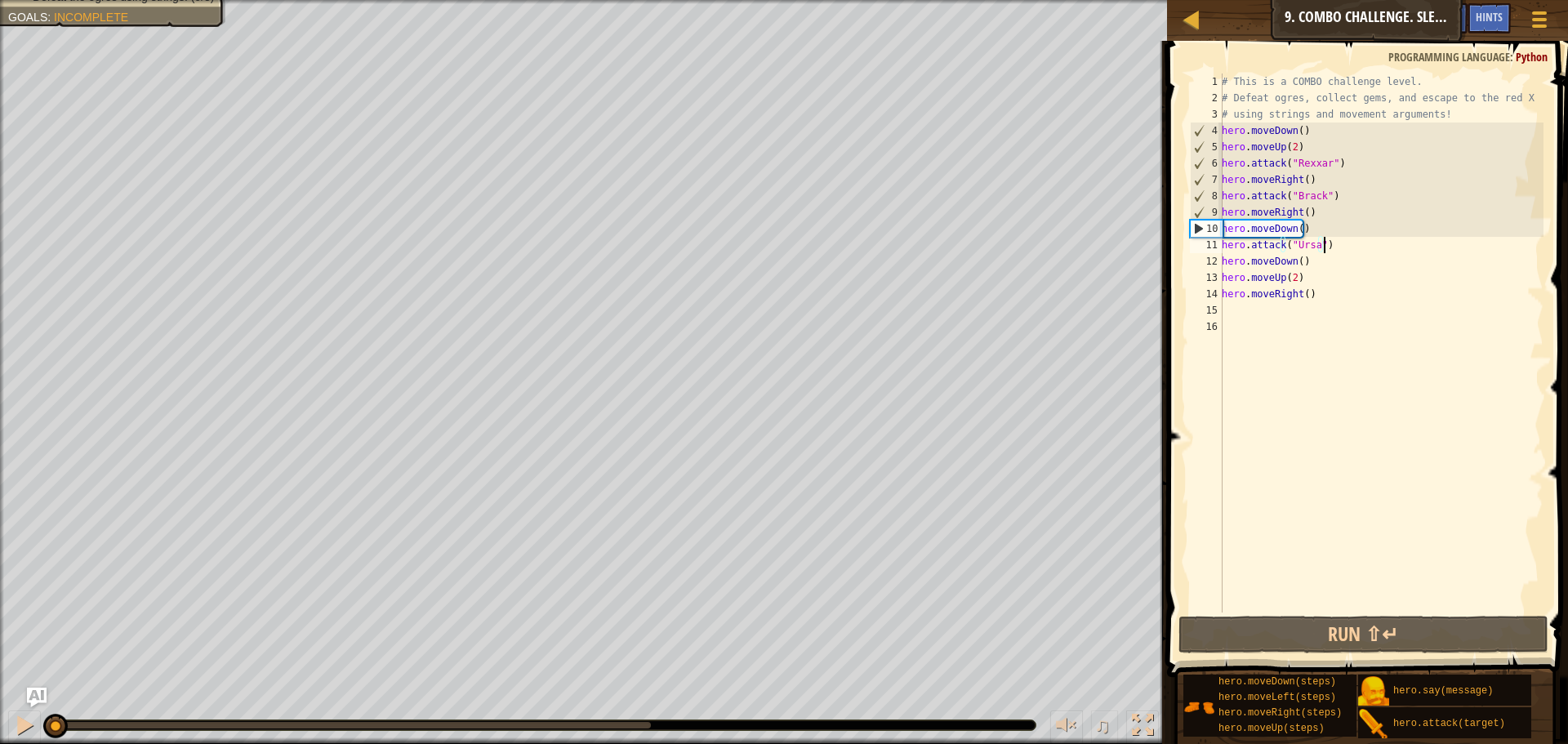
click at [1350, 196] on div "# This is a COMBO challenge level. # Defeat ogres, collect gems, and escape to …" at bounding box center [1380, 360] width 325 height 572
type textarea "hero.attack("Brack")"
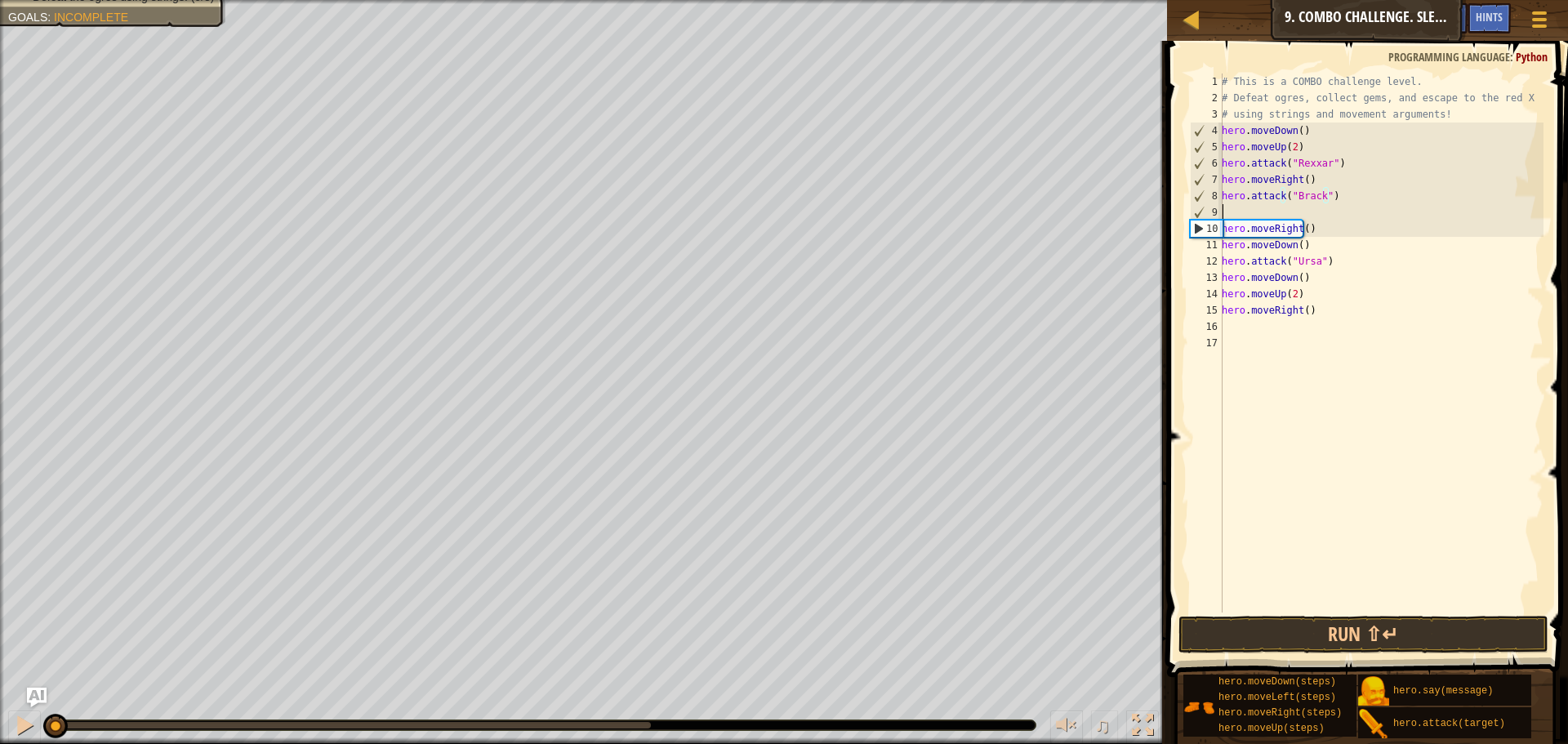
paste textarea "hero.attack("Brack")"
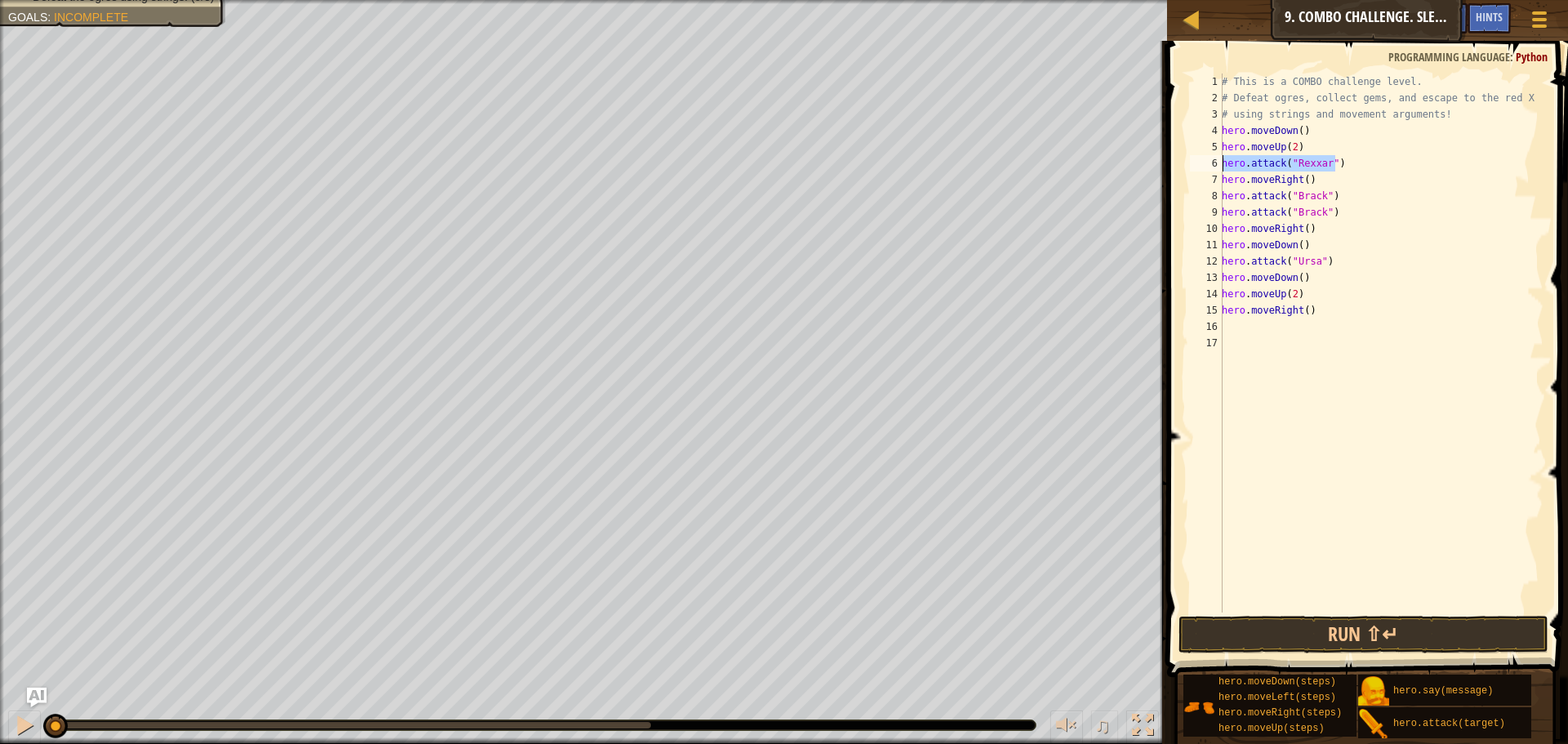
drag, startPoint x: 1350, startPoint y: 165, endPoint x: 1221, endPoint y: 164, distance: 129.0
click at [1221, 164] on div "hero.attack("Brack") 1 2 3 4 5 6 7 8 9 10 11 12 13 14 15 16 17 # This is a COMB…" at bounding box center [1365, 343] width 357 height 539
type textarea "hero.attack("Rexxar")"
click at [1332, 162] on div "# This is a COMBO challenge level. # Defeat ogres, collect gems, and escape to …" at bounding box center [1380, 343] width 325 height 539
paste textarea "hero.attack("Rexxar")"
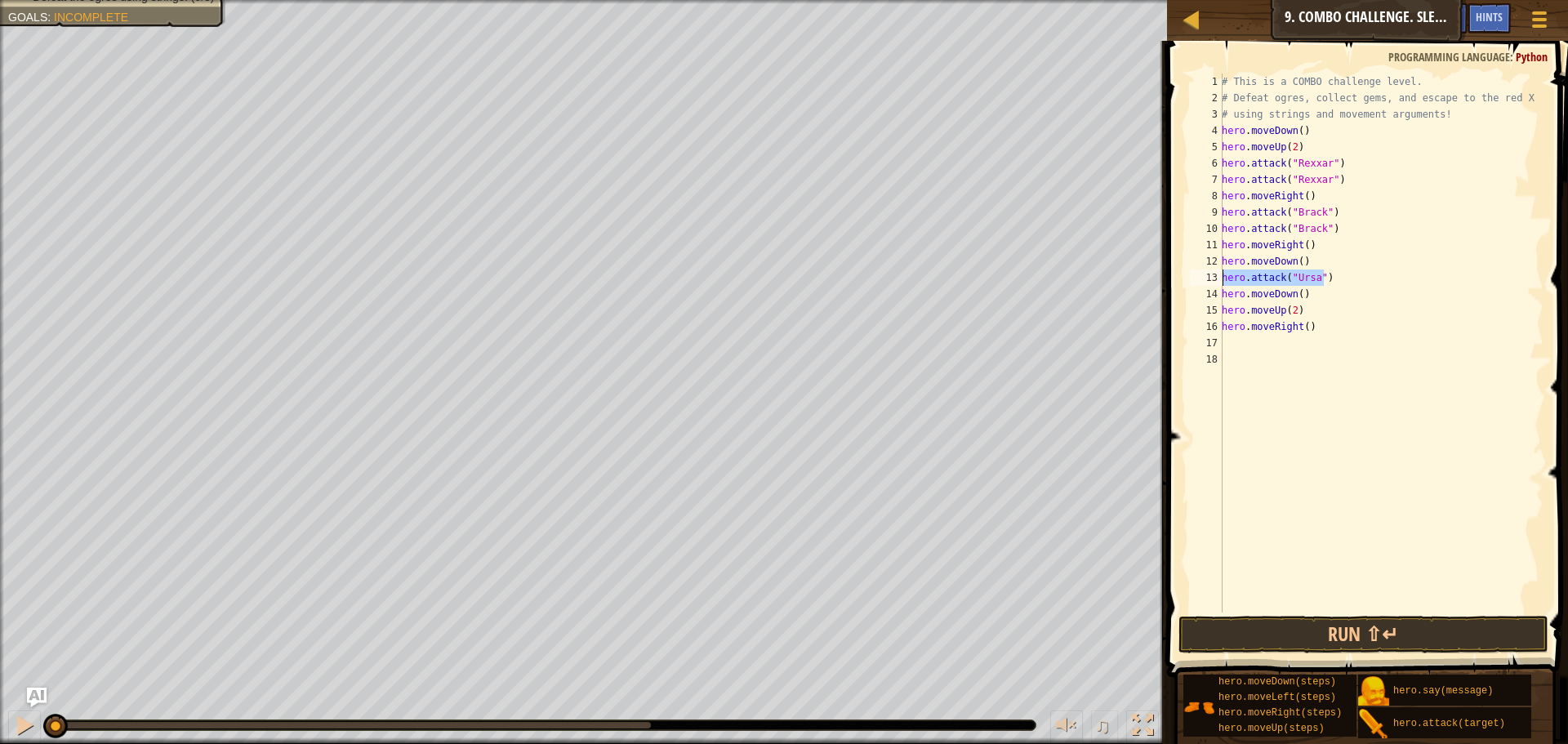
click at [1144, 275] on div "Map Introduction to Computer Science 9. Combo Challenge. Sleep Hour Game Menu D…" at bounding box center [784, 372] width 1568 height 744
click at [1360, 278] on div "# This is a COMBO challenge level. # Defeat ogres, collect gems, and escape to …" at bounding box center [1380, 343] width 325 height 539
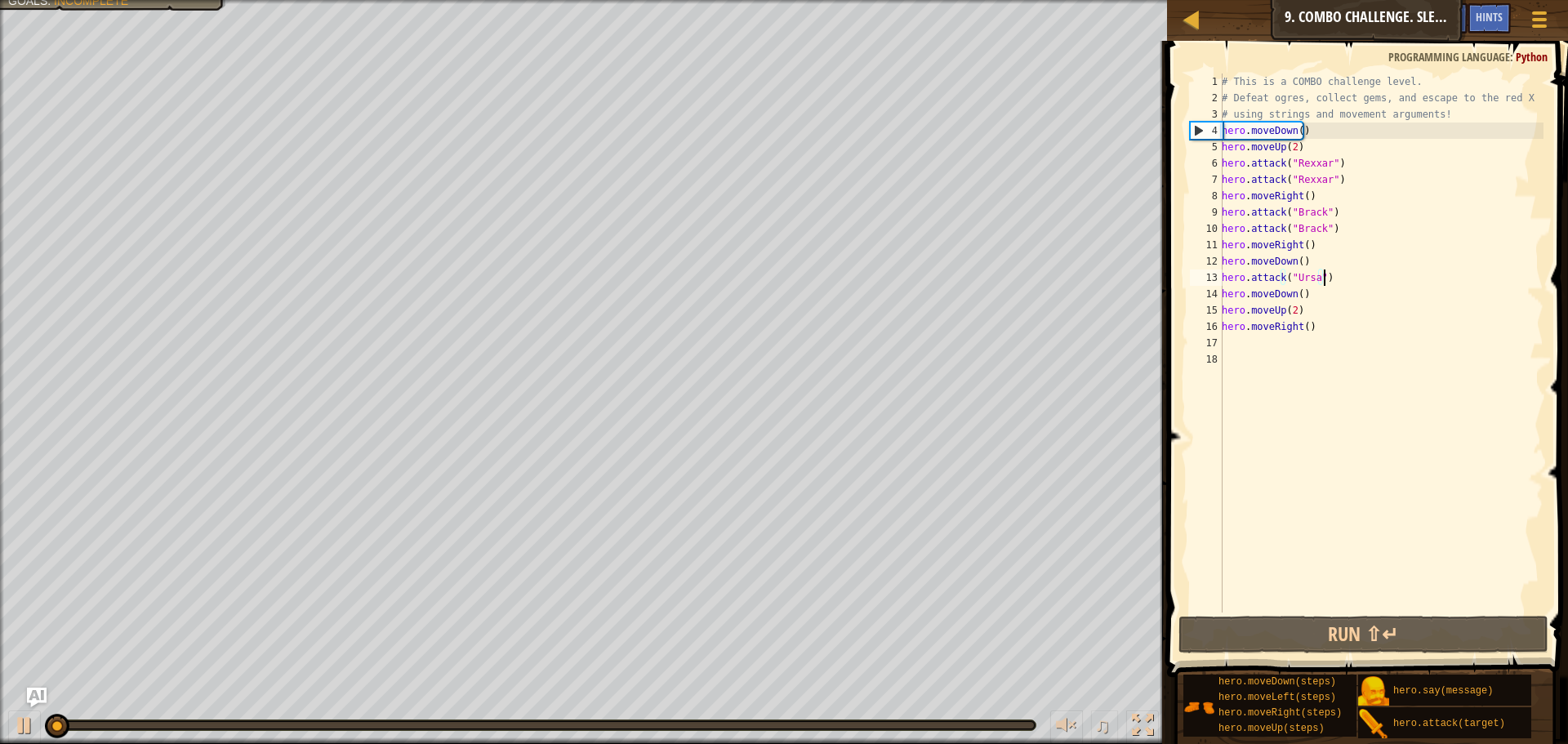
paste textarea "hero.attack("Ursa")"
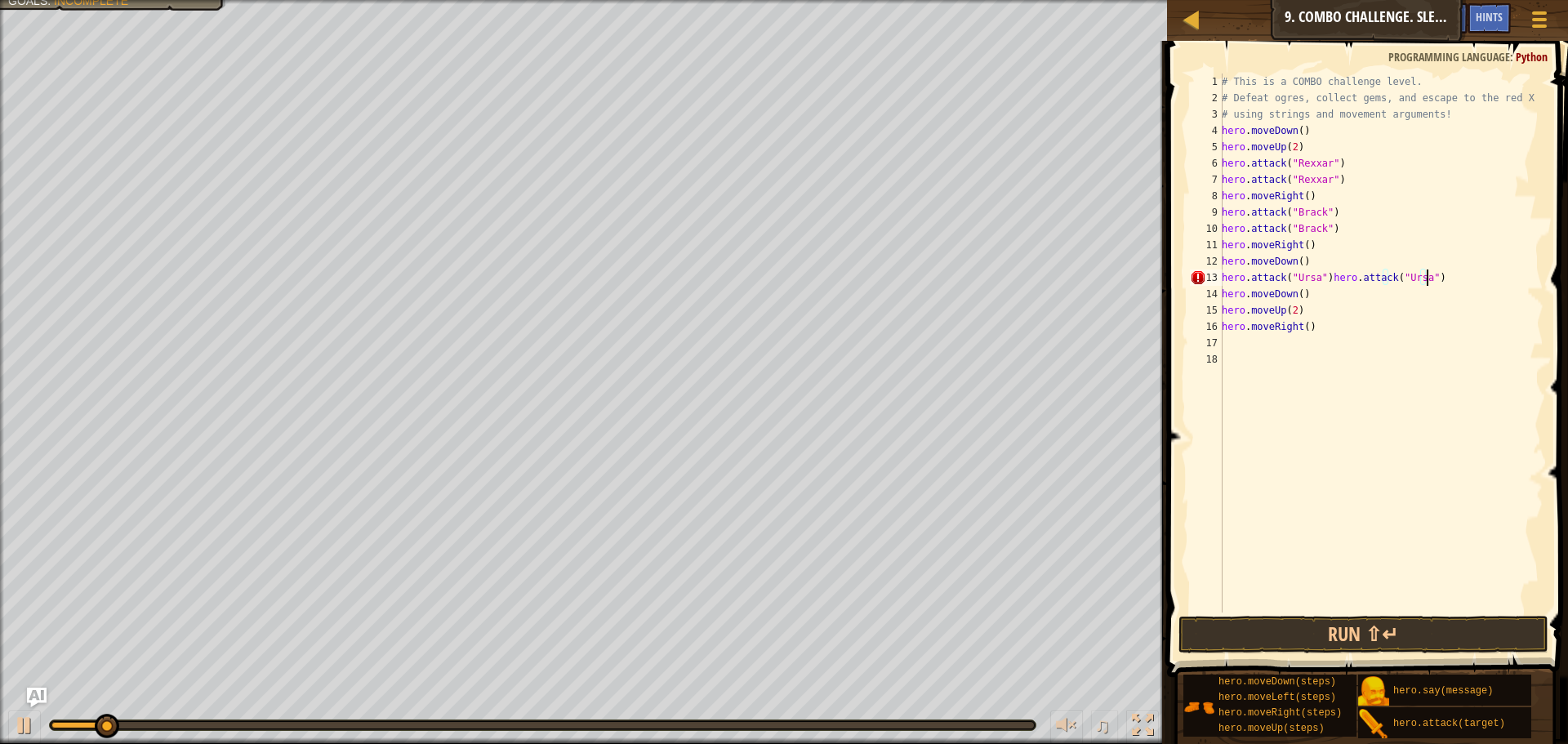
type textarea "hero.attack("Ursa")"
paste textarea "hero.attack("Ursa")"
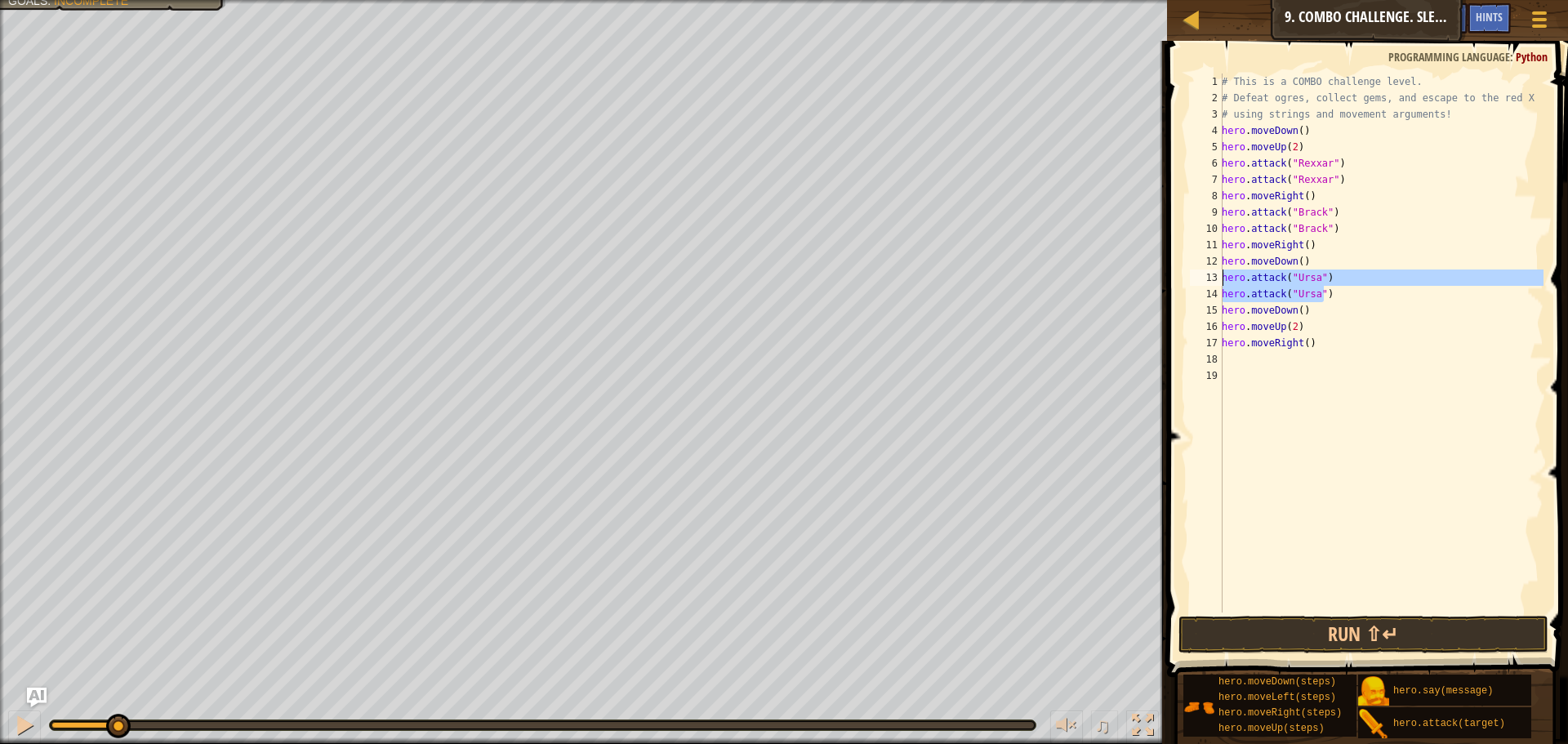
drag, startPoint x: 1325, startPoint y: 294, endPoint x: 1215, endPoint y: 280, distance: 110.9
click at [1215, 280] on div "hero.attack("Ursa") 1 2 3 4 5 6 7 8 9 10 11 12 13 14 15 16 17 18 19 # This is a…" at bounding box center [1365, 343] width 357 height 539
type textarea "hero.attack("Ursa") hero.attack("Ursa")"
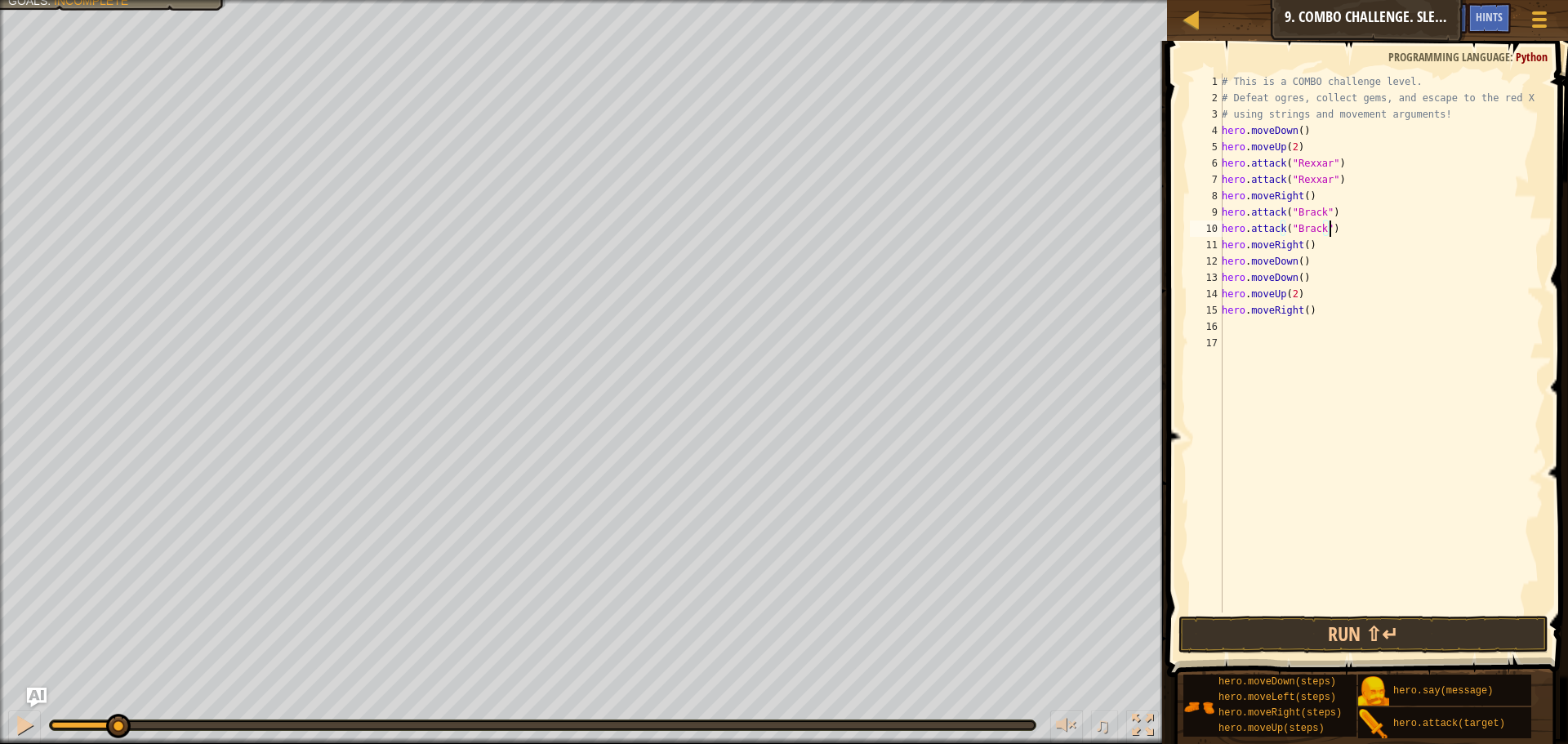
drag, startPoint x: 1341, startPoint y: 234, endPoint x: 1330, endPoint y: 232, distance: 11.2
click at [1330, 232] on div "# This is a COMBO challenge level. # Defeat ogres, collect gems, and escape to …" at bounding box center [1380, 360] width 325 height 572
click at [1324, 202] on div "# This is a COMBO challenge level. # Defeat ogres, collect gems, and escape to …" at bounding box center [1380, 360] width 325 height 572
drag, startPoint x: 1317, startPoint y: 203, endPoint x: 1181, endPoint y: 198, distance: 136.1
click at [1181, 198] on div "hero.moveRight() 1 2 3 4 5 6 7 8 9 10 11 12 13 14 15 16 17 # This is a COMBO ch…" at bounding box center [1364, 391] width 406 height 685
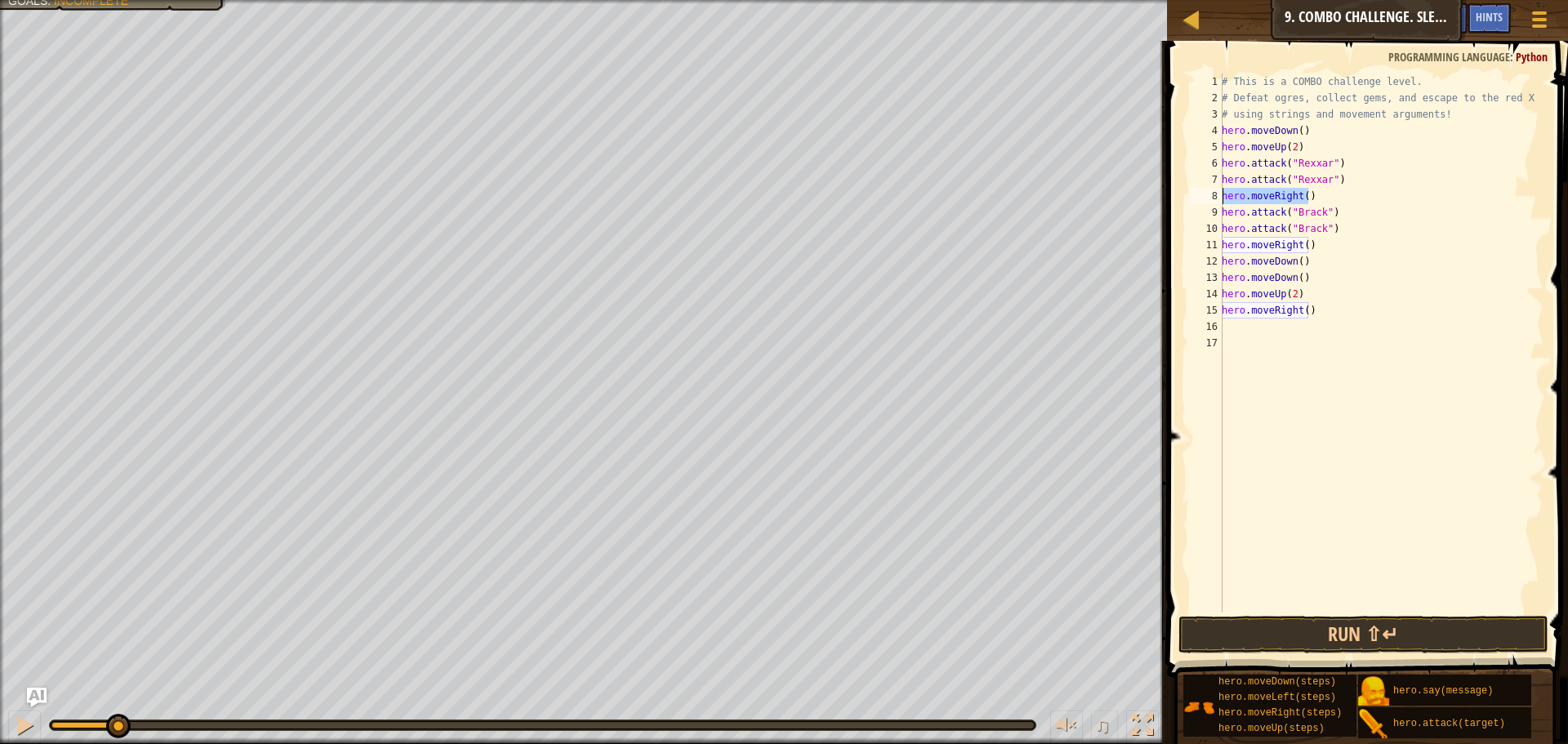
click at [1263, 266] on div "# This is a COMBO challenge level. # Defeat ogres, collect gems, and escape to …" at bounding box center [1380, 360] width 325 height 572
click at [1294, 318] on div "# This is a COMBO challenge level. # Defeat ogres, collect gems, and escape to …" at bounding box center [1380, 360] width 325 height 572
drag, startPoint x: 1311, startPoint y: 132, endPoint x: 1271, endPoint y: 127, distance: 40.3
click at [1271, 127] on div "# This is a COMBO challenge level. # Defeat ogres, collect gems, and escape to …" at bounding box center [1380, 360] width 325 height 572
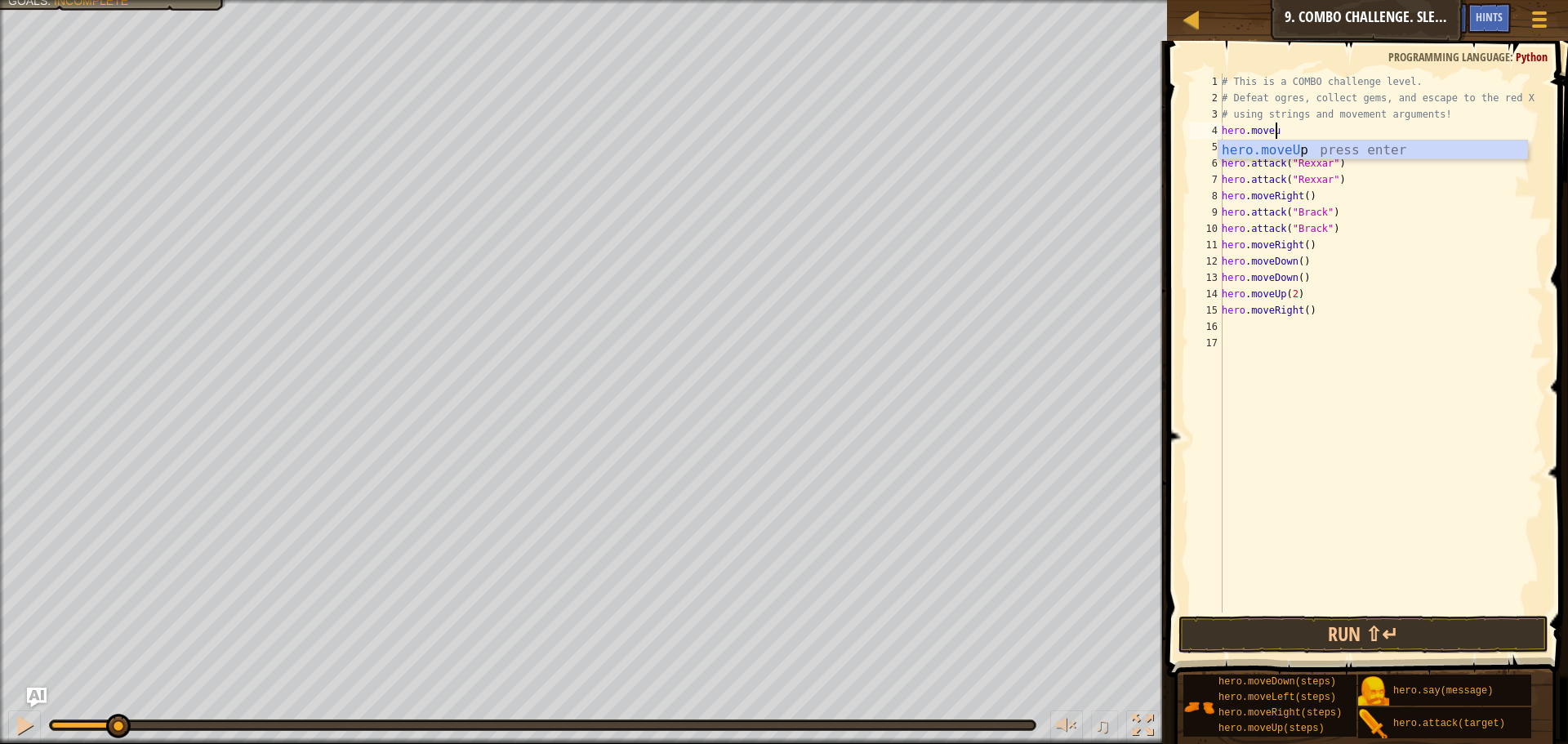
type textarea "hero.moveup"
click at [1330, 154] on div "hero.moveUp press enter" at bounding box center [1372, 170] width 309 height 59
click at [1271, 147] on div "# This is a COMBO challenge level. # Defeat ogres, collect gems, and escape to …" at bounding box center [1380, 360] width 325 height 572
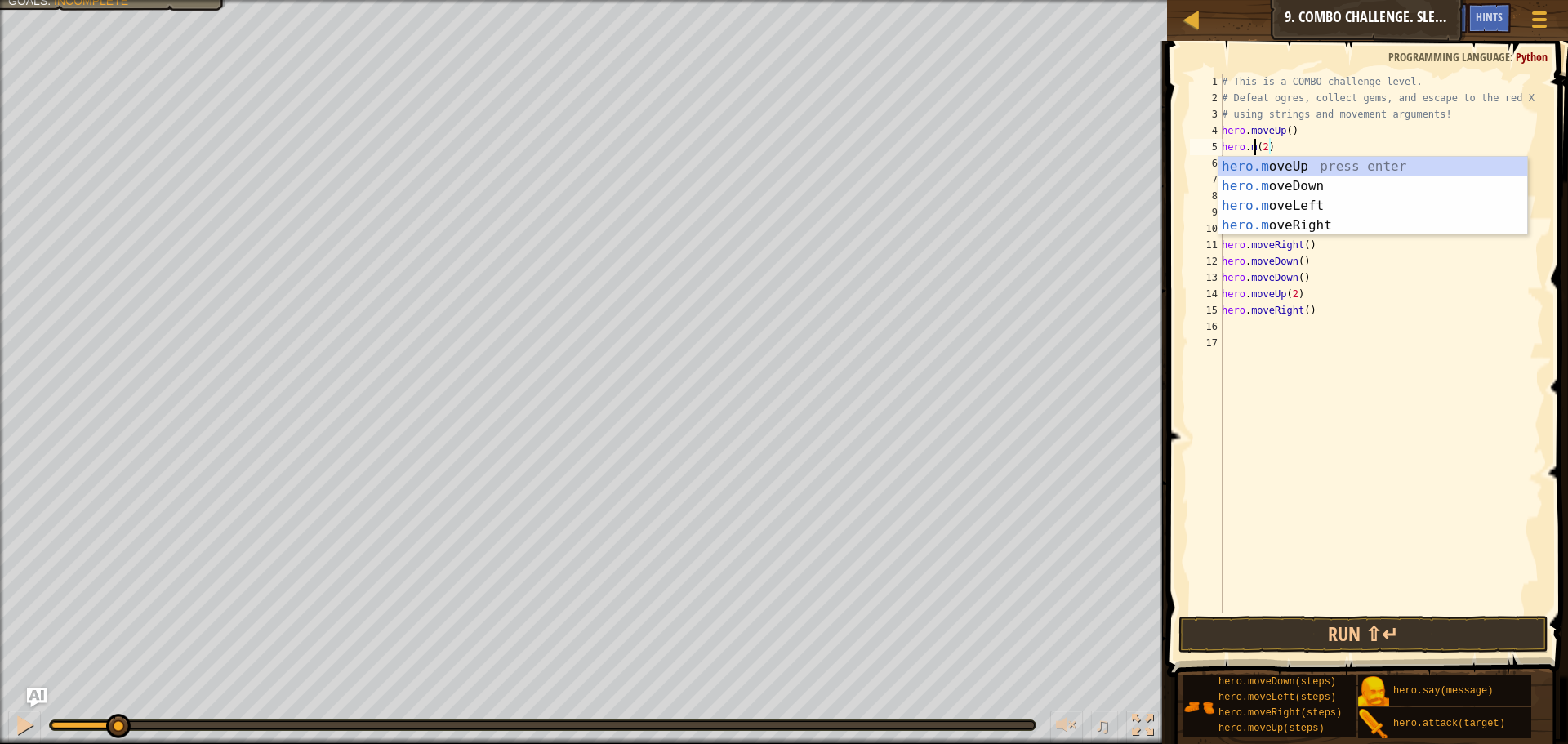
scroll to position [8, 3]
click at [1361, 183] on div "hero.m oveUp press enter hero.m oveDown press enter hero.m oveLeft press enter …" at bounding box center [1372, 215] width 309 height 118
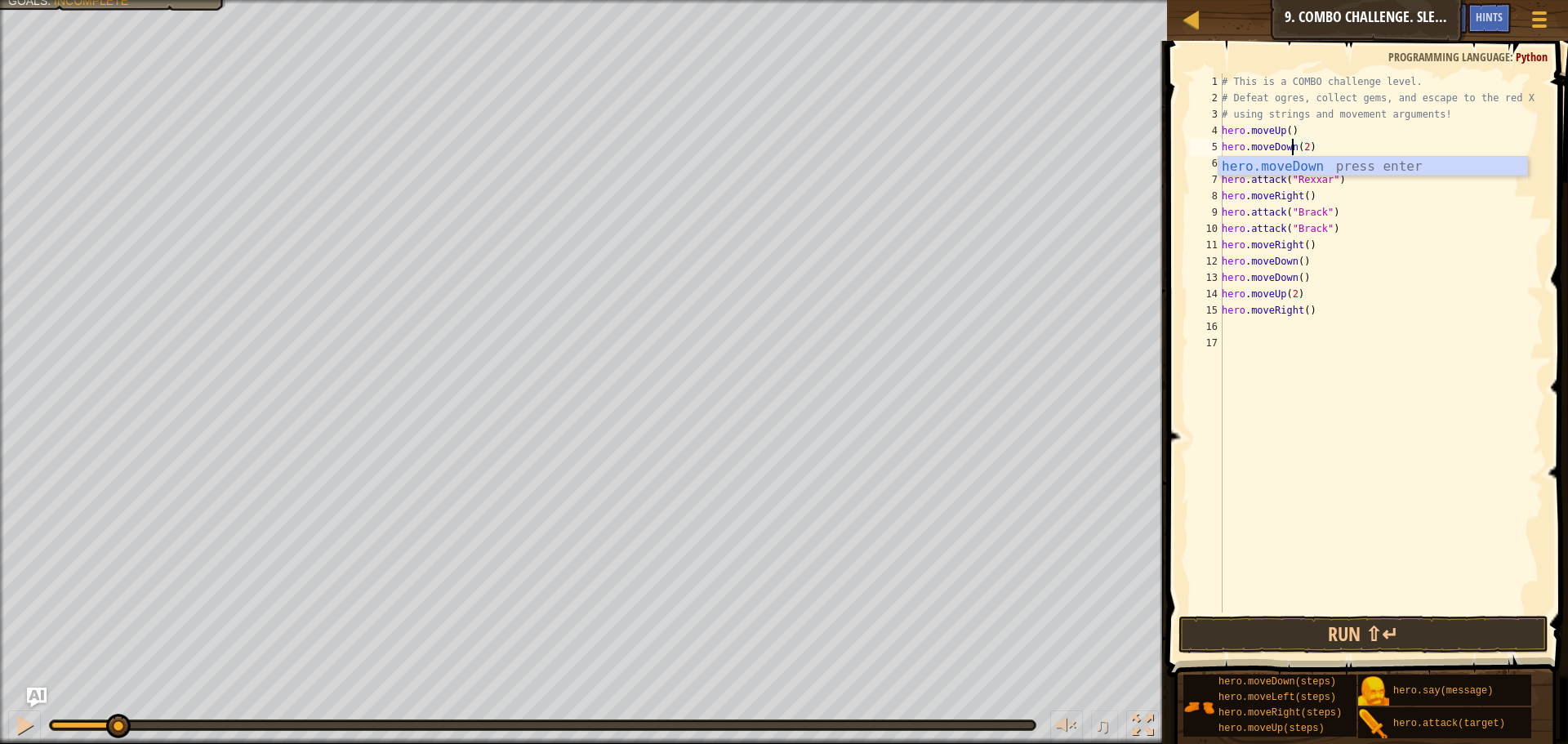
click at [1402, 200] on div "# This is a COMBO challenge level. # Defeat ogres, collect gems, and escape to …" at bounding box center [1380, 360] width 325 height 572
click at [1358, 166] on div "# This is a COMBO challenge level. # Defeat ogres, collect gems, and escape to …" at bounding box center [1380, 360] width 325 height 572
drag, startPoint x: 1338, startPoint y: 181, endPoint x: 1210, endPoint y: 169, distance: 128.6
click at [1210, 169] on div "hero.attack("Rexxar") 1 2 3 4 5 6 7 8 9 10 11 12 13 14 15 16 17 # This is a COM…" at bounding box center [1365, 343] width 357 height 539
type textarea "hero.attack("Rexxar") hero.attack("Rexxar")"
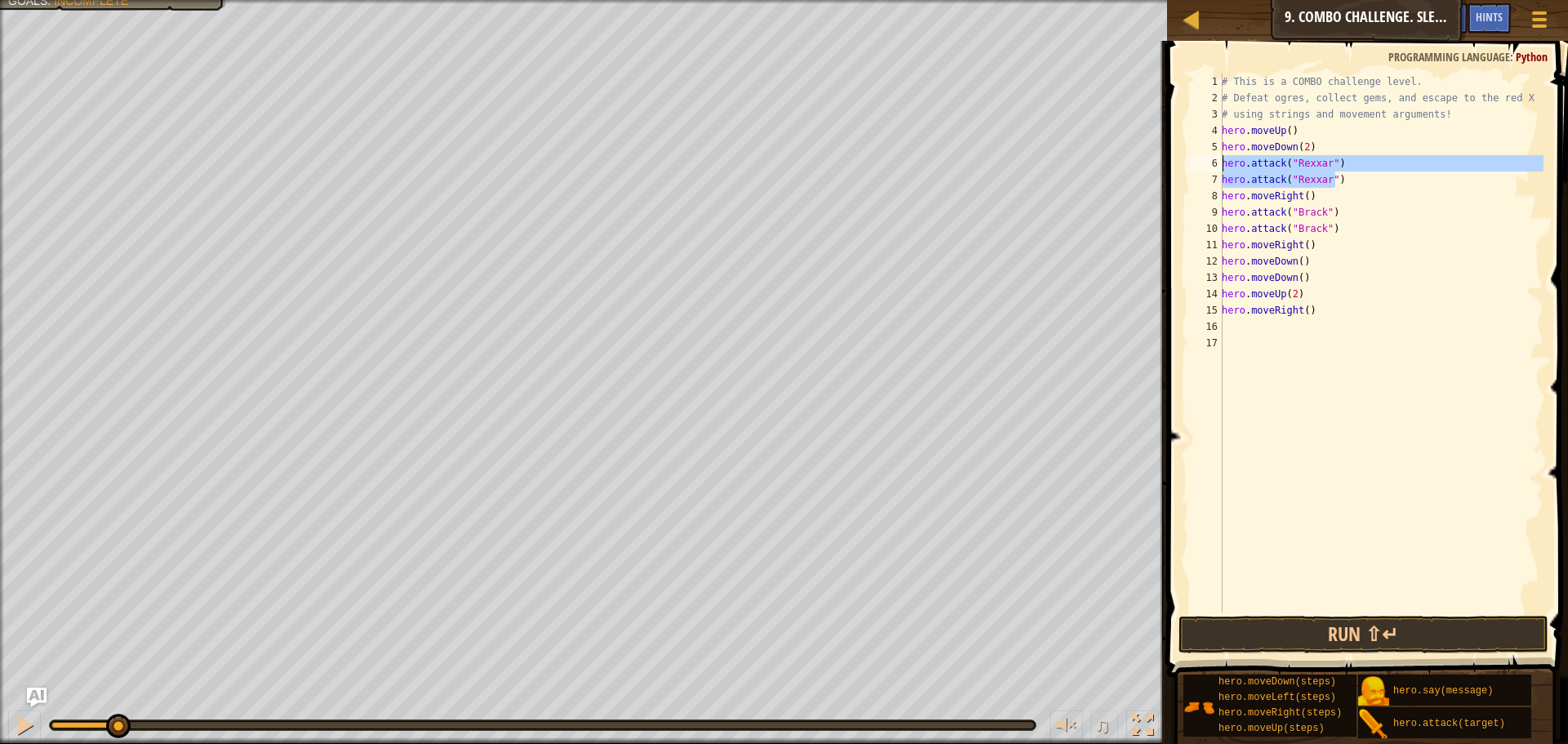
scroll to position [8, 0]
click at [1300, 134] on div "# This is a COMBO challenge level. # Defeat ogres, collect gems, and escape to …" at bounding box center [1380, 360] width 325 height 572
type textarea "hero.moveUp()"
paste textarea "hero.attack("Rexxar")"
type textarea "hero.attack("Rexxar")"
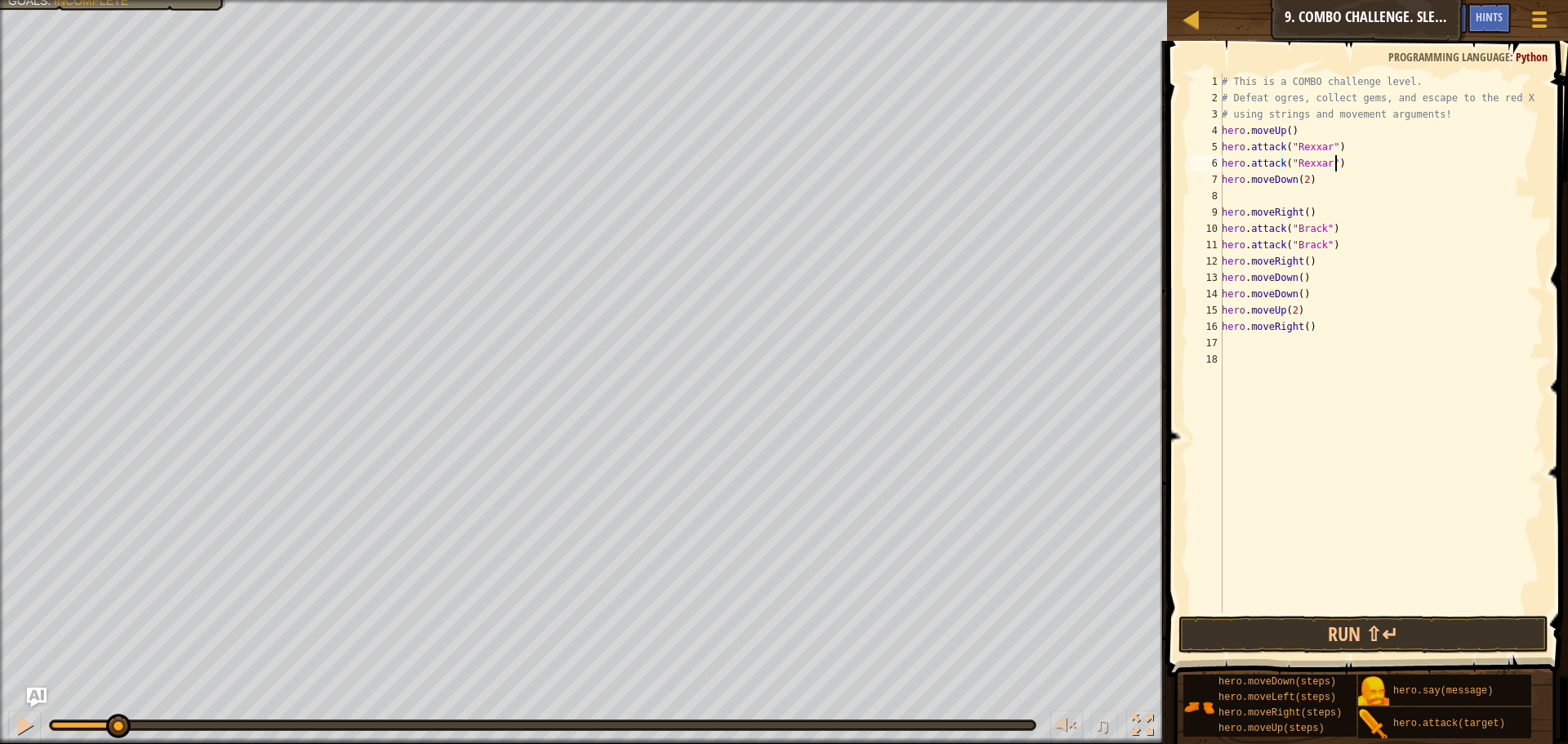
click at [1318, 203] on div "# This is a COMBO challenge level. # Defeat ogres, collect gems, and escape to …" at bounding box center [1380, 360] width 325 height 572
click at [1300, 192] on div "# This is a COMBO challenge level. # Defeat ogres, collect gems, and escape to …" at bounding box center [1380, 360] width 325 height 572
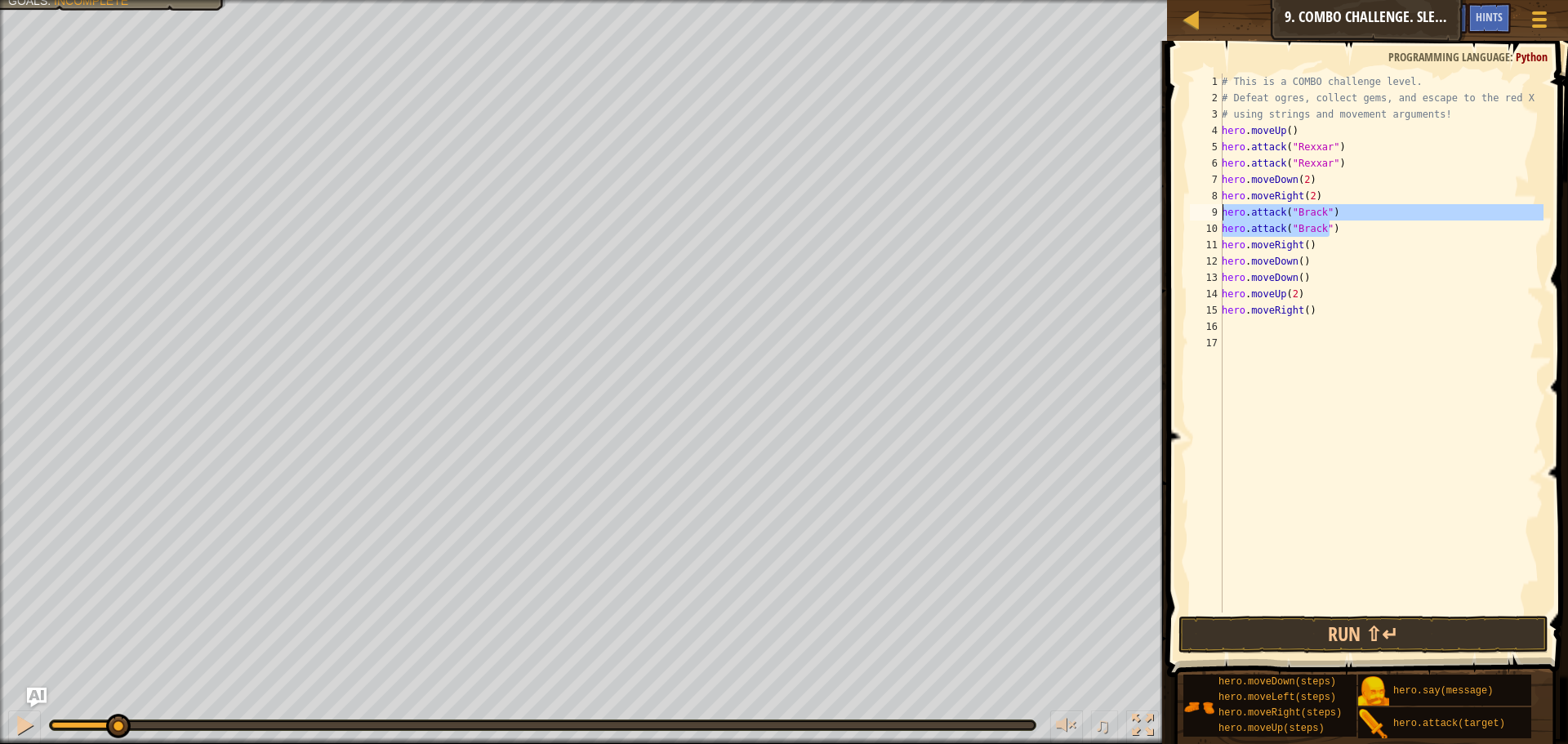
drag, startPoint x: 1339, startPoint y: 233, endPoint x: 1242, endPoint y: 229, distance: 97.1
click at [1242, 229] on div "# This is a COMBO challenge level. # Defeat ogres, collect gems, and escape to …" at bounding box center [1380, 360] width 325 height 572
click at [1267, 227] on div "# This is a COMBO challenge level. # Defeat ogres, collect gems, and escape to …" at bounding box center [1380, 343] width 325 height 539
click at [1294, 227] on div "# This is a COMBO challenge level. # Defeat ogres, collect gems, and escape to …" at bounding box center [1380, 360] width 325 height 572
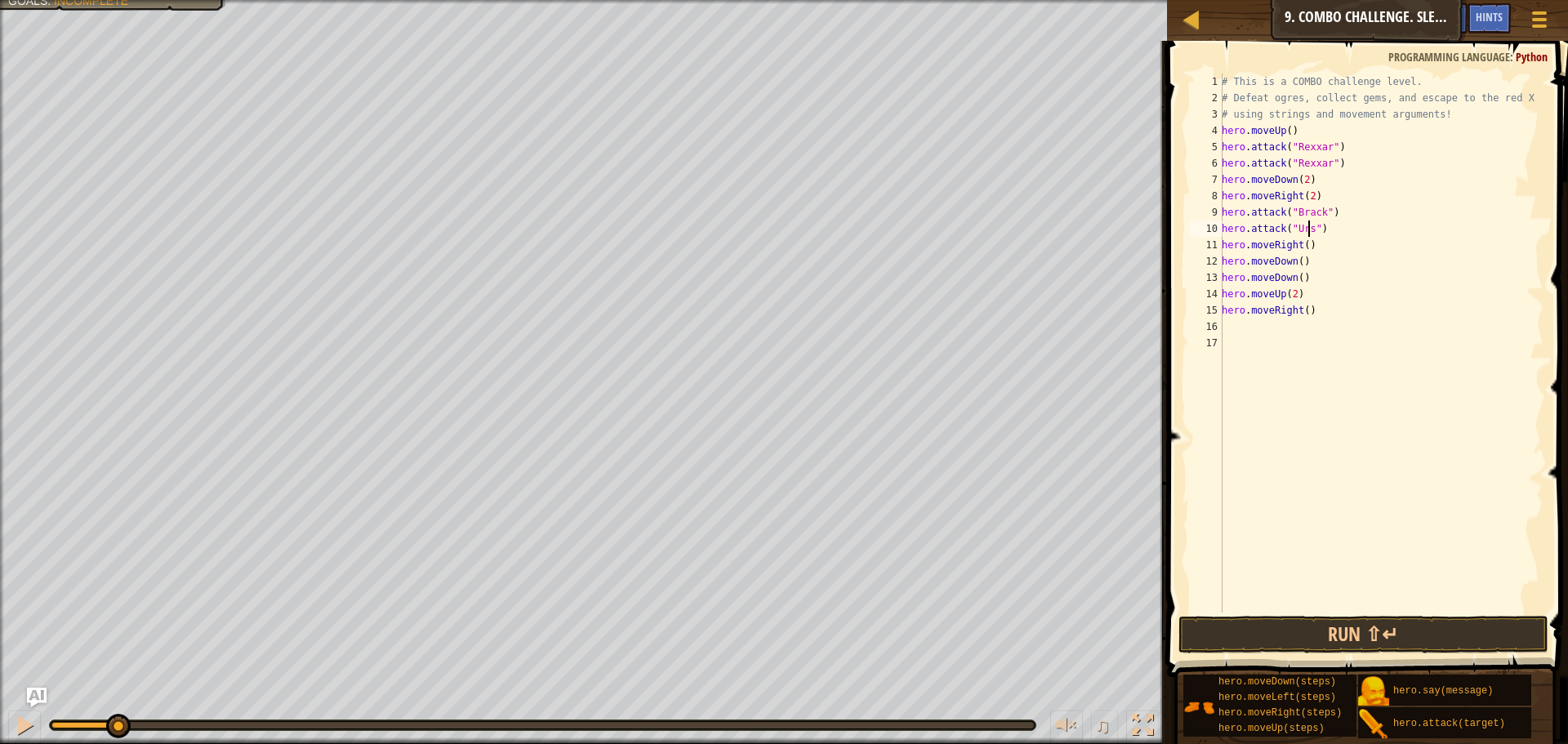
scroll to position [8, 8]
click at [1298, 214] on div "# This is a COMBO challenge level. # Defeat ogres, collect gems, and escape to …" at bounding box center [1380, 360] width 325 height 572
click at [1365, 240] on div "# This is a COMBO challenge level. # Defeat ogres, collect gems, and escape to …" at bounding box center [1380, 360] width 325 height 572
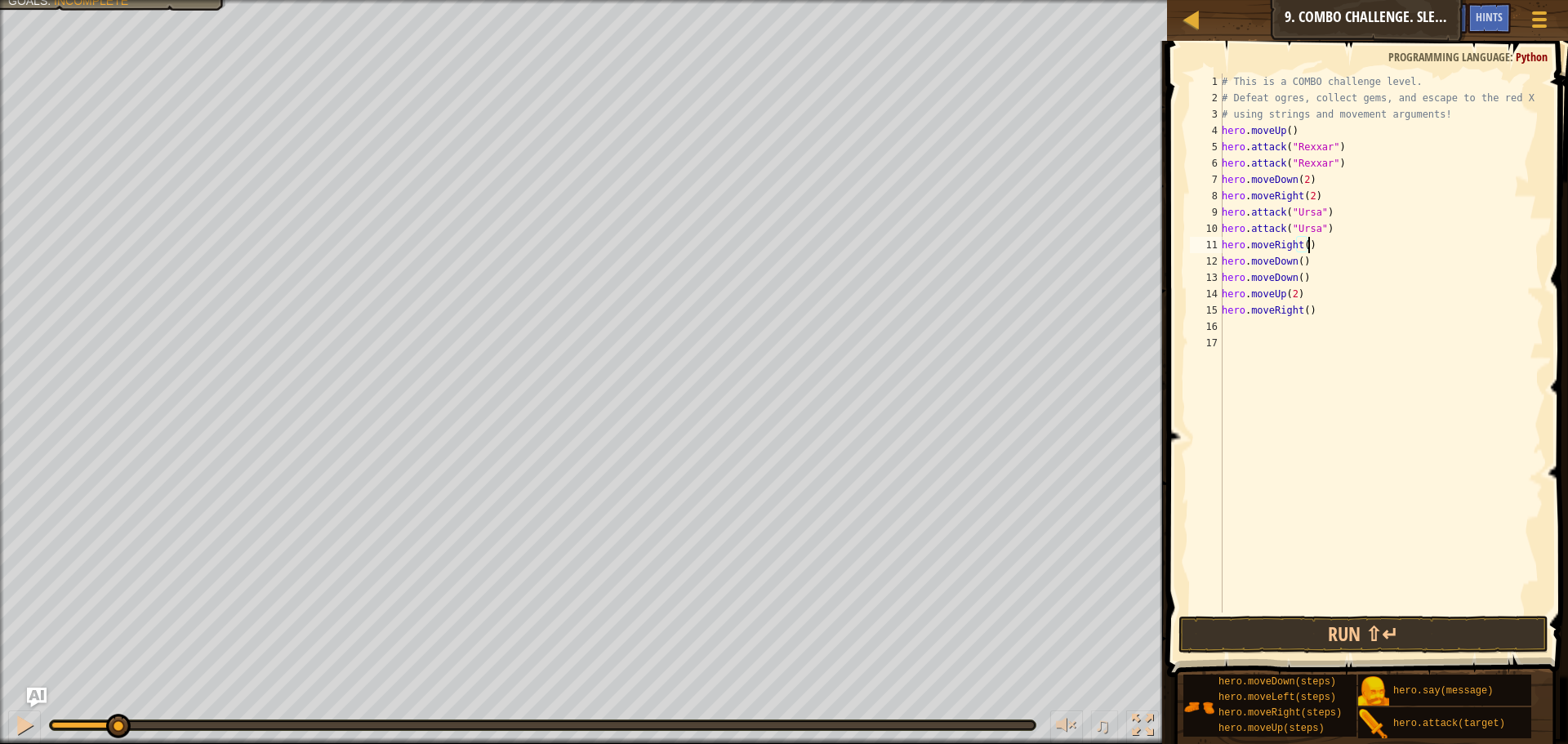
click at [1333, 194] on div "# This is a COMBO challenge level. # Defeat ogres, collect gems, and escape to …" at bounding box center [1380, 360] width 325 height 572
type textarea "hero.moveRight(2)"
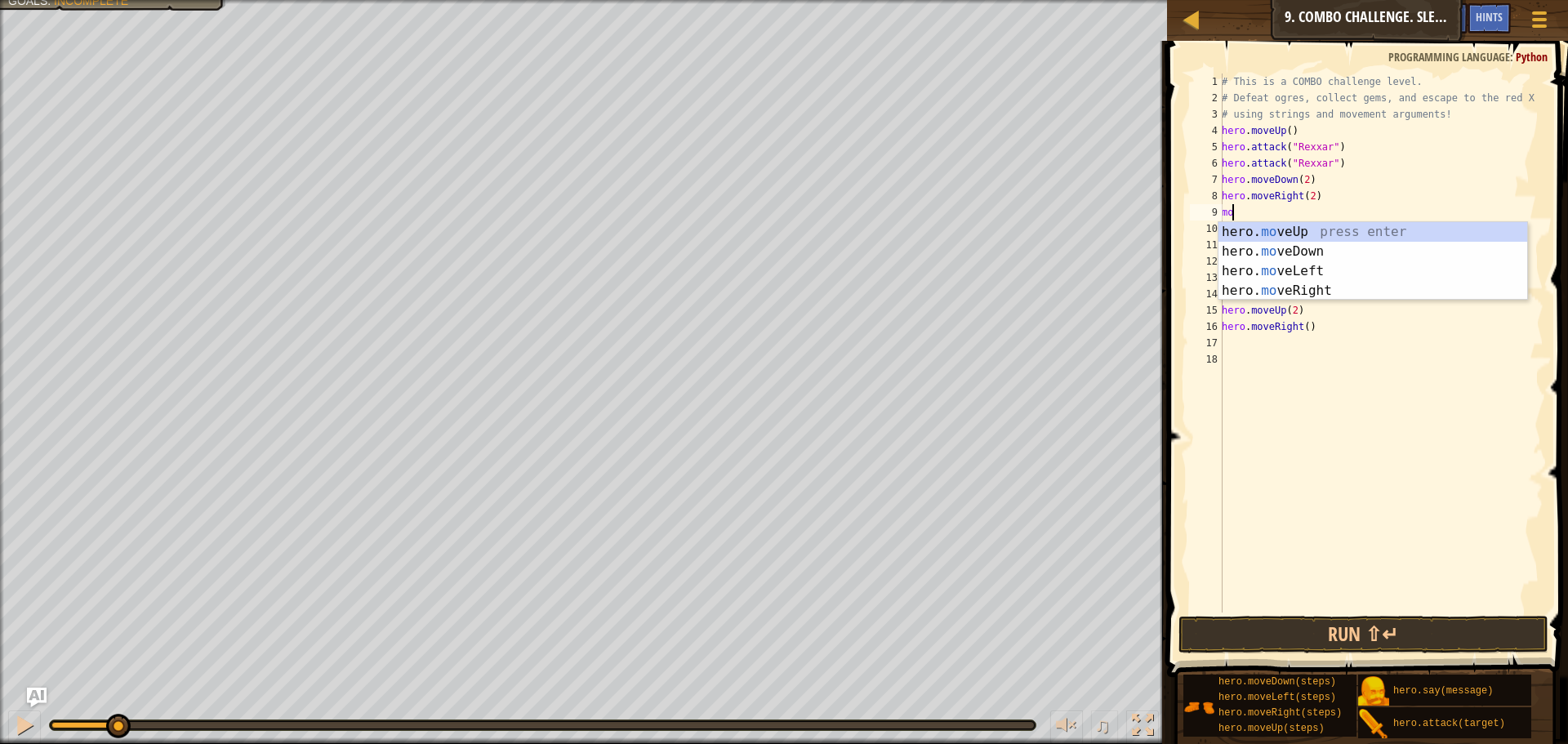
type textarea "move"
click at [1366, 227] on div "hero. move Up press enter hero. move Down press enter hero. move Left press ent…" at bounding box center [1372, 281] width 309 height 118
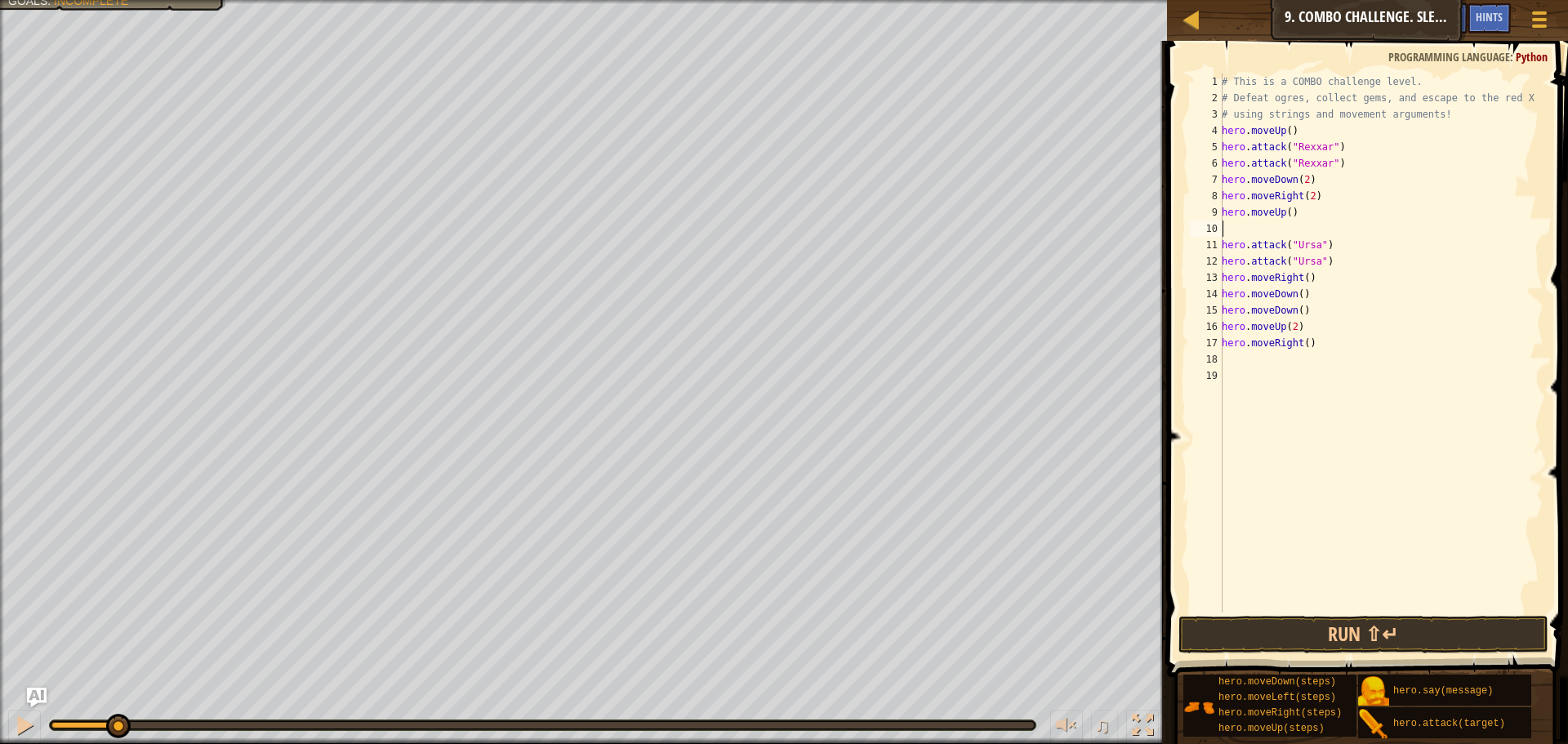
scroll to position [8, 0]
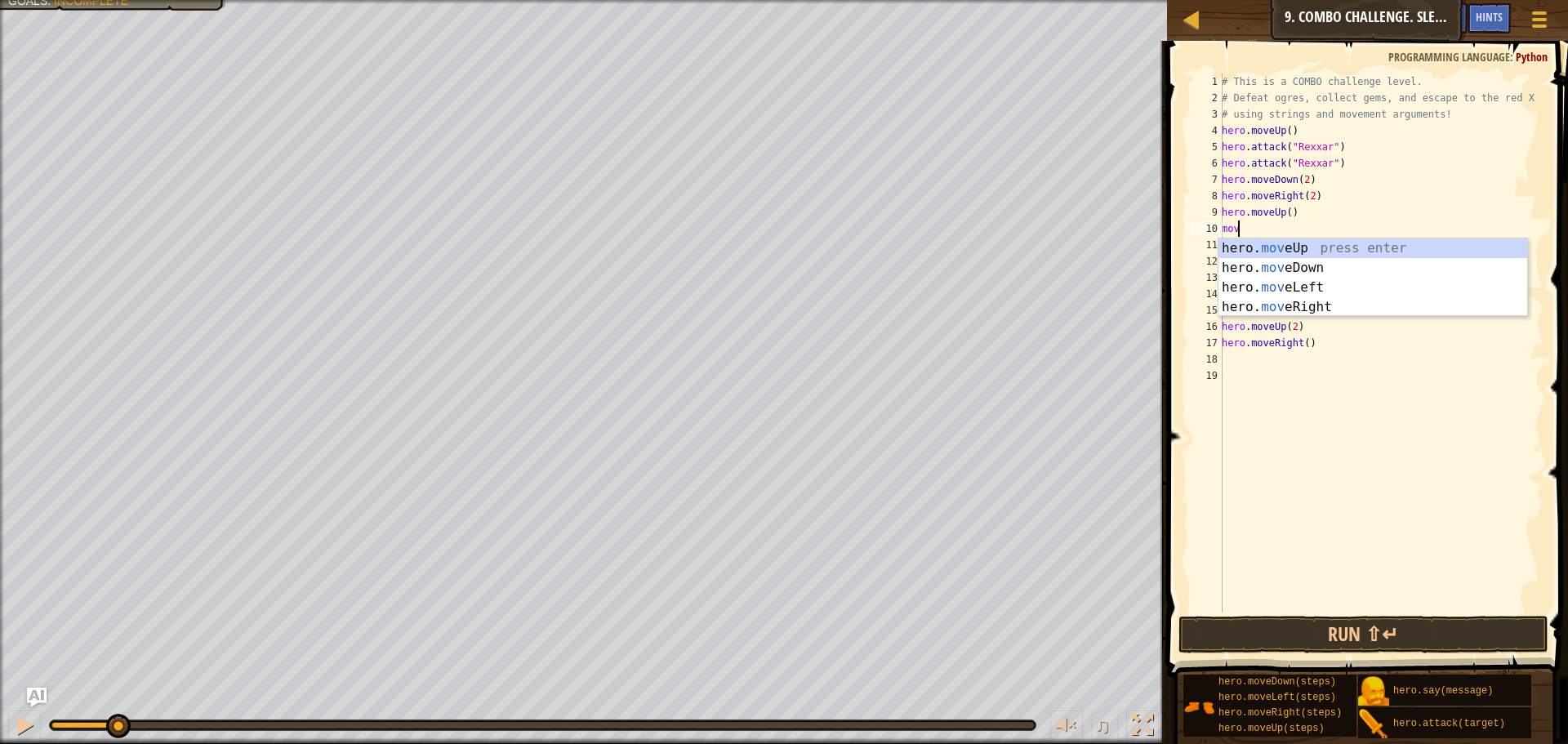
type textarea "move"
click at [1306, 295] on div "hero. move Up press enter hero. move Down press enter hero. move Left press ent…" at bounding box center [1372, 297] width 309 height 118
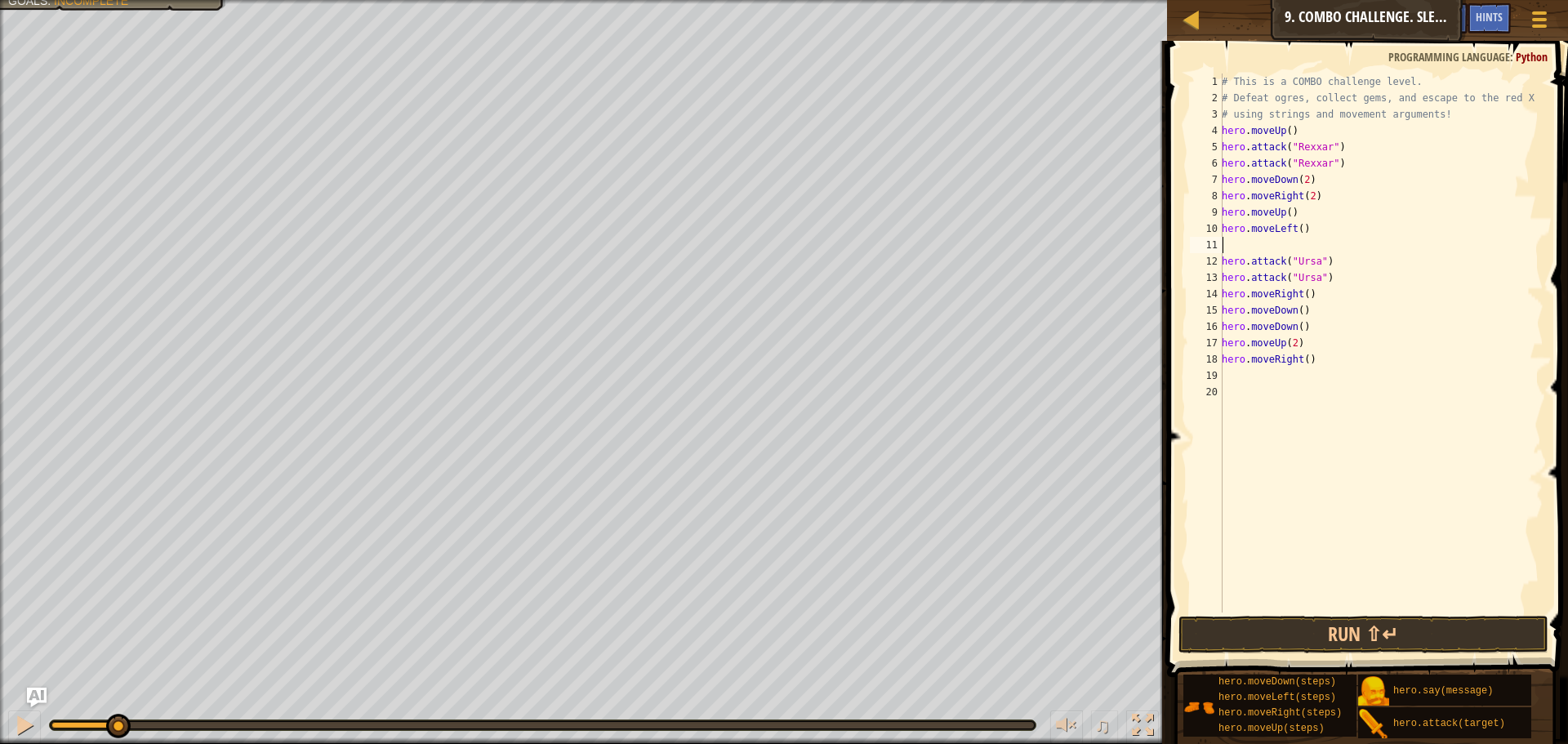
scroll to position [8, 0]
click at [1296, 229] on div "# This is a COMBO challenge level. # Defeat ogres, collect gems, and escape to …" at bounding box center [1380, 360] width 325 height 572
type textarea "hero.moveLeft(2)"
click at [1303, 247] on div "# This is a COMBO challenge level. # Defeat ogres, collect gems, and escape to …" at bounding box center [1380, 360] width 325 height 572
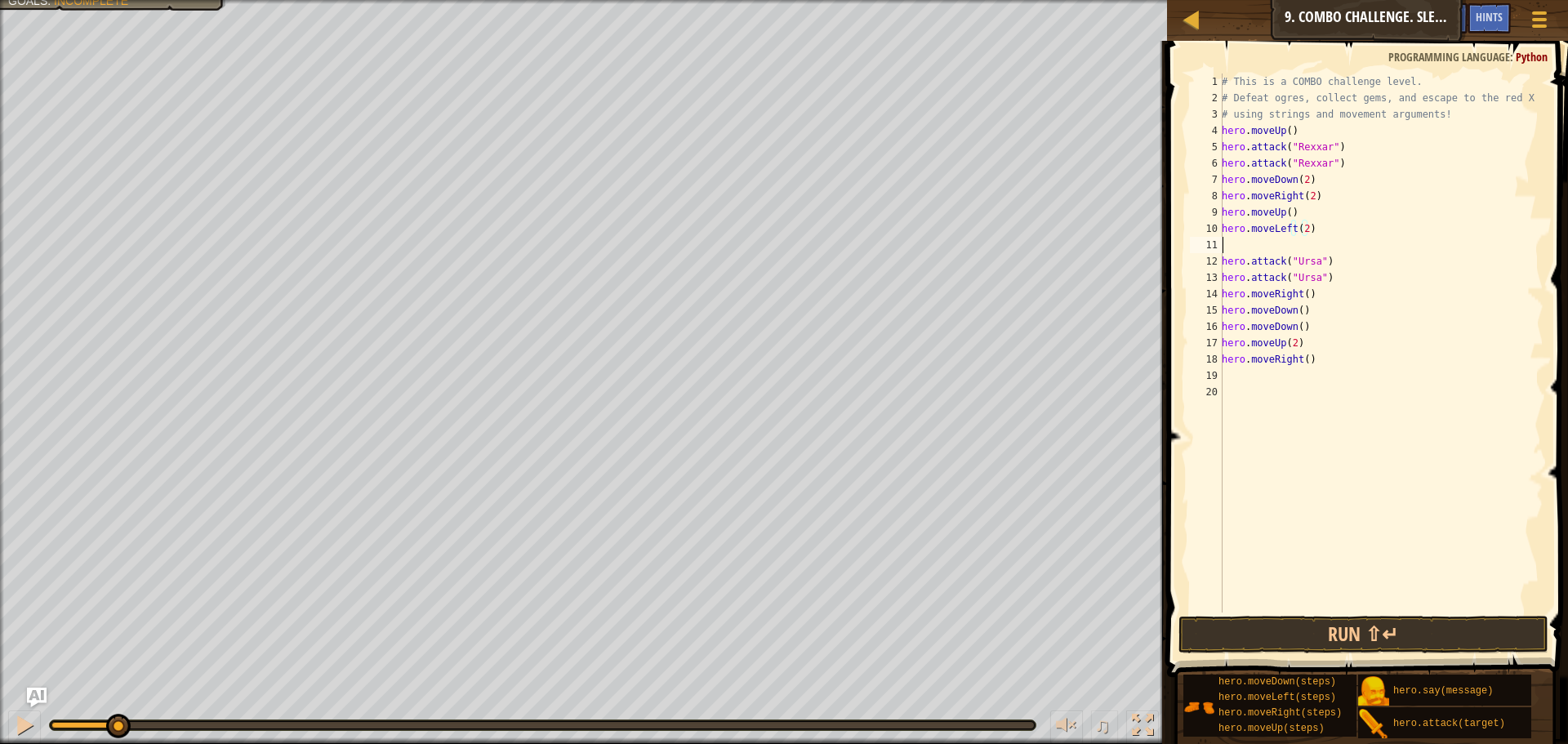
scroll to position [8, 0]
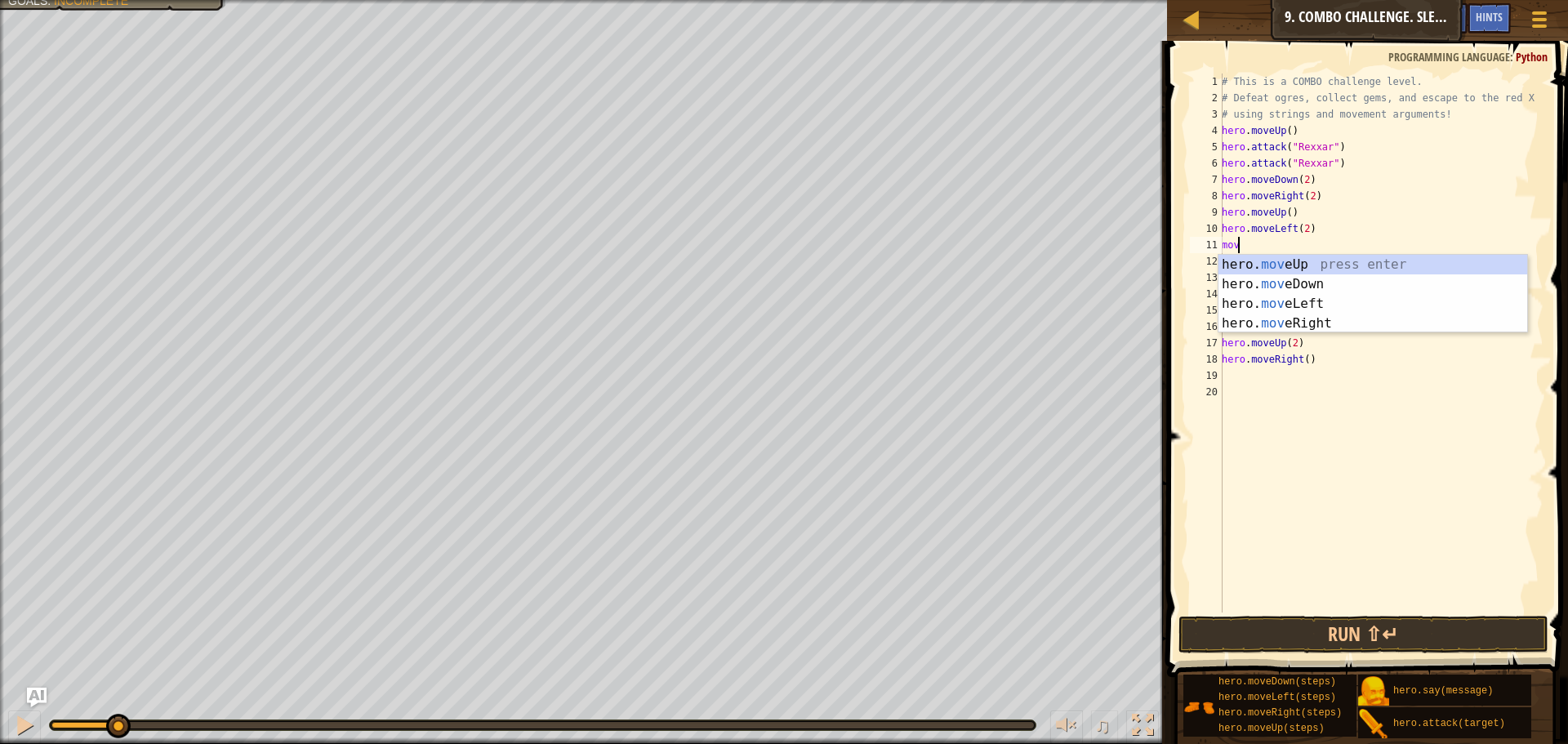
type textarea "move"
click at [1306, 265] on div "hero. move Up press enter hero. move Down press enter hero. move Left press ent…" at bounding box center [1372, 313] width 309 height 118
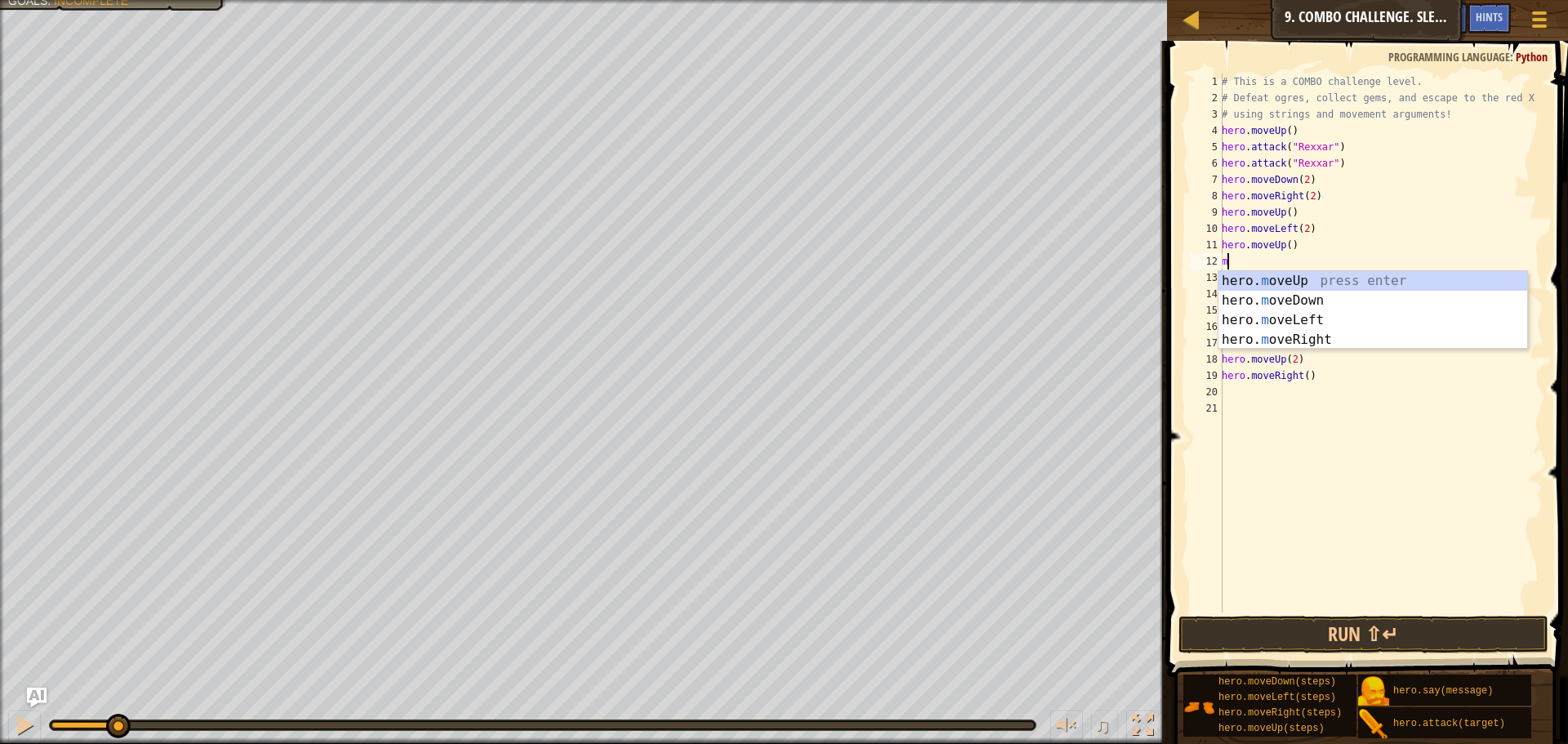
type textarea "move"
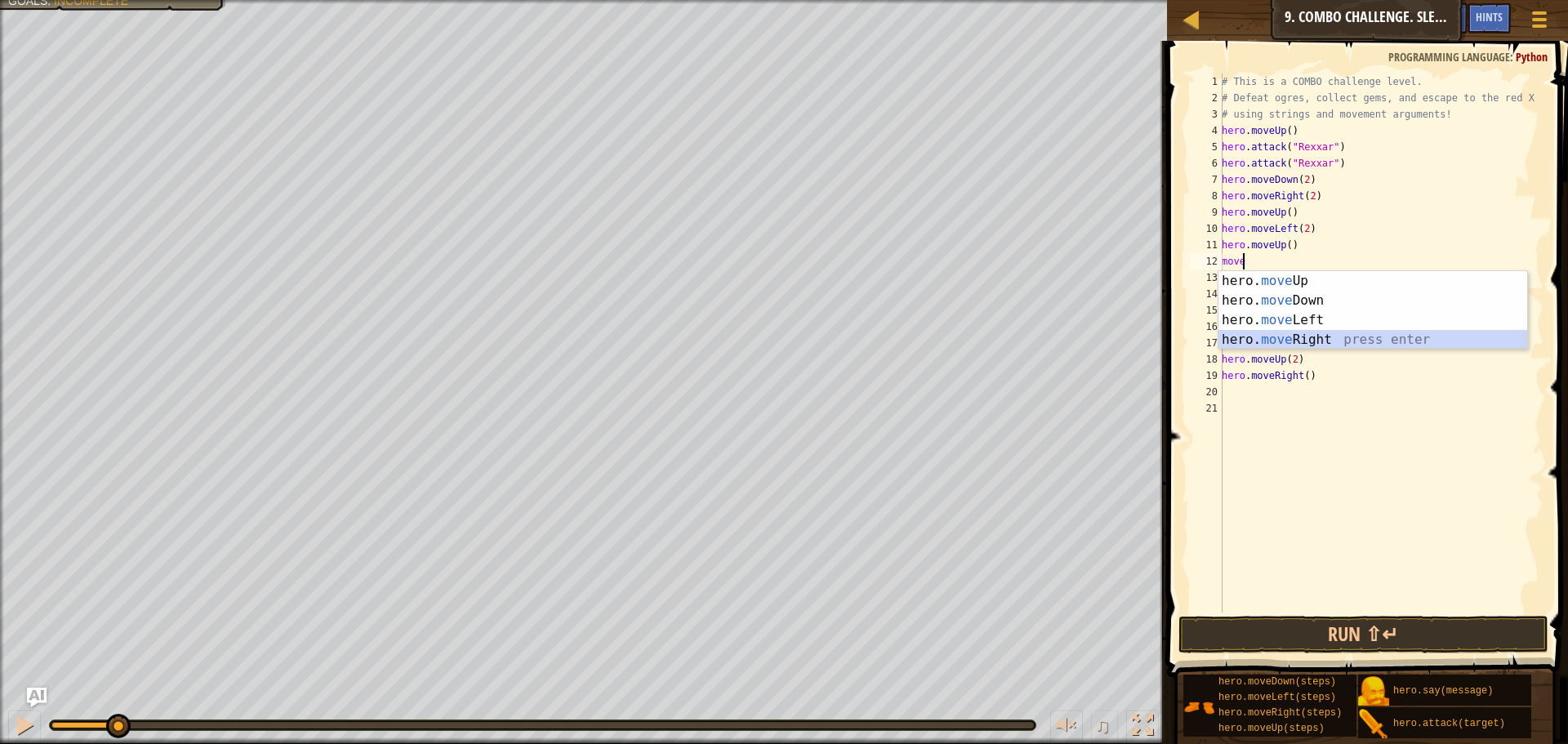
click at [1324, 334] on div "hero. move Up press enter hero. move Down press enter hero. move Left press ent…" at bounding box center [1372, 330] width 309 height 118
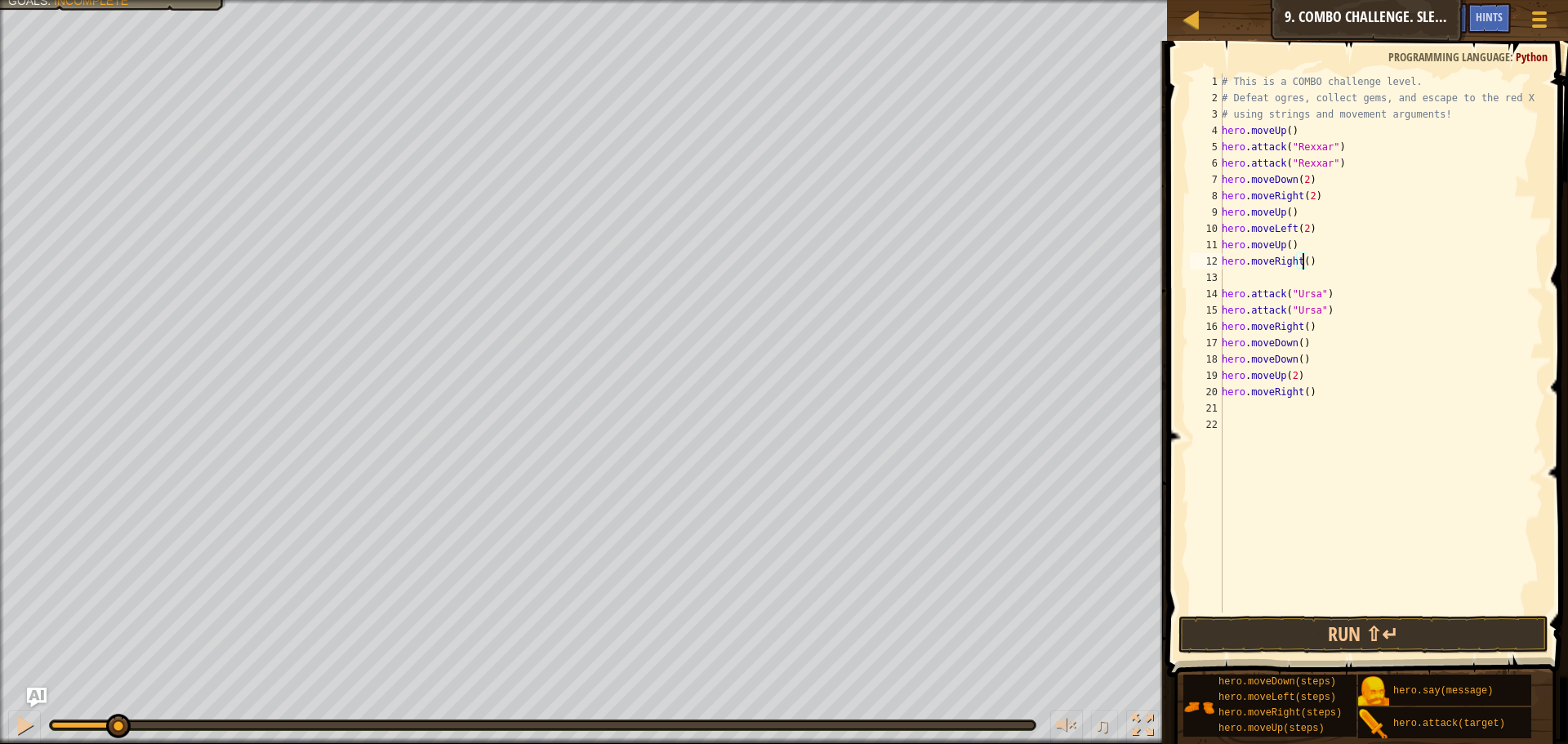
click at [1300, 262] on div "# This is a COMBO challenge level. # Defeat ogres, collect gems, and escape to …" at bounding box center [1380, 360] width 325 height 572
type textarea "hero.moveRight(3)"
click at [1330, 272] on div "# This is a COMBO challenge level. # Defeat ogres, collect gems, and escape to …" at bounding box center [1380, 360] width 325 height 572
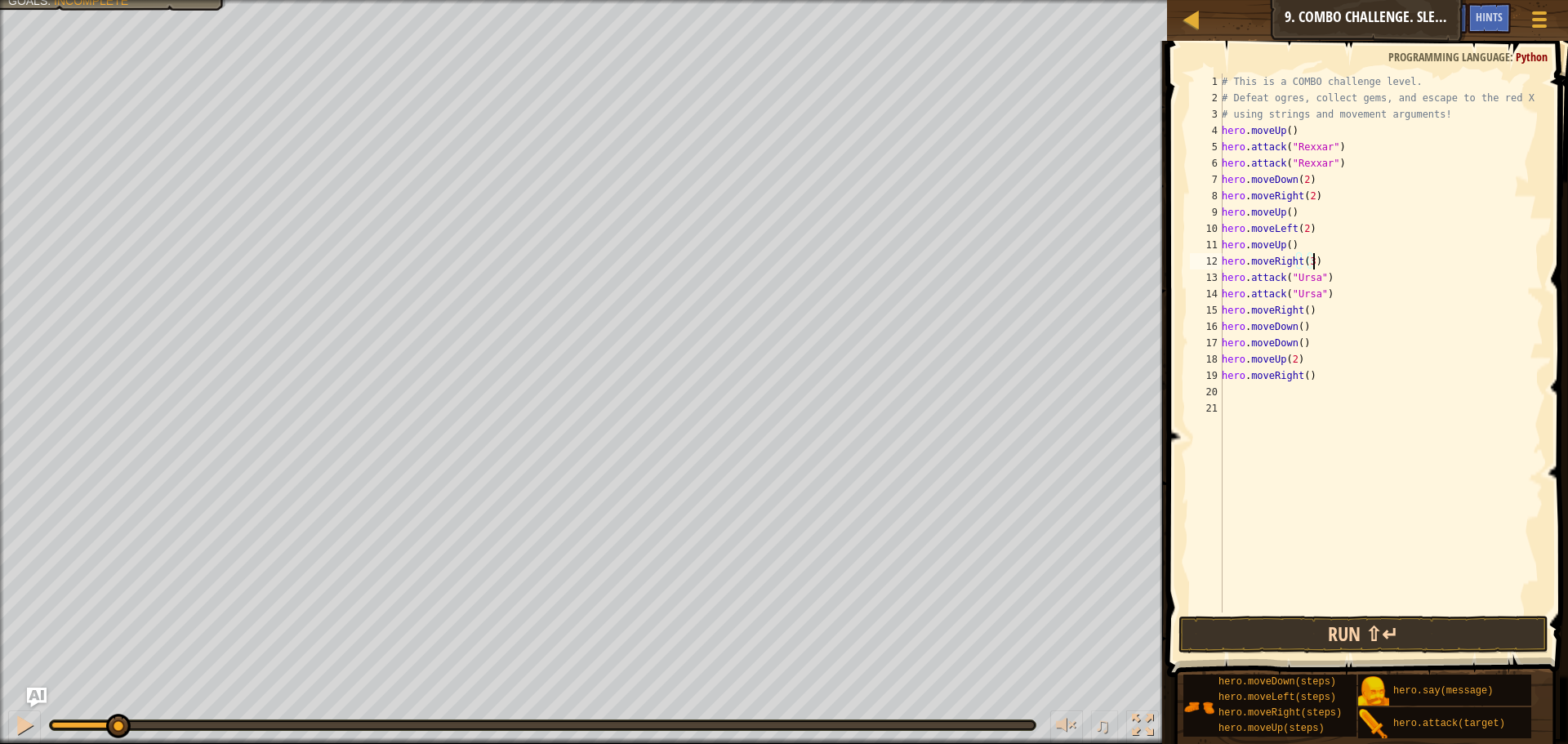
type textarea "hero.moveRight(3)"
click at [1434, 633] on button "Run ⇧↵" at bounding box center [1362, 635] width 370 height 38
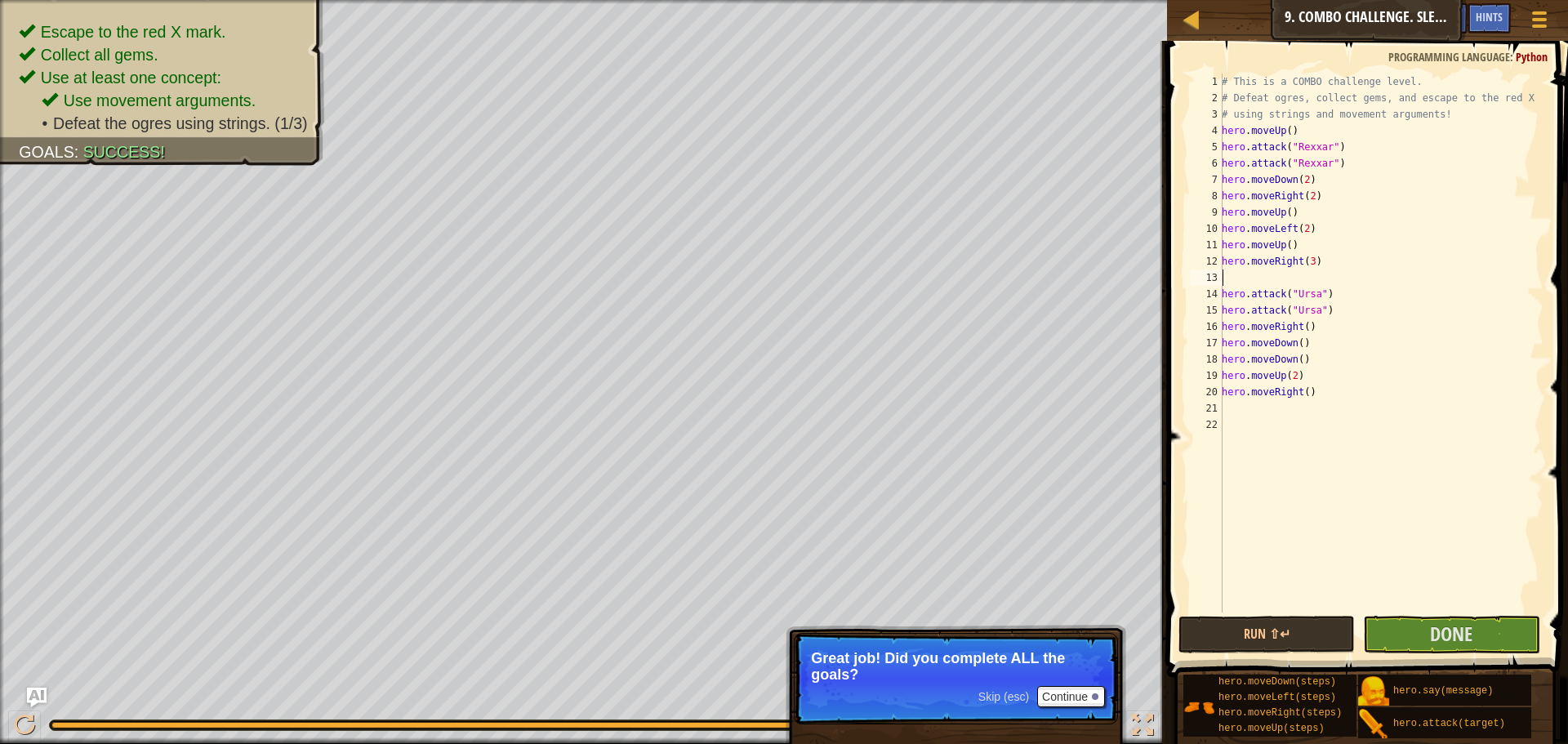
type textarea "m"
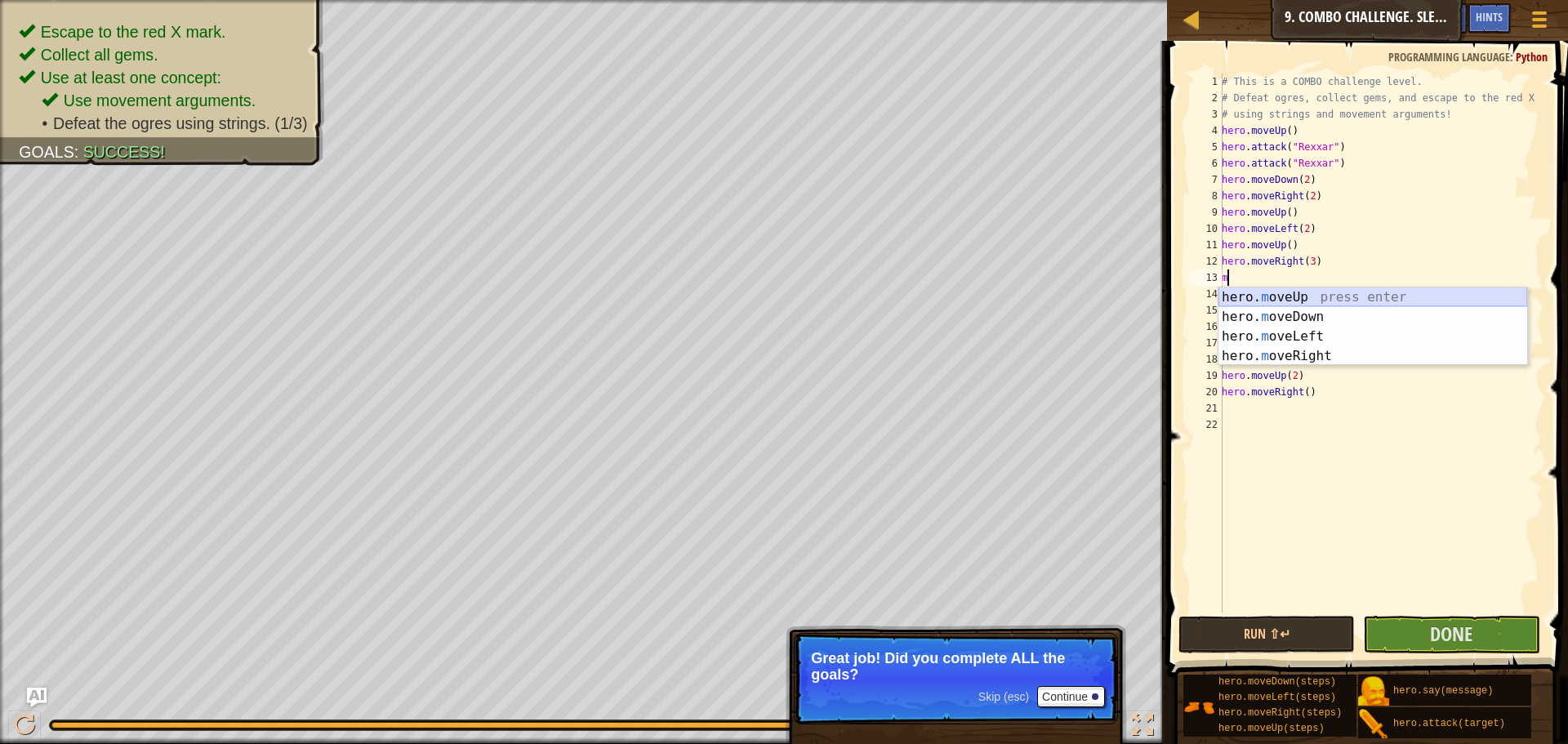
click at [1314, 299] on div "hero. m oveUp press enter hero. m oveDown press enter hero. m oveLeft press ent…" at bounding box center [1372, 346] width 309 height 118
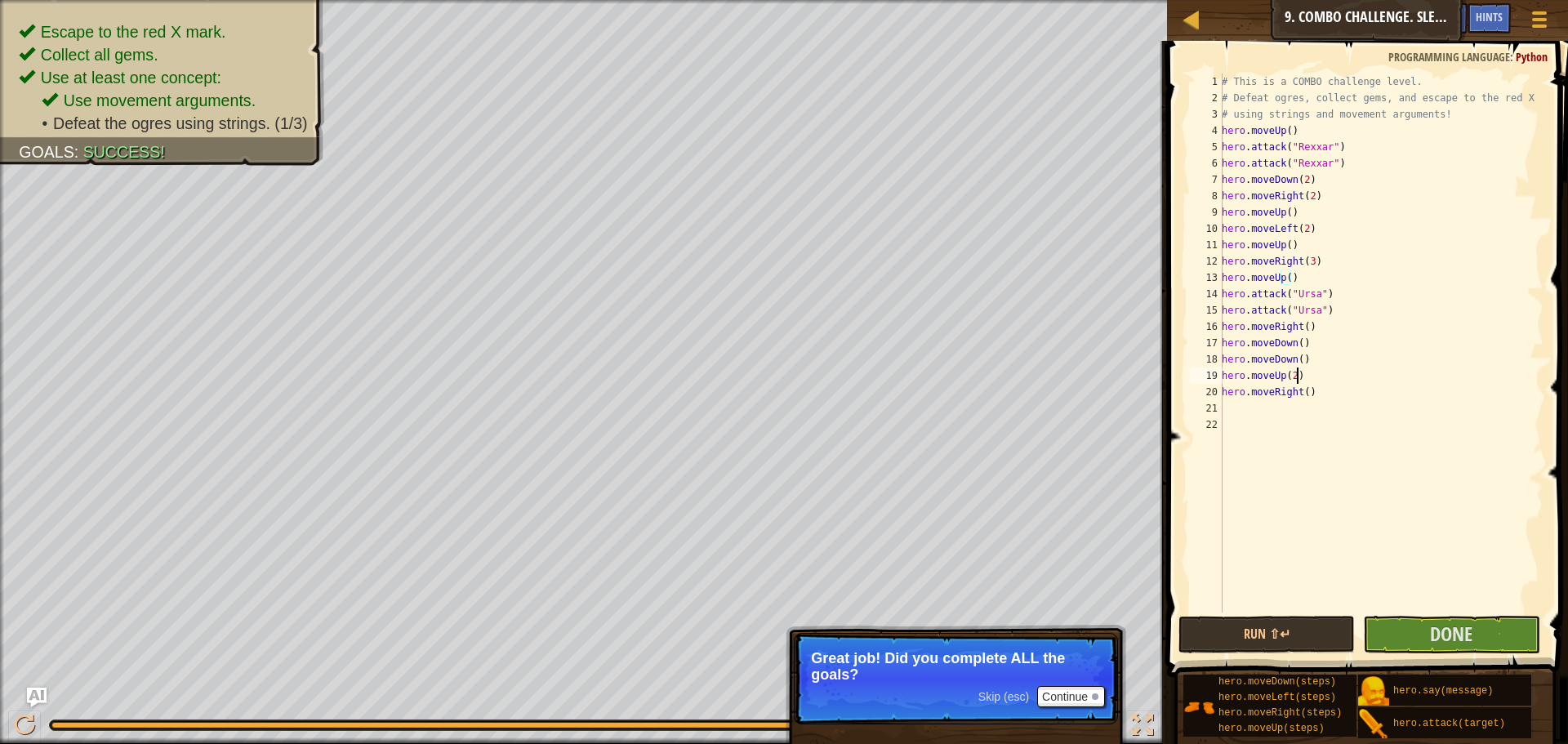
click at [1302, 375] on div "# This is a COMBO challenge level. # Defeat ogres, collect gems, and escape to …" at bounding box center [1380, 360] width 325 height 572
drag, startPoint x: 1294, startPoint y: 130, endPoint x: 1212, endPoint y: 127, distance: 82.1
click at [1212, 127] on div "hero.moveUp(2) 1 2 3 4 5 6 7 8 9 10 11 12 13 14 15 16 17 18 19 20 21 22 # This …" at bounding box center [1365, 343] width 357 height 539
type textarea "hero.moveUp()"
drag, startPoint x: 1344, startPoint y: 166, endPoint x: 1210, endPoint y: 140, distance: 136.5
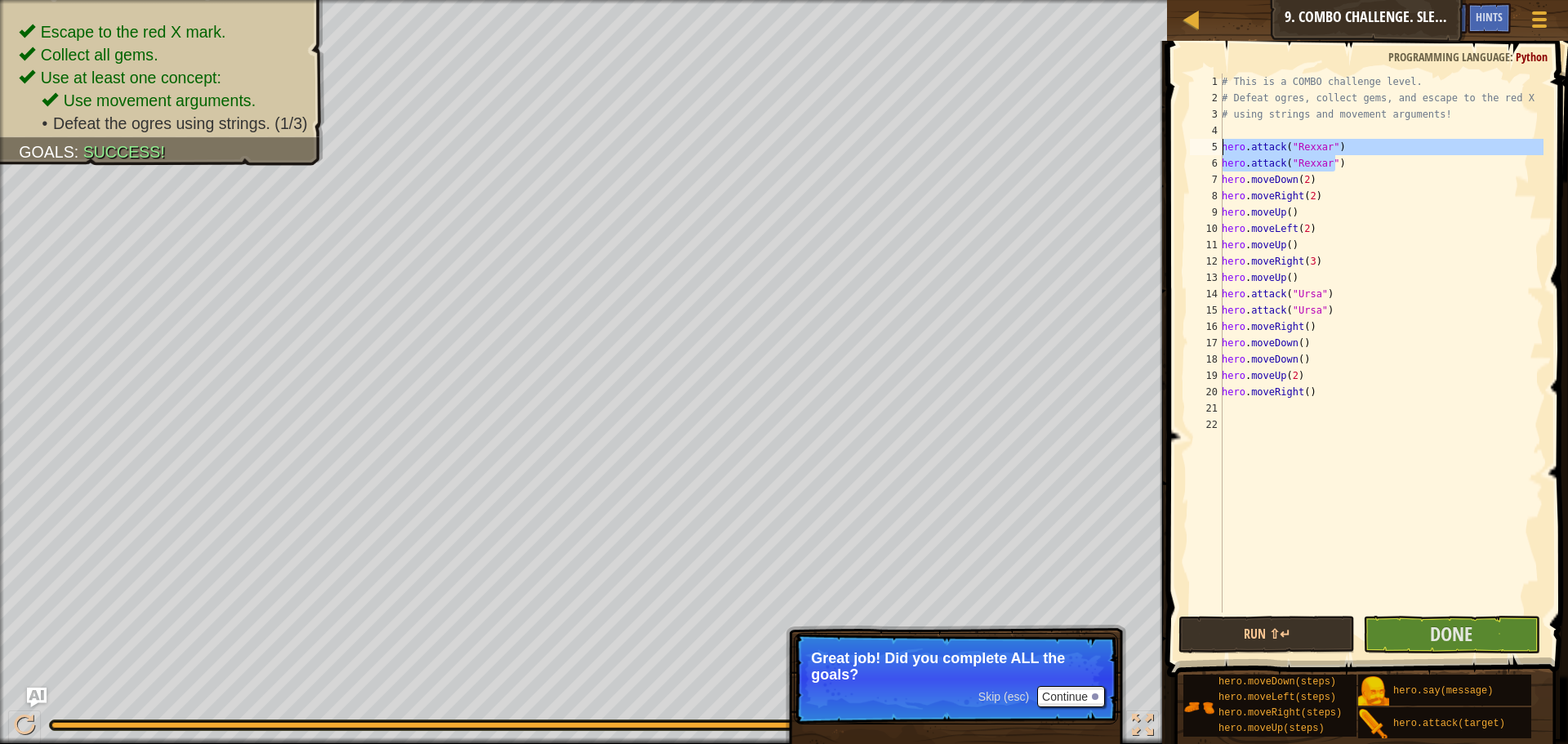
click at [1210, 140] on div "1 2 3 4 5 6 7 8 9 10 11 12 13 14 15 16 17 18 19 20 21 22 # This is a COMBO chal…" at bounding box center [1365, 343] width 357 height 539
type textarea "hero.attack("Rexxar") hero.attack("Rexxar")"
click at [1300, 161] on div "# This is a COMBO challenge level. # Defeat ogres, collect gems, and escape to …" at bounding box center [1380, 360] width 325 height 572
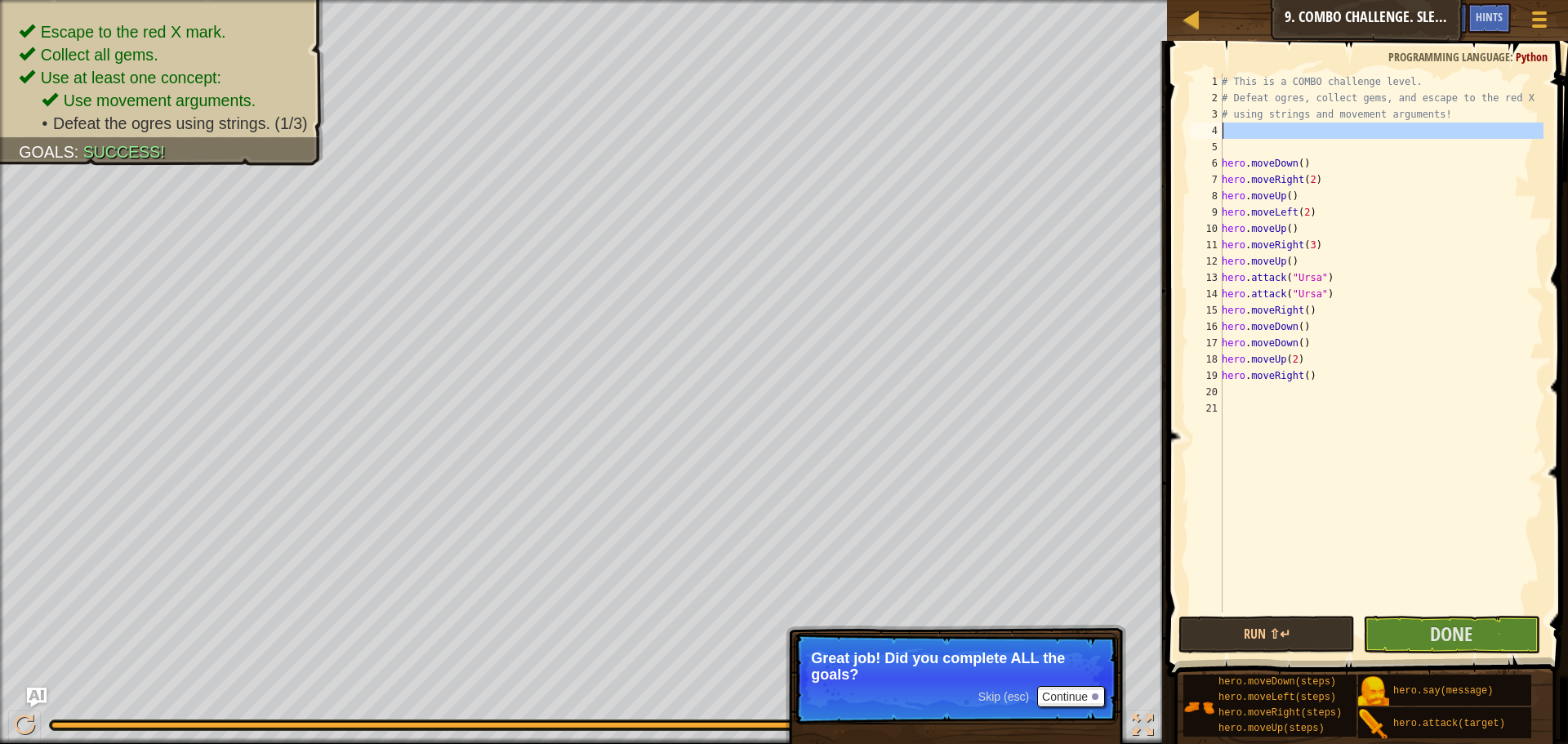
drag, startPoint x: 1300, startPoint y: 152, endPoint x: 1251, endPoint y: 117, distance: 60.2
click at [1251, 117] on div "# This is a COMBO challenge level. # Defeat ogres, collect gems, and escape to …" at bounding box center [1380, 360] width 325 height 572
type textarea "# using strings and movement arguments!"
click at [1260, 136] on div "# This is a COMBO challenge level. # Defeat ogres, collect gems, and escape to …" at bounding box center [1380, 343] width 325 height 539
click at [1268, 151] on div "# This is a COMBO challenge level. # Defeat ogres, collect gems, and escape to …" at bounding box center [1380, 360] width 325 height 572
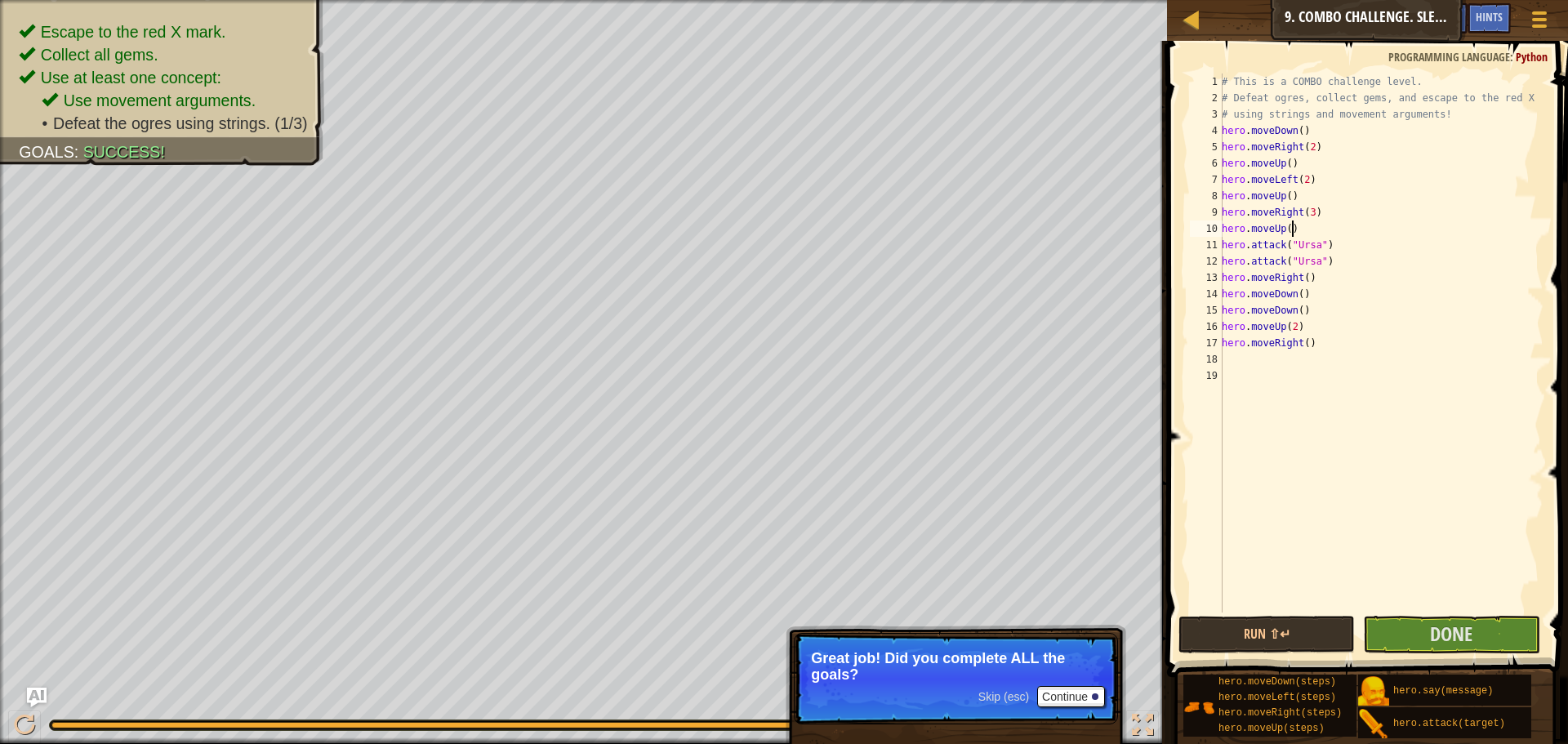
click at [1299, 232] on div "# This is a COMBO challenge level. # Defeat ogres, collect gems, and escape to …" at bounding box center [1380, 360] width 325 height 572
click at [1315, 269] on div "# This is a COMBO challenge level. # Defeat ogres, collect gems, and escape to …" at bounding box center [1380, 360] width 325 height 572
click at [1319, 273] on div "# This is a COMBO challenge level. # Defeat ogres, collect gems, and escape to …" at bounding box center [1380, 360] width 325 height 572
drag, startPoint x: 1330, startPoint y: 262, endPoint x: 1206, endPoint y: 243, distance: 125.4
click at [1206, 243] on div "hero.moveRight() 1 2 3 4 5 6 7 8 9 10 11 12 13 14 15 16 17 18 19 # This is a CO…" at bounding box center [1365, 343] width 357 height 539
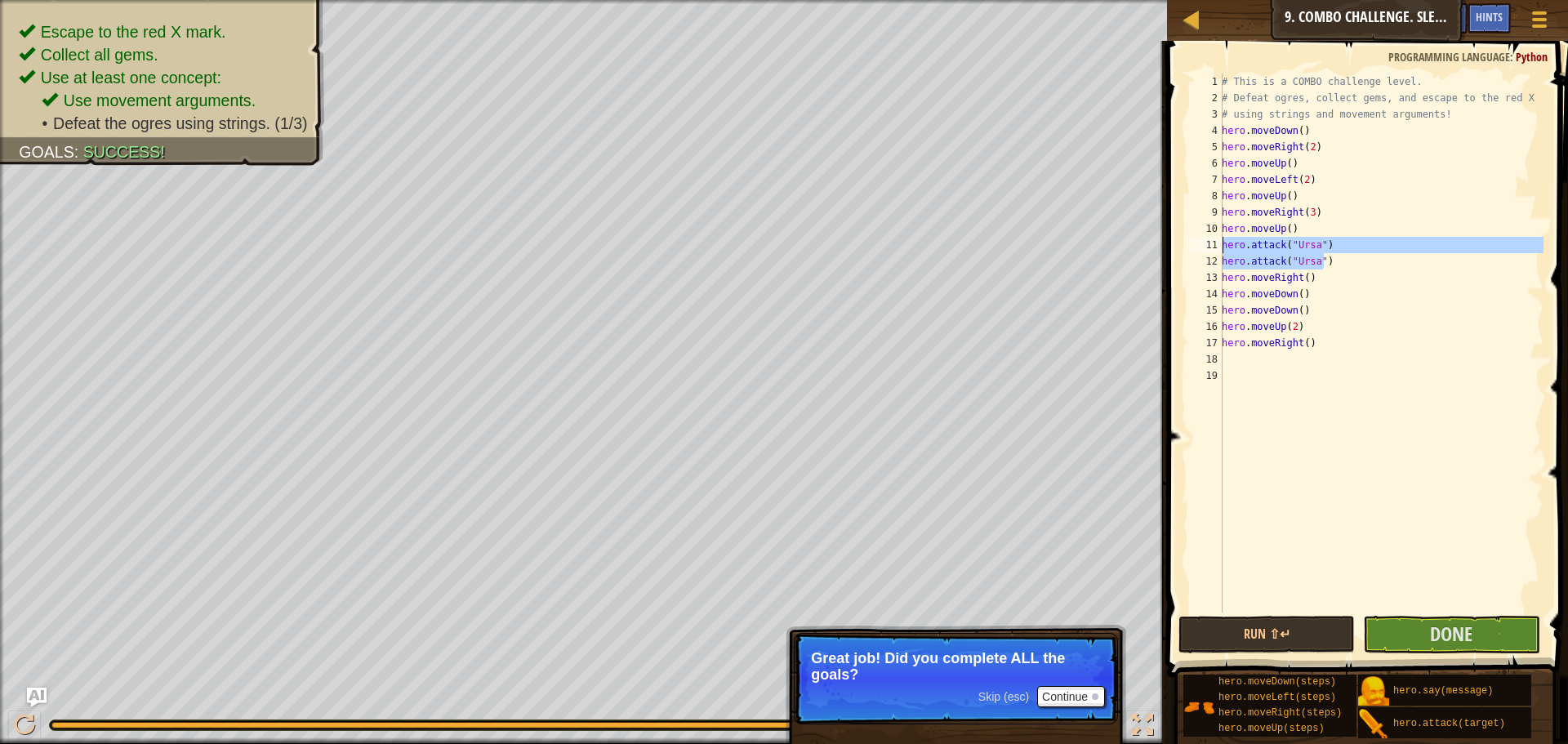
type textarea "hero.attack("Ursa") hero.attack("Ursa")"
click at [1300, 191] on div "# This is a COMBO challenge level. # Defeat ogres, collect gems, and escape to …" at bounding box center [1380, 360] width 325 height 572
type textarea "hero.moveUp()"
click at [1321, 178] on div "# This is a COMBO challenge level. # Defeat ogres, collect gems, and escape to …" at bounding box center [1380, 360] width 325 height 572
type textarea "hero.moveLeft(2)"
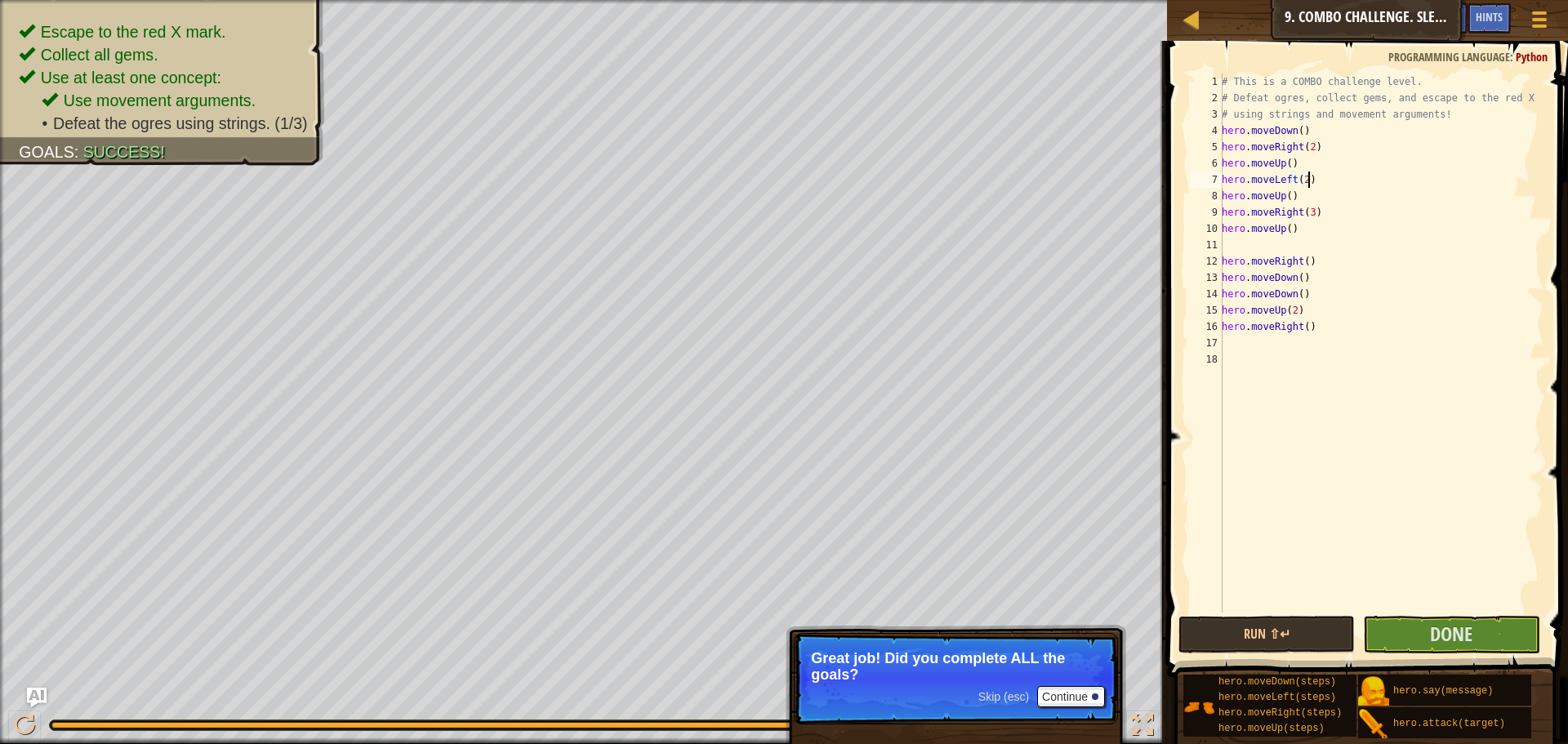
paste textarea "hero.attack("Ursa")"
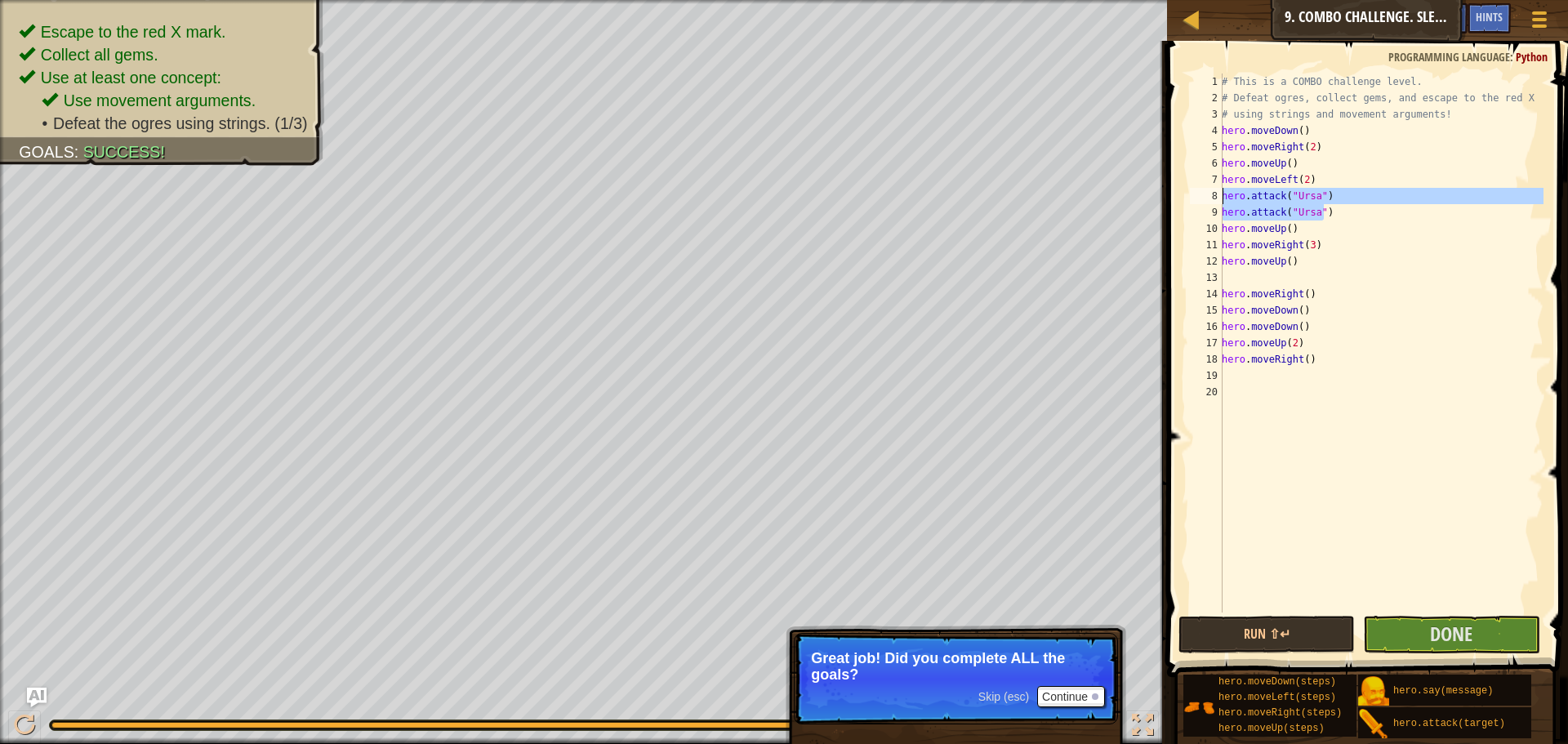
drag, startPoint x: 1348, startPoint y: 212, endPoint x: 1216, endPoint y: 201, distance: 132.5
click at [1216, 201] on div "hero.attack("Ursa") 1 2 3 4 5 6 7 8 9 10 11 12 13 14 15 16 17 18 19 20 # This i…" at bounding box center [1365, 343] width 357 height 539
type textarea "hero.attack("Ursa") hero.attack("Ursa")"
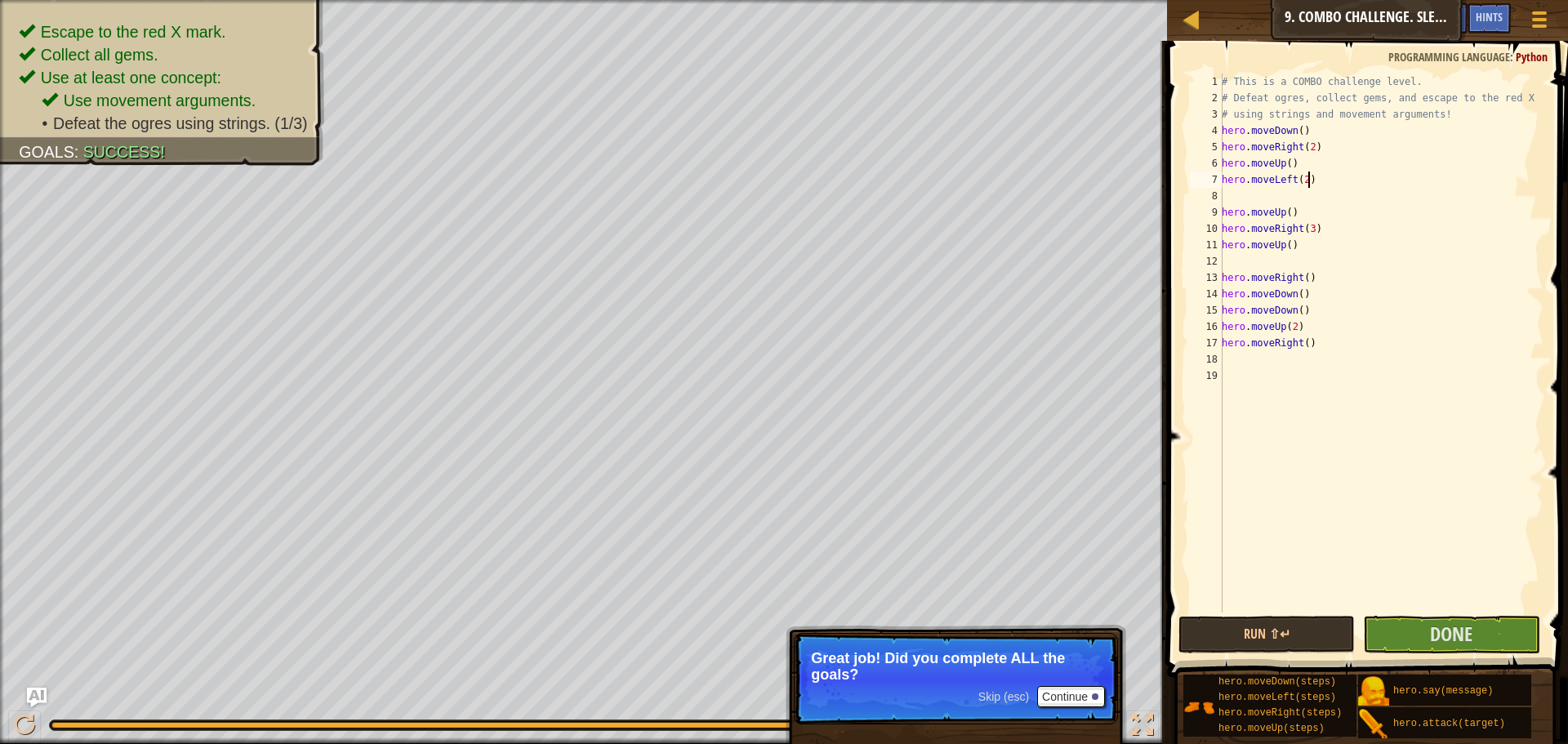
click at [1310, 176] on div "# This is a COMBO challenge level. # Defeat ogres, collect gems, and escape to …" at bounding box center [1380, 360] width 325 height 572
click at [1310, 160] on div "# This is a COMBO challenge level. # Defeat ogres, collect gems, and escape to …" at bounding box center [1380, 360] width 325 height 572
type textarea "hero.moveUp()"
paste textarea "hero.attack("Ursa")"
type textarea "hero.attack("Ursa")"
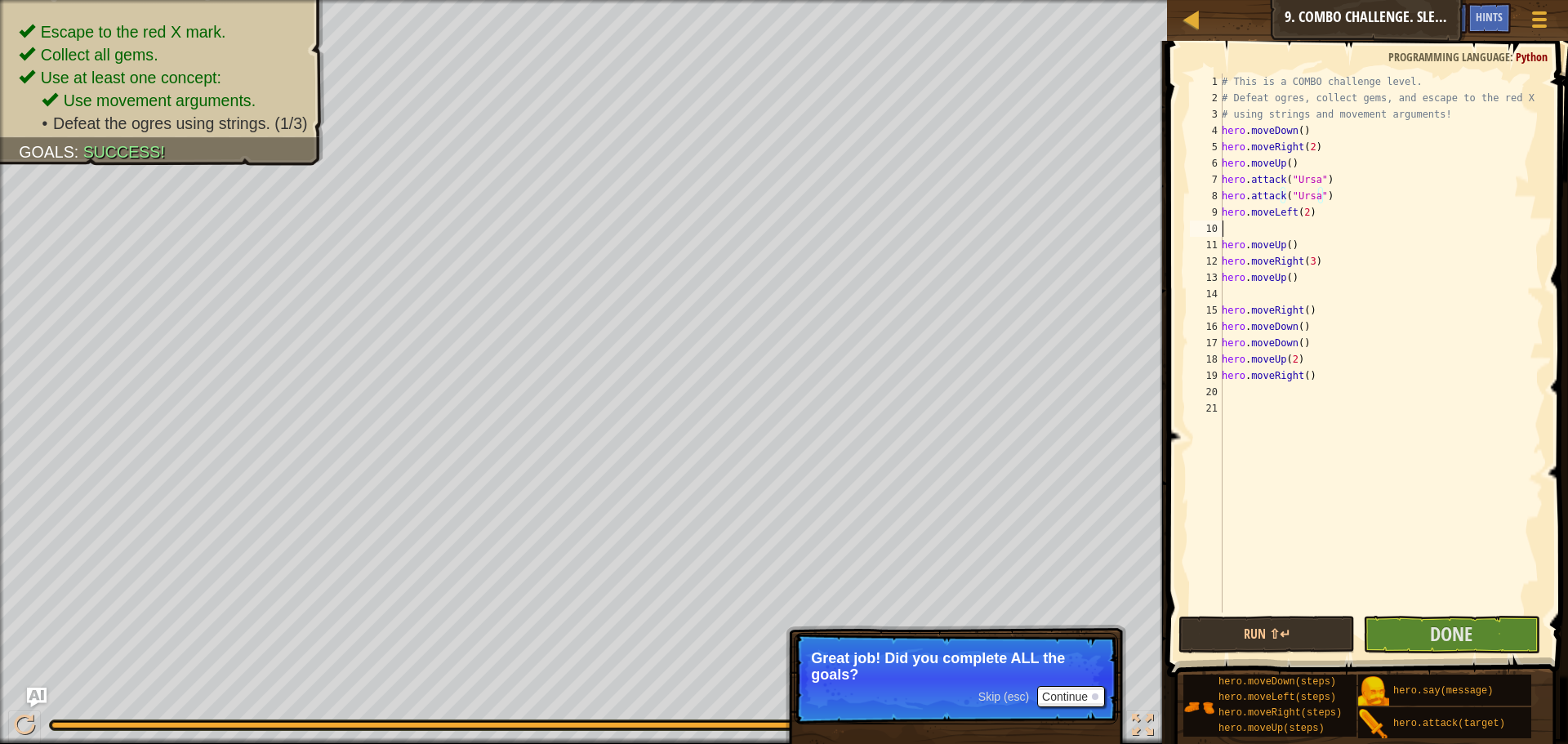
click at [1367, 230] on div "# This is a COMBO challenge level. # Defeat ogres, collect gems, and escape to …" at bounding box center [1380, 360] width 325 height 572
click at [1322, 227] on div "# This is a COMBO challenge level. # Defeat ogres, collect gems, and escape to …" at bounding box center [1380, 360] width 325 height 572
type textarea "hero.moveUp()"
type textarea "v"
paste textarea "hero.attack("Ursa")"
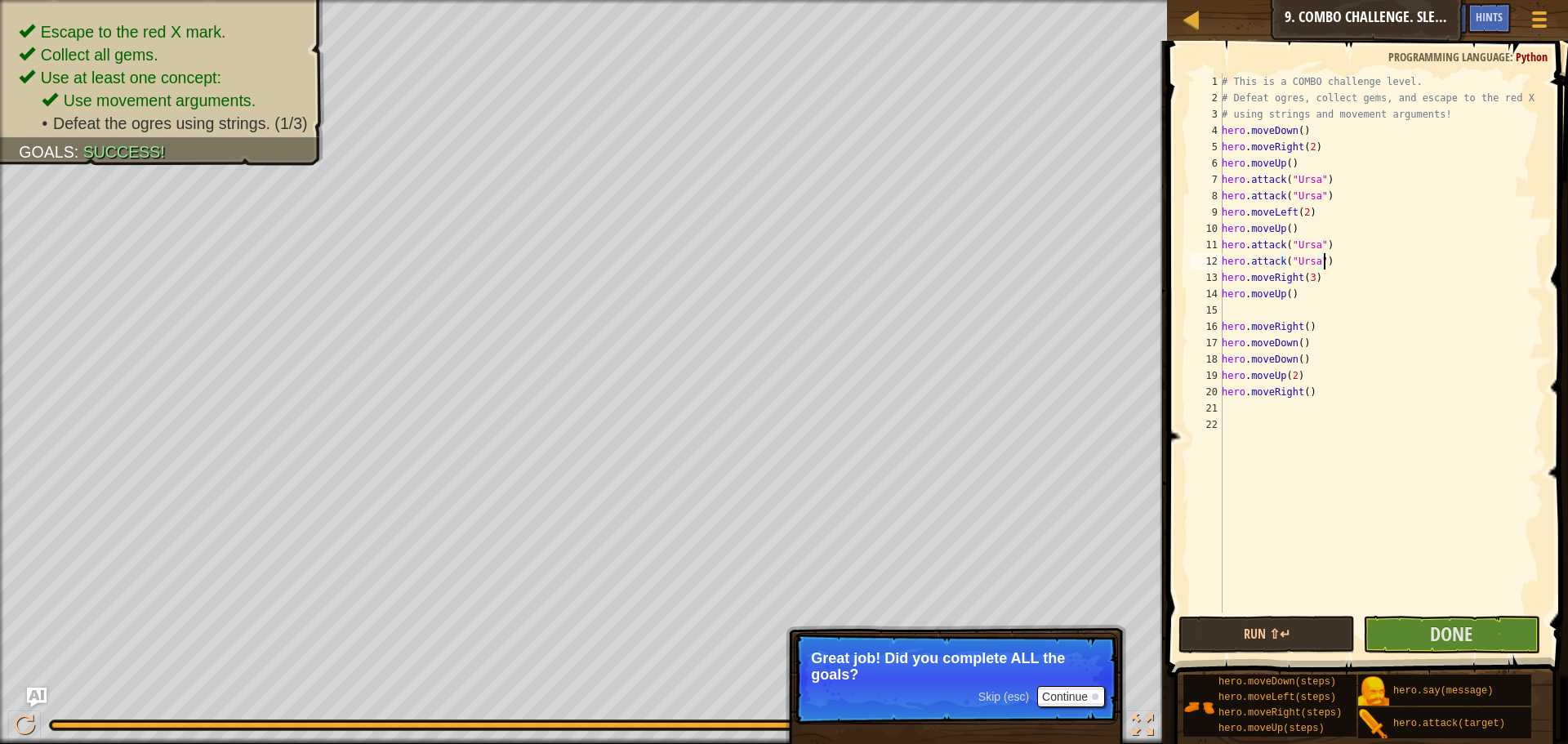
click at [1297, 247] on div "# This is a COMBO challenge level. # Defeat ogres, collect gems, and escape to …" at bounding box center [1380, 360] width 325 height 572
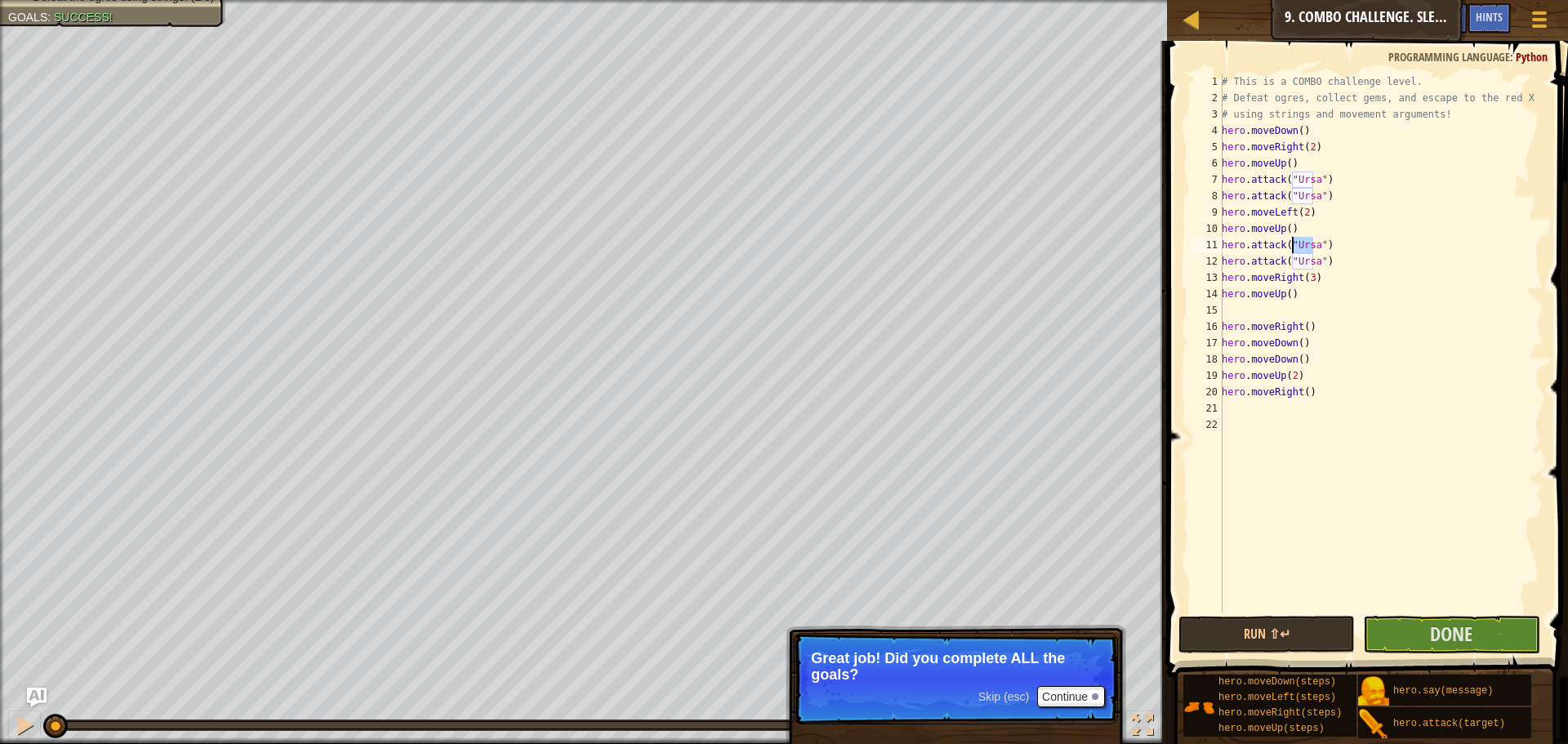
drag, startPoint x: 341, startPoint y: 725, endPoint x: 0, endPoint y: 730, distance: 341.0
click at [0, 730] on div "♫" at bounding box center [583, 721] width 1167 height 49
click at [1305, 260] on div "# This is a COMBO challenge level. # Defeat ogres, collect gems, and escape to …" at bounding box center [1380, 360] width 325 height 572
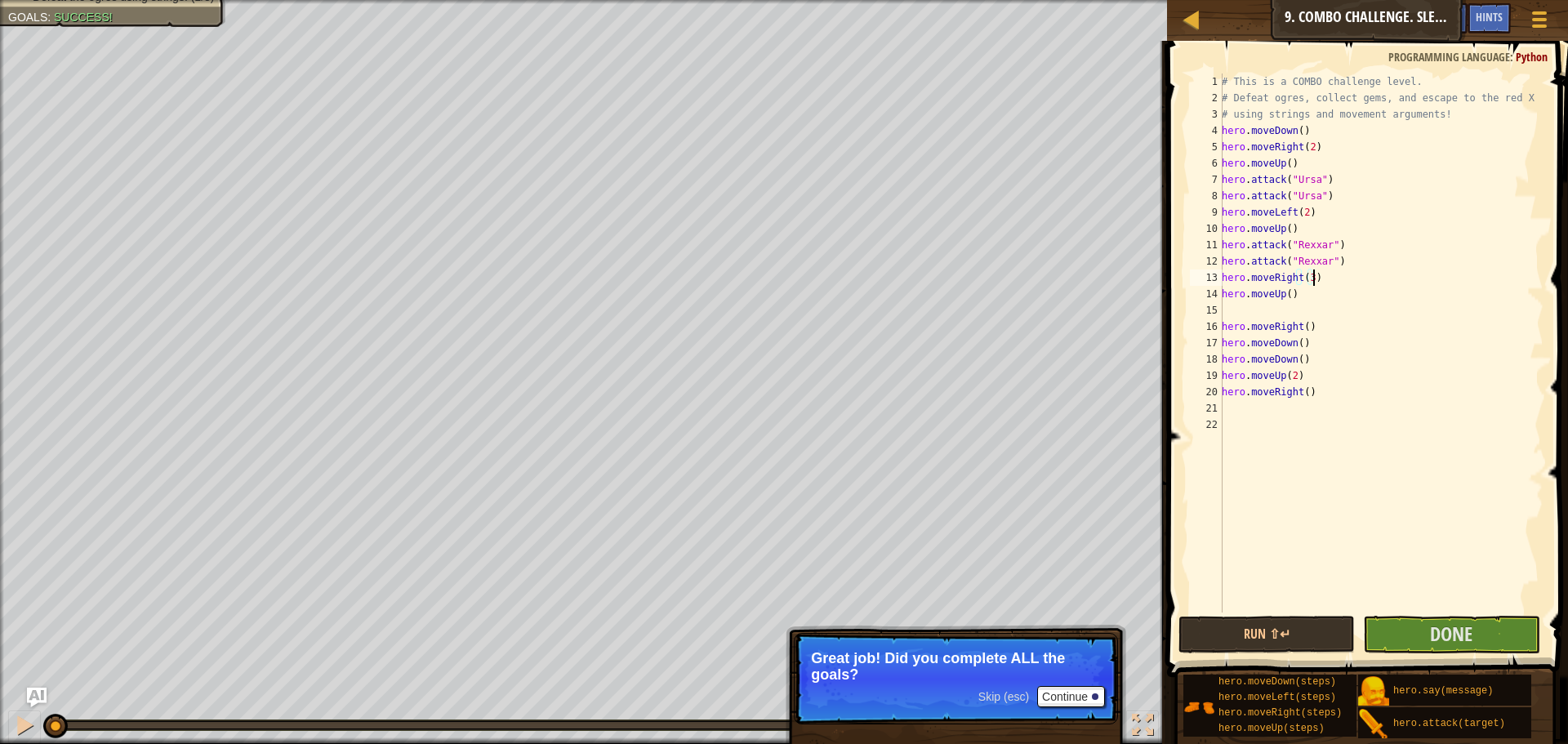
click at [1318, 272] on div "# This is a COMBO challenge level. # Defeat ogres, collect gems, and escape to …" at bounding box center [1380, 360] width 325 height 572
click at [1305, 277] on div "# This is a COMBO challenge level. # Defeat ogres, collect gems, and escape to …" at bounding box center [1380, 360] width 325 height 572
click at [1308, 281] on div "# This is a COMBO challenge level. # Defeat ogres, collect gems, and escape to …" at bounding box center [1380, 360] width 325 height 572
drag, startPoint x: 1330, startPoint y: 301, endPoint x: 1166, endPoint y: 294, distance: 164.1
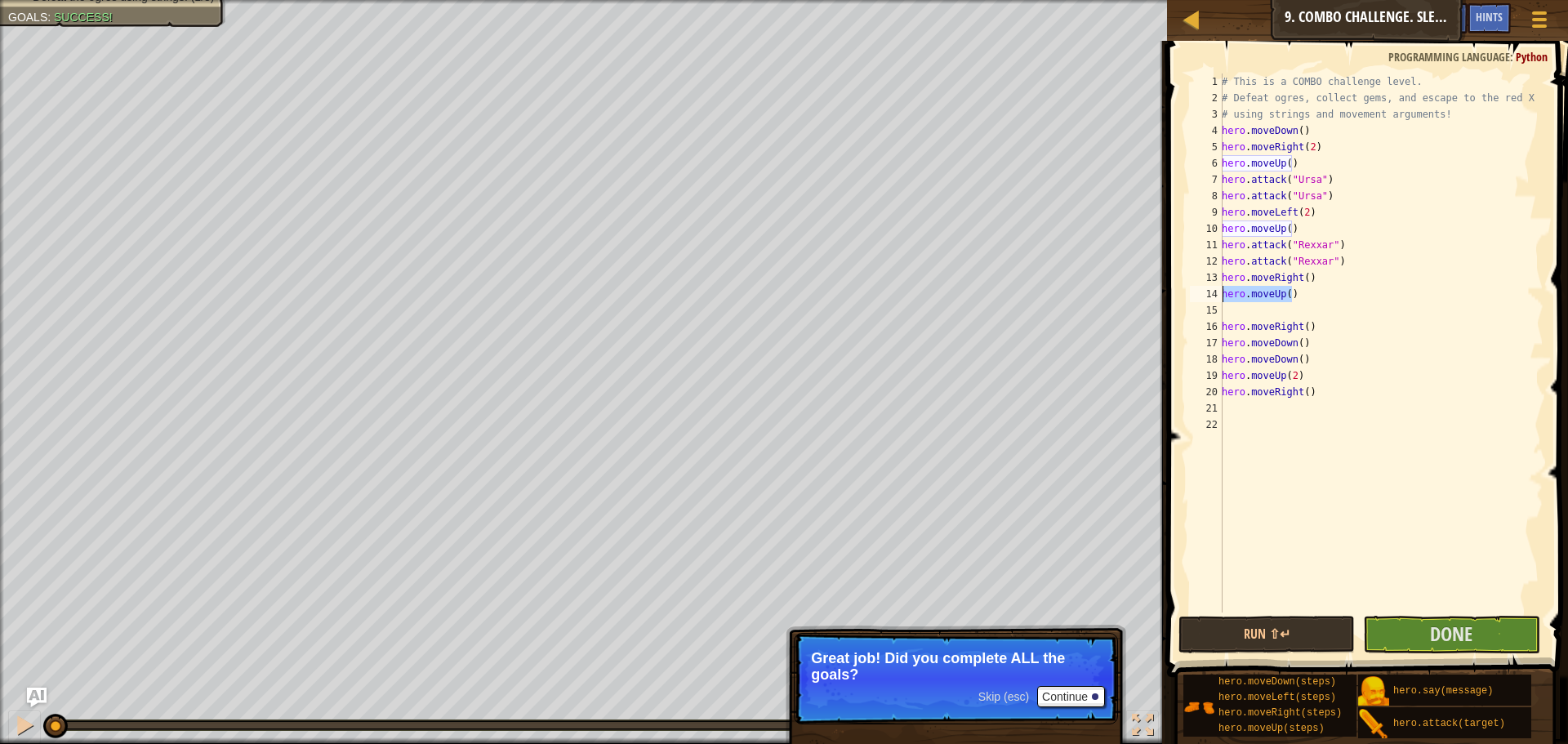
click at [1166, 294] on div "hero.moveRight() 1 2 3 4 5 6 7 8 9 10 11 12 13 14 15 16 17 18 19 20 21 22 # Thi…" at bounding box center [1364, 391] width 406 height 685
type textarea "hero.moveUp()"
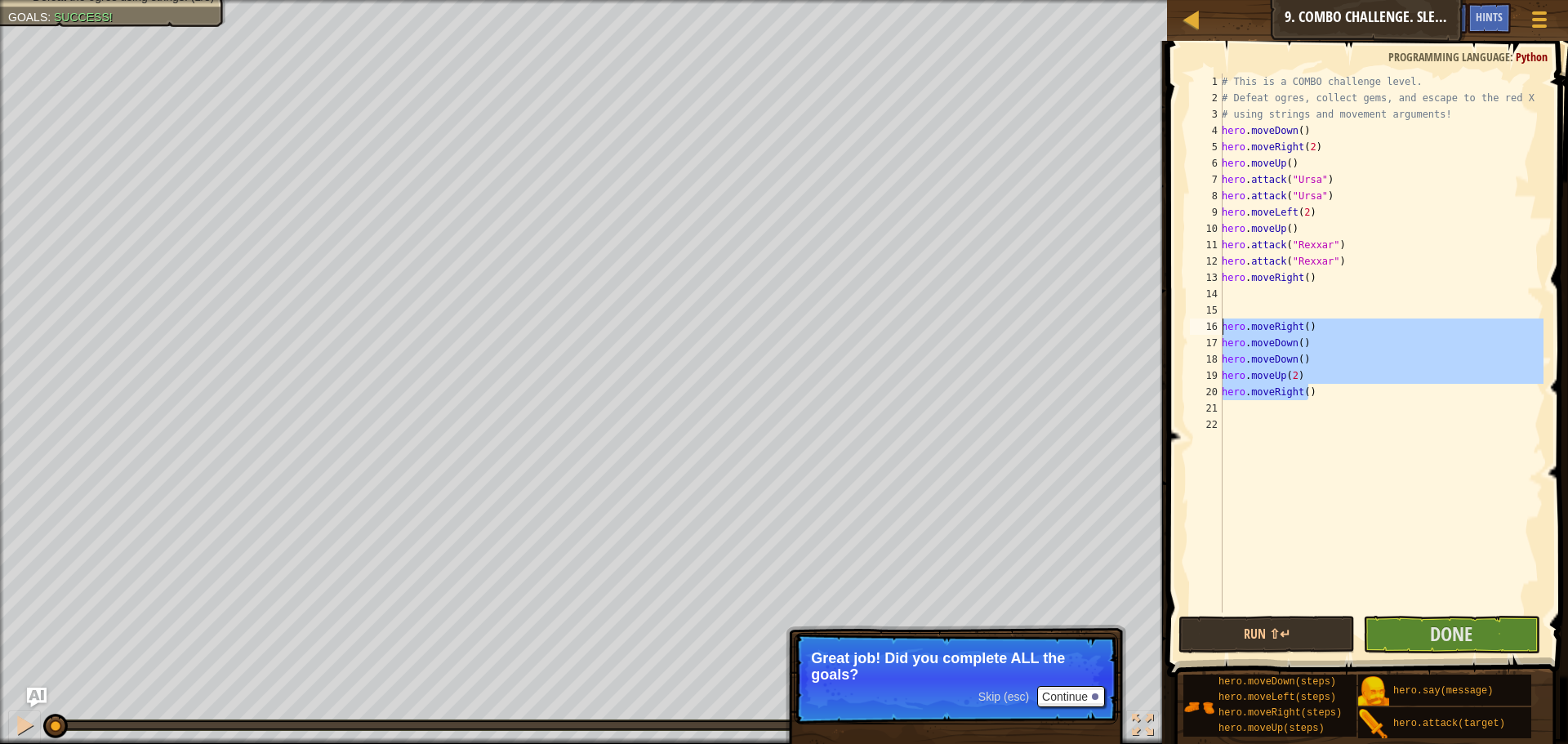
drag, startPoint x: 1351, startPoint y: 396, endPoint x: 1204, endPoint y: 323, distance: 164.1
click at [1204, 323] on div "1 2 3 4 5 6 7 8 9 10 11 12 13 14 15 16 17 18 19 20 21 22 # This is a COMBO chal…" at bounding box center [1365, 343] width 357 height 539
type textarea "hero.moveRight() hero.moveDown()"
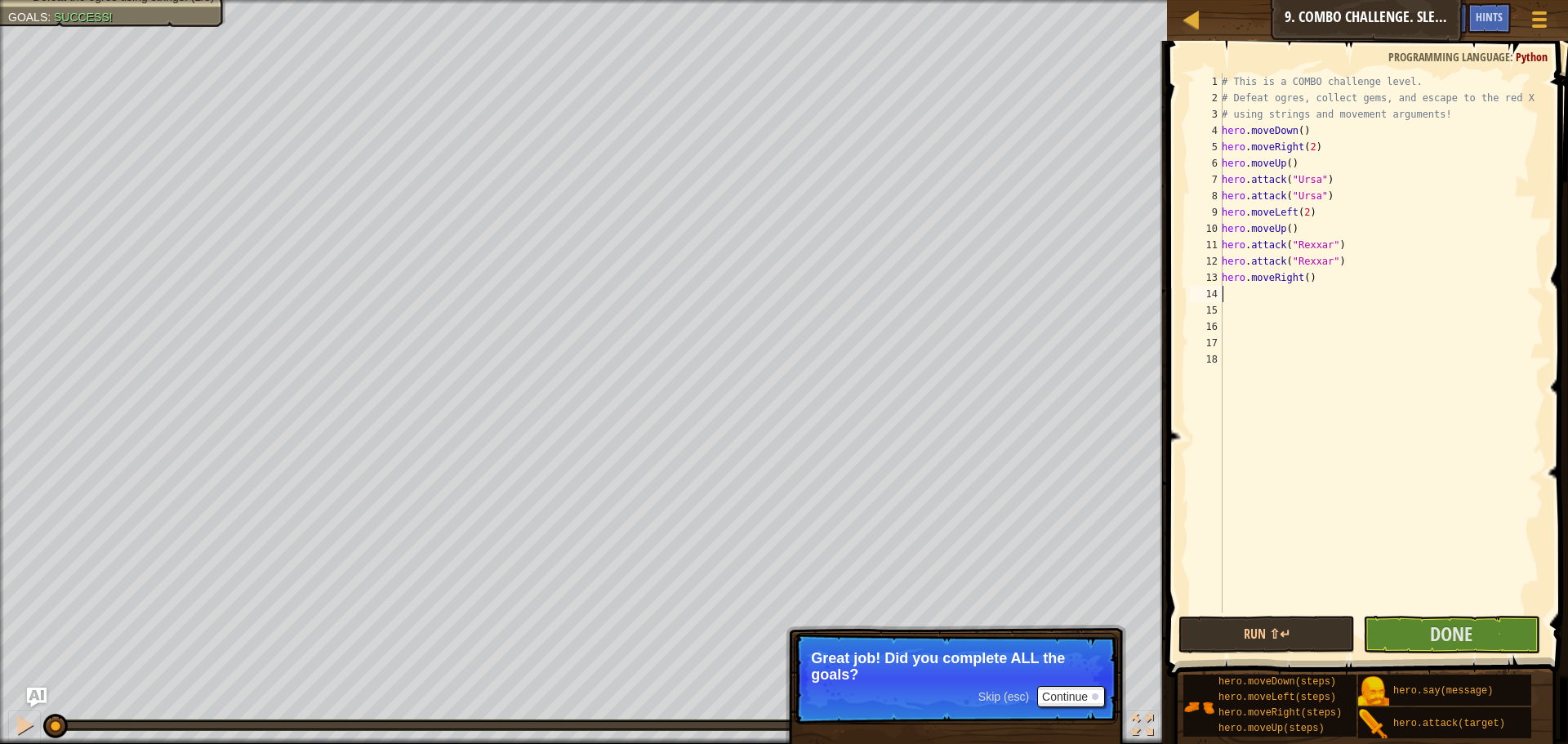
click at [1289, 290] on div "# This is a COMBO challenge level. # Defeat ogres, collect gems, and escape to …" at bounding box center [1380, 360] width 325 height 572
paste textarea "hero.attack("Ursa")"
click at [1306, 293] on div "# This is a COMBO challenge level. # Defeat ogres, collect gems, and escape to …" at bounding box center [1380, 360] width 325 height 572
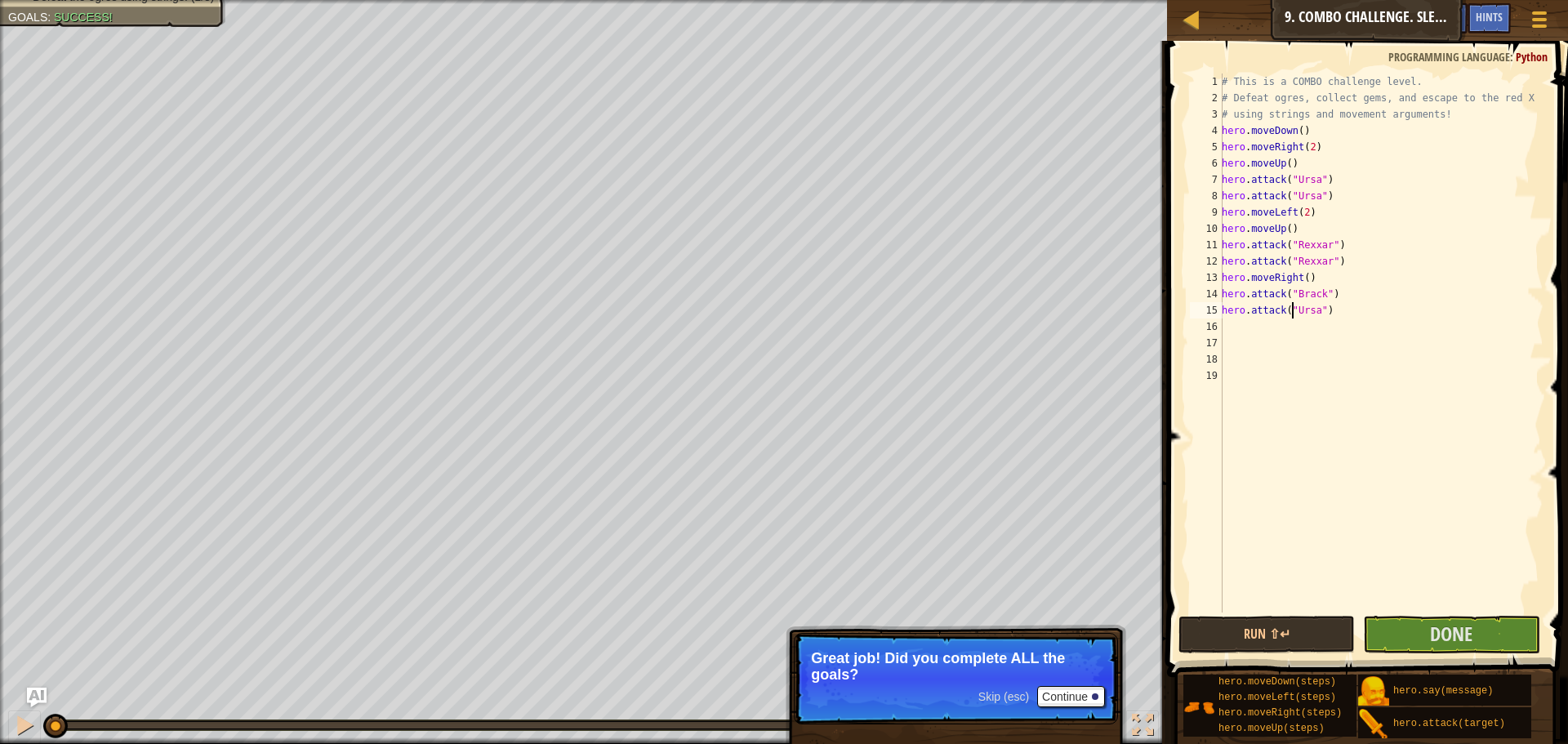
click at [1293, 306] on div "# This is a COMBO challenge level. # Defeat ogres, collect gems, and escape to …" at bounding box center [1380, 360] width 325 height 572
type textarea "hero.attack("Brack")"
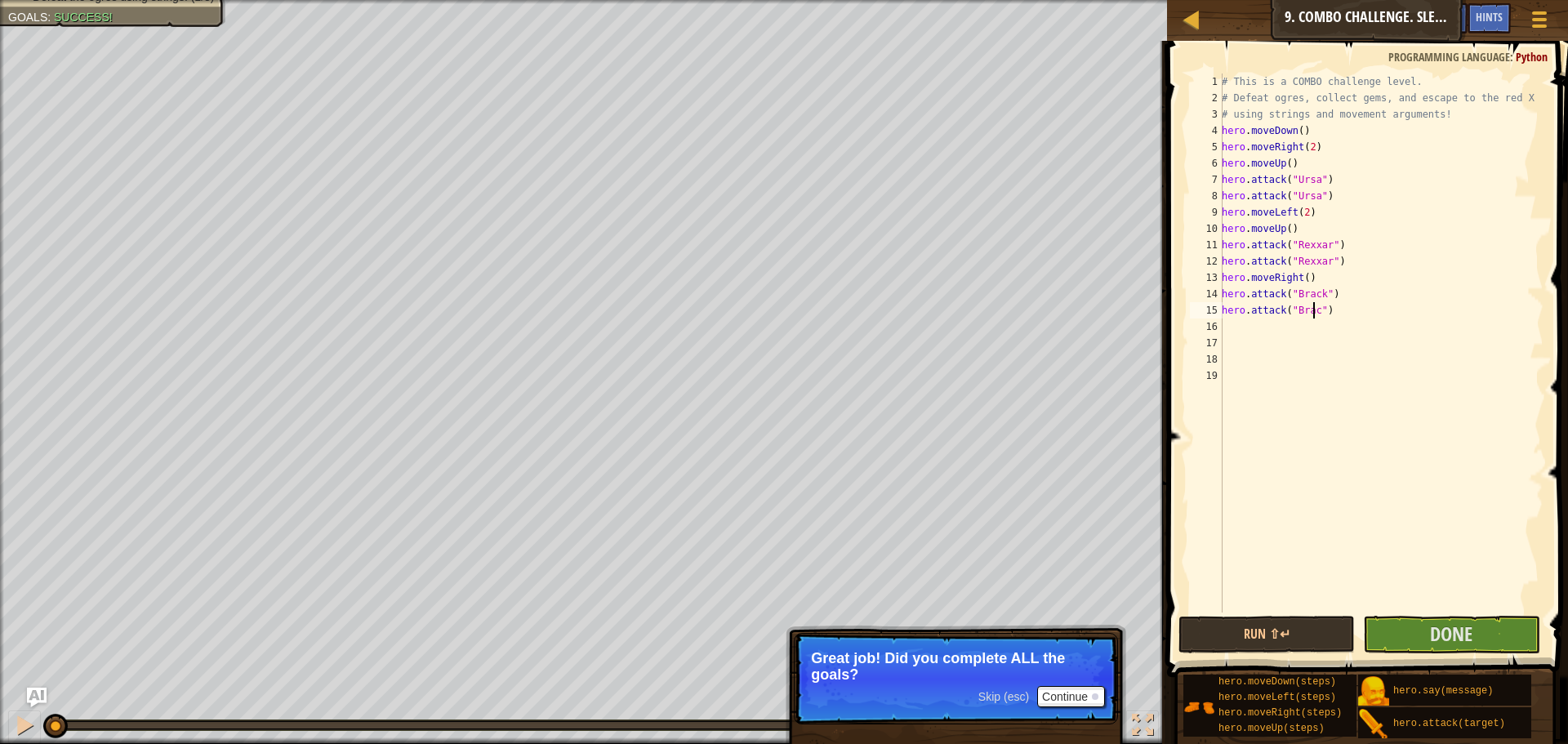
scroll to position [8, 9]
click at [1345, 330] on div "# This is a COMBO challenge level. # Defeat ogres, collect gems, and escape to …" at bounding box center [1380, 360] width 325 height 572
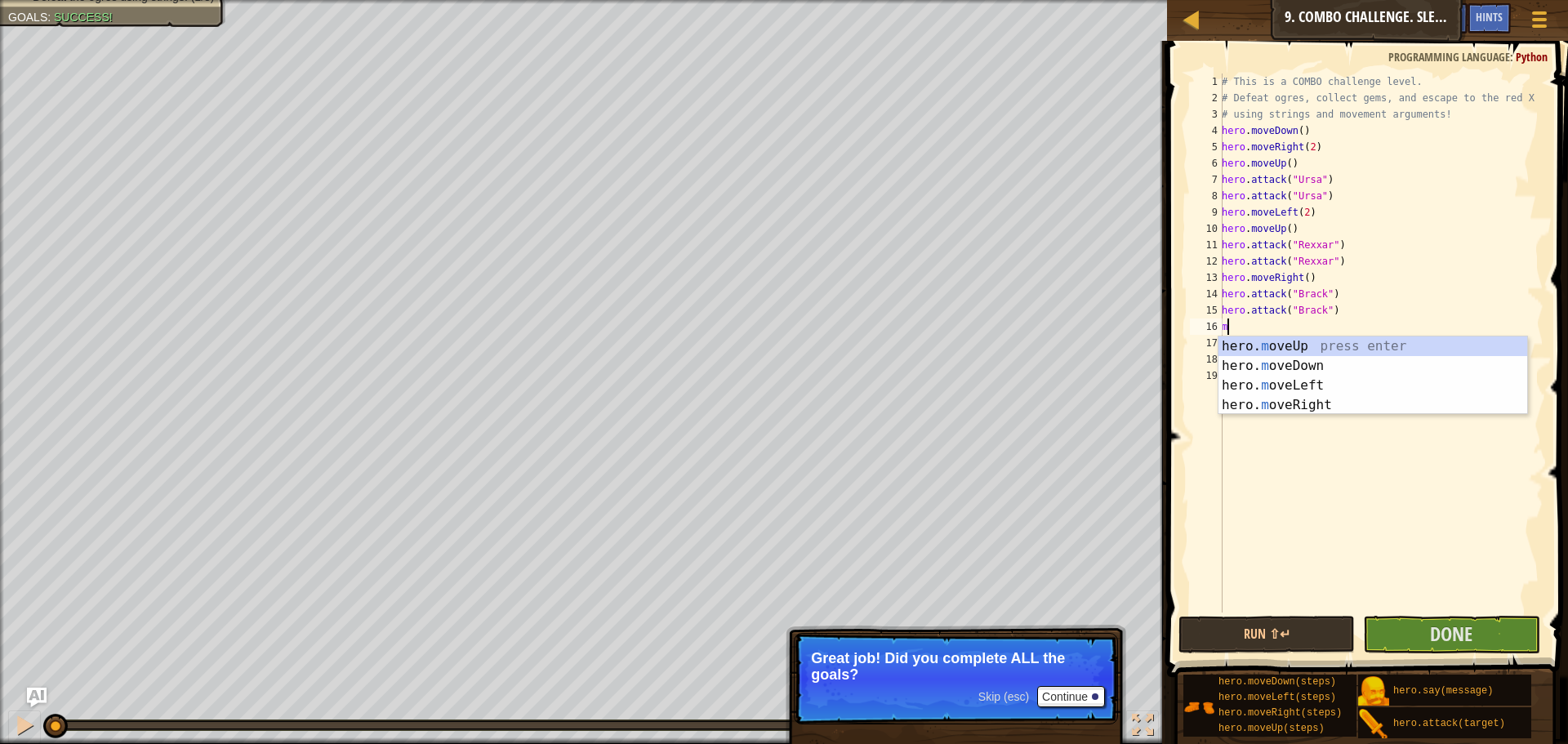
type textarea "mo"
click at [1368, 407] on div "hero. mo veUp press enter hero. mo veDown press enter hero. mo veLeft press ent…" at bounding box center [1372, 395] width 309 height 118
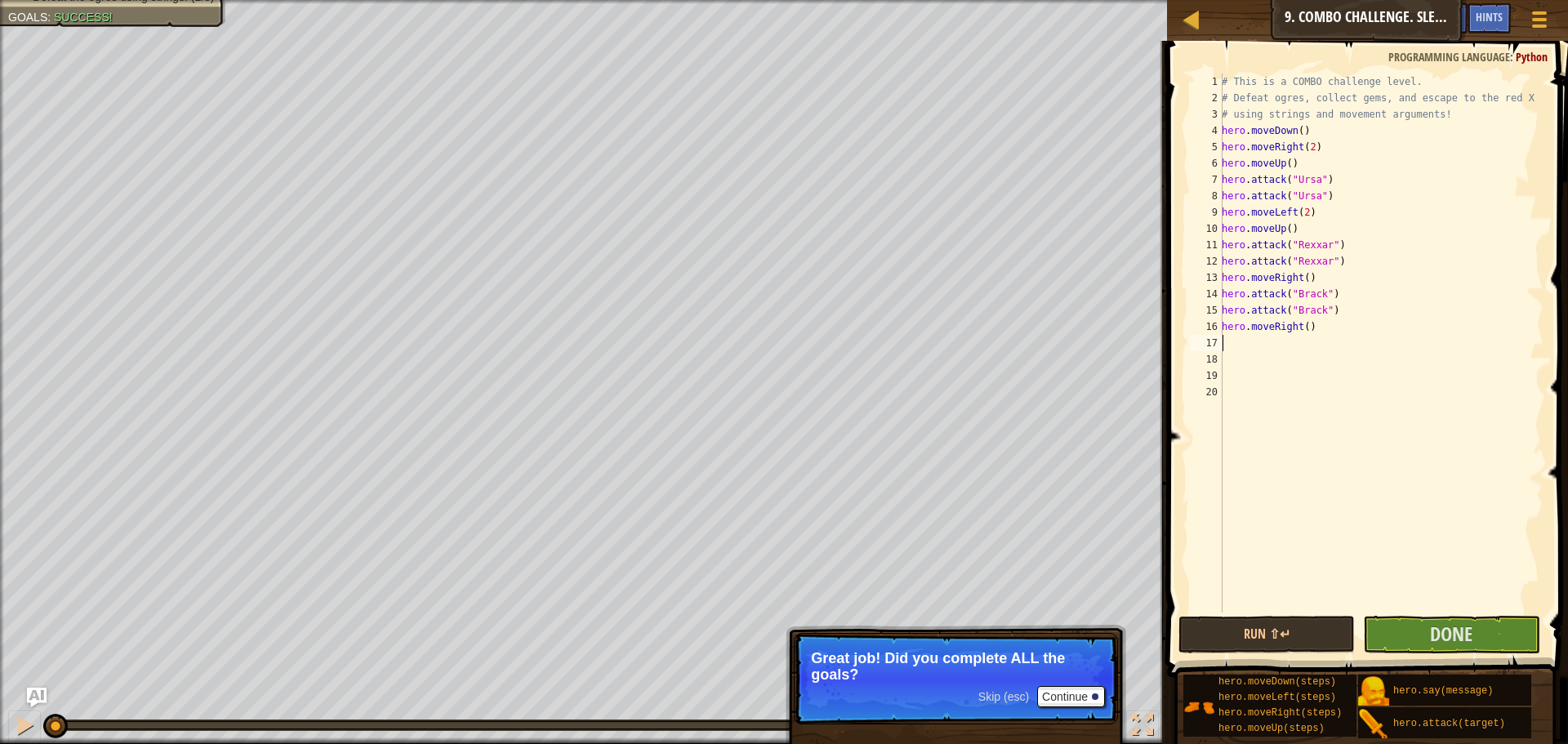
click at [1300, 326] on div "# This is a COMBO challenge level. # Defeat ogres, collect gems, and escape to …" at bounding box center [1380, 360] width 325 height 572
type textarea "hero.moveRight(2)"
click at [1437, 638] on span "Done" at bounding box center [1450, 633] width 42 height 26
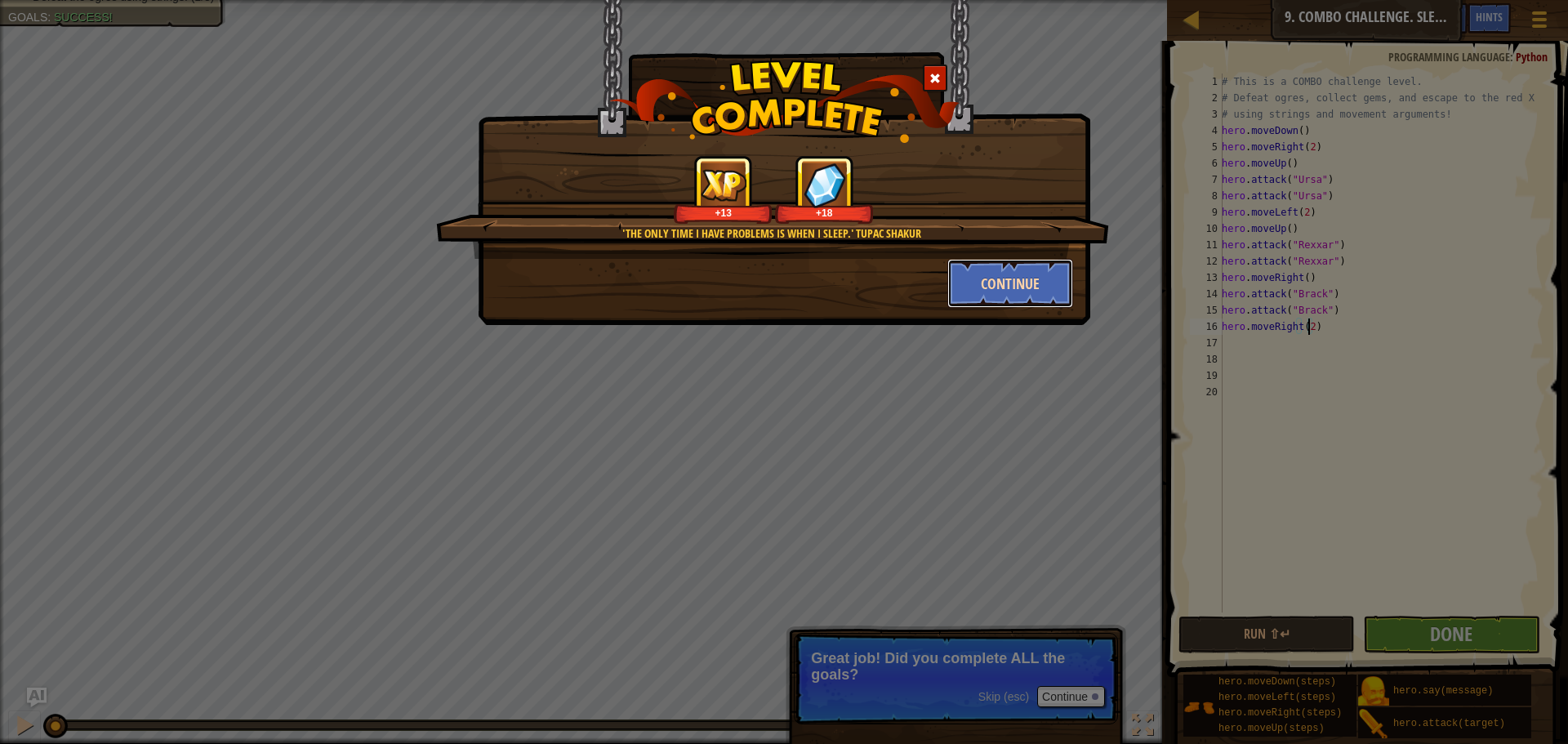
click at [1019, 270] on button "Continue" at bounding box center [1010, 283] width 127 height 49
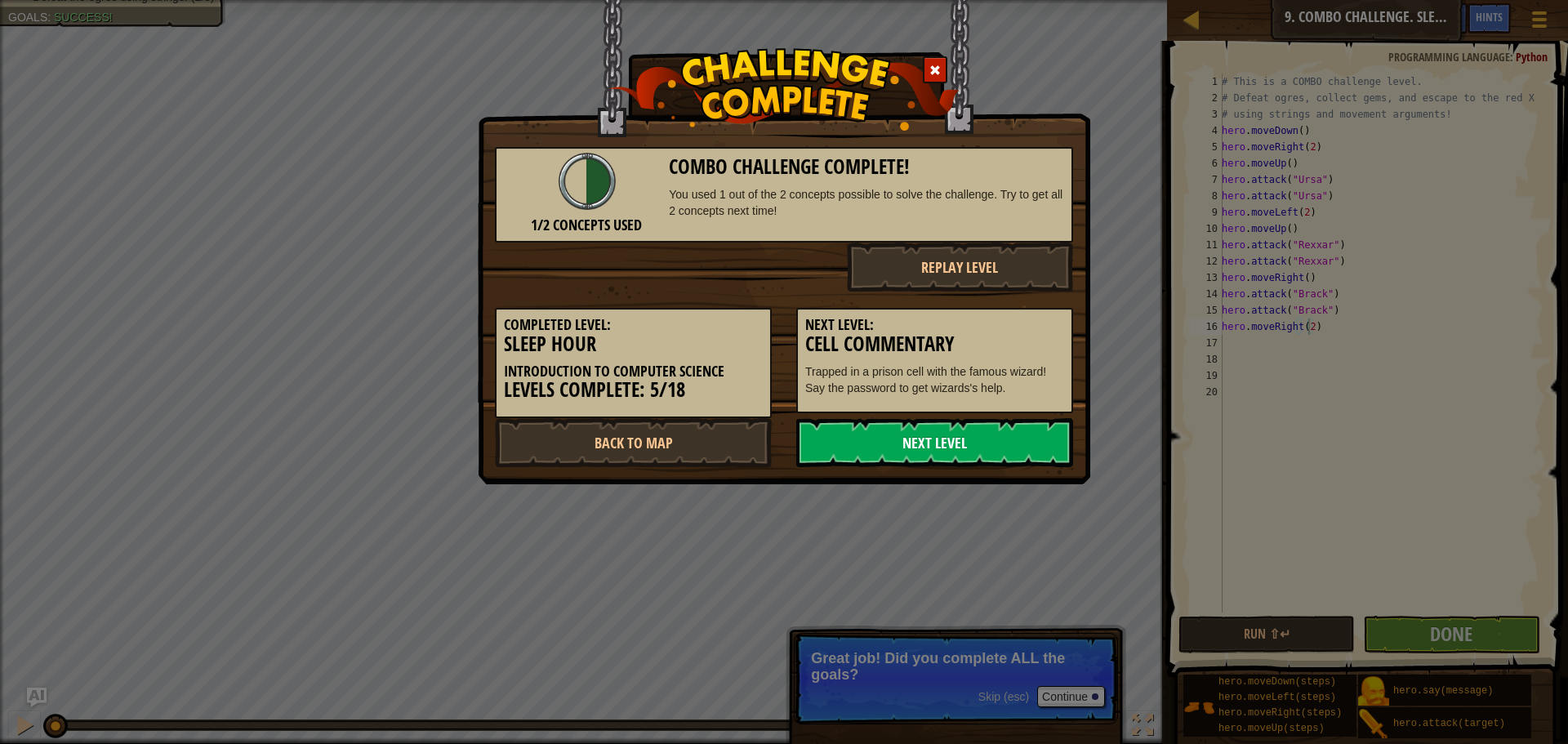
click at [996, 434] on link "Next Level" at bounding box center [934, 442] width 277 height 49
